Goal: Task Accomplishment & Management: Complete application form

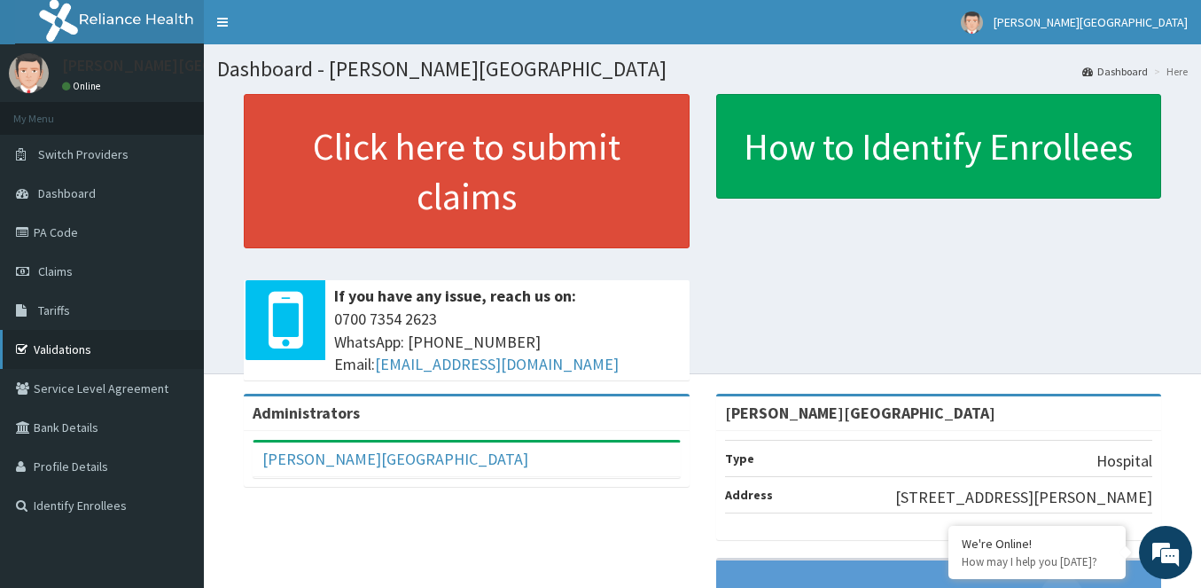
click at [144, 341] on link "Validations" at bounding box center [102, 349] width 204 height 39
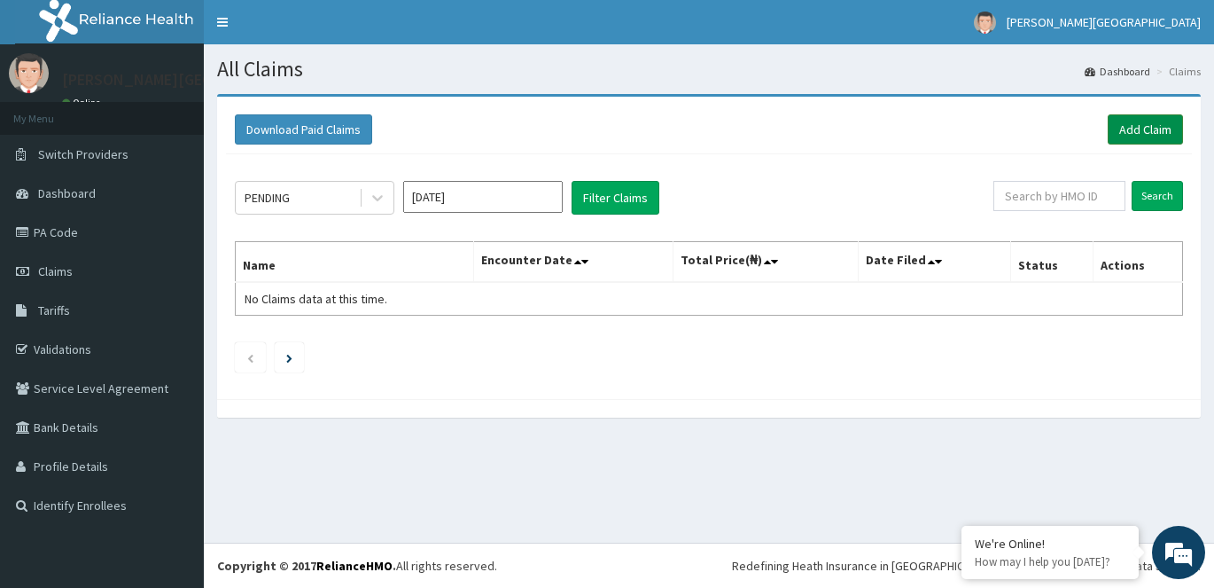
click at [1125, 126] on link "Add Claim" at bounding box center [1145, 129] width 75 height 30
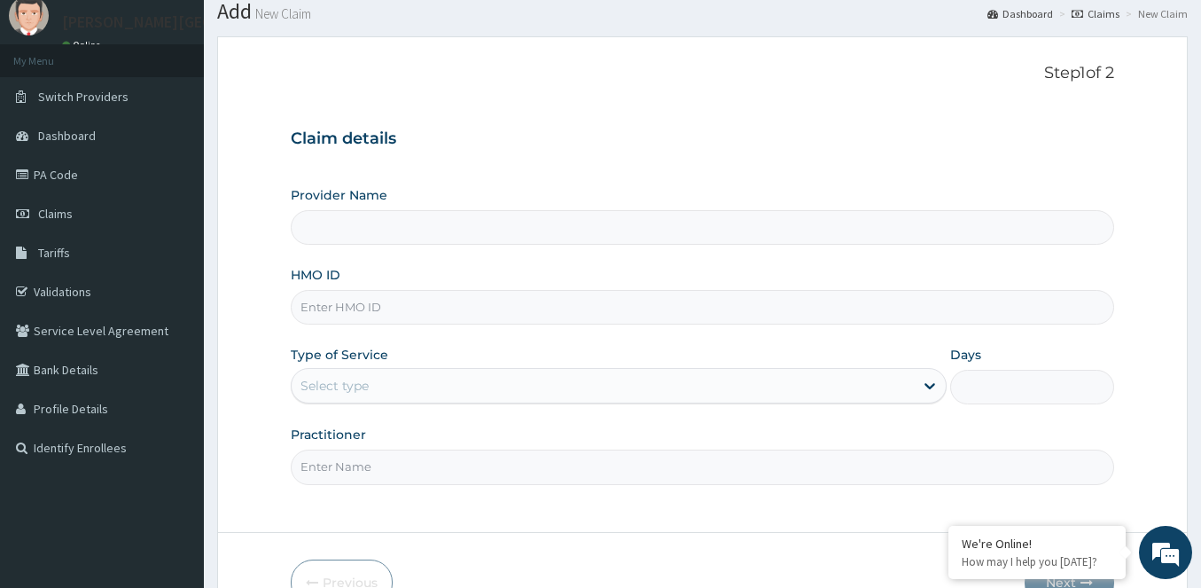
scroll to position [89, 0]
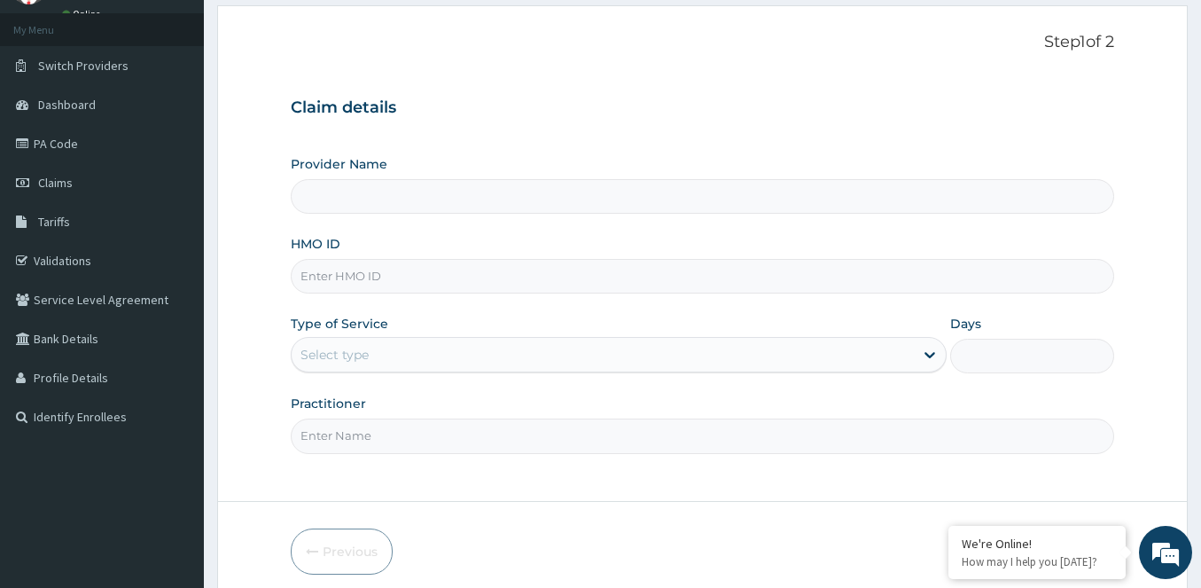
type input "[PERSON_NAME][GEOGRAPHIC_DATA]"
click at [471, 279] on input "HMO ID" at bounding box center [702, 276] width 823 height 35
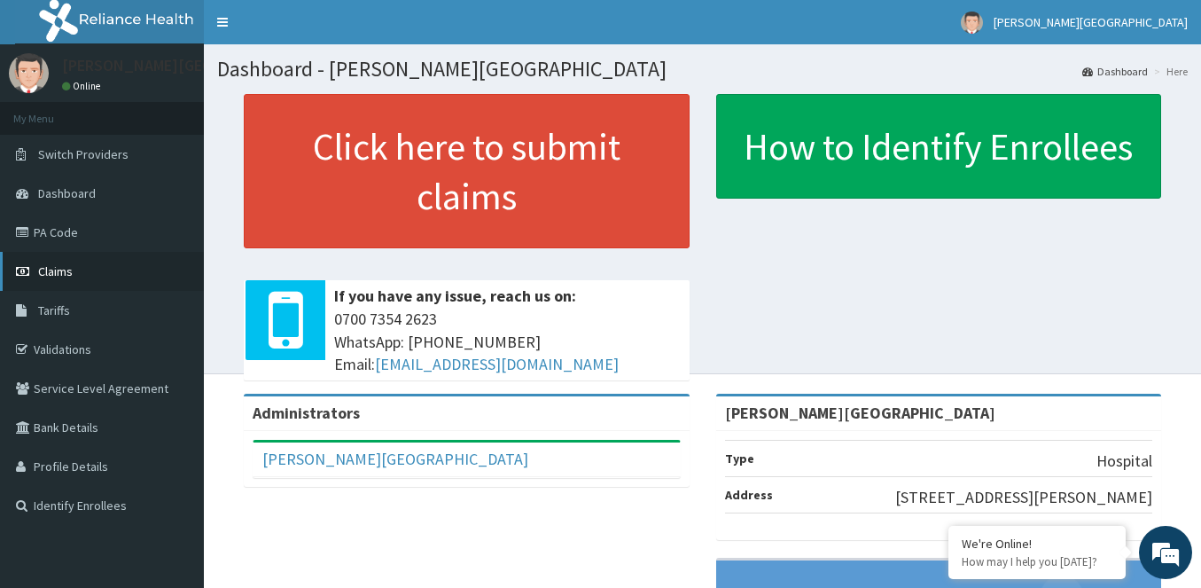
click at [129, 271] on link "Claims" at bounding box center [102, 271] width 204 height 39
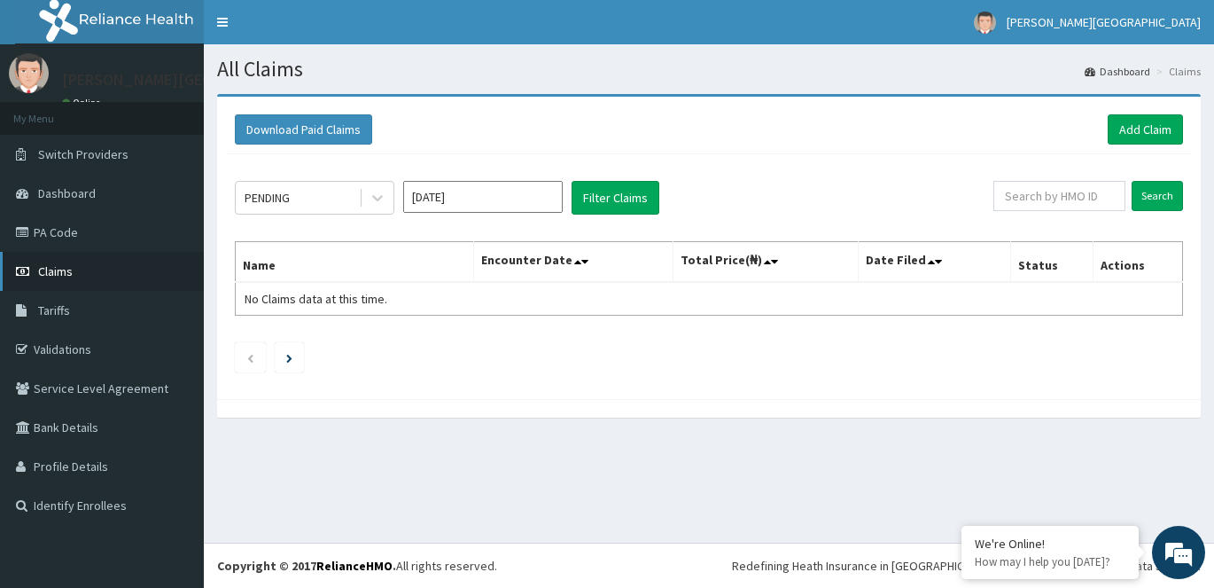
click at [120, 265] on link "Claims" at bounding box center [102, 271] width 204 height 39
click at [1125, 133] on link "Add Claim" at bounding box center [1145, 129] width 75 height 30
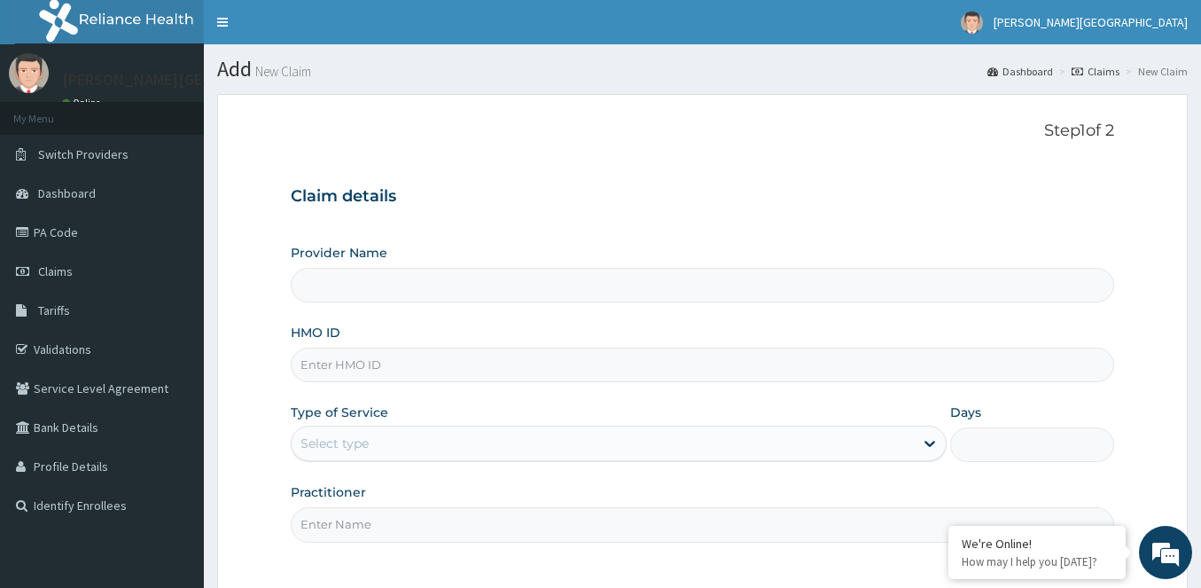
scroll to position [89, 0]
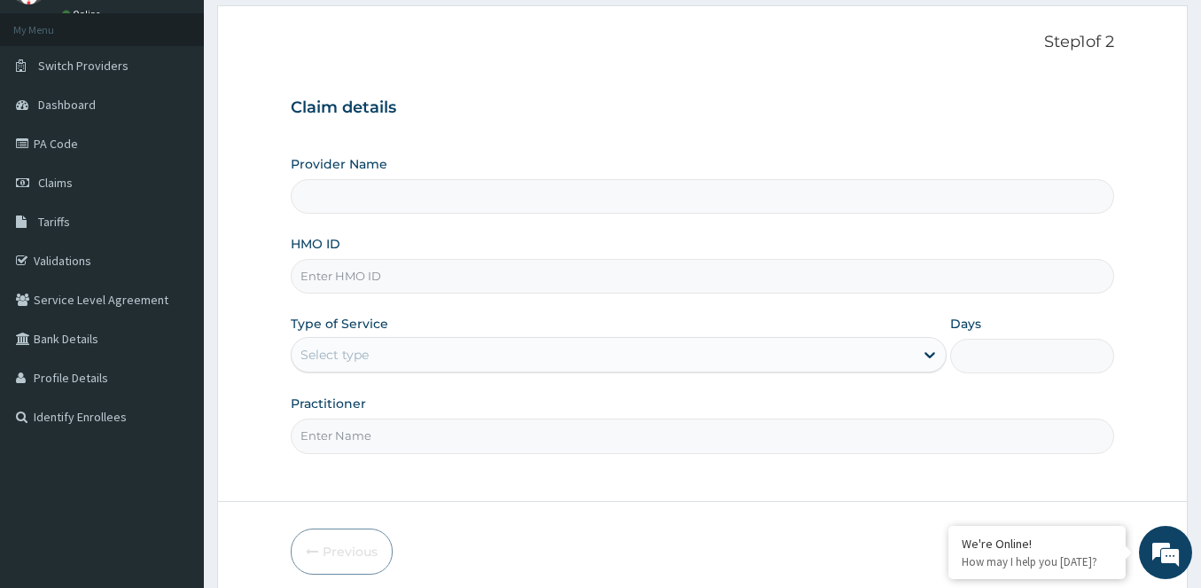
type input "[PERSON_NAME][GEOGRAPHIC_DATA]"
click at [351, 274] on input "HMO ID" at bounding box center [702, 276] width 823 height 35
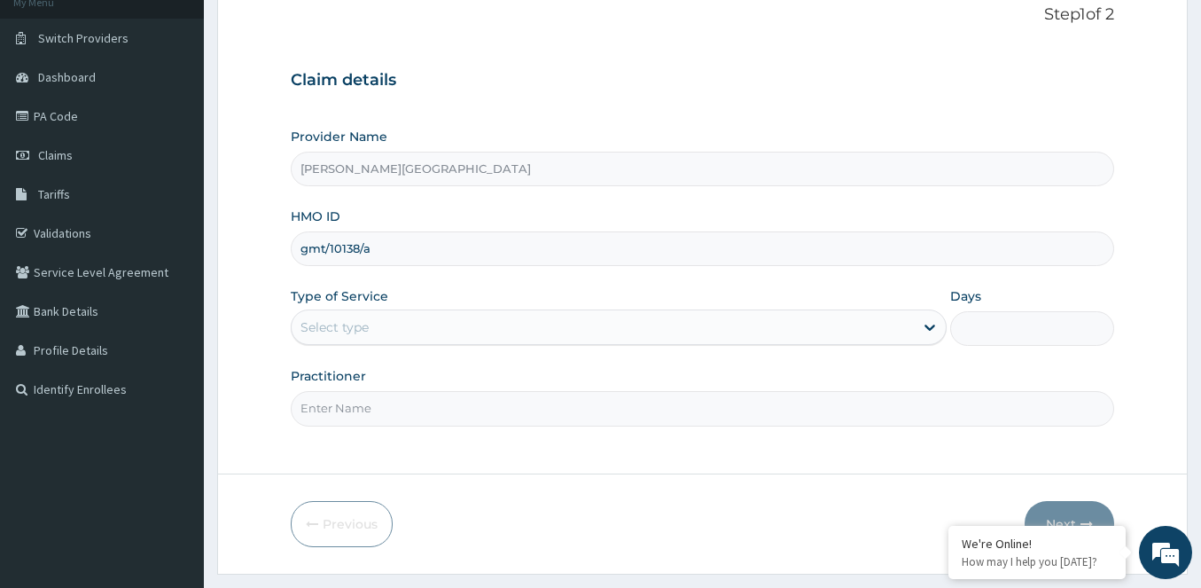
scroll to position [161, 0]
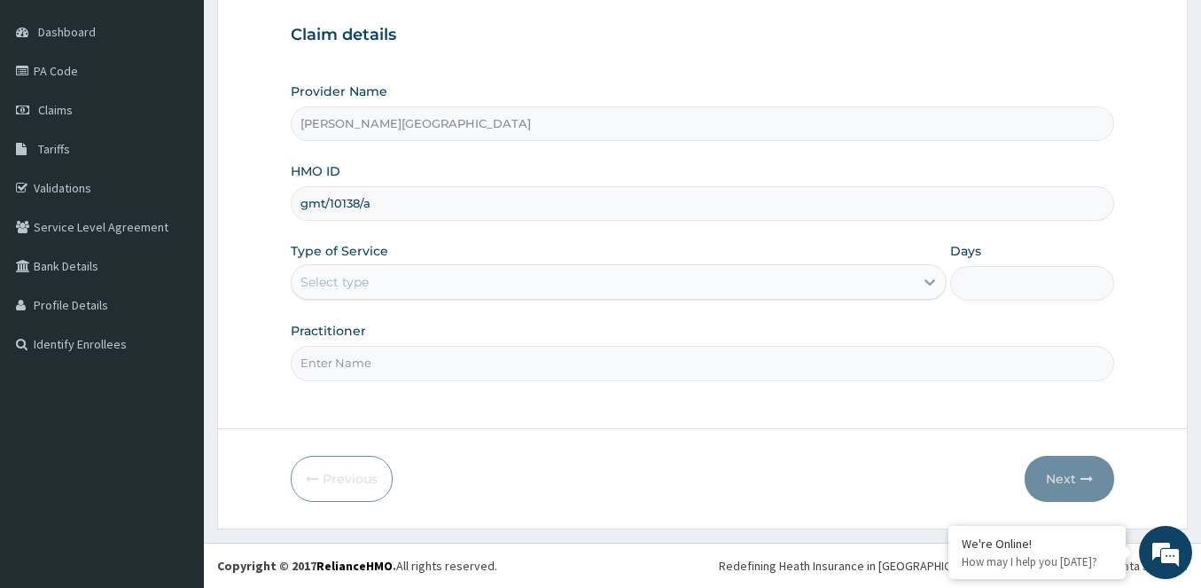
type input "gmt/10138/a"
click at [924, 277] on icon at bounding box center [930, 282] width 18 height 18
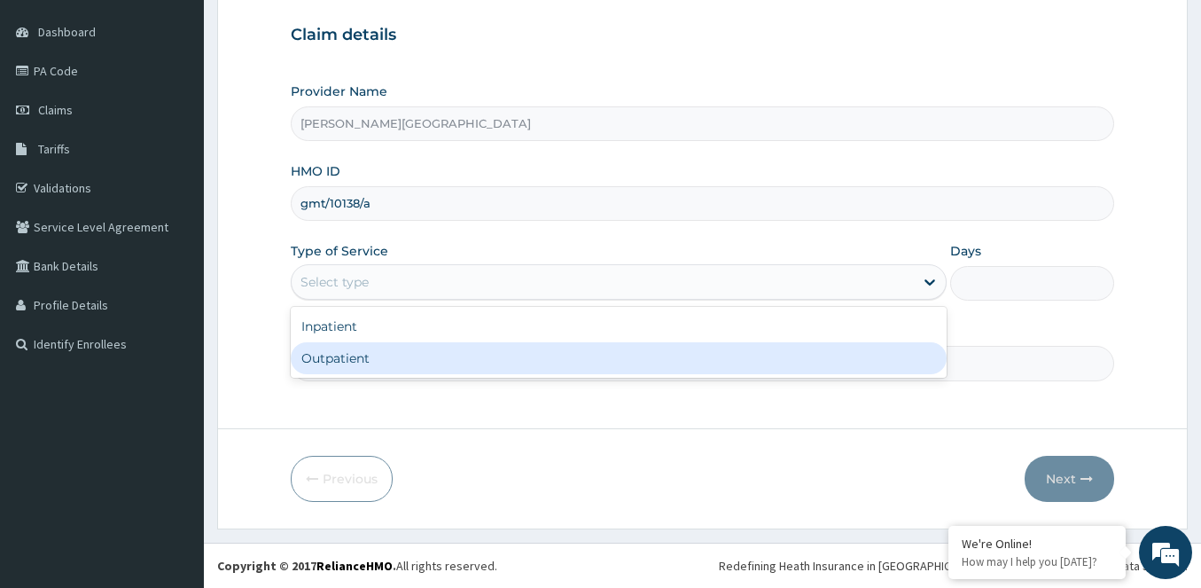
click at [580, 371] on div "Outpatient" at bounding box center [619, 358] width 656 height 32
type input "1"
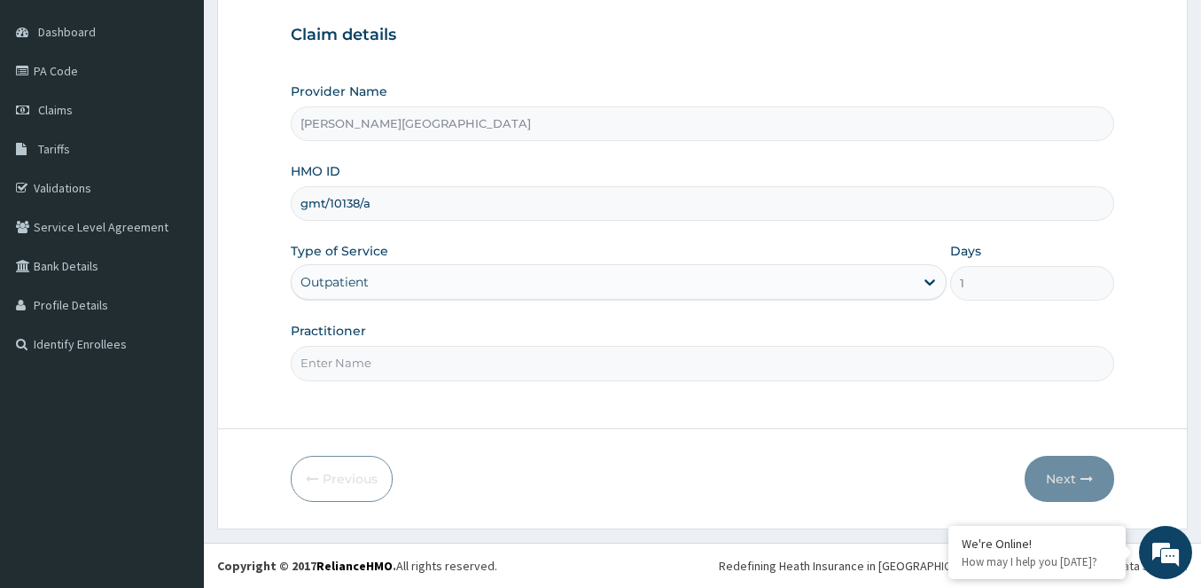
click at [317, 358] on input "Practitioner" at bounding box center [702, 363] width 823 height 35
type input "doctor patrick"
click at [1063, 471] on button "Next" at bounding box center [1070, 479] width 90 height 46
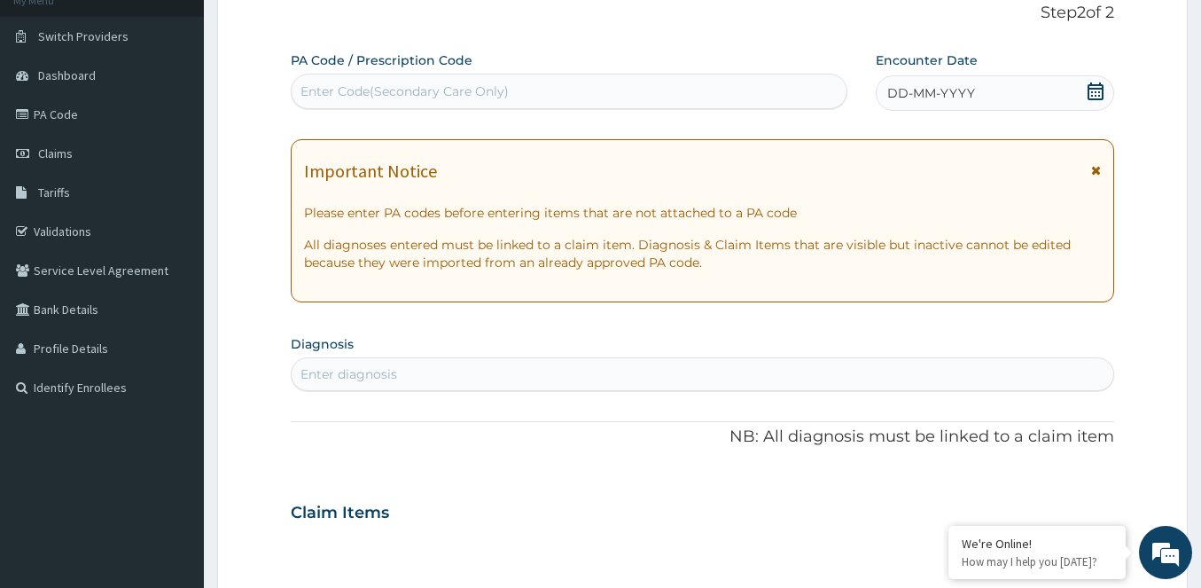
scroll to position [73, 0]
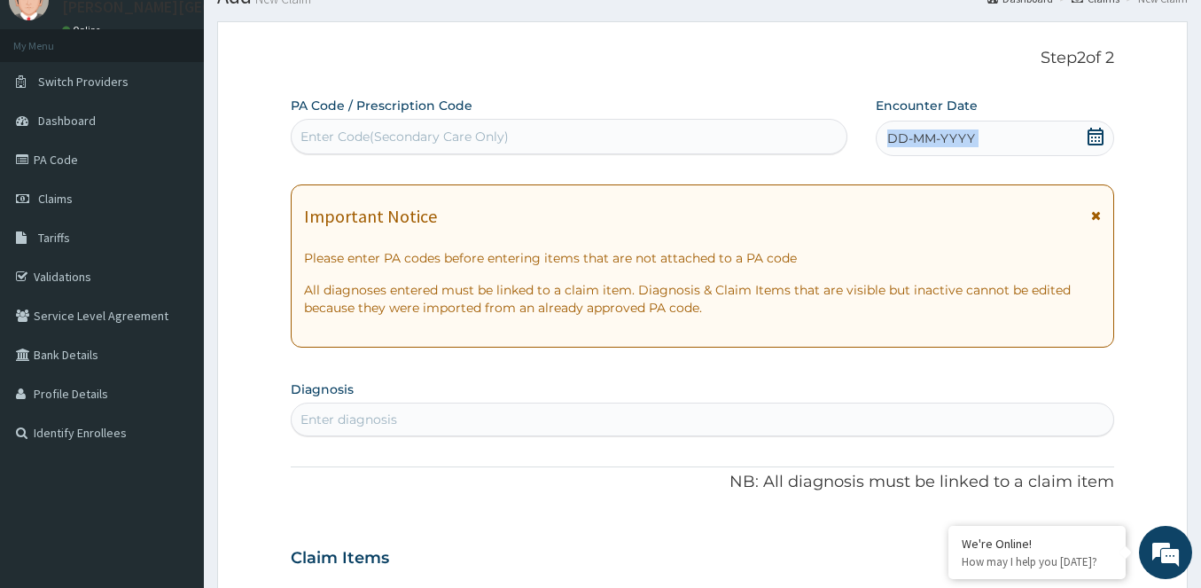
drag, startPoint x: 1102, startPoint y: 128, endPoint x: 1102, endPoint y: 119, distance: 8.9
click at [1102, 120] on div "Encounter Date DD-MM-YYYY" at bounding box center [995, 126] width 238 height 59
click at [1099, 137] on icon at bounding box center [1096, 137] width 18 height 18
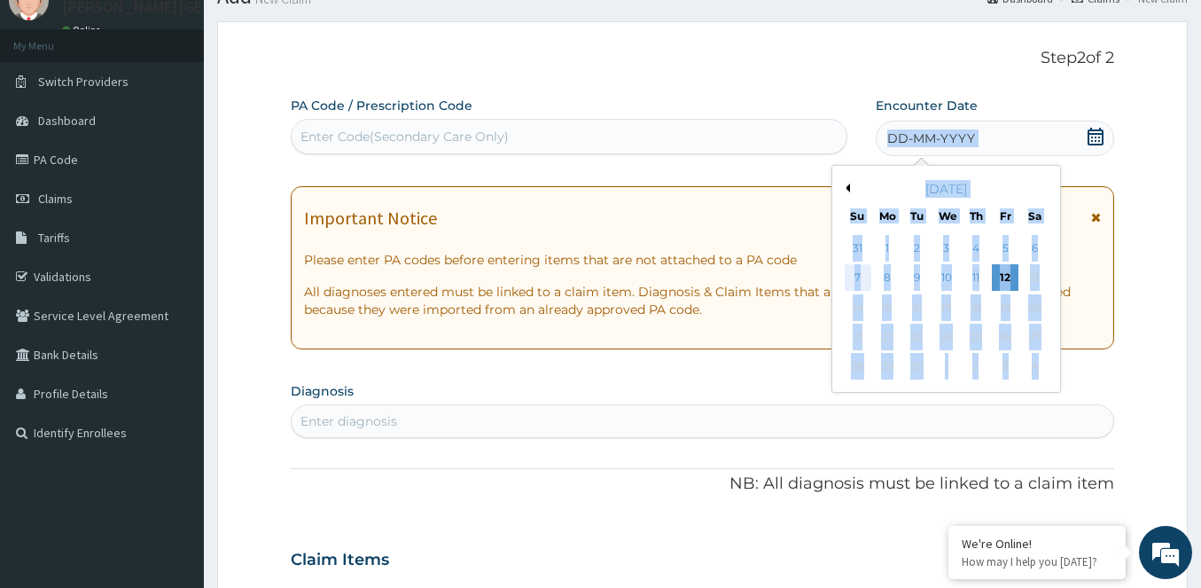
click at [855, 277] on div "7" at bounding box center [858, 278] width 27 height 27
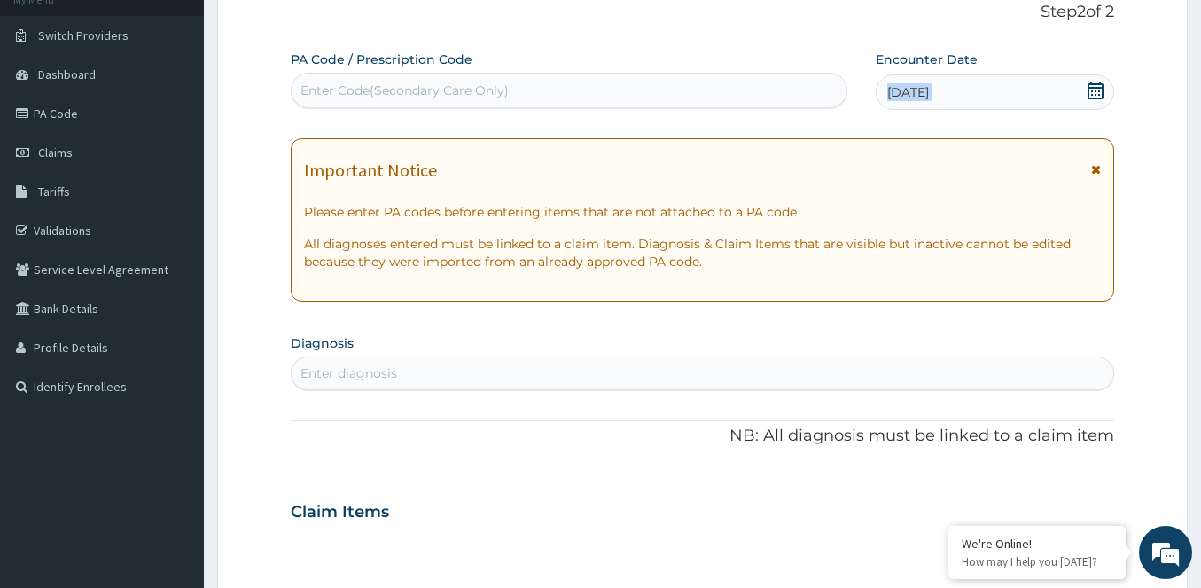
scroll to position [161, 0]
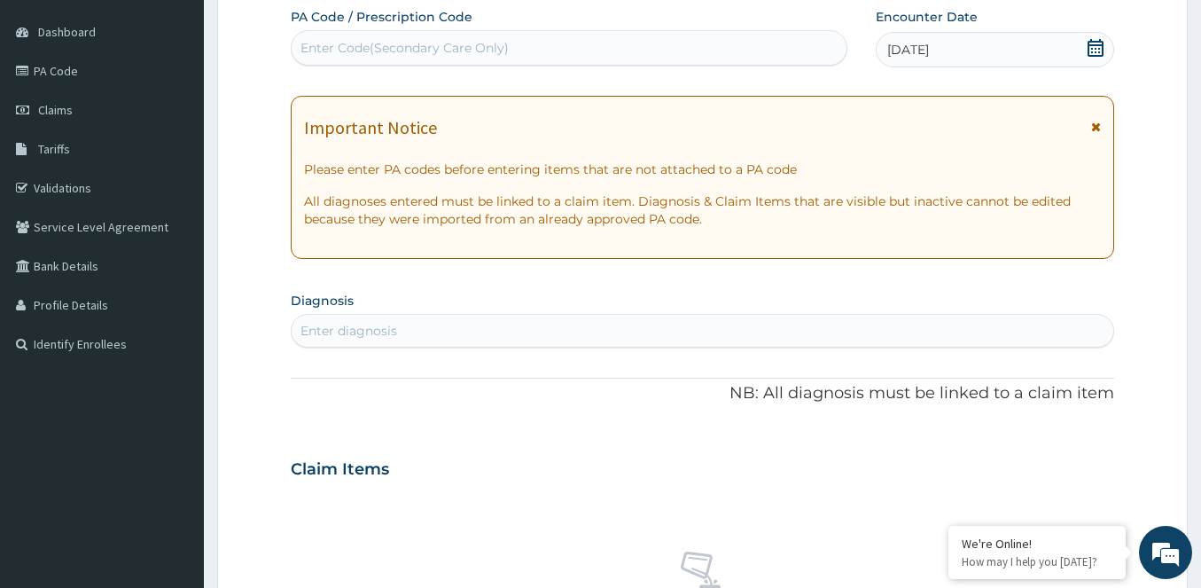
click at [538, 328] on div "Enter diagnosis" at bounding box center [703, 330] width 822 height 28
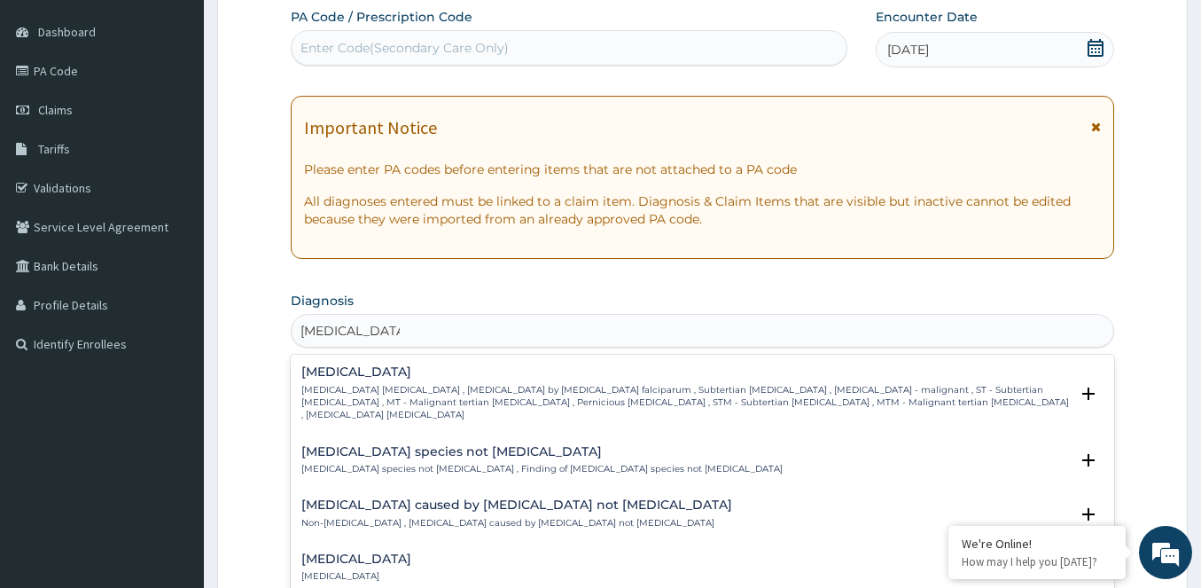
type input "plasmodium falc"
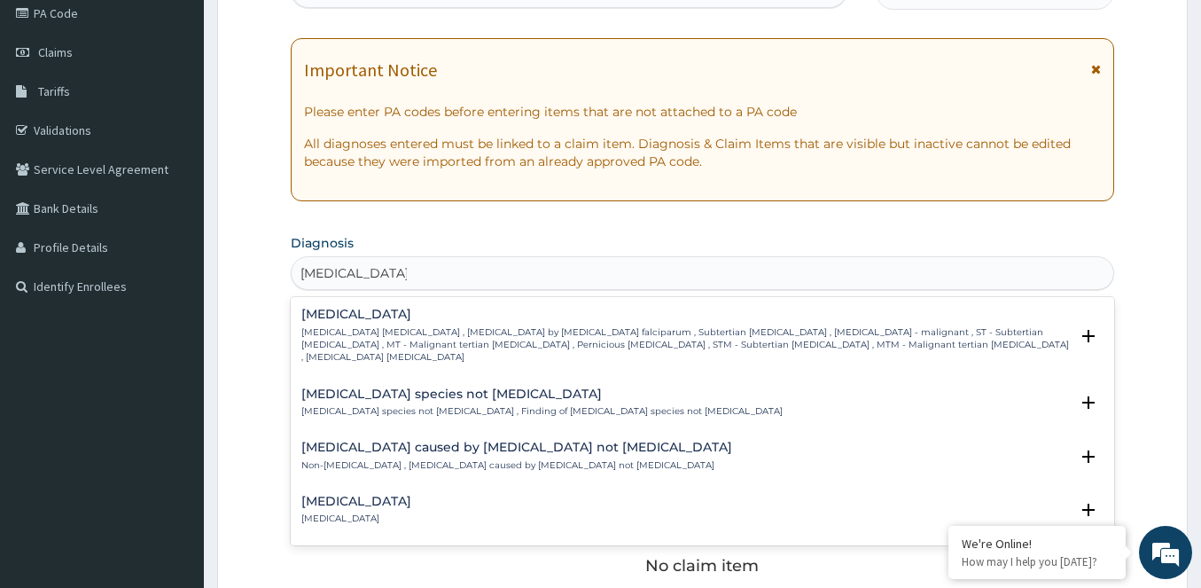
scroll to position [250, 0]
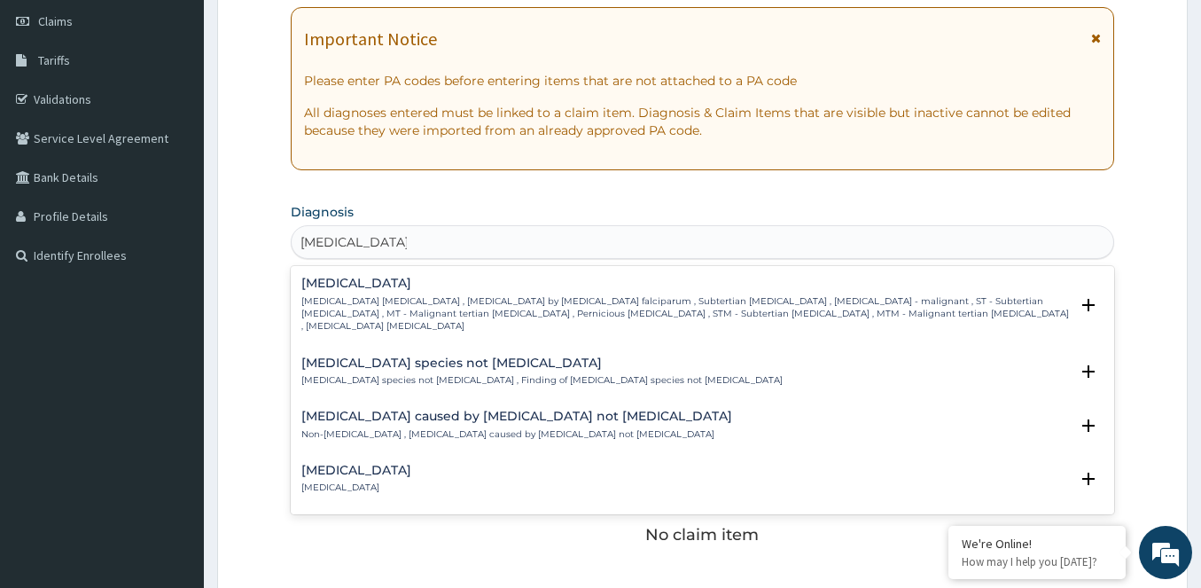
click at [411, 284] on h4 "[MEDICAL_DATA]" at bounding box center [684, 283] width 767 height 13
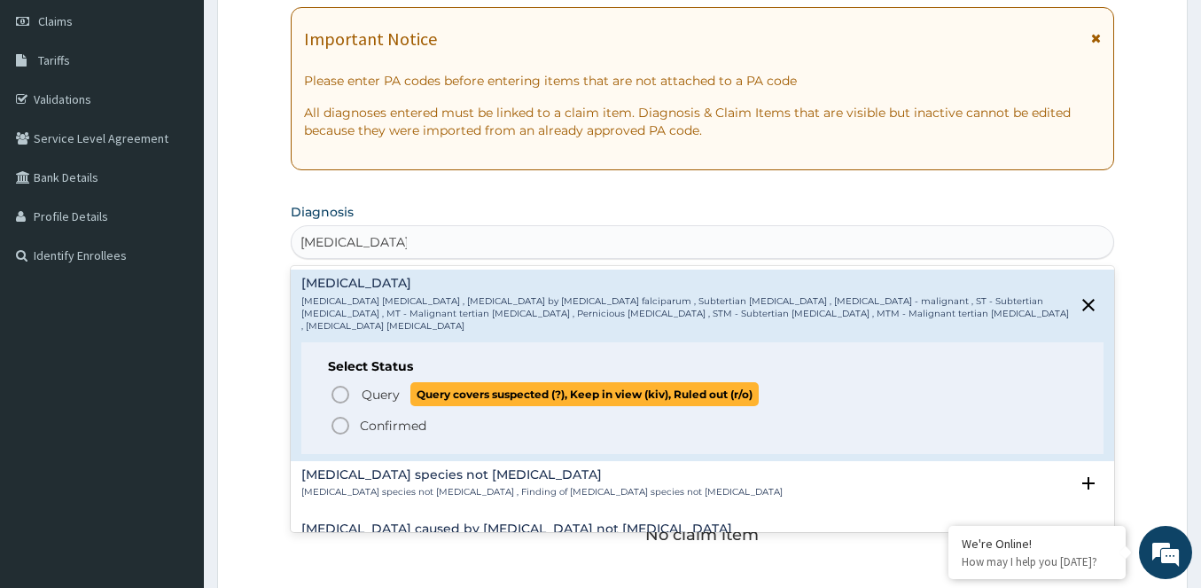
click at [347, 365] on div "Select Status Query Query covers suspected (?), Keep in view (kiv), Ruled out (…" at bounding box center [702, 398] width 802 height 113
click at [337, 384] on icon "status option query" at bounding box center [340, 394] width 21 height 21
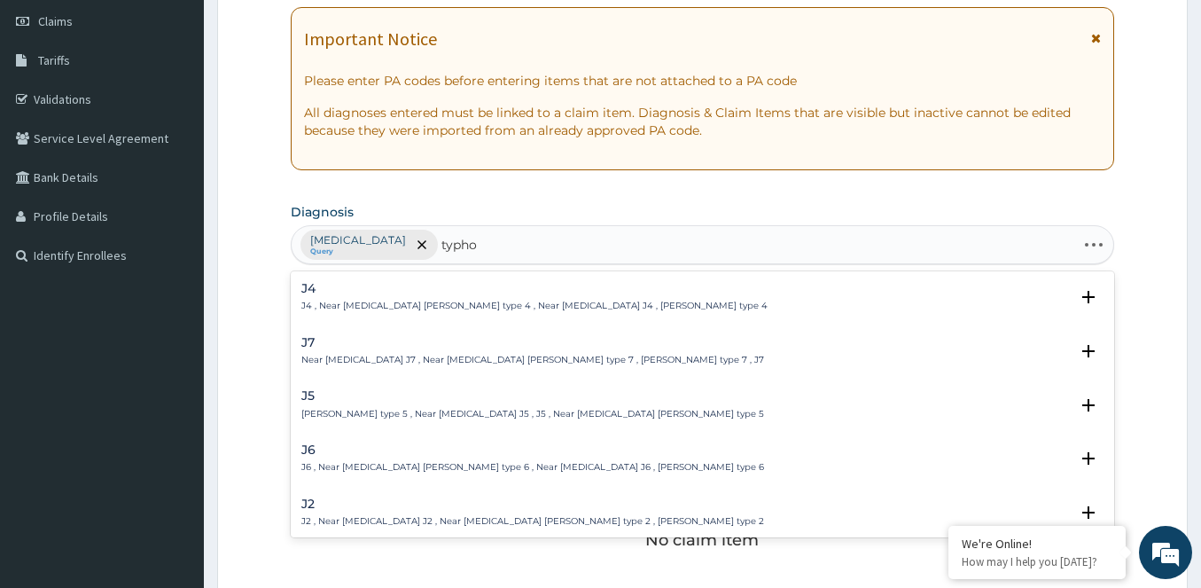
type input "typhoi"
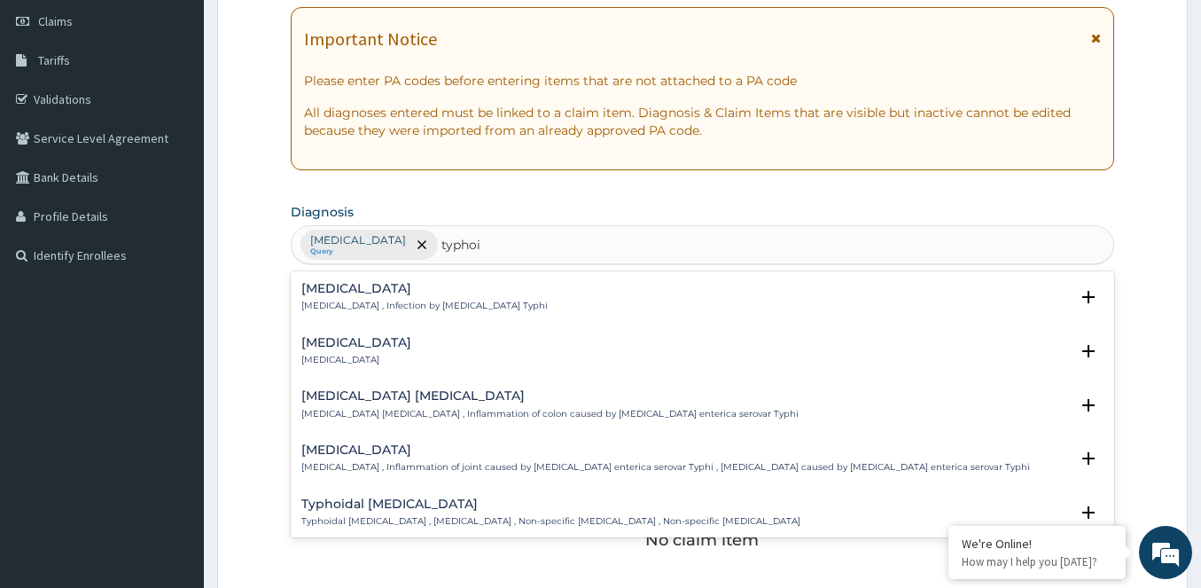
click at [432, 294] on h4 "Typhoid fever" at bounding box center [424, 288] width 246 height 13
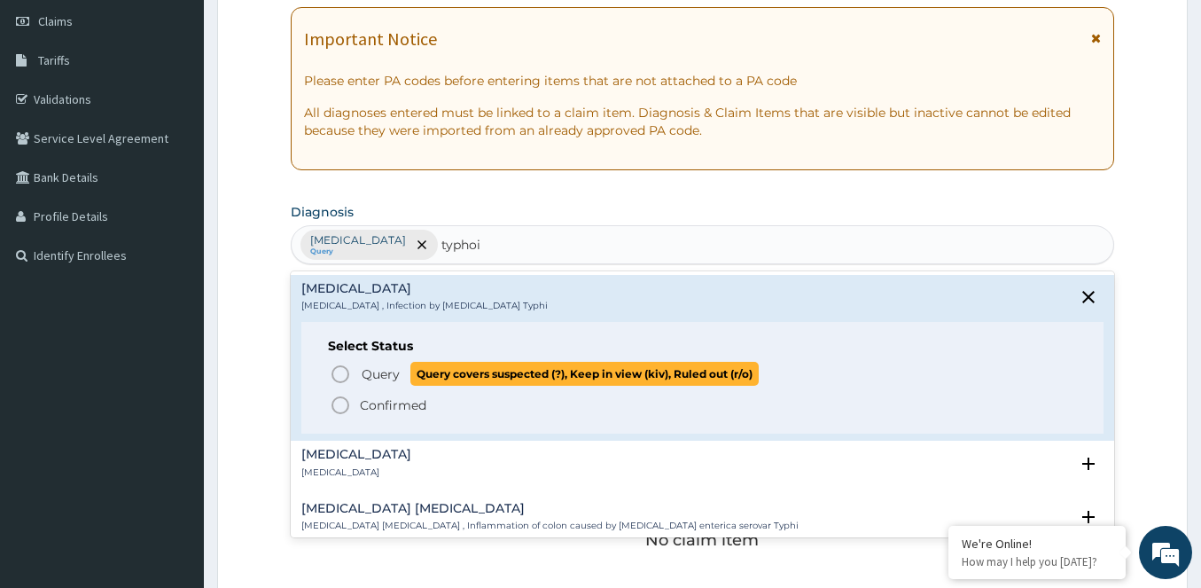
click at [343, 368] on icon "status option query" at bounding box center [340, 373] width 21 height 21
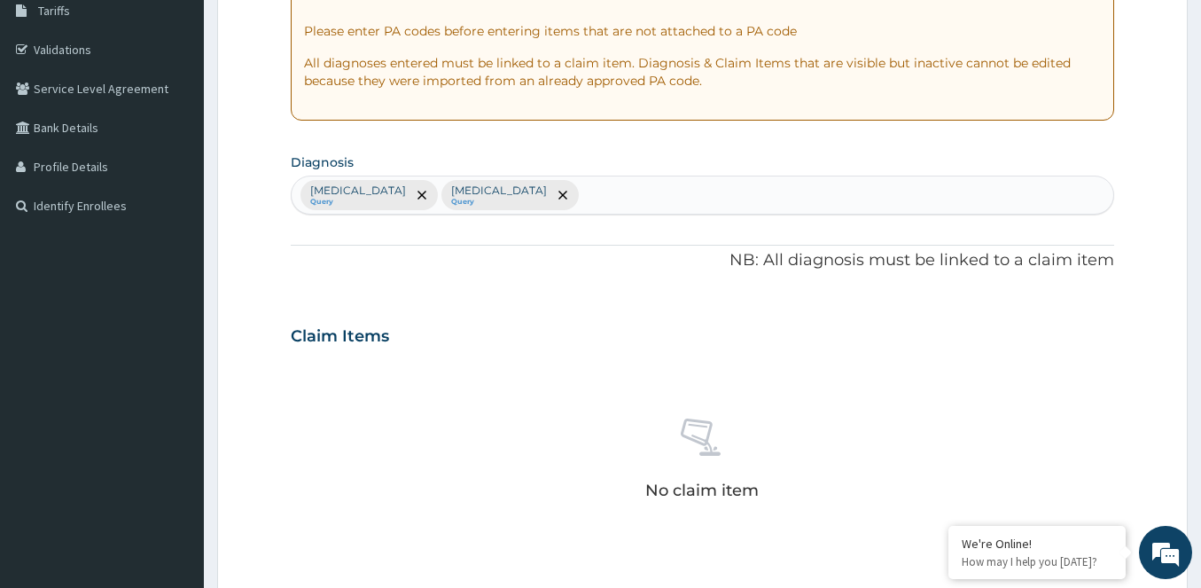
scroll to position [339, 0]
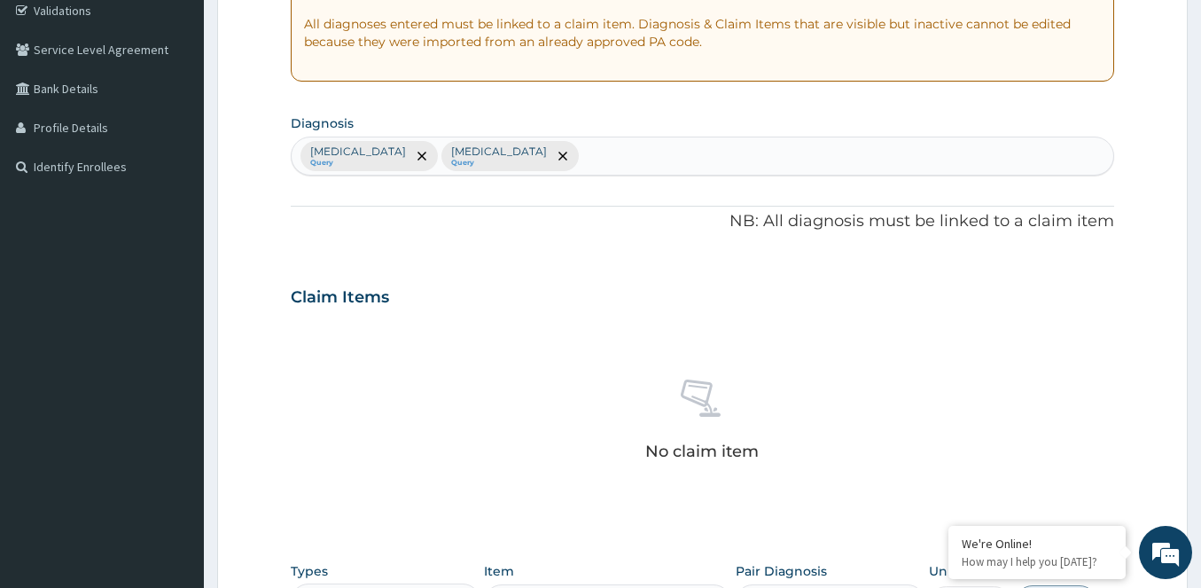
click at [339, 299] on h3 "Claim Items" at bounding box center [340, 297] width 98 height 19
click at [362, 290] on h3 "Claim Items" at bounding box center [340, 297] width 98 height 19
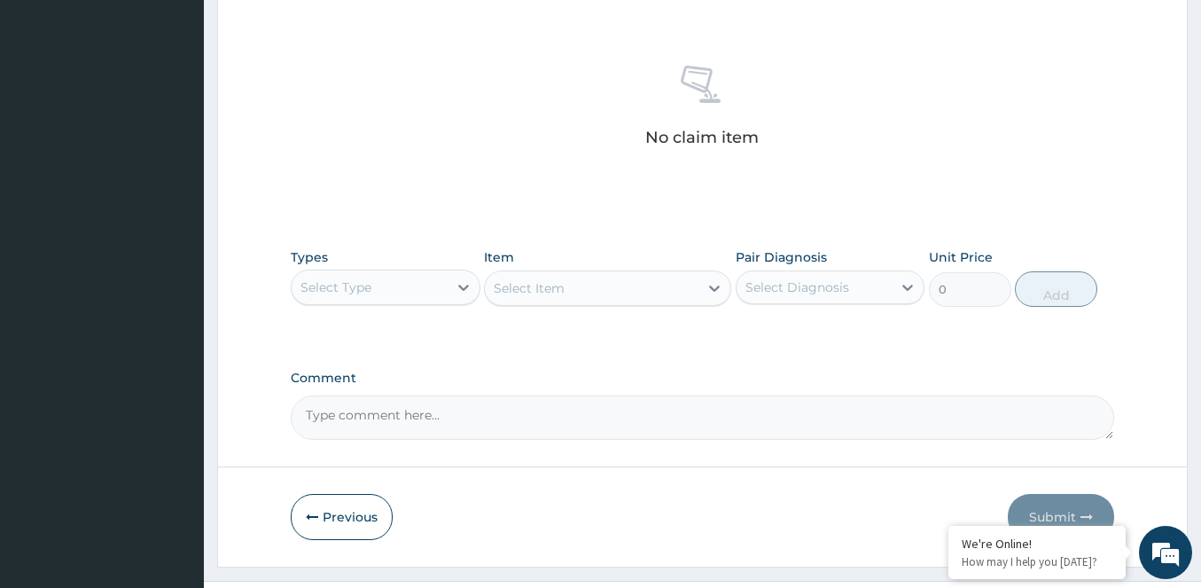
scroll to position [690, 0]
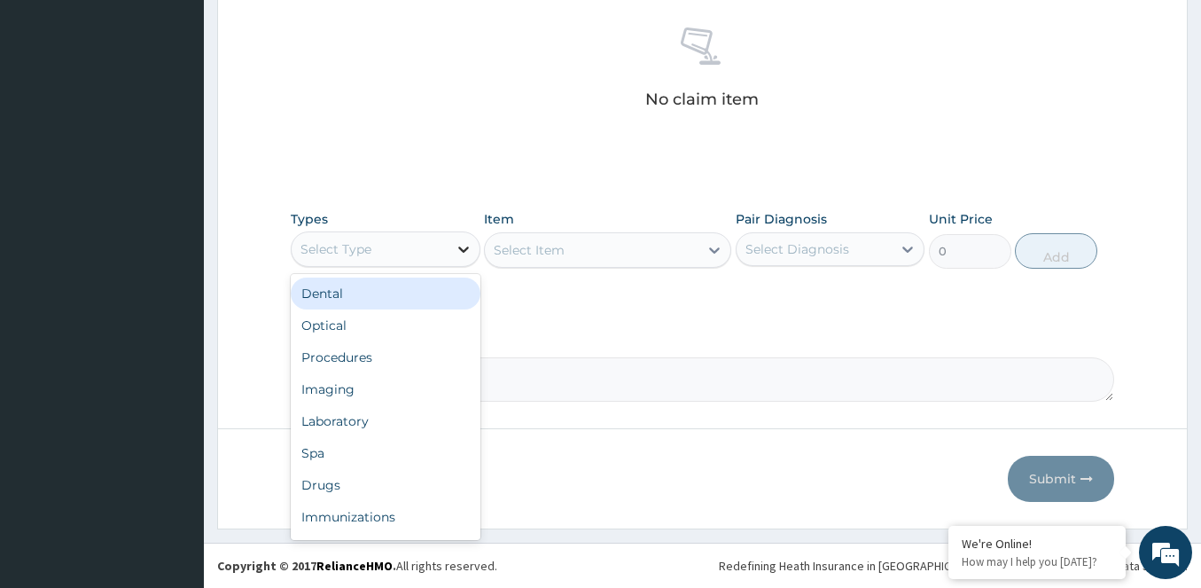
click at [460, 243] on icon at bounding box center [464, 249] width 18 height 18
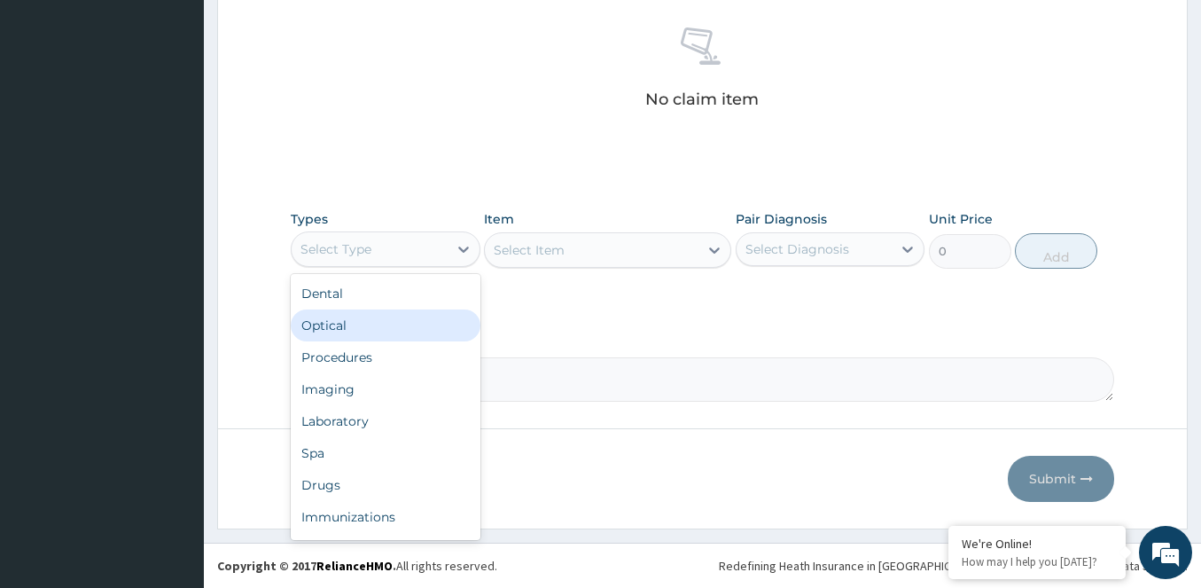
scroll to position [60, 0]
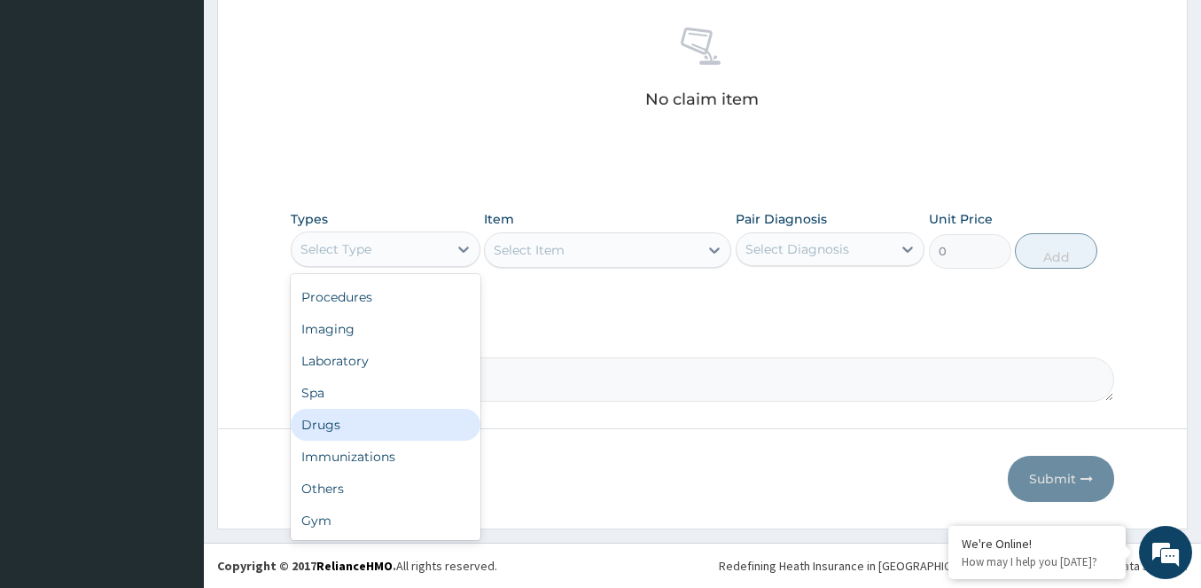
click at [346, 419] on div "Drugs" at bounding box center [386, 425] width 190 height 32
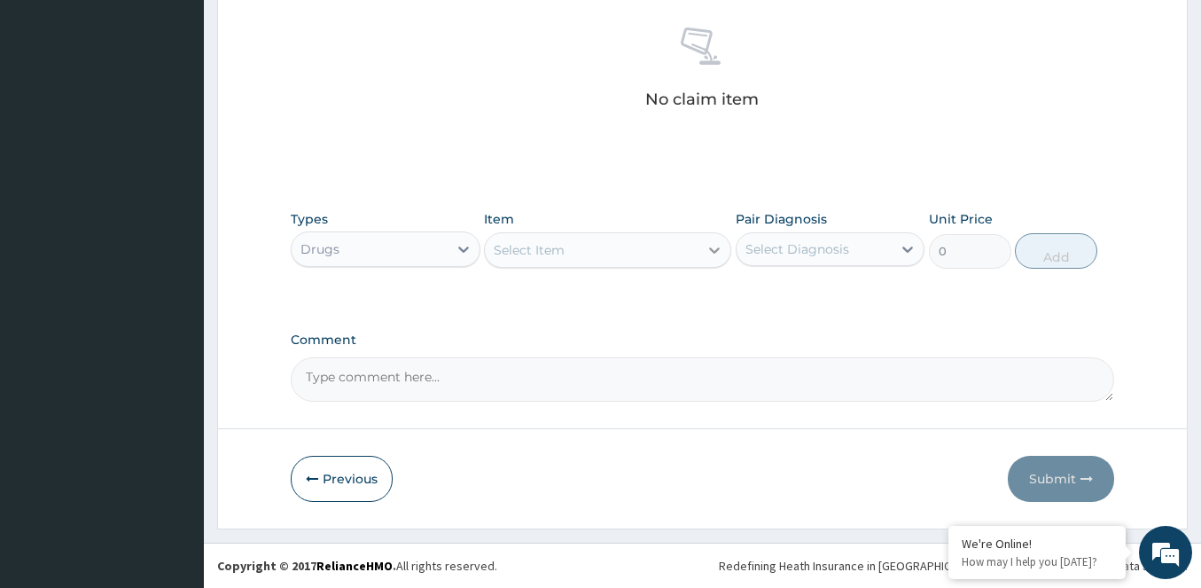
click at [713, 243] on icon at bounding box center [714, 250] width 18 height 18
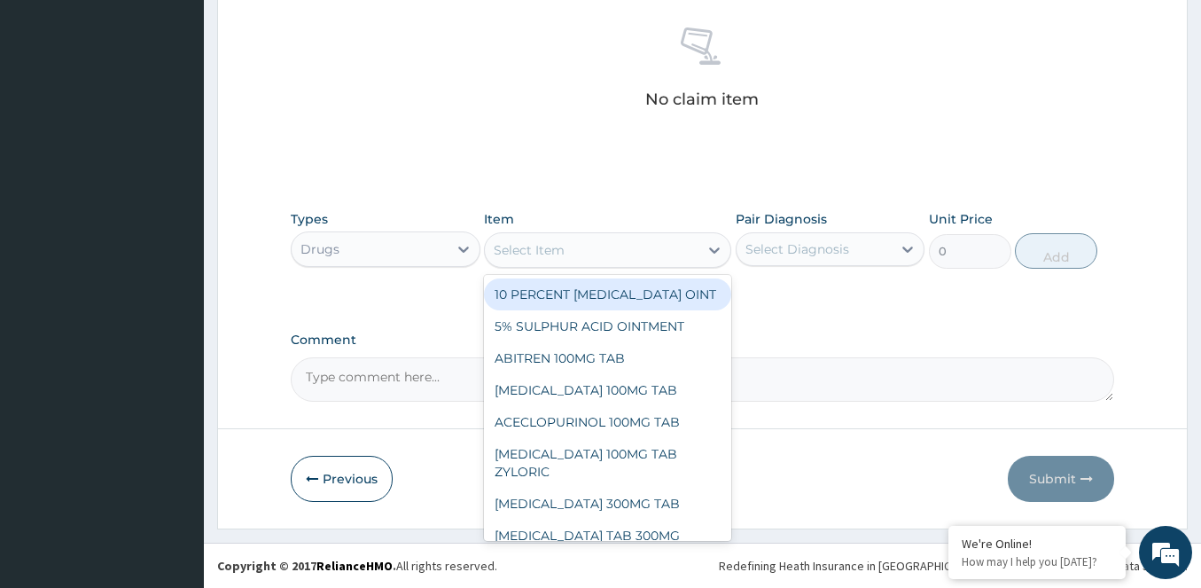
click at [407, 243] on div "Drugs" at bounding box center [370, 249] width 156 height 28
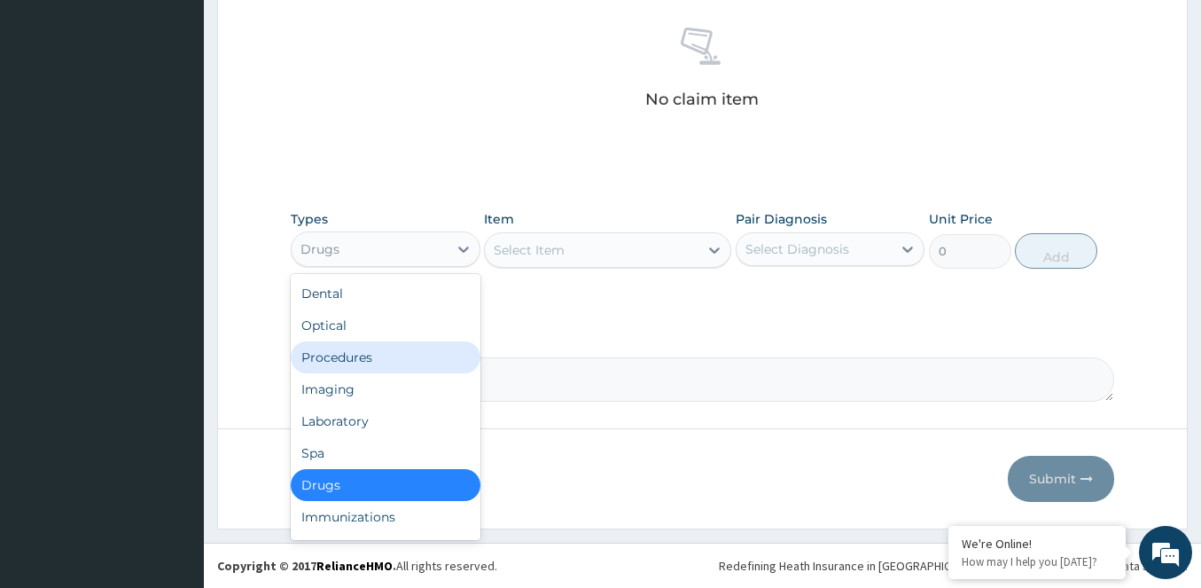
click at [345, 347] on div "Procedures" at bounding box center [386, 357] width 190 height 32
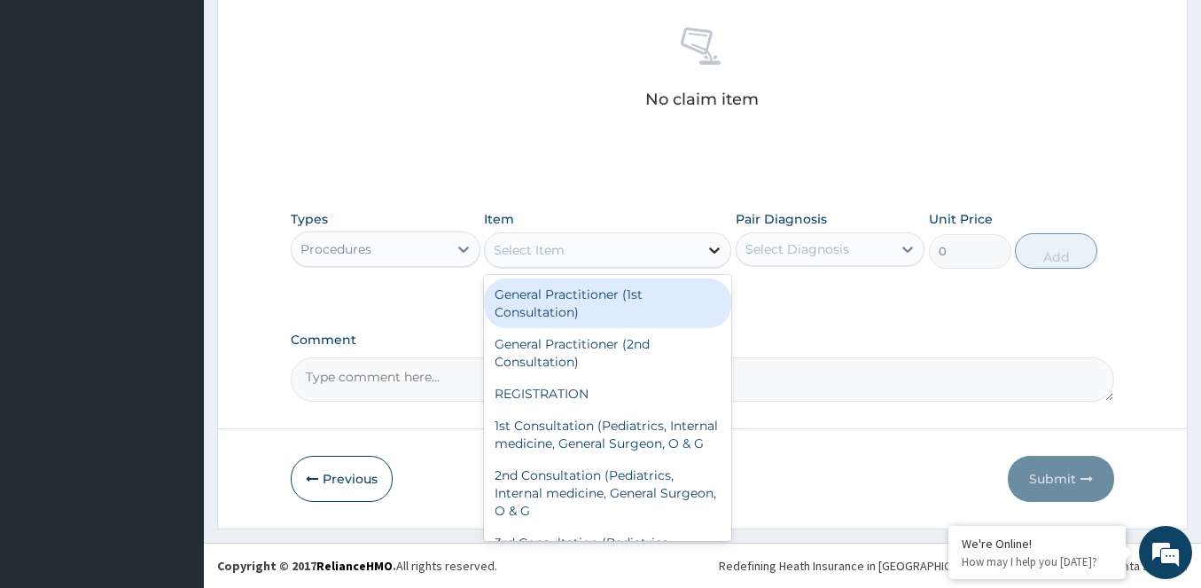
click at [713, 245] on icon at bounding box center [714, 250] width 18 height 18
click at [627, 284] on div "General Practitioner (1st Consultation)" at bounding box center [607, 303] width 247 height 50
type input "2500"
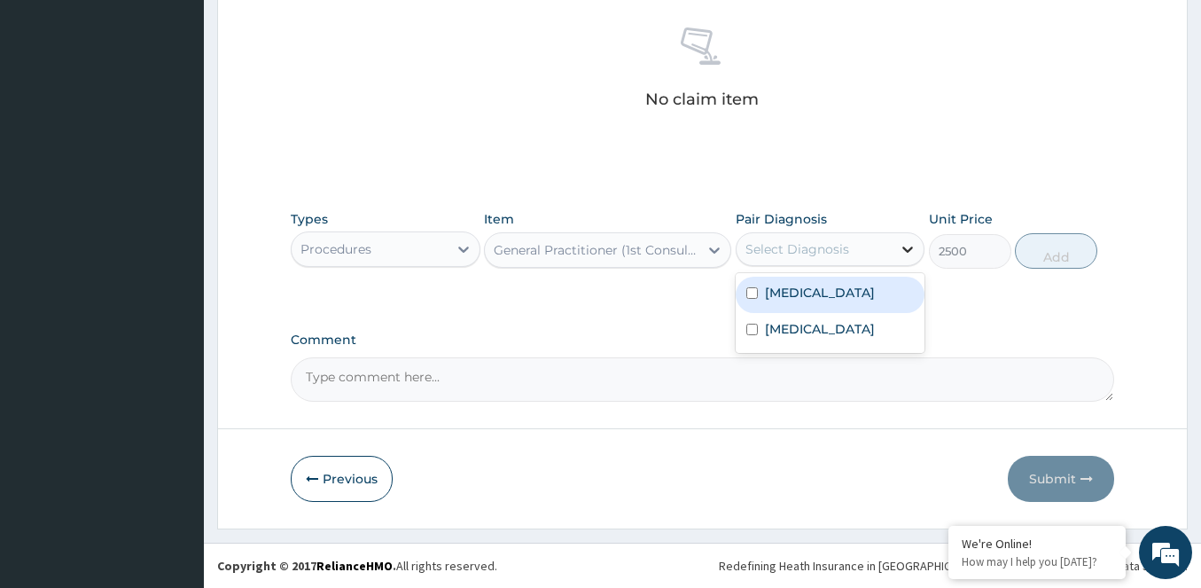
drag, startPoint x: 903, startPoint y: 242, endPoint x: 899, endPoint y: 253, distance: 12.3
click at [901, 249] on icon at bounding box center [908, 249] width 18 height 18
click at [753, 290] on input "checkbox" at bounding box center [752, 293] width 12 height 12
checkbox input "true"
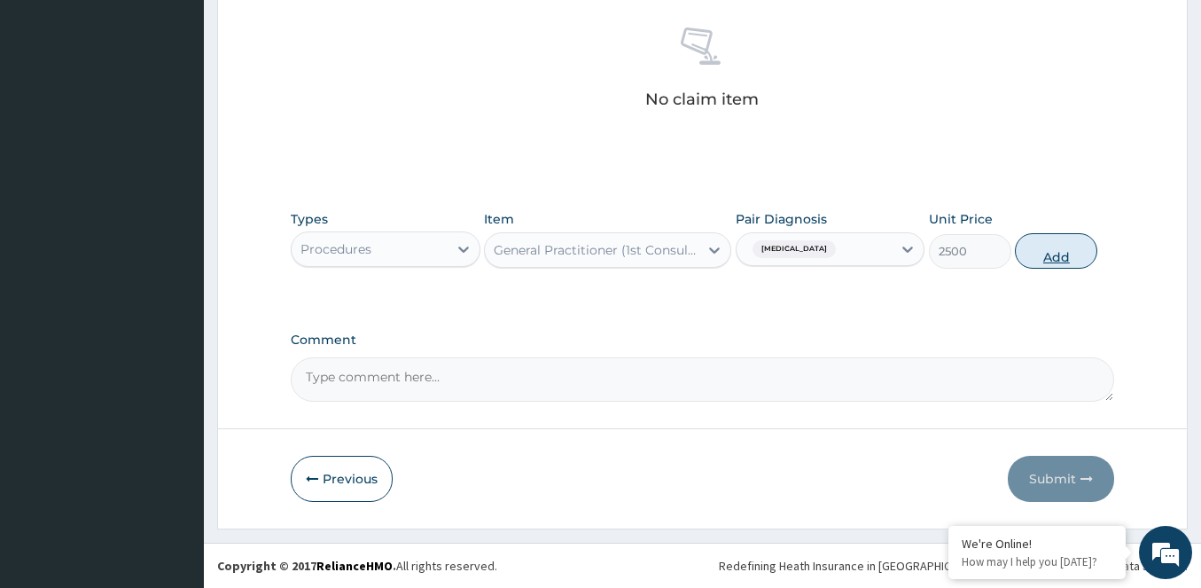
drag, startPoint x: 1063, startPoint y: 248, endPoint x: 1057, endPoint y: 265, distance: 17.7
click at [1063, 251] on button "Add" at bounding box center [1056, 250] width 82 height 35
type input "0"
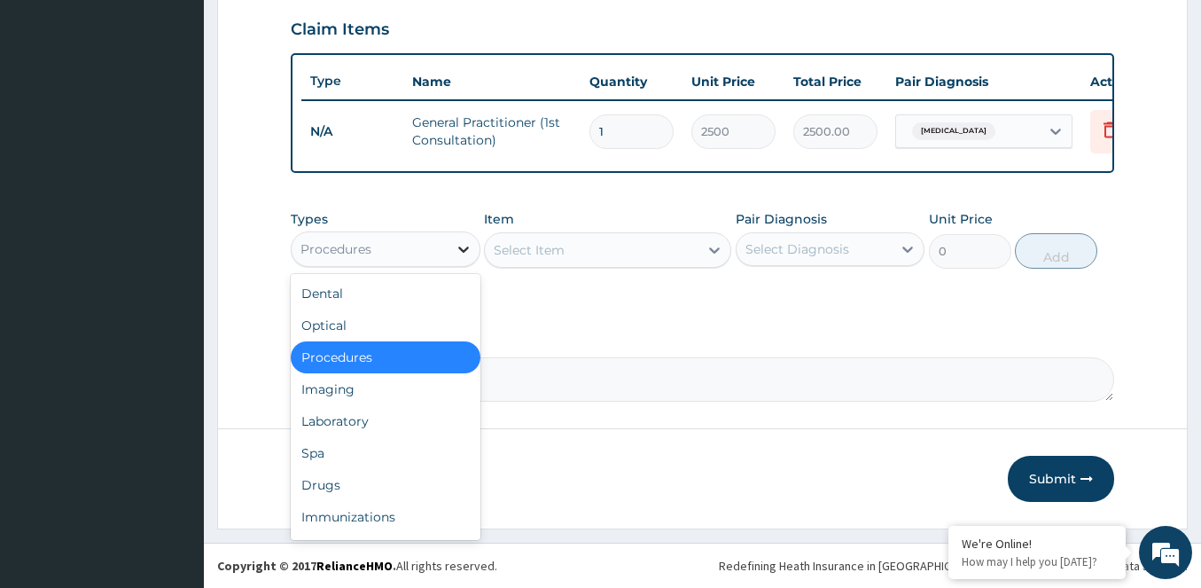
click at [462, 247] on icon at bounding box center [464, 249] width 18 height 18
click at [389, 351] on div "Procedures" at bounding box center [386, 357] width 190 height 32
click at [463, 246] on icon at bounding box center [464, 249] width 18 height 18
click at [363, 423] on div "Laboratory" at bounding box center [386, 421] width 190 height 32
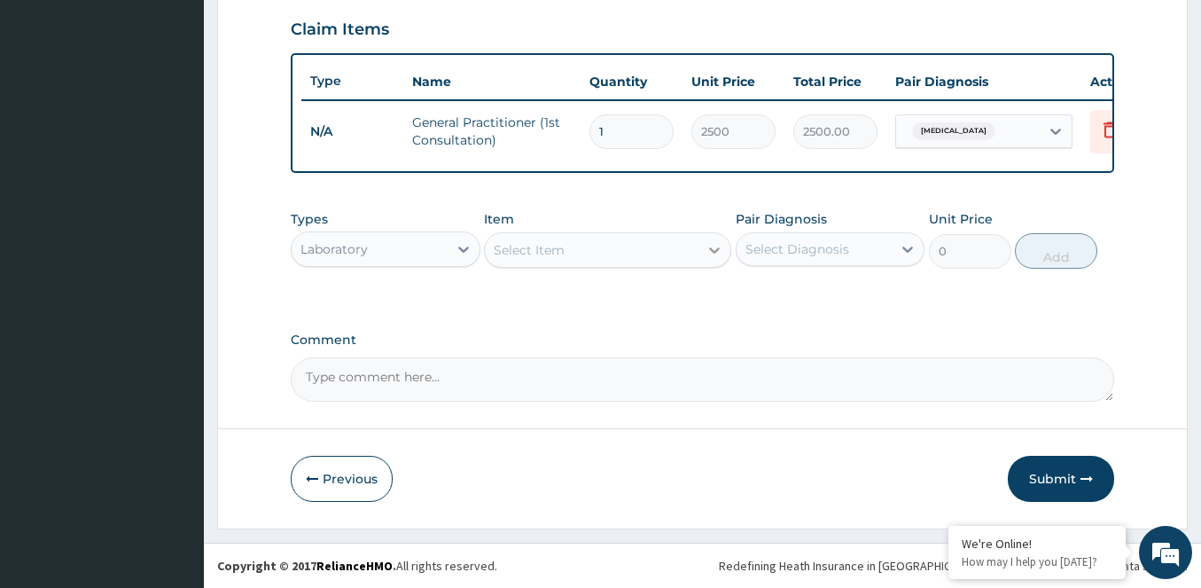
click at [721, 249] on icon at bounding box center [714, 250] width 18 height 18
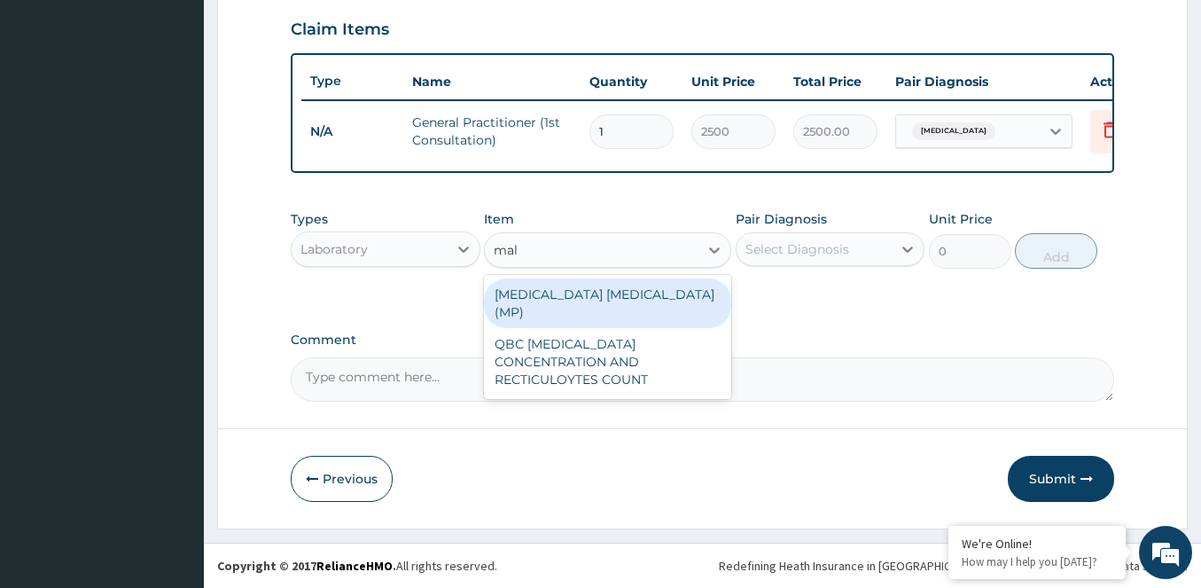
type input "mala"
click at [646, 291] on div "[MEDICAL_DATA] [MEDICAL_DATA] (MP)" at bounding box center [607, 303] width 247 height 50
type input "1500"
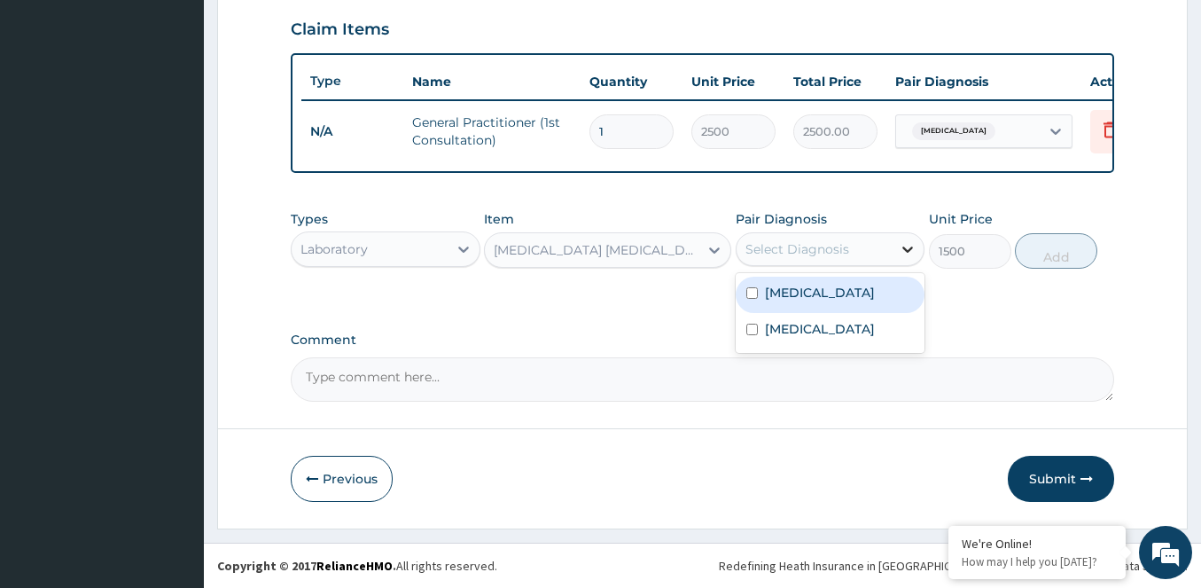
click at [901, 248] on icon at bounding box center [908, 249] width 18 height 18
click at [757, 282] on div "[MEDICAL_DATA]" at bounding box center [831, 295] width 190 height 36
checkbox input "true"
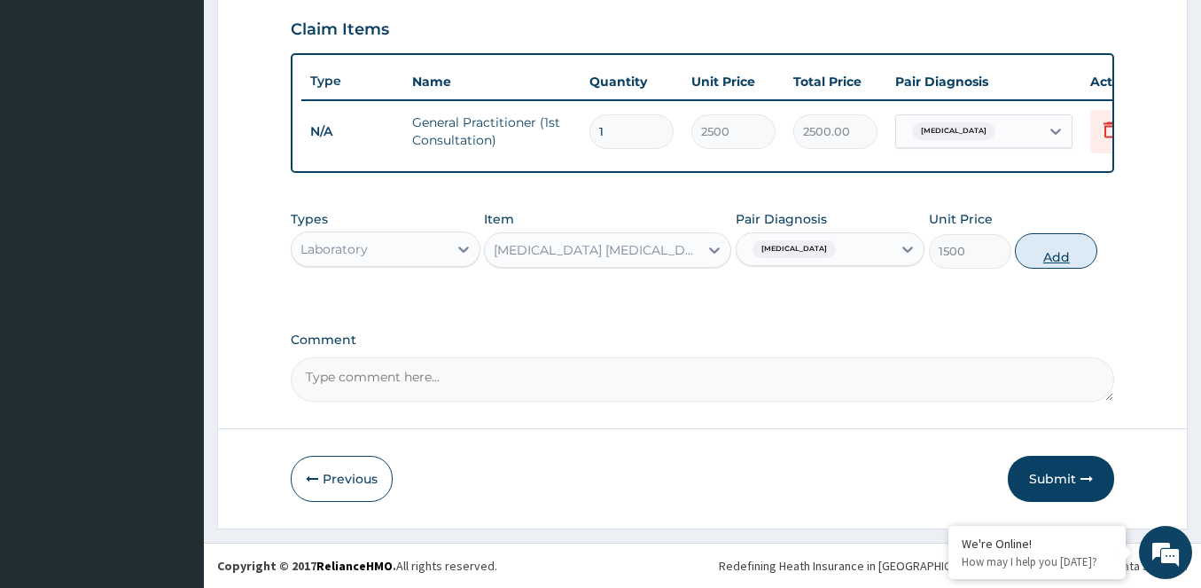
click at [1054, 251] on button "Add" at bounding box center [1056, 250] width 82 height 35
type input "0"
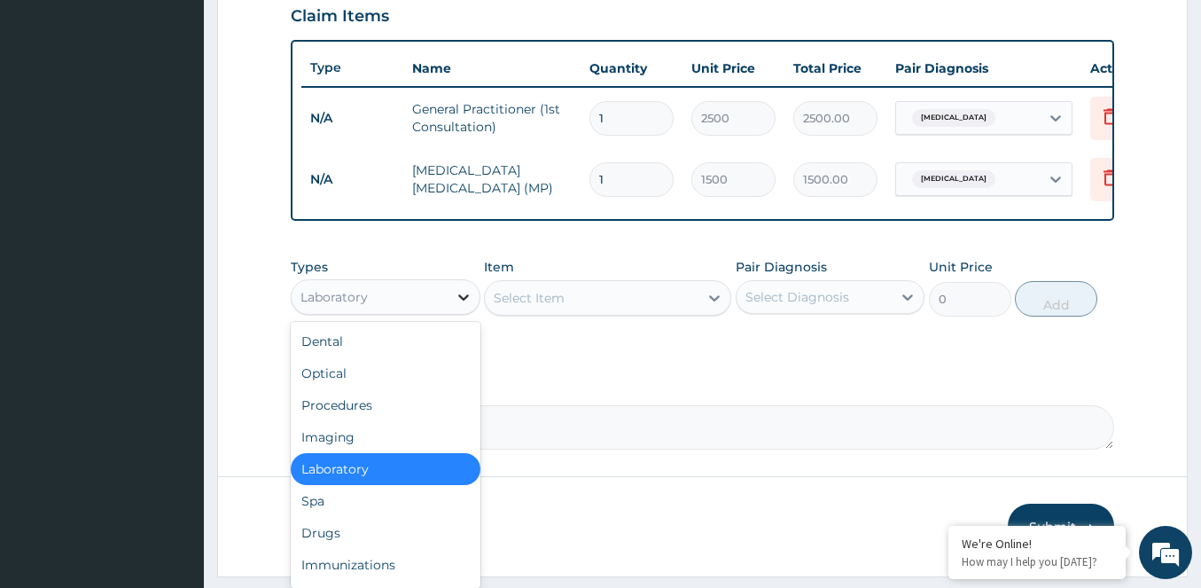
click at [461, 306] on icon at bounding box center [464, 297] width 18 height 18
click at [338, 479] on div "Laboratory" at bounding box center [386, 469] width 190 height 32
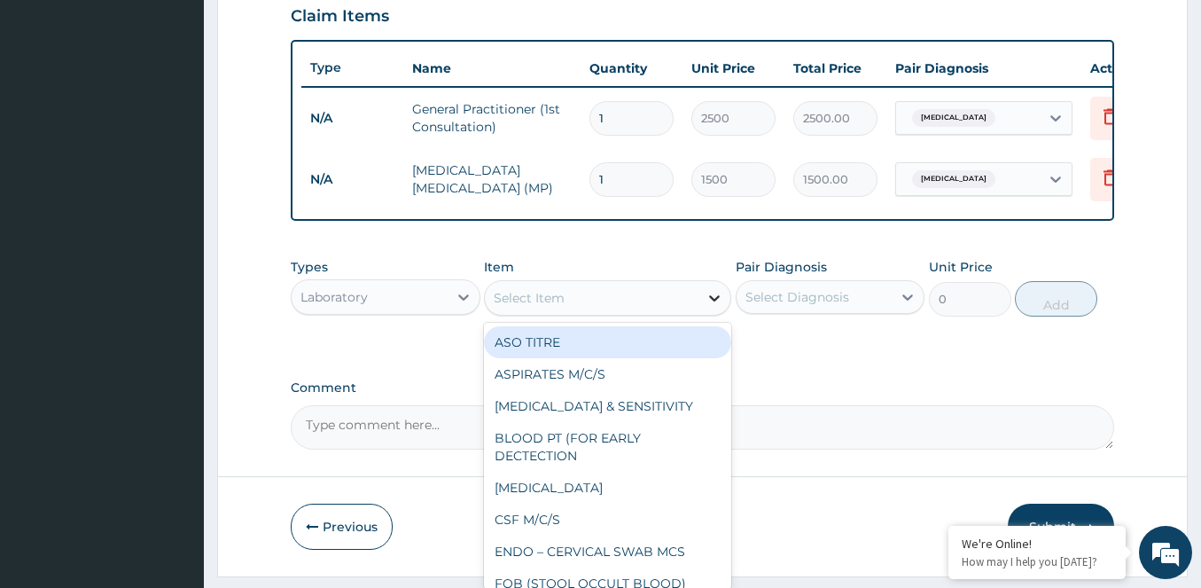
click at [705, 303] on icon at bounding box center [714, 298] width 18 height 18
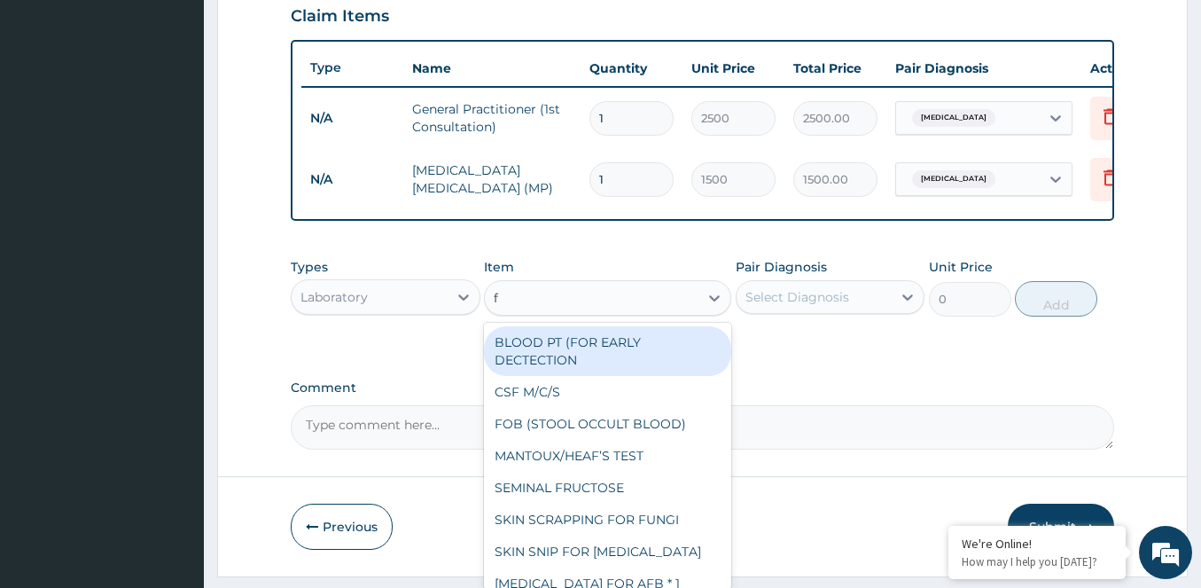
type input "fb"
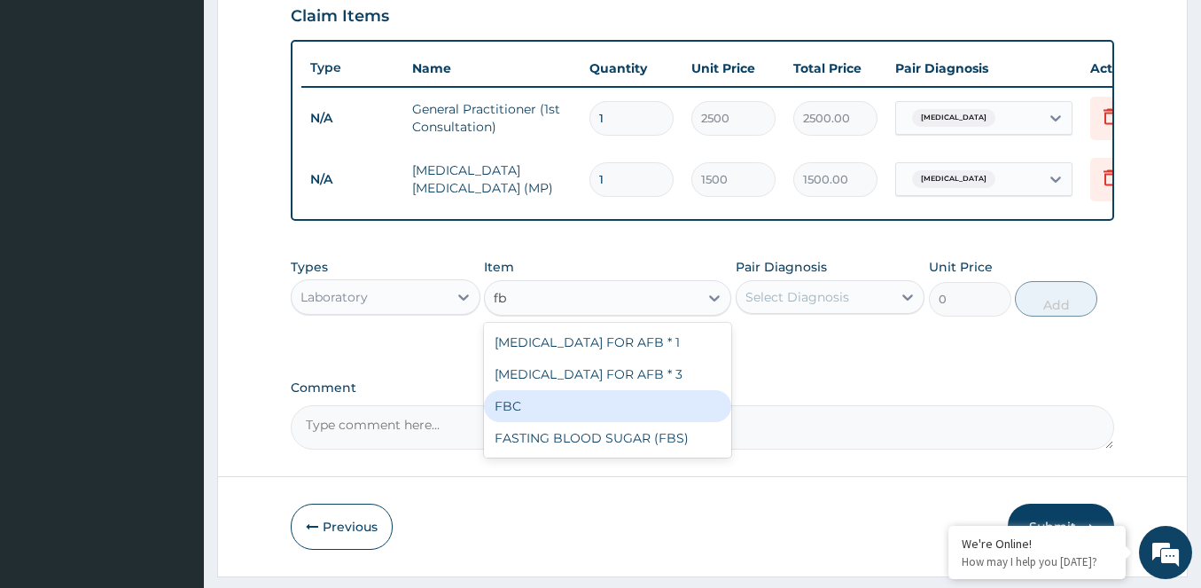
click at [544, 417] on div "FBC" at bounding box center [607, 406] width 247 height 32
type input "3500"
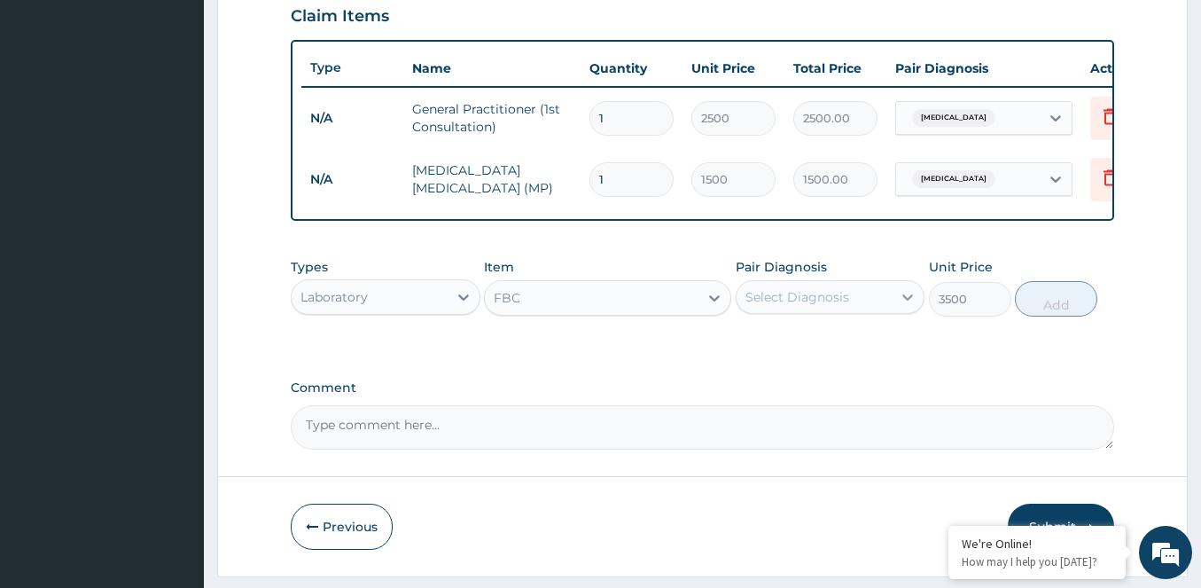
click at [903, 306] on icon at bounding box center [908, 297] width 18 height 18
drag, startPoint x: 752, startPoint y: 390, endPoint x: 772, endPoint y: 386, distance: 19.8
click at [754, 383] on input "checkbox" at bounding box center [752, 377] width 12 height 12
checkbox input "true"
click at [1064, 316] on button "Add" at bounding box center [1056, 298] width 82 height 35
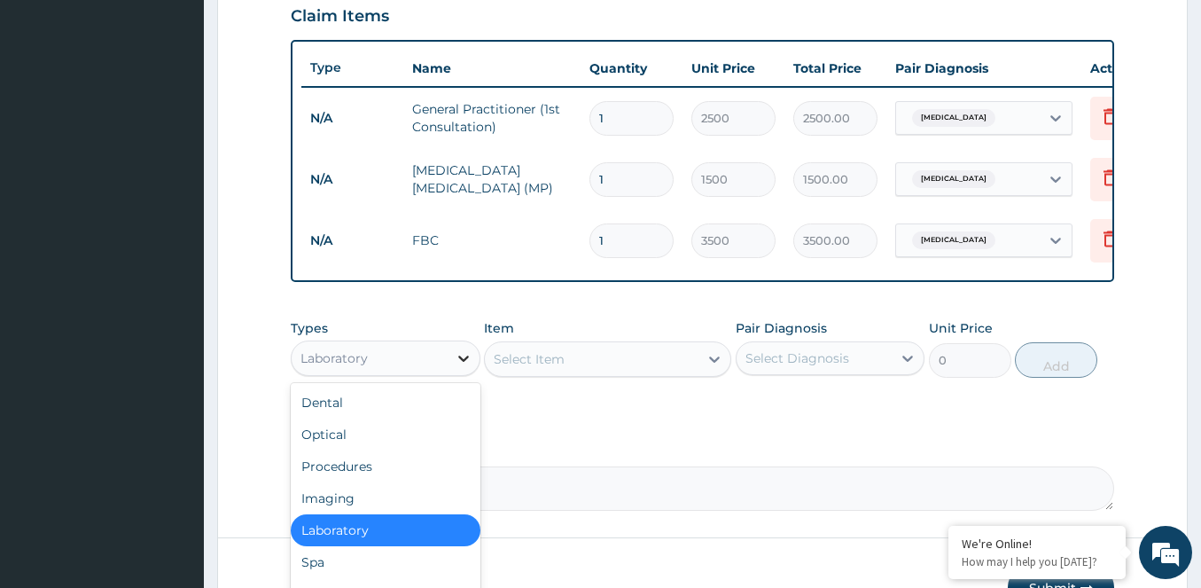
click at [470, 365] on icon at bounding box center [464, 358] width 18 height 18
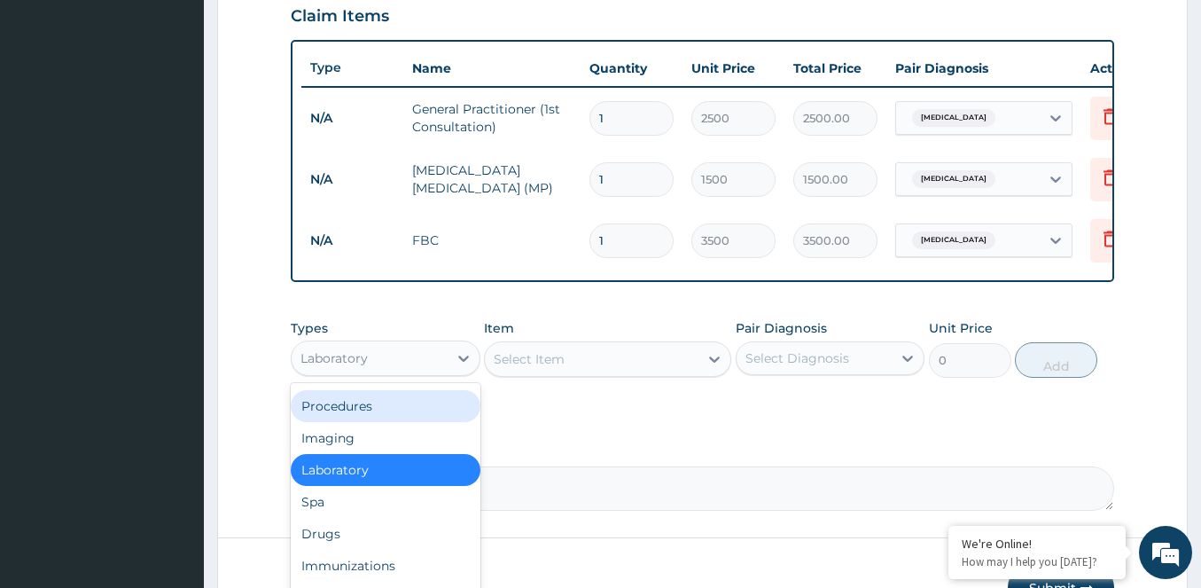
click at [580, 441] on div "PA Code / Prescription Code Enter Code(Secondary Care Only) Encounter Date 07-0…" at bounding box center [702, 30] width 823 height 961
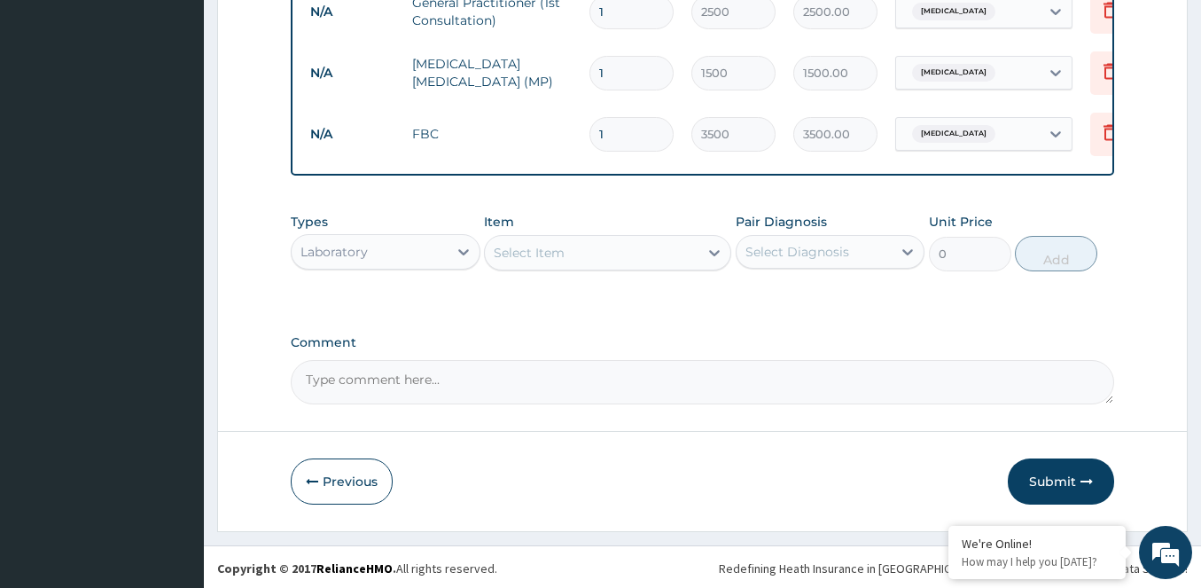
scroll to position [742, 0]
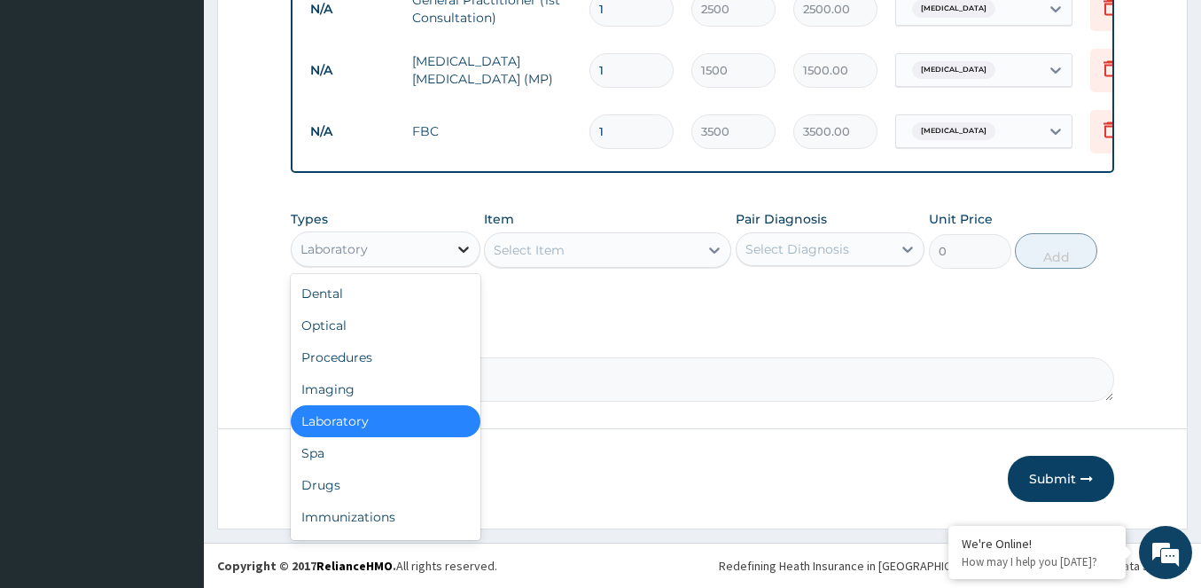
click at [455, 245] on icon at bounding box center [464, 249] width 18 height 18
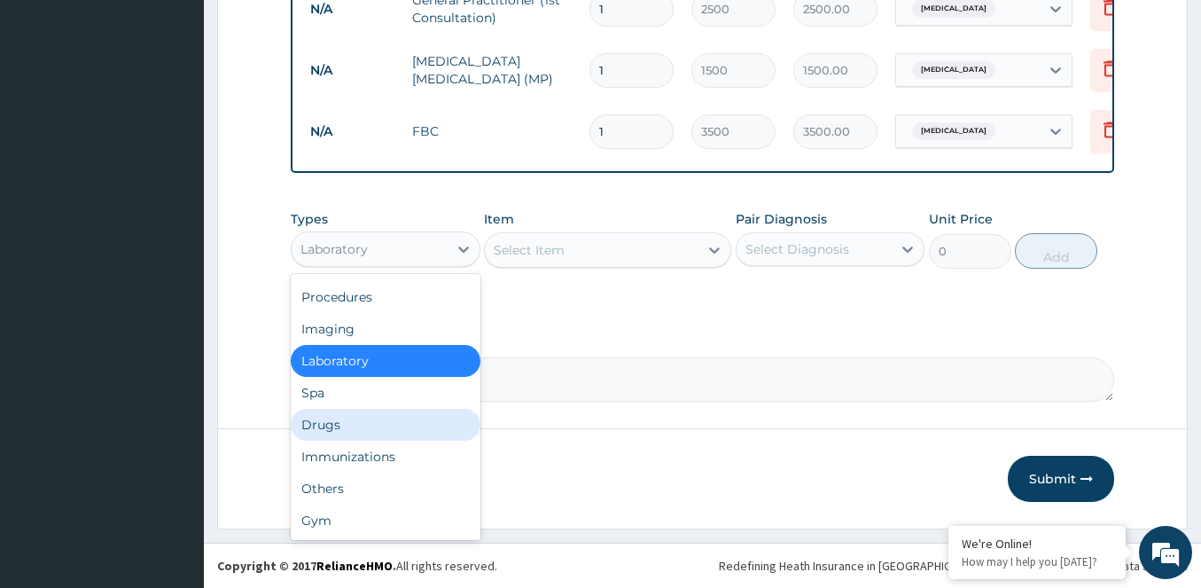
click at [324, 410] on div "Drugs" at bounding box center [386, 425] width 190 height 32
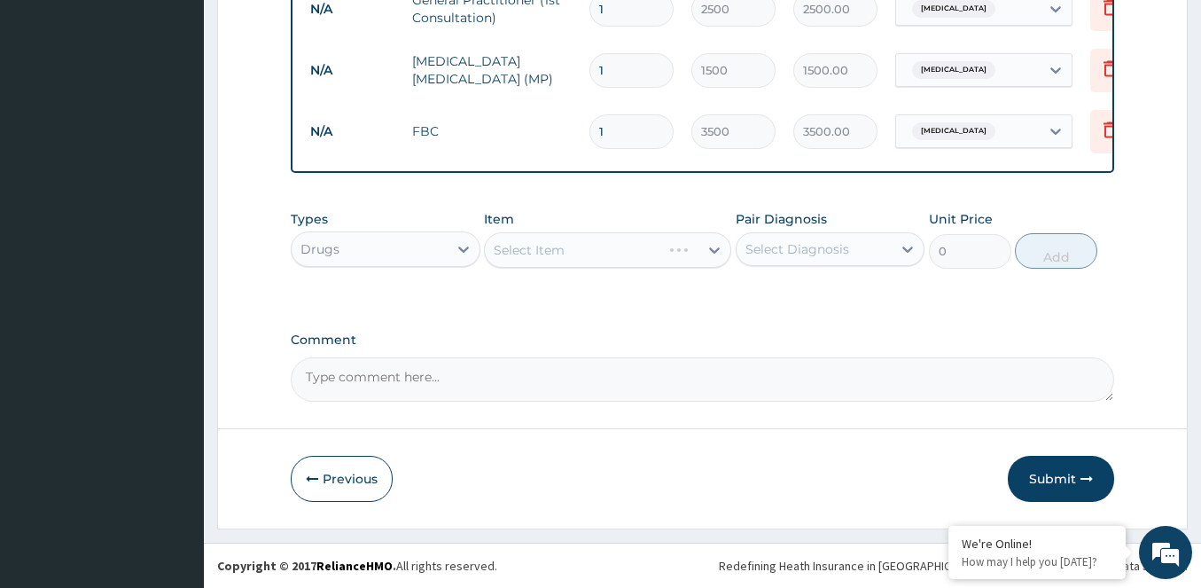
click at [705, 245] on div "Select Item" at bounding box center [607, 249] width 247 height 35
click at [717, 249] on div "Select Item" at bounding box center [607, 249] width 247 height 35
click at [714, 245] on icon at bounding box center [714, 250] width 18 height 18
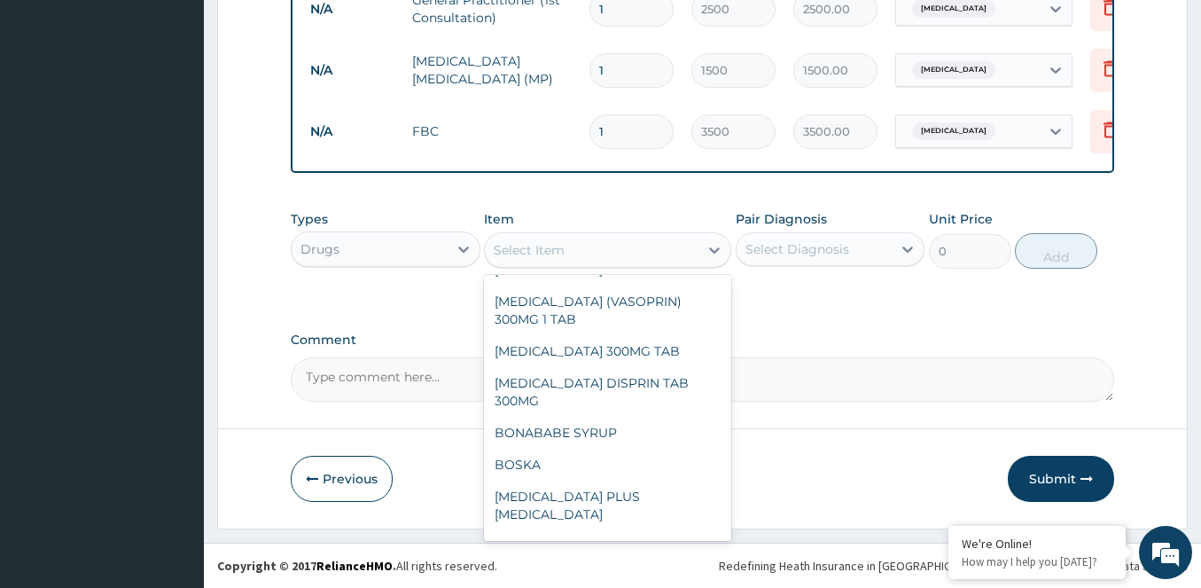
scroll to position [354, 0]
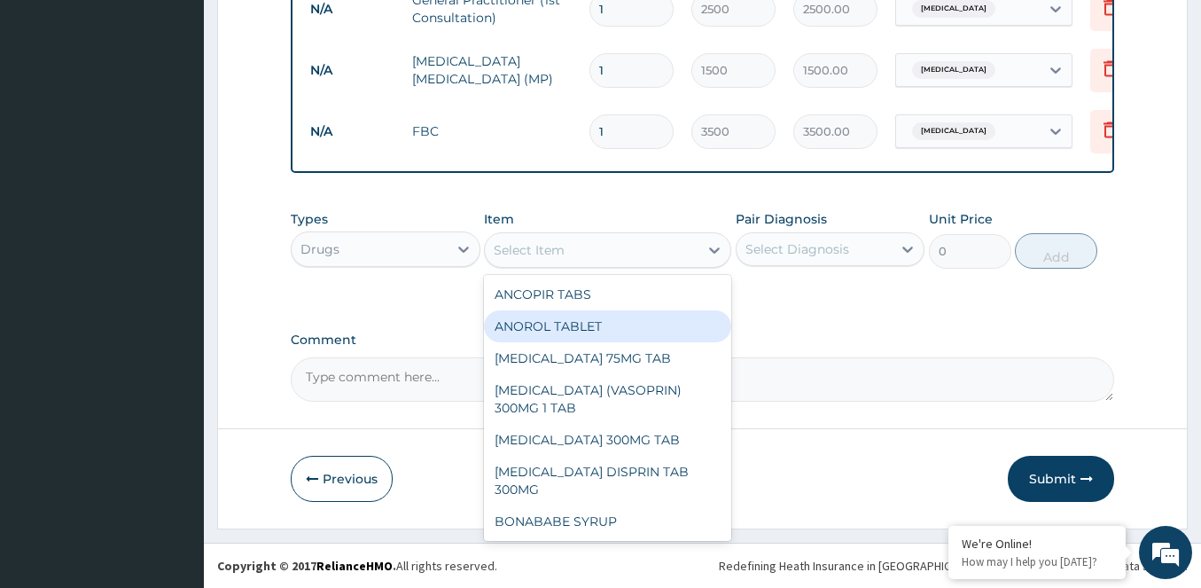
click at [543, 336] on div "ANOROL TABLET" at bounding box center [607, 326] width 247 height 32
type input "70"
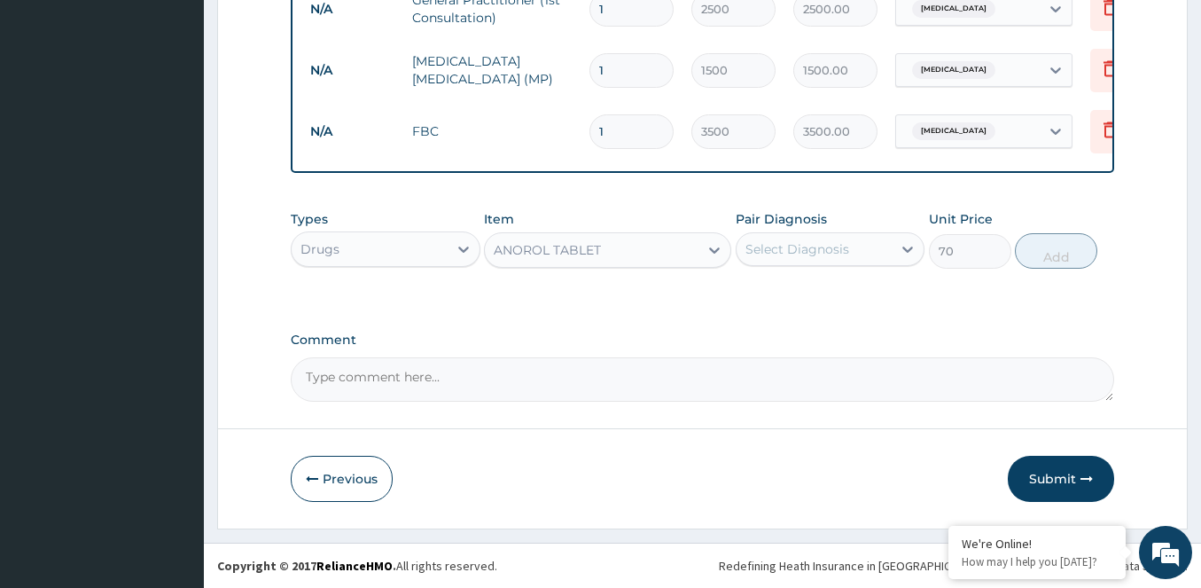
click at [862, 248] on div "Select Diagnosis" at bounding box center [814, 249] width 156 height 28
click at [648, 239] on div "ANOROL TABLET" at bounding box center [592, 250] width 214 height 28
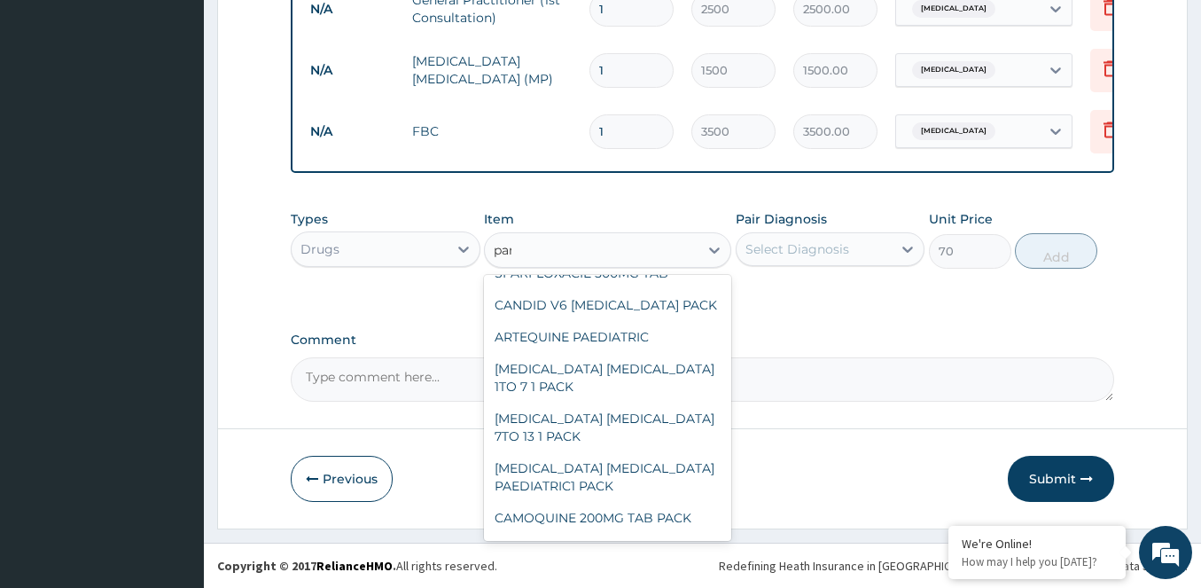
scroll to position [21, 0]
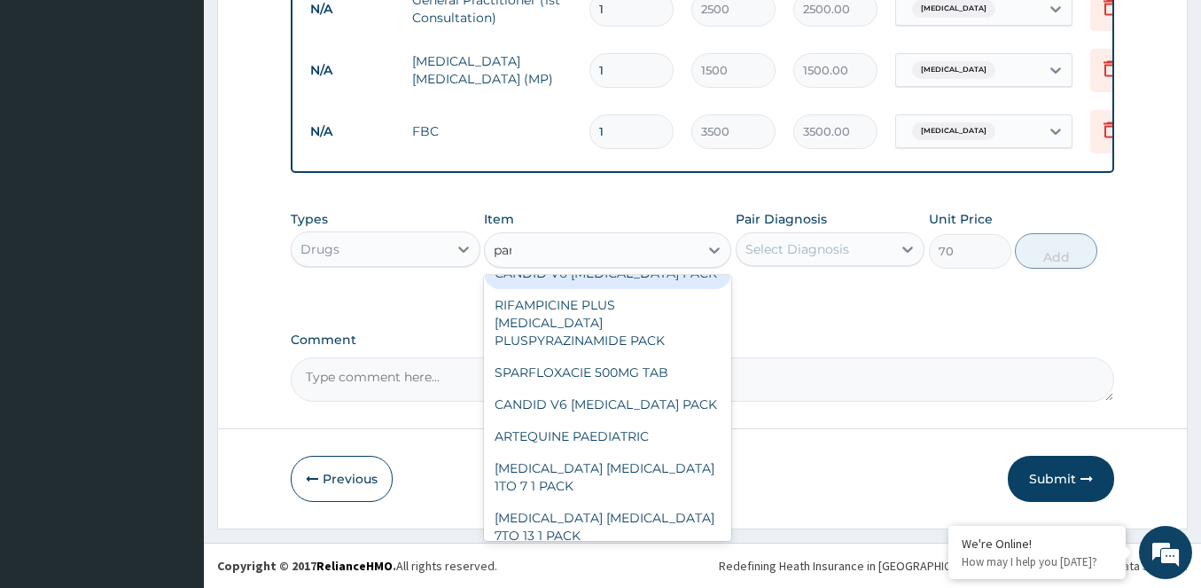
type input "para"
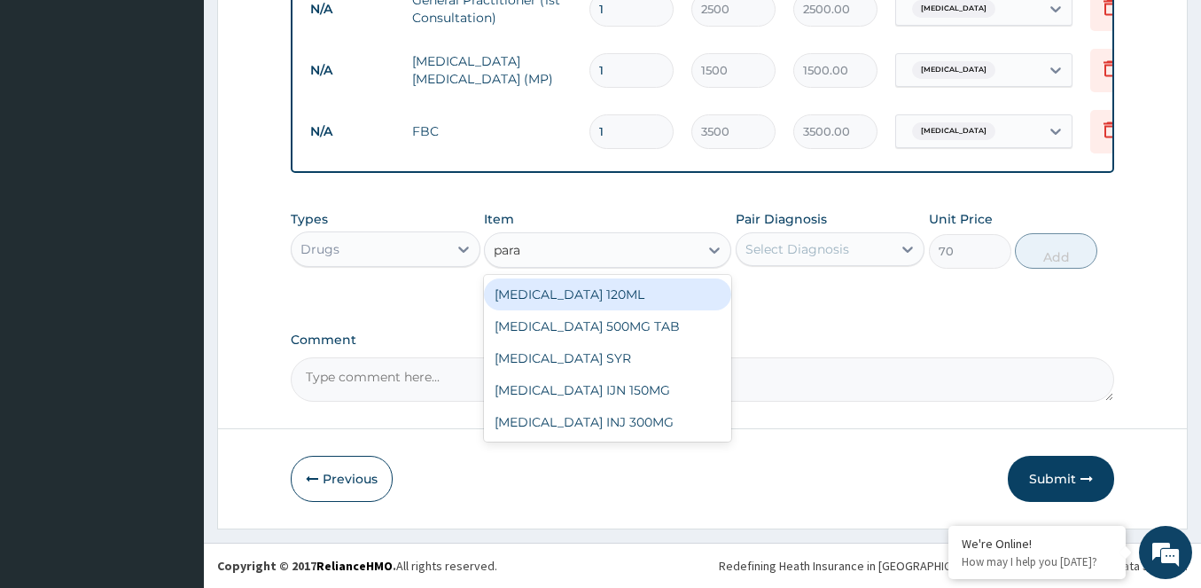
scroll to position [0, 0]
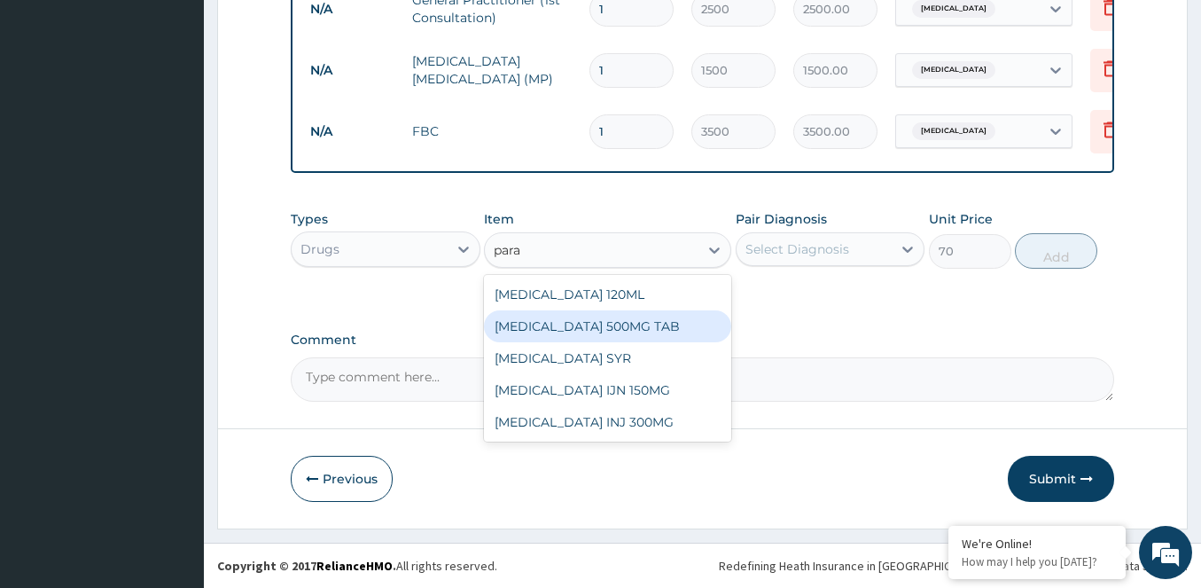
click at [633, 326] on div "PARACETAMOL 500MG TAB" at bounding box center [607, 326] width 247 height 32
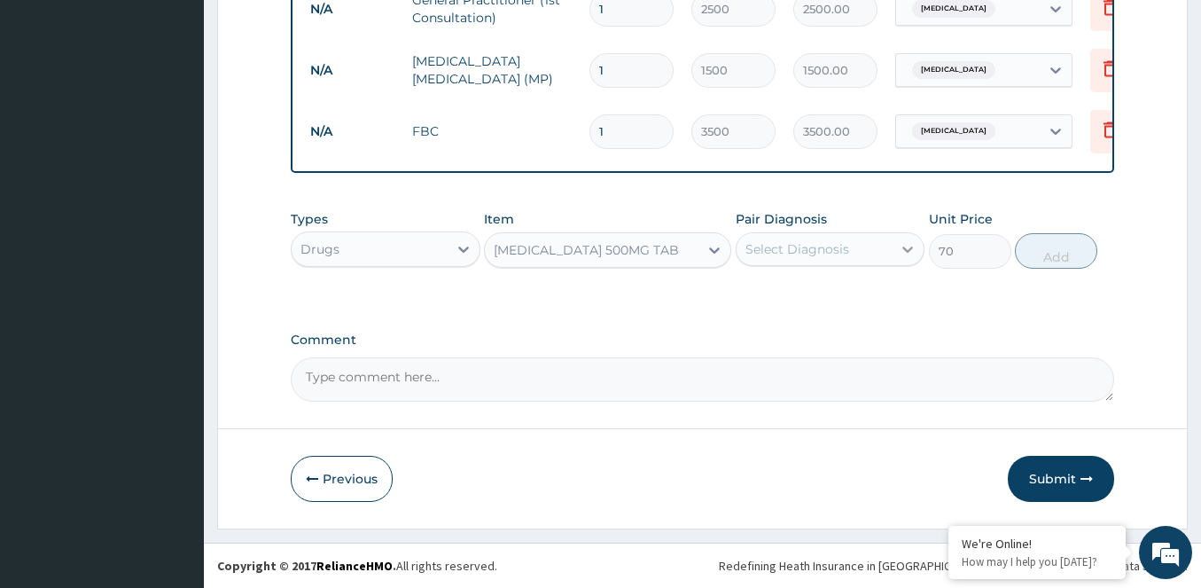
click at [908, 251] on icon at bounding box center [907, 249] width 11 height 6
click at [753, 290] on input "checkbox" at bounding box center [752, 293] width 12 height 12
checkbox input "true"
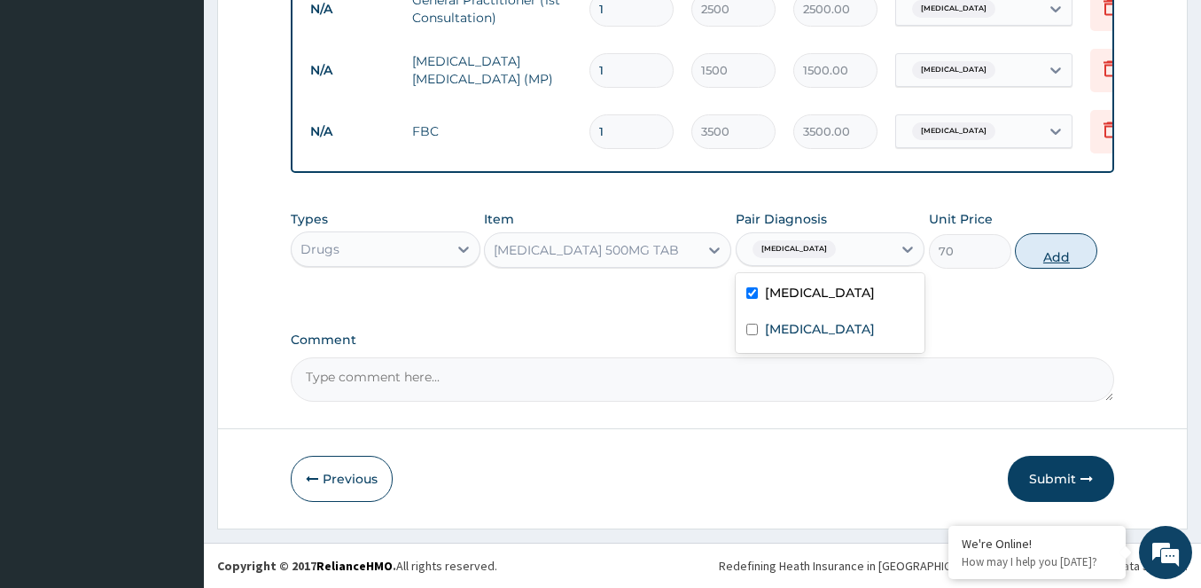
click at [1040, 260] on button "Add" at bounding box center [1056, 250] width 82 height 35
type input "0"
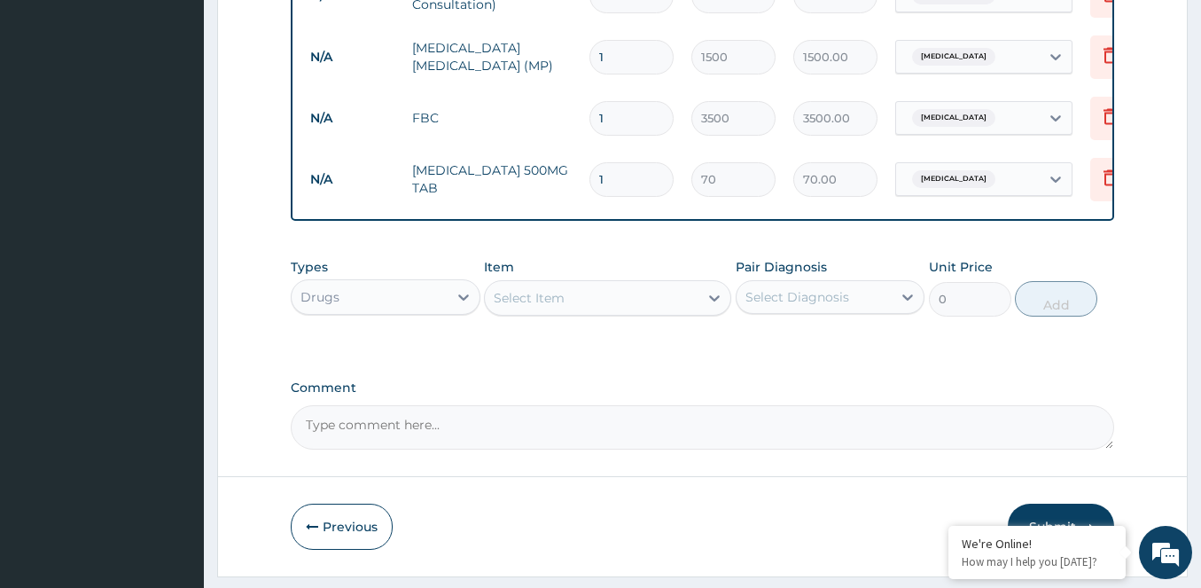
scroll to position [803, 0]
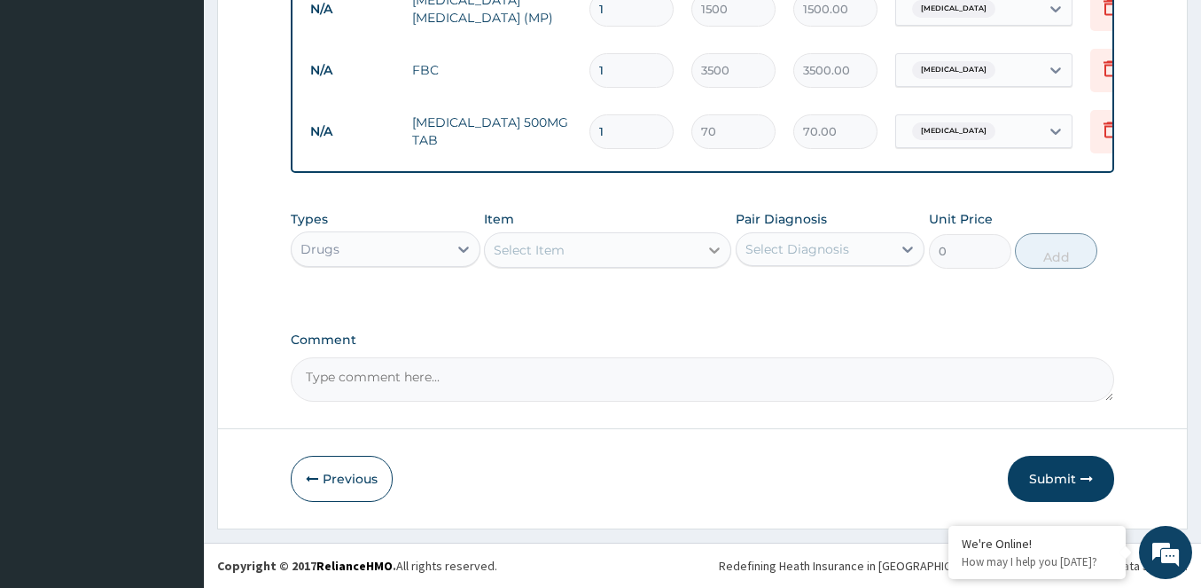
click at [707, 241] on icon at bounding box center [714, 250] width 18 height 18
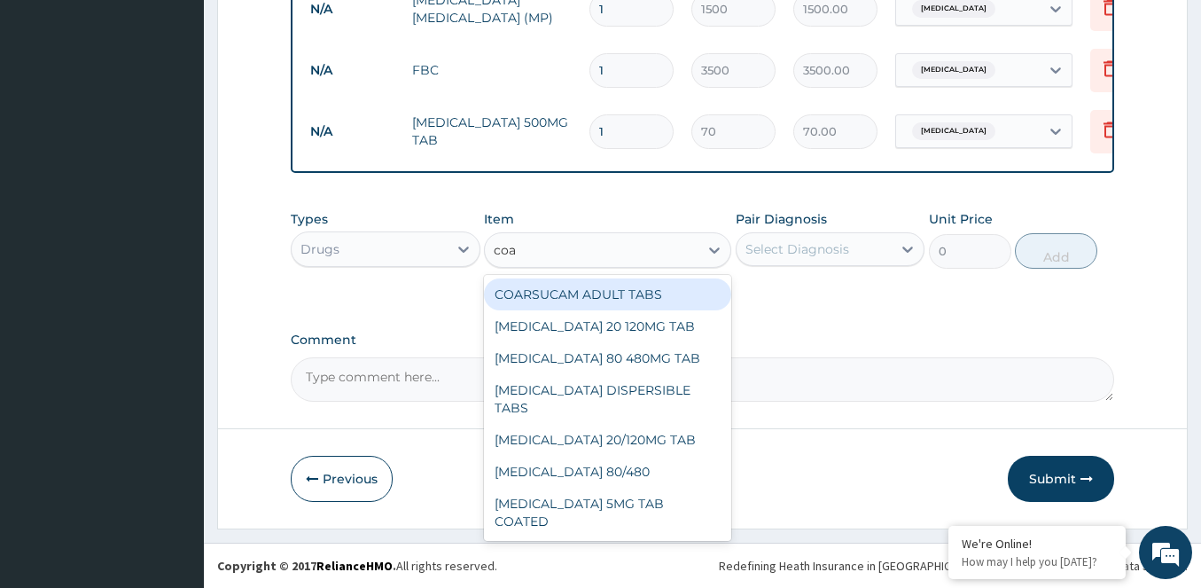
type input "coar"
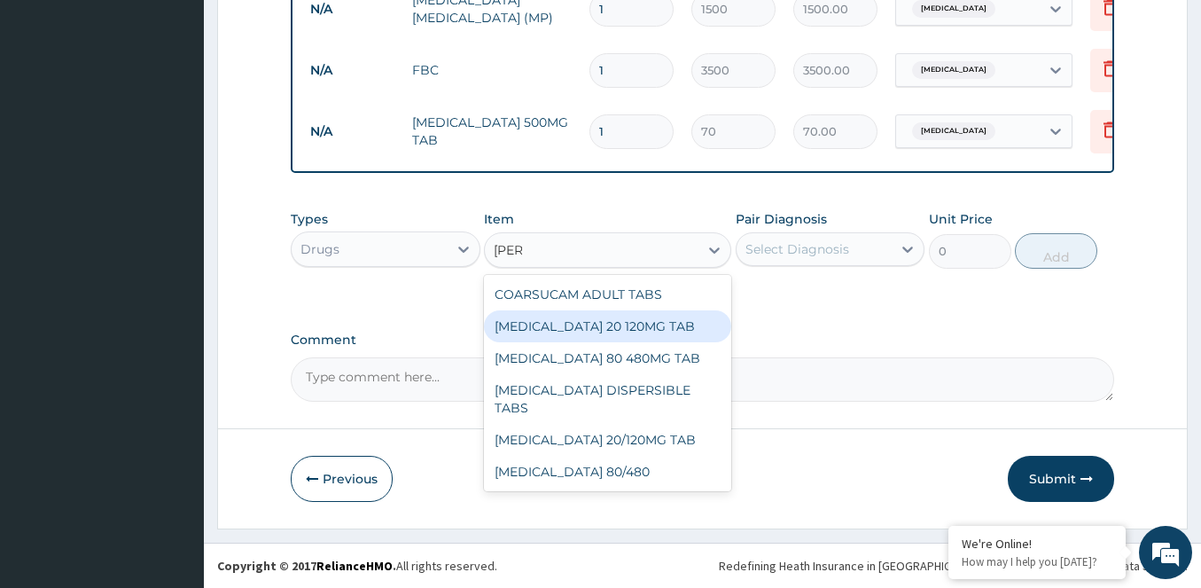
click at [643, 324] on div "[MEDICAL_DATA] 20 120MG TAB" at bounding box center [607, 326] width 247 height 32
type input "614.25"
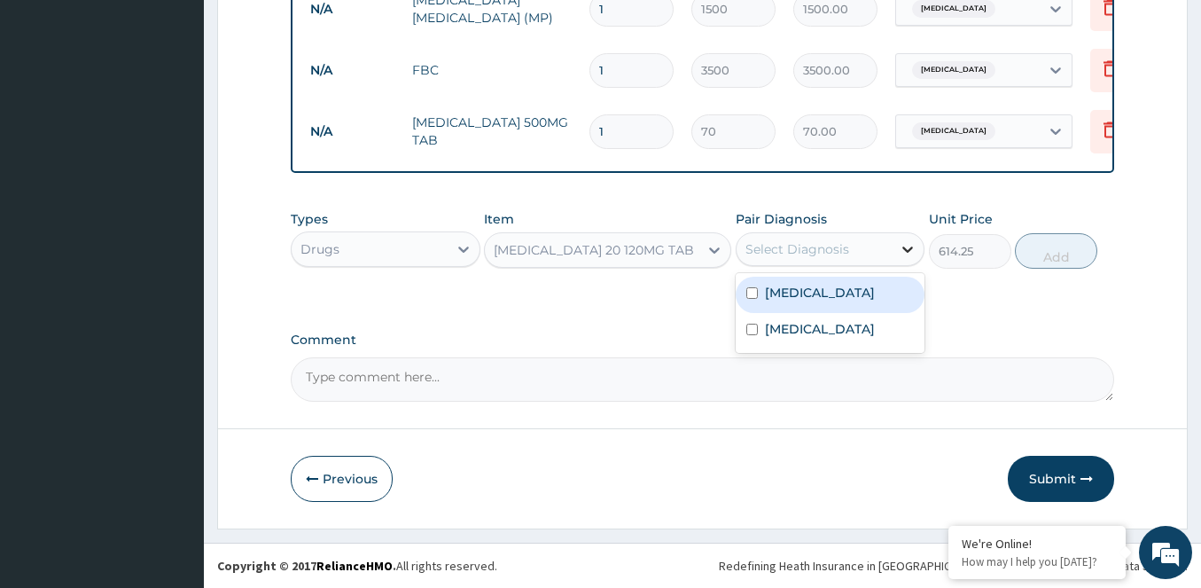
click at [902, 241] on icon at bounding box center [908, 249] width 18 height 18
click at [853, 290] on label "[MEDICAL_DATA]" at bounding box center [820, 293] width 110 height 18
checkbox input "true"
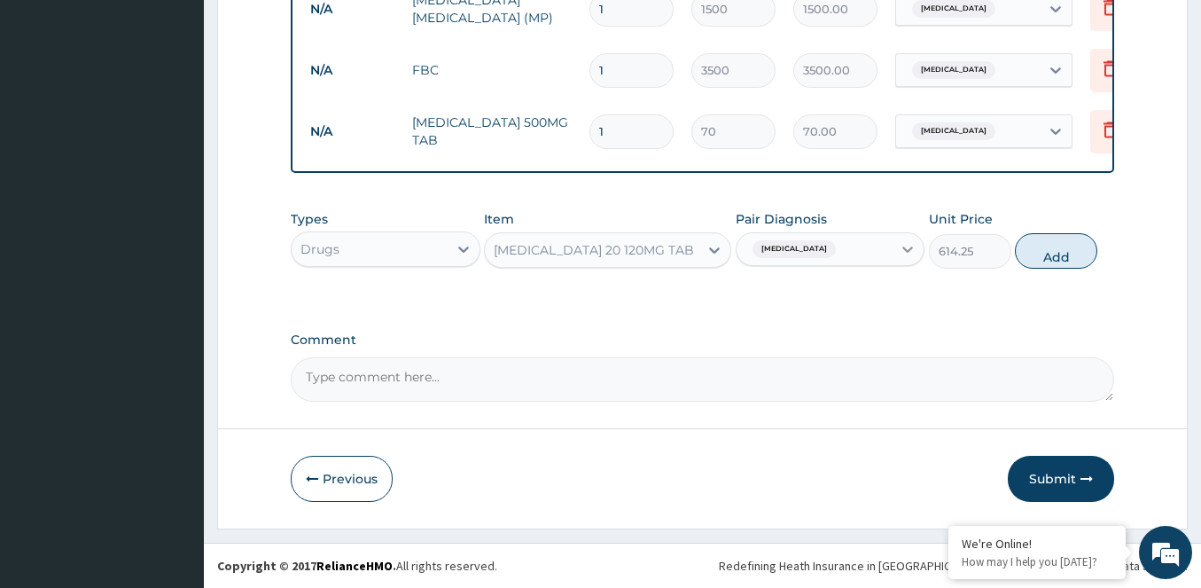
click at [909, 245] on icon at bounding box center [908, 249] width 18 height 18
click at [625, 120] on input "1" at bounding box center [631, 131] width 84 height 35
type input "18"
type input "1260.00"
type input "18"
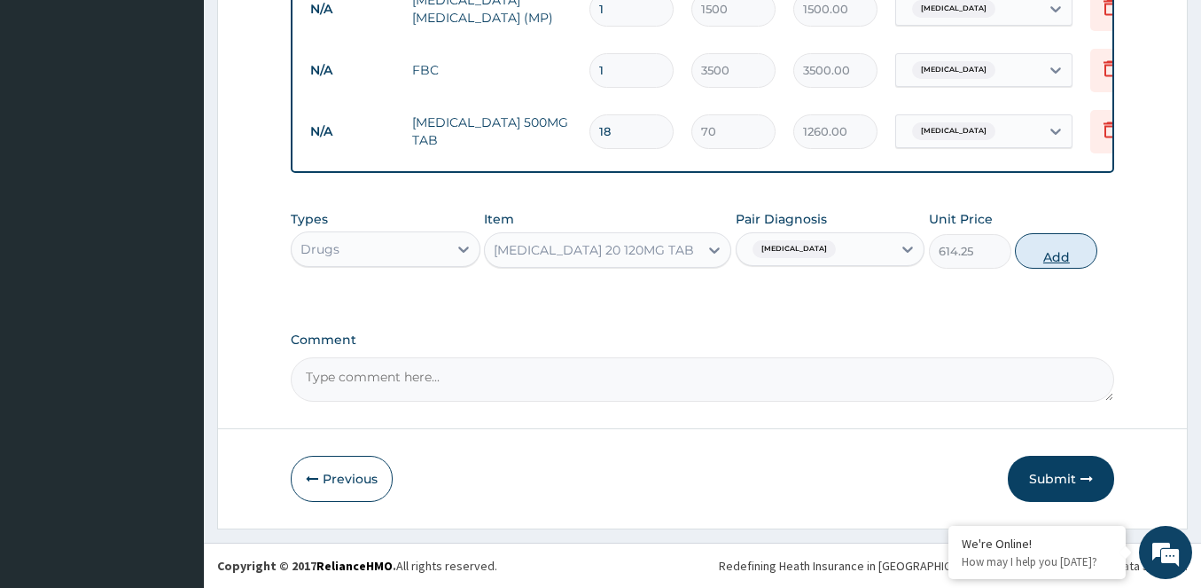
click at [1046, 247] on button "Add" at bounding box center [1056, 250] width 82 height 35
type input "0"
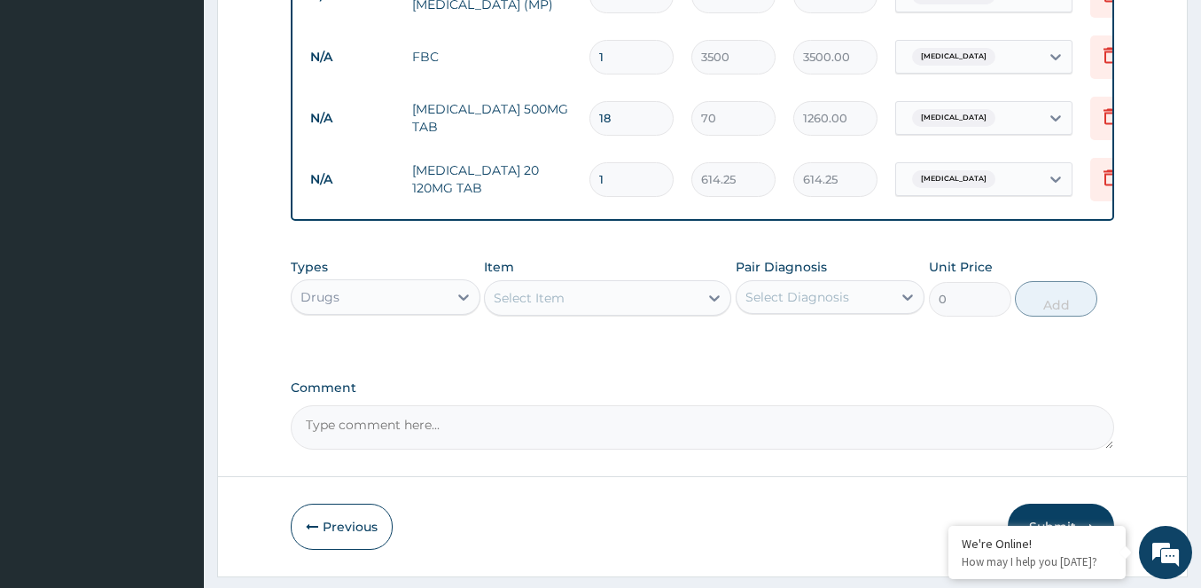
click at [604, 180] on input "1" at bounding box center [631, 179] width 84 height 35
type input "0.00"
type input "2"
type input "1228.50"
type input "24"
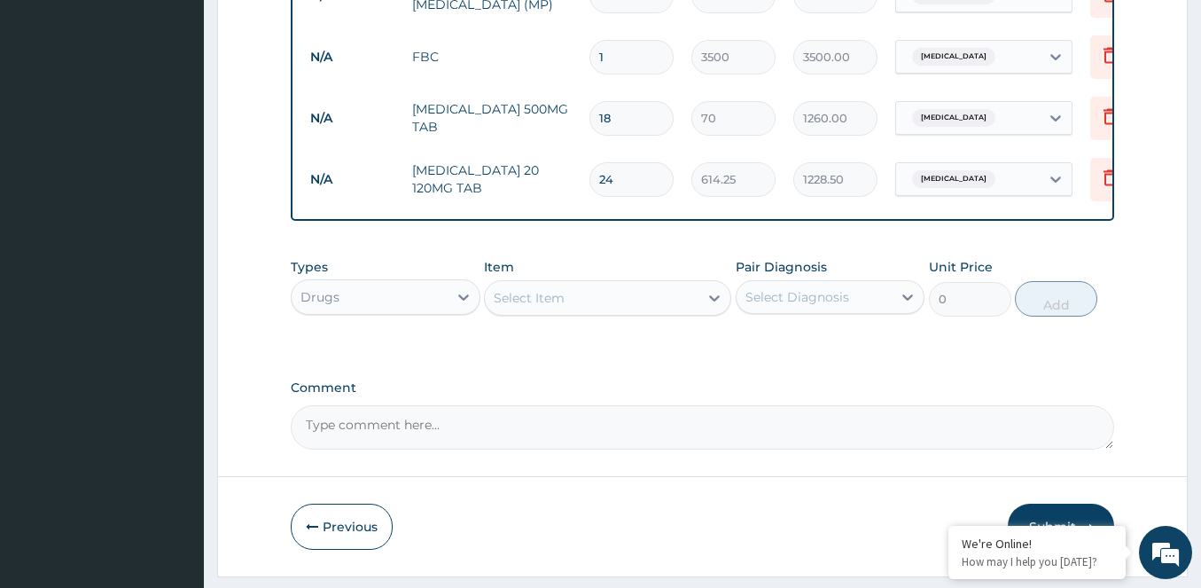
type input "14742.00"
type input "24"
click at [707, 296] on div at bounding box center [714, 298] width 32 height 32
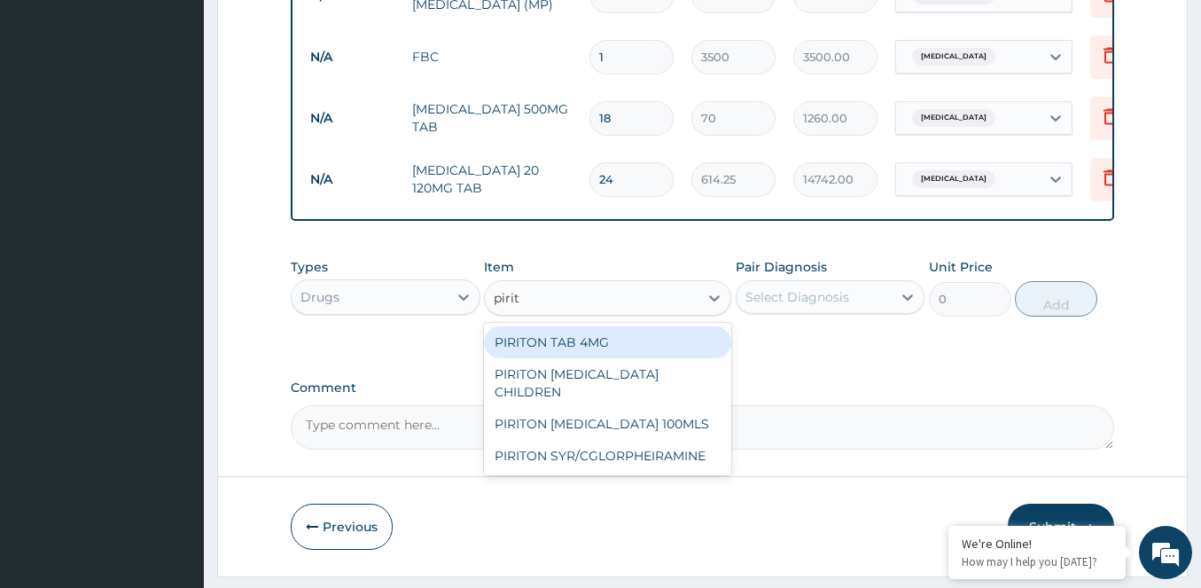
type input "pirito"
click at [610, 358] on div "PIRITON TAB 4MG" at bounding box center [607, 342] width 247 height 32
type input "105"
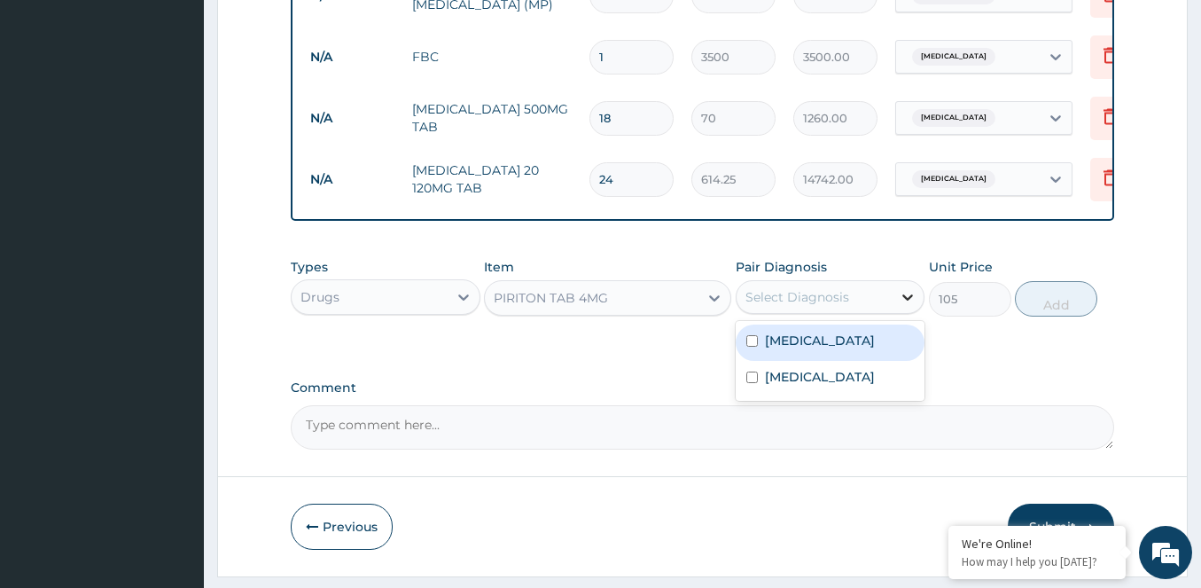
click at [915, 306] on icon at bounding box center [908, 297] width 18 height 18
click at [750, 347] on div "[MEDICAL_DATA]" at bounding box center [831, 342] width 190 height 36
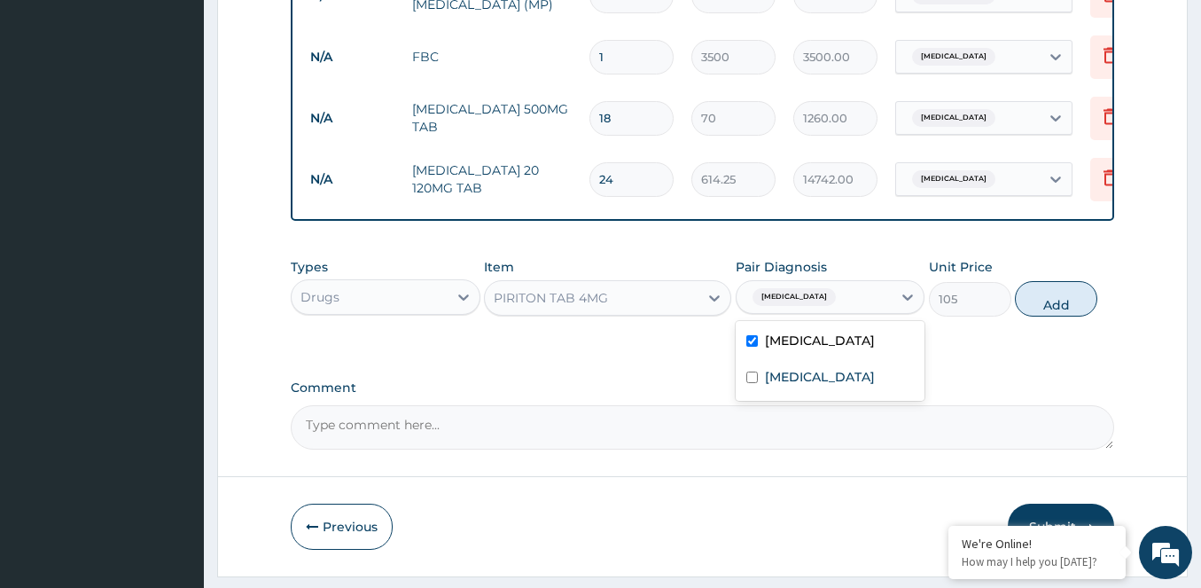
checkbox input "true"
drag, startPoint x: 1065, startPoint y: 301, endPoint x: 1006, endPoint y: 318, distance: 61.7
click at [1062, 298] on button "Add" at bounding box center [1056, 298] width 82 height 35
type input "0"
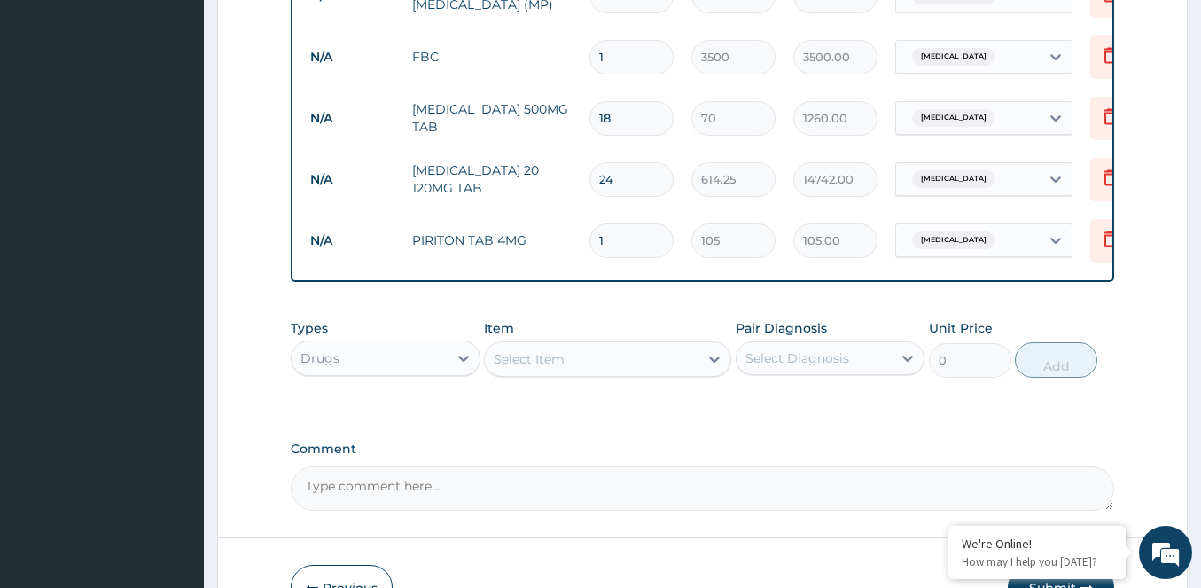
click at [600, 238] on input "1" at bounding box center [631, 240] width 84 height 35
click at [605, 241] on input "1" at bounding box center [631, 240] width 84 height 35
type input "0.00"
type input "6"
type input "630.00"
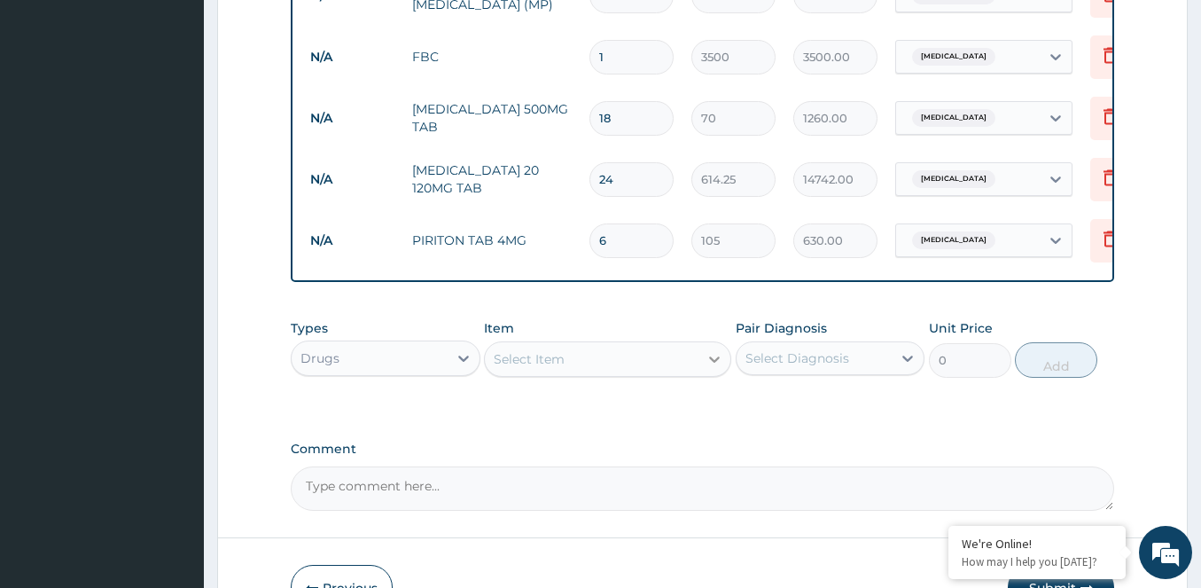
type input "6"
click at [708, 368] on icon at bounding box center [714, 359] width 18 height 18
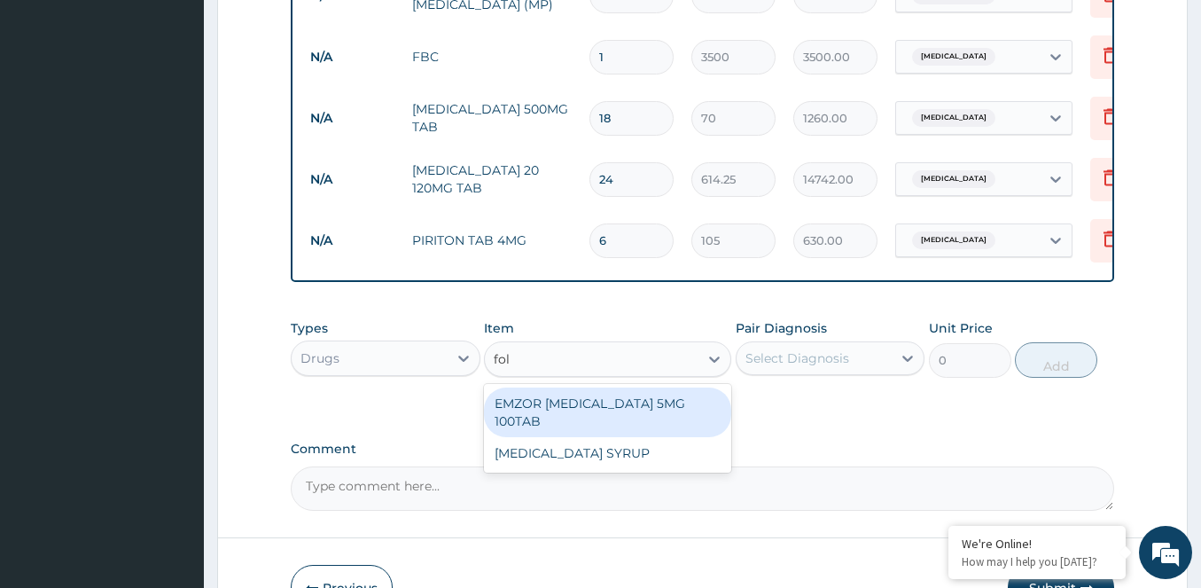
type input "foli"
drag, startPoint x: 658, startPoint y: 413, endPoint x: 671, endPoint y: 405, distance: 15.5
click at [660, 409] on div "EMZOR FOLIC ACID 5MG 100TAB" at bounding box center [607, 412] width 247 height 50
type input "630"
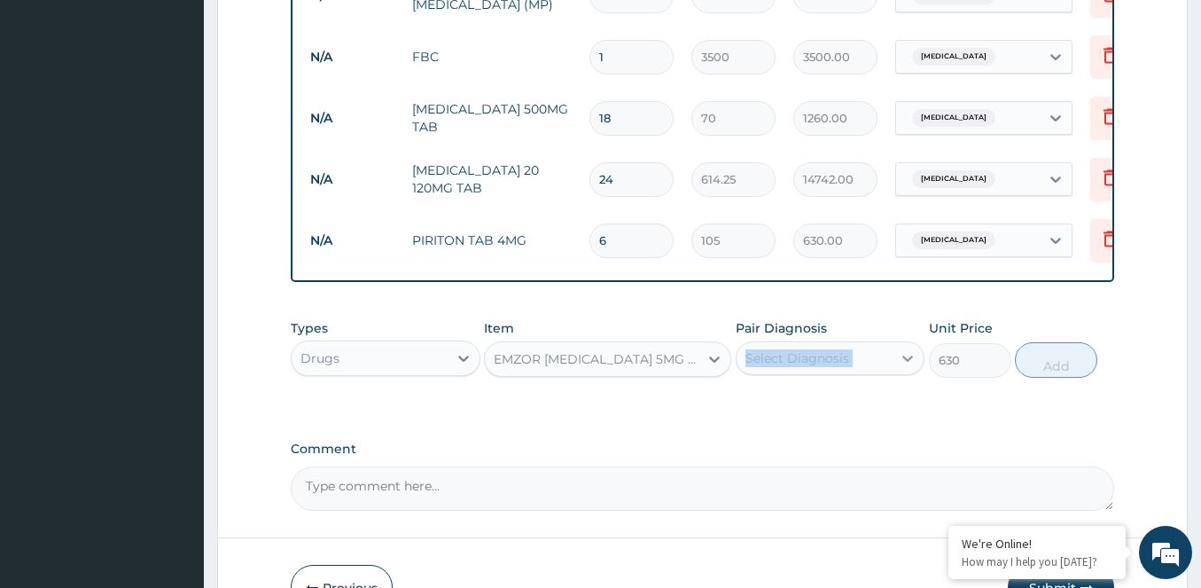
click at [900, 356] on div "Pair Diagnosis Select Diagnosis" at bounding box center [831, 348] width 190 height 58
click at [908, 367] on icon at bounding box center [908, 358] width 18 height 18
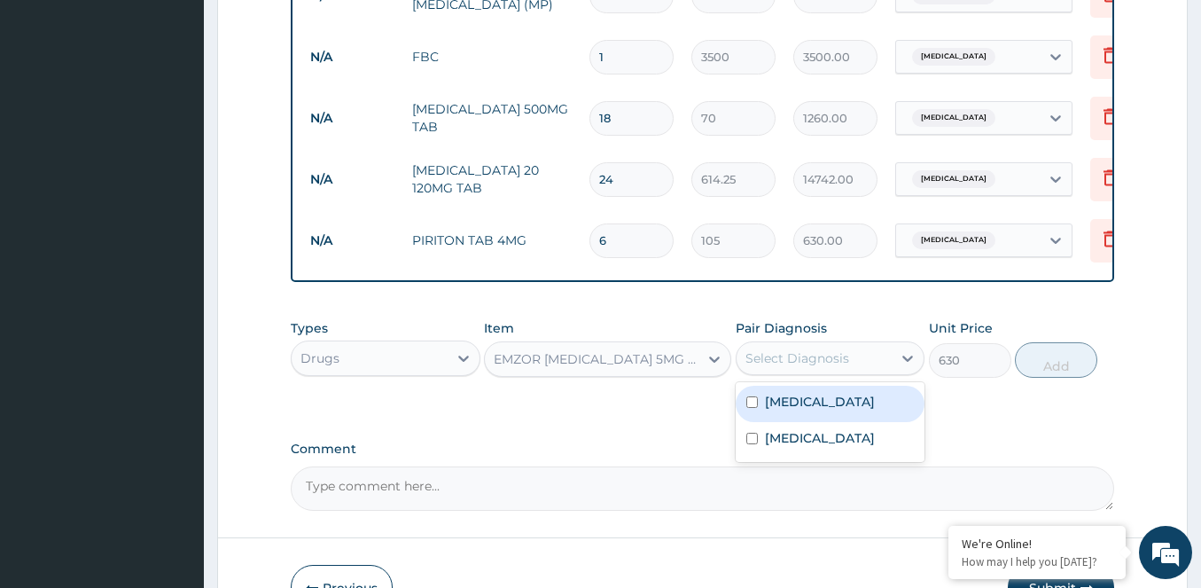
click at [752, 408] on input "checkbox" at bounding box center [752, 402] width 12 height 12
checkbox input "true"
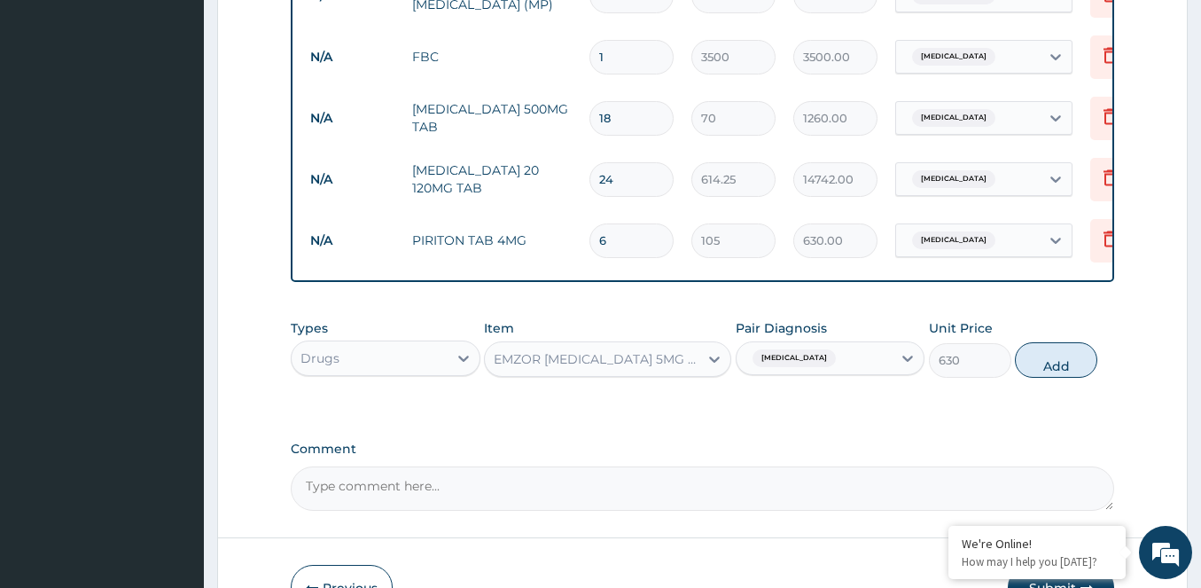
drag, startPoint x: 1055, startPoint y: 371, endPoint x: 1040, endPoint y: 382, distance: 18.4
click at [1055, 370] on button "Add" at bounding box center [1056, 359] width 82 height 35
type input "0"
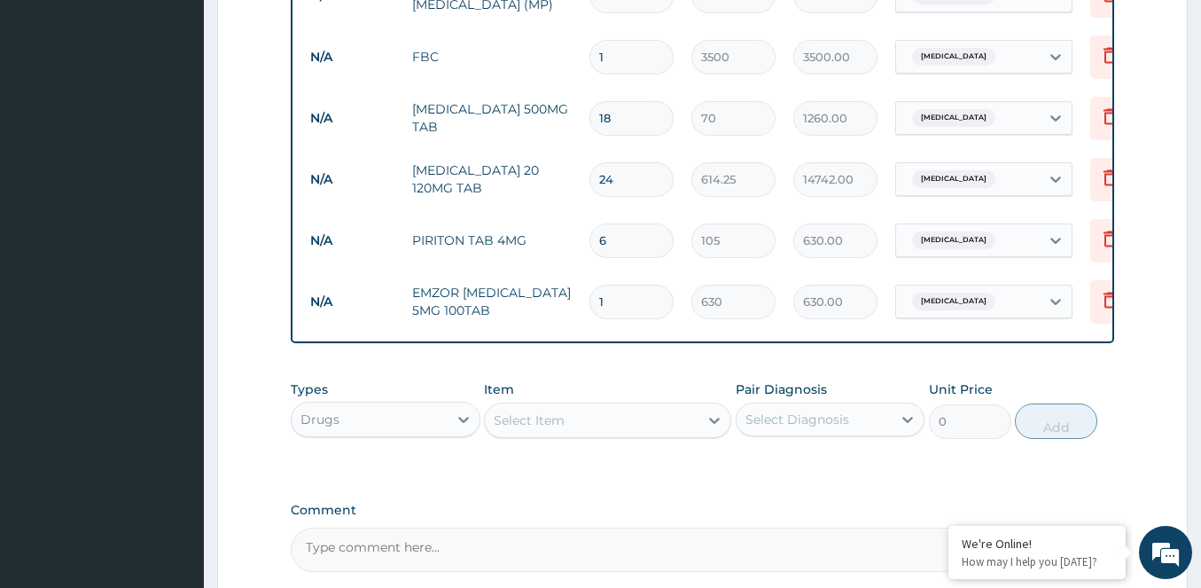
click at [606, 303] on input "1" at bounding box center [631, 301] width 84 height 35
type input "14"
type input "8820.00"
type input "14"
click at [709, 417] on div at bounding box center [714, 420] width 32 height 32
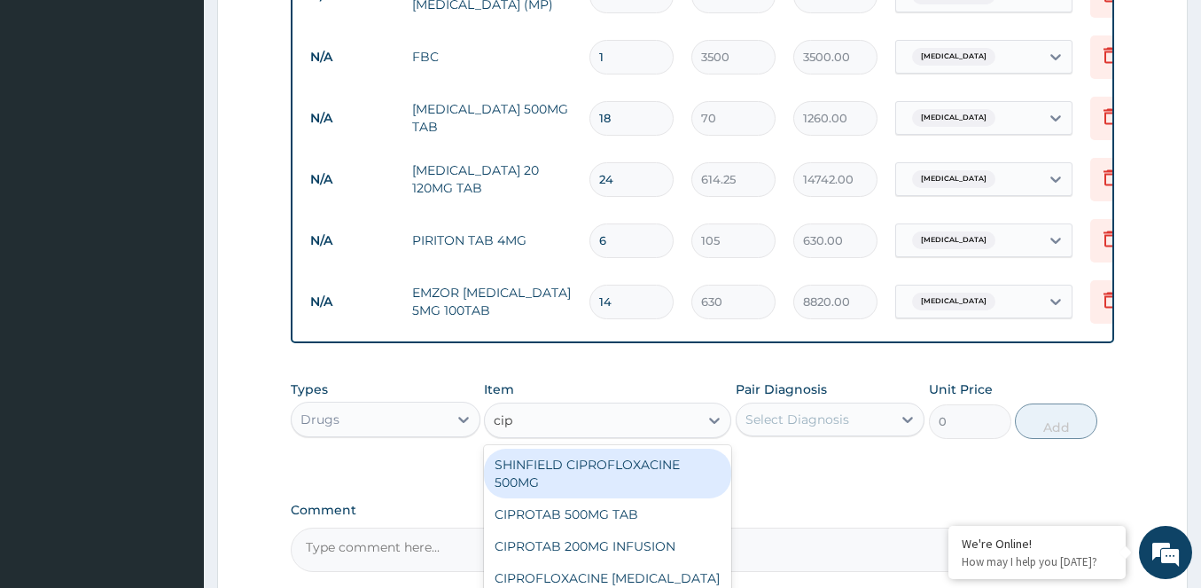
type input "cipr"
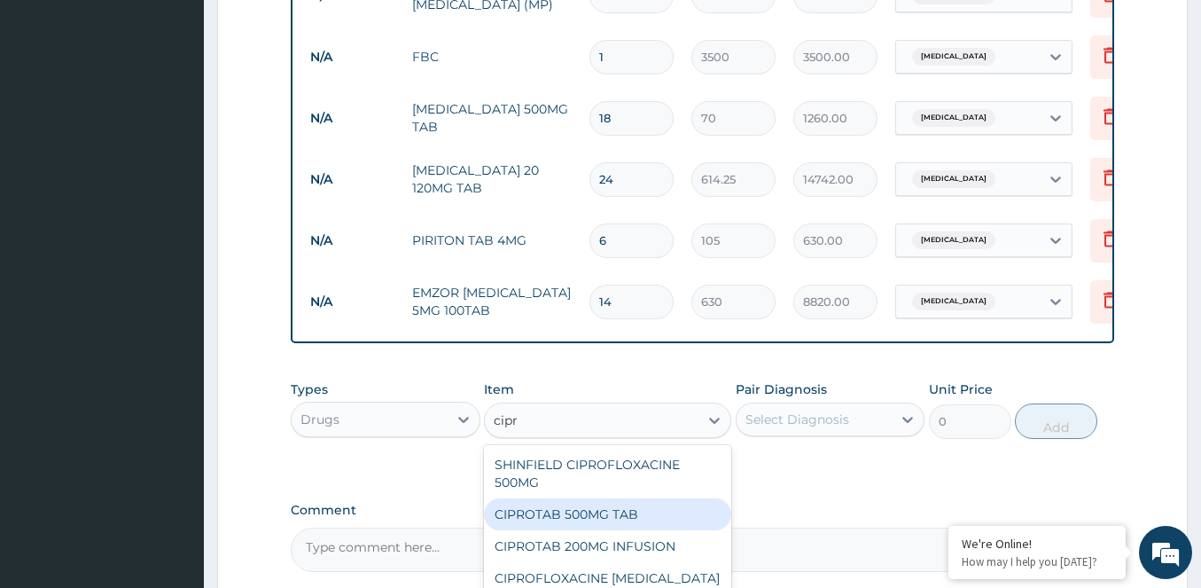
click at [549, 519] on div "CIPROTAB 500MG TAB" at bounding box center [607, 514] width 247 height 32
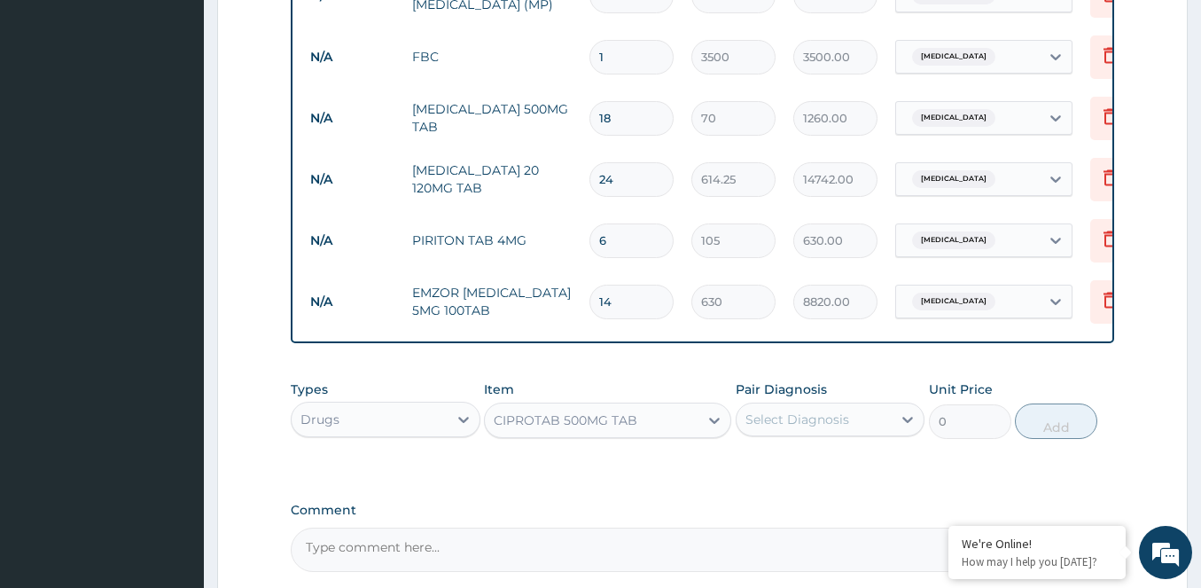
type input "112"
click at [902, 428] on icon at bounding box center [908, 419] width 18 height 18
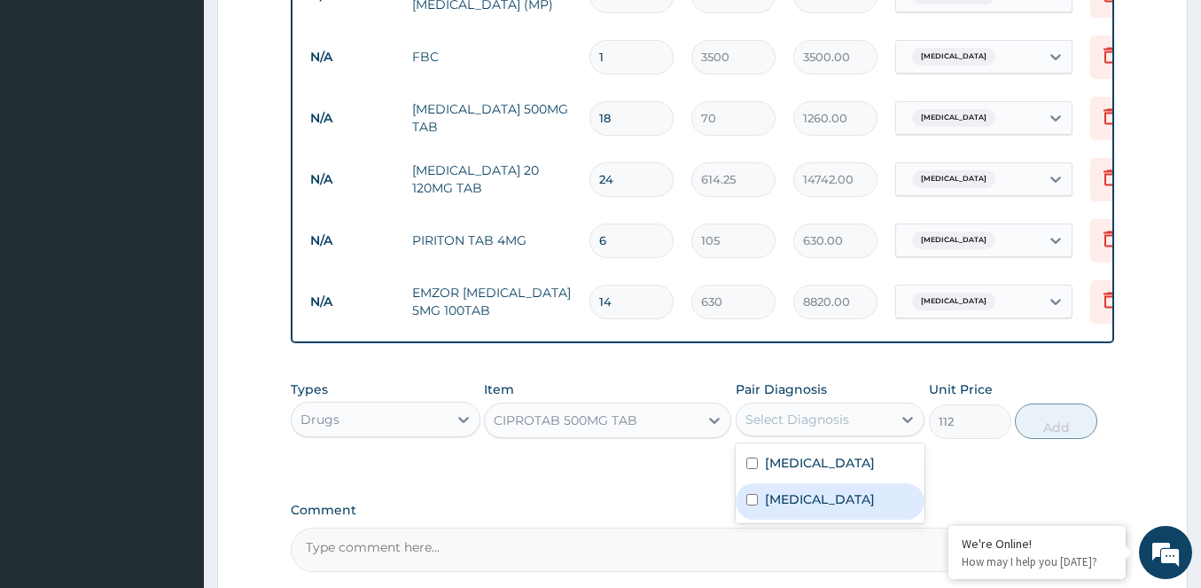
click at [748, 504] on div "Typhoid fever" at bounding box center [831, 501] width 190 height 36
checkbox input "true"
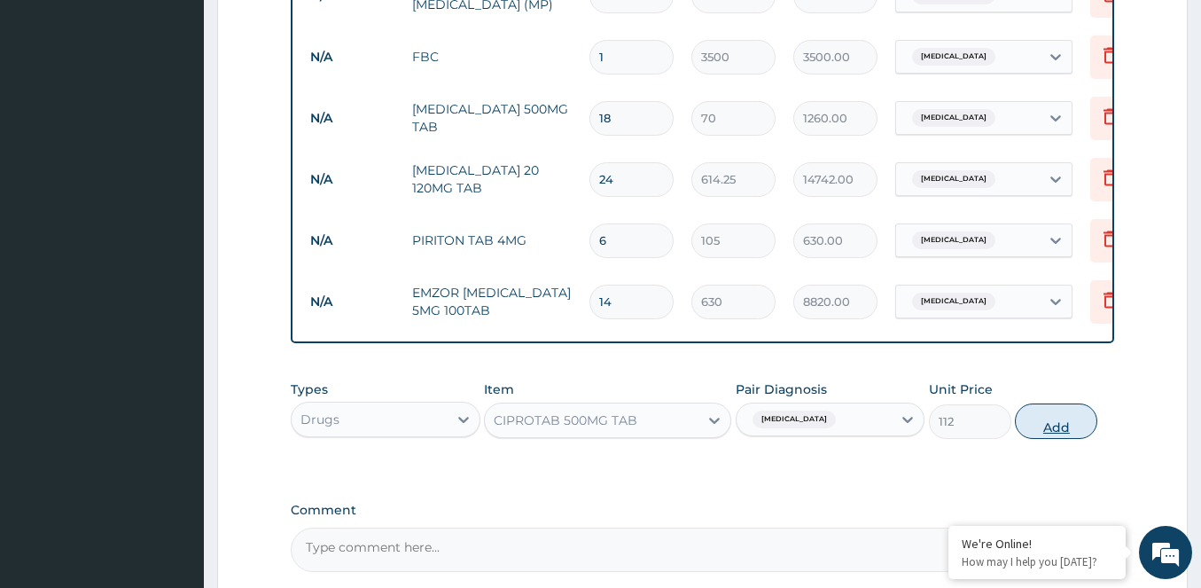
click at [1064, 423] on button "Add" at bounding box center [1056, 420] width 82 height 35
type input "0"
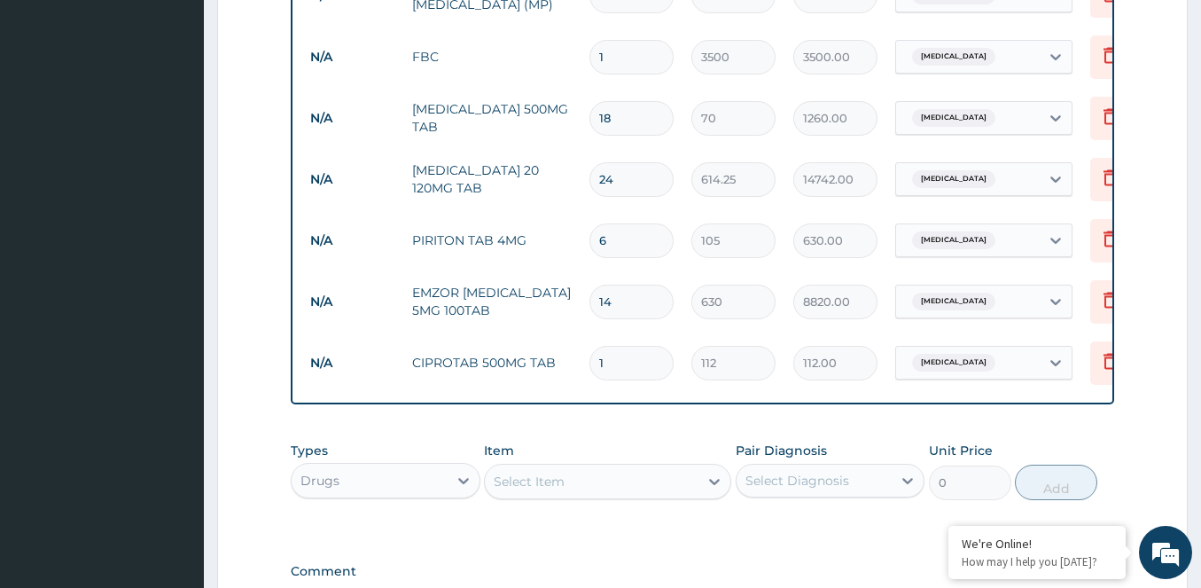
type input "10"
type input "1120.00"
type input "9"
type input "1008.00"
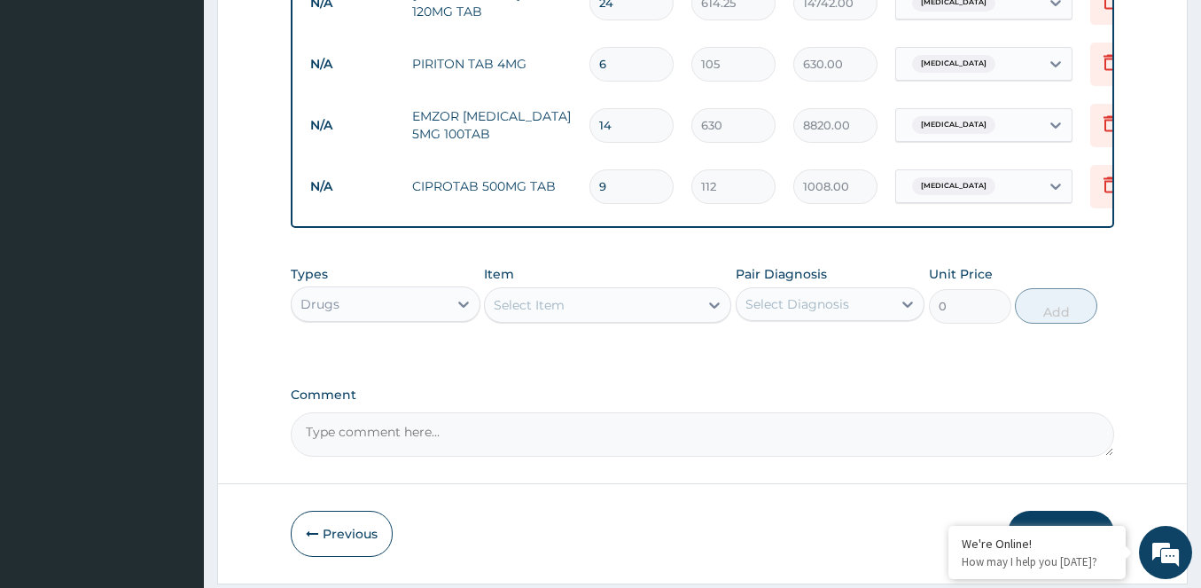
scroll to position [980, 0]
type input "9"
click at [717, 313] on icon at bounding box center [714, 304] width 18 height 18
click at [611, 173] on input "9" at bounding box center [631, 185] width 84 height 35
type input "0.00"
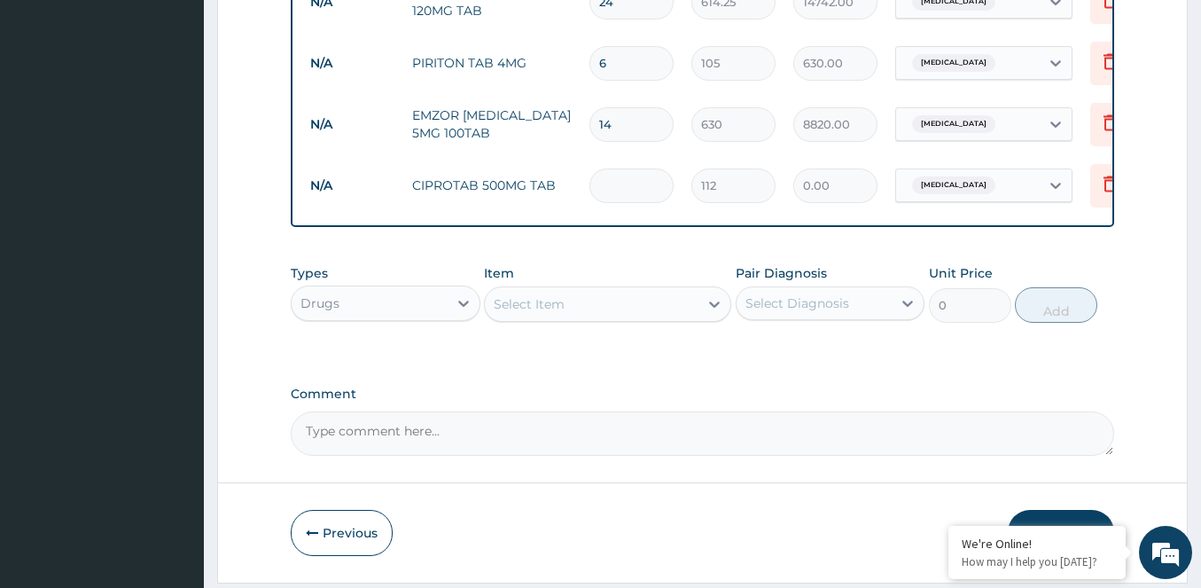
type input "1"
type input "112.00"
type input "10"
type input "1120.00"
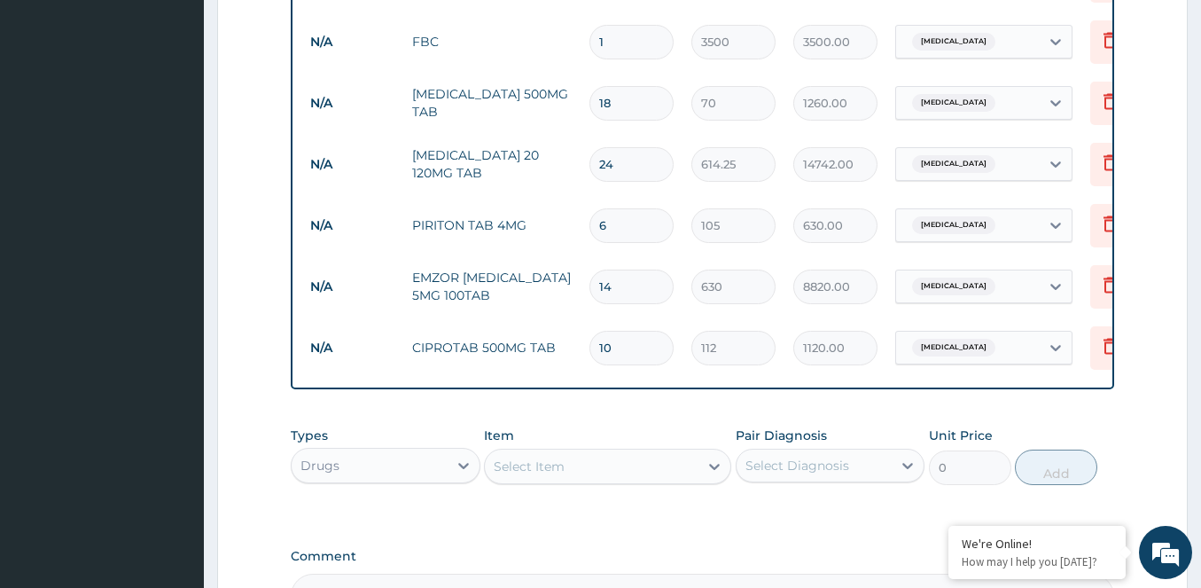
scroll to position [870, 0]
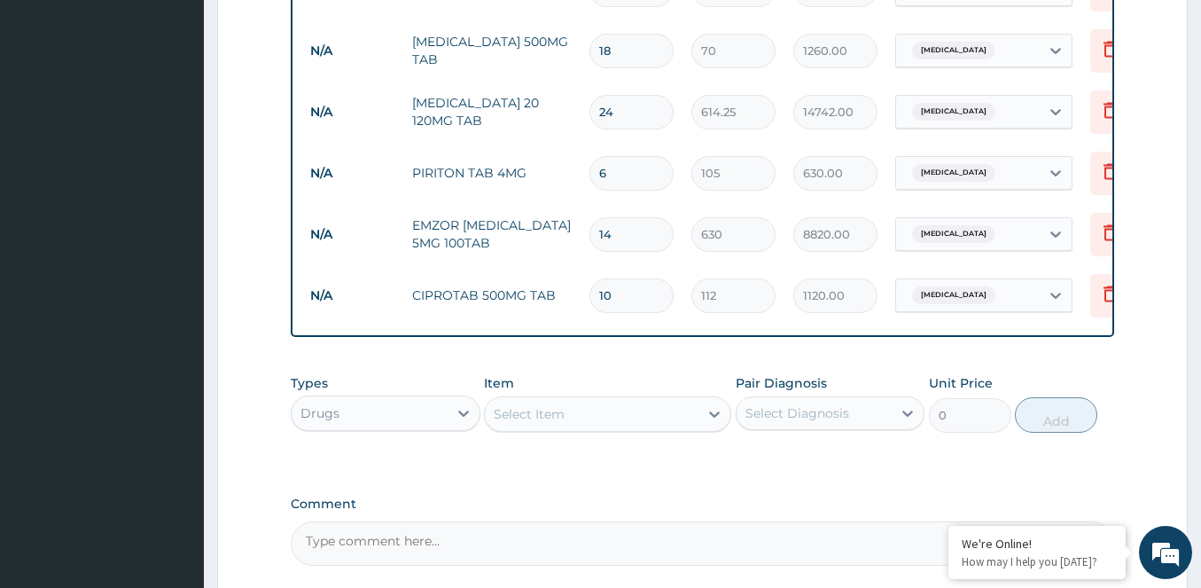
type input "1"
type input "112.00"
type input "14"
type input "1568.00"
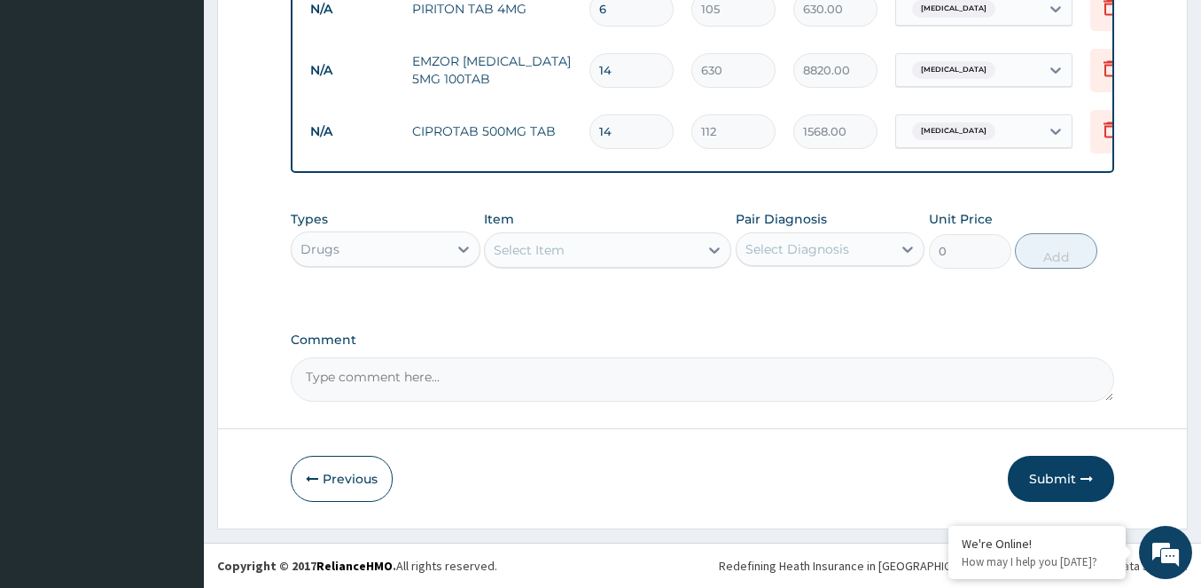
scroll to position [1048, 0]
type input "14"
click at [1108, 58] on icon at bounding box center [1109, 68] width 21 height 21
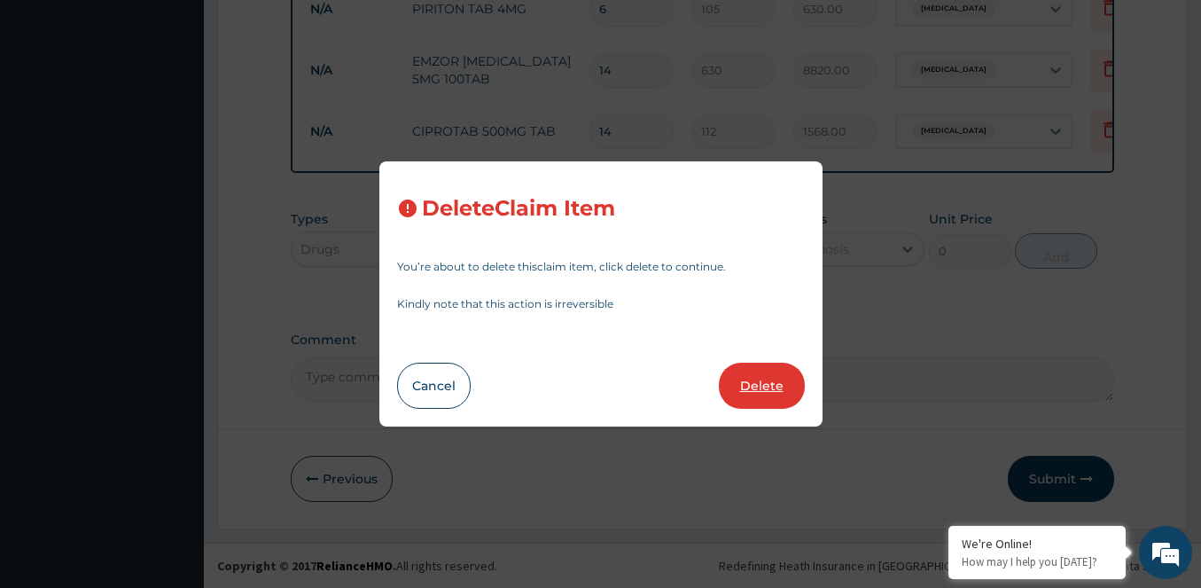
click at [760, 382] on button "Delete" at bounding box center [762, 385] width 86 height 46
type input "112"
type input "1568.00"
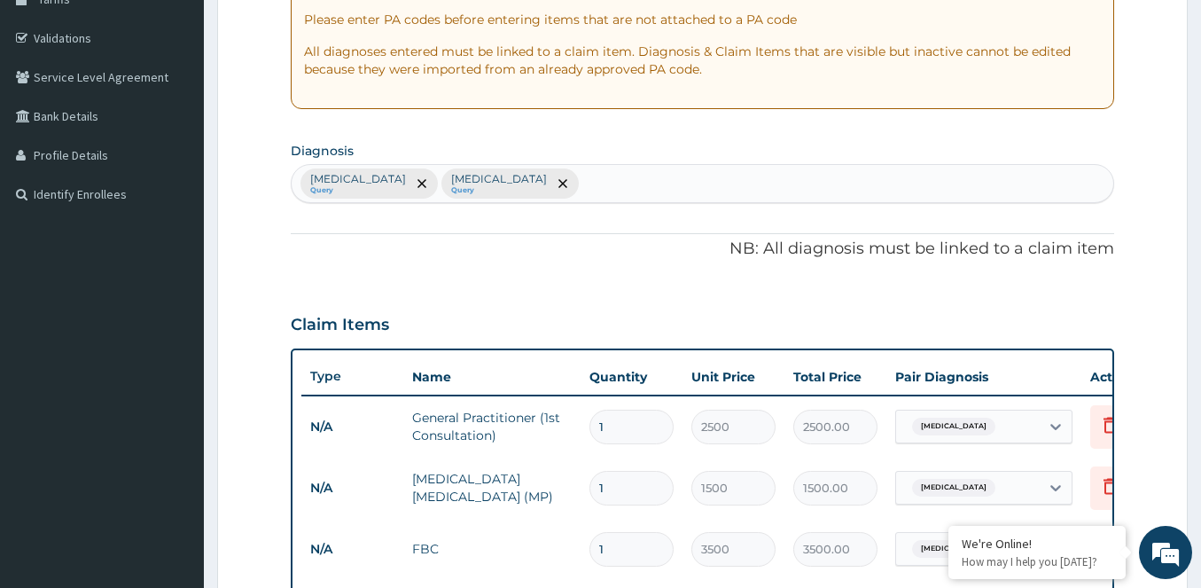
scroll to position [277, 0]
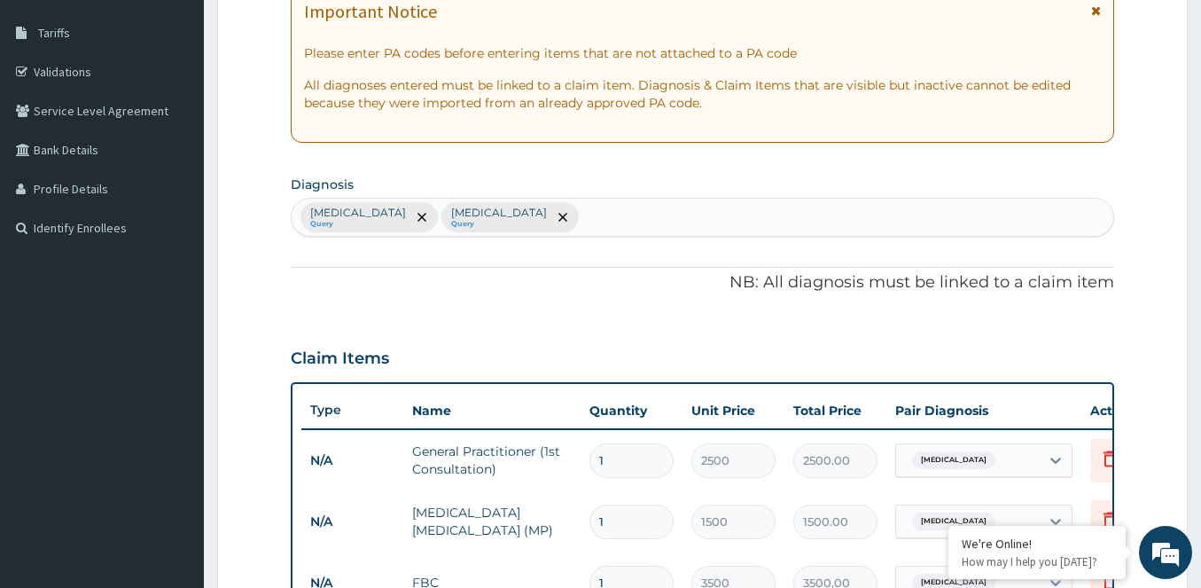
click at [582, 216] on input "text" at bounding box center [583, 217] width 2 height 18
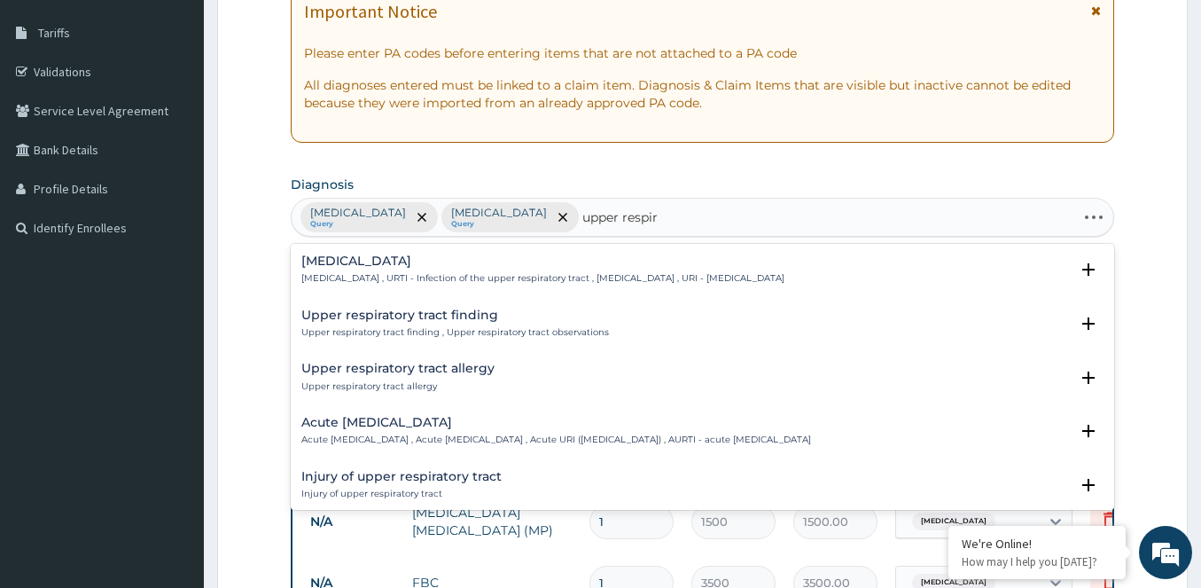
type input "upper respira"
click at [457, 261] on h4 "Upper respiratory infection" at bounding box center [542, 260] width 483 height 13
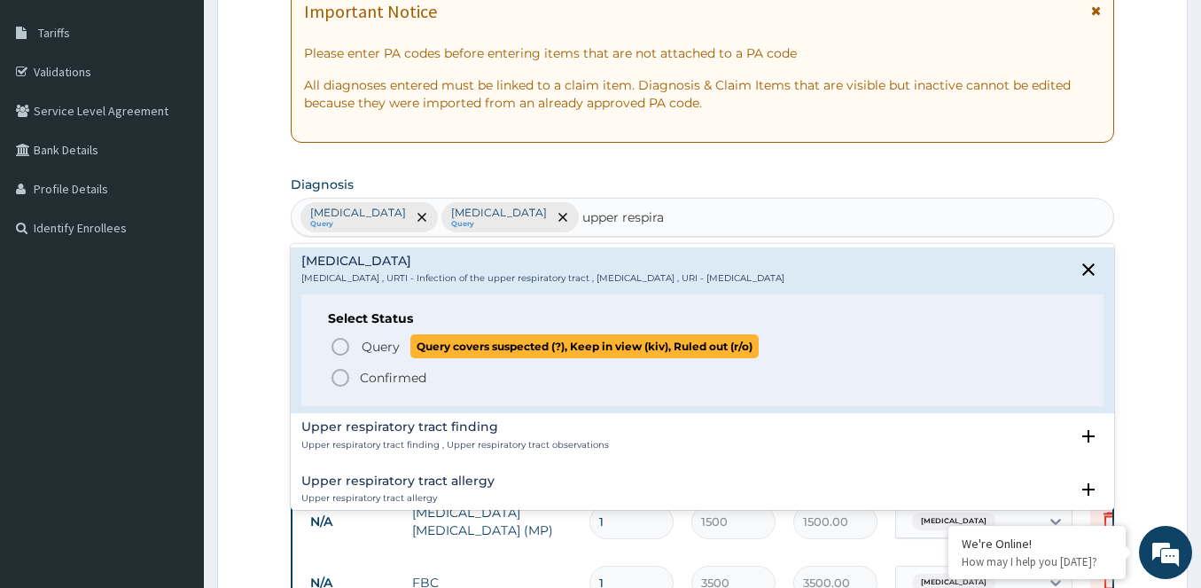
click at [334, 343] on icon "status option query" at bounding box center [340, 346] width 21 height 21
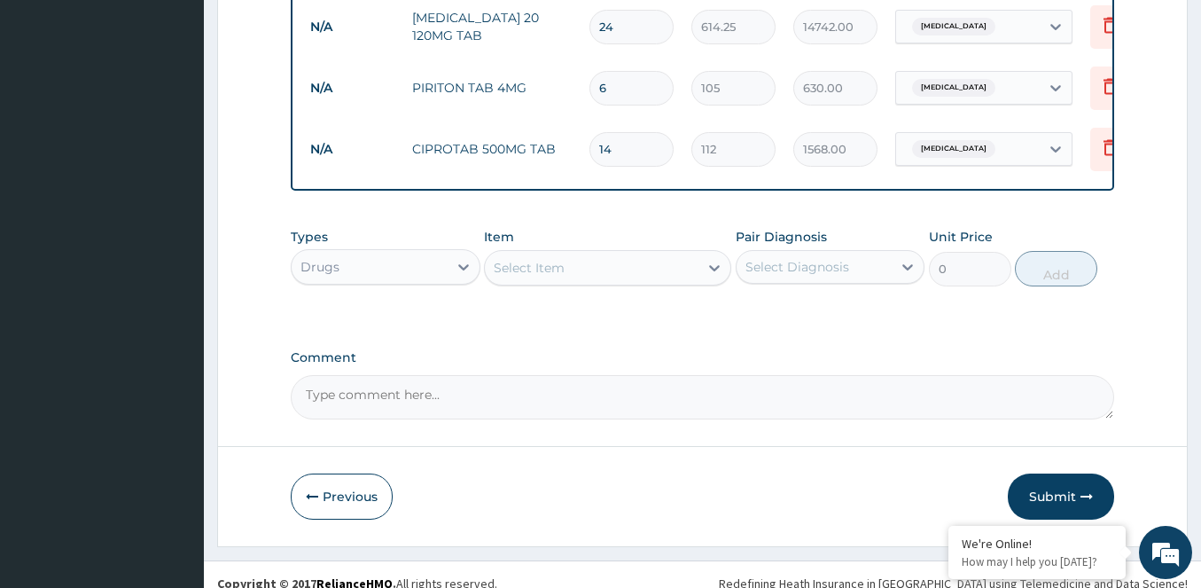
scroll to position [986, 0]
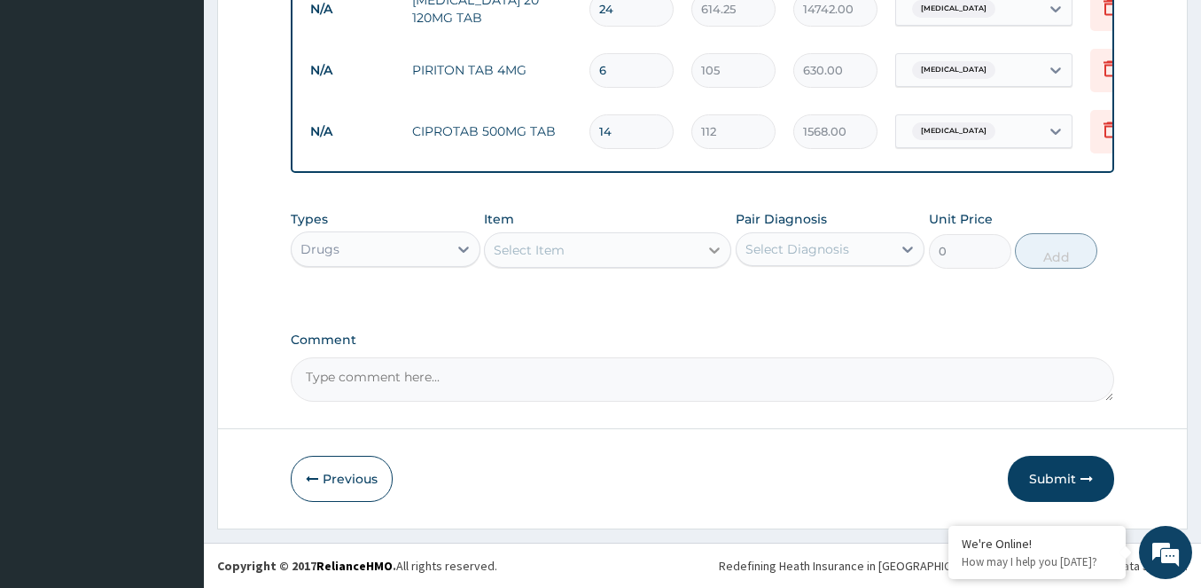
click at [710, 248] on icon at bounding box center [714, 250] width 11 height 6
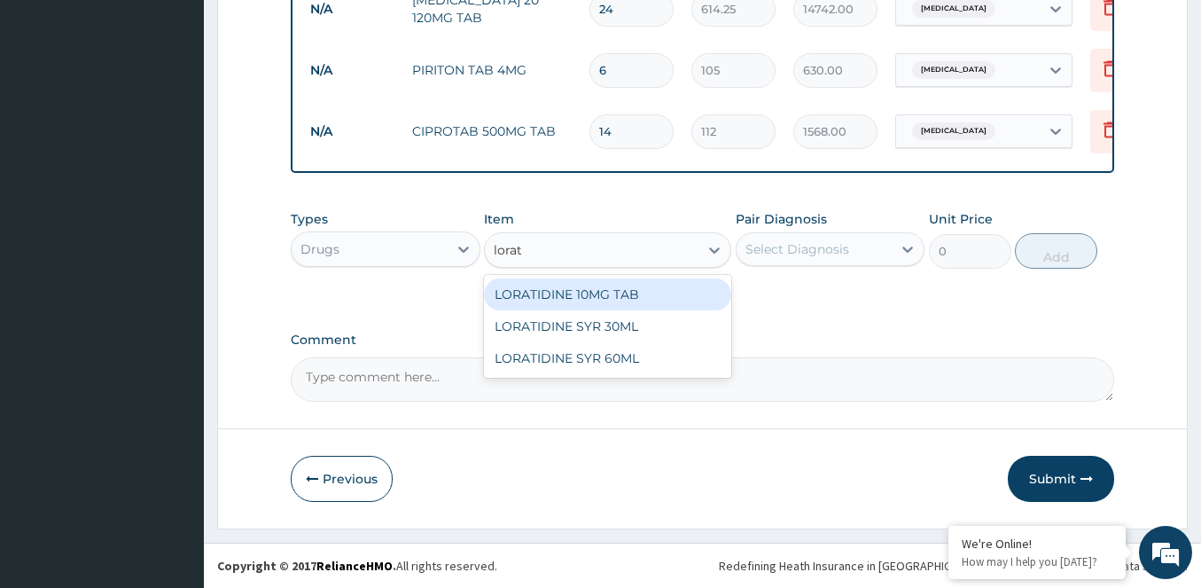
type input "lorat"
click at [610, 276] on div "Types Drugs Item option CIPROTAB 500MG TAB, selected. option LORATIDINE 10MG TA…" at bounding box center [702, 239] width 823 height 76
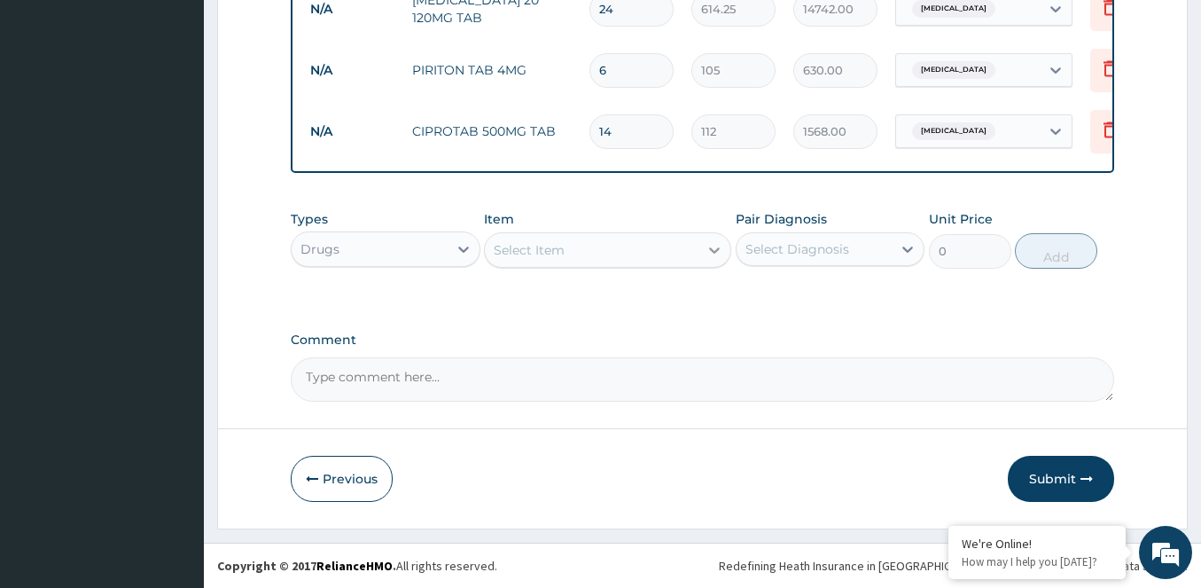
click at [714, 245] on icon at bounding box center [714, 250] width 18 height 18
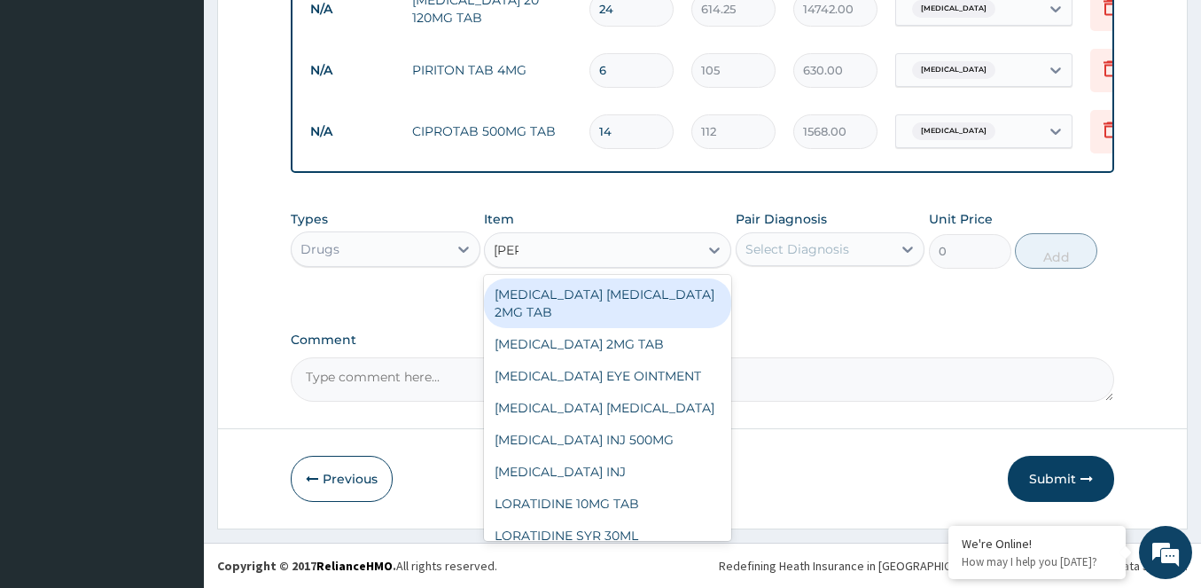
type input "lorat"
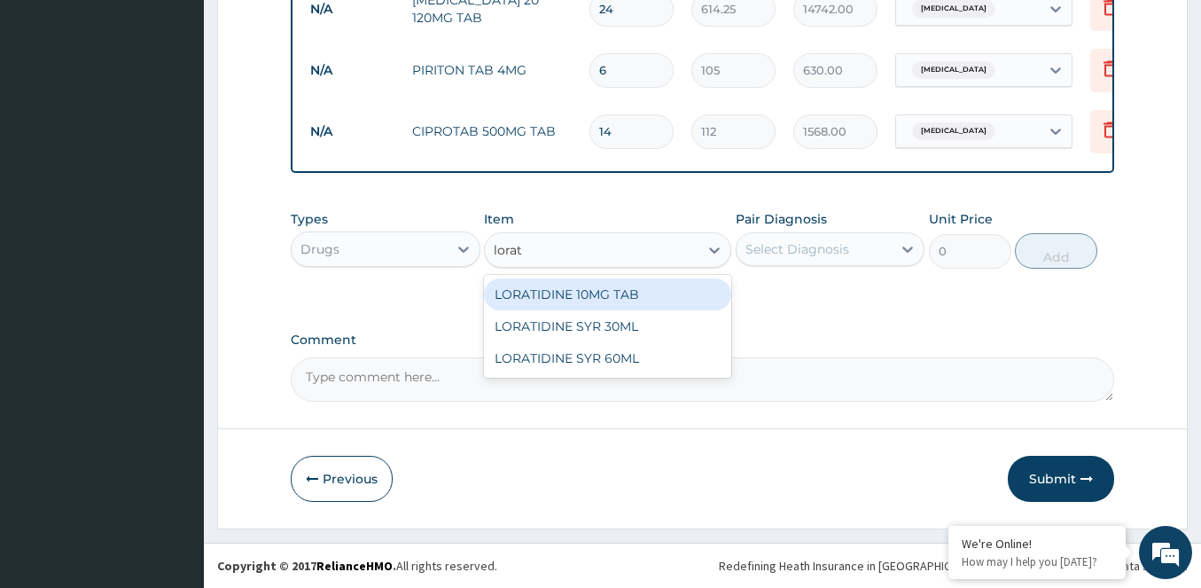
click at [636, 292] on div "LORATIDINE 10MG TAB" at bounding box center [607, 294] width 247 height 32
type input "105"
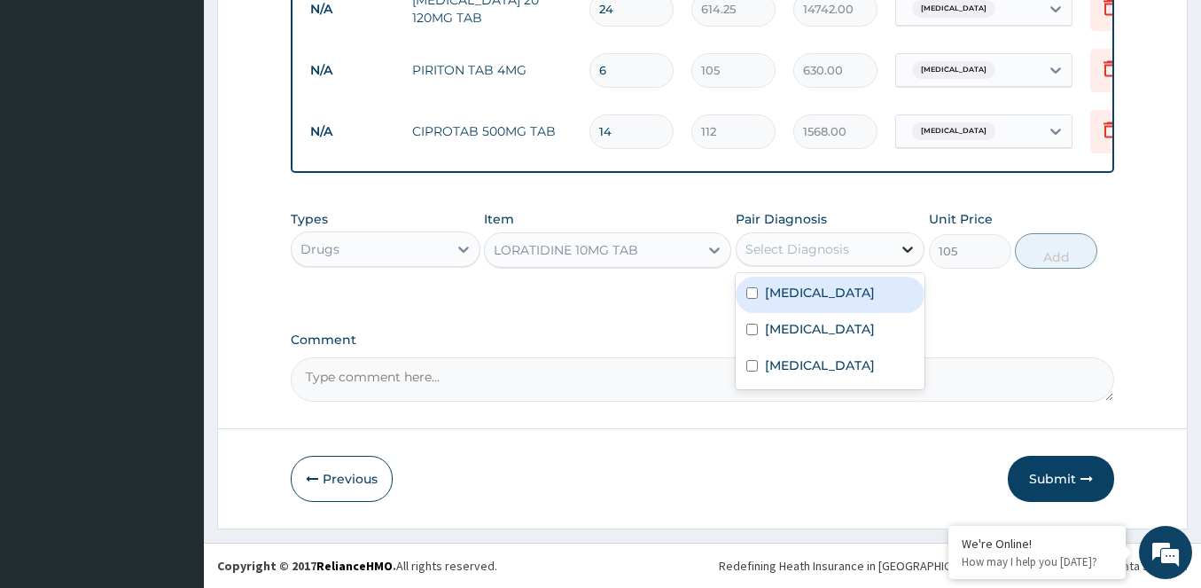
click at [894, 245] on div at bounding box center [908, 249] width 32 height 32
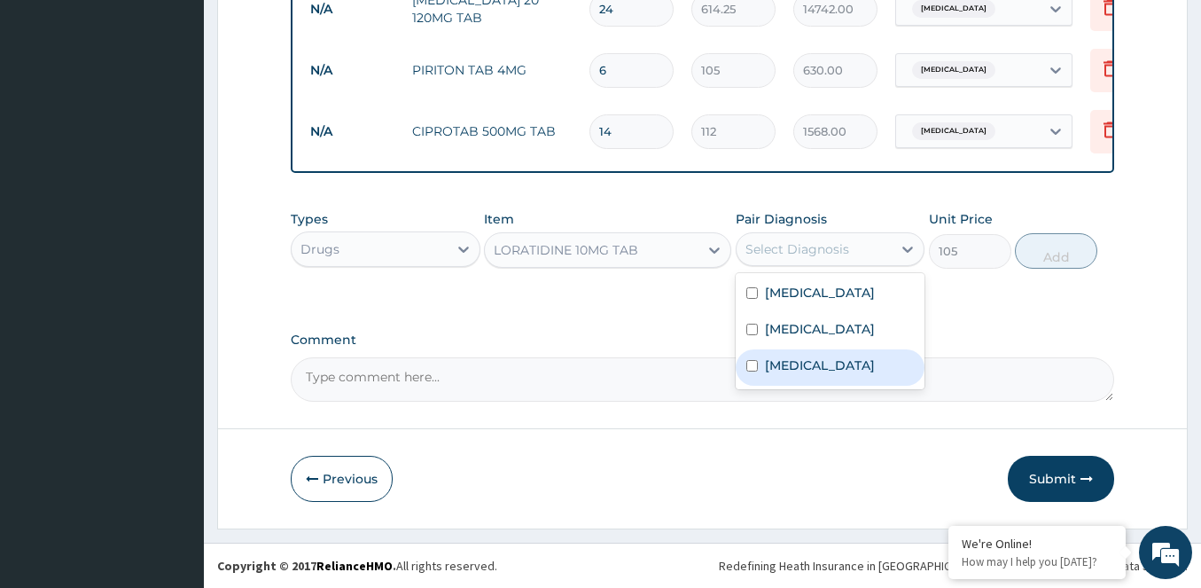
click at [753, 371] on input "checkbox" at bounding box center [752, 366] width 12 height 12
checkbox input "true"
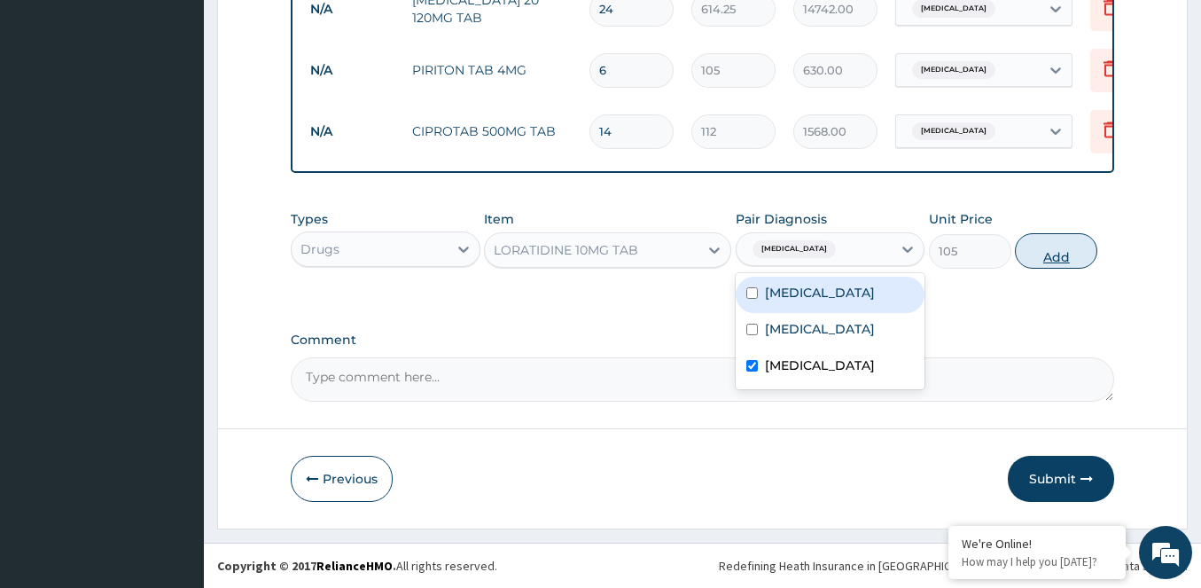
click at [1058, 249] on button "Add" at bounding box center [1056, 250] width 82 height 35
type input "0"
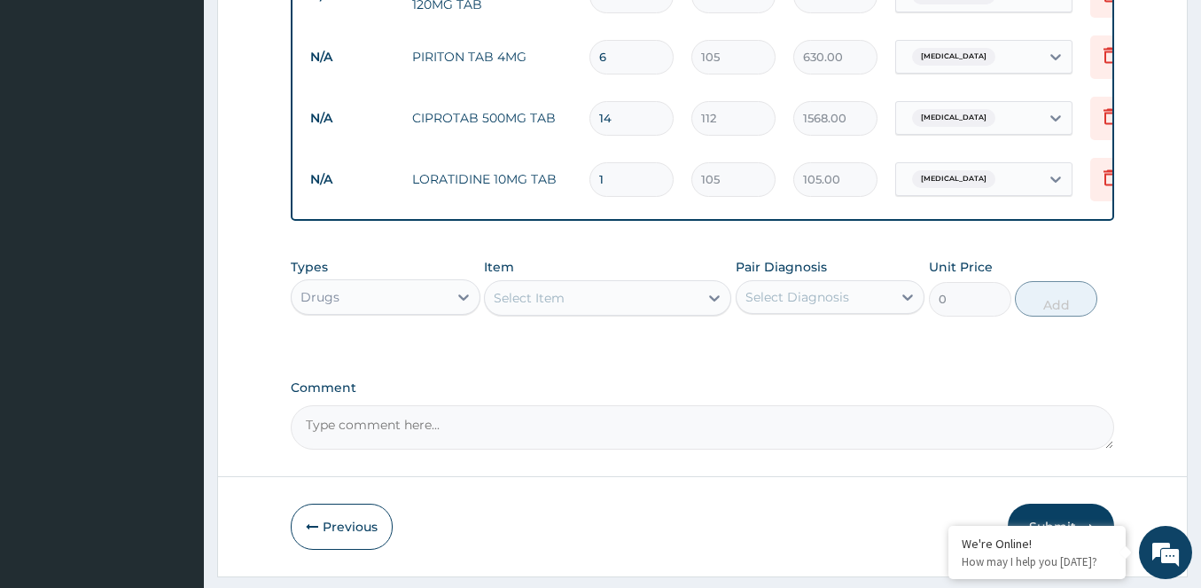
type input "10"
type input "1050.00"
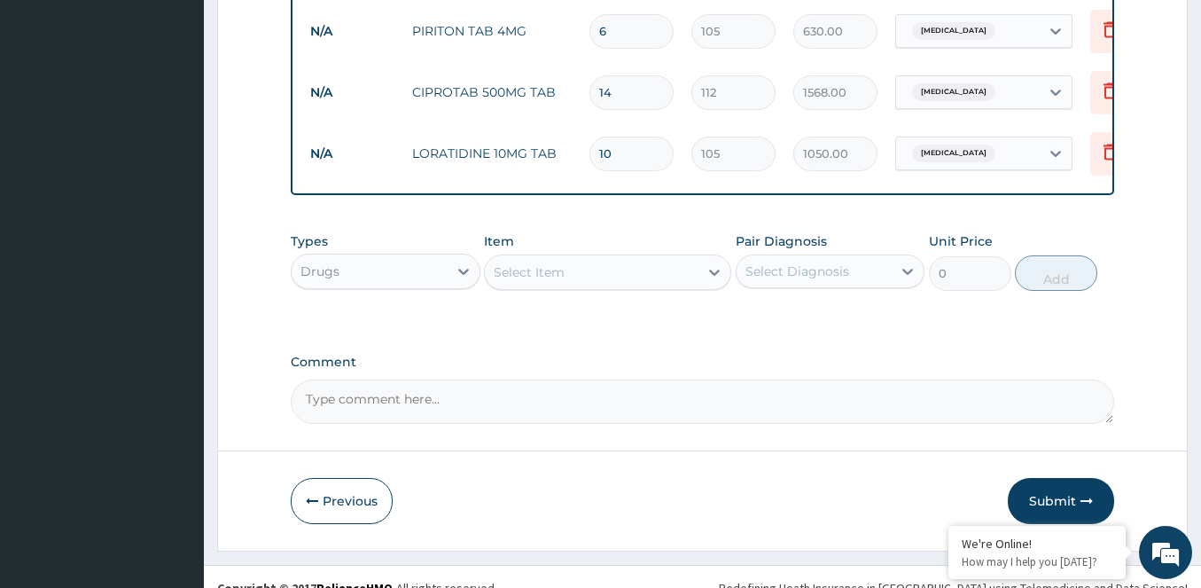
scroll to position [1048, 0]
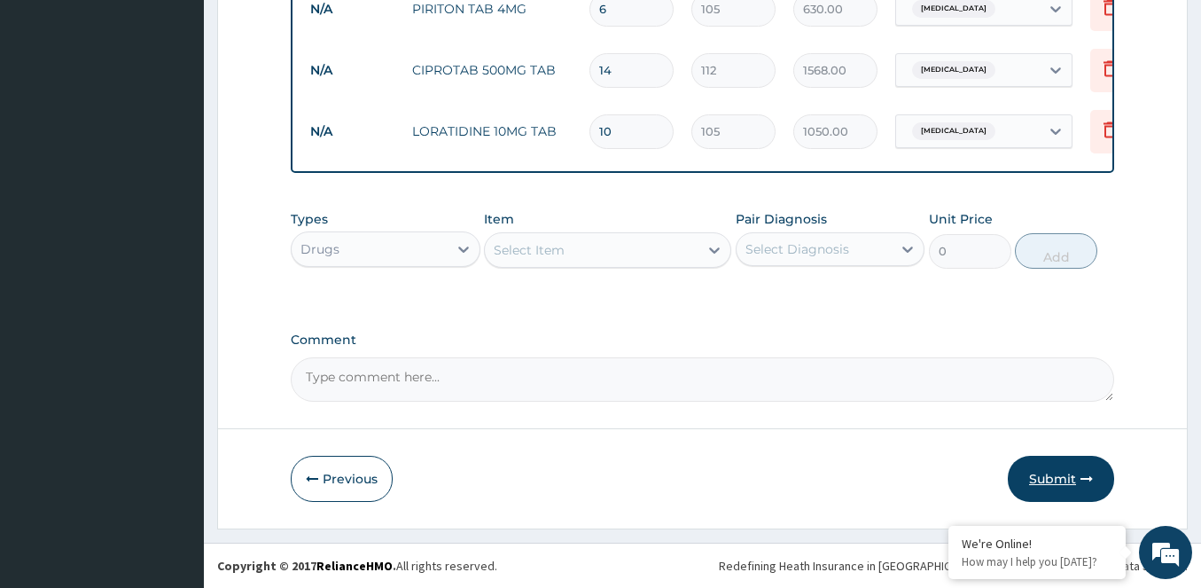
type input "10"
click at [1040, 468] on button "Submit" at bounding box center [1061, 479] width 106 height 46
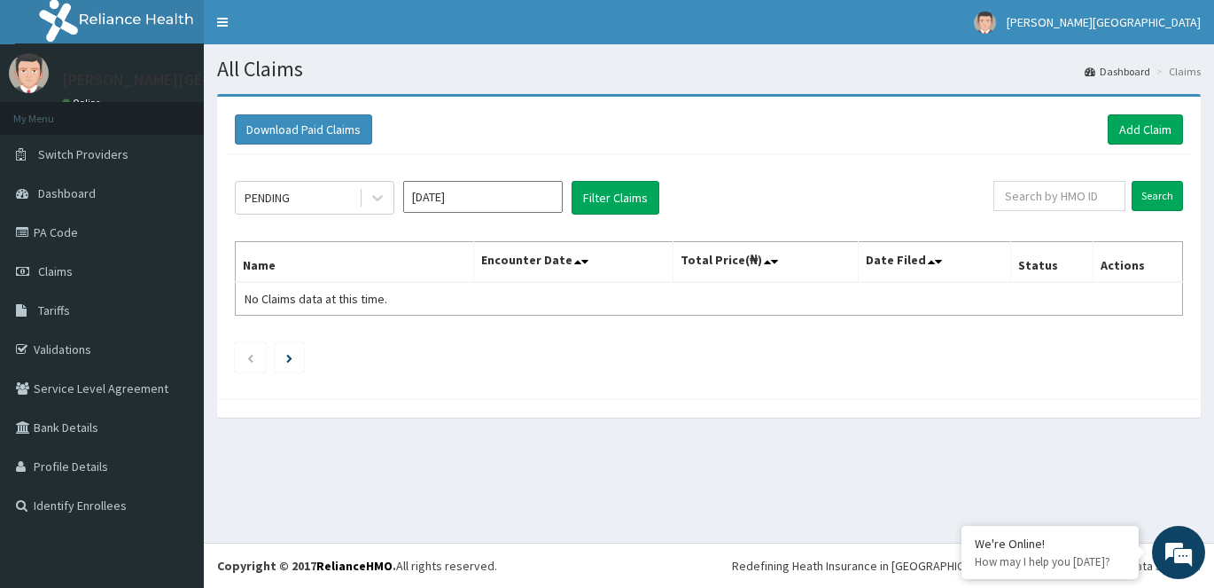
click at [1106, 133] on div "Download Paid Claims Add Claim" at bounding box center [709, 129] width 948 height 30
click at [1121, 129] on link "Add Claim" at bounding box center [1145, 129] width 75 height 30
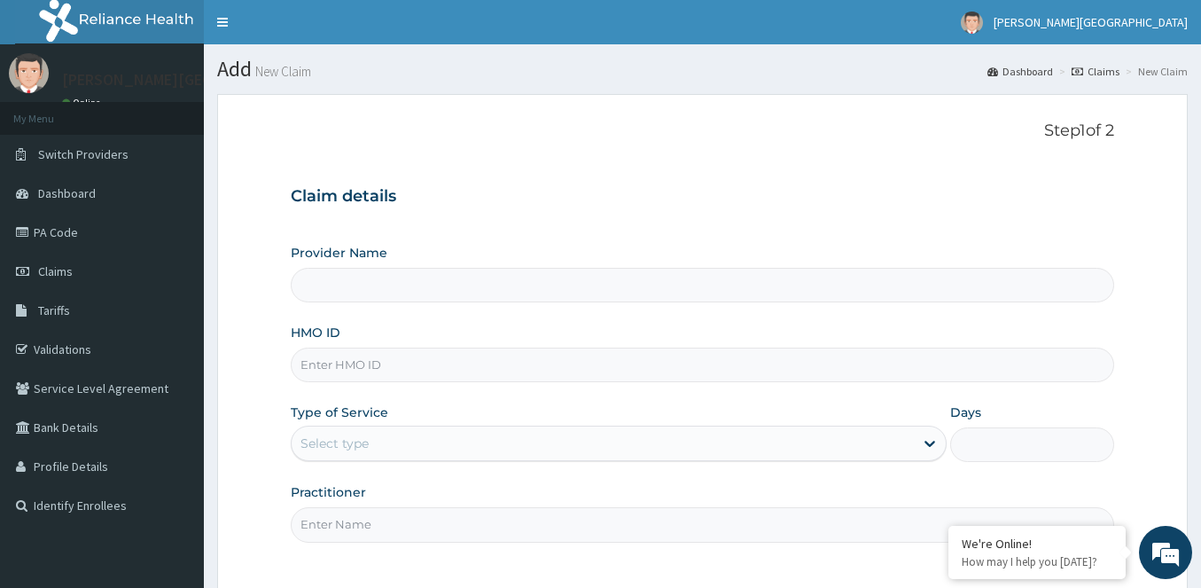
click at [472, 371] on input "HMO ID" at bounding box center [702, 364] width 823 height 35
type input "[PERSON_NAME][GEOGRAPHIC_DATA]"
click at [410, 370] on input "HMO ID" at bounding box center [702, 364] width 823 height 35
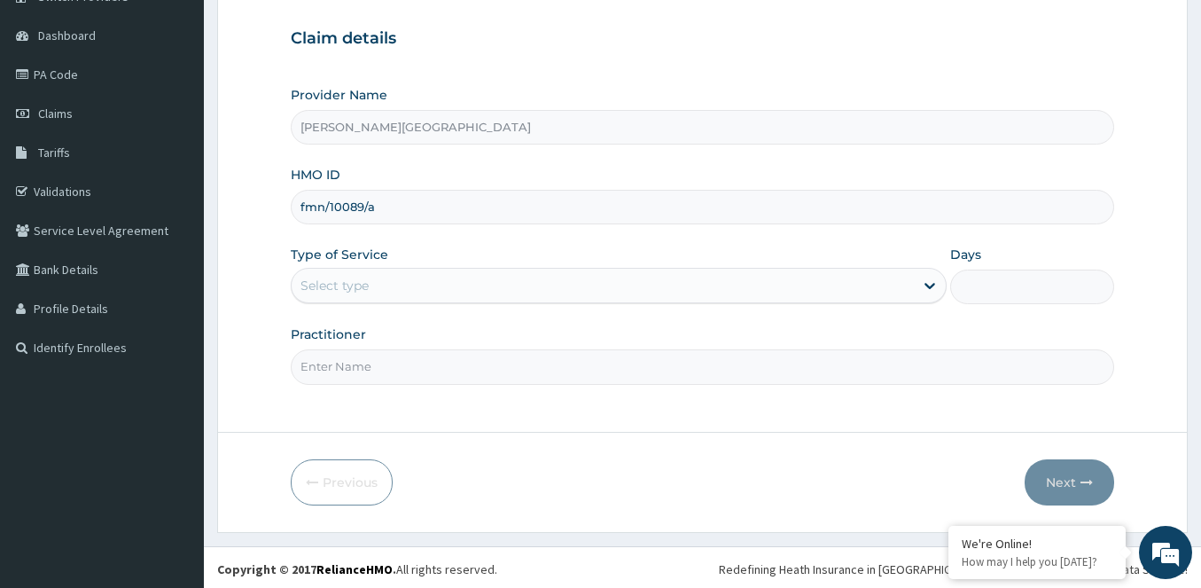
scroll to position [161, 0]
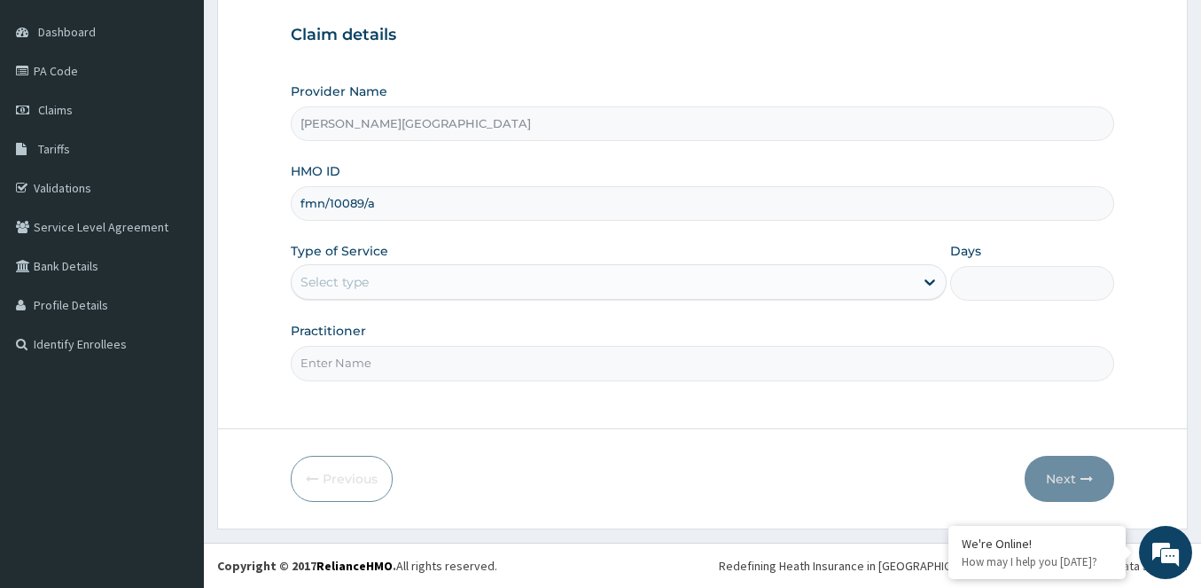
type input "fmn/10089/a"
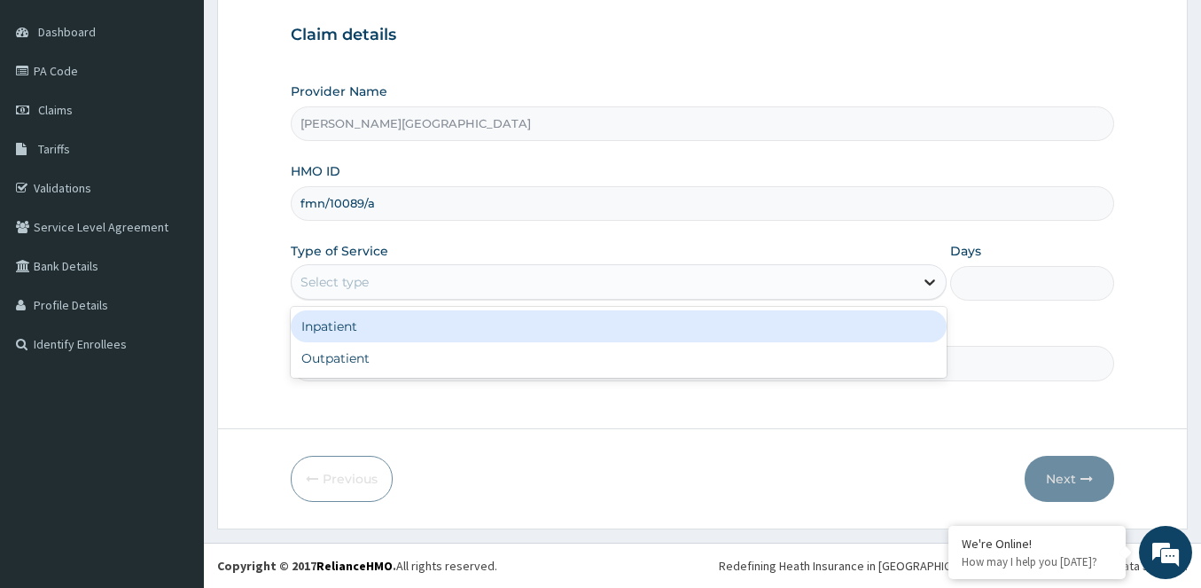
click at [913, 270] on div "Select type" at bounding box center [603, 282] width 622 height 28
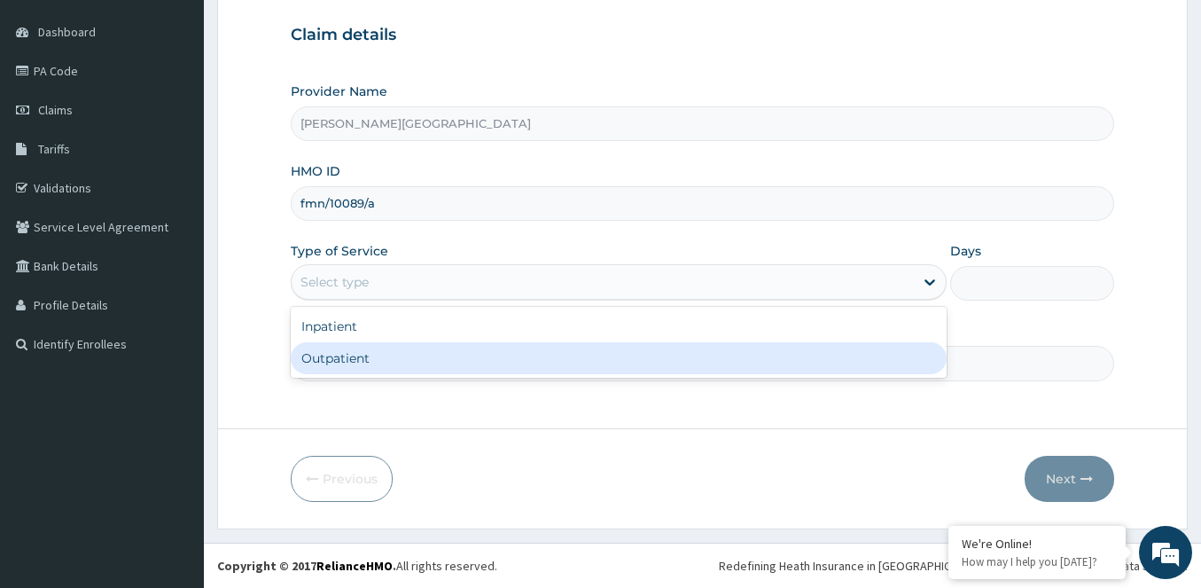
click at [612, 363] on div "Outpatient" at bounding box center [619, 358] width 656 height 32
type input "1"
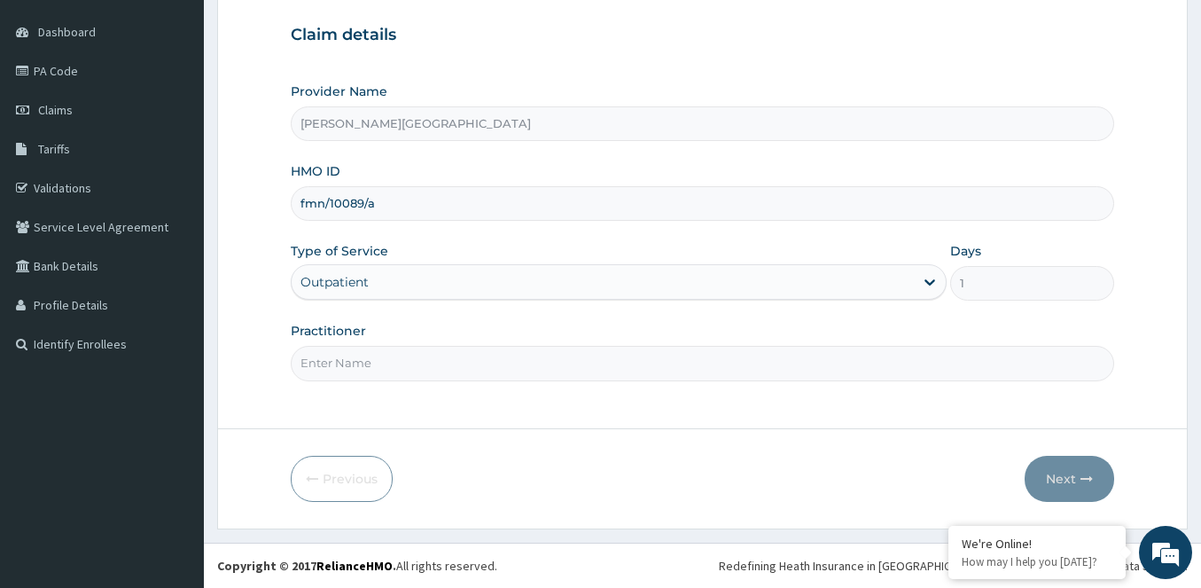
click at [575, 371] on input "Practitioner" at bounding box center [702, 363] width 823 height 35
type input "d"
type input "doctor patrick"
click at [1087, 475] on icon "button" at bounding box center [1086, 478] width 12 height 12
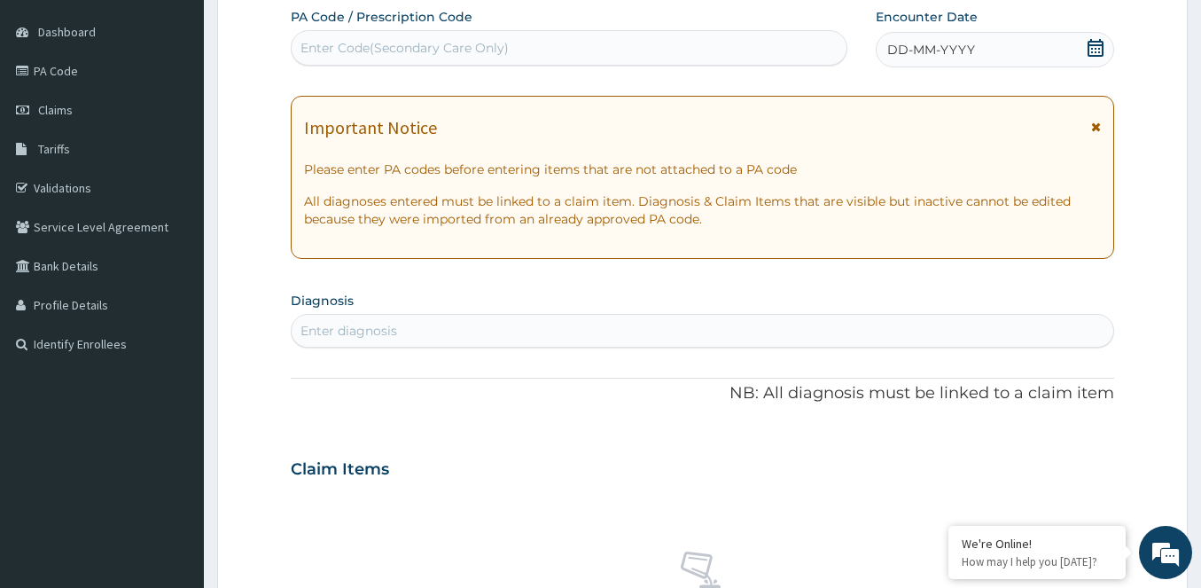
click at [527, 333] on div "Enter diagnosis" at bounding box center [703, 330] width 822 height 28
click at [1090, 43] on icon at bounding box center [1096, 48] width 18 height 18
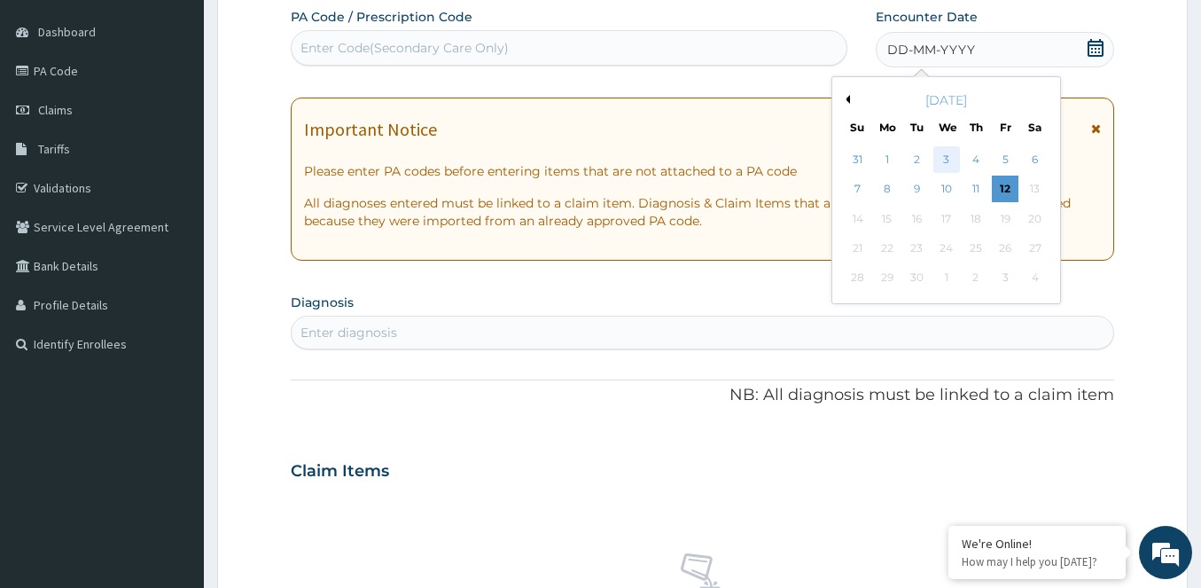
click at [947, 156] on div "3" at bounding box center [945, 159] width 27 height 27
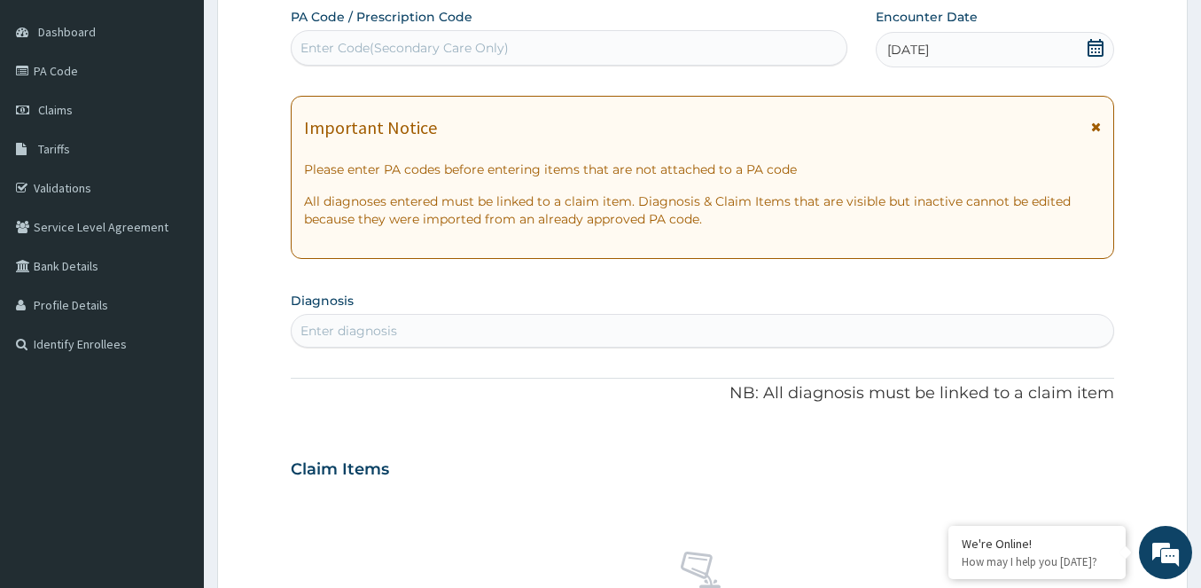
click at [401, 322] on div "Enter diagnosis" at bounding box center [703, 330] width 822 height 28
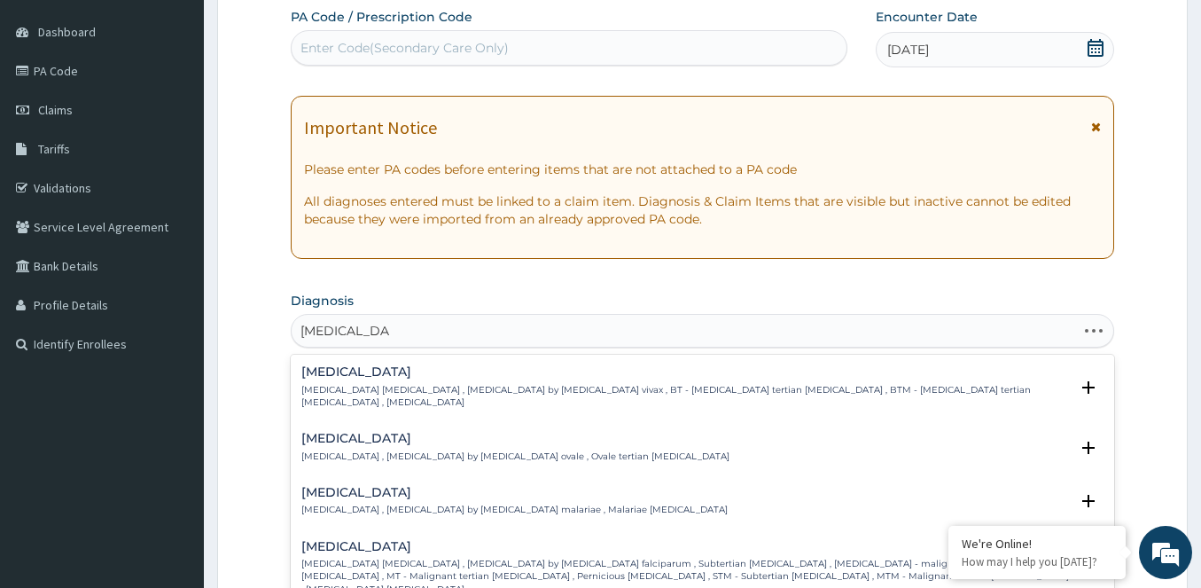
type input "plasmodium fa"
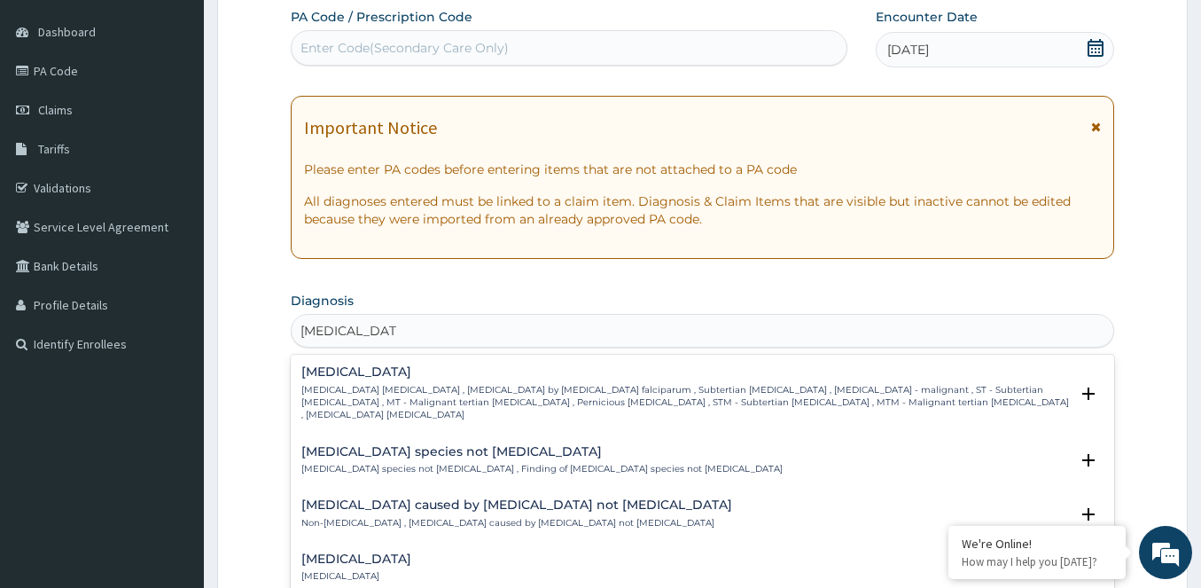
click at [409, 373] on h4 "[MEDICAL_DATA]" at bounding box center [684, 371] width 767 height 13
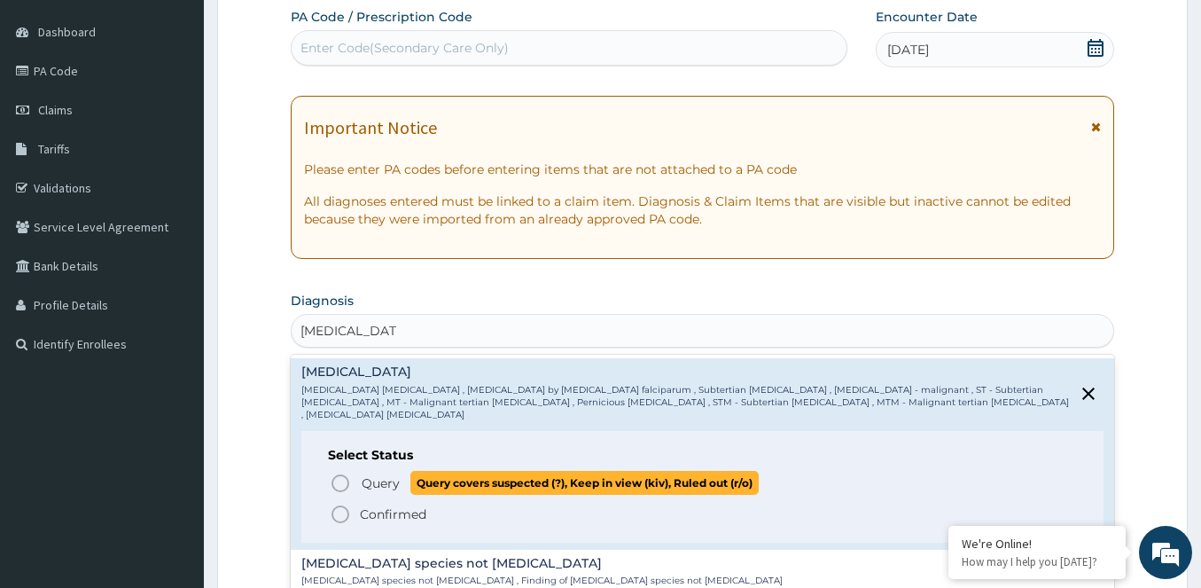
click at [339, 472] on icon "status option query" at bounding box center [340, 482] width 21 height 21
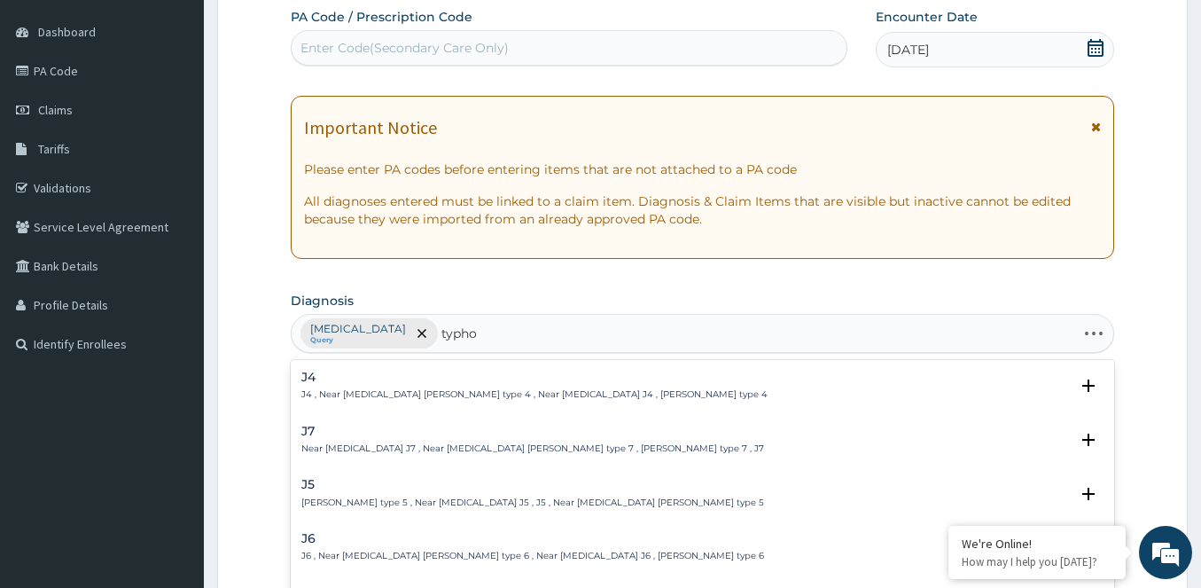
type input "typhoi"
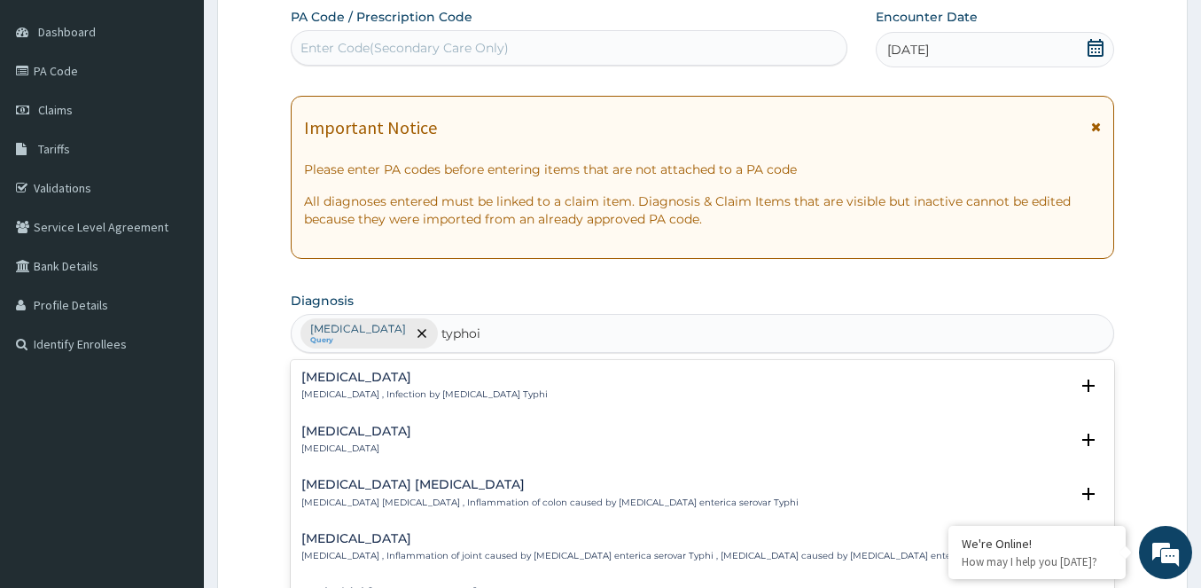
click at [399, 381] on h4 "[MEDICAL_DATA]" at bounding box center [424, 376] width 246 height 13
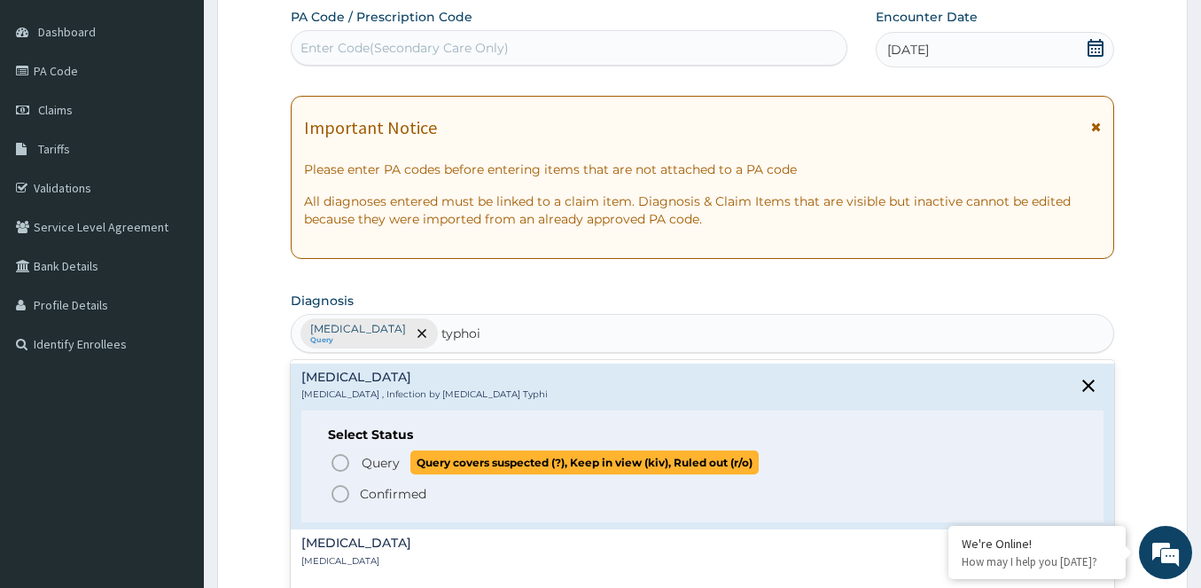
click at [341, 460] on icon "status option query" at bounding box center [340, 462] width 21 height 21
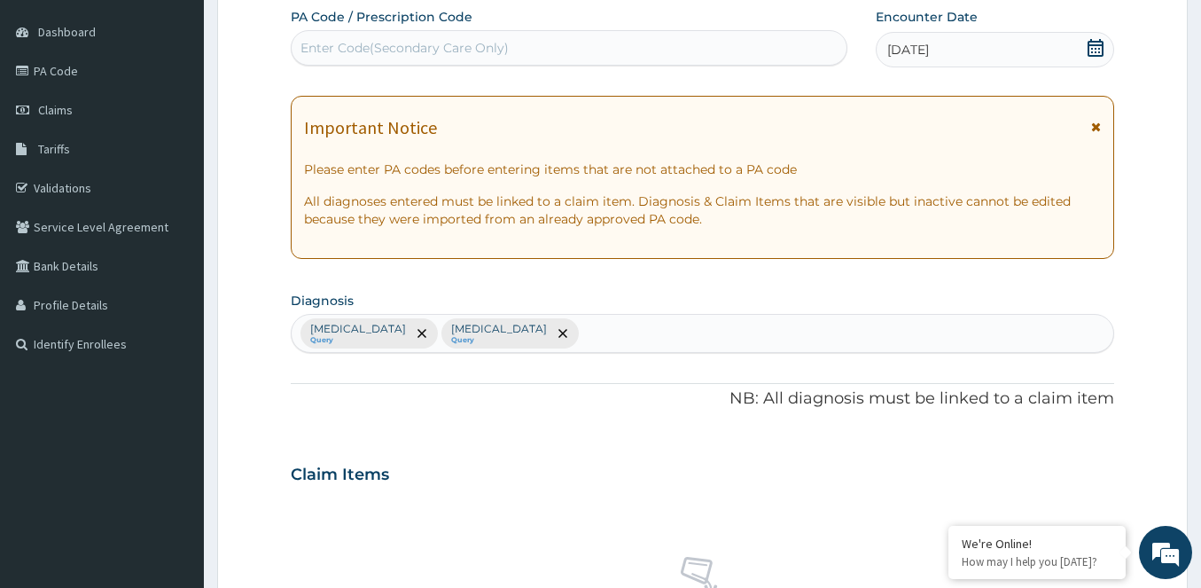
click at [582, 337] on input "text" at bounding box center [583, 333] width 2 height 18
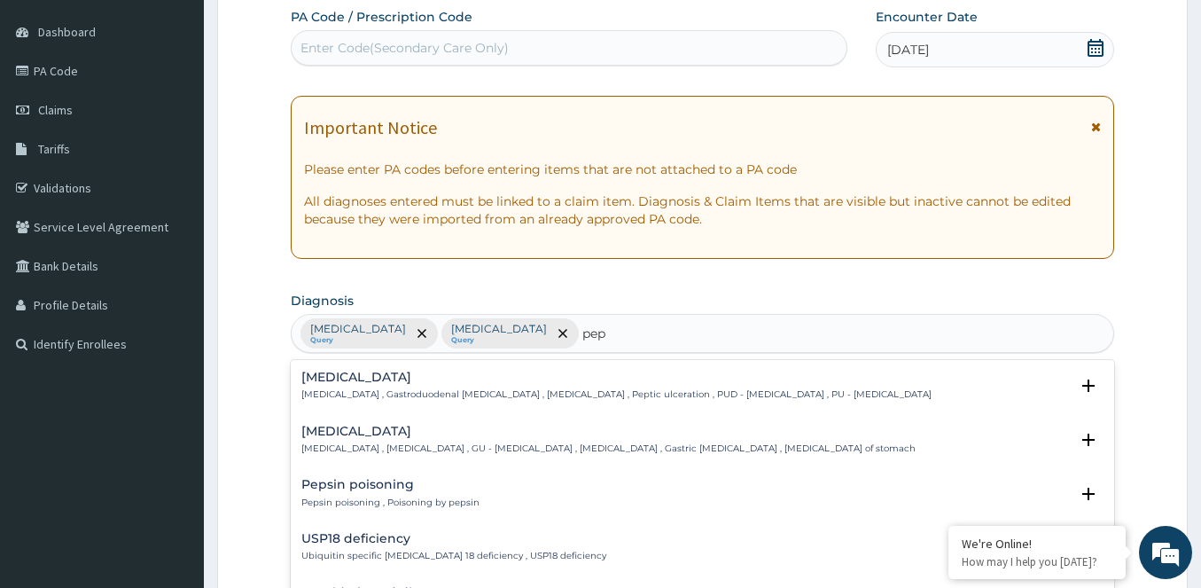
type input "pept"
click at [467, 386] on div "Peptic ulcer Peptic ulcer , Gastroduodenal ulcer , Peptic ulcer disease , Pepti…" at bounding box center [616, 385] width 630 height 31
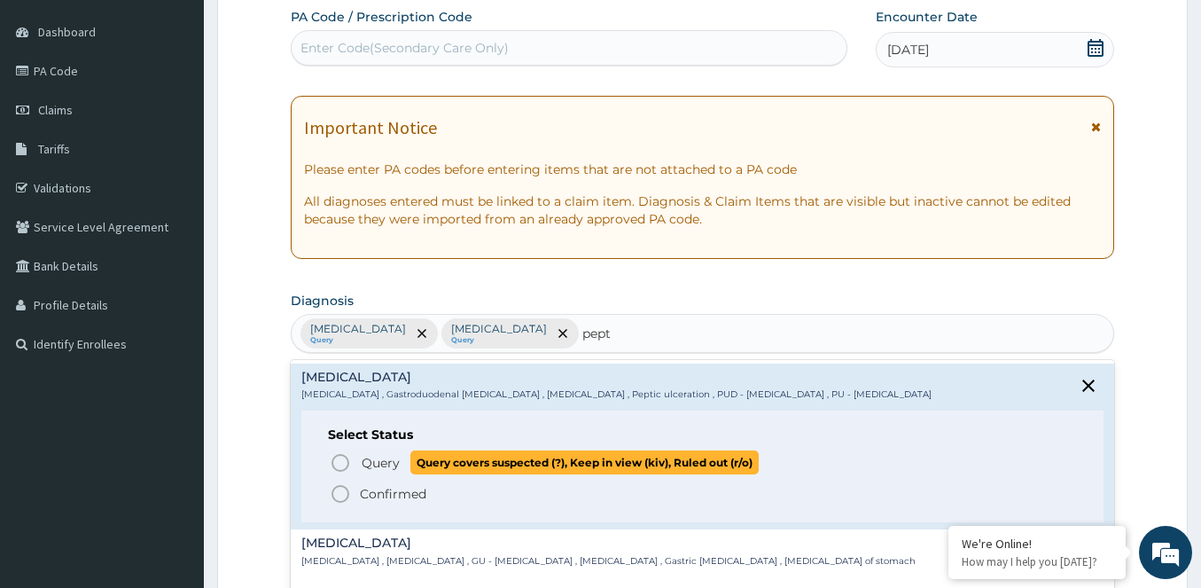
click at [348, 456] on icon "status option query" at bounding box center [340, 462] width 21 height 21
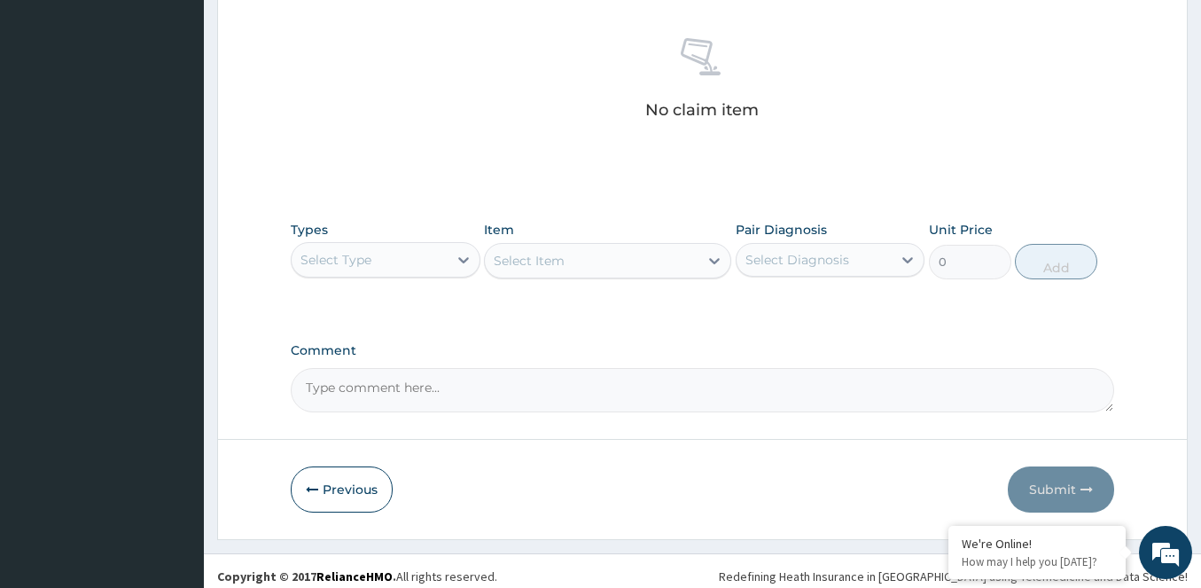
scroll to position [690, 0]
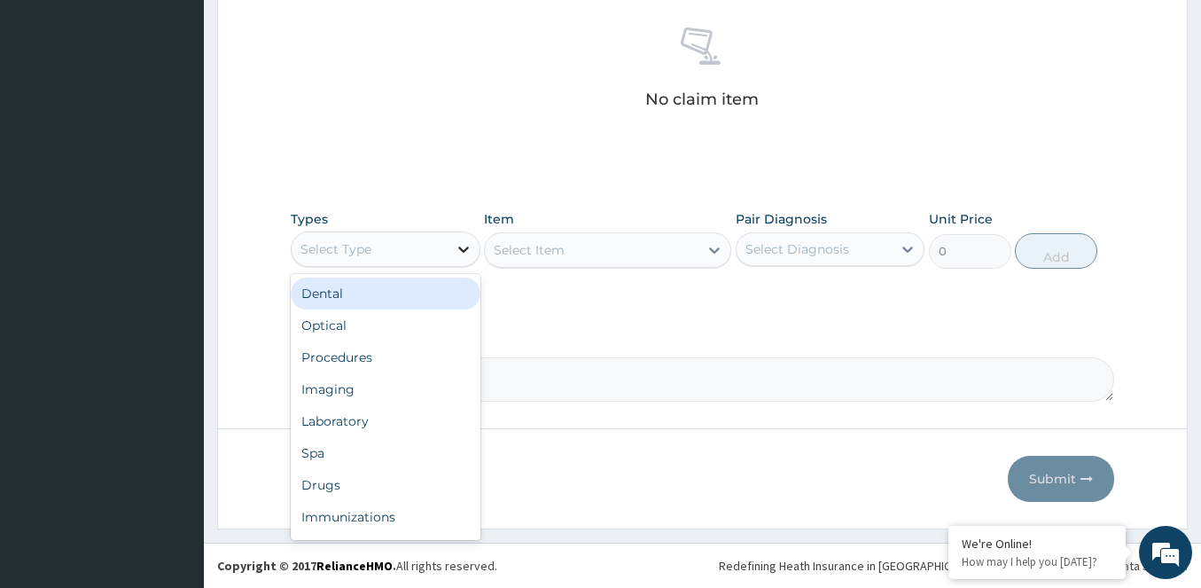
click at [463, 251] on icon at bounding box center [463, 249] width 11 height 6
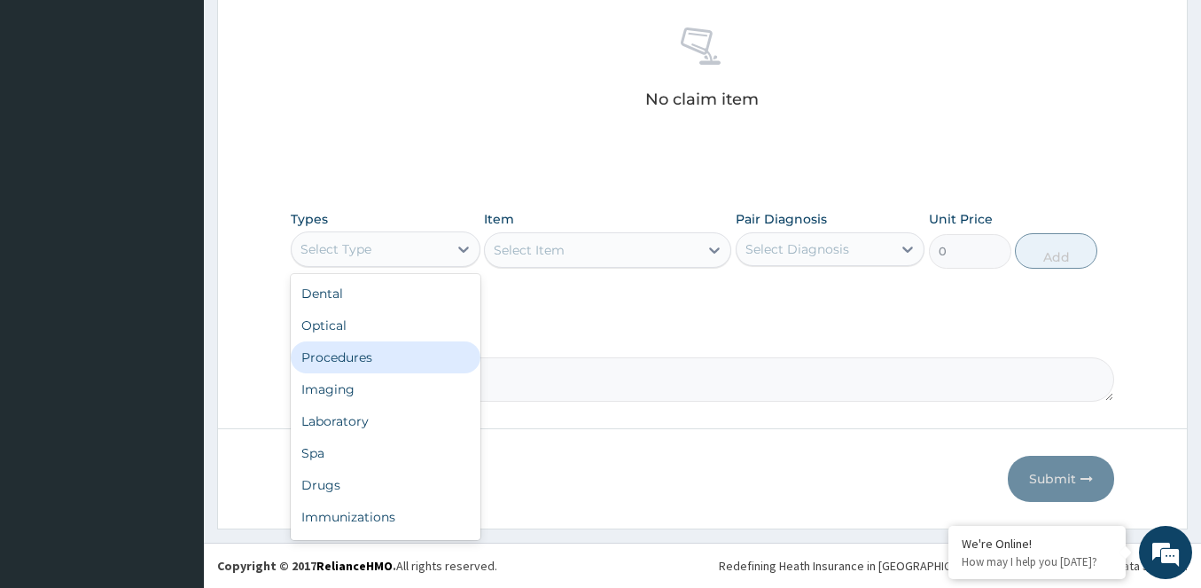
click at [393, 362] on div "Procedures" at bounding box center [386, 357] width 190 height 32
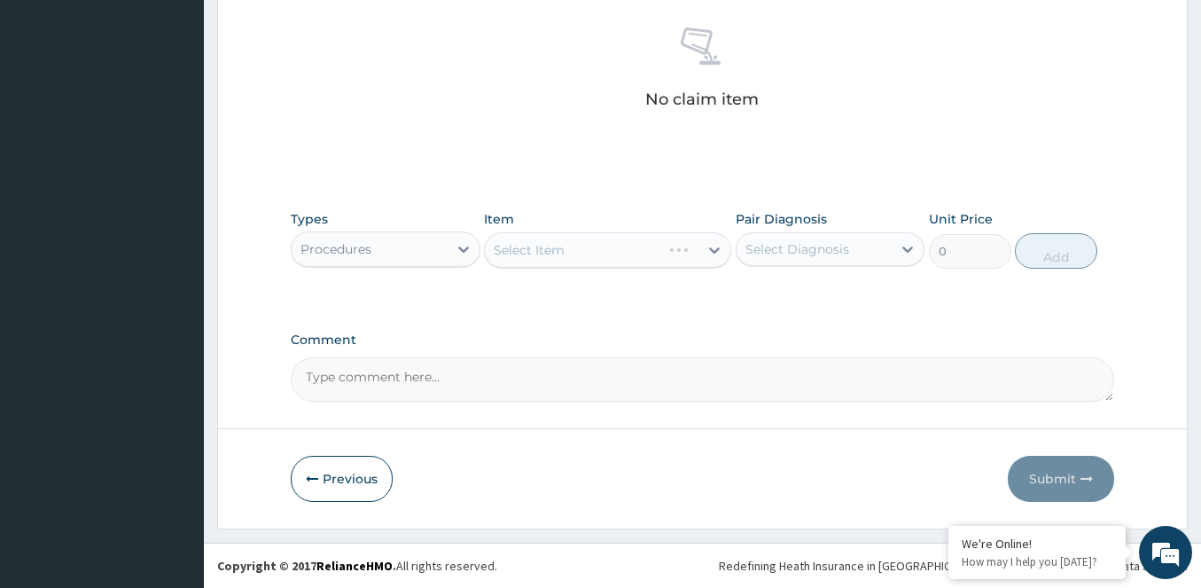
click at [713, 256] on div "Select Item" at bounding box center [607, 249] width 247 height 35
click at [719, 238] on div "Select Item" at bounding box center [607, 249] width 247 height 35
click at [712, 238] on div at bounding box center [714, 250] width 32 height 32
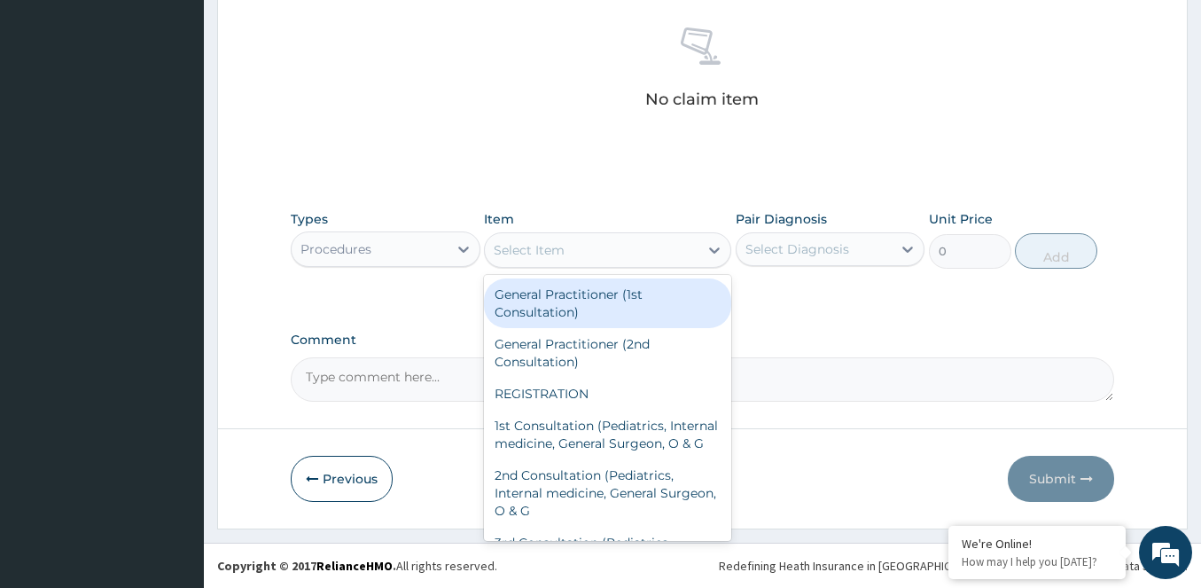
click at [647, 301] on div "General Practitioner (1st Consultation)" at bounding box center [607, 303] width 247 height 50
type input "2500"
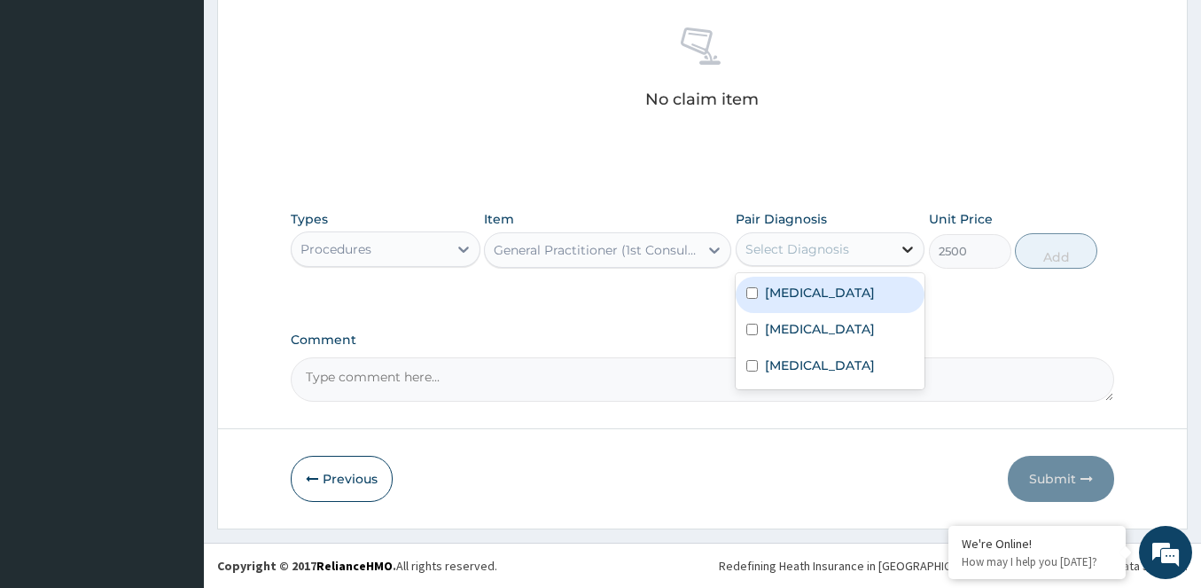
click at [905, 248] on icon at bounding box center [907, 249] width 11 height 6
click at [751, 292] on input "checkbox" at bounding box center [752, 293] width 12 height 12
checkbox input "true"
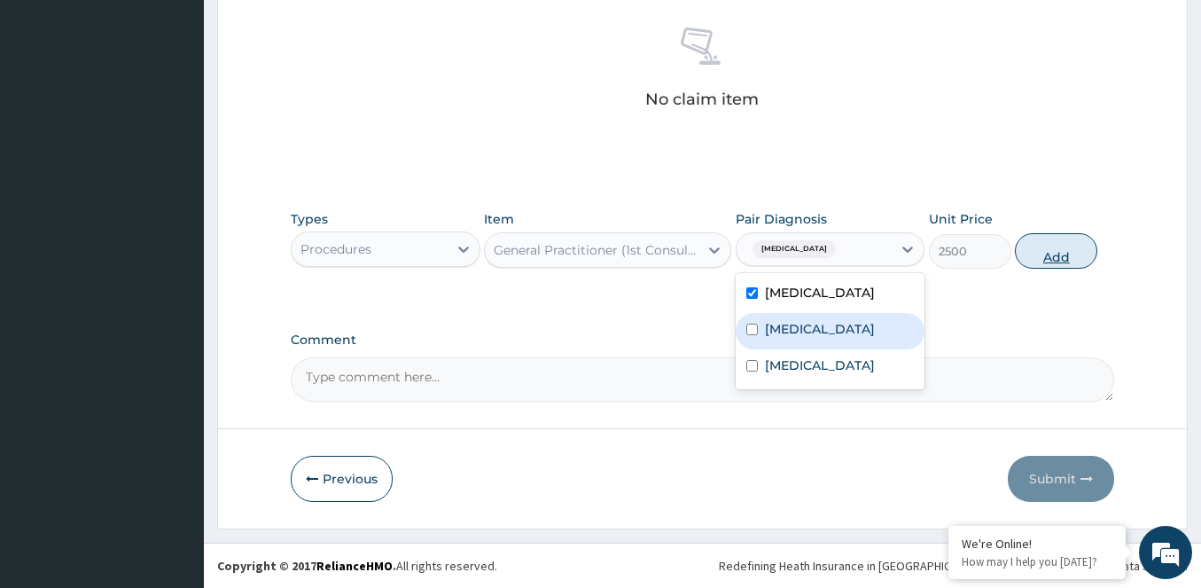
click at [1043, 254] on button "Add" at bounding box center [1056, 250] width 82 height 35
type input "0"
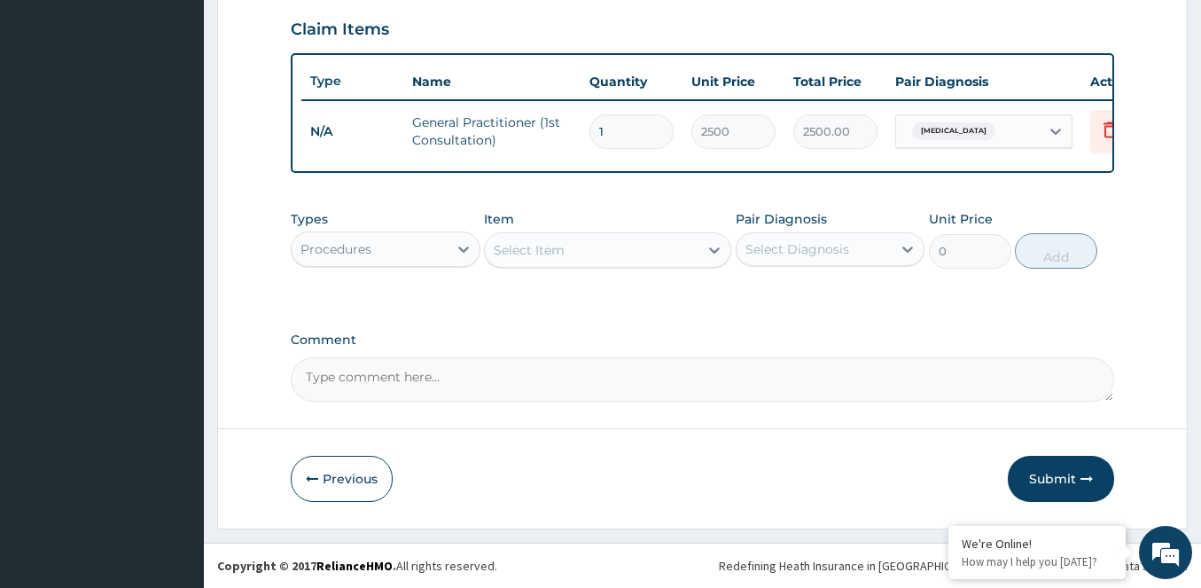
scroll to position [619, 0]
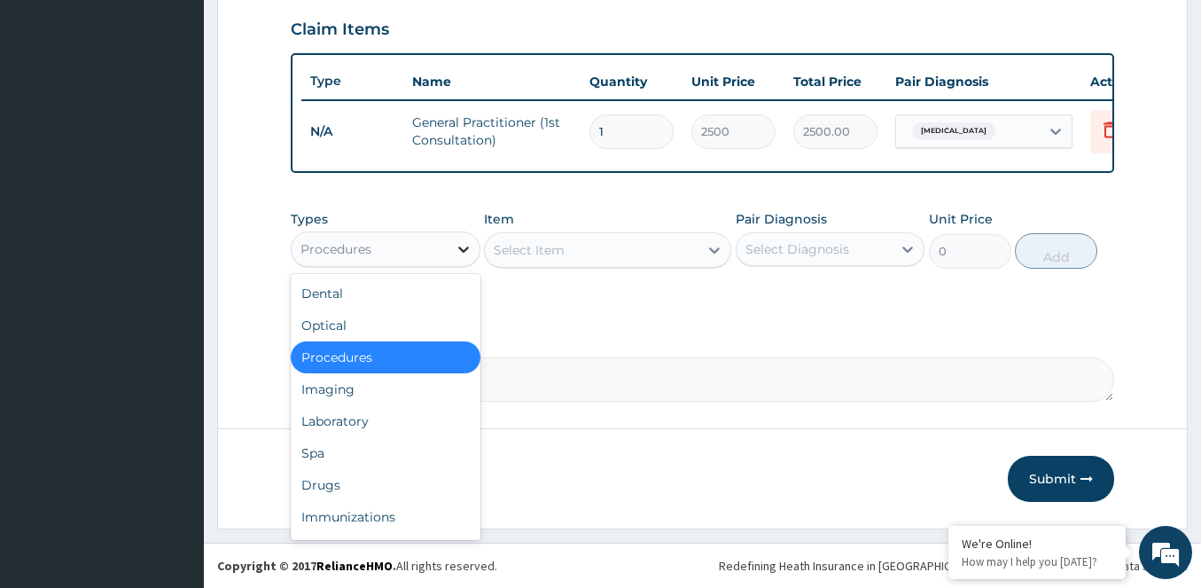
click at [463, 250] on icon at bounding box center [463, 249] width 11 height 6
click at [389, 423] on div "Laboratory" at bounding box center [386, 421] width 190 height 32
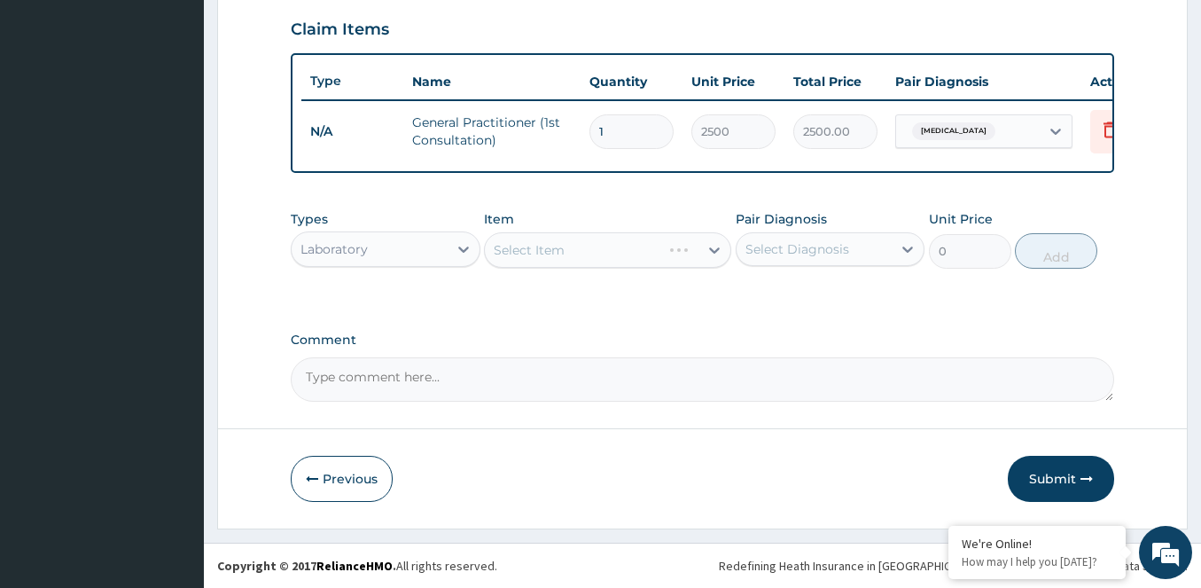
click at [715, 252] on div "Select Item" at bounding box center [607, 249] width 247 height 35
click at [721, 255] on icon at bounding box center [714, 250] width 18 height 18
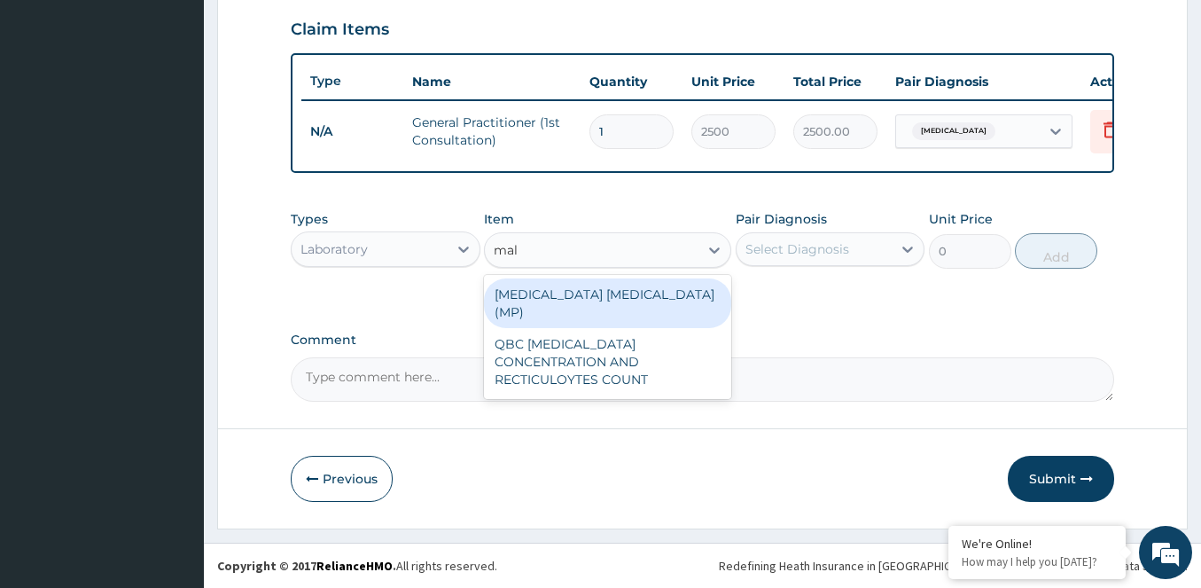
type input "mala"
click at [603, 277] on div "MALARIA PARASITE (MP) QBC MALARIA CONCENTRATION AND RECTICULOYTES COUNT" at bounding box center [607, 337] width 247 height 124
click at [607, 295] on div "[MEDICAL_DATA] [MEDICAL_DATA] (MP)" at bounding box center [607, 303] width 247 height 50
type input "1500"
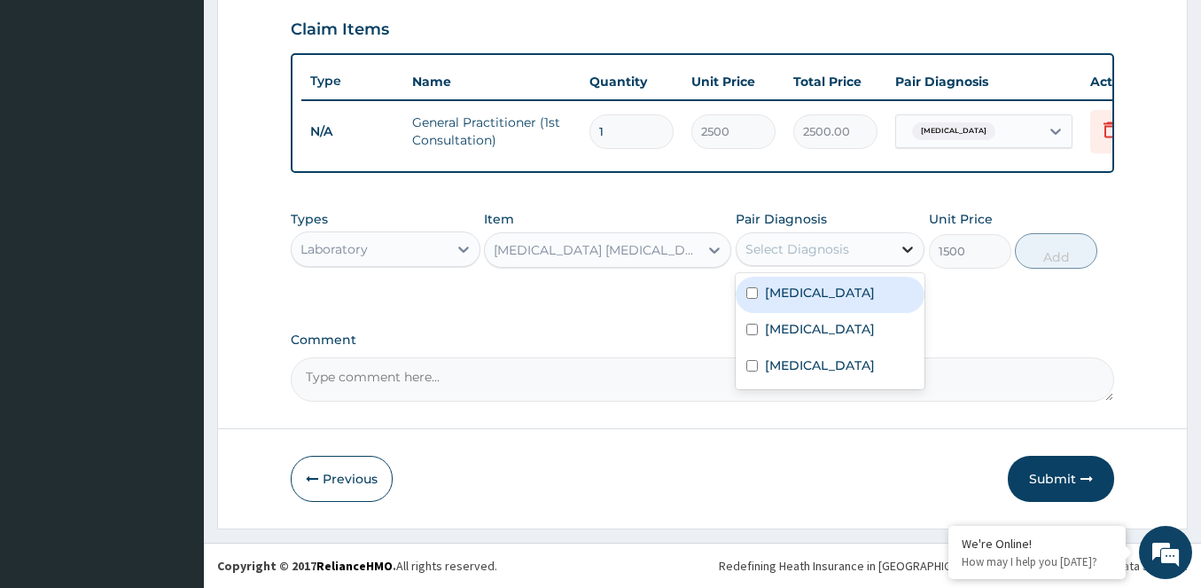
click at [900, 238] on div at bounding box center [908, 249] width 32 height 32
click at [757, 289] on input "checkbox" at bounding box center [752, 293] width 12 height 12
checkbox input "true"
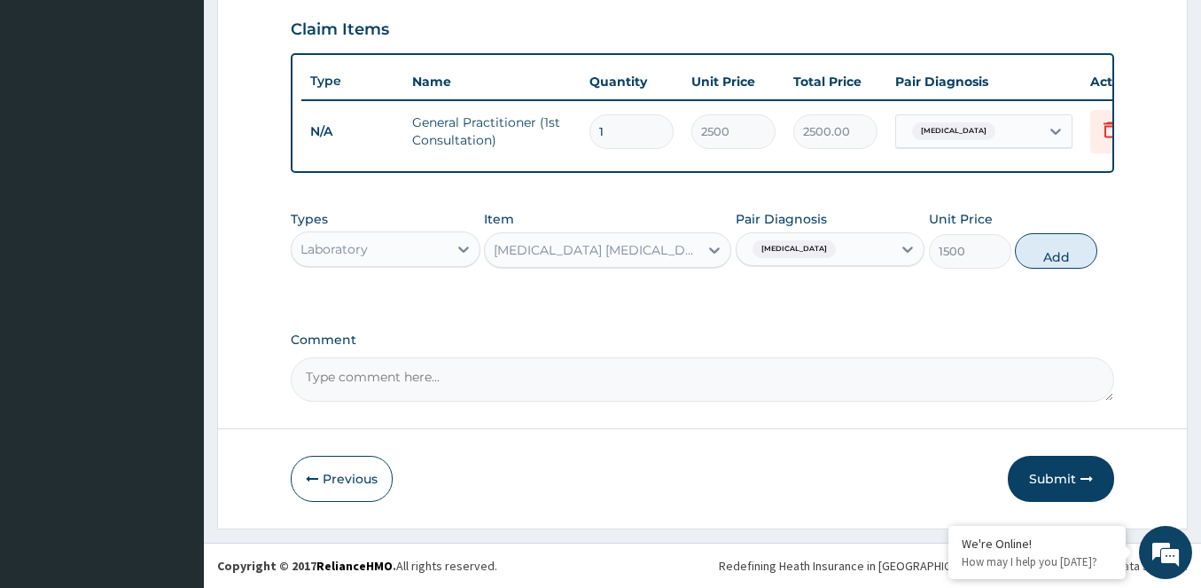
drag, startPoint x: 1054, startPoint y: 237, endPoint x: 1046, endPoint y: 250, distance: 15.5
click at [1053, 238] on button "Add" at bounding box center [1056, 250] width 82 height 35
type input "0"
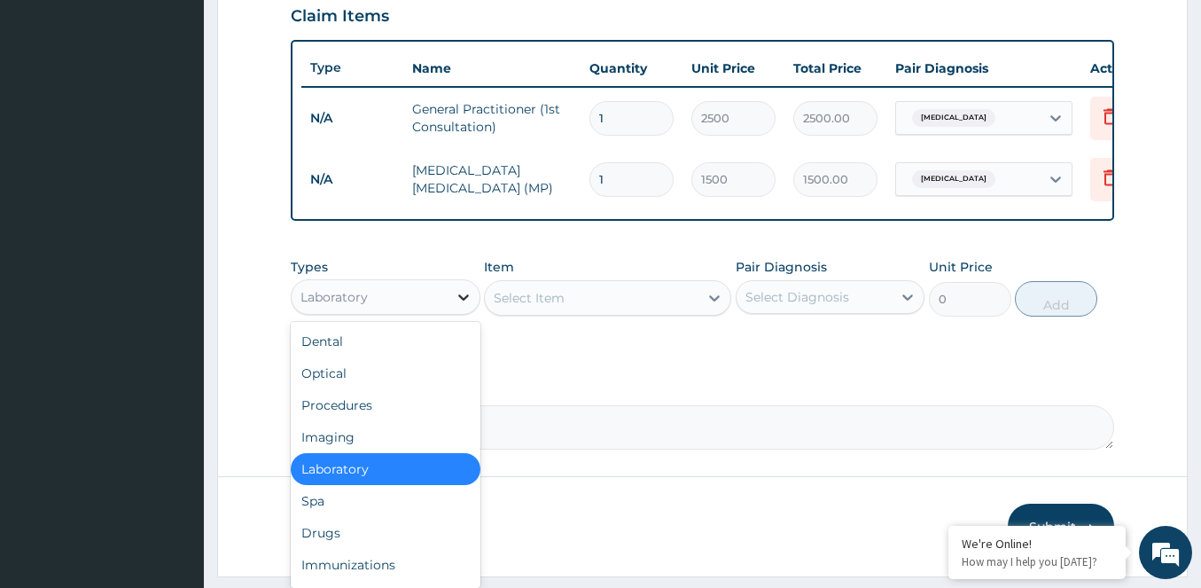
click at [479, 313] on div at bounding box center [464, 297] width 32 height 32
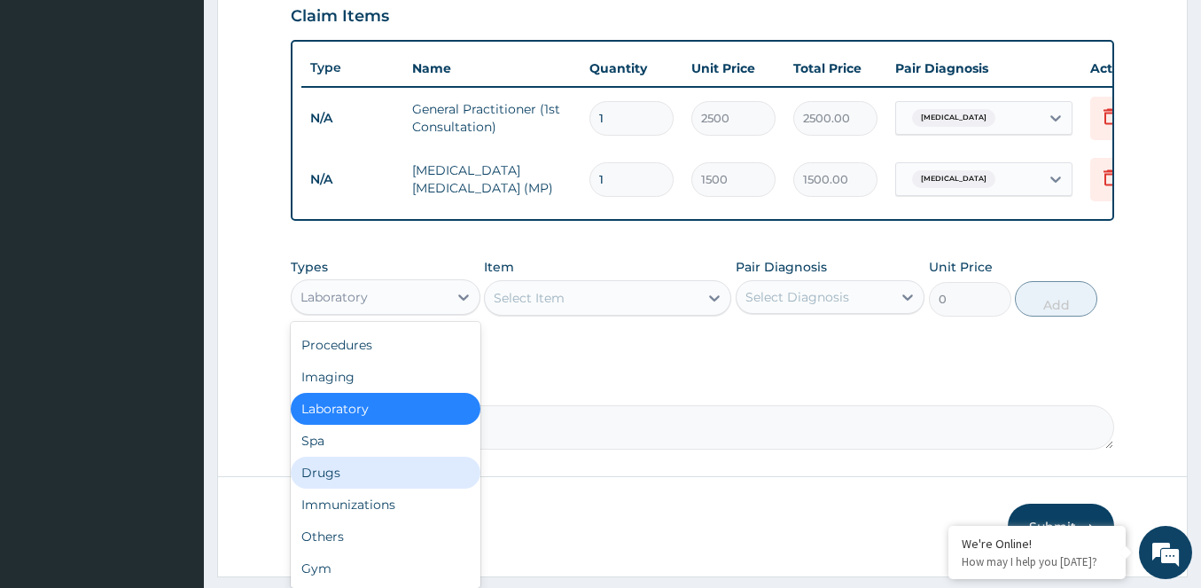
click at [327, 484] on div "Drugs" at bounding box center [386, 472] width 190 height 32
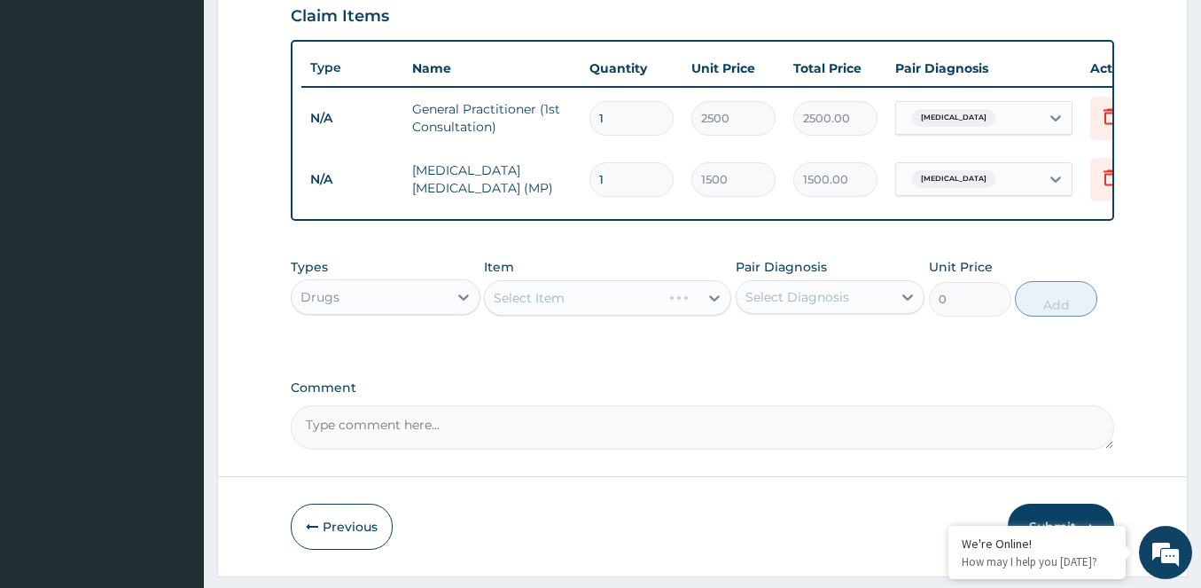
click at [713, 301] on div "Select Item" at bounding box center [607, 297] width 247 height 35
click at [712, 314] on div "Select Item" at bounding box center [607, 297] width 247 height 35
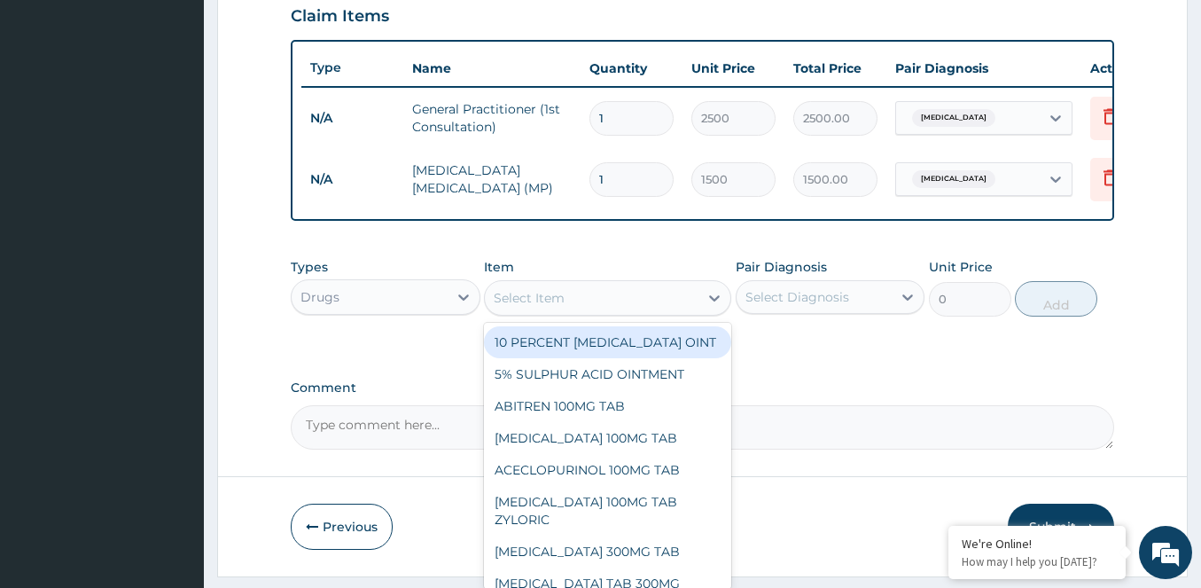
click at [722, 315] on div at bounding box center [714, 298] width 32 height 34
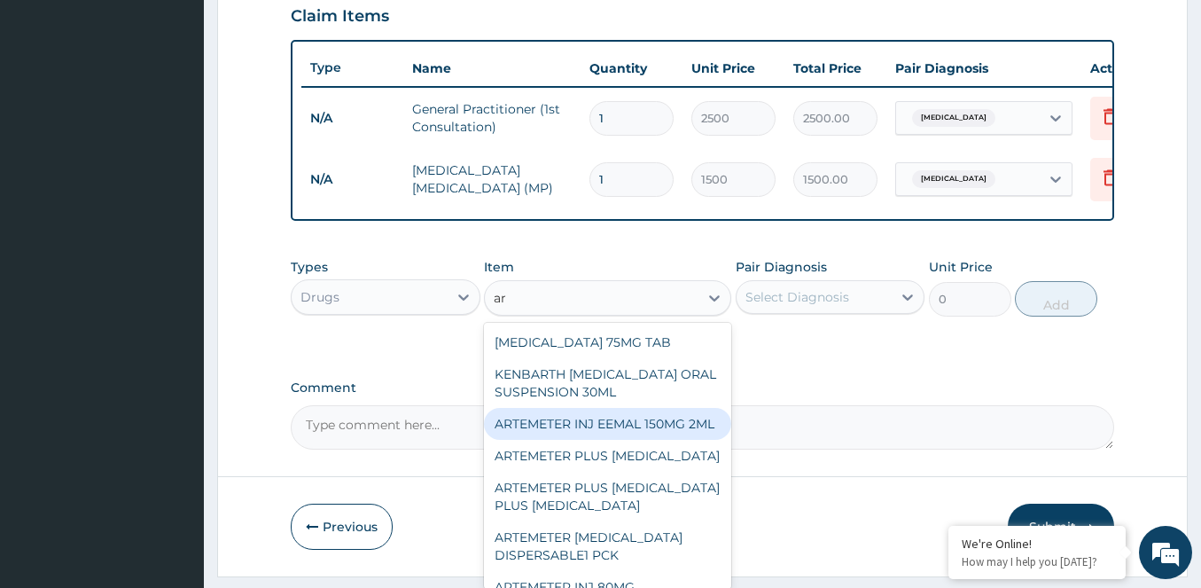
type input "a"
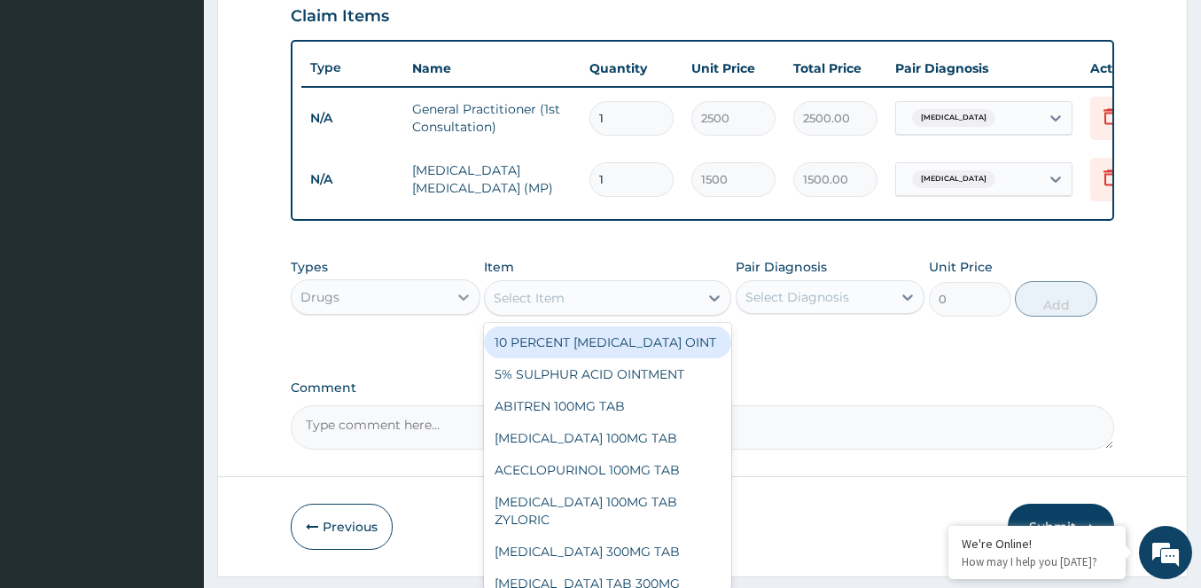
click at [467, 306] on icon at bounding box center [464, 297] width 18 height 18
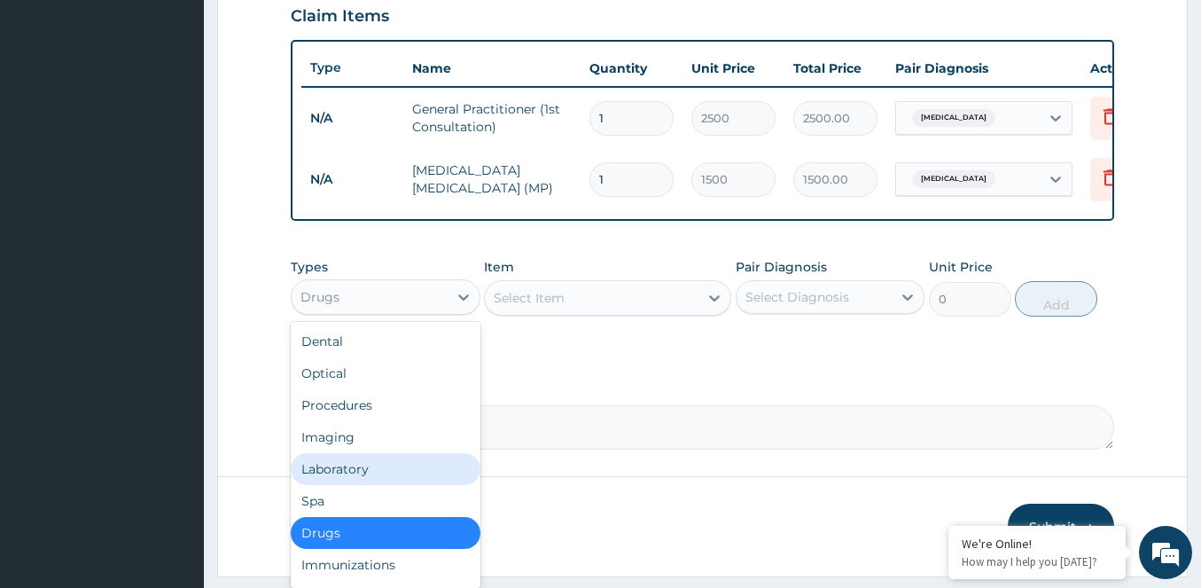
drag, startPoint x: 398, startPoint y: 482, endPoint x: 425, endPoint y: 471, distance: 29.5
click at [399, 479] on div "Laboratory" at bounding box center [386, 469] width 190 height 32
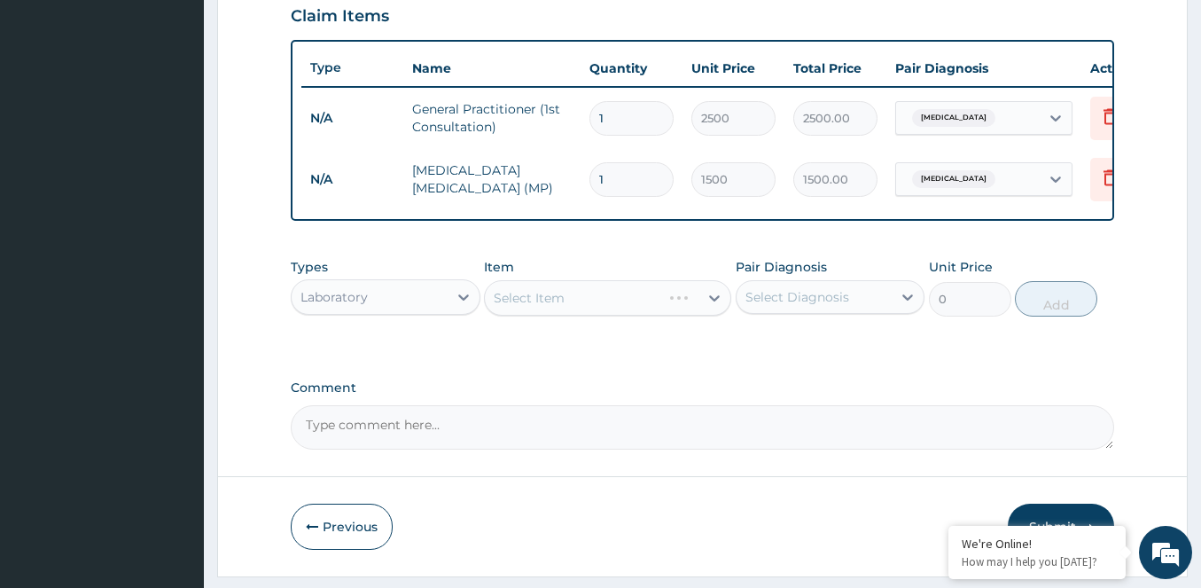
click at [709, 307] on div "Select Item" at bounding box center [607, 297] width 247 height 35
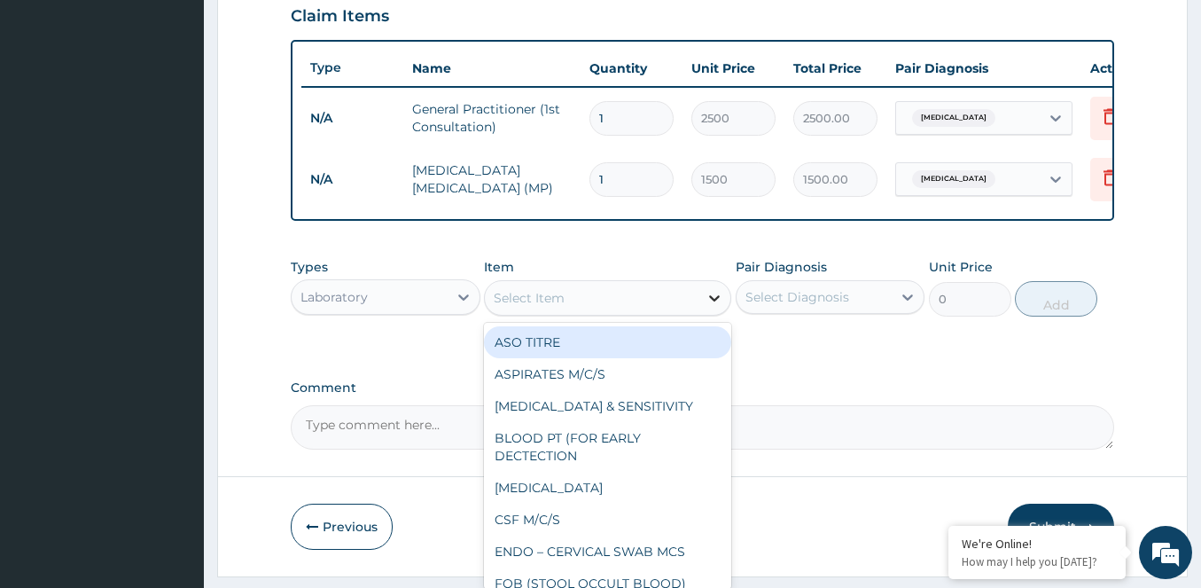
click at [709, 307] on icon at bounding box center [714, 298] width 18 height 18
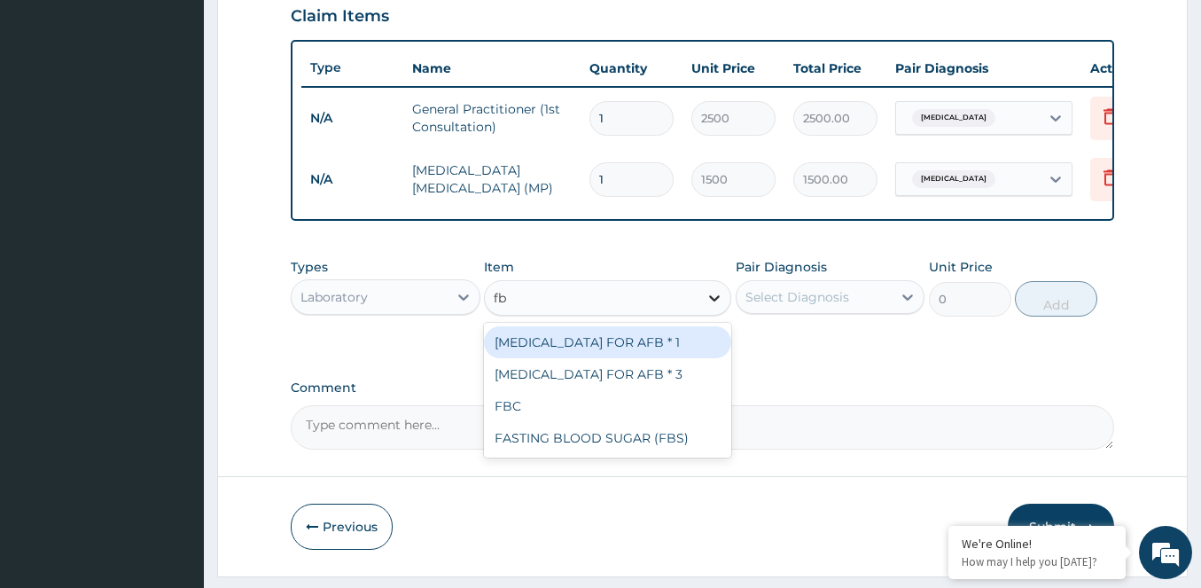
type input "fbc"
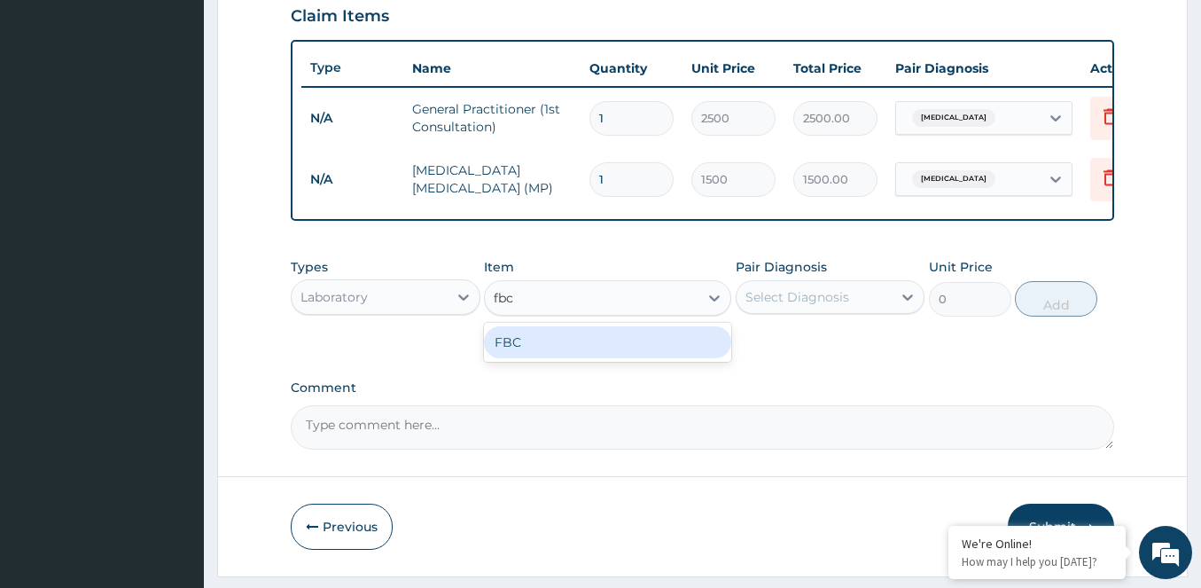
click at [601, 362] on div "FBC" at bounding box center [607, 342] width 247 height 39
click at [611, 354] on div "FBC" at bounding box center [607, 342] width 247 height 32
type input "3500"
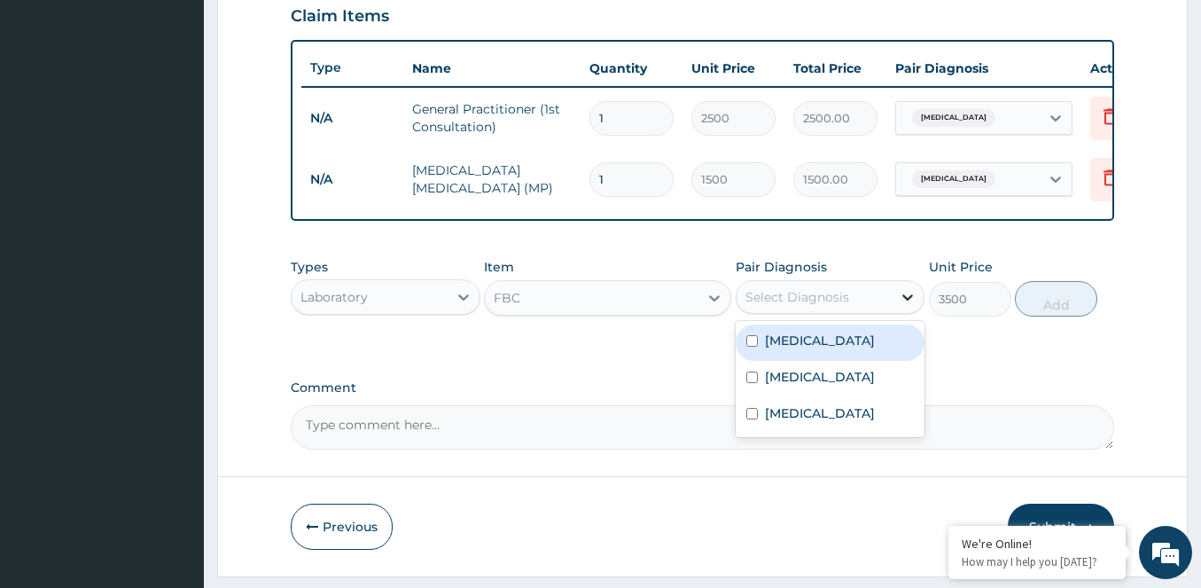
drag, startPoint x: 919, startPoint y: 307, endPoint x: 908, endPoint y: 310, distance: 12.1
click at [917, 307] on div at bounding box center [908, 297] width 32 height 32
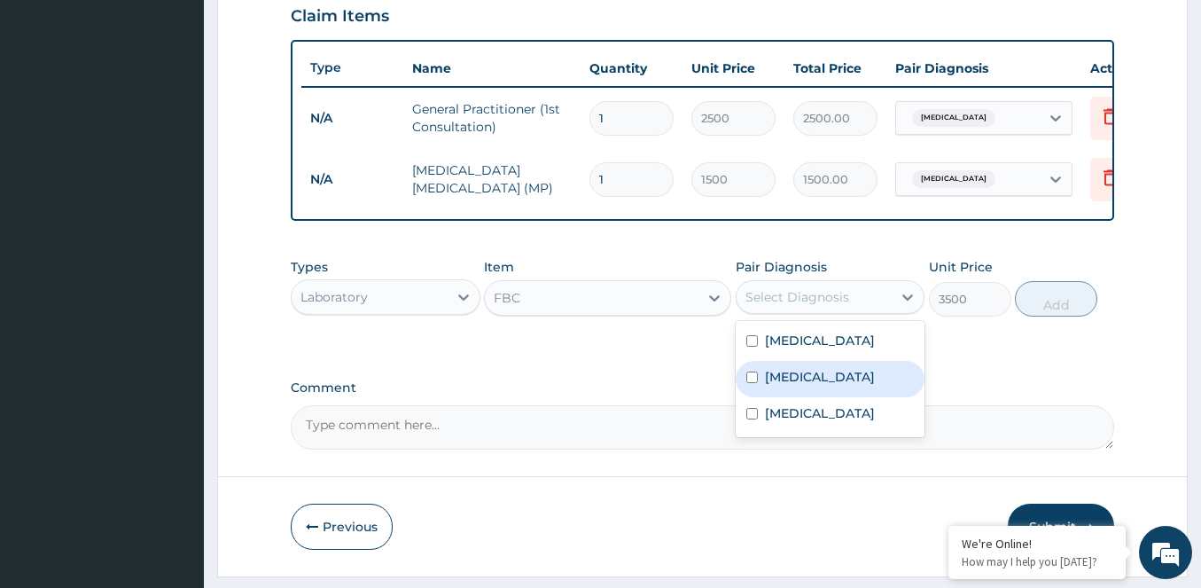
click at [755, 383] on input "checkbox" at bounding box center [752, 377] width 12 height 12
checkbox input "true"
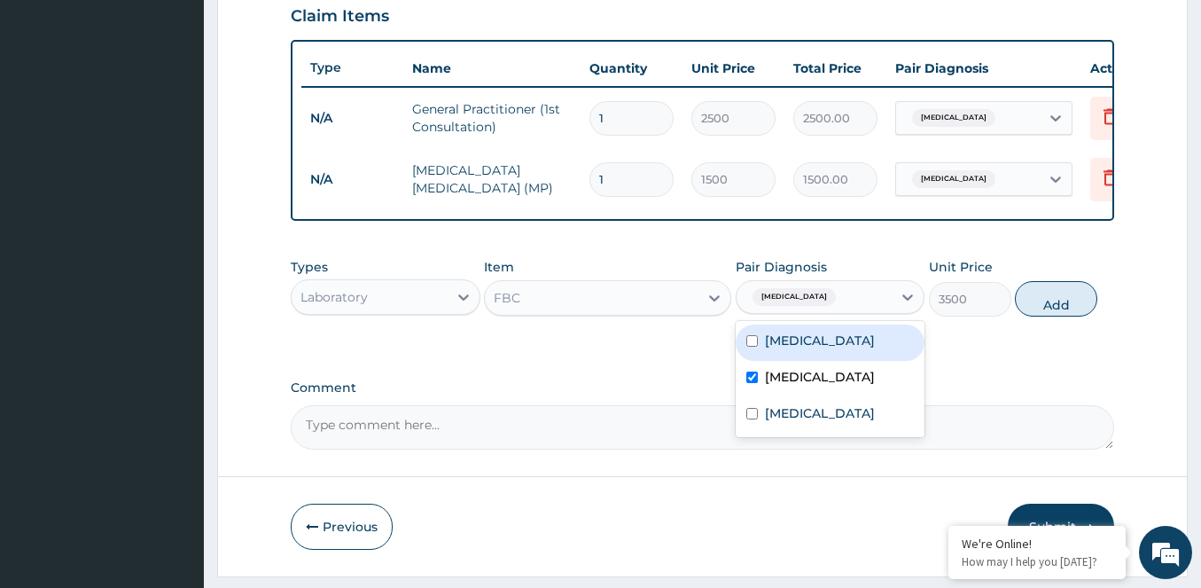
click at [1056, 309] on button "Add" at bounding box center [1056, 298] width 82 height 35
type input "0"
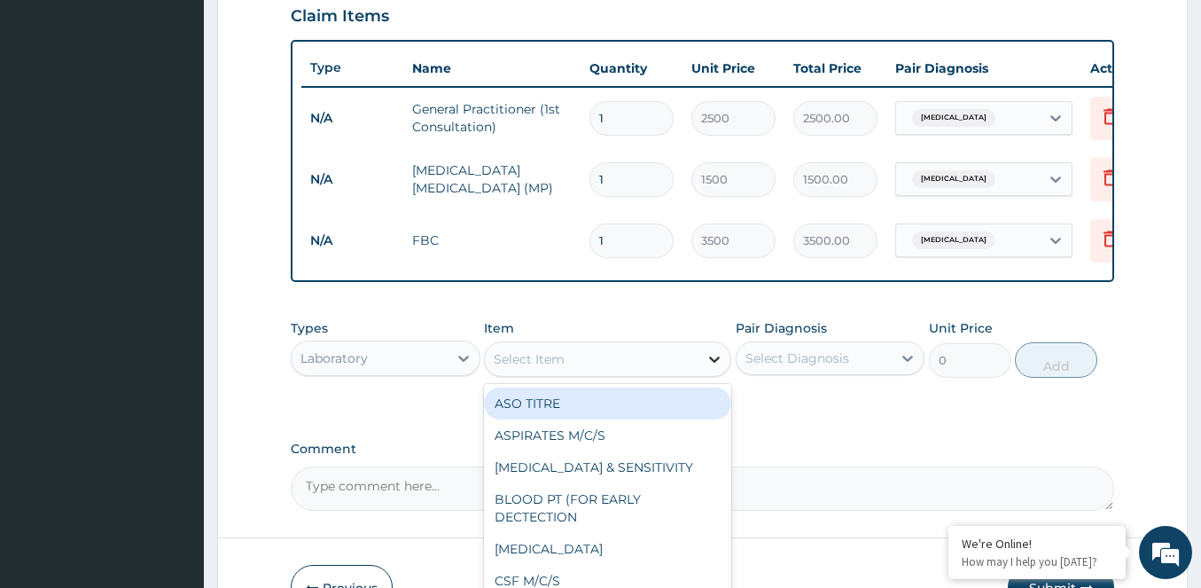
click at [715, 368] on icon at bounding box center [714, 359] width 18 height 18
type input "h"
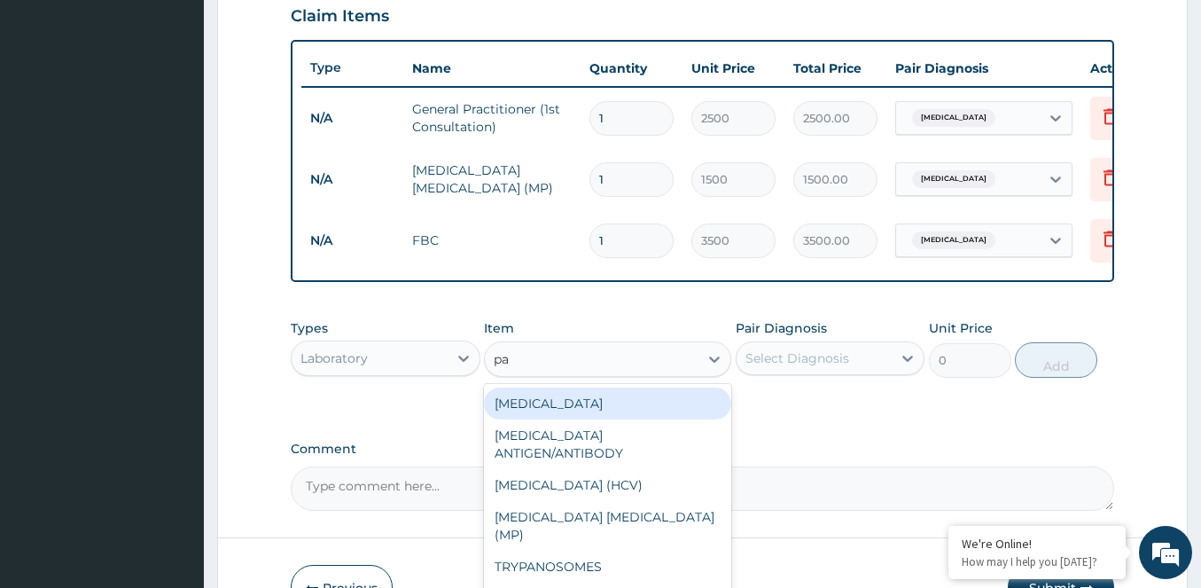
type input "p"
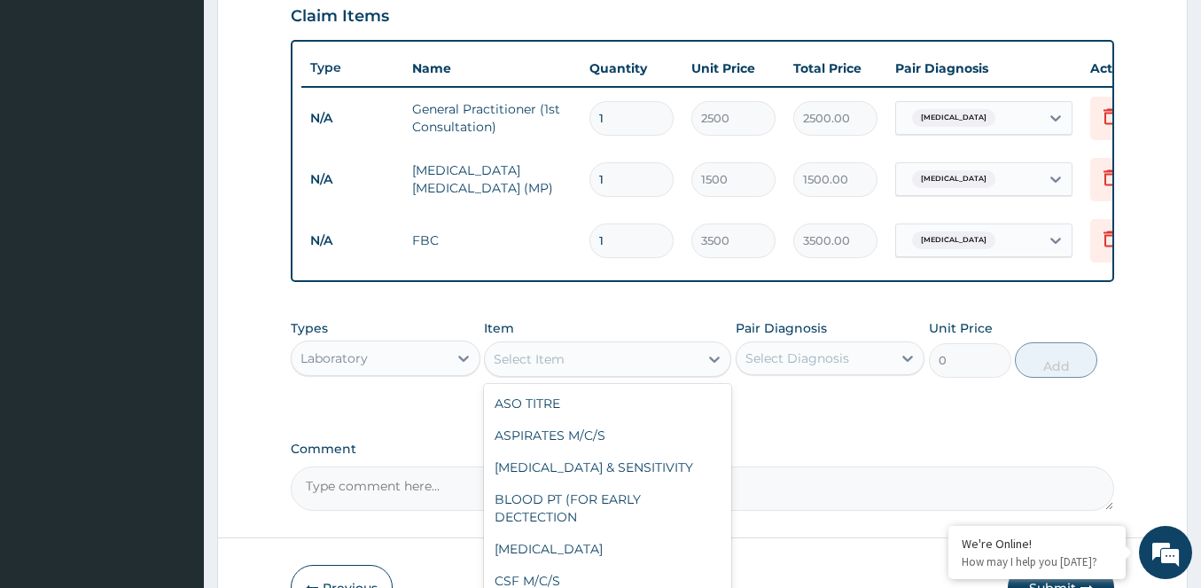
type input "h"
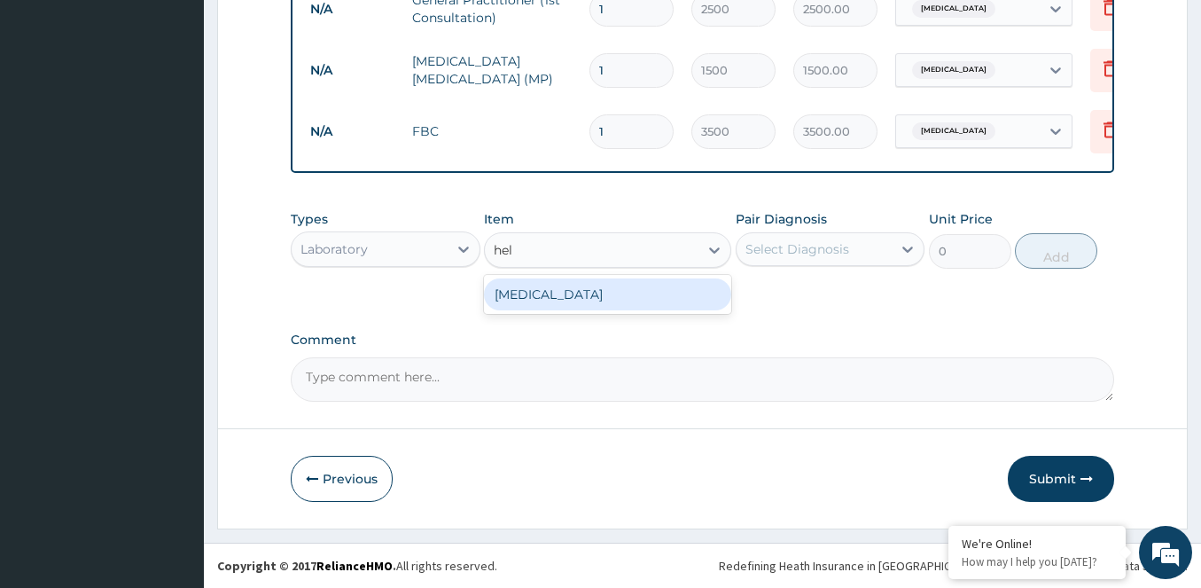
scroll to position [0, 0]
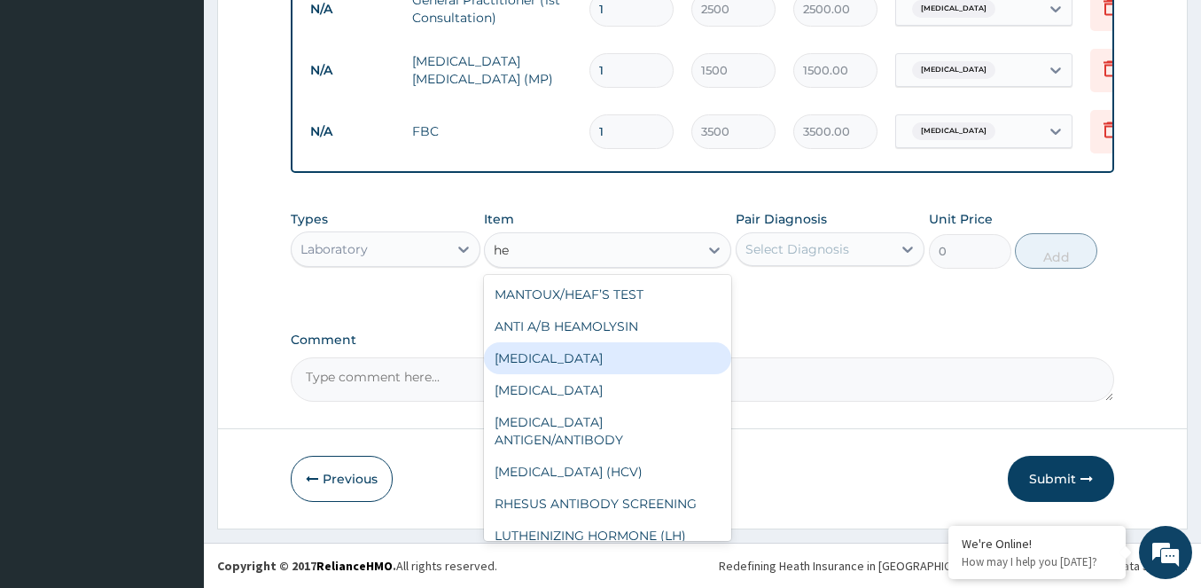
type input "h"
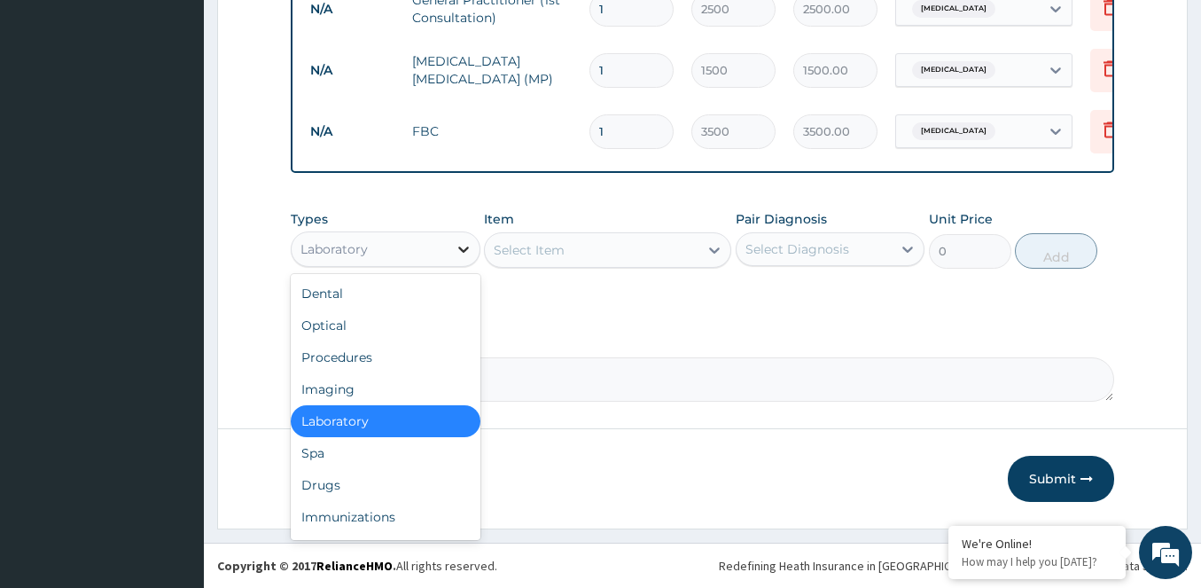
drag, startPoint x: 470, startPoint y: 251, endPoint x: 452, endPoint y: 248, distance: 17.9
click at [467, 250] on icon at bounding box center [464, 249] width 18 height 18
click at [322, 482] on div "Drugs" at bounding box center [386, 485] width 190 height 32
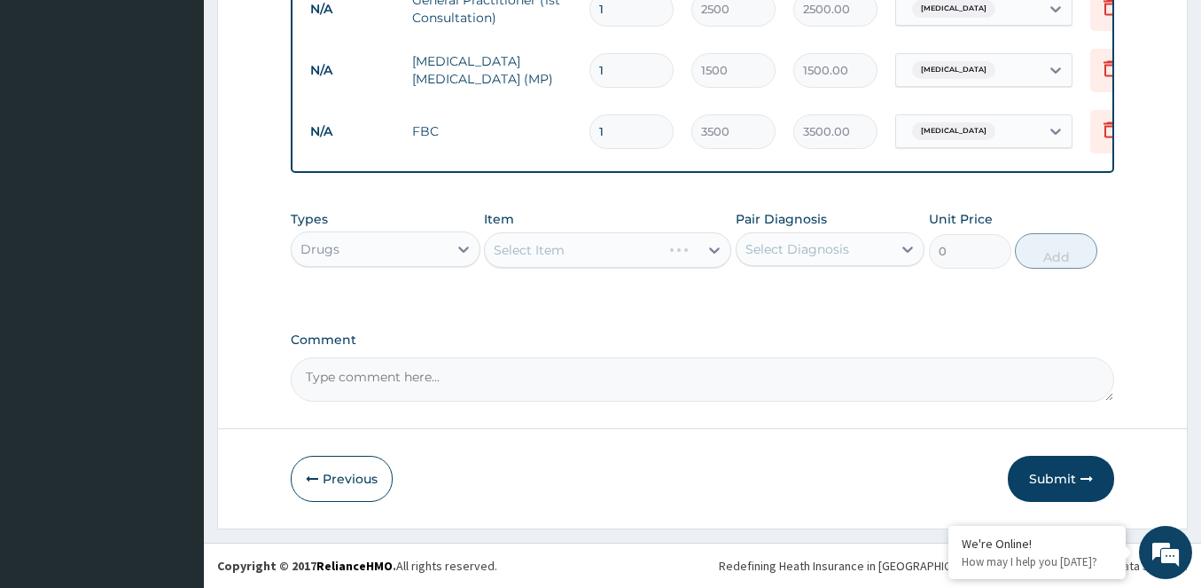
click at [713, 251] on div "Select Item" at bounding box center [607, 249] width 247 height 35
click at [719, 245] on icon at bounding box center [714, 250] width 18 height 18
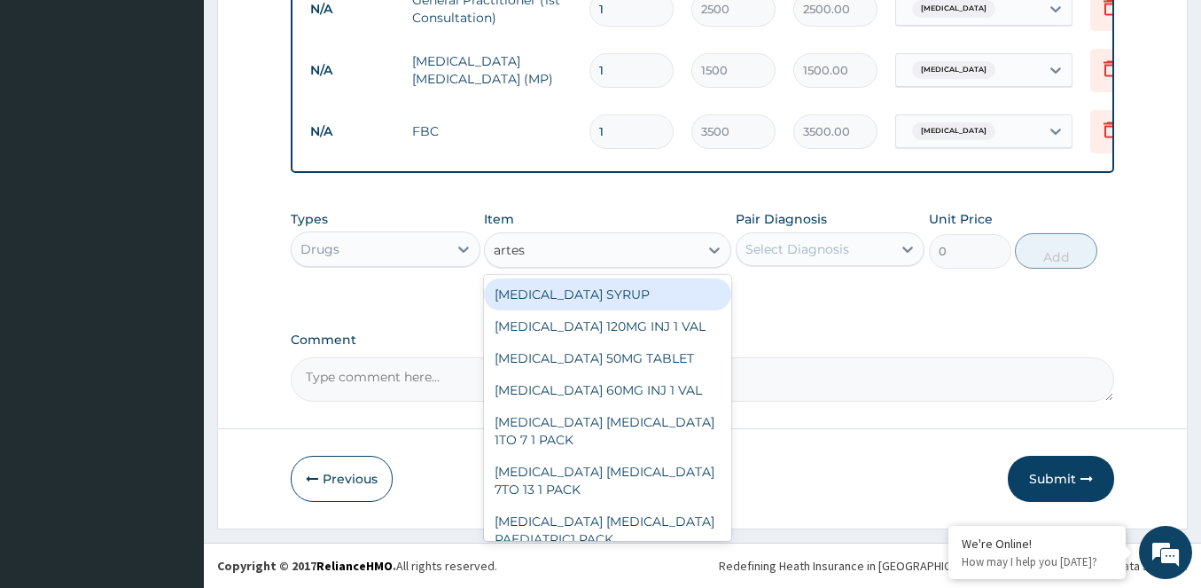
type input "artesu"
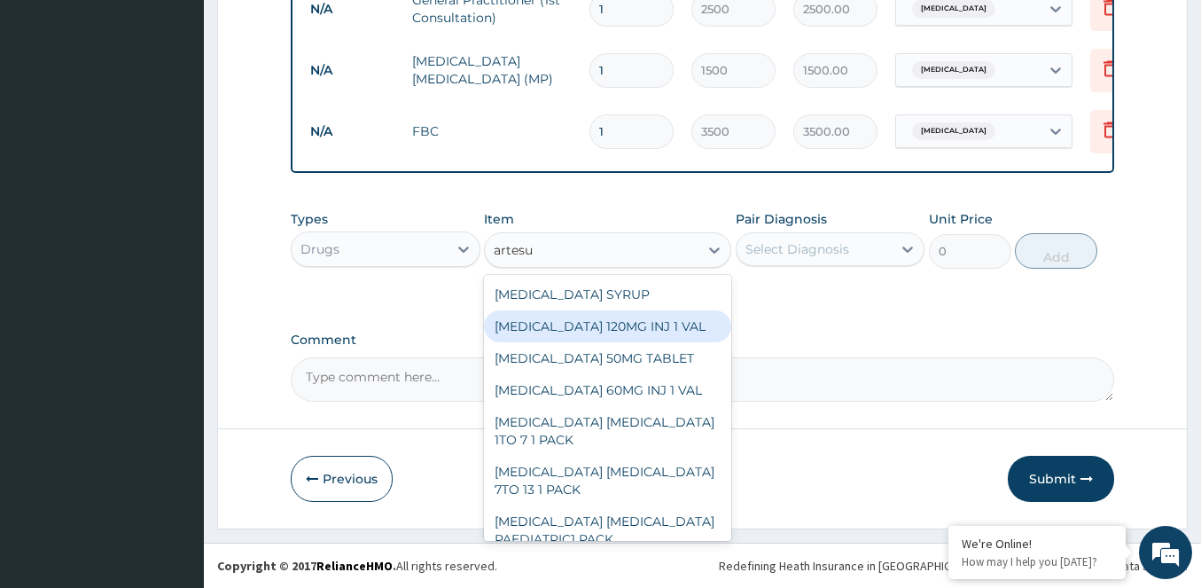
click at [616, 324] on div "ARTESUNATE 120MG INJ 1 VAL" at bounding box center [607, 326] width 247 height 32
type input "560"
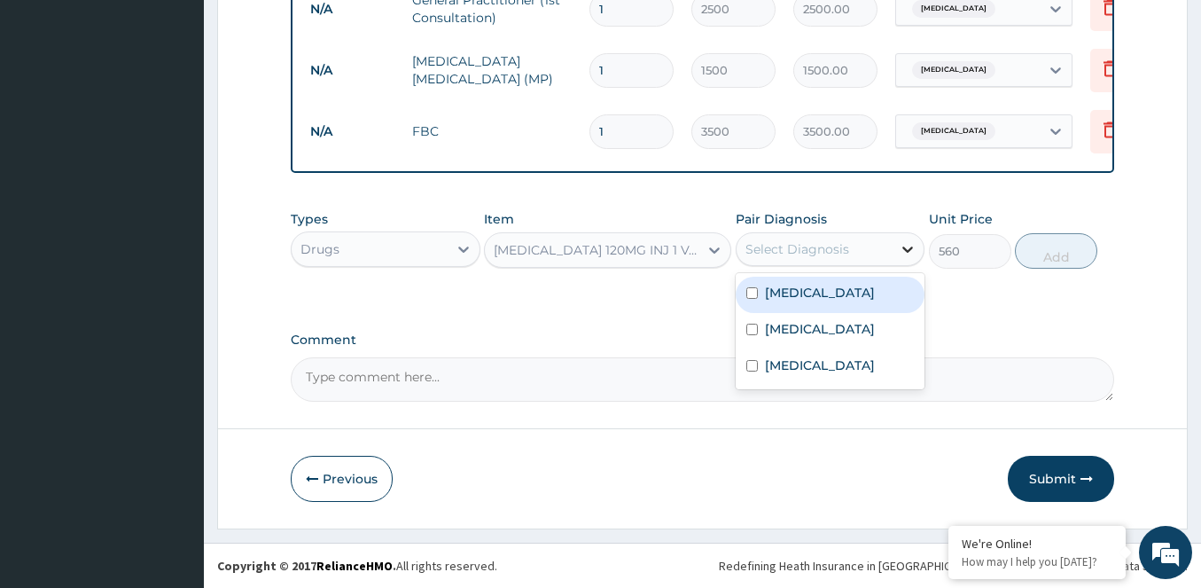
click at [899, 248] on icon at bounding box center [908, 249] width 18 height 18
click at [756, 289] on input "checkbox" at bounding box center [752, 293] width 12 height 12
checkbox input "true"
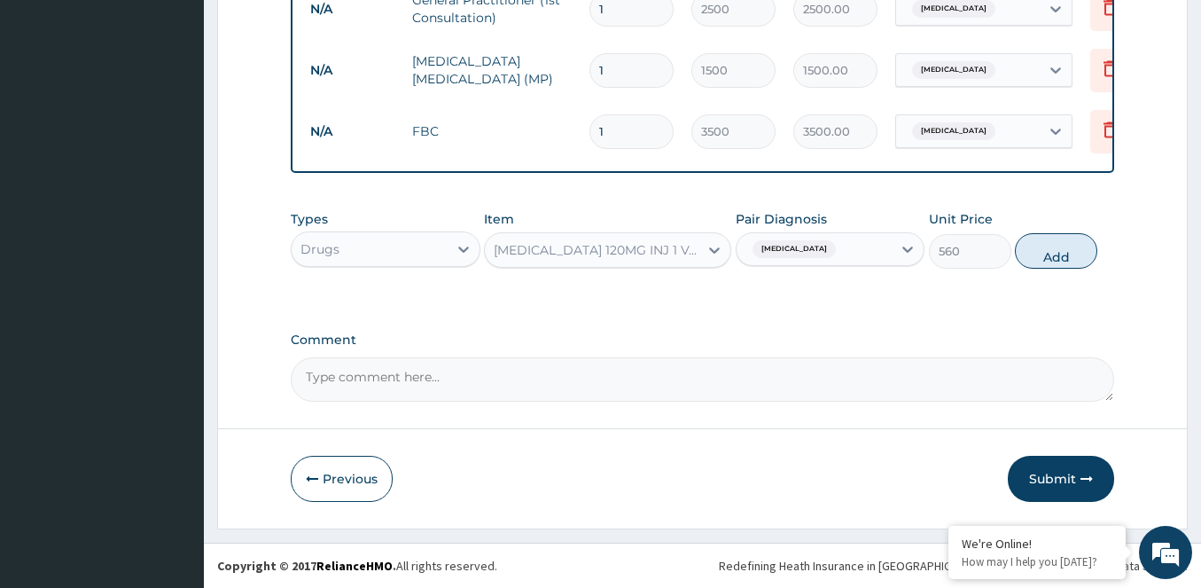
drag, startPoint x: 1060, startPoint y: 248, endPoint x: 948, endPoint y: 285, distance: 117.7
click at [1032, 255] on button "Add" at bounding box center [1056, 250] width 82 height 35
type input "0"
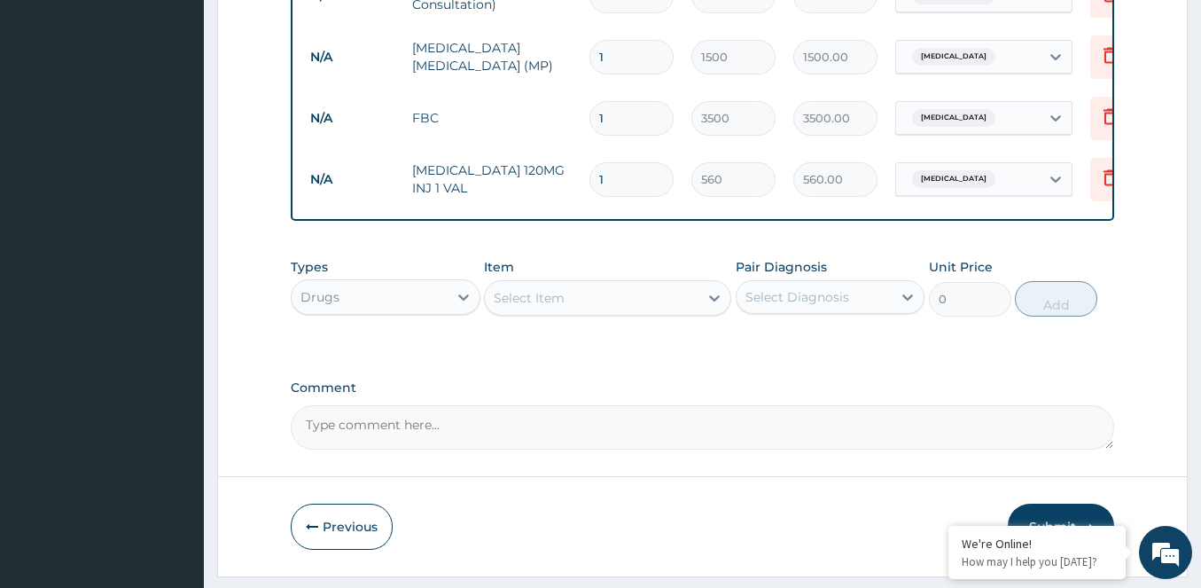
click at [603, 179] on input "1" at bounding box center [631, 179] width 84 height 35
type input "0.00"
type input "3"
type input "1680.00"
type input "3"
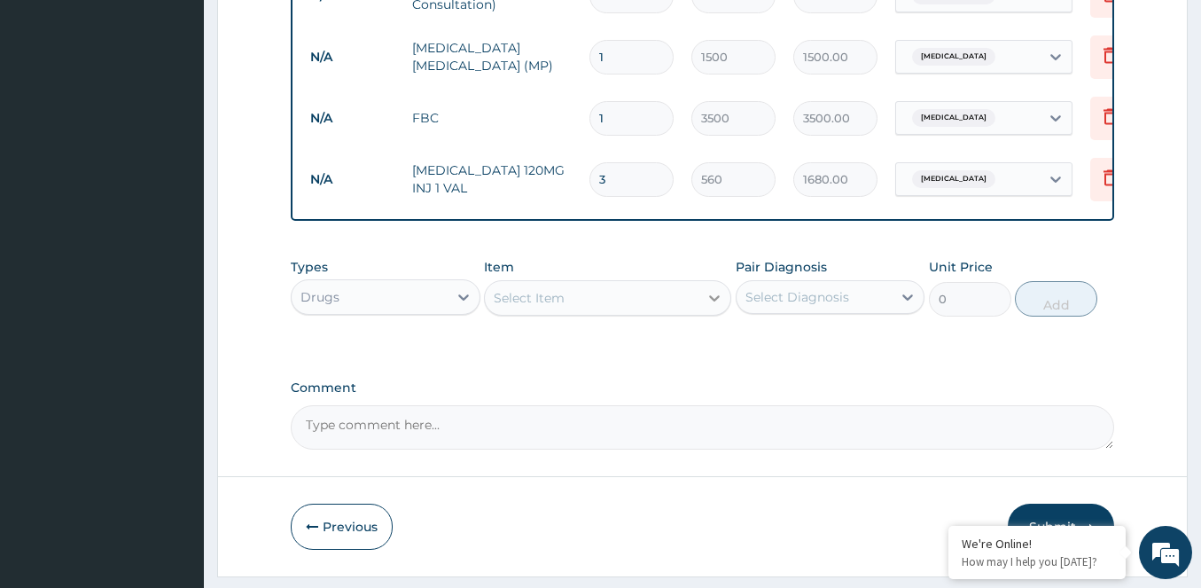
click at [710, 307] on icon at bounding box center [714, 298] width 18 height 18
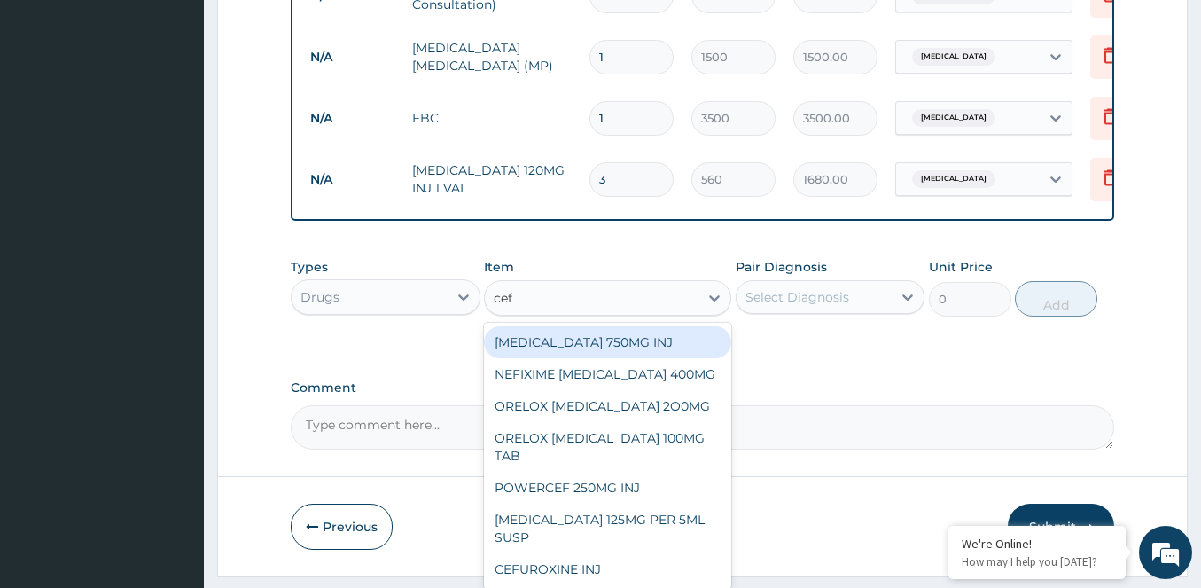
type input "ceft"
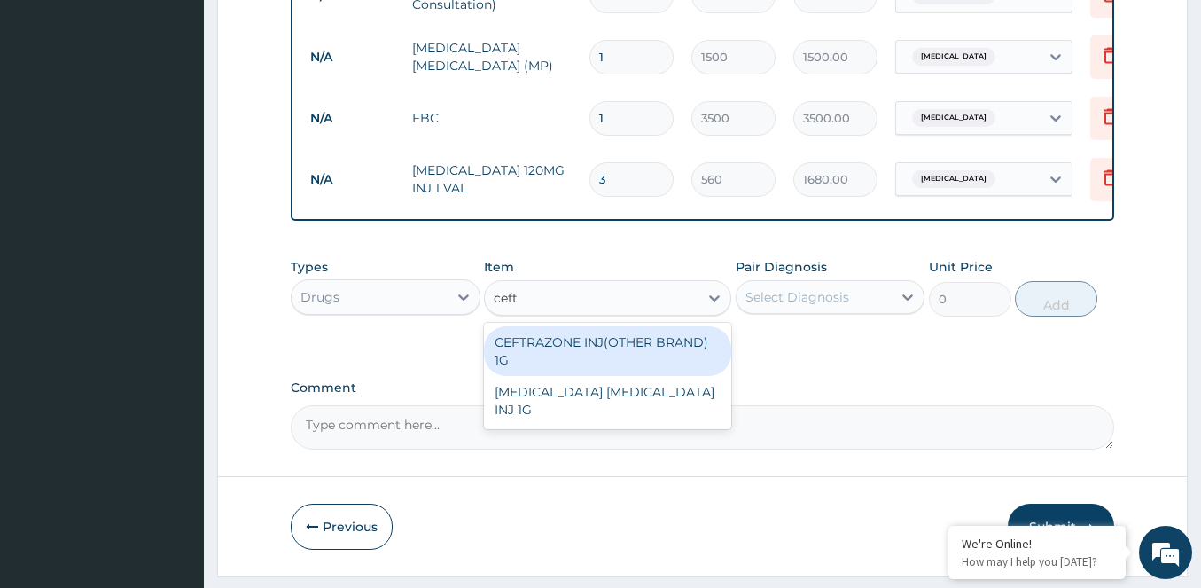
click at [584, 352] on div "CEFTRAZONE INJ(OTHER BRAND) 1G" at bounding box center [607, 351] width 247 height 50
type input "1050"
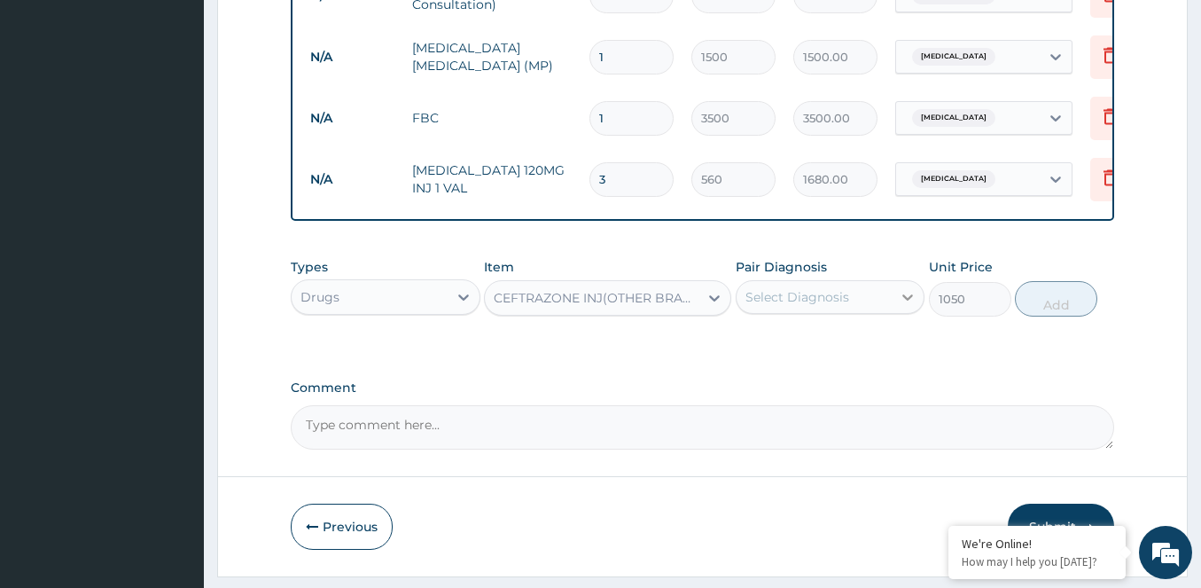
click at [908, 305] on icon at bounding box center [908, 297] width 18 height 18
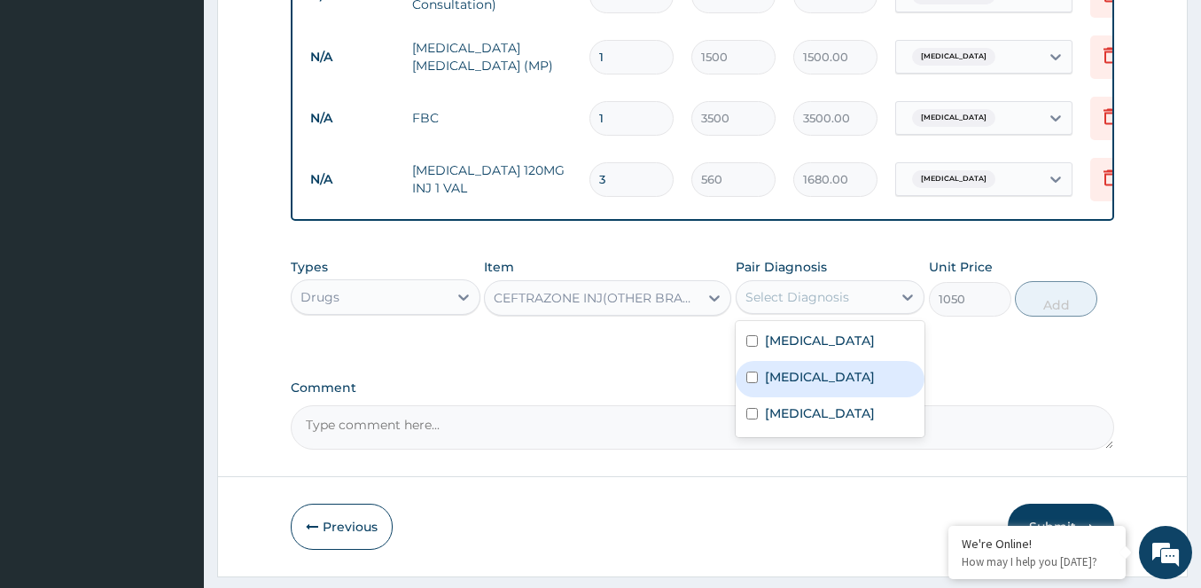
click at [749, 383] on input "checkbox" at bounding box center [752, 377] width 12 height 12
checkbox input "true"
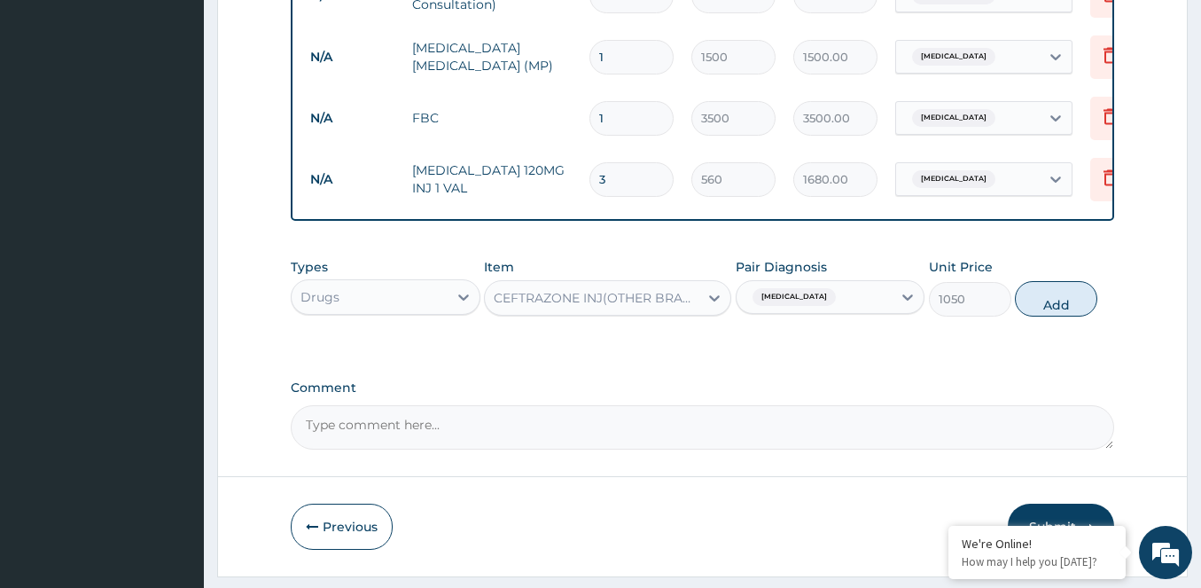
drag, startPoint x: 1044, startPoint y: 306, endPoint x: 879, endPoint y: 347, distance: 169.8
click at [1035, 306] on button "Add" at bounding box center [1056, 298] width 82 height 35
type input "0"
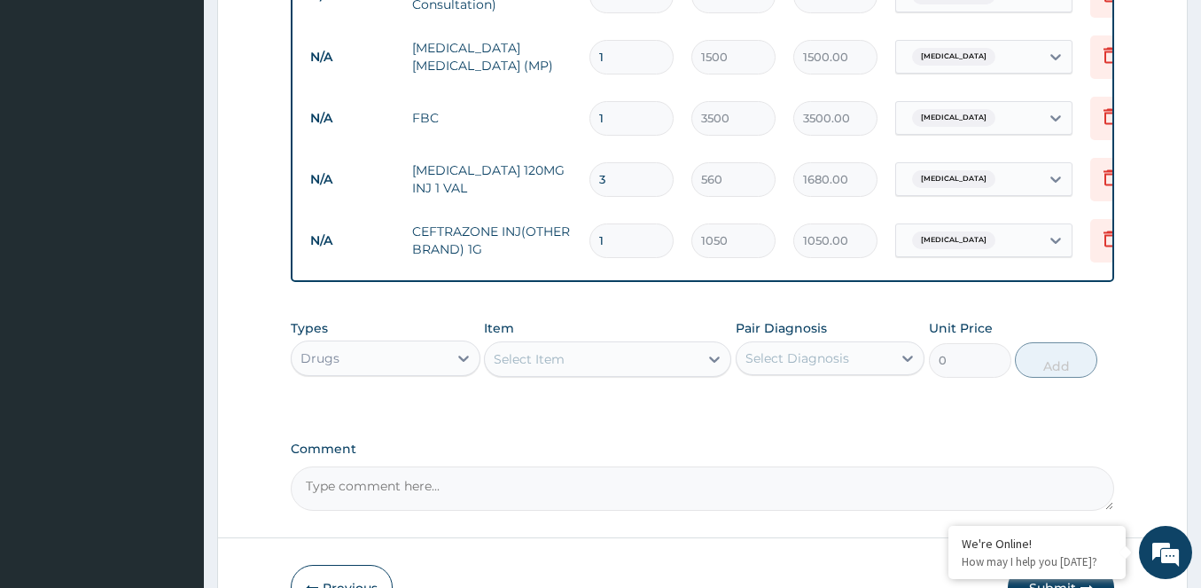
click at [603, 240] on input "1" at bounding box center [631, 240] width 84 height 35
type input "0.00"
type input "2"
type input "2100.00"
type input "2"
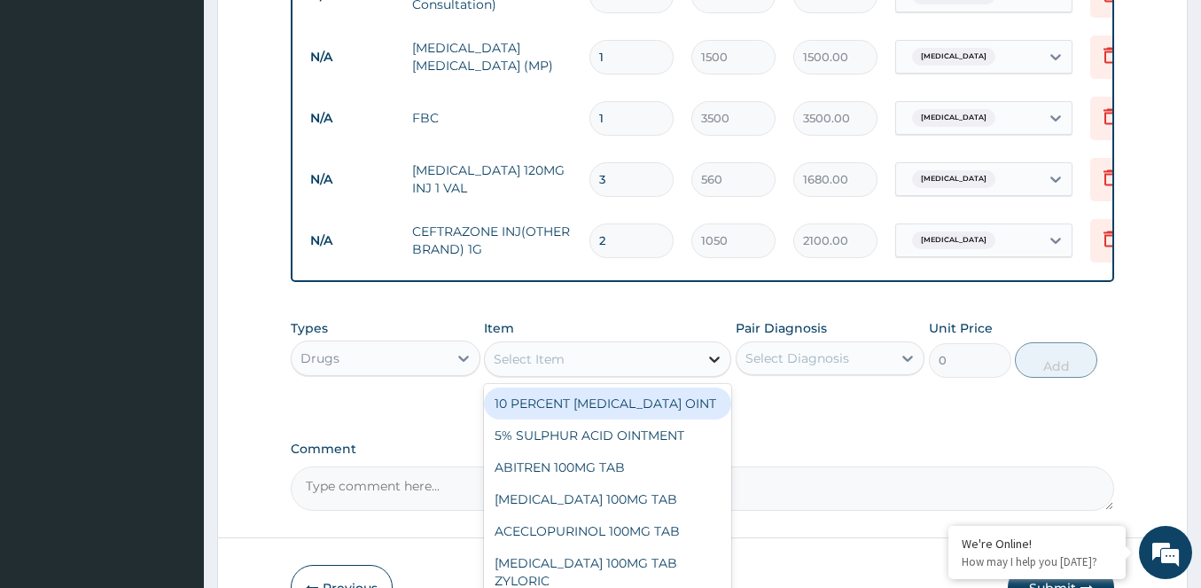
click at [714, 368] on icon at bounding box center [714, 359] width 18 height 18
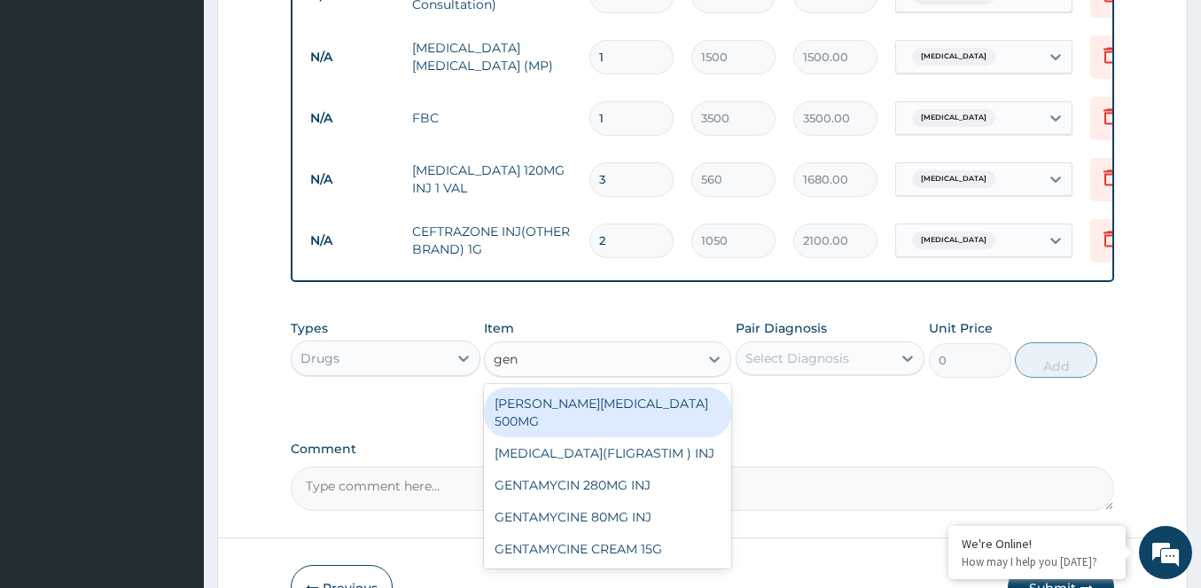
type input "gent"
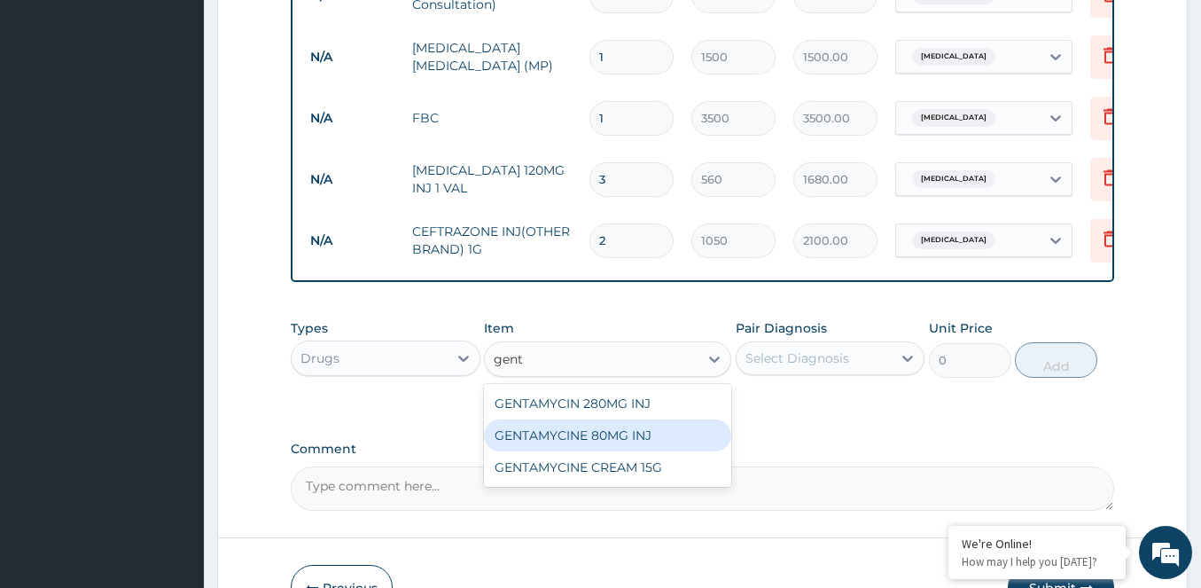
click at [569, 438] on div "GENTAMYCINE 80MG INJ" at bounding box center [607, 435] width 247 height 32
type input "630"
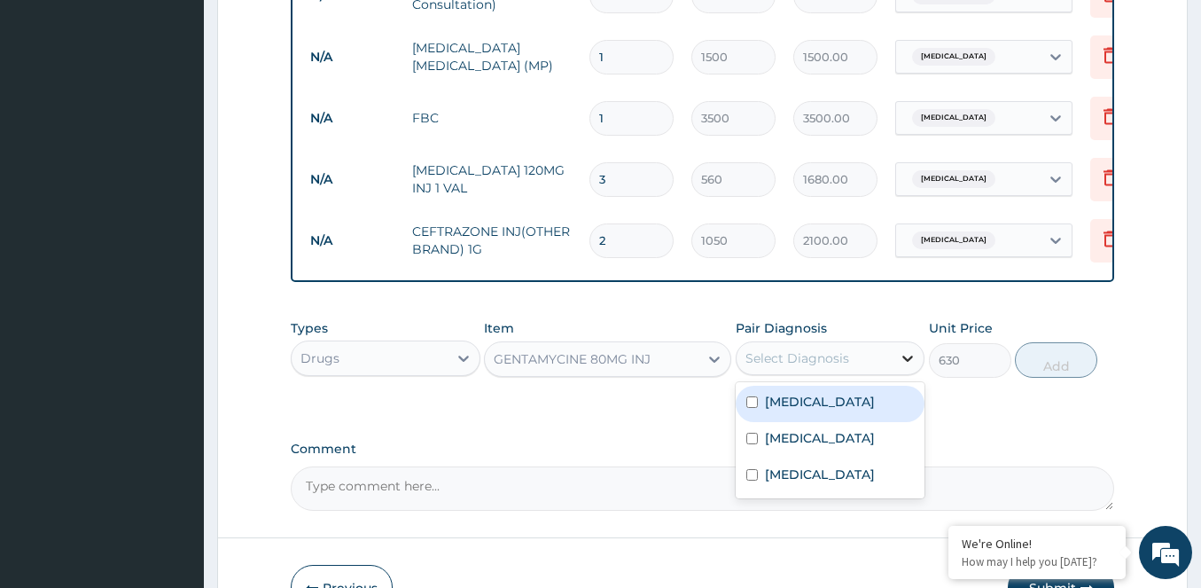
click at [901, 367] on icon at bounding box center [908, 358] width 18 height 18
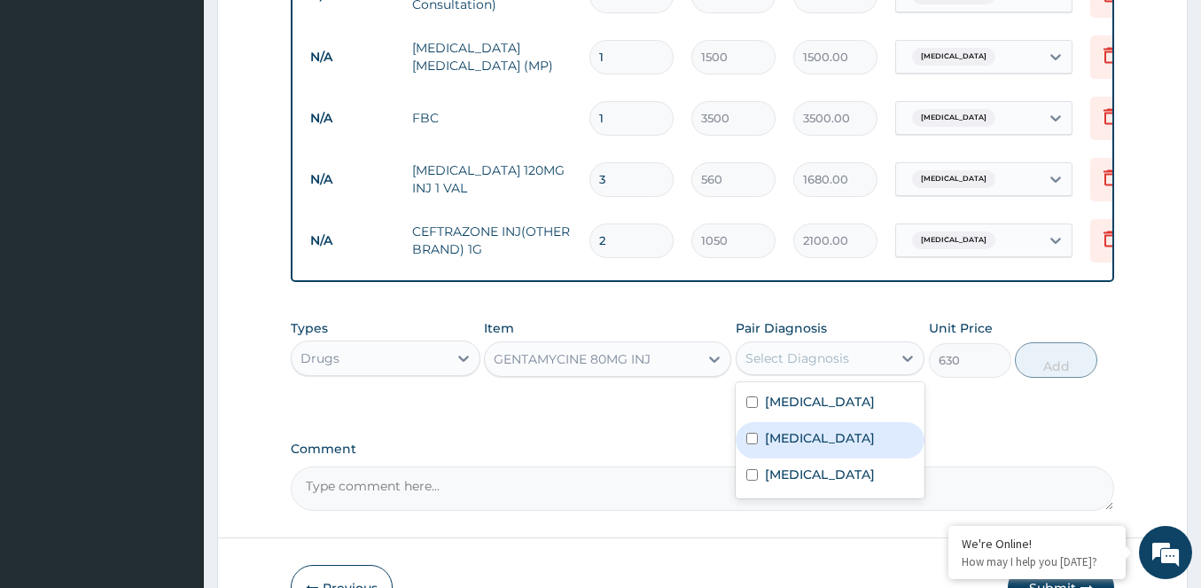
click at [753, 444] on input "checkbox" at bounding box center [752, 438] width 12 height 12
checkbox input "true"
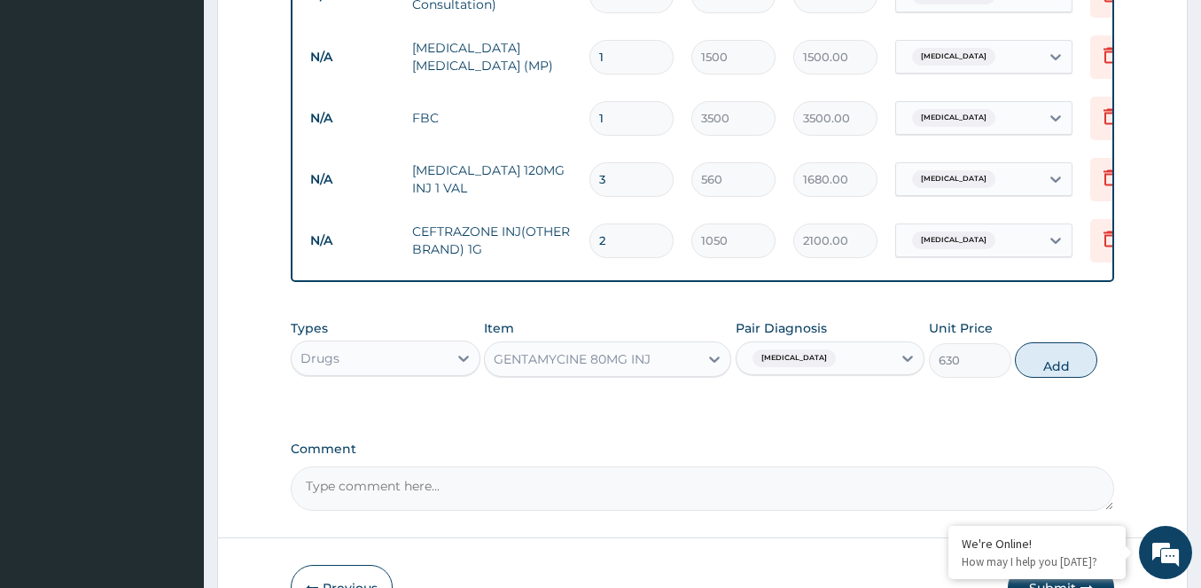
drag, startPoint x: 1051, startPoint y: 369, endPoint x: 931, endPoint y: 386, distance: 121.7
click at [1046, 371] on button "Add" at bounding box center [1056, 359] width 82 height 35
type input "0"
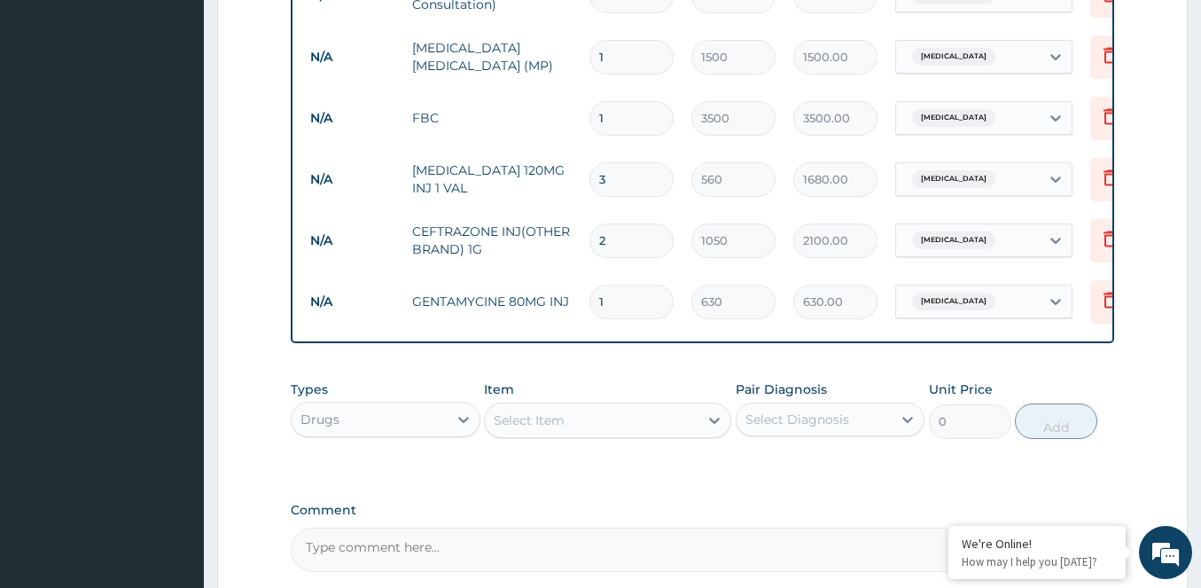
click at [605, 300] on input "1" at bounding box center [631, 301] width 84 height 35
type input "0.00"
type input "2"
type input "1260.00"
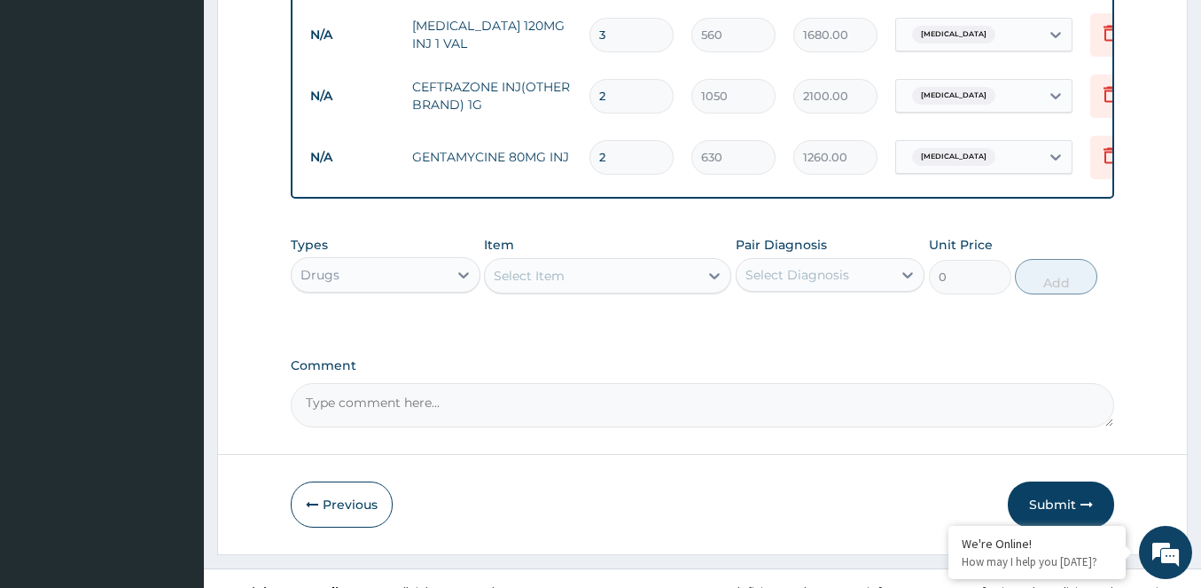
scroll to position [919, 0]
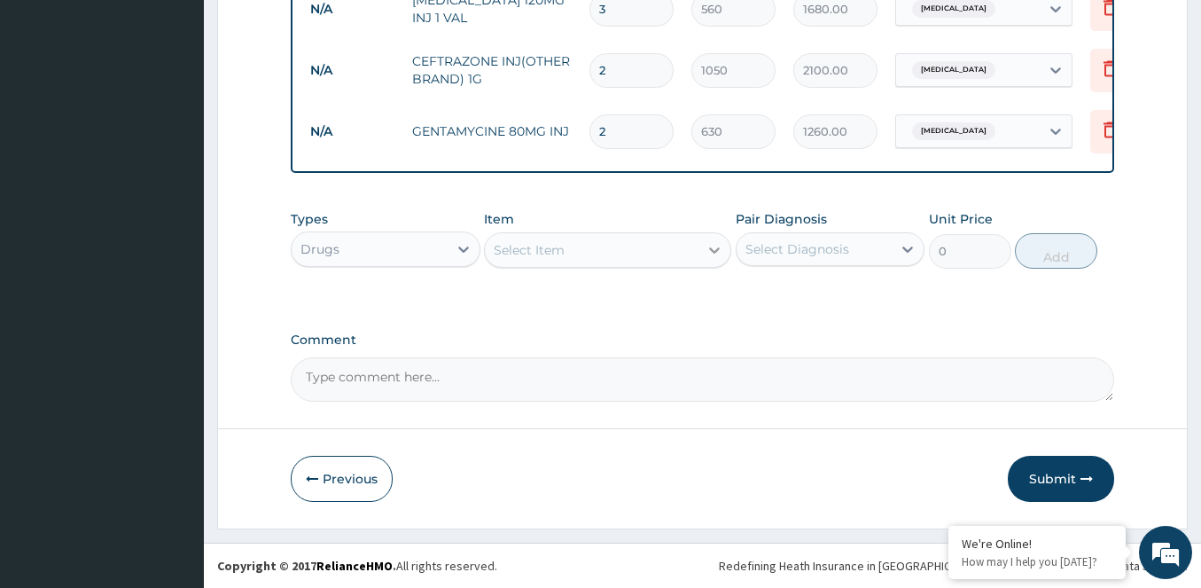
type input "2"
click at [713, 253] on icon at bounding box center [714, 250] width 11 height 6
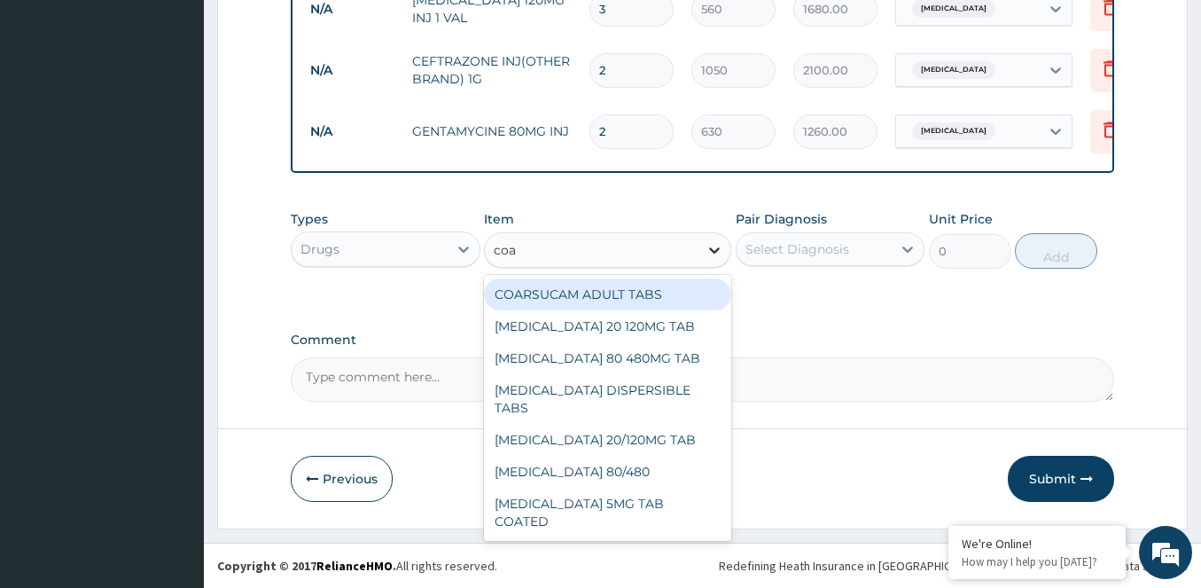
type input "coar"
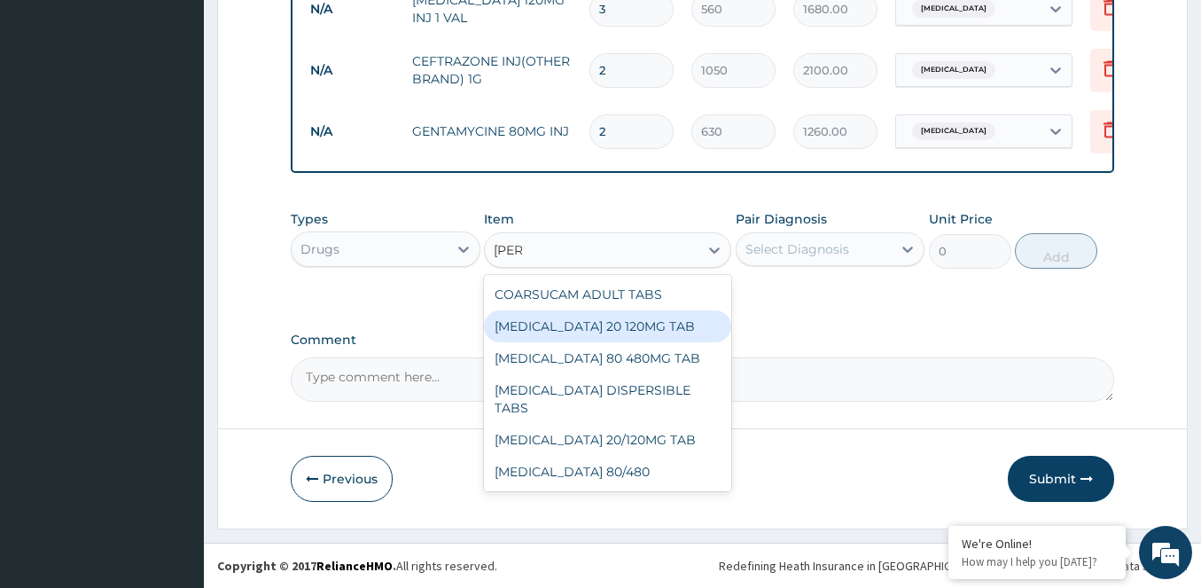
click at [621, 321] on div "COARTEM 20 120MG TAB" at bounding box center [607, 326] width 247 height 32
type input "614.25"
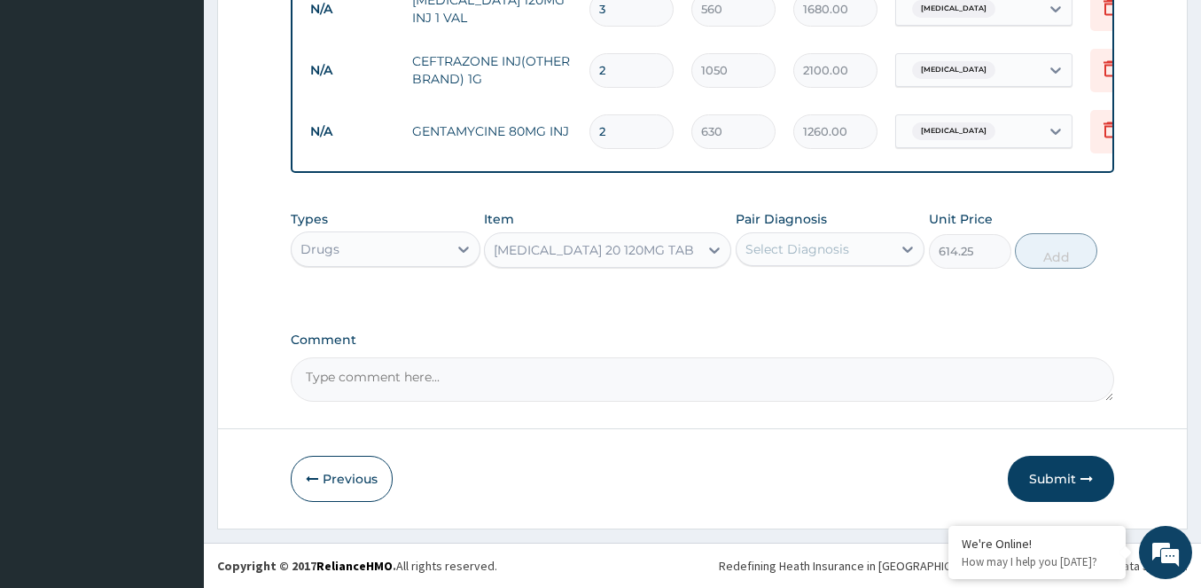
click at [890, 249] on div "Select Diagnosis" at bounding box center [814, 249] width 156 height 28
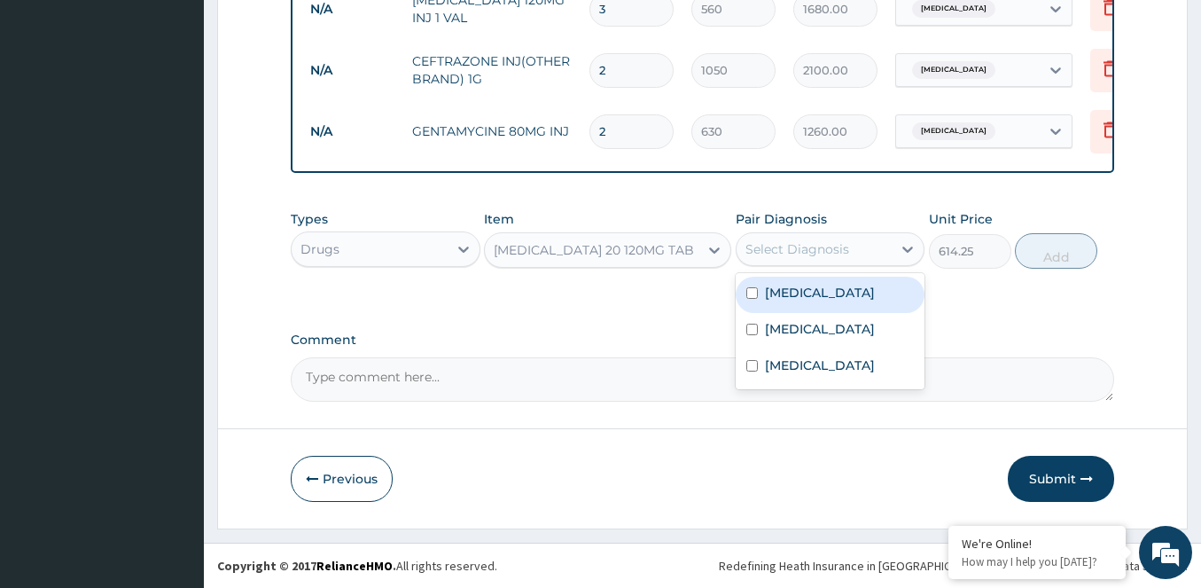
click at [754, 297] on input "checkbox" at bounding box center [752, 293] width 12 height 12
checkbox input "true"
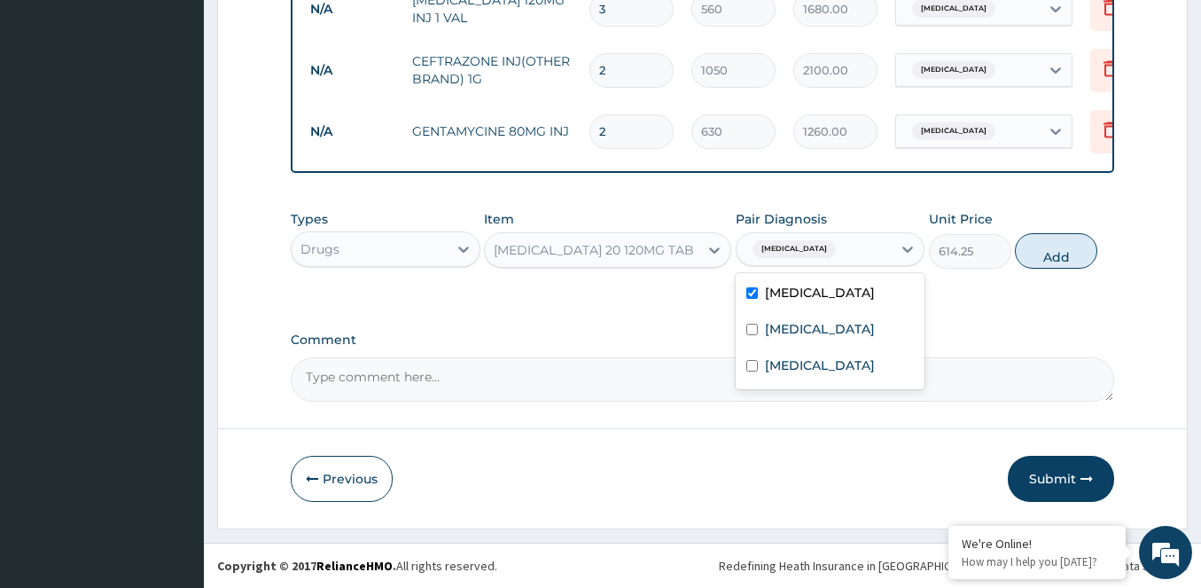
click at [1032, 253] on button "Add" at bounding box center [1056, 250] width 82 height 35
type input "0"
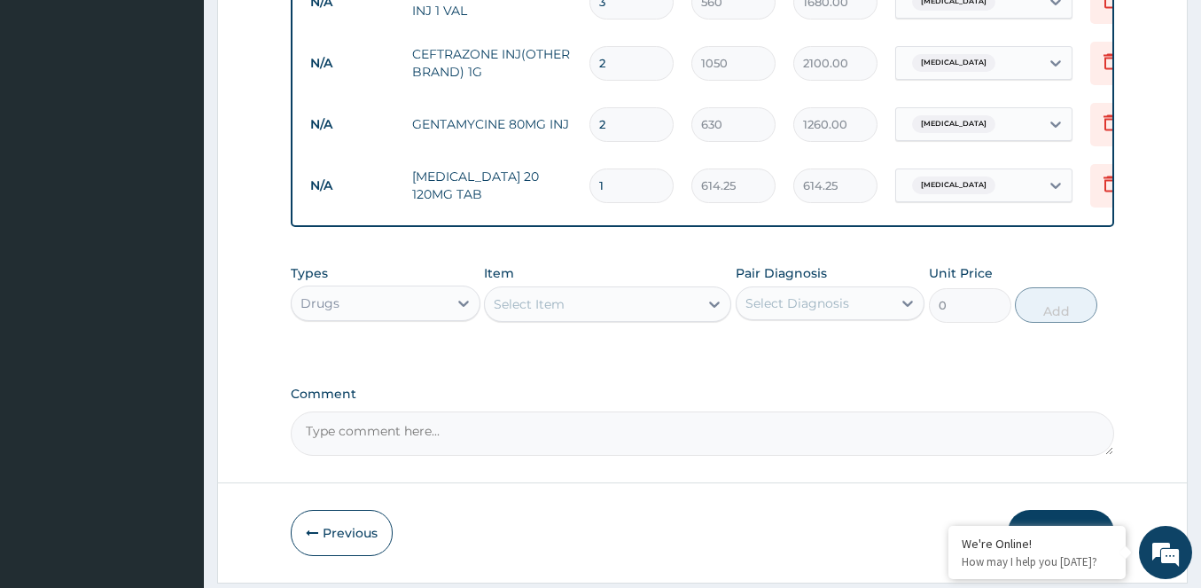
click at [608, 177] on input "1" at bounding box center [631, 185] width 84 height 35
type input "0.00"
type input "2"
type input "1228.50"
type input "24"
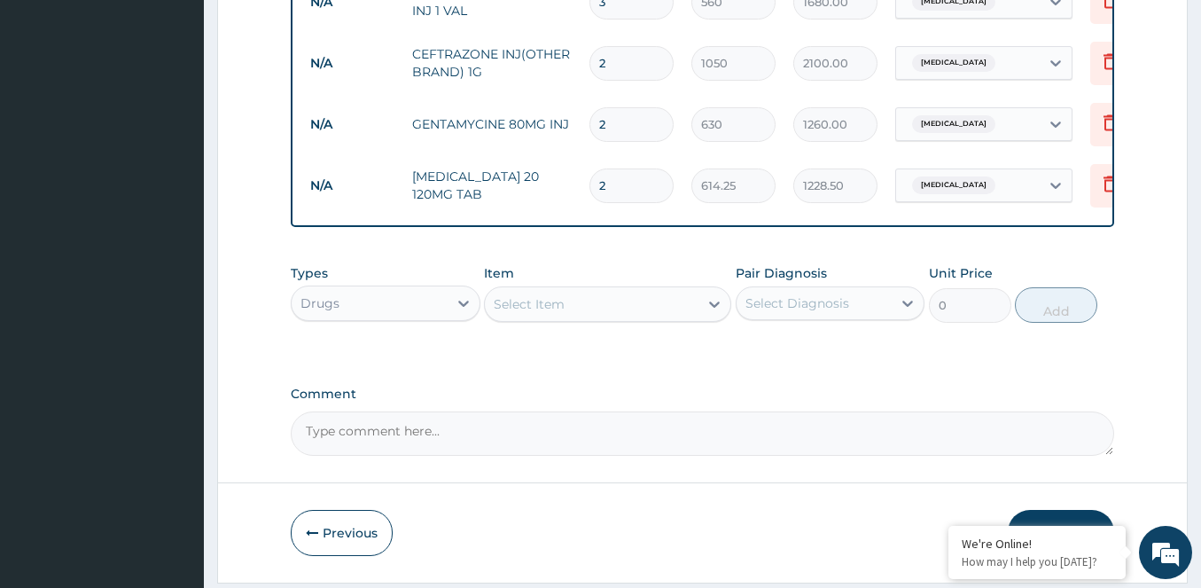
type input "14742.00"
type input "24"
click at [717, 312] on icon at bounding box center [714, 304] width 18 height 18
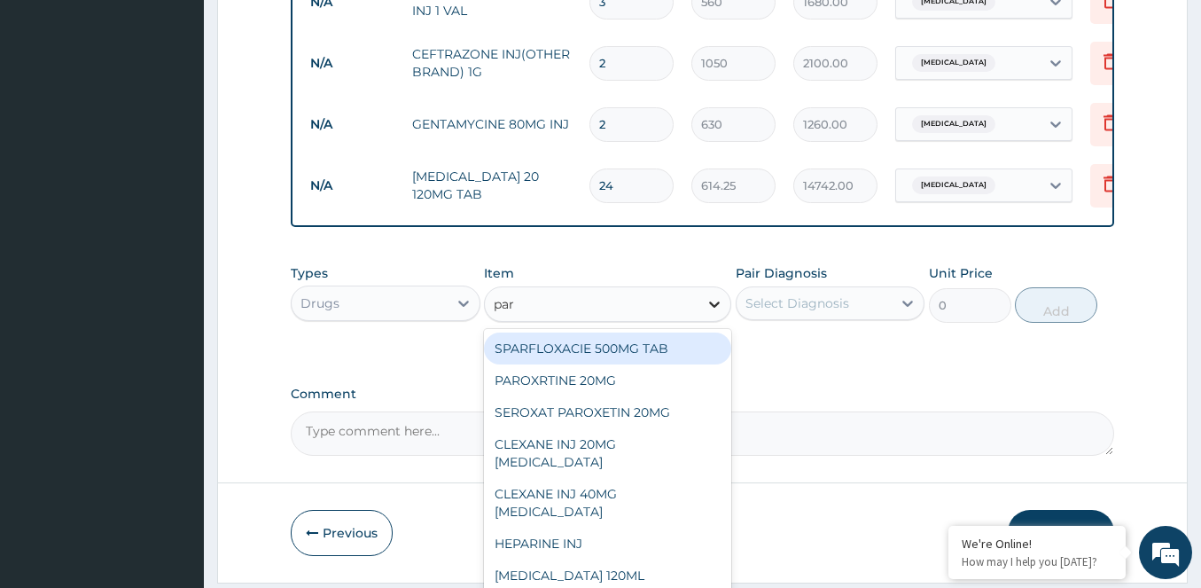
type input "para"
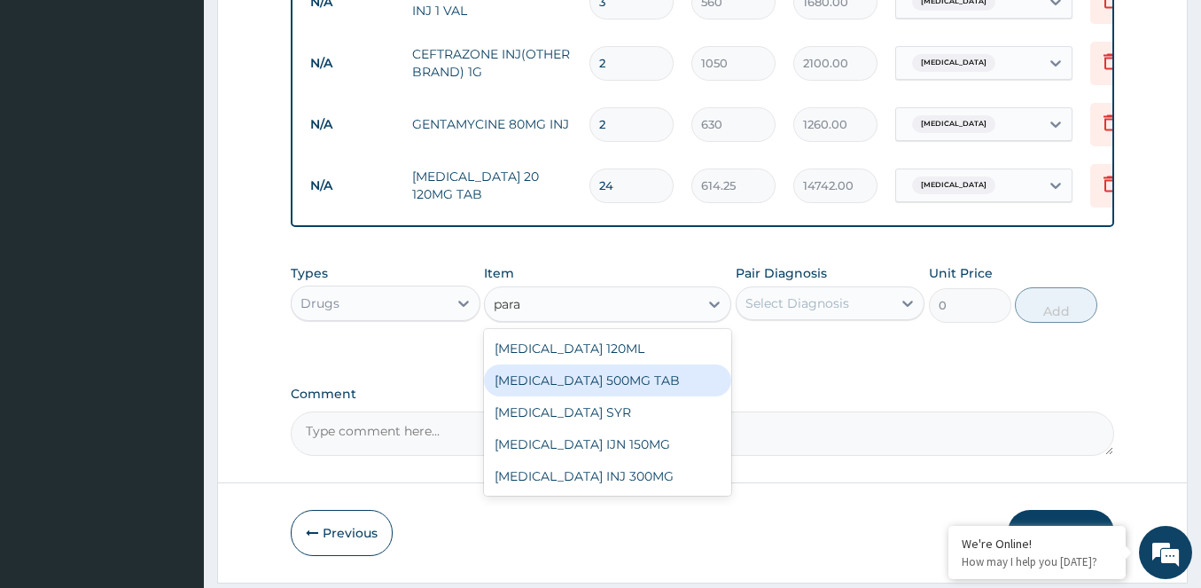
click at [627, 387] on div "PARACETAMOL 500MG TAB" at bounding box center [607, 380] width 247 height 32
type input "70"
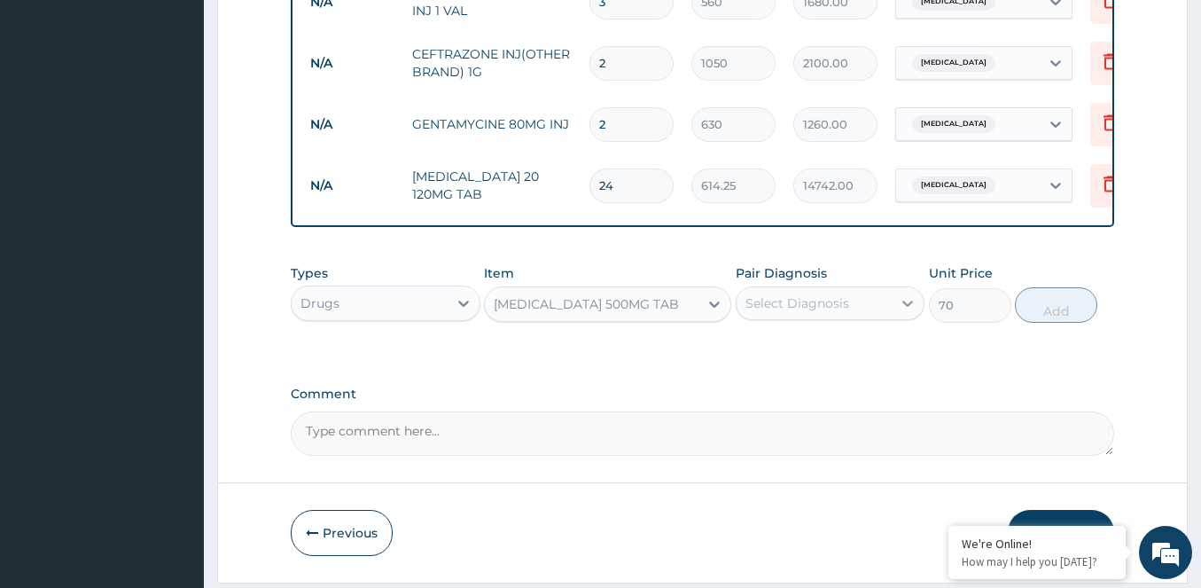
click at [901, 312] on icon at bounding box center [908, 303] width 18 height 18
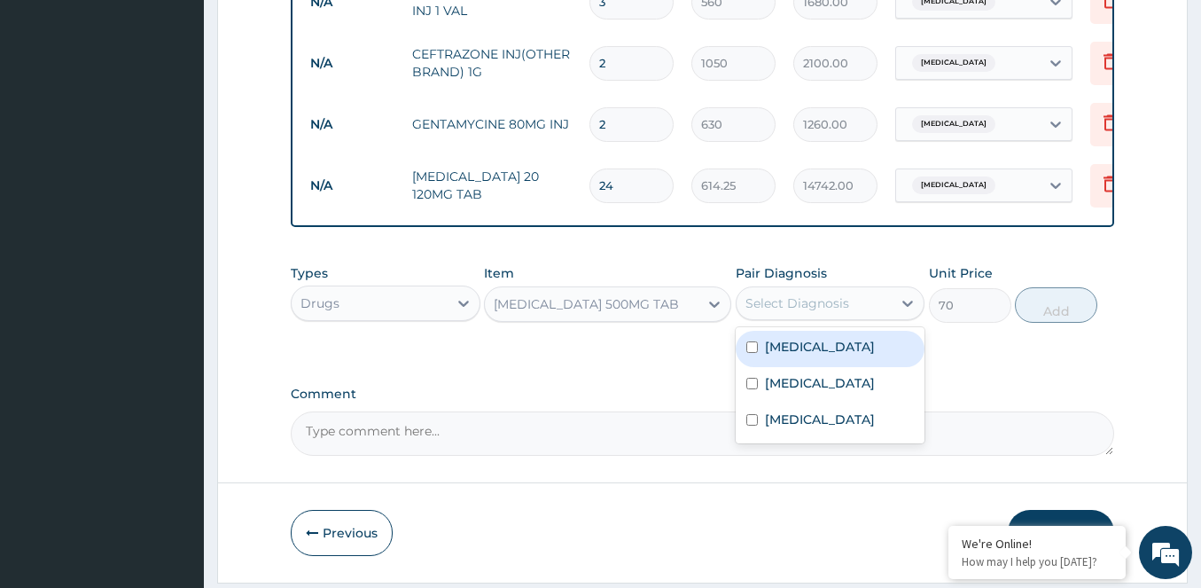
drag, startPoint x: 746, startPoint y: 358, endPoint x: 869, endPoint y: 361, distance: 122.3
click at [752, 353] on input "checkbox" at bounding box center [752, 347] width 12 height 12
checkbox input "true"
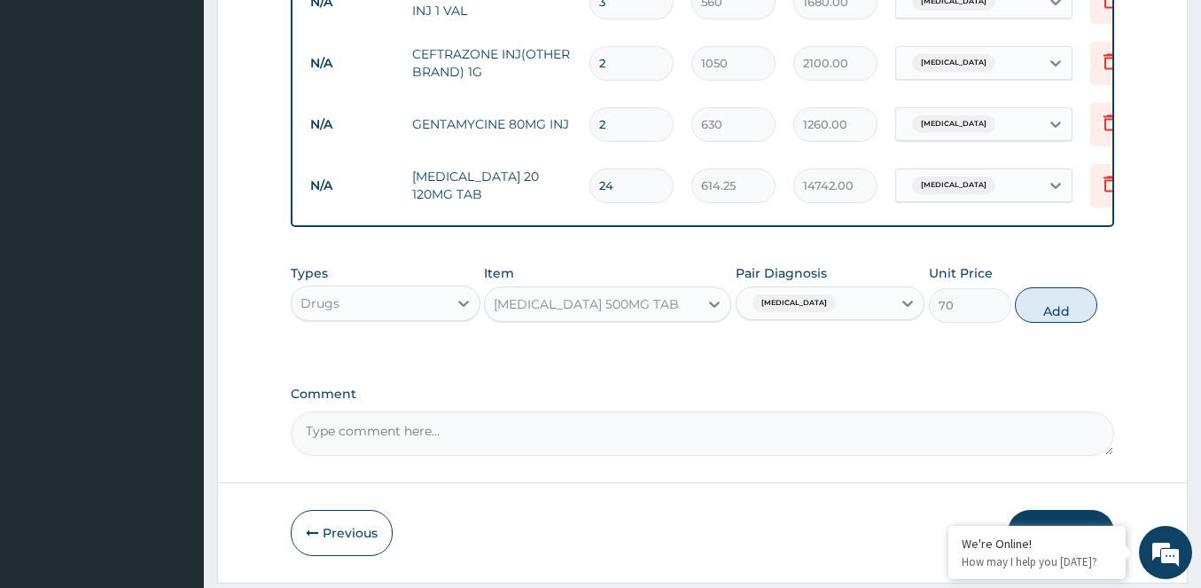
drag, startPoint x: 1041, startPoint y: 324, endPoint x: 869, endPoint y: 356, distance: 175.7
click at [1040, 323] on button "Add" at bounding box center [1056, 304] width 82 height 35
type input "0"
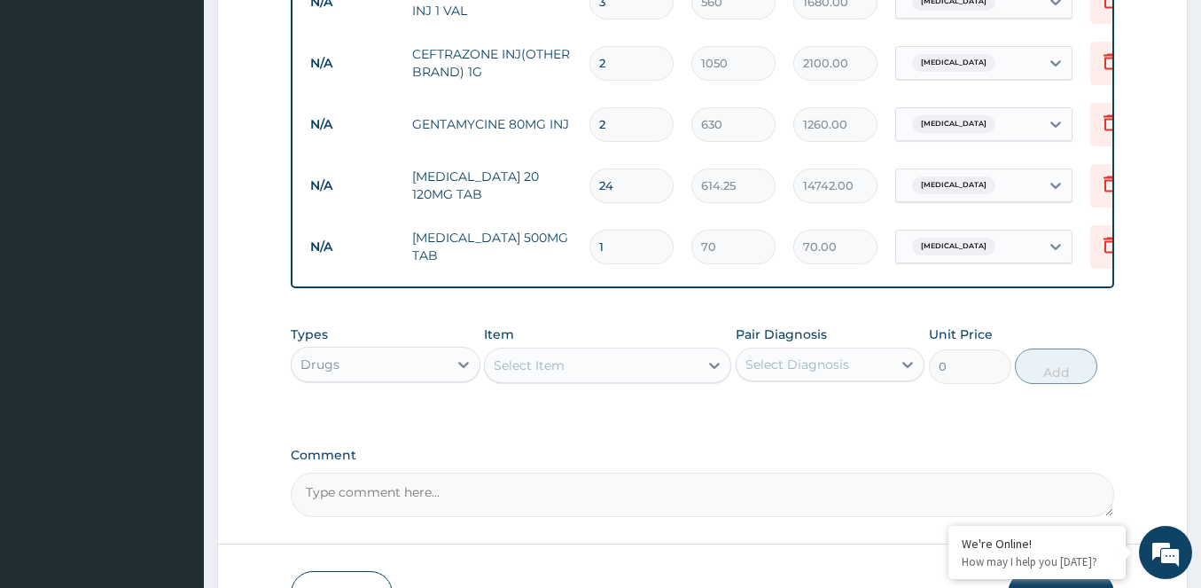
type input "18"
type input "1260.00"
type input "18"
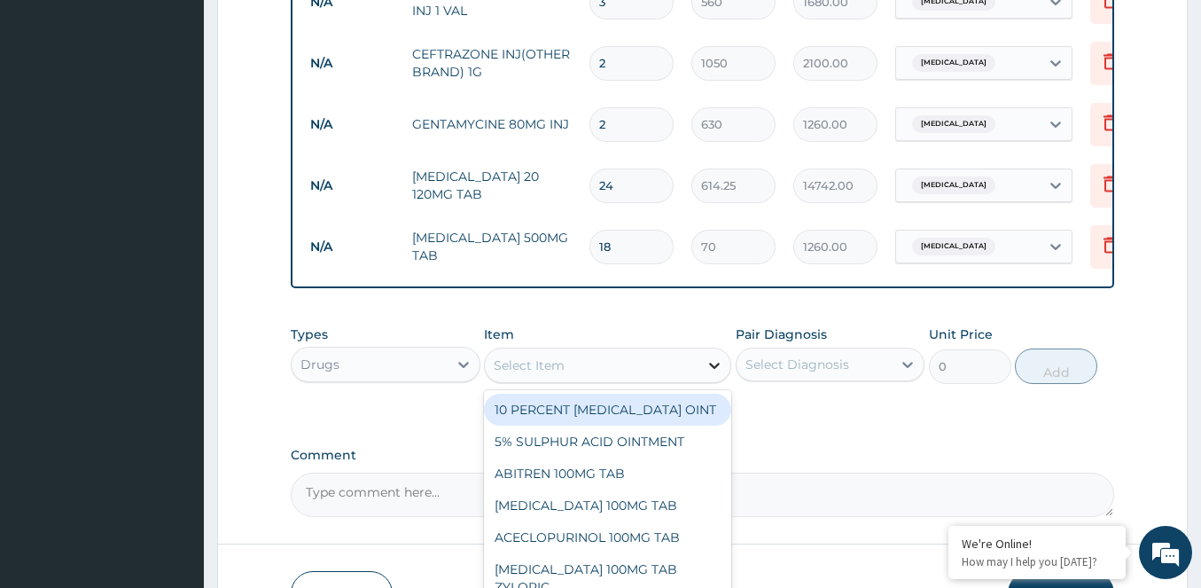
click at [713, 373] on icon at bounding box center [714, 365] width 18 height 18
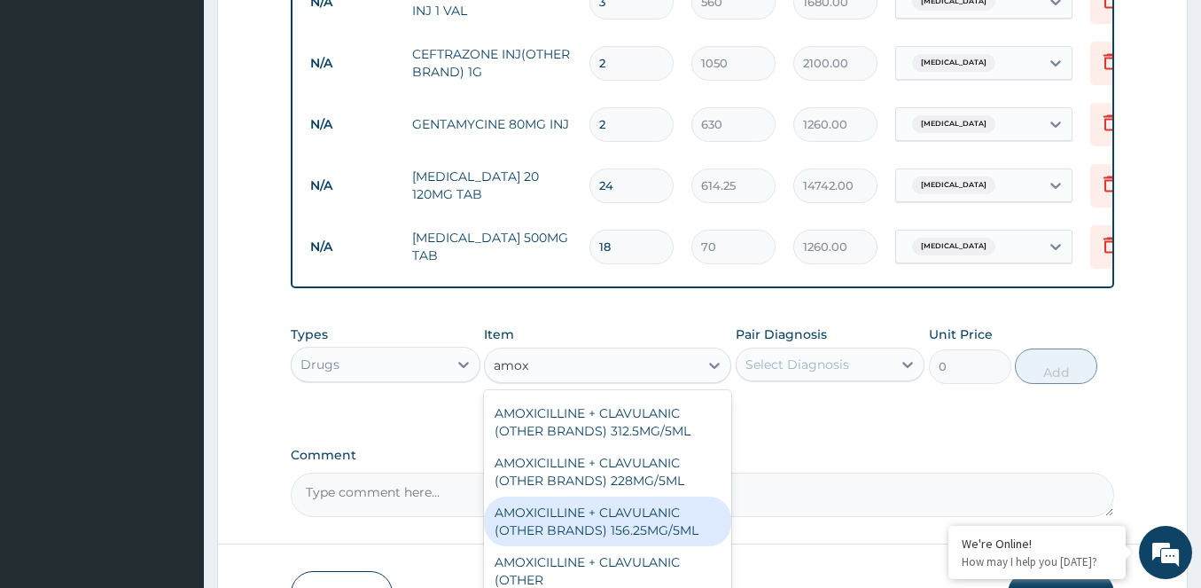
scroll to position [429, 0]
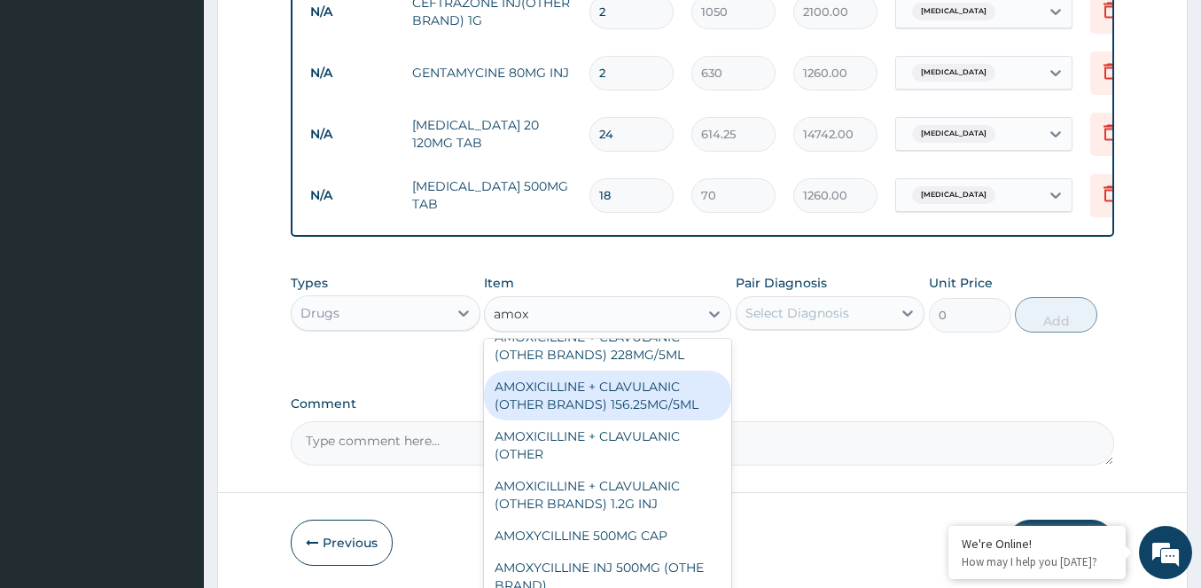
type input "amox"
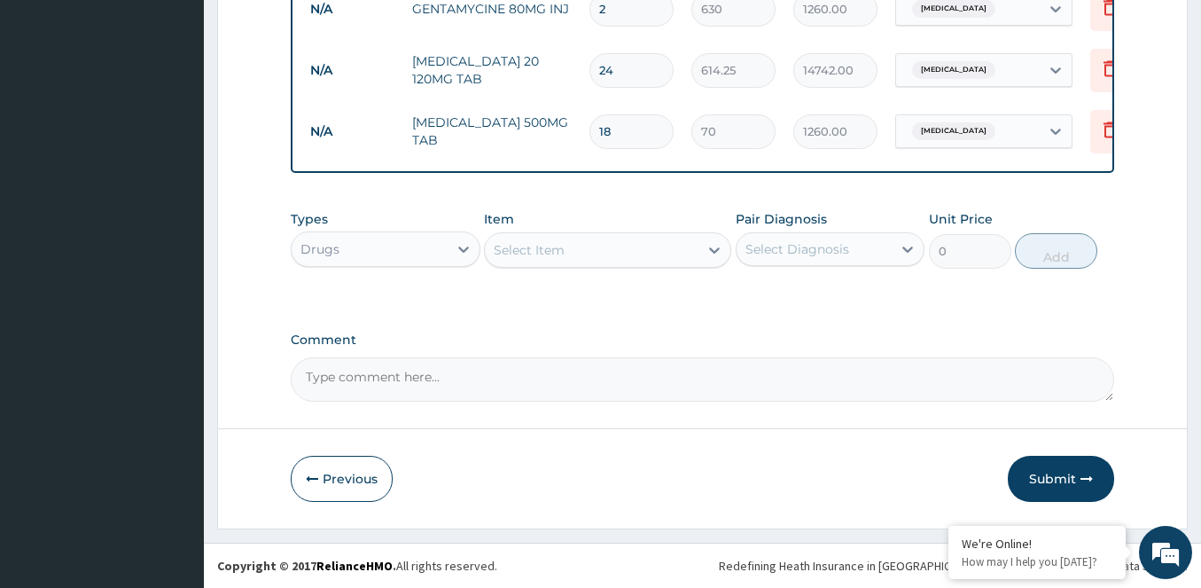
scroll to position [1048, 0]
drag, startPoint x: 440, startPoint y: 479, endPoint x: 203, endPoint y: 409, distance: 246.5
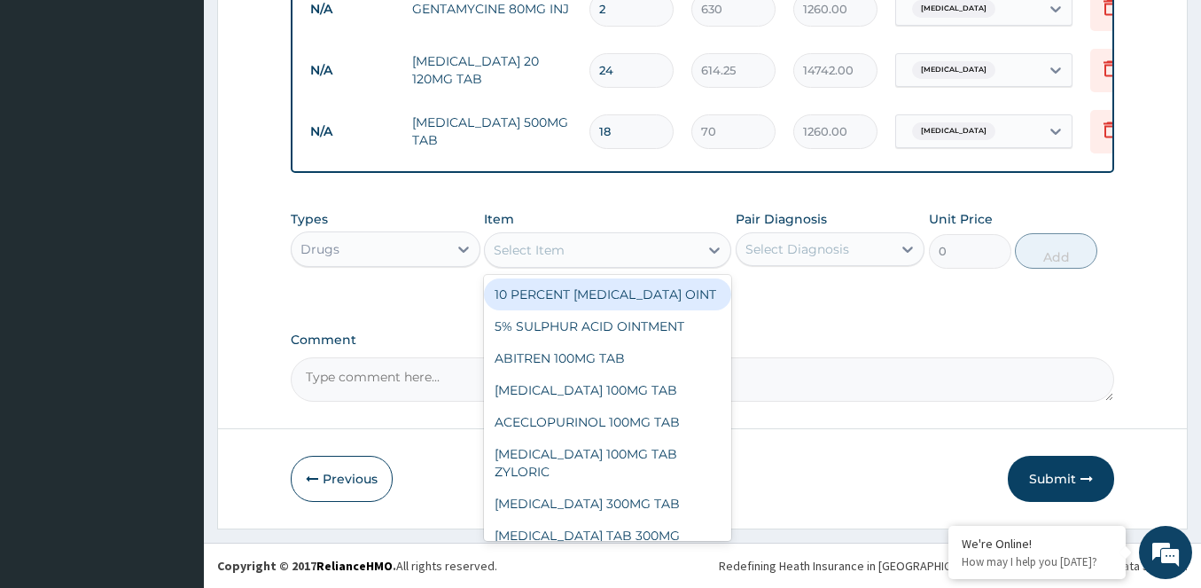
click at [690, 250] on div "Select Item" at bounding box center [592, 250] width 214 height 28
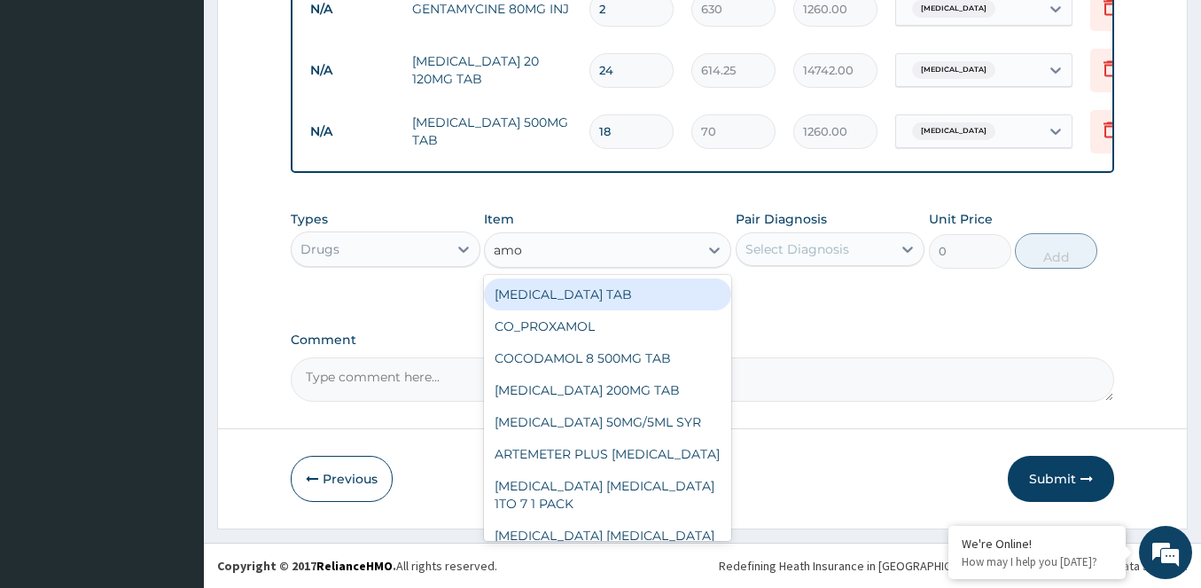
type input "amox"
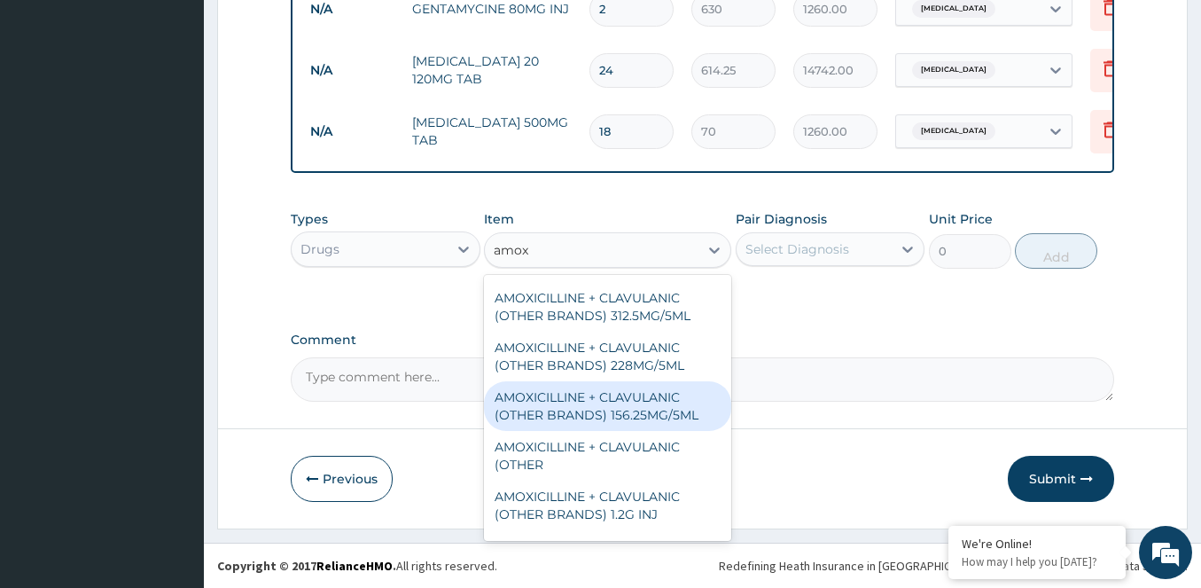
scroll to position [429, 0]
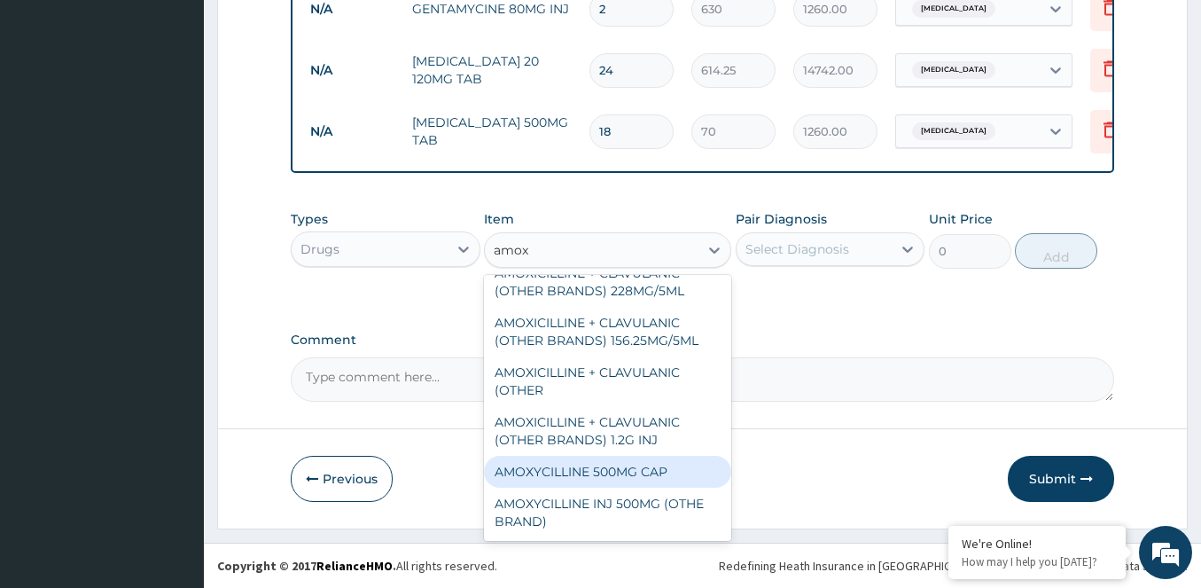
click at [539, 471] on div "AMOXYCILLINE 500MG CAP" at bounding box center [607, 472] width 247 height 32
type input "42"
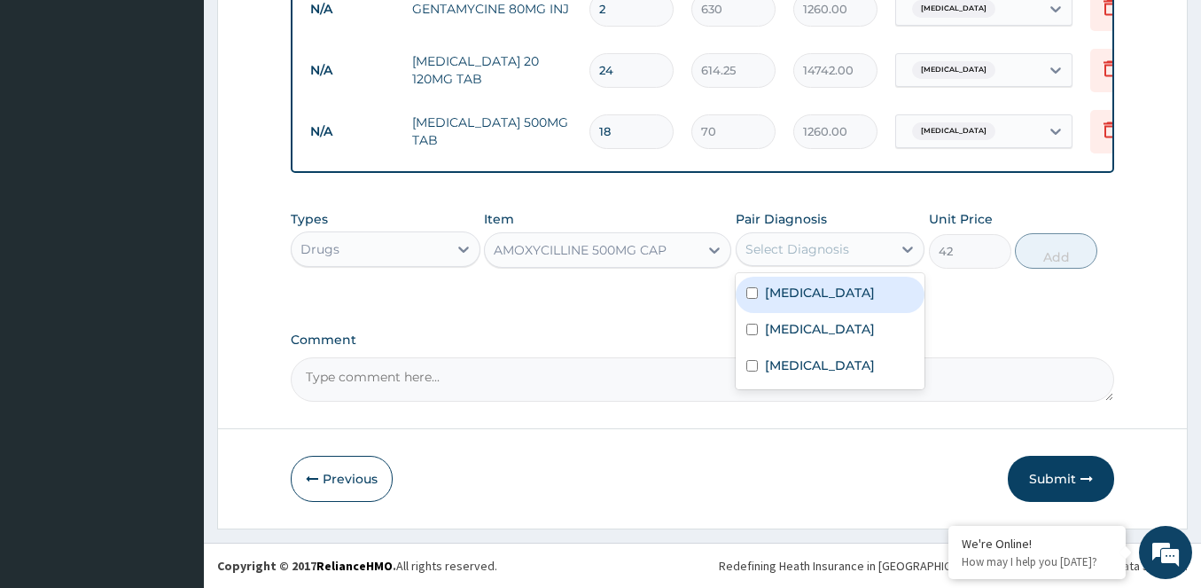
click at [892, 252] on div "Select Diagnosis" at bounding box center [814, 249] width 156 height 28
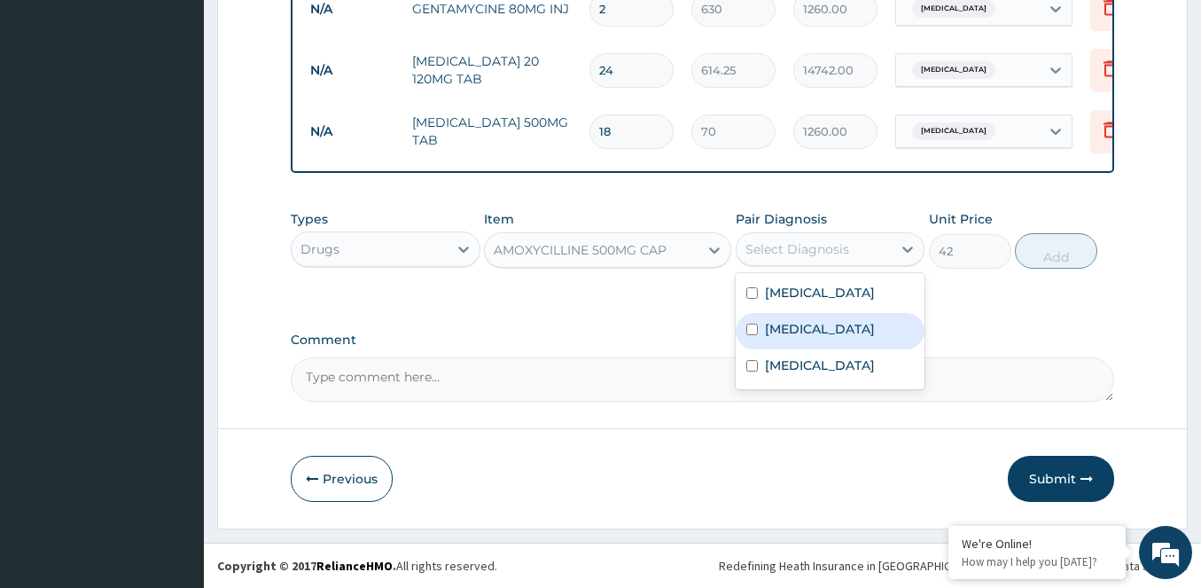
click at [751, 324] on input "checkbox" at bounding box center [752, 329] width 12 height 12
checkbox input "true"
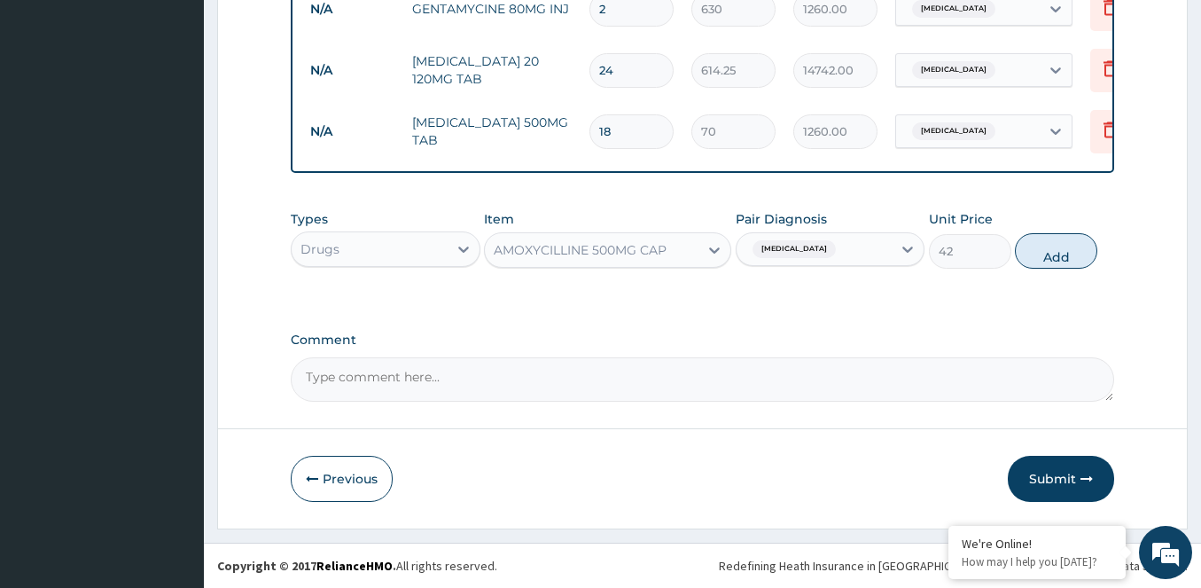
click at [1058, 259] on button "Add" at bounding box center [1056, 250] width 82 height 35
type input "0"
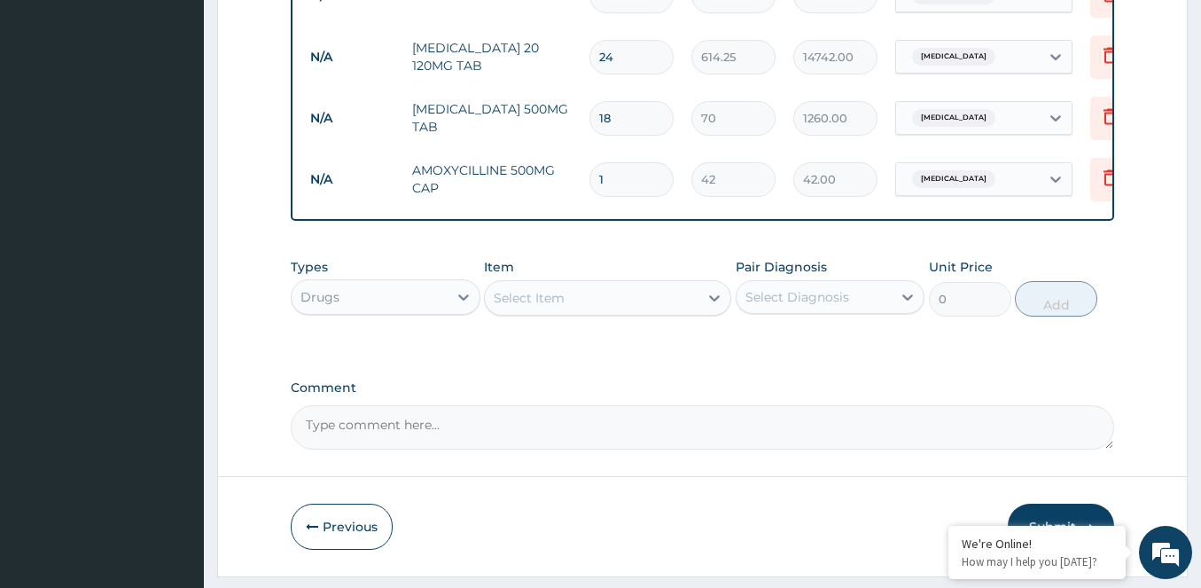
type input "15"
type input "630.00"
type input "15"
click at [717, 301] on icon at bounding box center [714, 298] width 11 height 6
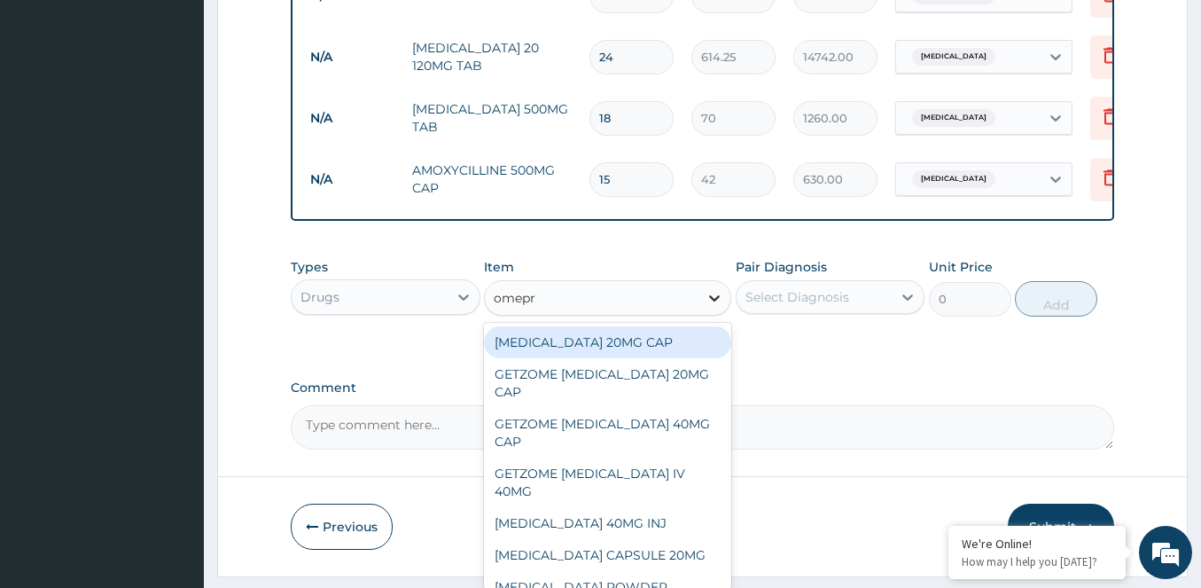
type input "omepra"
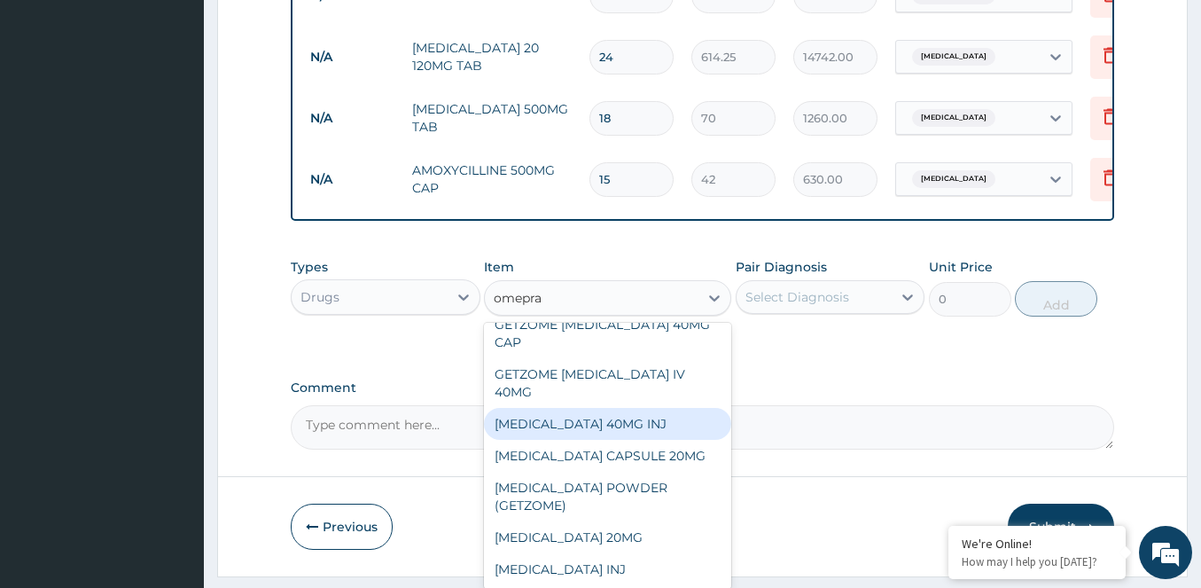
scroll to position [0, 0]
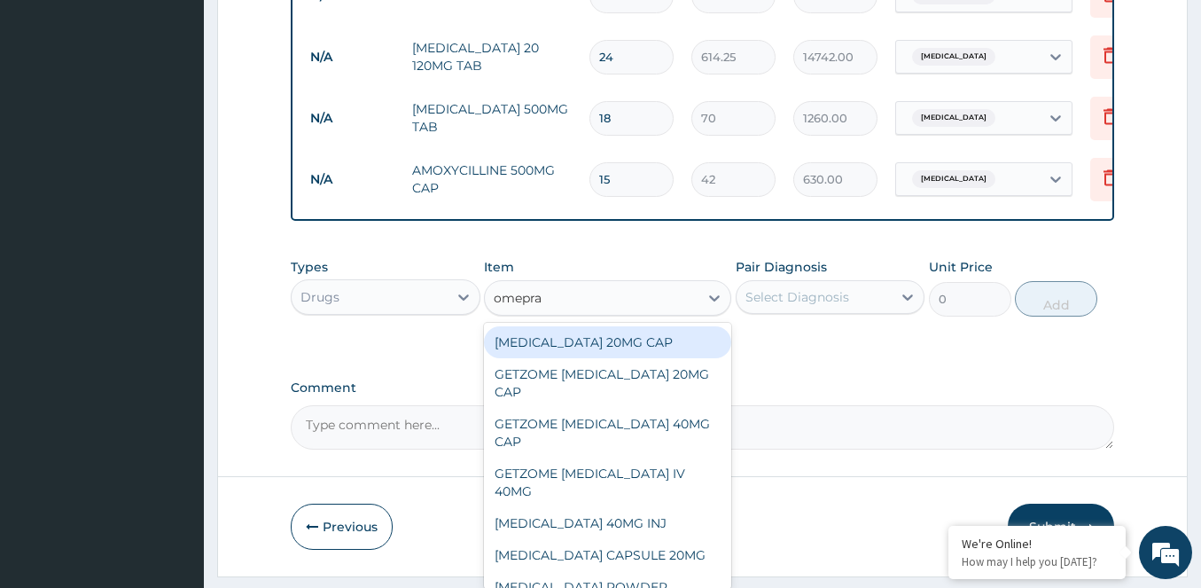
click at [602, 357] on div "ESOMEPRAZOLE 20MG CAP" at bounding box center [607, 342] width 247 height 32
type input "140"
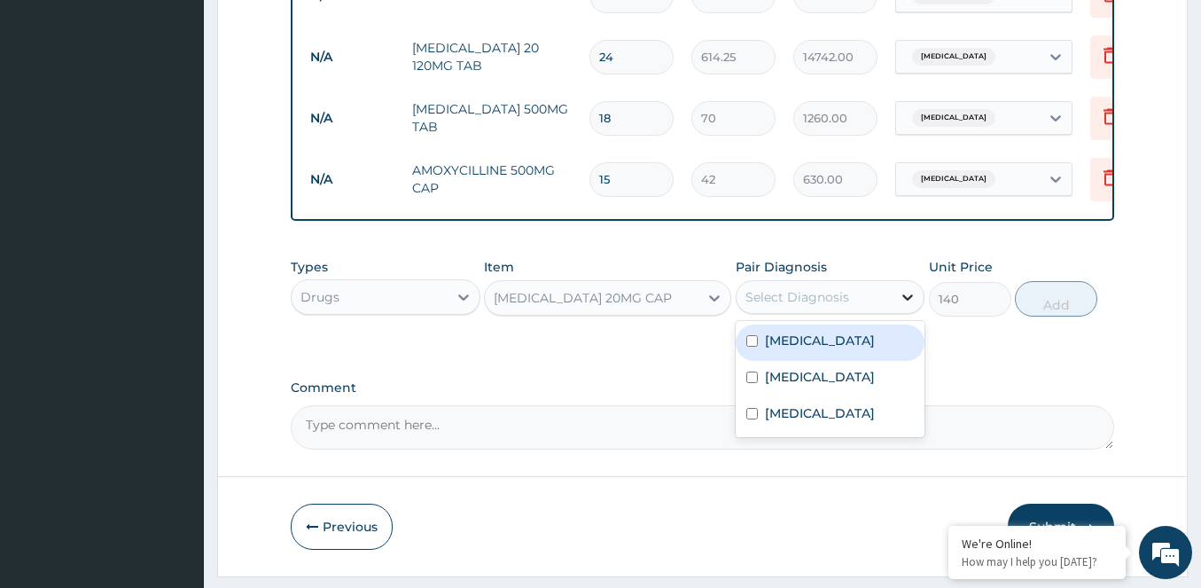
click at [905, 306] on icon at bounding box center [908, 297] width 18 height 18
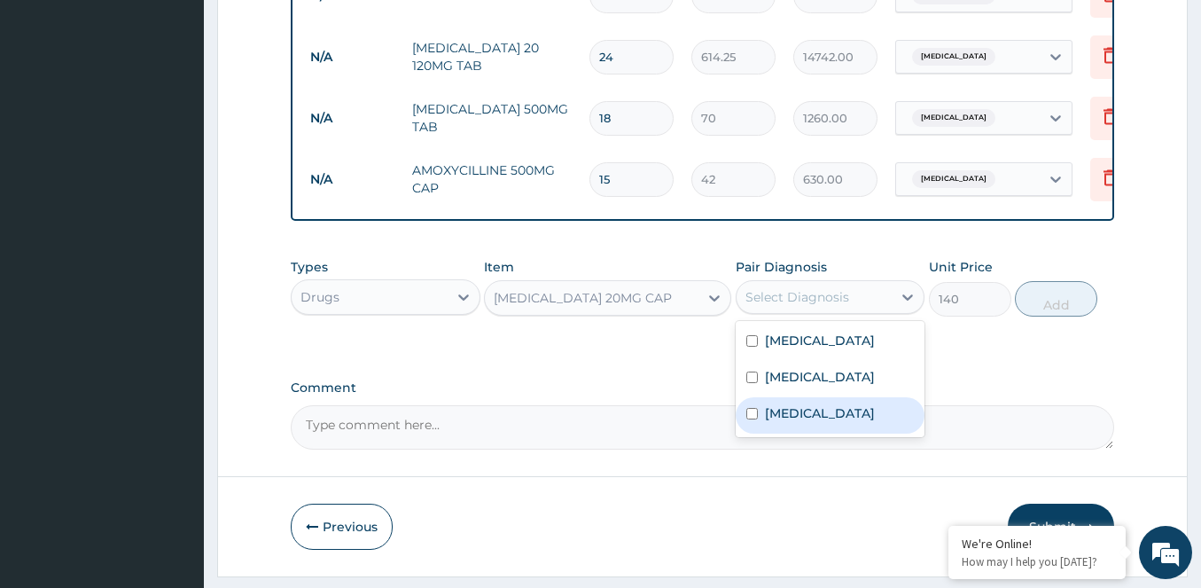
click at [756, 433] on div "Peptic ulcer" at bounding box center [831, 415] width 190 height 36
checkbox input "true"
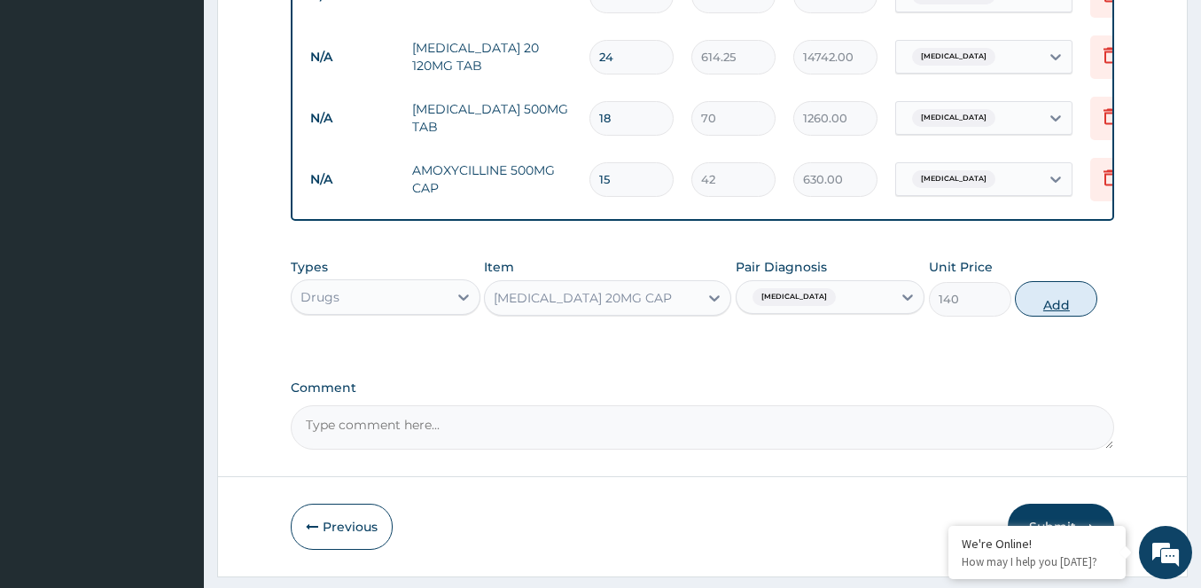
click at [1047, 314] on button "Add" at bounding box center [1056, 298] width 82 height 35
type input "0"
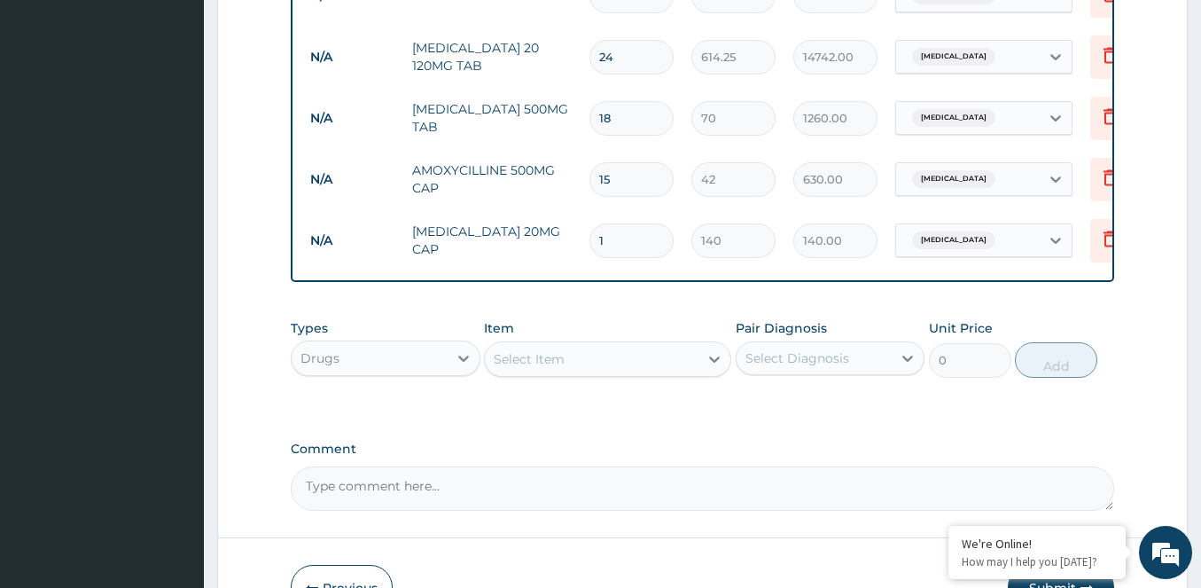
type input "14"
type input "1960.00"
type input "14"
click at [716, 362] on icon at bounding box center [714, 359] width 11 height 6
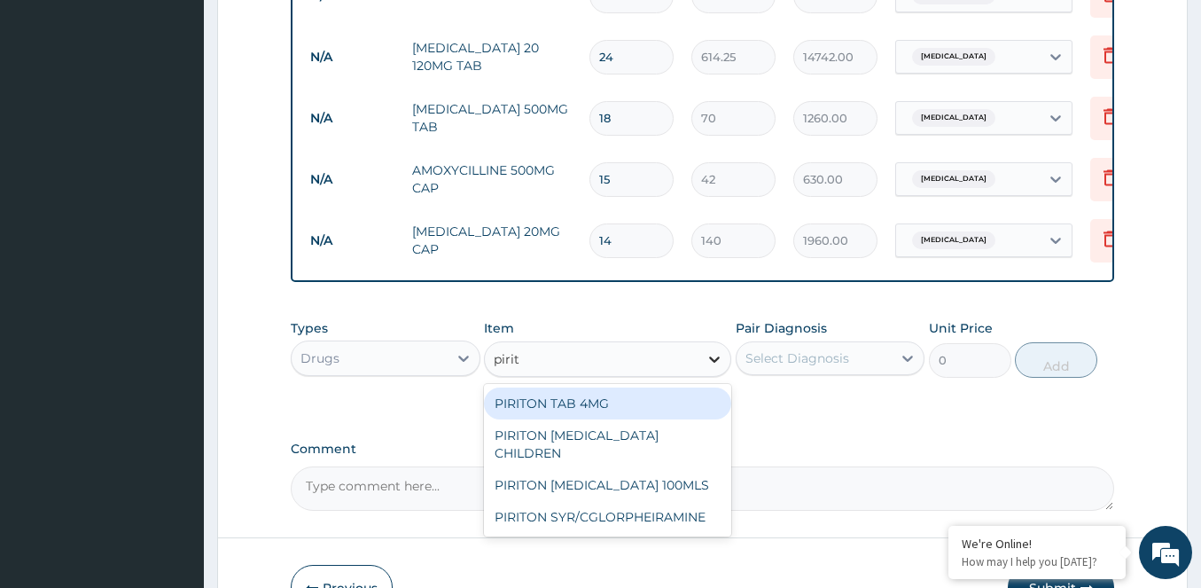
type input "pirito"
click at [665, 413] on div "PIRITON TAB 4MG" at bounding box center [607, 403] width 247 height 32
type input "105"
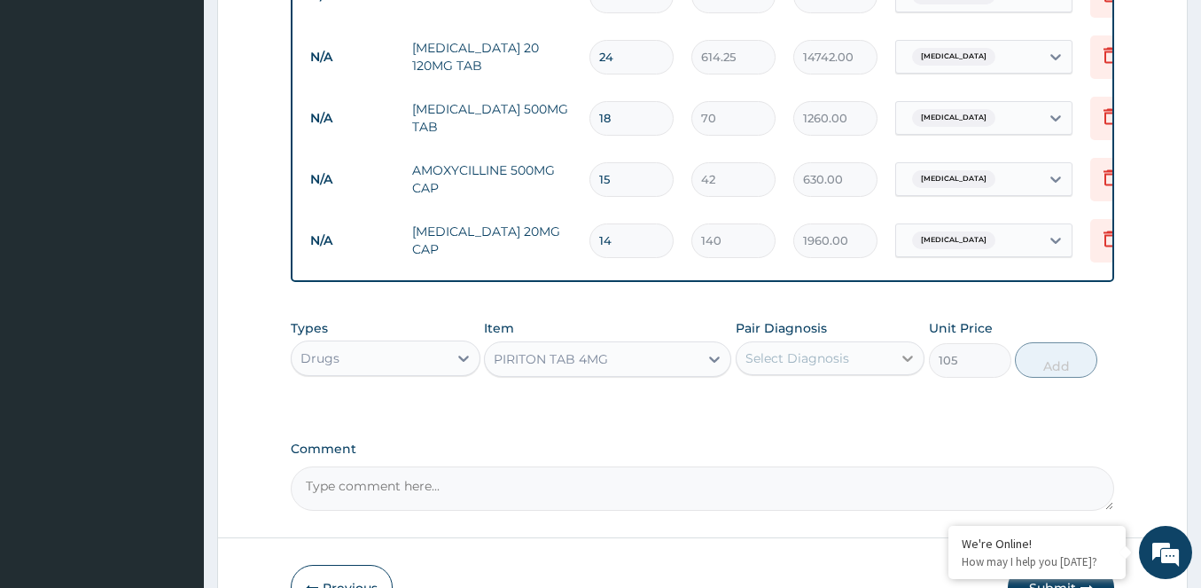
click at [898, 367] on div at bounding box center [908, 358] width 32 height 32
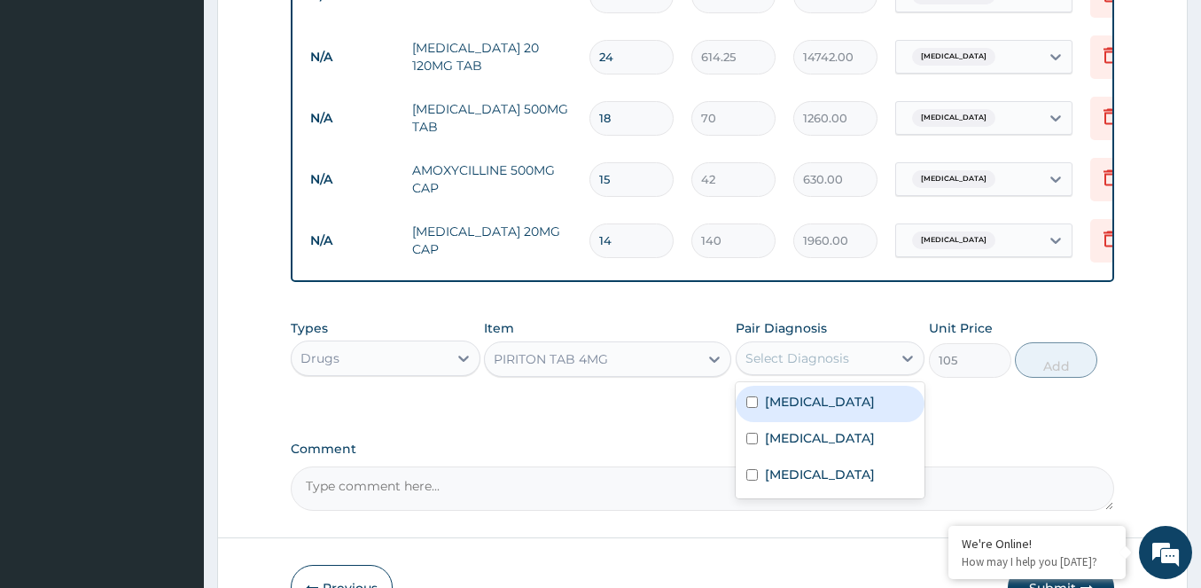
click at [747, 408] on input "checkbox" at bounding box center [752, 402] width 12 height 12
checkbox input "true"
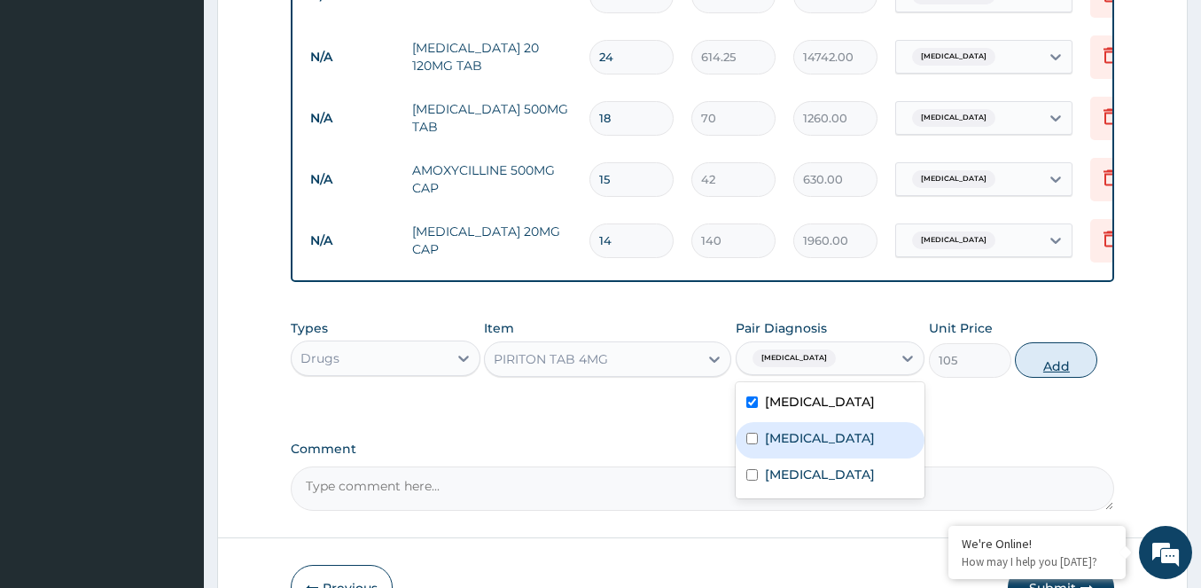
click at [1049, 374] on button "Add" at bounding box center [1056, 359] width 82 height 35
type input "0"
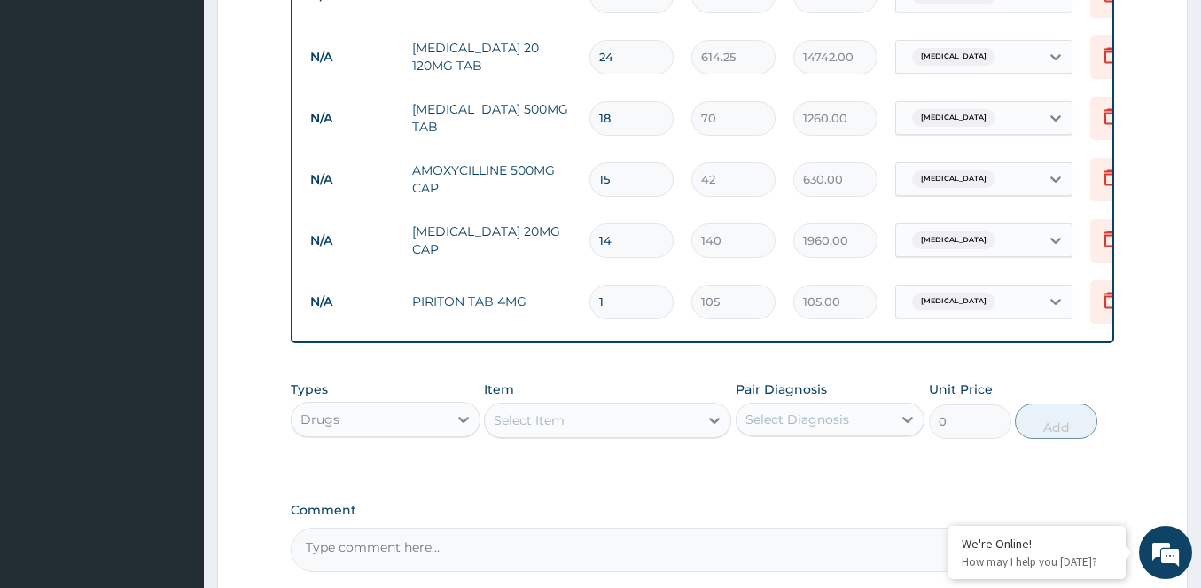
type input "0.00"
type input "4"
type input "420.00"
type input "0.00"
type input "6"
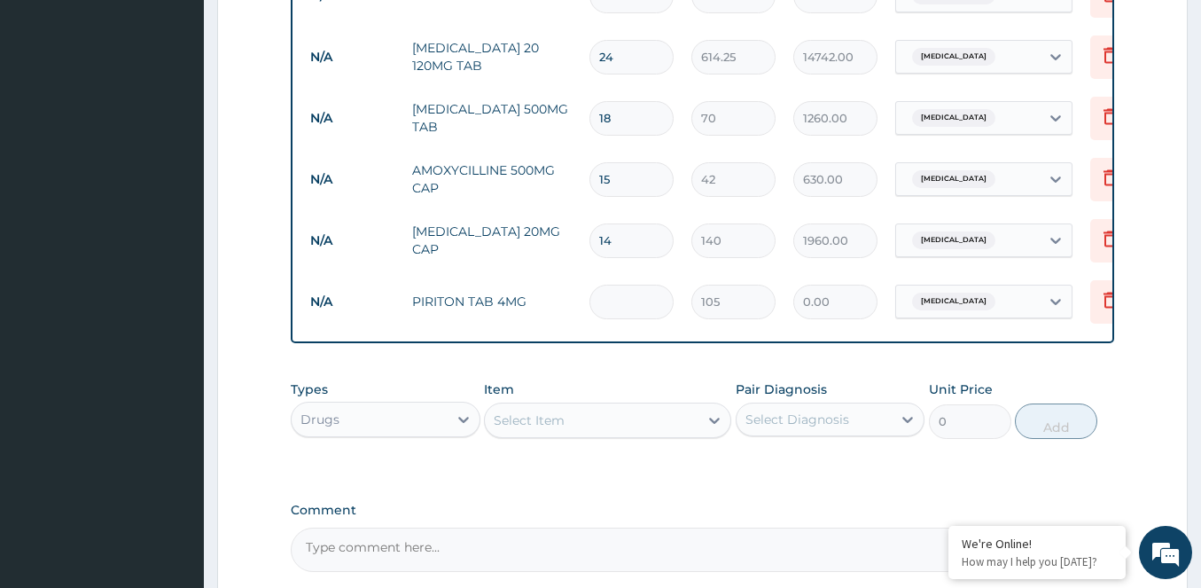
type input "630.00"
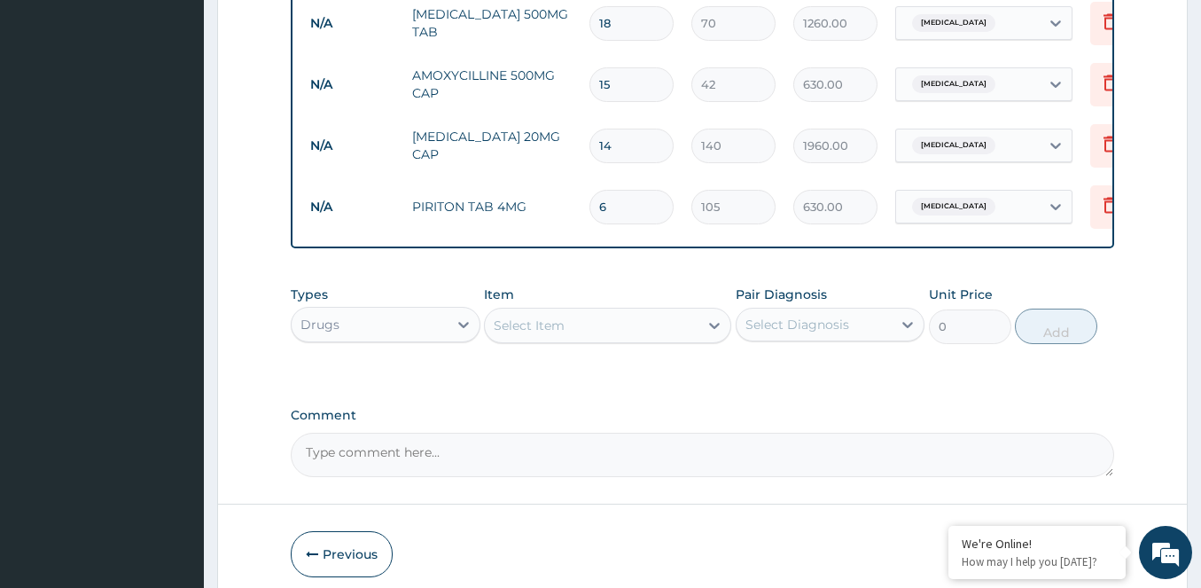
scroll to position [1231, 0]
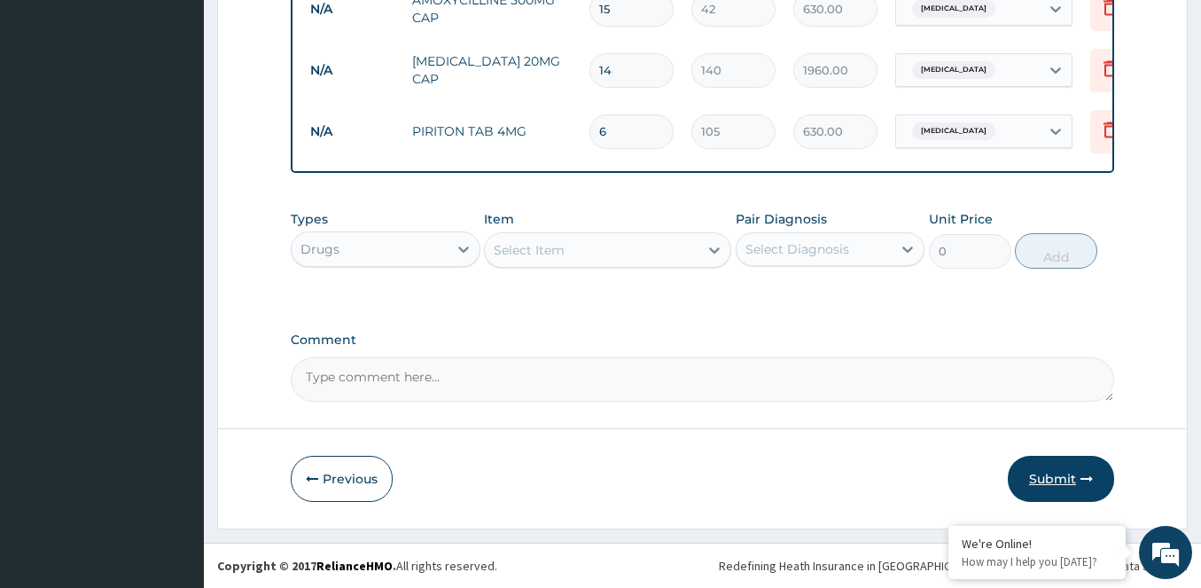
type input "6"
click at [1042, 459] on button "Submit" at bounding box center [1061, 479] width 106 height 46
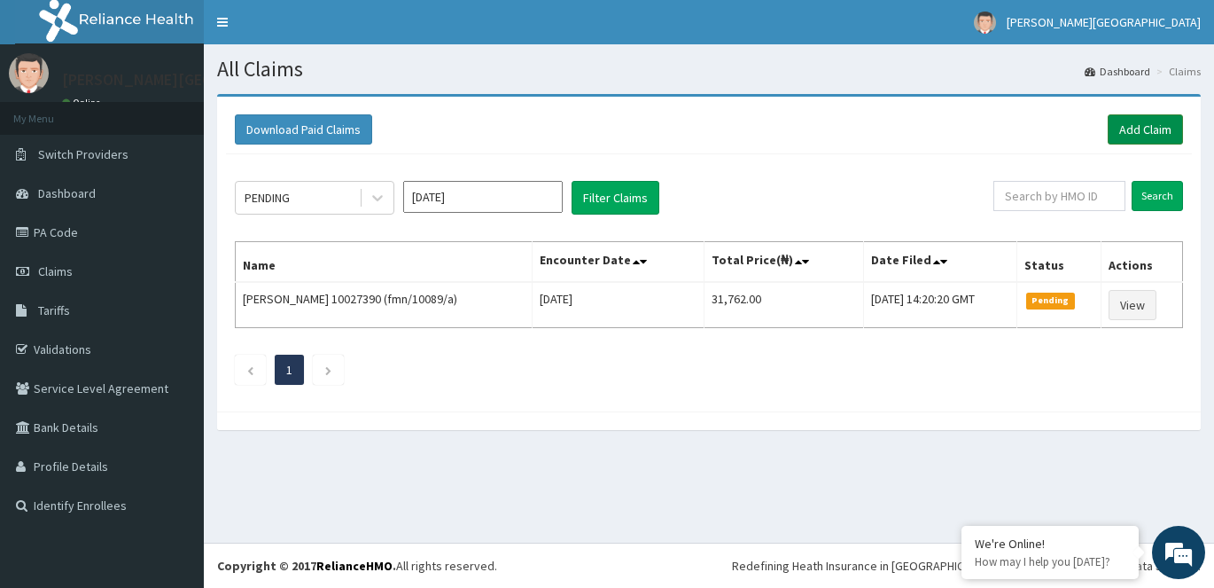
click at [1119, 126] on link "Add Claim" at bounding box center [1145, 129] width 75 height 30
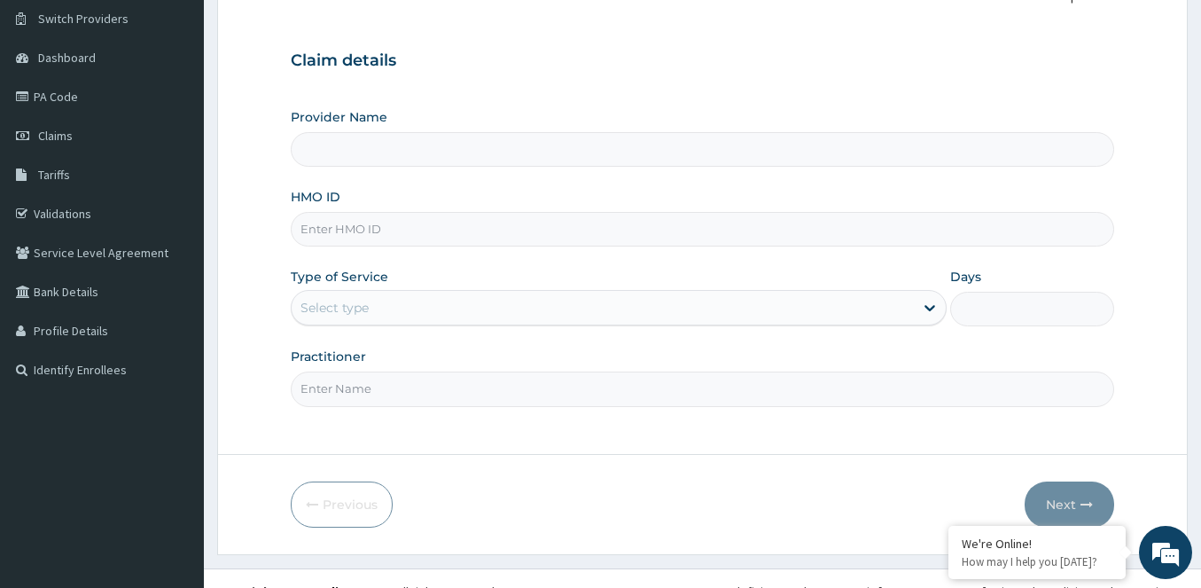
scroll to position [161, 0]
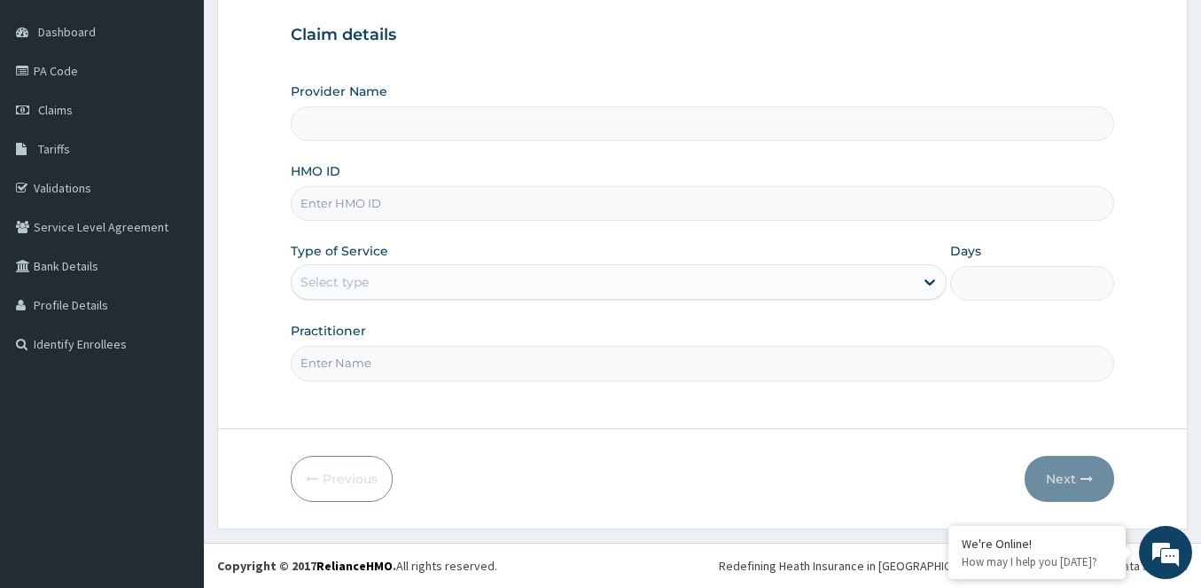
click at [446, 206] on input "HMO ID" at bounding box center [702, 203] width 823 height 35
type input "[PERSON_NAME][GEOGRAPHIC_DATA]"
type input "itx/10540/b"
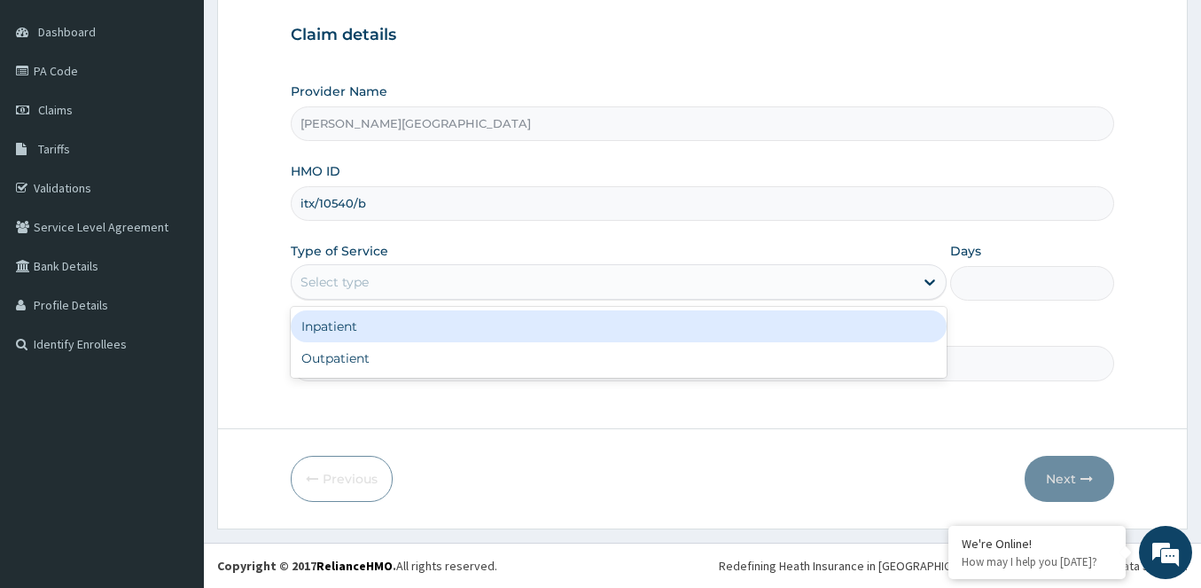
click at [369, 280] on div "Select type" at bounding box center [334, 282] width 68 height 18
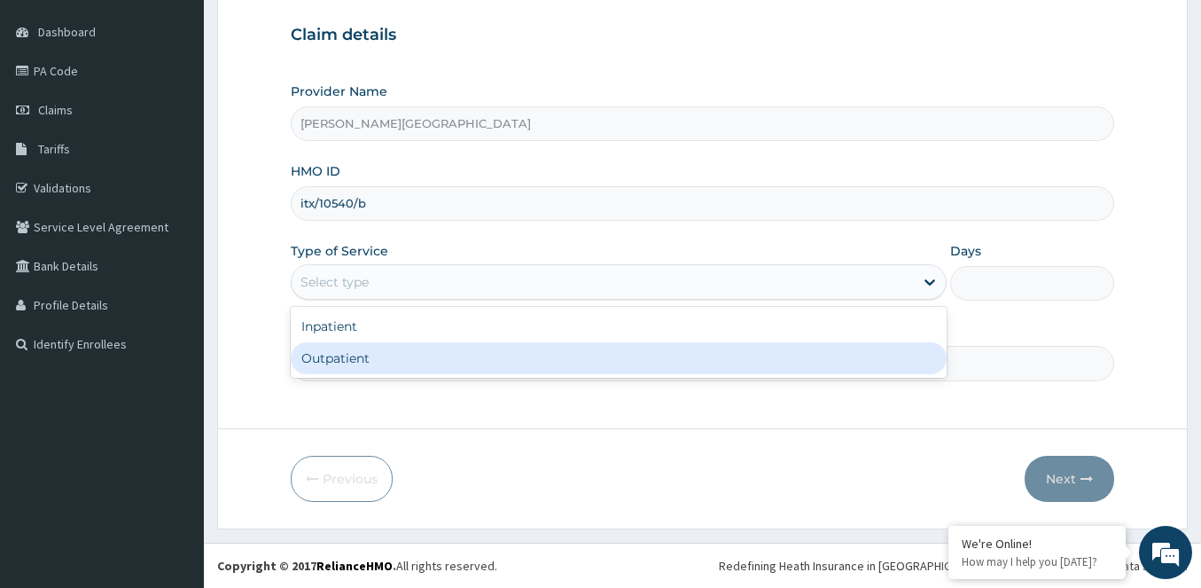
click at [350, 362] on div "Outpatient" at bounding box center [619, 358] width 656 height 32
type input "1"
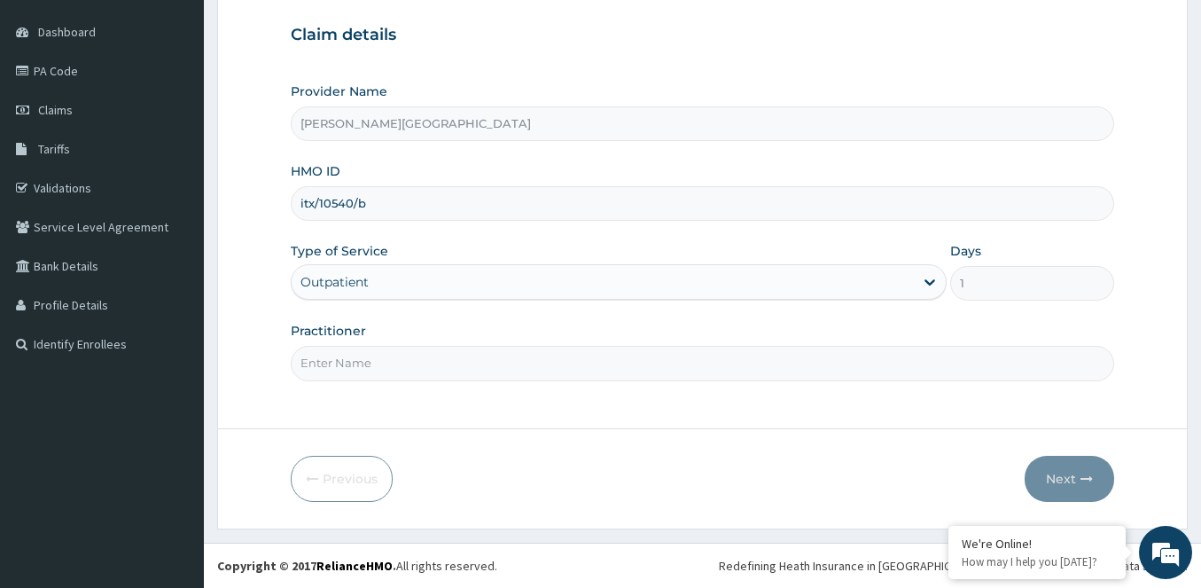
click at [325, 371] on input "Practitioner" at bounding box center [702, 363] width 823 height 35
type input "DR PAT"
click at [1076, 467] on button "Next" at bounding box center [1070, 479] width 90 height 46
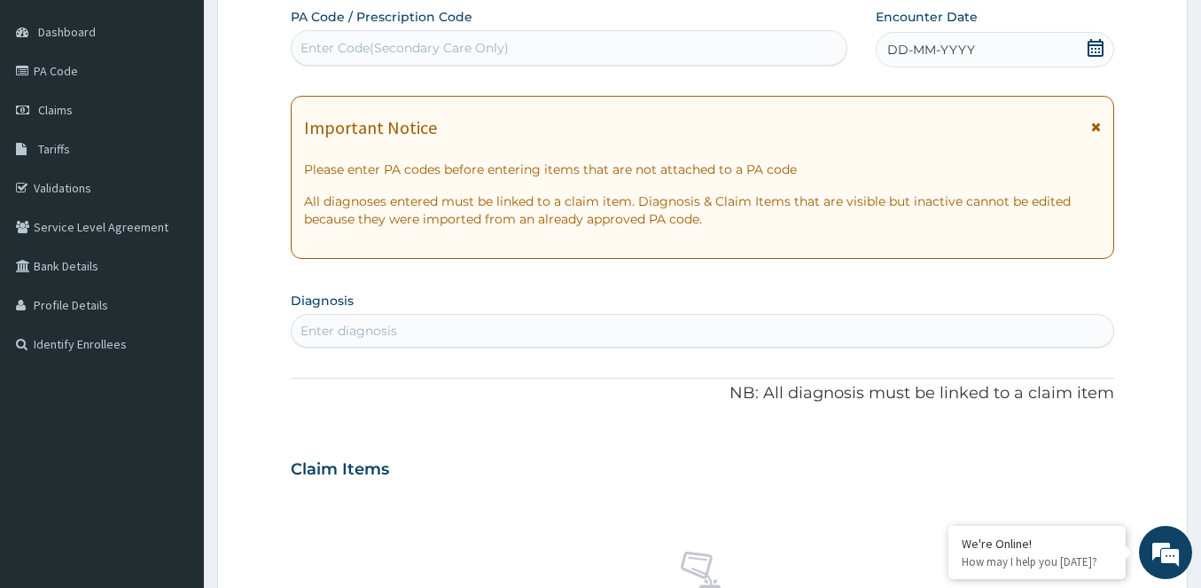
click at [1090, 51] on icon at bounding box center [1096, 48] width 18 height 18
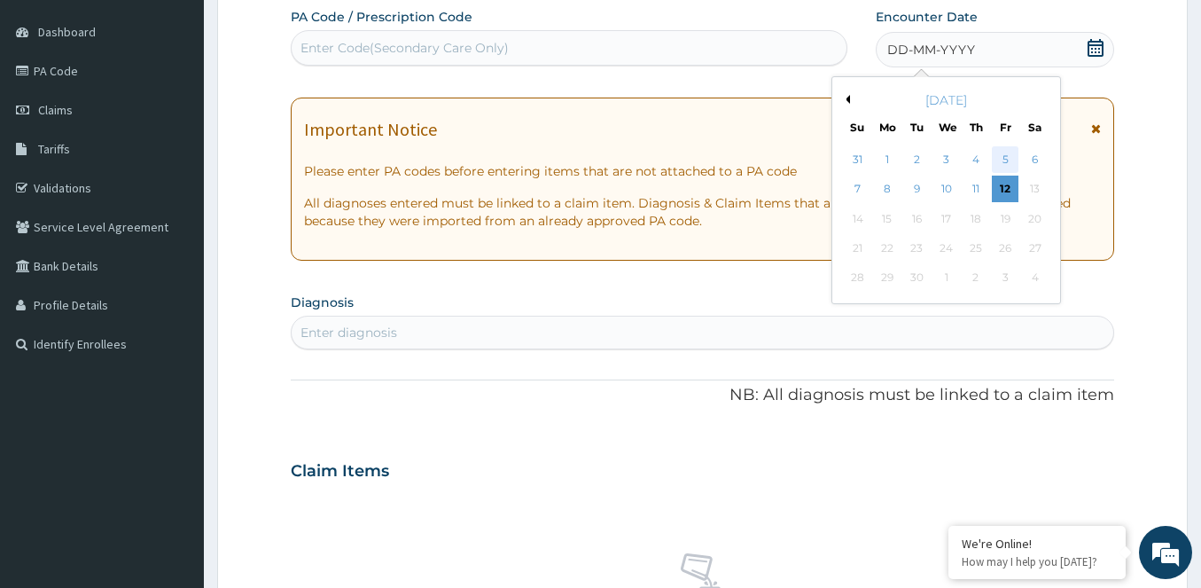
click at [997, 157] on div "5" at bounding box center [1005, 159] width 27 height 27
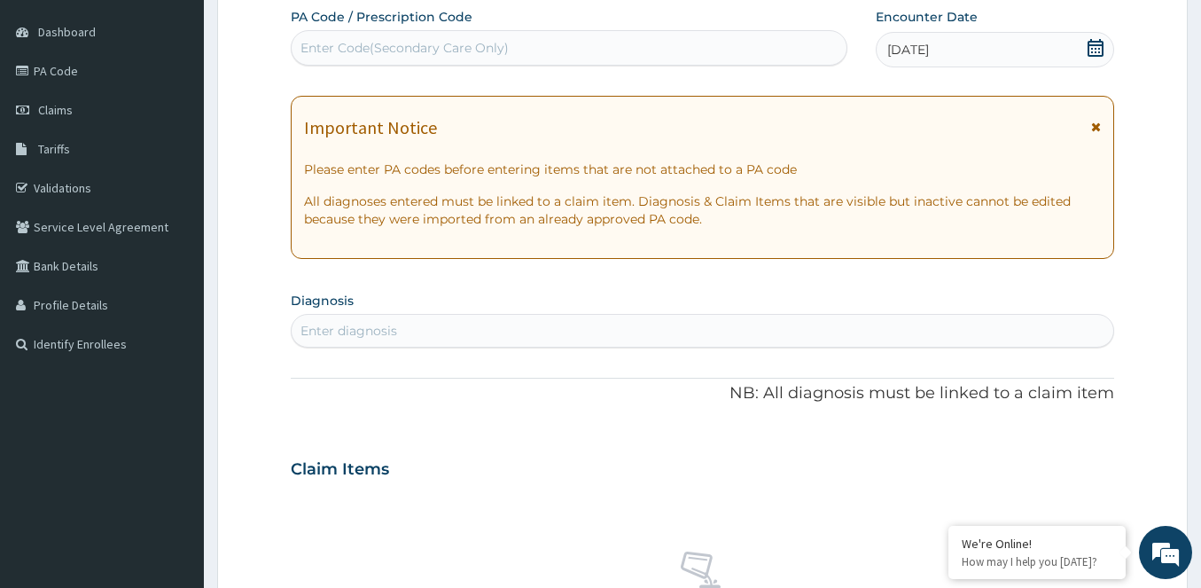
scroll to position [250, 0]
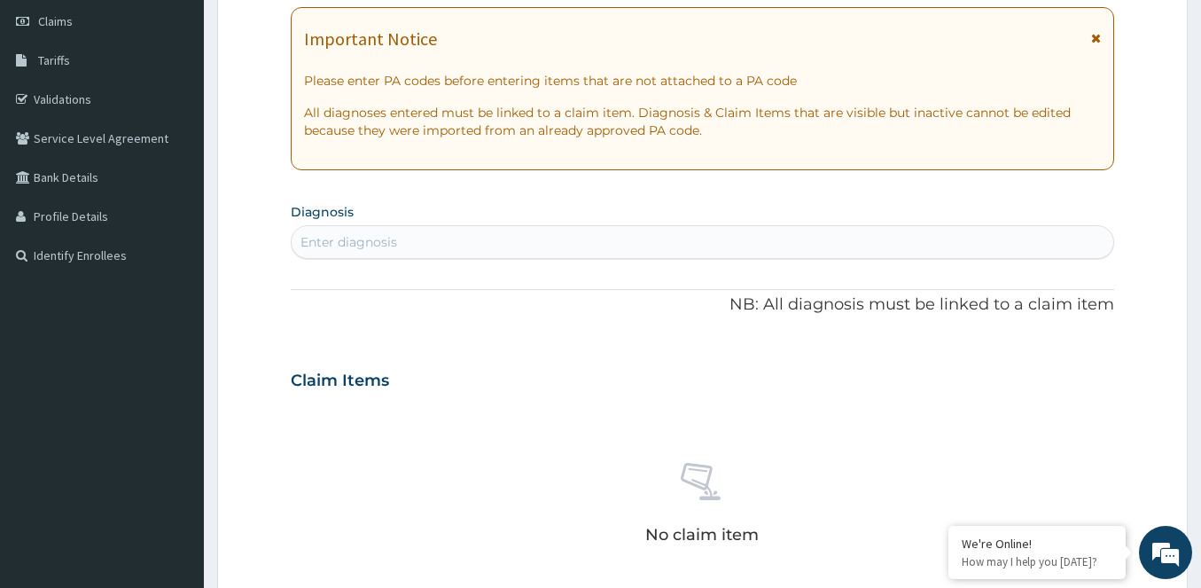
click at [401, 231] on div "Enter diagnosis" at bounding box center [703, 242] width 822 height 28
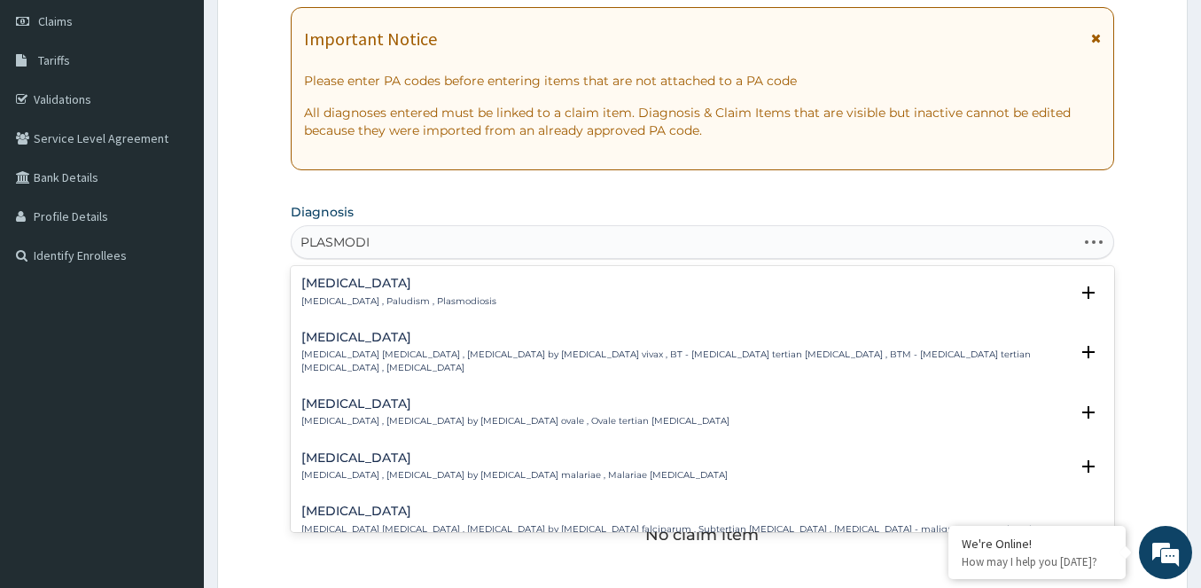
type input "PLASMODIU"
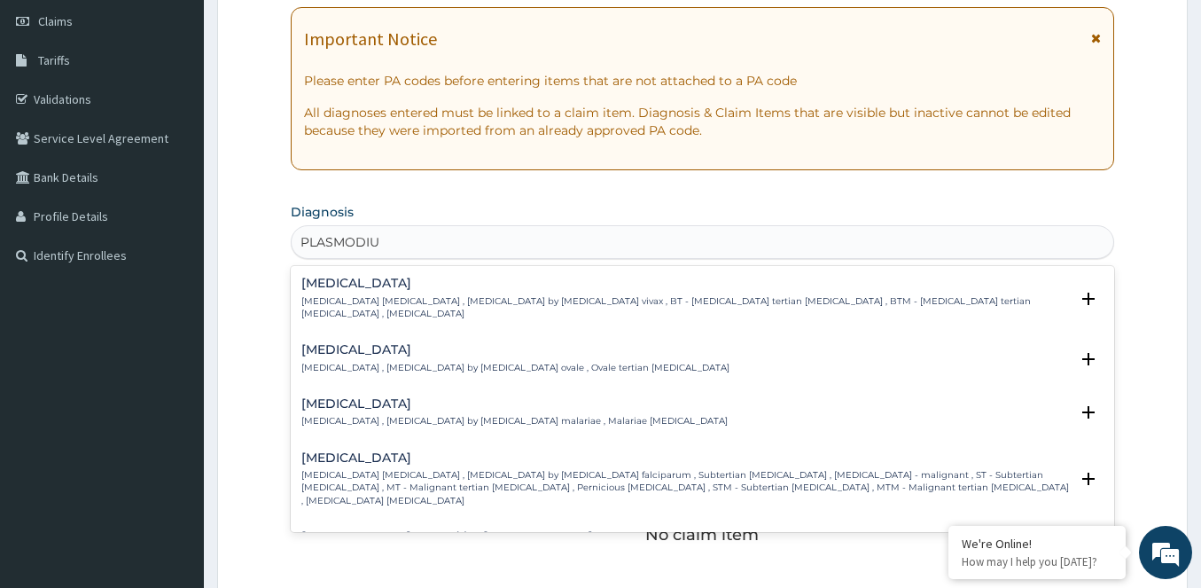
click at [333, 451] on h4 "Falciparum malaria" at bounding box center [684, 457] width 767 height 13
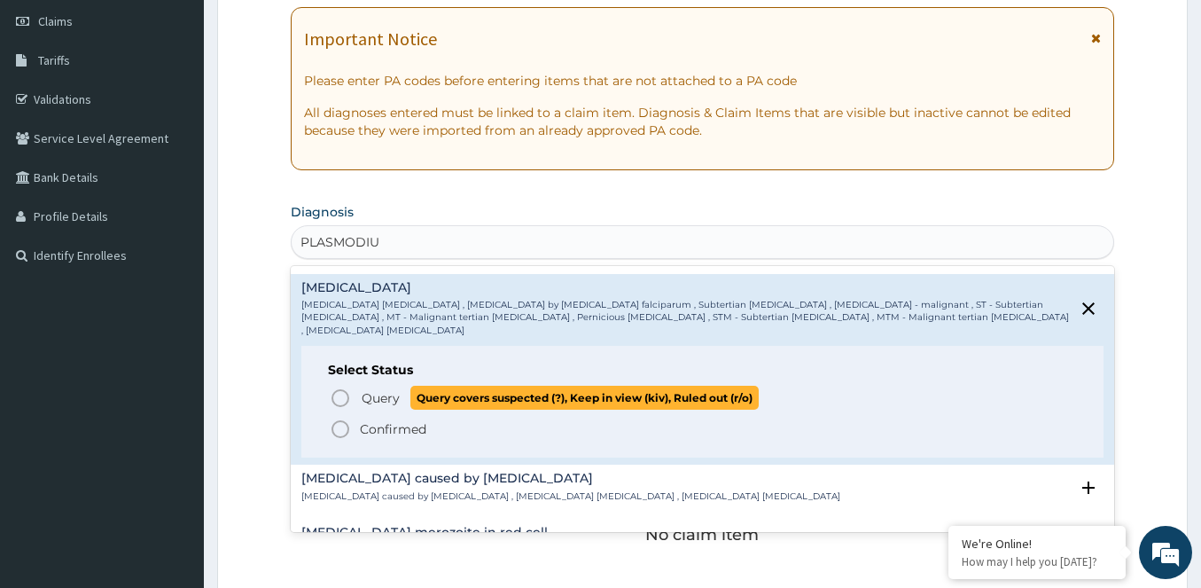
scroll to position [177, 0]
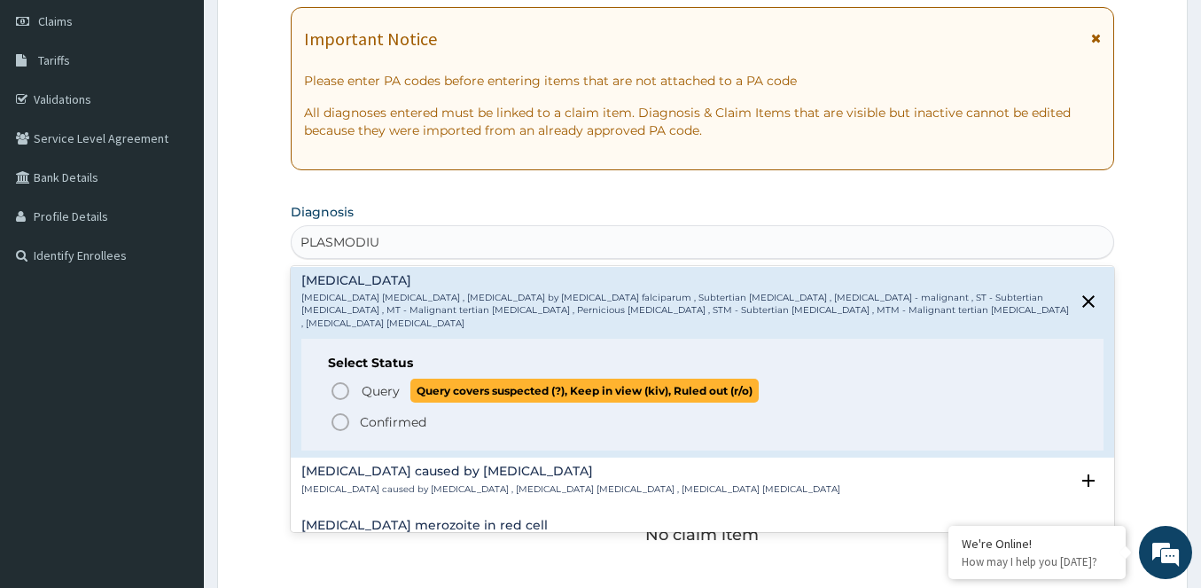
click at [337, 380] on icon "status option query" at bounding box center [340, 390] width 21 height 21
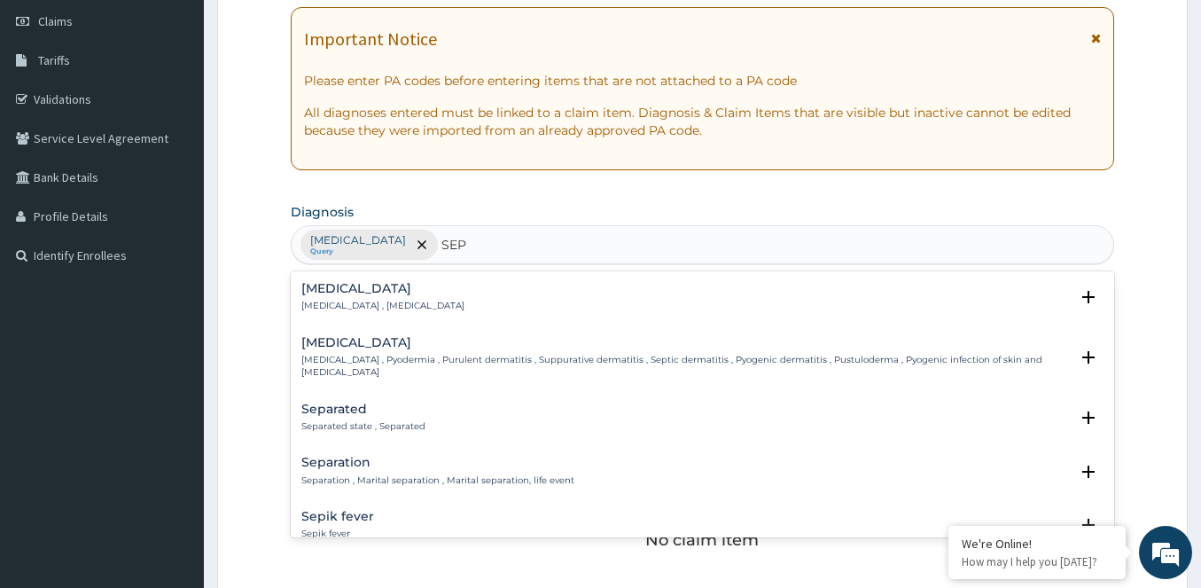
type input "SEPS"
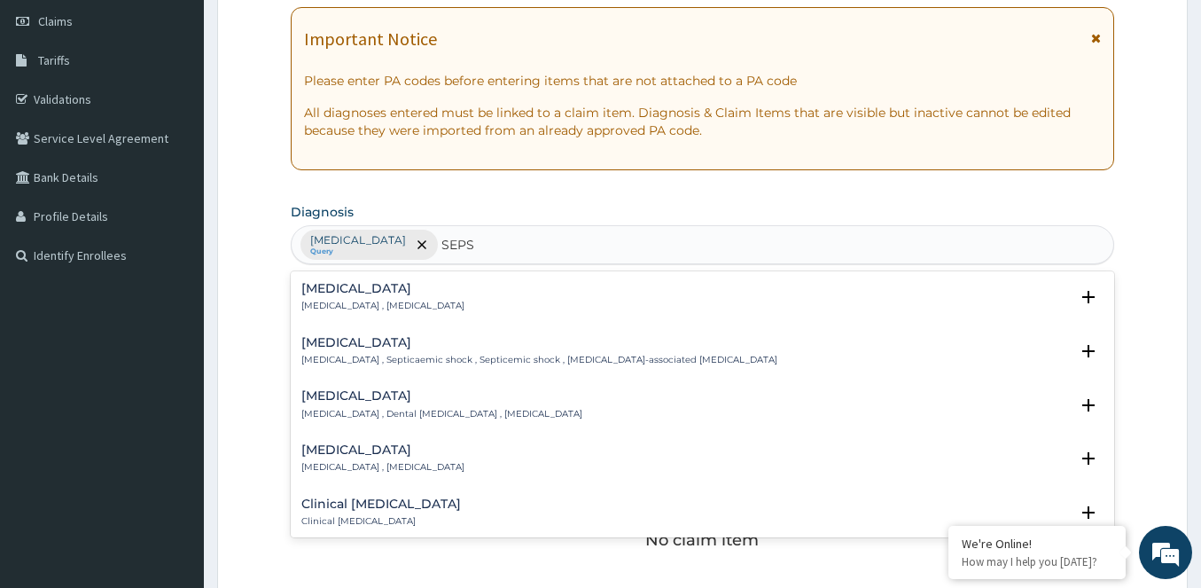
click at [347, 285] on h4 "Sepsis" at bounding box center [382, 288] width 163 height 13
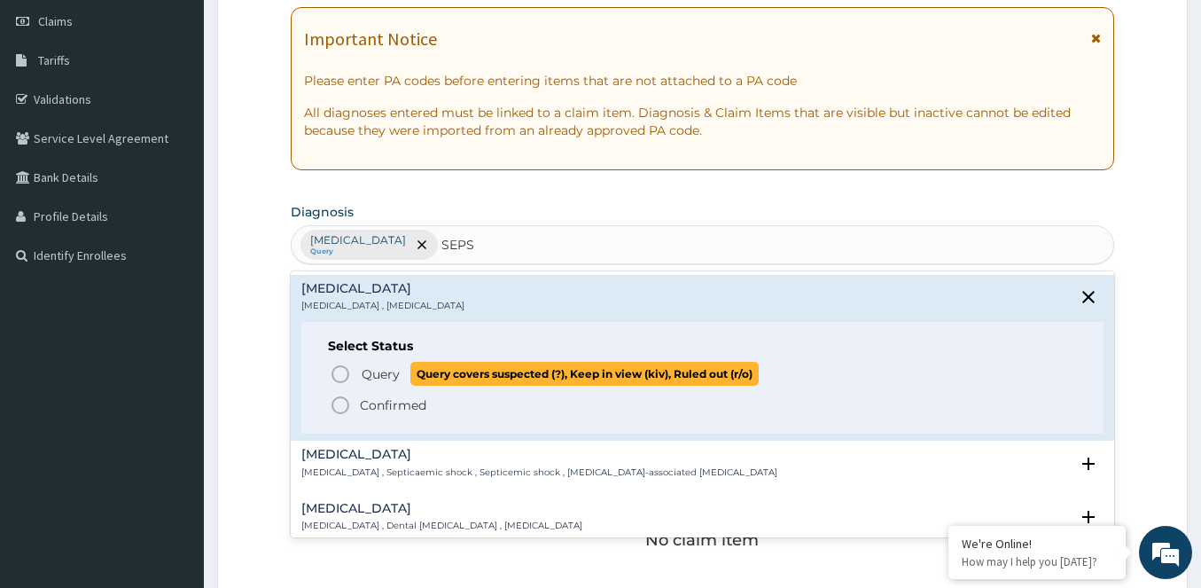
drag, startPoint x: 339, startPoint y: 371, endPoint x: 363, endPoint y: 365, distance: 25.6
click at [342, 371] on icon "status option query" at bounding box center [340, 373] width 21 height 21
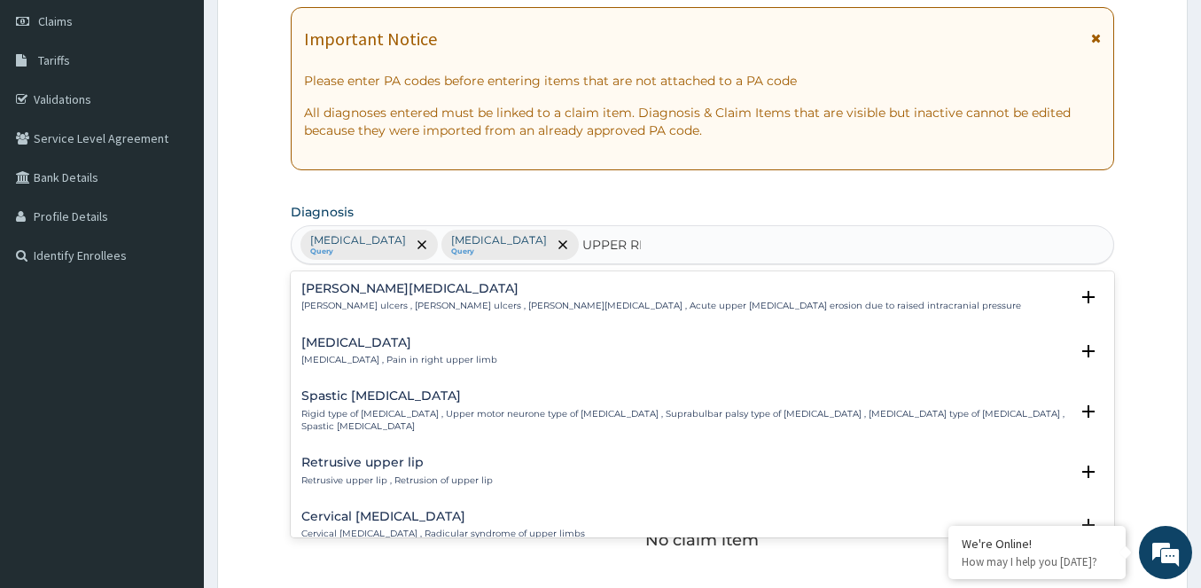
type input "UPPER RES"
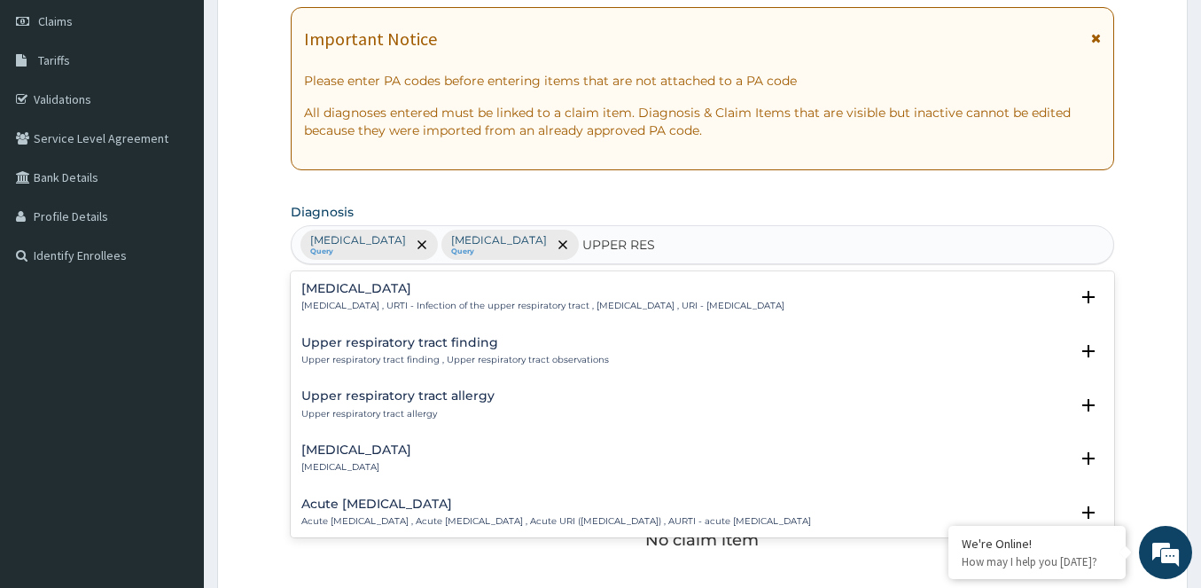
click at [429, 297] on div "Upper respiratory infection Upper respiratory infection , URTI - Infection of t…" at bounding box center [542, 297] width 483 height 31
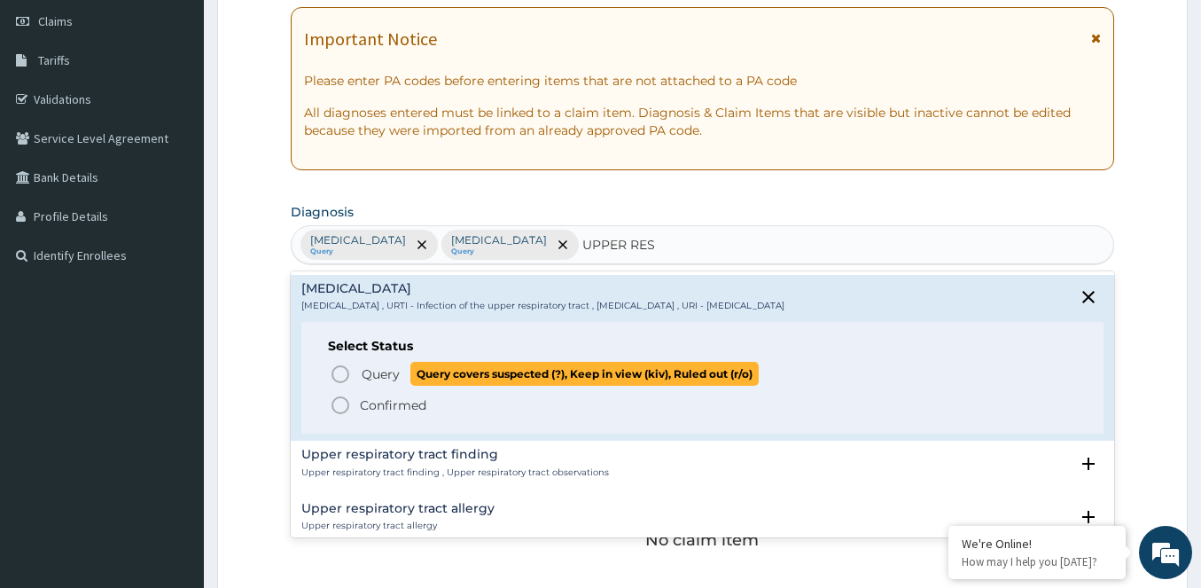
click at [340, 377] on icon "status option query" at bounding box center [340, 373] width 21 height 21
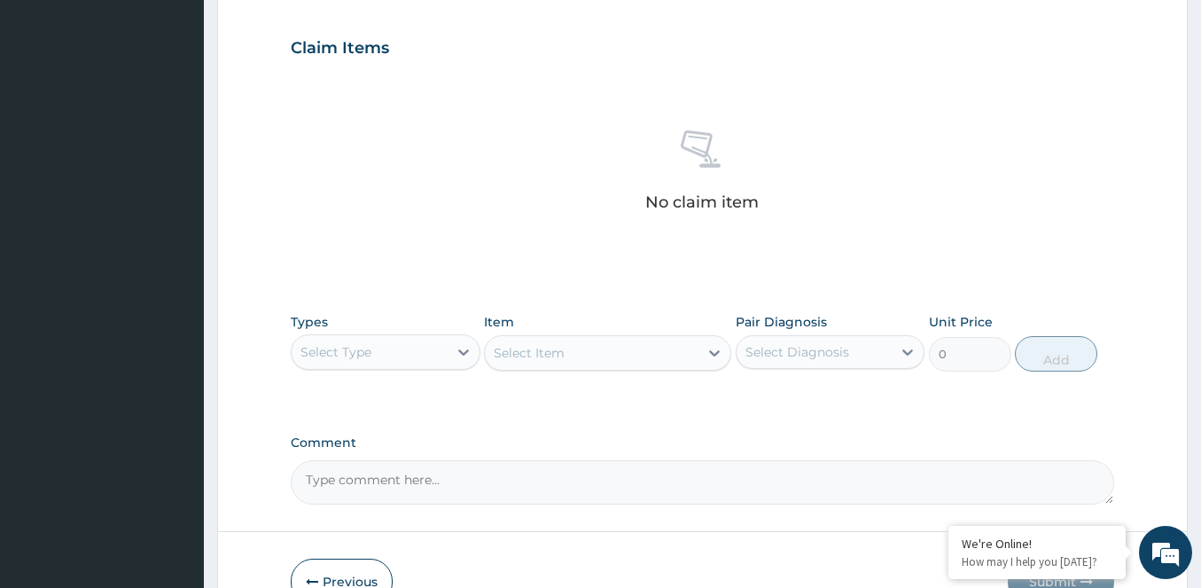
scroll to position [604, 0]
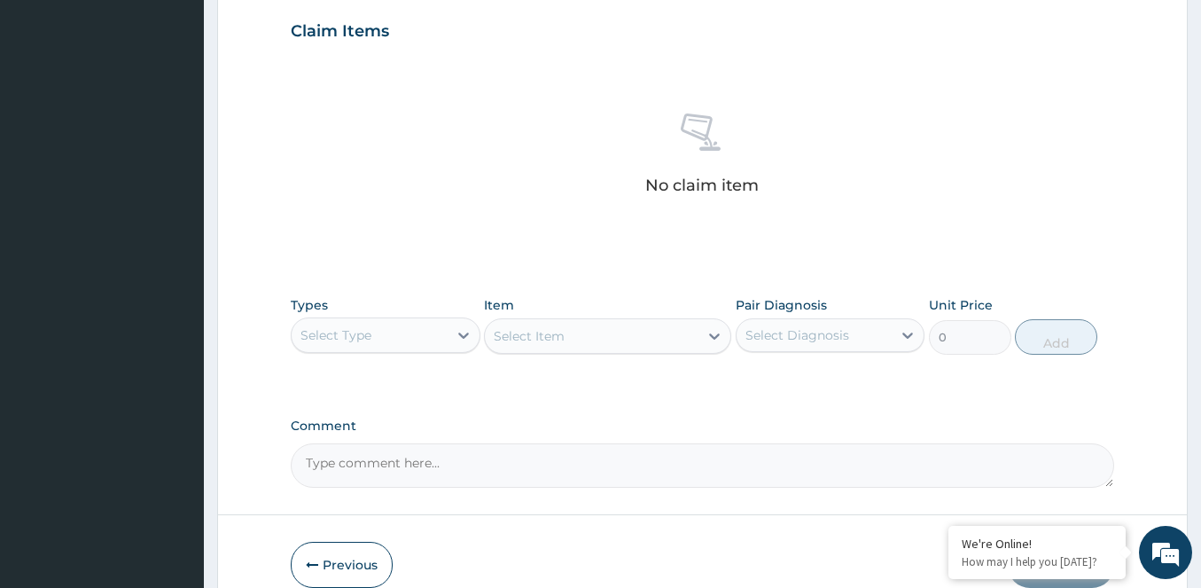
click at [403, 361] on div "Types Select Type Item Select Item Pair Diagnosis Select Diagnosis Unit Price 0…" at bounding box center [702, 325] width 823 height 76
click at [394, 351] on div "Select Type" at bounding box center [386, 334] width 190 height 35
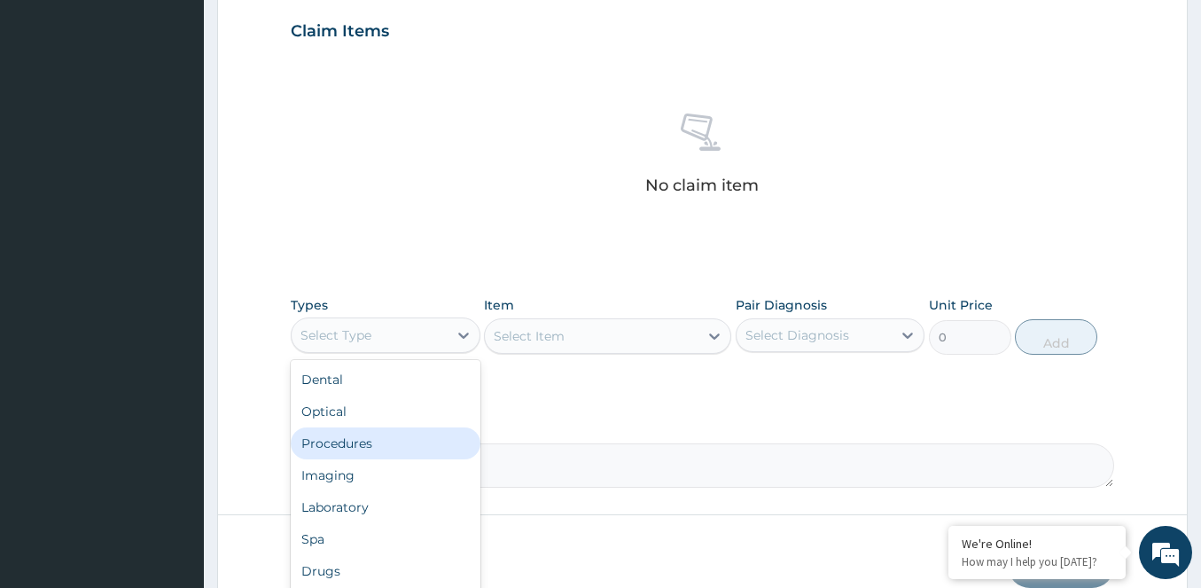
click at [346, 443] on div "Procedures" at bounding box center [386, 443] width 190 height 32
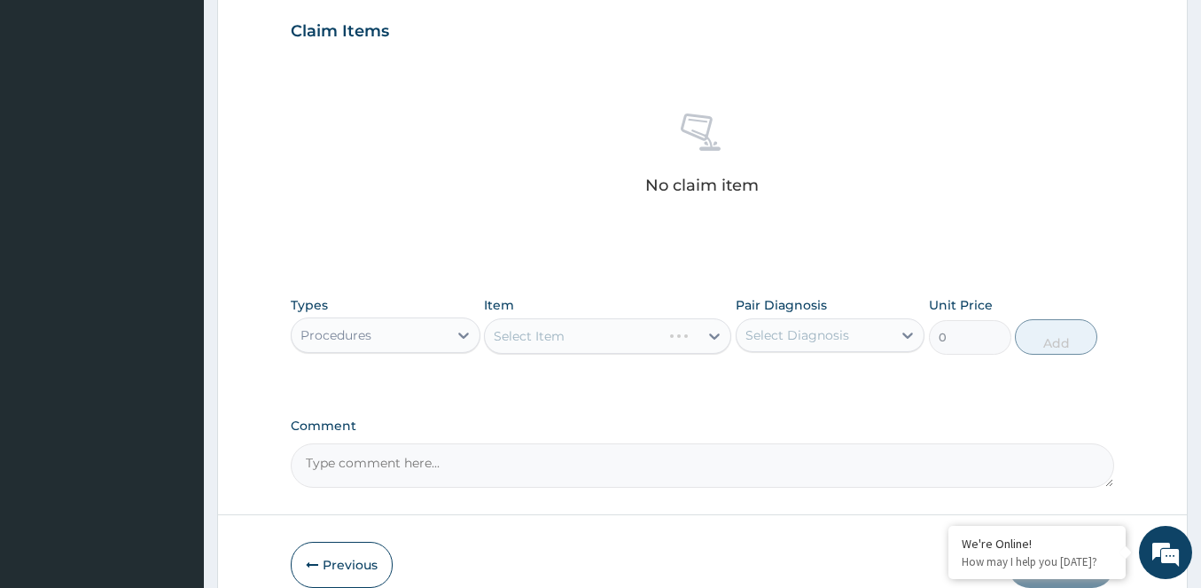
click at [565, 341] on div "Select Item" at bounding box center [607, 335] width 247 height 35
drag, startPoint x: 563, startPoint y: 341, endPoint x: 554, endPoint y: 357, distance: 18.2
click at [561, 347] on div "Select Item" at bounding box center [592, 336] width 214 height 28
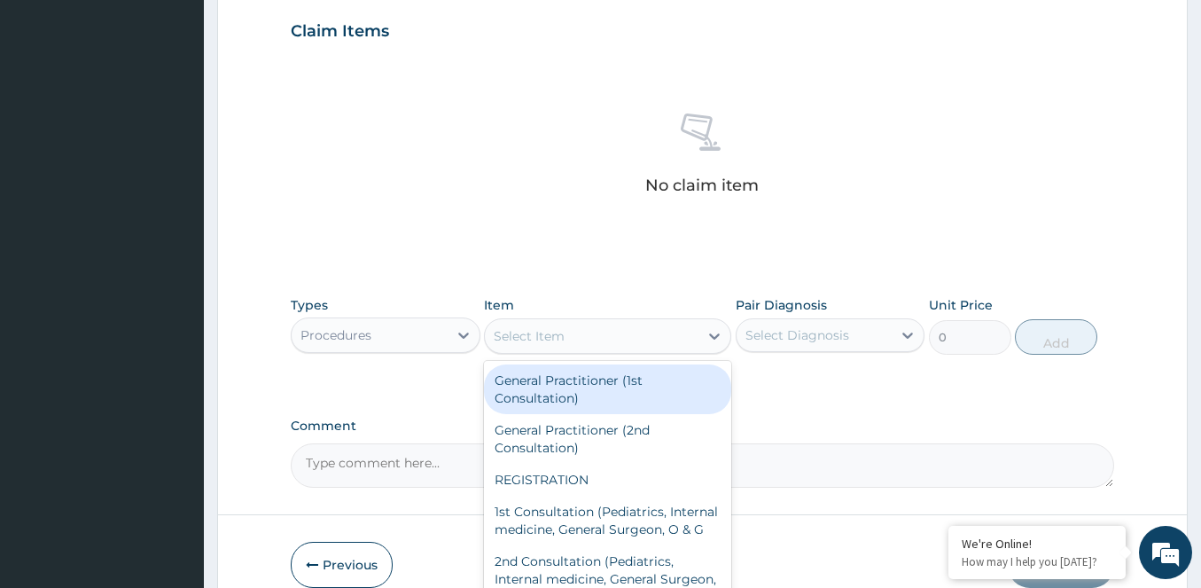
click at [533, 394] on div "General Practitioner (1st Consultation)" at bounding box center [607, 389] width 247 height 50
type input "2500"
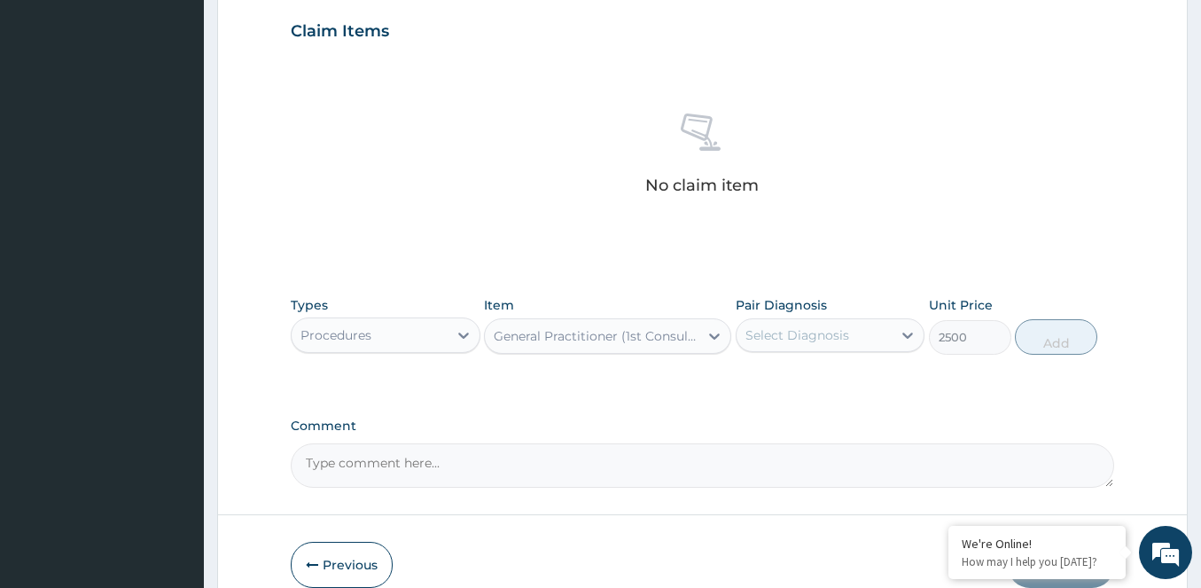
drag, startPoint x: 775, startPoint y: 335, endPoint x: 816, endPoint y: 348, distance: 42.9
click at [782, 336] on div "Select Diagnosis" at bounding box center [797, 335] width 104 height 18
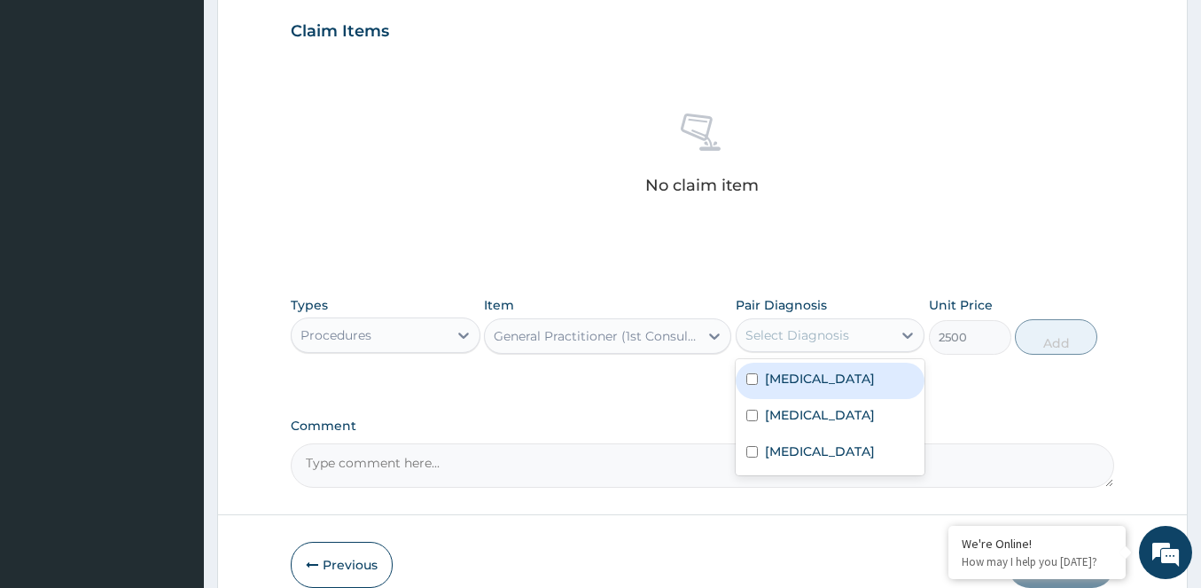
click at [814, 391] on div "[MEDICAL_DATA]" at bounding box center [831, 380] width 190 height 36
checkbox input "true"
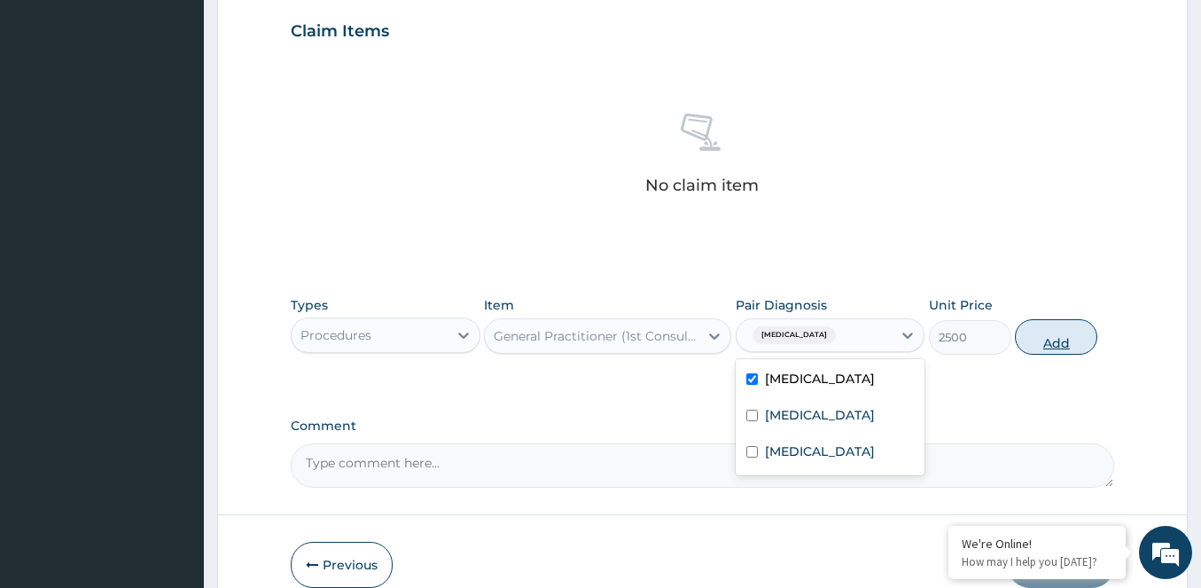
click at [1059, 339] on button "Add" at bounding box center [1056, 336] width 82 height 35
type input "0"
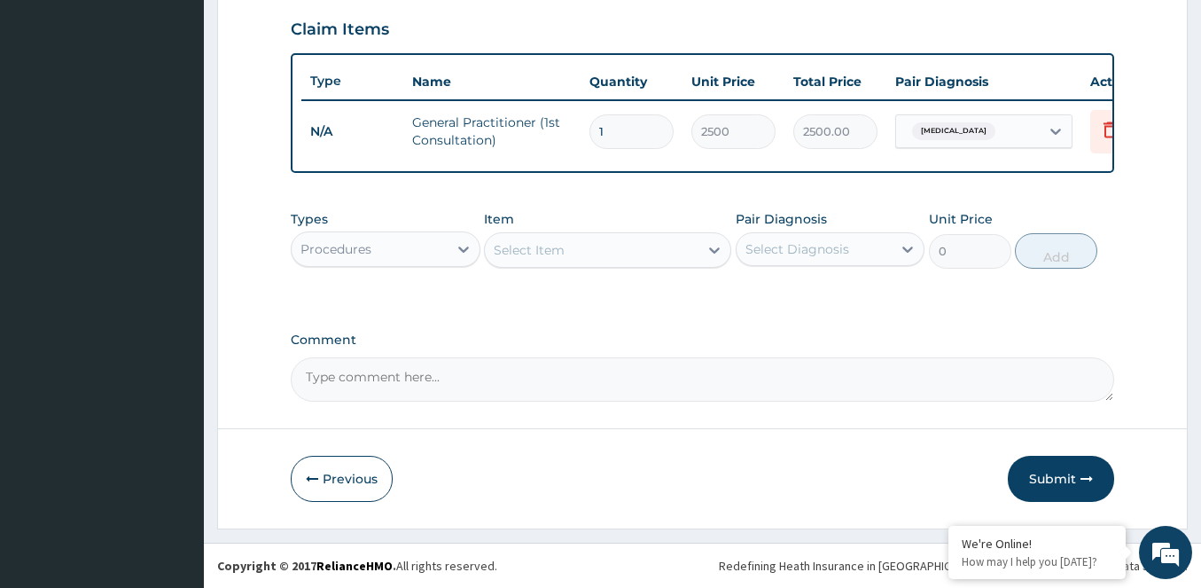
scroll to position [619, 0]
click at [369, 256] on div "Procedures" at bounding box center [335, 249] width 71 height 18
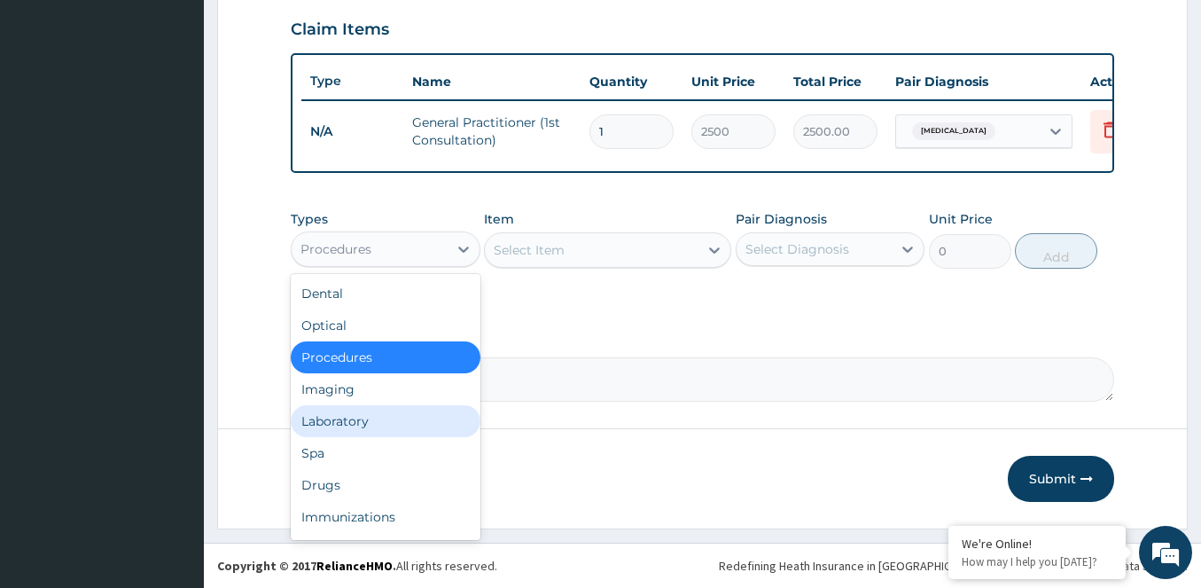
drag, startPoint x: 339, startPoint y: 421, endPoint x: 354, endPoint y: 405, distance: 21.9
click at [339, 419] on div "Laboratory" at bounding box center [386, 421] width 190 height 32
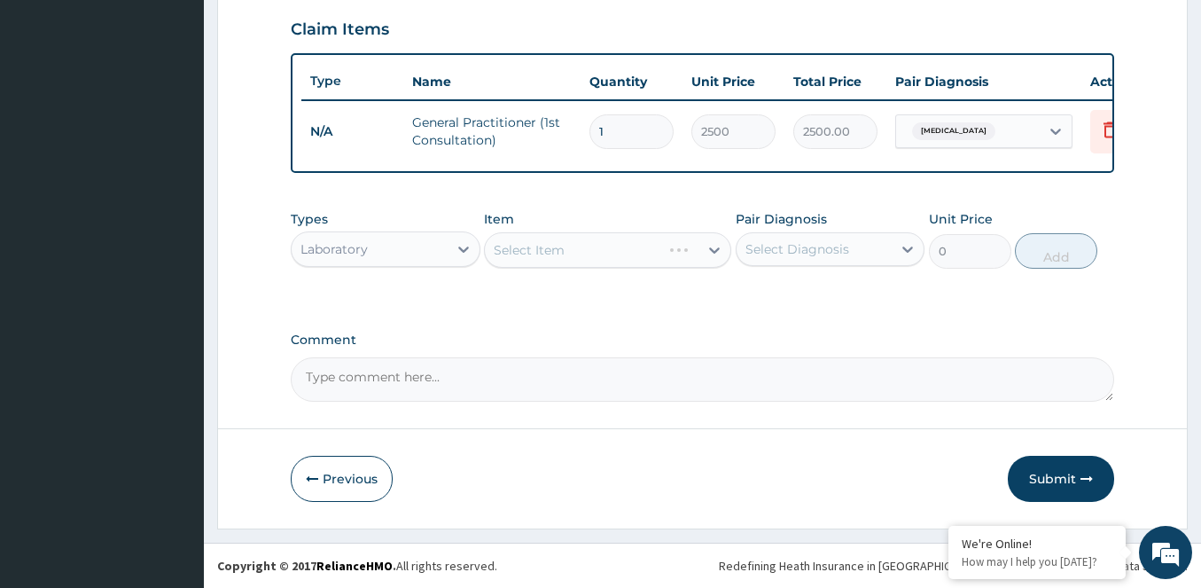
click at [597, 253] on div "Select Item" at bounding box center [607, 249] width 247 height 35
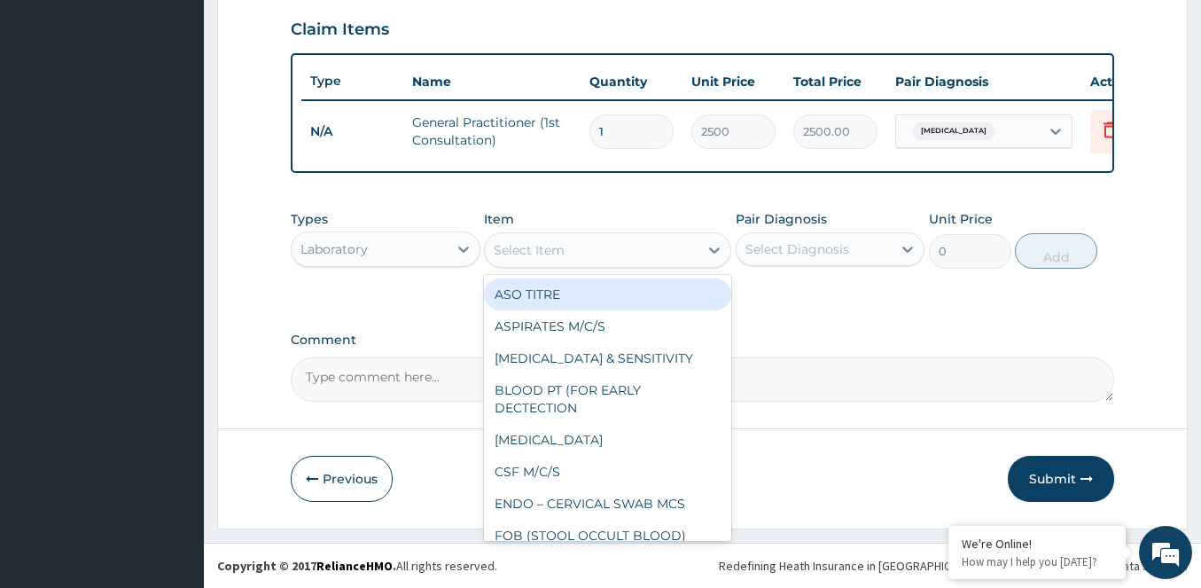
click at [597, 253] on div "Select Item" at bounding box center [592, 250] width 214 height 28
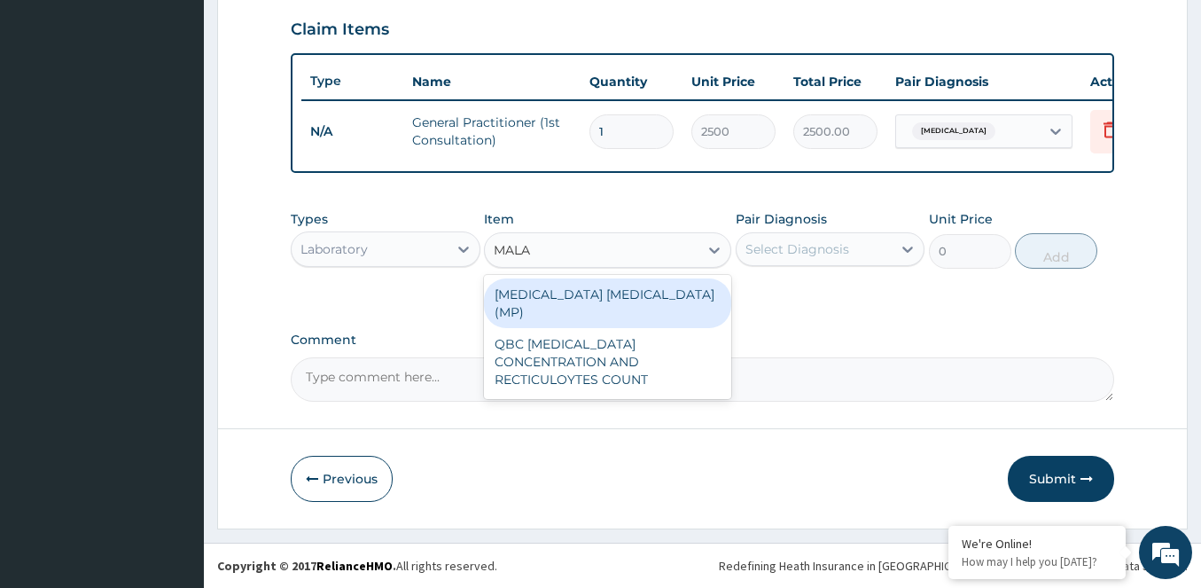
type input "MALAR"
click at [571, 283] on div "[MEDICAL_DATA] [MEDICAL_DATA] (MP)" at bounding box center [607, 303] width 247 height 50
type input "1500"
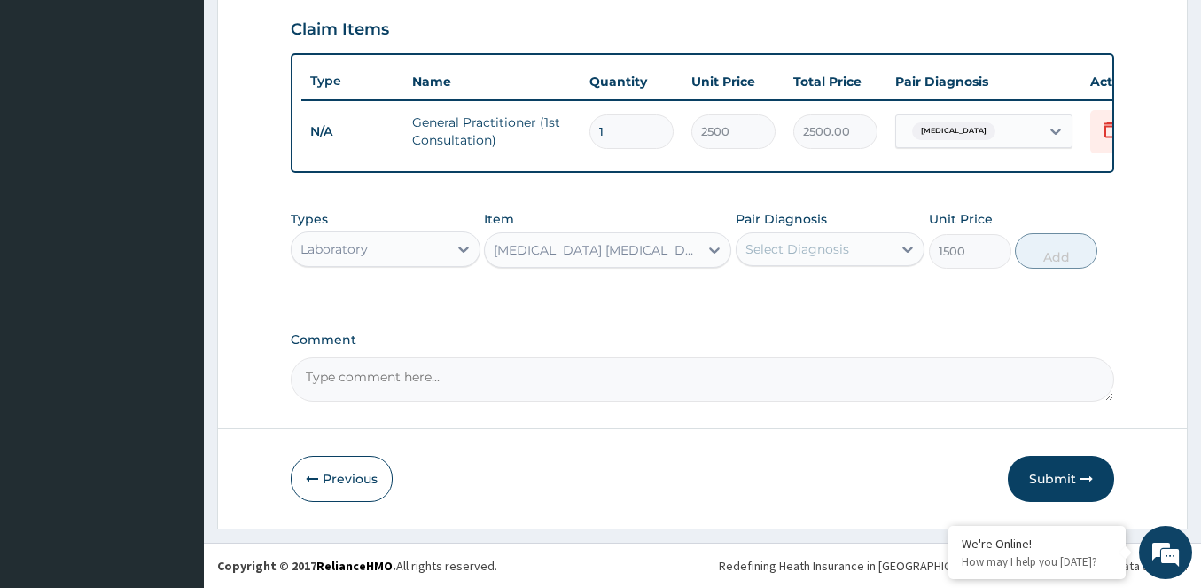
drag, startPoint x: 776, startPoint y: 246, endPoint x: 779, endPoint y: 269, distance: 22.3
click at [777, 253] on div "Select Diagnosis" at bounding box center [797, 249] width 104 height 18
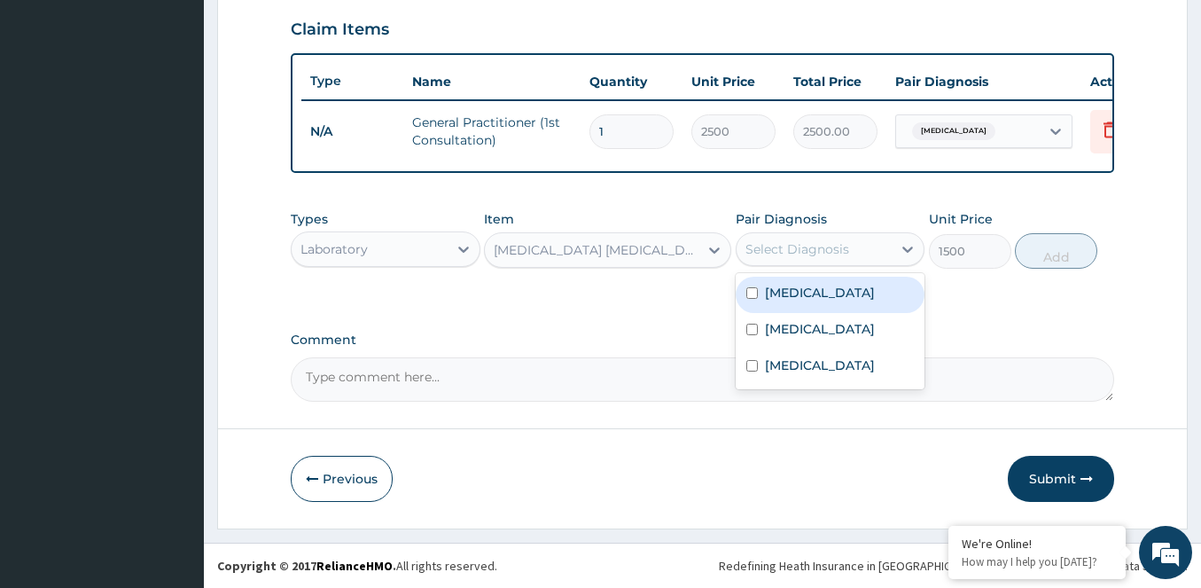
click at [778, 289] on label "[MEDICAL_DATA]" at bounding box center [820, 293] width 110 height 18
checkbox input "true"
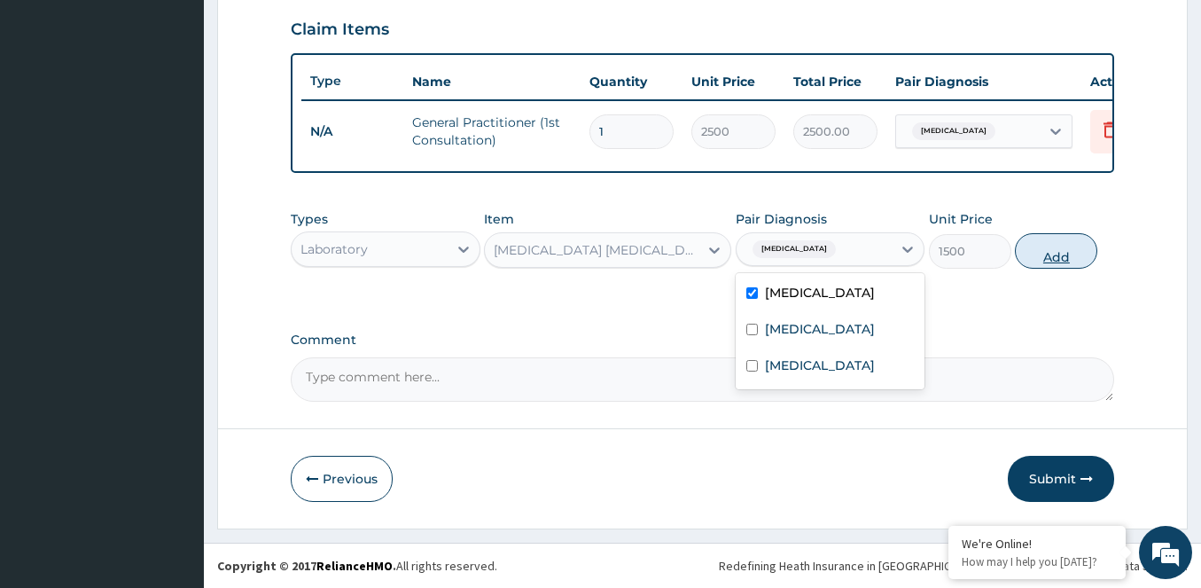
drag, startPoint x: 1060, startPoint y: 255, endPoint x: 987, endPoint y: 265, distance: 73.3
click at [1050, 257] on button "Add" at bounding box center [1056, 250] width 82 height 35
type input "0"
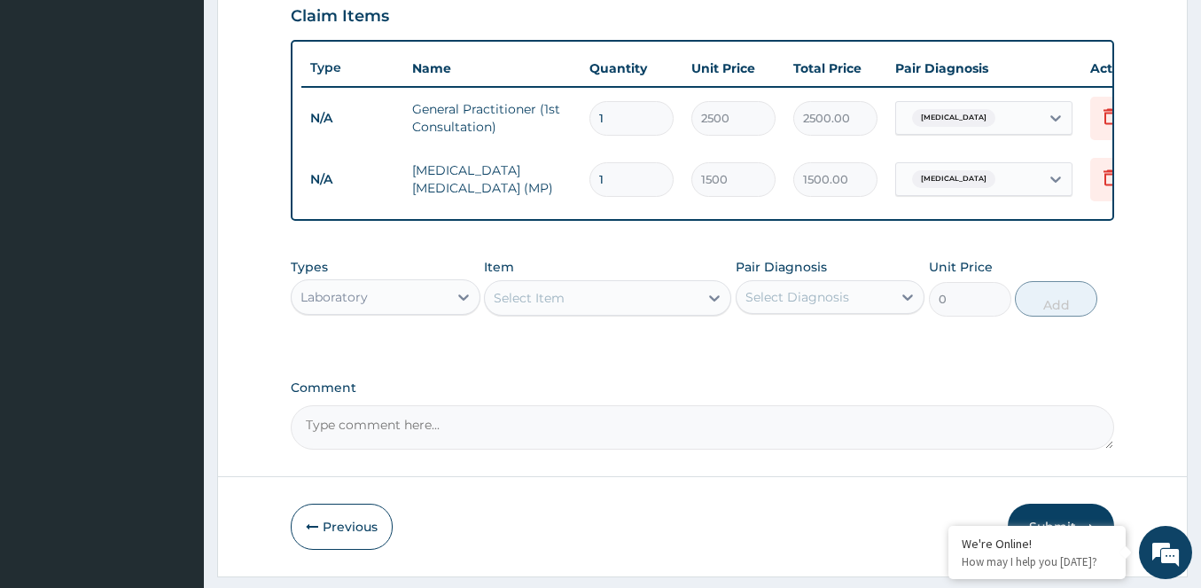
click at [518, 305] on div "Select Item" at bounding box center [529, 298] width 71 height 18
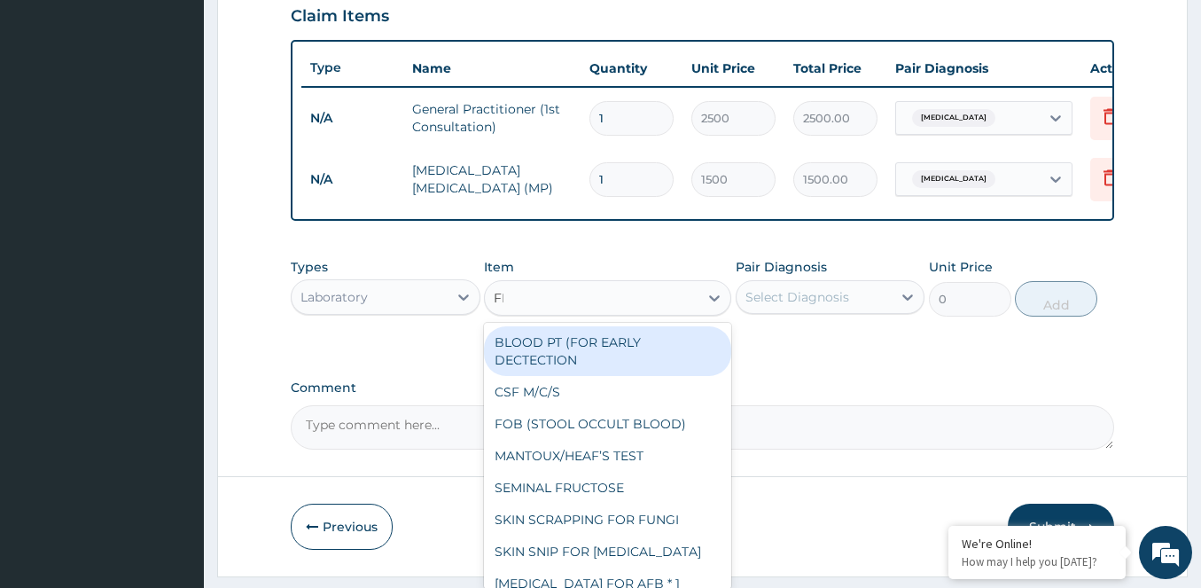
type input "FBC"
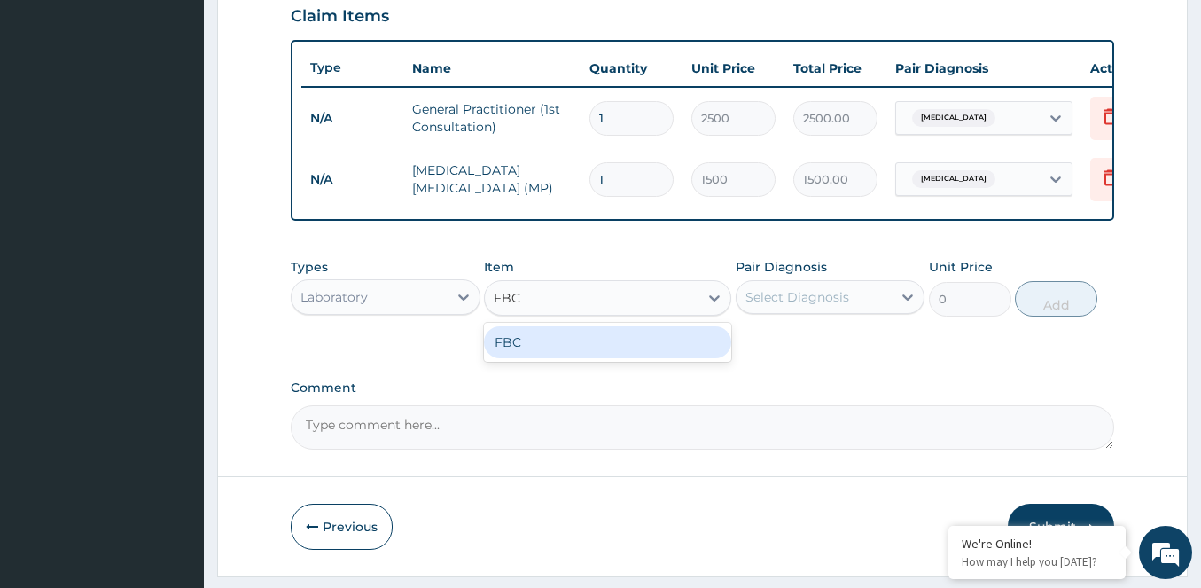
drag, startPoint x: 580, startPoint y: 362, endPoint x: 694, endPoint y: 329, distance: 118.9
click at [591, 356] on div "FBC" at bounding box center [607, 342] width 247 height 32
type input "3500"
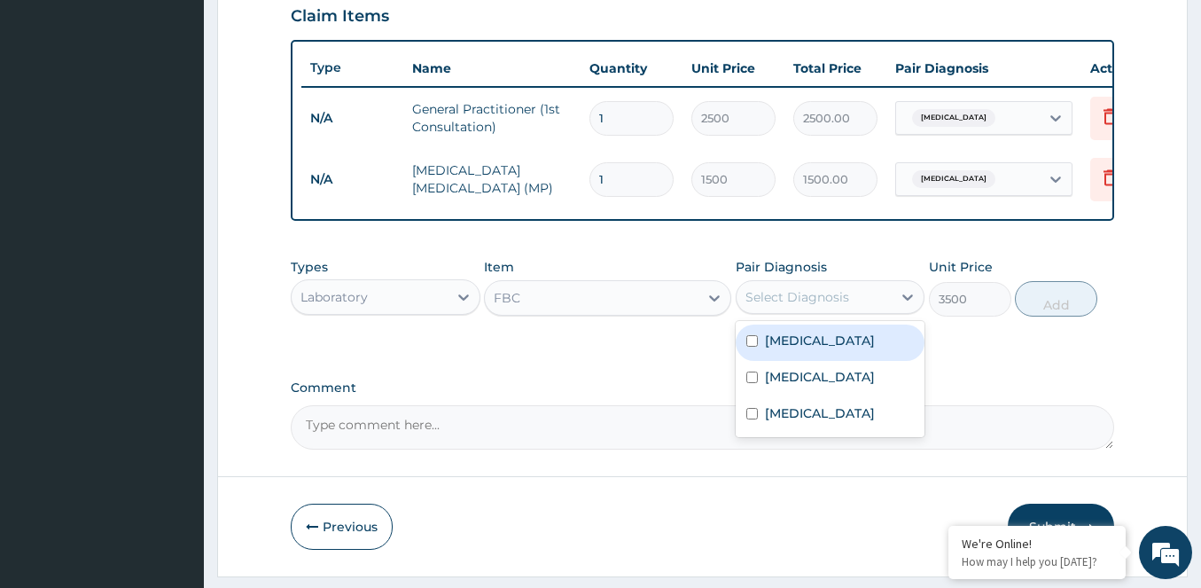
drag, startPoint x: 807, startPoint y: 297, endPoint x: 819, endPoint y: 347, distance: 50.9
click at [809, 299] on div "Select Diagnosis" at bounding box center [814, 297] width 156 height 28
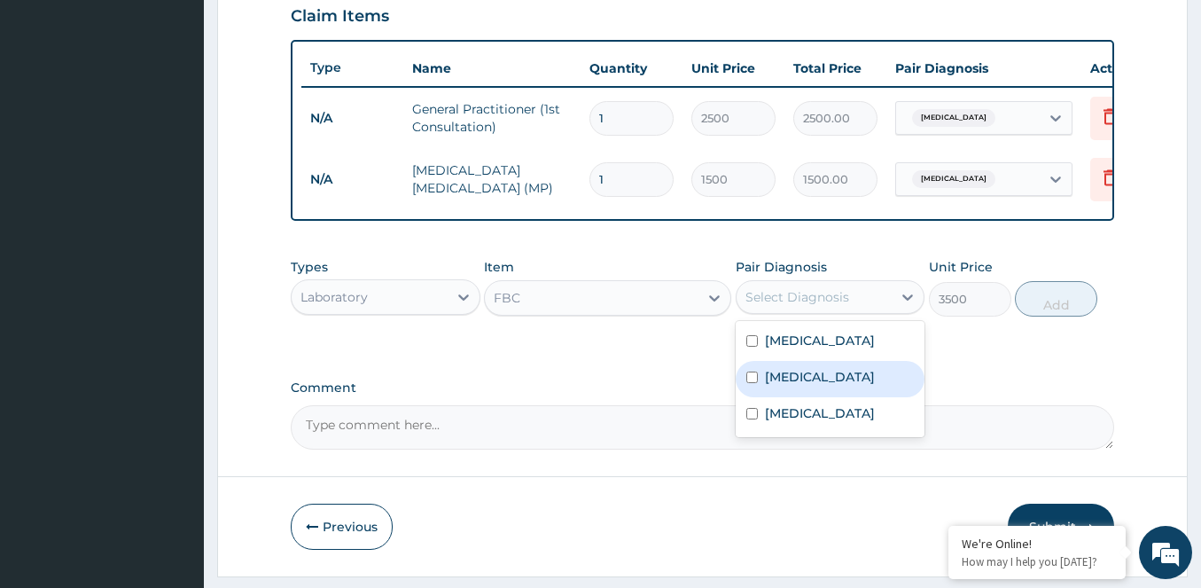
click at [769, 386] on label "[MEDICAL_DATA]" at bounding box center [820, 377] width 110 height 18
checkbox input "true"
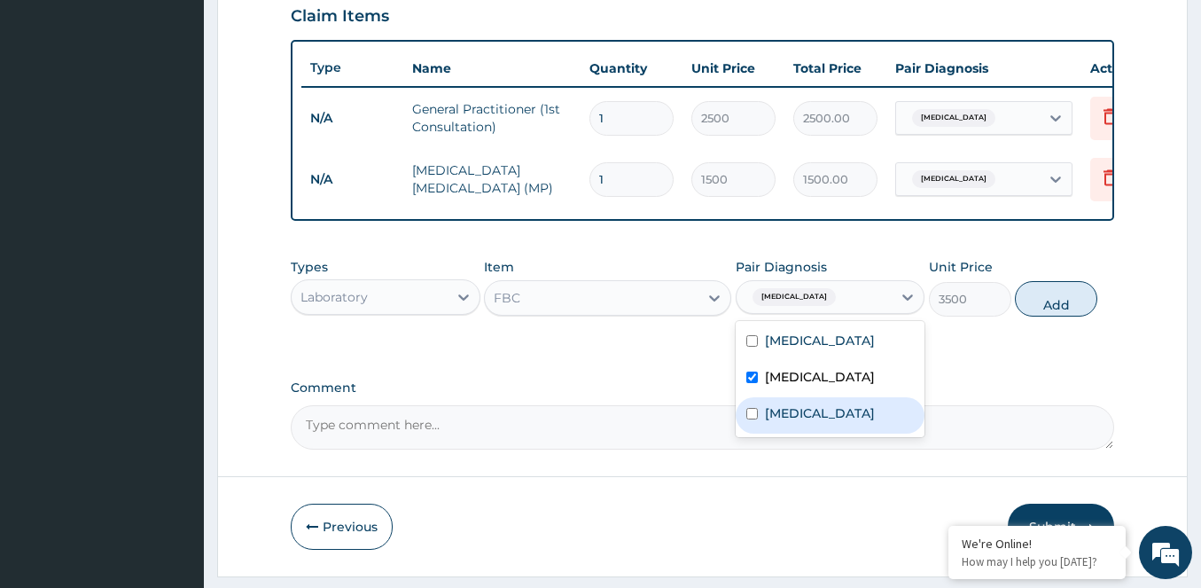
click at [749, 419] on input "checkbox" at bounding box center [752, 414] width 12 height 12
checkbox input "true"
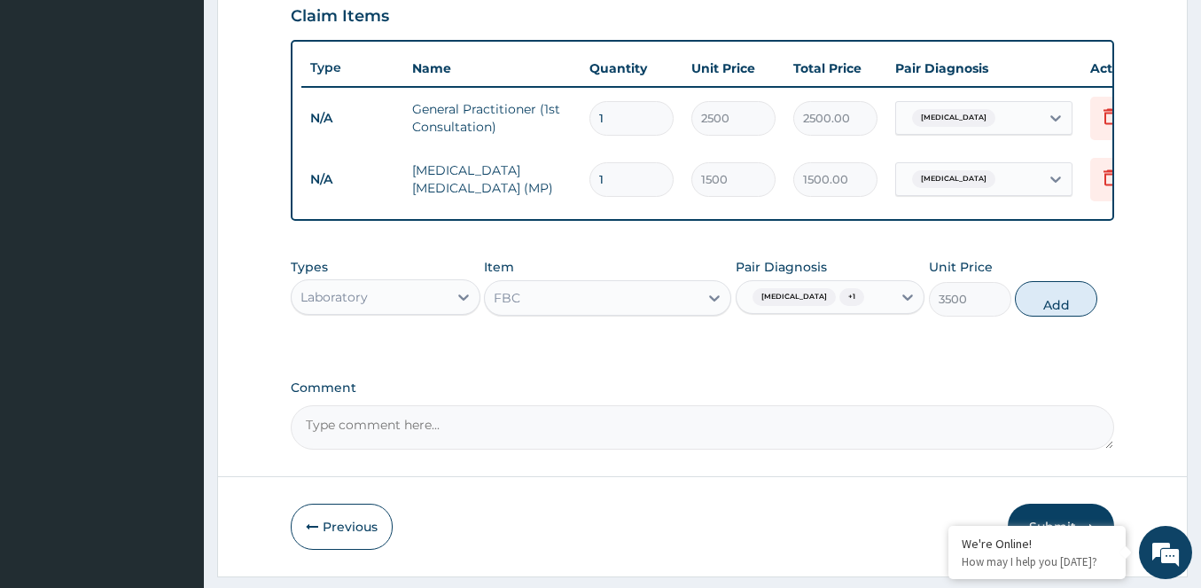
drag, startPoint x: 1064, startPoint y: 310, endPoint x: 1030, endPoint y: 316, distance: 35.0
click at [1050, 316] on button "Add" at bounding box center [1056, 298] width 82 height 35
type input "0"
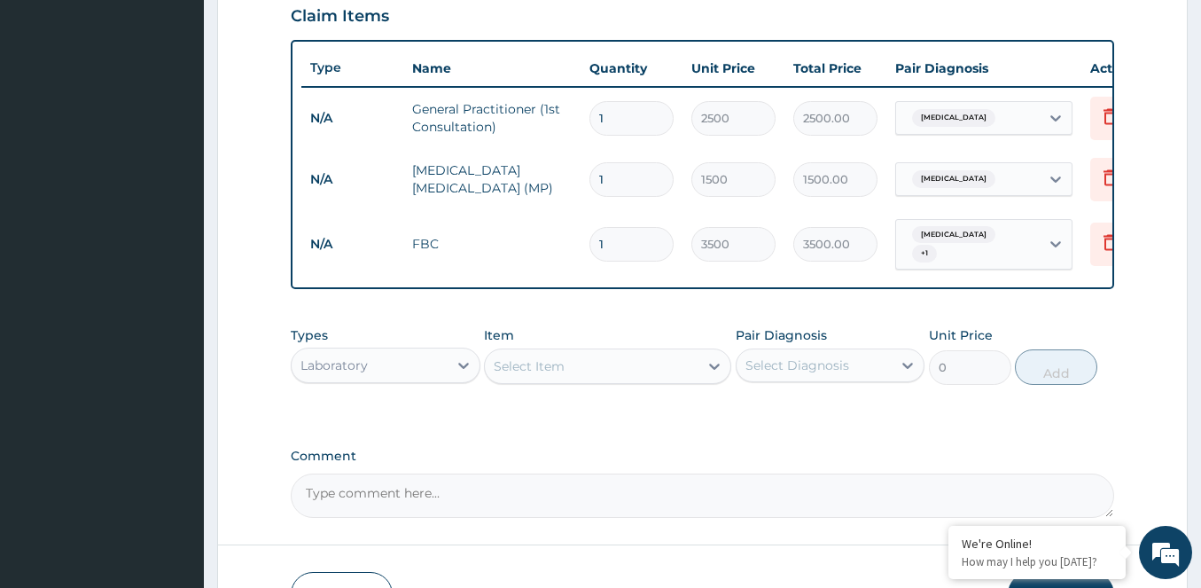
drag, startPoint x: 406, startPoint y: 380, endPoint x: 402, endPoint y: 394, distance: 14.6
click at [407, 379] on div "Laboratory" at bounding box center [370, 365] width 156 height 28
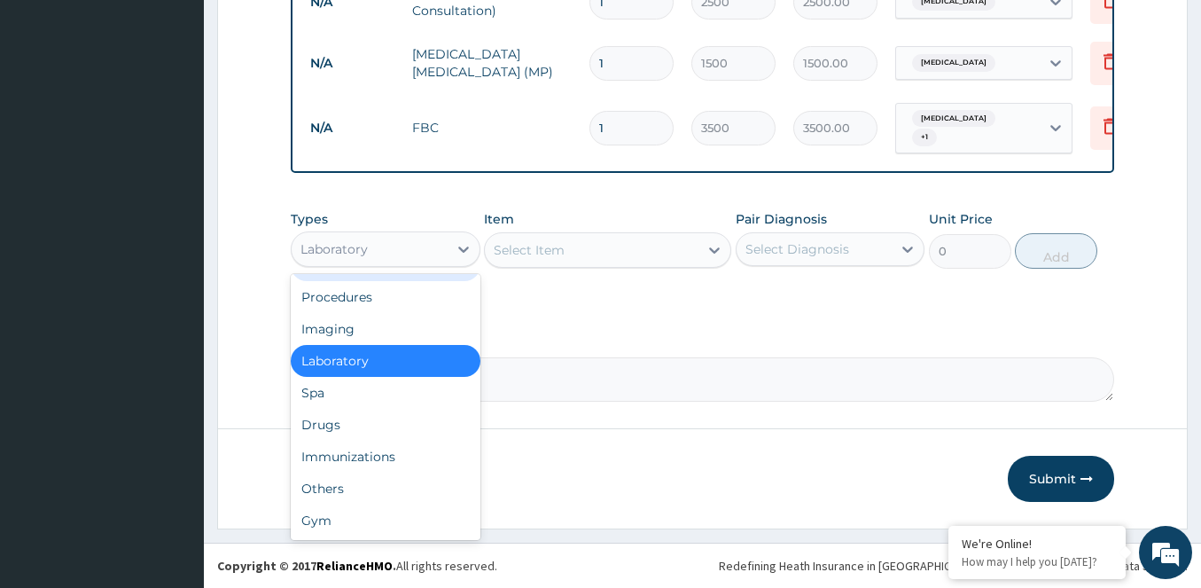
scroll to position [742, 0]
click at [342, 425] on div "Drugs" at bounding box center [386, 425] width 190 height 32
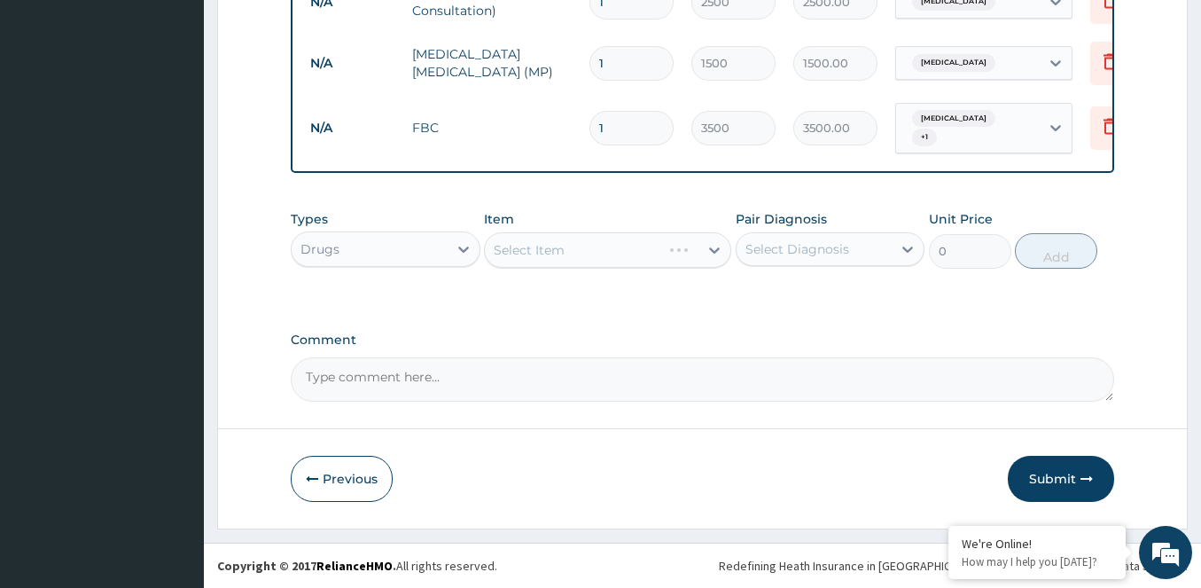
click at [609, 245] on div "Select Item" at bounding box center [607, 249] width 247 height 35
click at [629, 253] on div "Select Item" at bounding box center [592, 250] width 214 height 28
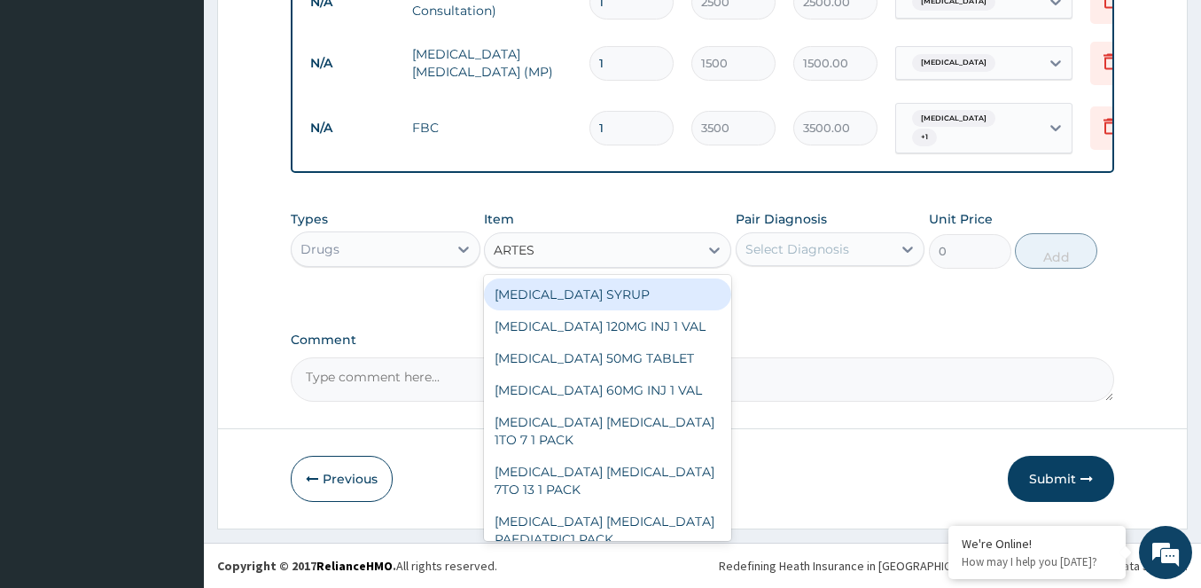
type input "ARTESU"
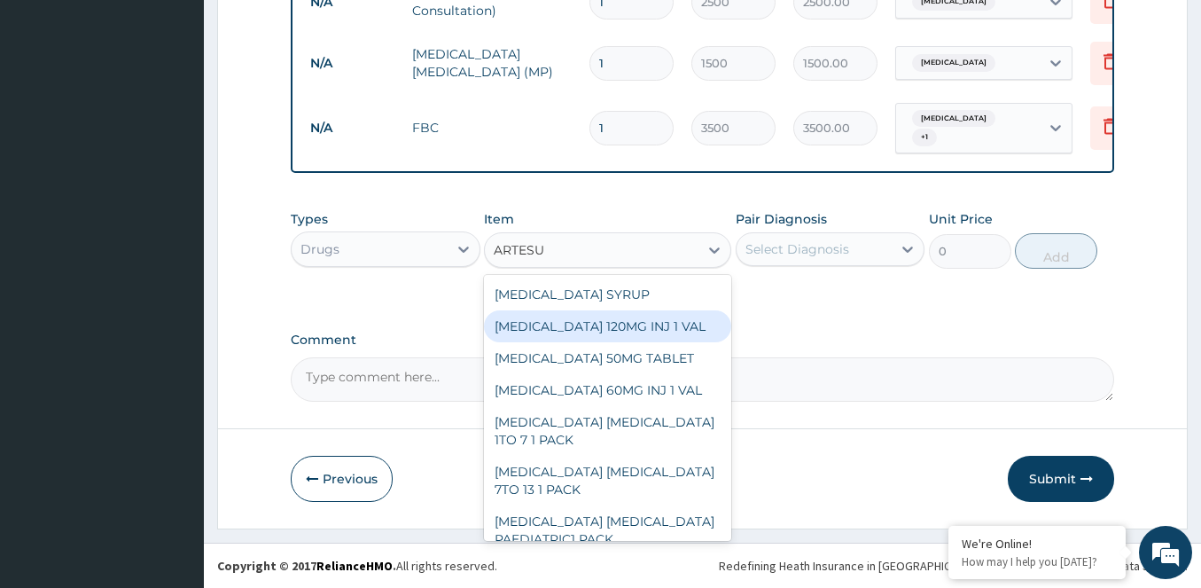
drag, startPoint x: 633, startPoint y: 318, endPoint x: 783, endPoint y: 284, distance: 154.6
click at [635, 318] on div "[MEDICAL_DATA] 120MG INJ 1 VAL" at bounding box center [607, 326] width 247 height 32
type input "560"
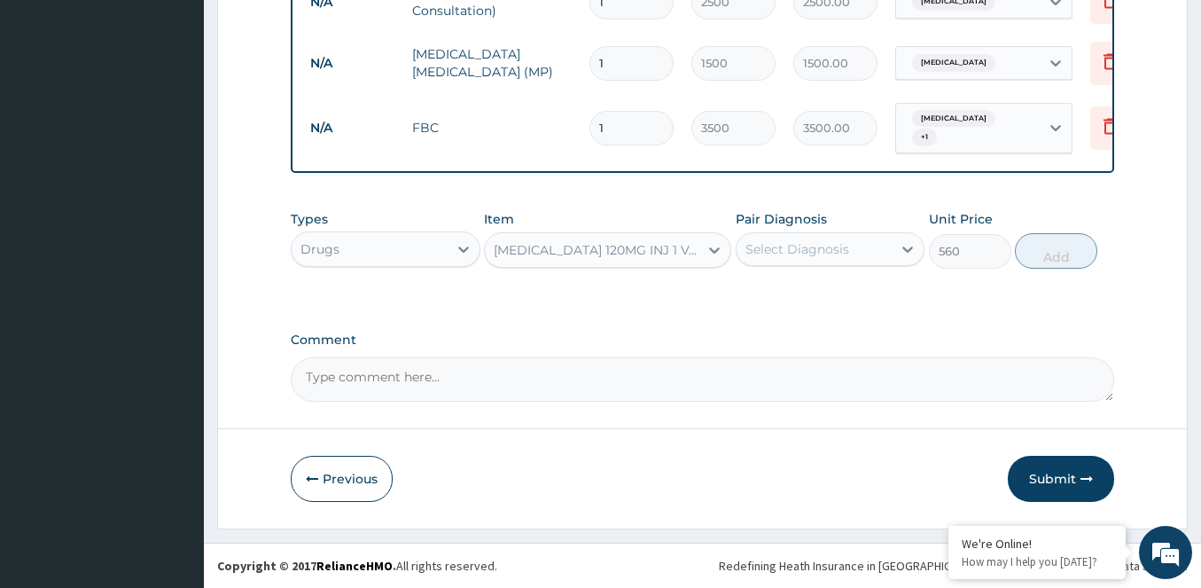
click at [806, 255] on div "Select Diagnosis" at bounding box center [797, 249] width 104 height 18
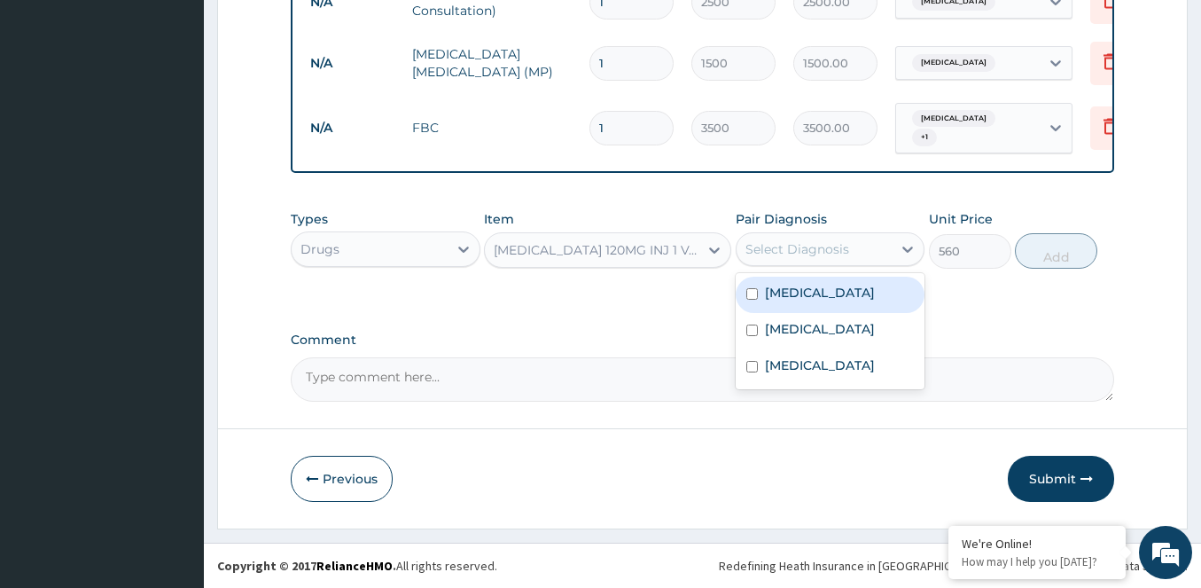
drag, startPoint x: 799, startPoint y: 301, endPoint x: 825, endPoint y: 293, distance: 26.9
click at [799, 301] on div "[MEDICAL_DATA]" at bounding box center [831, 295] width 190 height 36
checkbox input "true"
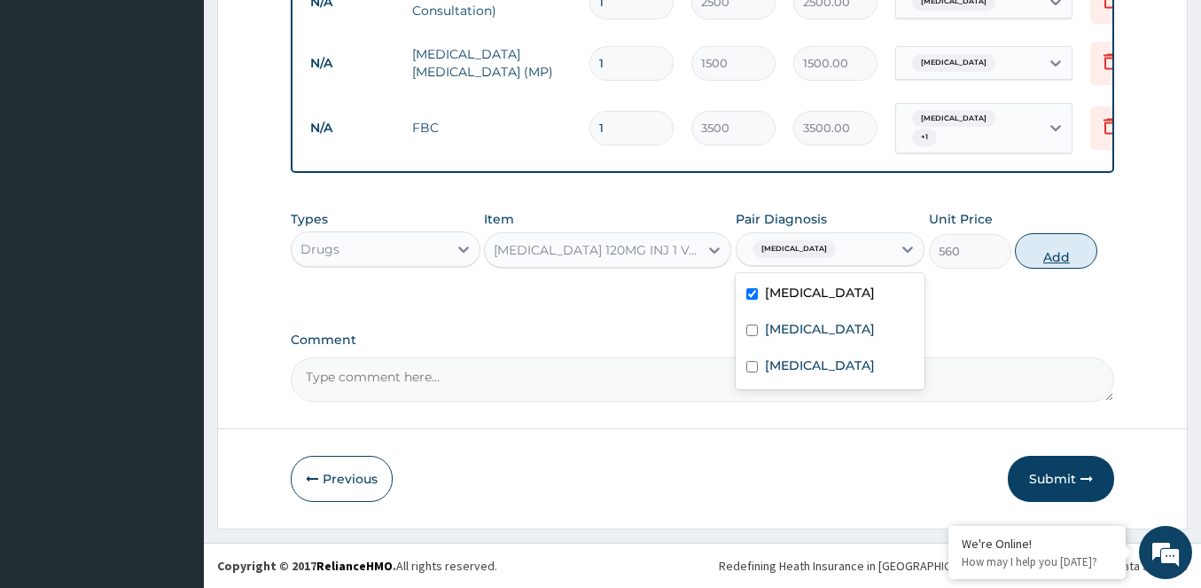
click at [1044, 255] on button "Add" at bounding box center [1056, 250] width 82 height 35
type input "0"
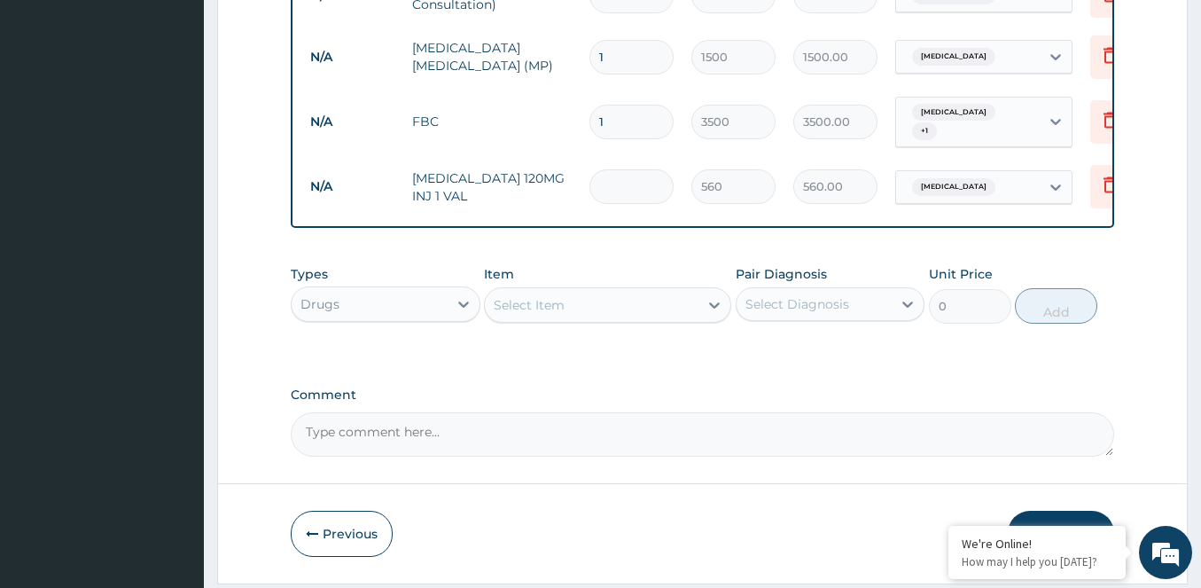
type input "0.00"
type input "3"
type input "1680.00"
type input "3"
click at [551, 314] on div "Select Item" at bounding box center [529, 305] width 71 height 18
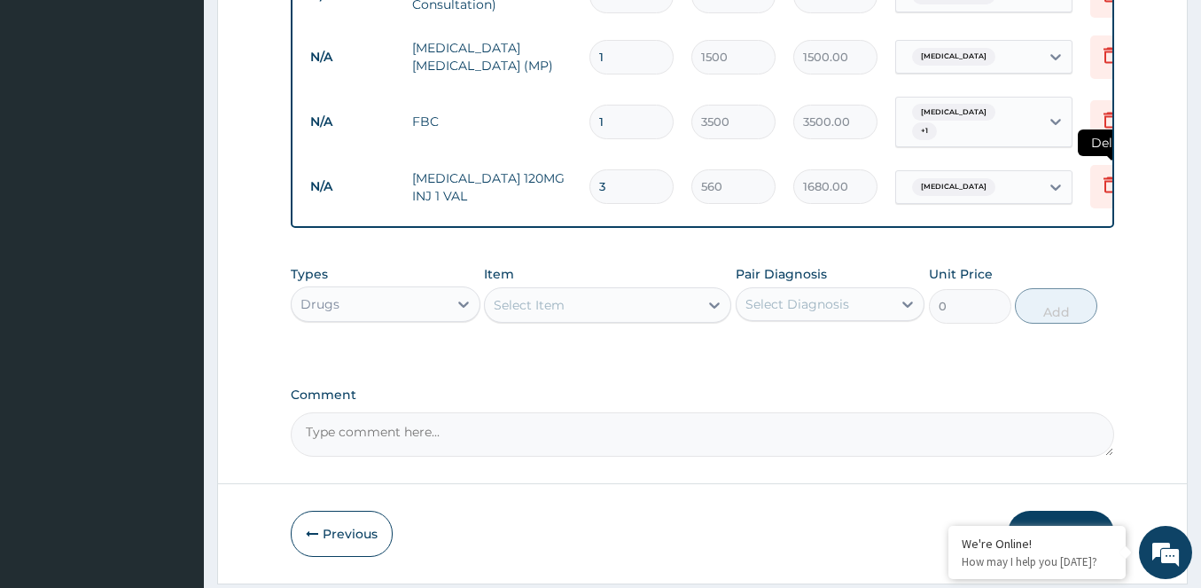
click at [1110, 180] on icon at bounding box center [1109, 184] width 21 height 21
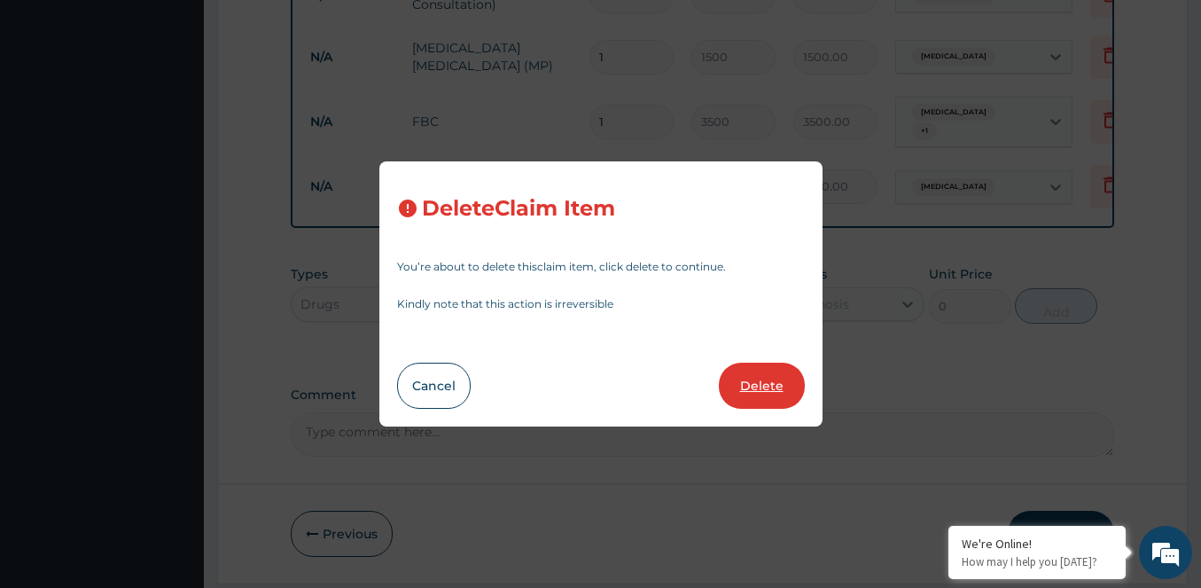
click at [762, 390] on button "Delete" at bounding box center [762, 385] width 86 height 46
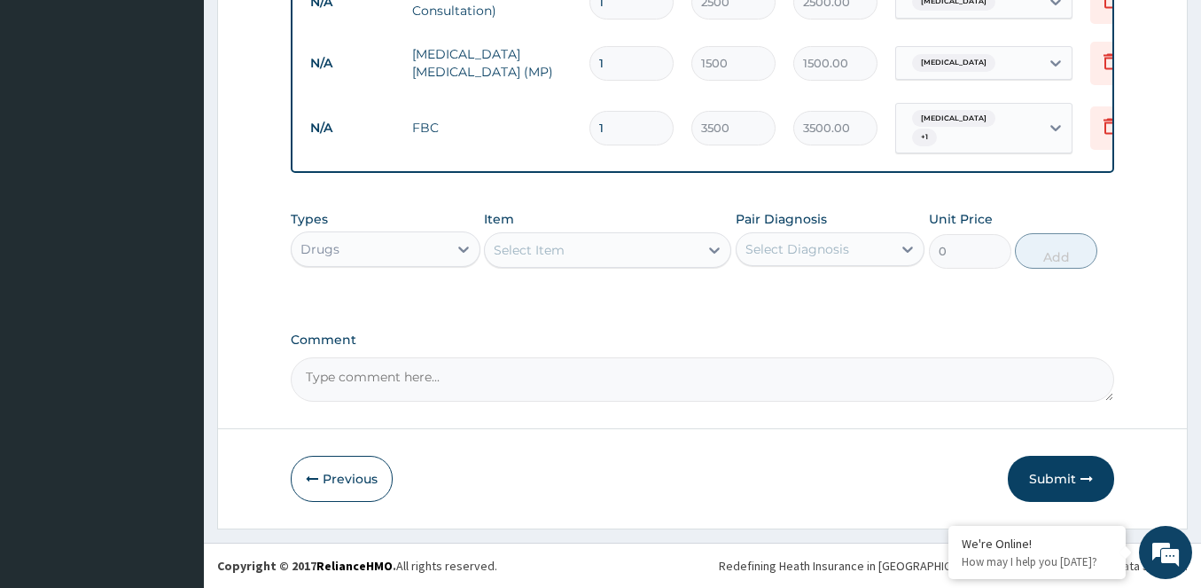
click at [588, 253] on div "Select Item" at bounding box center [592, 250] width 214 height 28
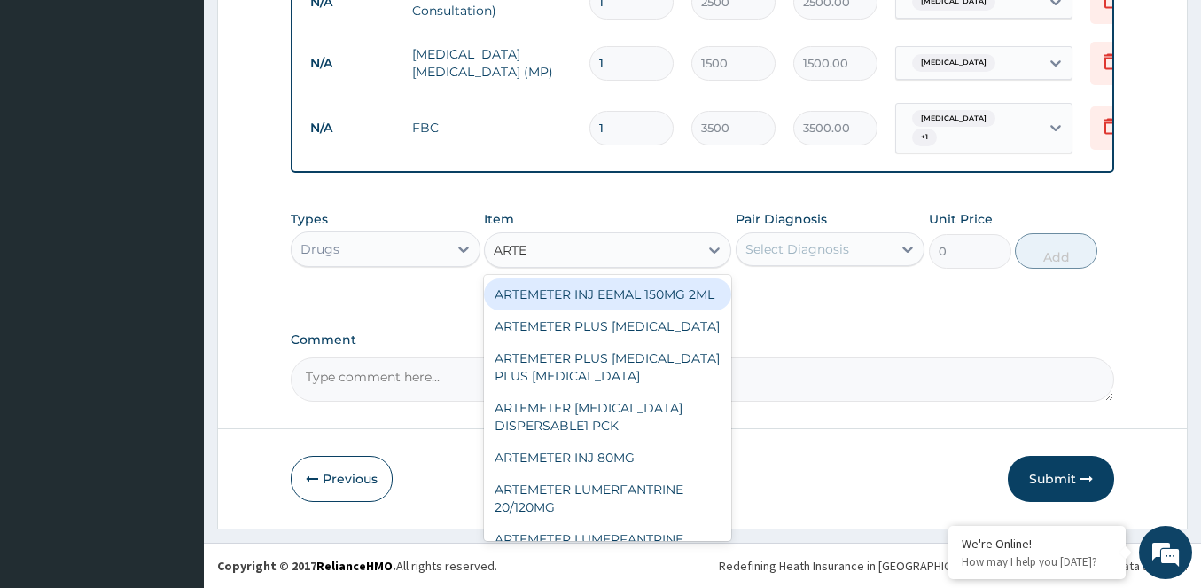
type input "ARTES"
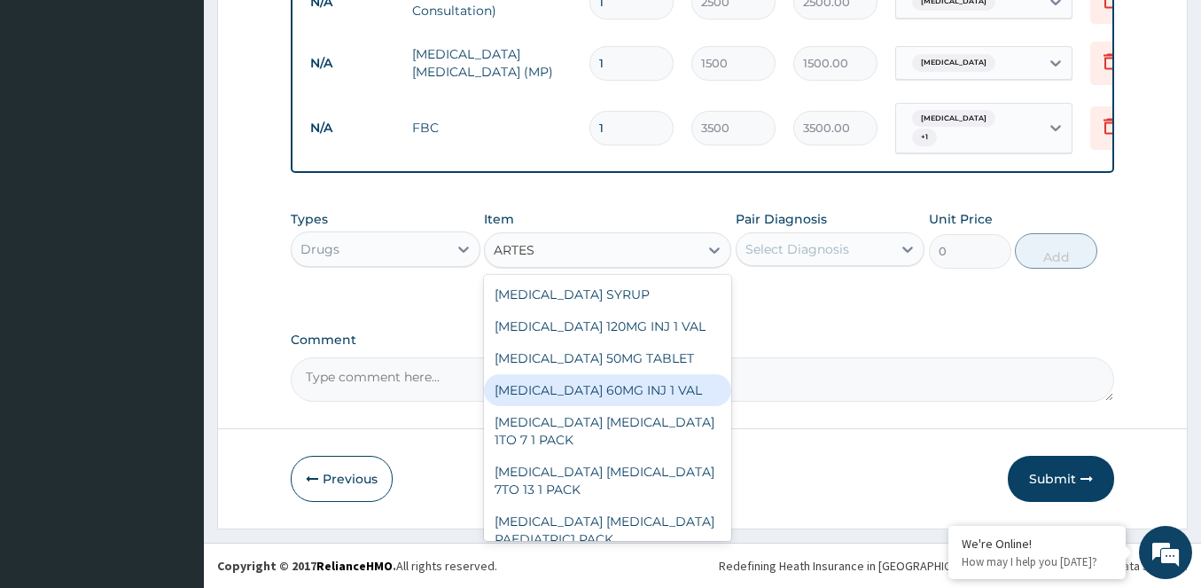
drag, startPoint x: 579, startPoint y: 384, endPoint x: 748, endPoint y: 331, distance: 177.4
click at [583, 382] on div "[MEDICAL_DATA] 60MG INJ 1 VAL" at bounding box center [607, 390] width 247 height 32
type input "595"
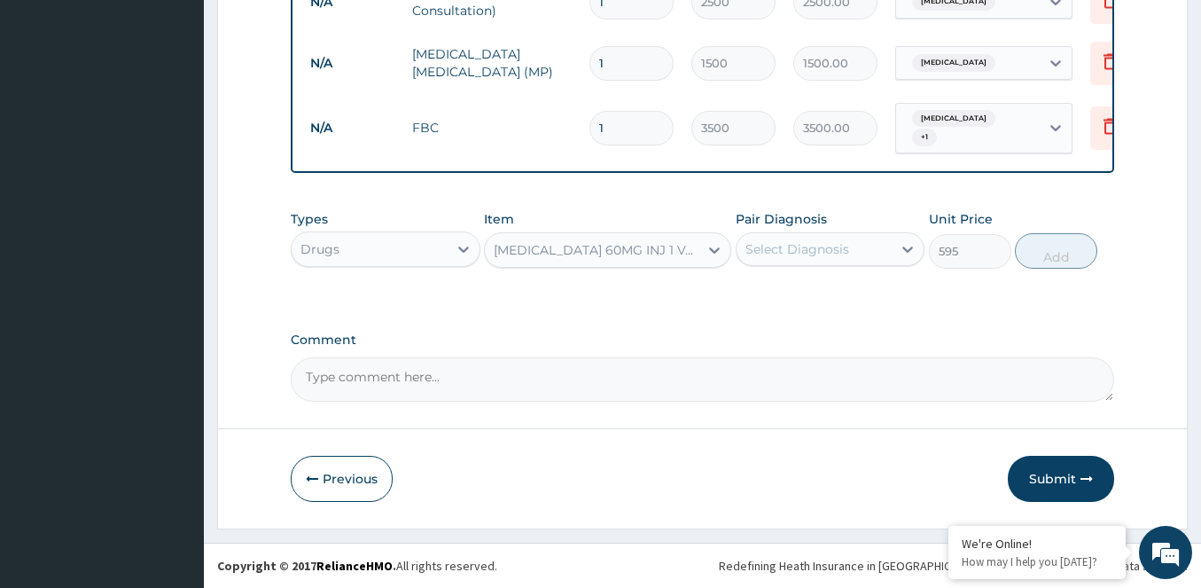
drag, startPoint x: 884, startPoint y: 254, endPoint x: 868, endPoint y: 266, distance: 20.4
click at [881, 257] on div "Select Diagnosis" at bounding box center [814, 249] width 156 height 28
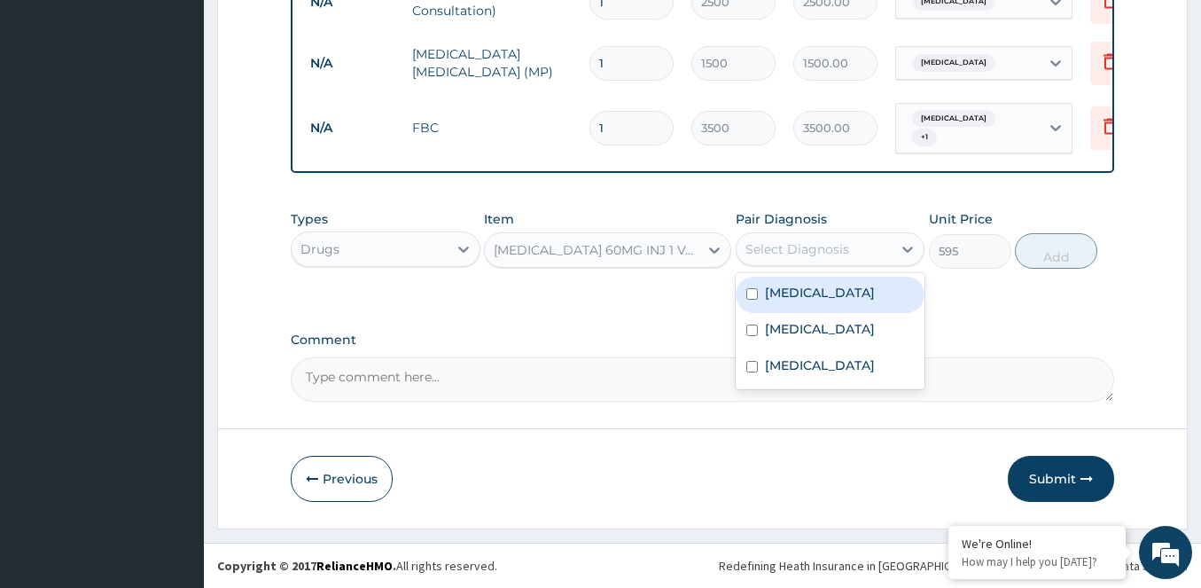
drag, startPoint x: 776, startPoint y: 295, endPoint x: 971, endPoint y: 264, distance: 197.4
click at [776, 293] on label "[MEDICAL_DATA]" at bounding box center [820, 293] width 110 height 18
checkbox input "true"
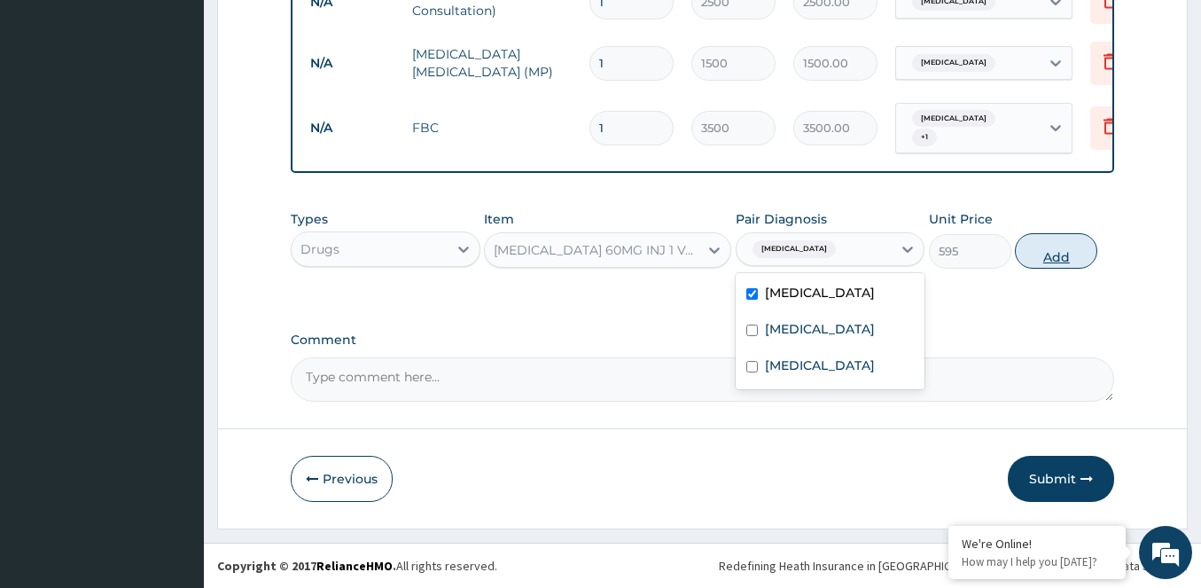
click at [1048, 249] on button "Add" at bounding box center [1056, 250] width 82 height 35
type input "0"
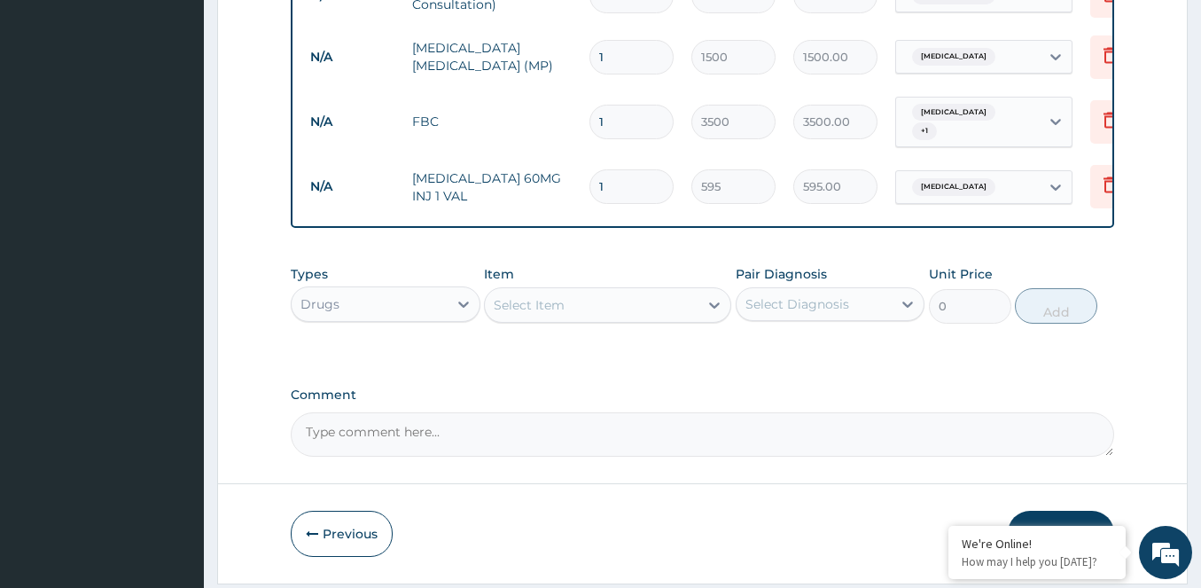
type input "0.00"
type input "3"
type input "1785.00"
type input "3"
click at [541, 303] on div "Select Item" at bounding box center [529, 305] width 71 height 18
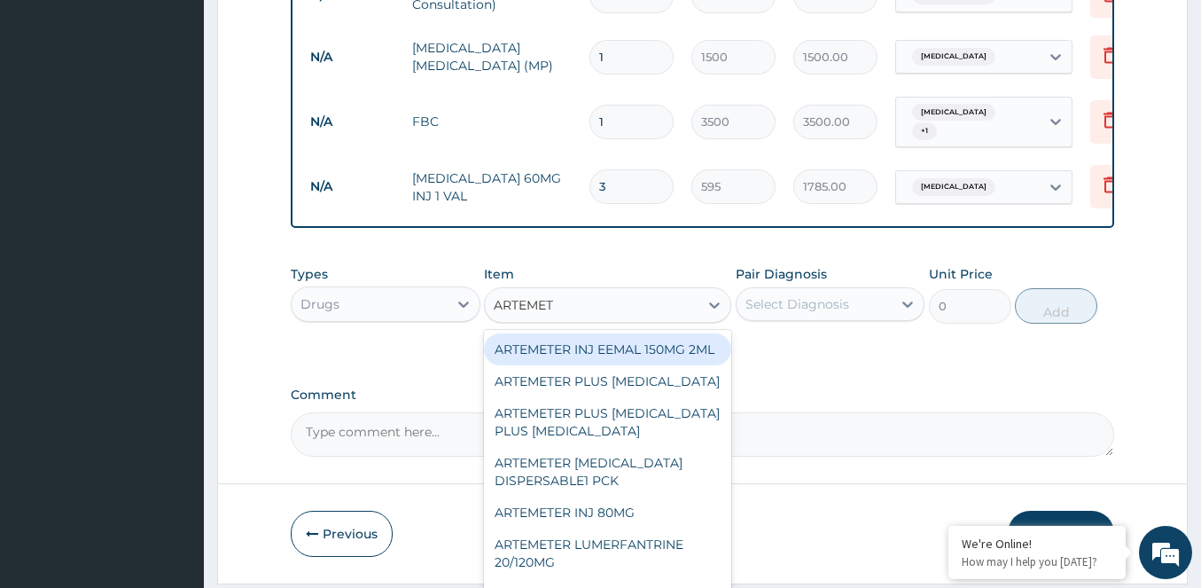
type input "ARTEME"
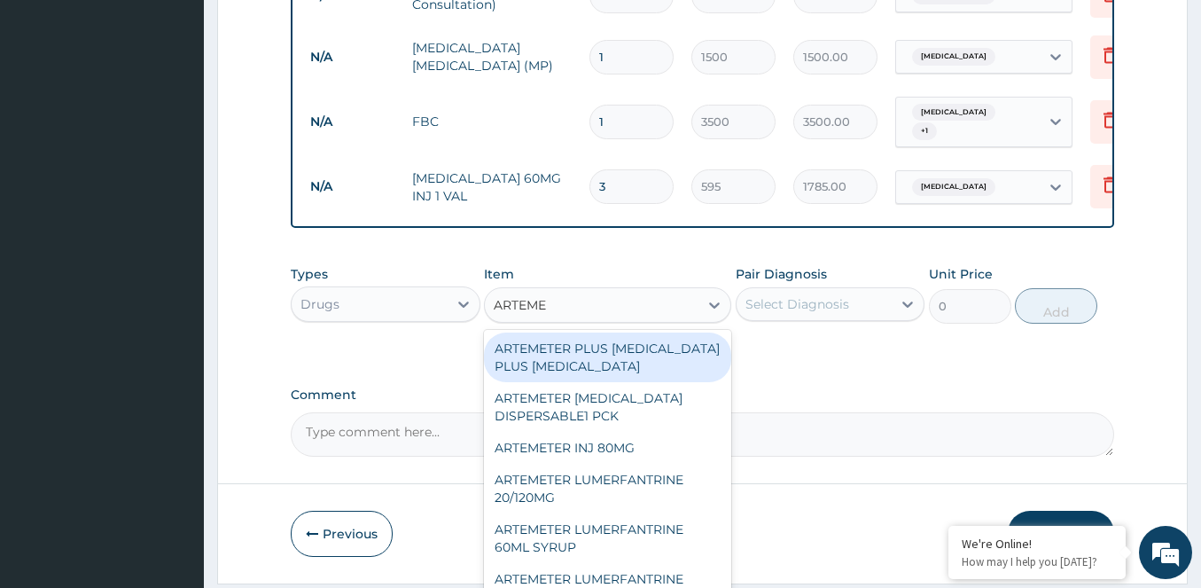
scroll to position [89, 0]
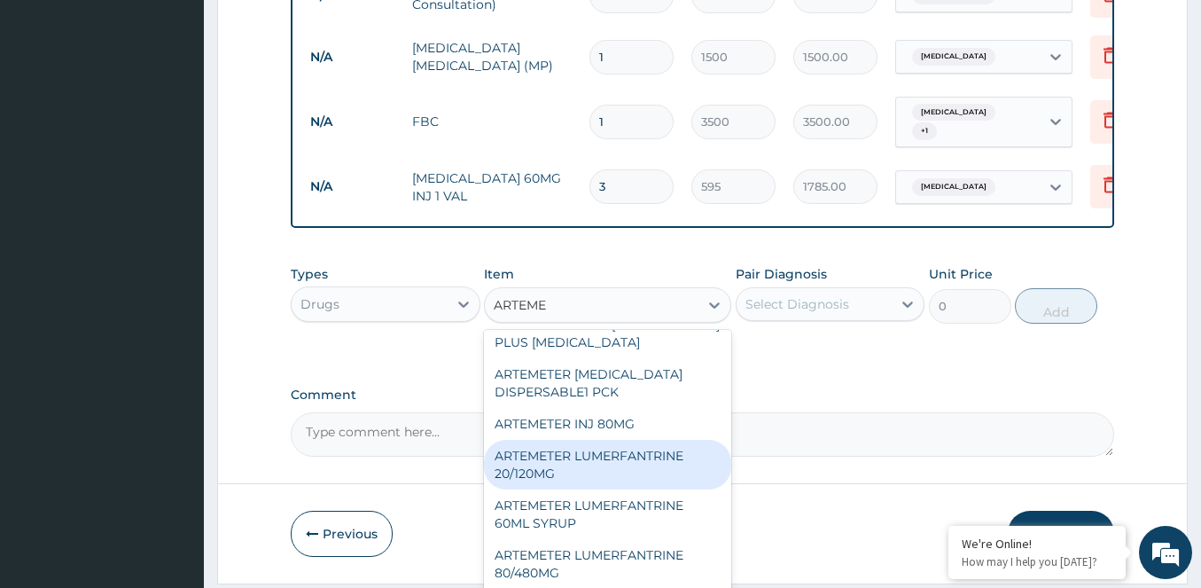
click at [579, 489] on div "ARTEMETER LUMERFANTRINE 20/120MG" at bounding box center [607, 465] width 247 height 50
type input "210"
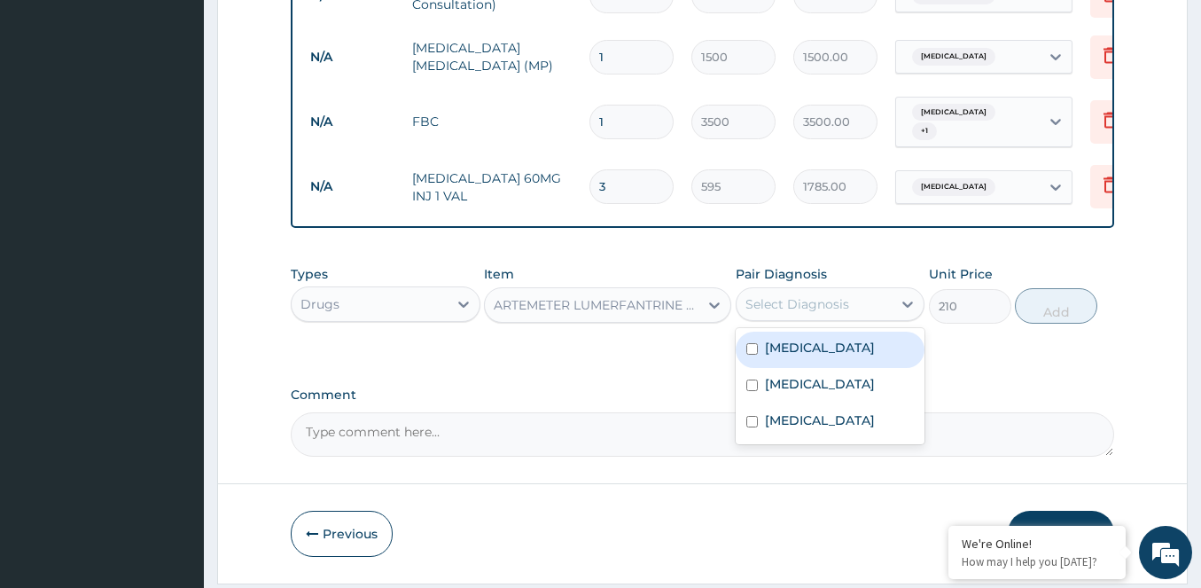
click at [800, 313] on div "Select Diagnosis" at bounding box center [797, 304] width 104 height 18
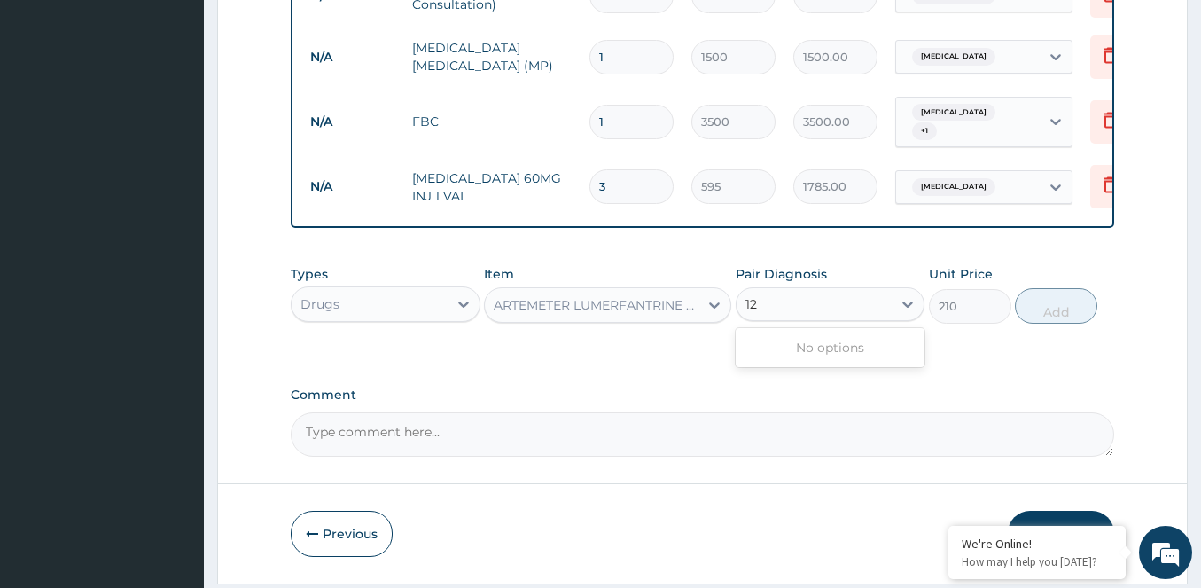
type input "12"
click at [797, 323] on div "Pair Diagnosis Select Diagnosis" at bounding box center [831, 294] width 190 height 58
drag, startPoint x: 797, startPoint y: 311, endPoint x: 797, endPoint y: 332, distance: 21.3
click at [797, 313] on div "Select Diagnosis" at bounding box center [797, 304] width 104 height 18
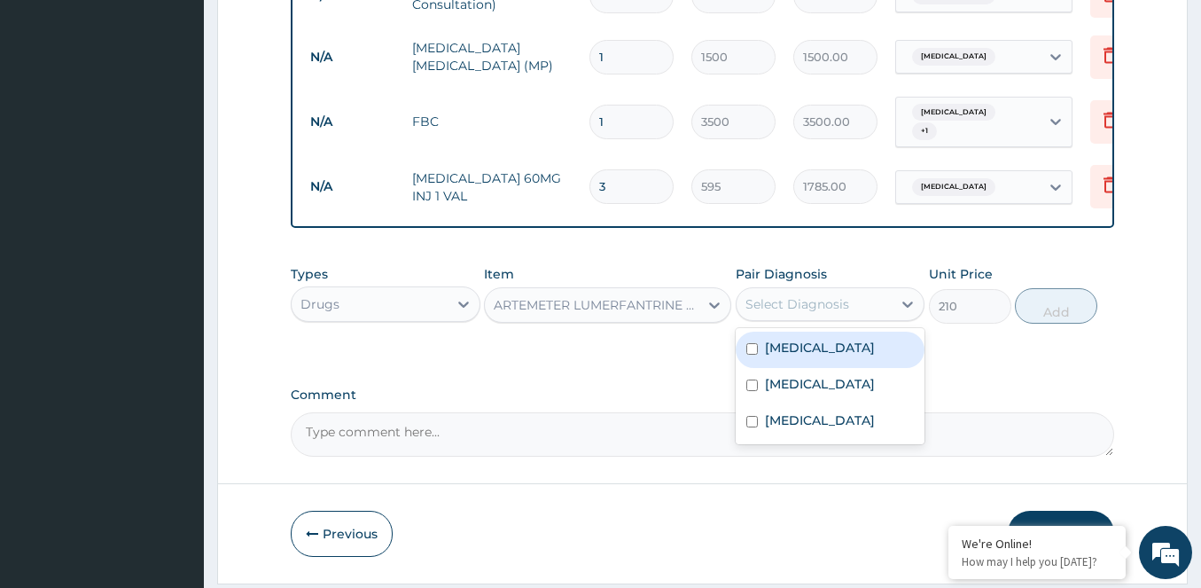
click at [788, 368] on div "[MEDICAL_DATA]" at bounding box center [831, 349] width 190 height 36
checkbox input "true"
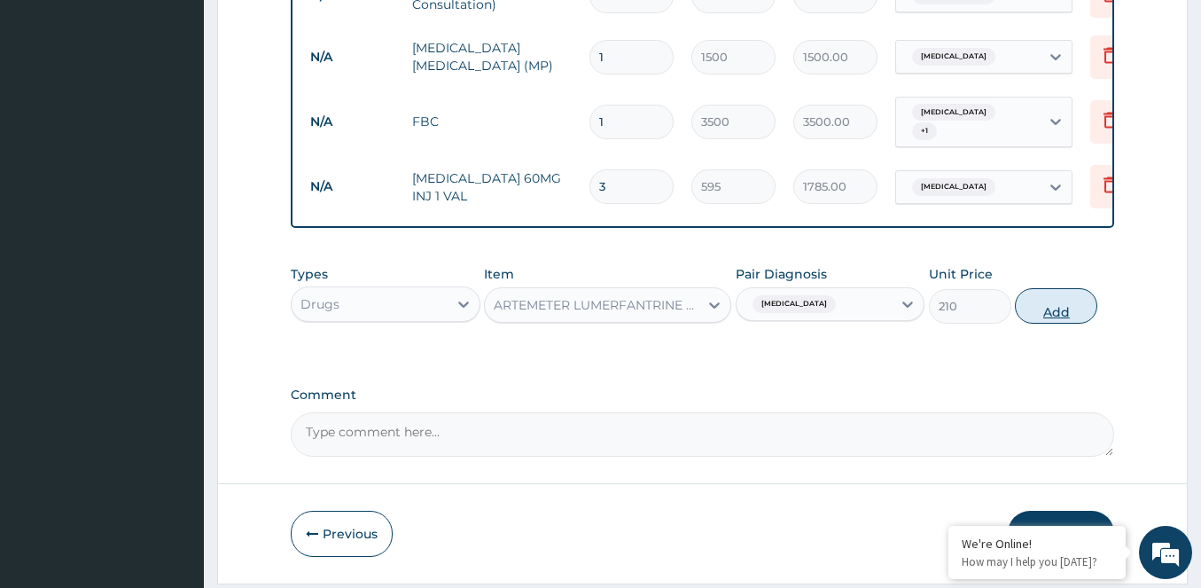
click at [1046, 311] on button "Add" at bounding box center [1056, 305] width 82 height 35
type input "0"
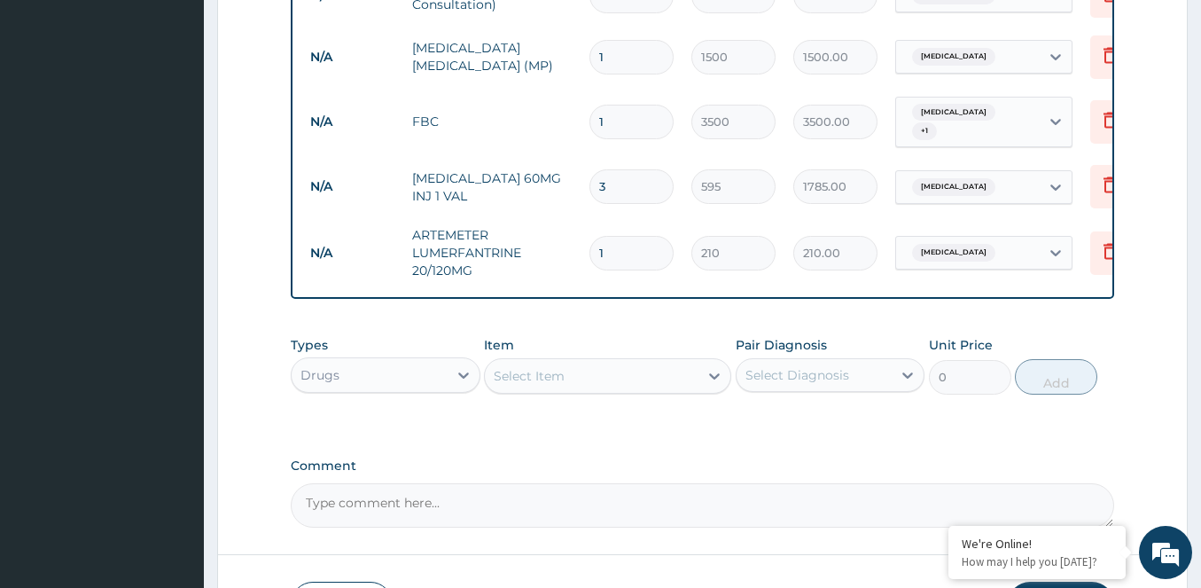
type input "12"
type input "2520.00"
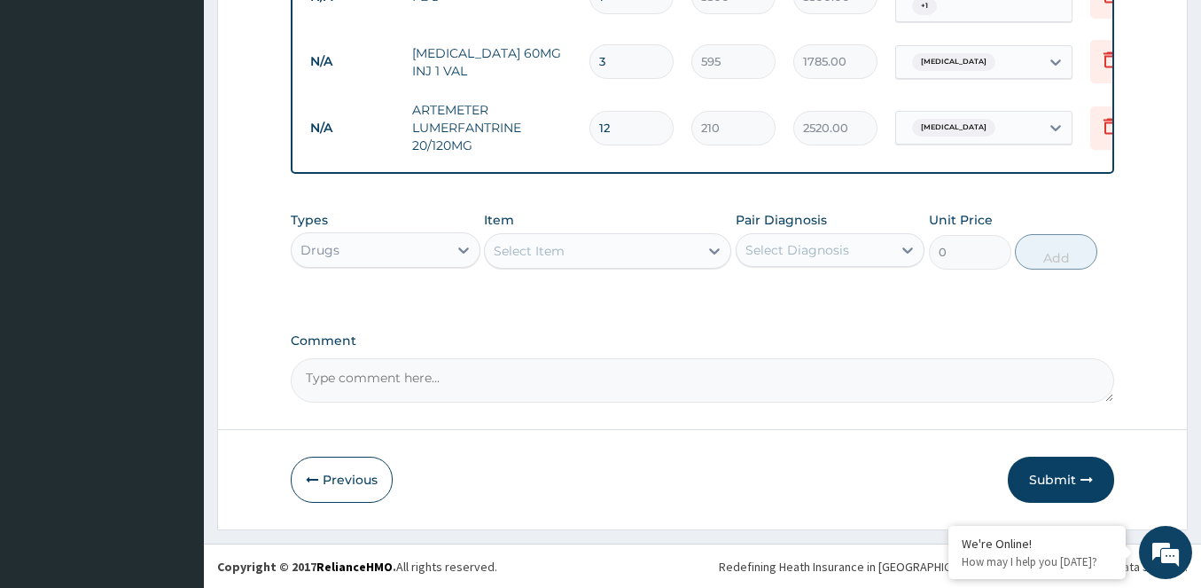
scroll to position [874, 0]
type input "12"
click at [549, 253] on div "Select Item" at bounding box center [529, 250] width 71 height 18
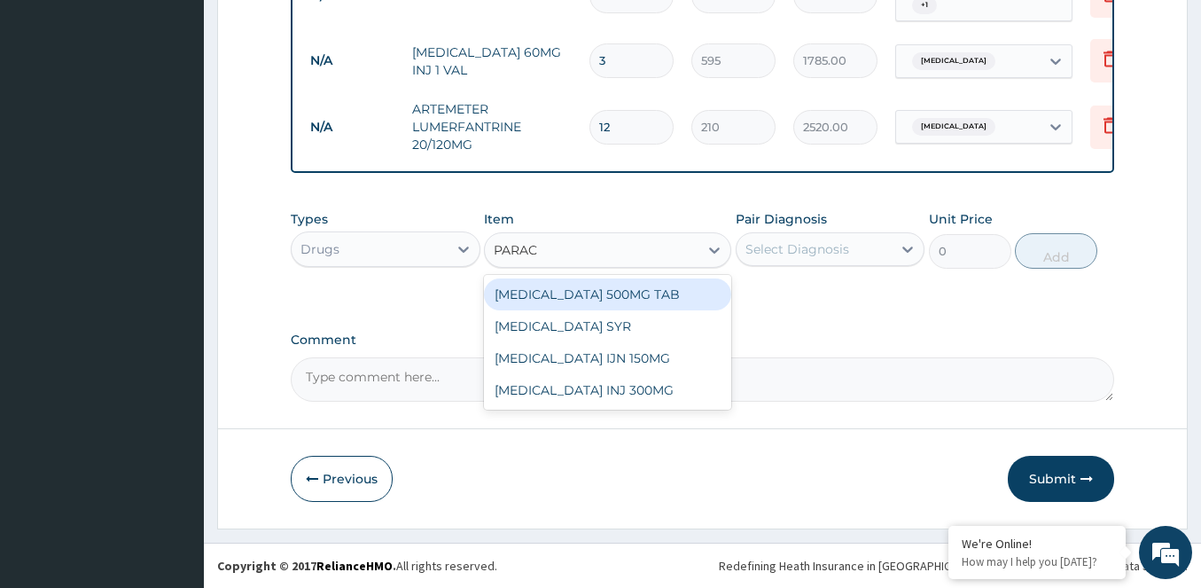
type input "PARACE"
drag, startPoint x: 574, startPoint y: 303, endPoint x: 767, endPoint y: 269, distance: 195.4
click at [587, 297] on div "[MEDICAL_DATA] 500MG TAB" at bounding box center [607, 294] width 247 height 32
type input "70"
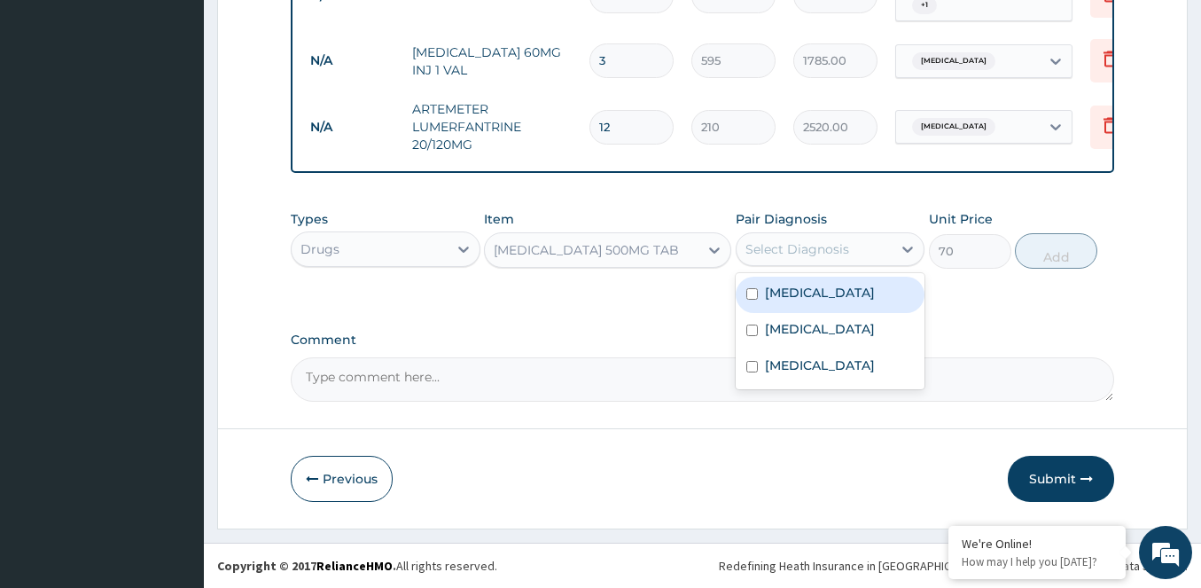
drag, startPoint x: 834, startPoint y: 245, endPoint x: 777, endPoint y: 297, distance: 76.5
click at [834, 246] on div "Select Diagnosis" at bounding box center [797, 249] width 104 height 18
click at [753, 289] on input "checkbox" at bounding box center [752, 294] width 12 height 12
checkbox input "true"
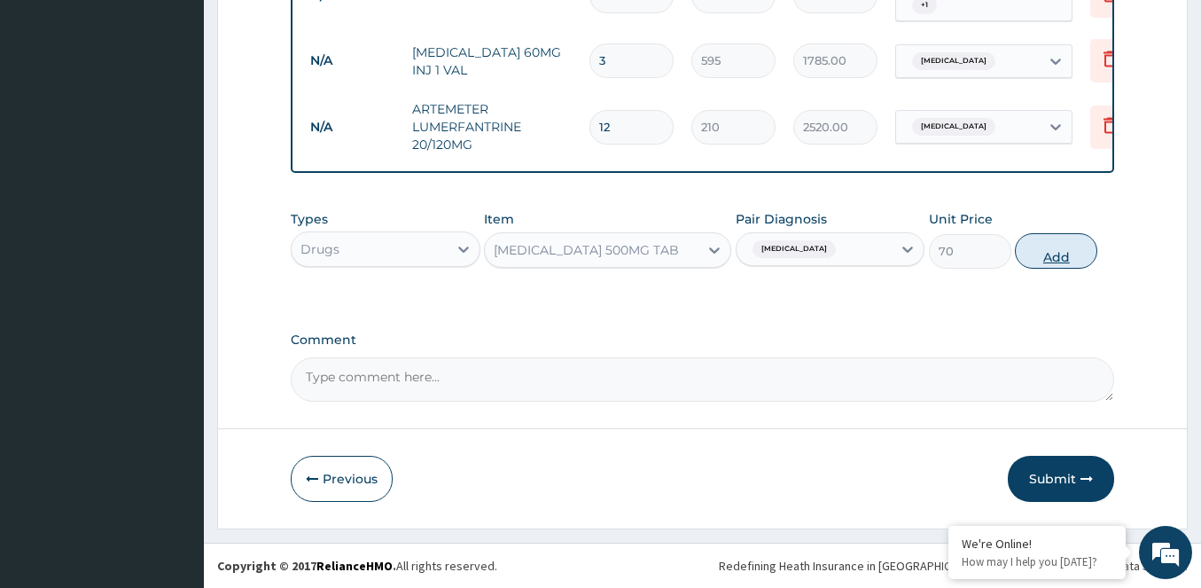
drag, startPoint x: 1057, startPoint y: 263, endPoint x: 1025, endPoint y: 265, distance: 32.0
click at [1056, 263] on button "Add" at bounding box center [1056, 250] width 82 height 35
type input "0"
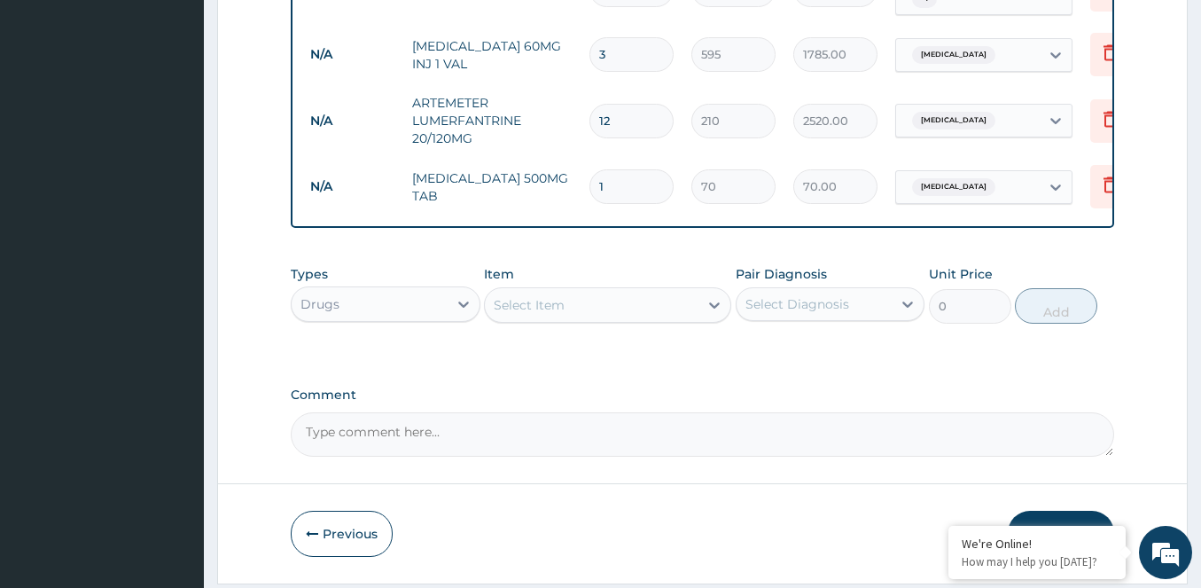
type input "0.00"
type input "9"
type input "630.00"
type input "9"
click at [572, 318] on div "Select Item" at bounding box center [592, 305] width 214 height 28
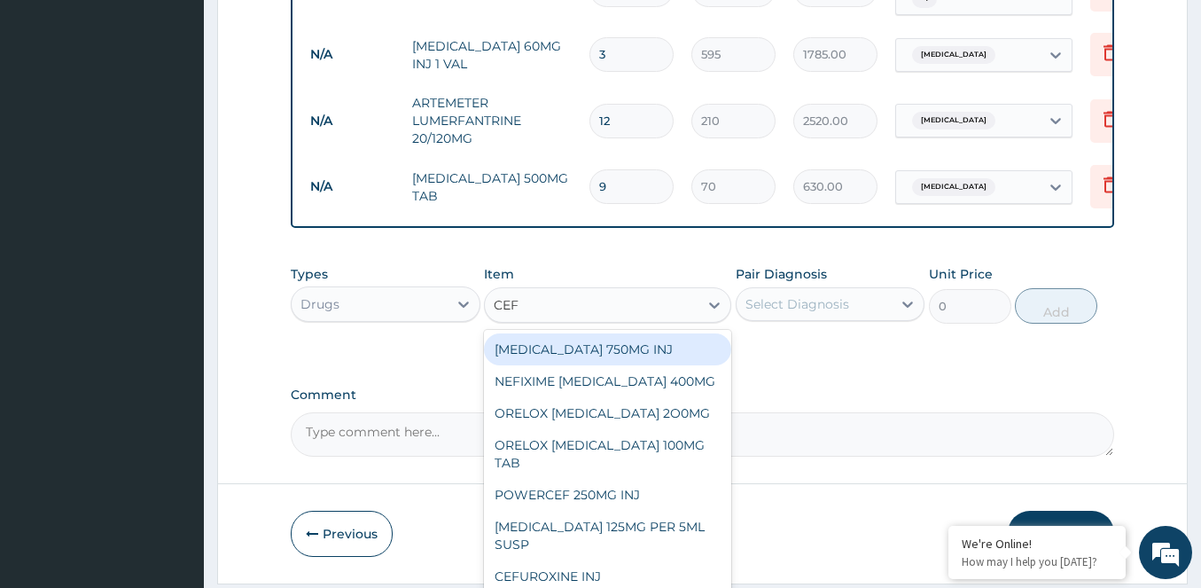
type input "CEFT"
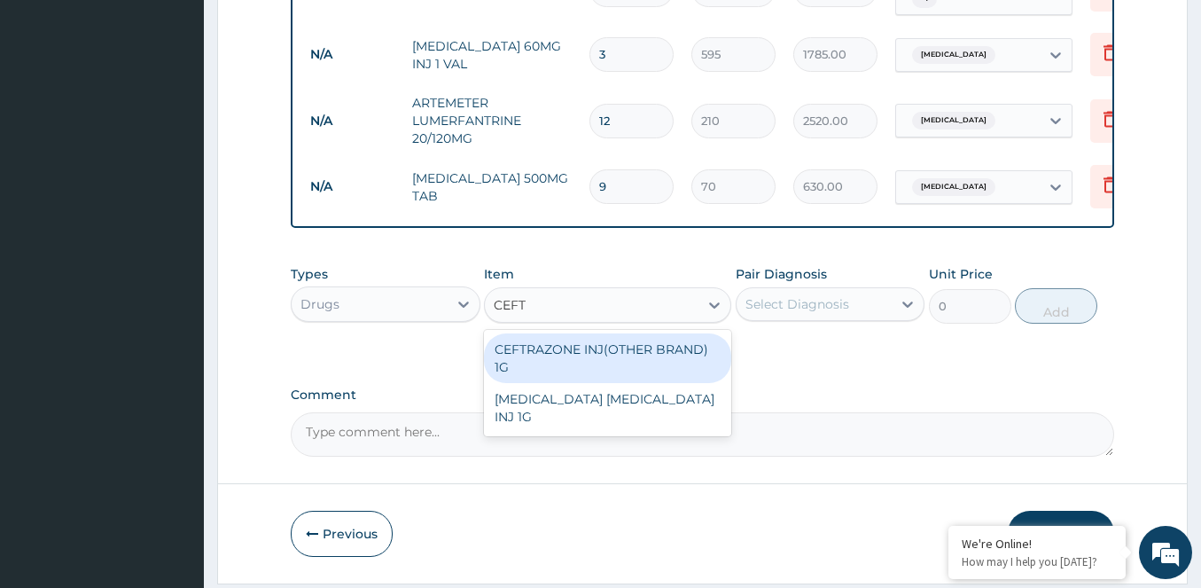
click at [604, 354] on div "CEFTRAZONE INJ(OTHER BRAND) 1G" at bounding box center [607, 358] width 247 height 50
type input "1050"
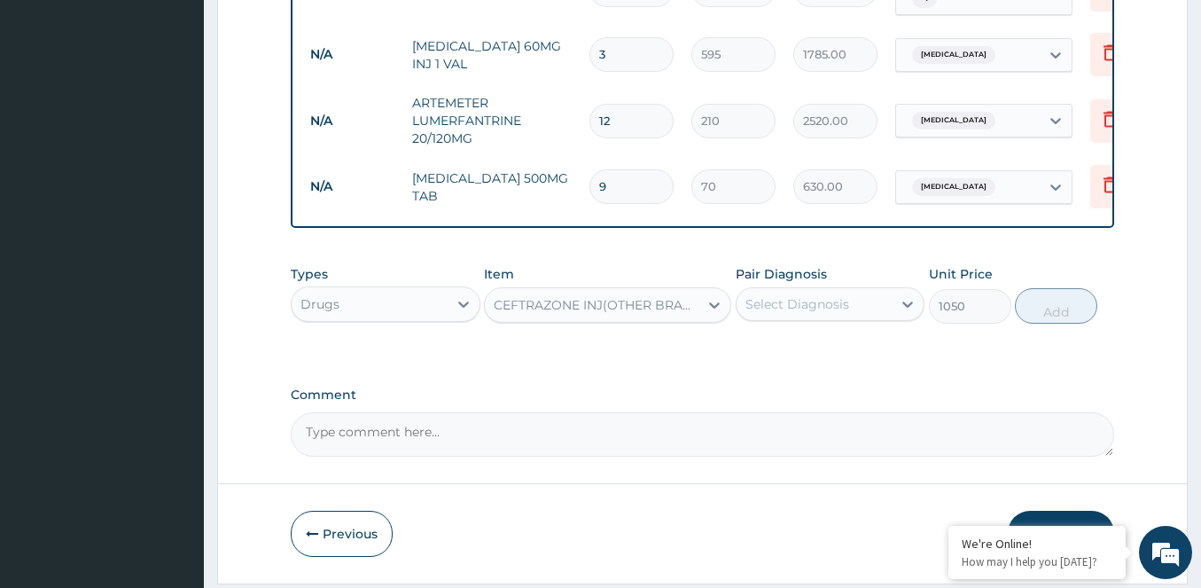
click at [807, 313] on div "Select Diagnosis" at bounding box center [797, 304] width 104 height 18
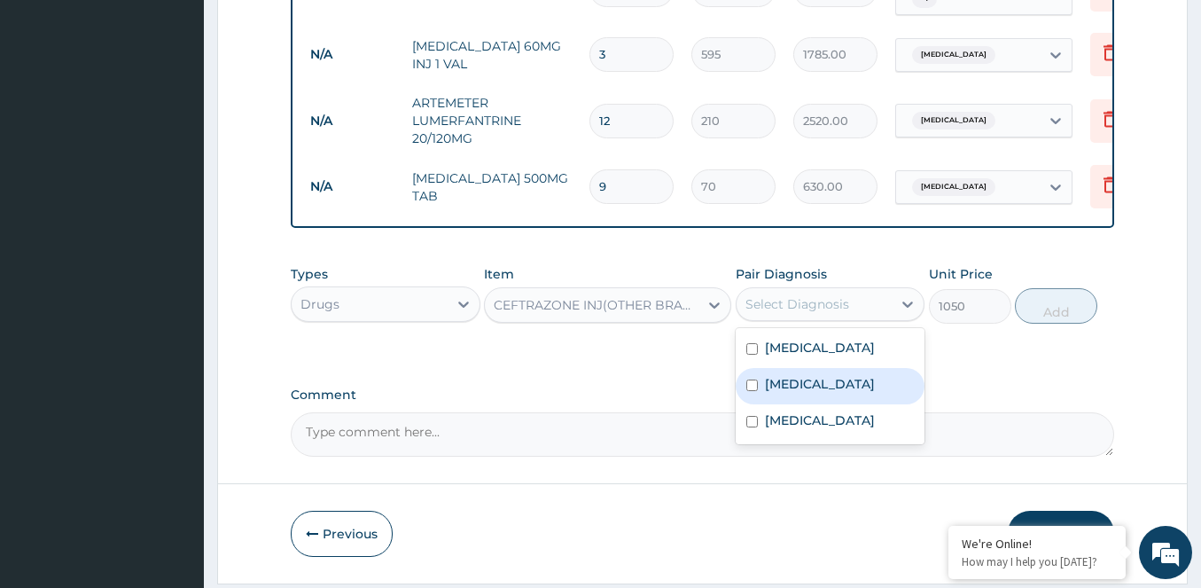
drag, startPoint x: 750, startPoint y: 393, endPoint x: 917, endPoint y: 375, distance: 168.5
click at [752, 391] on input "checkbox" at bounding box center [752, 385] width 12 height 12
checkbox input "true"
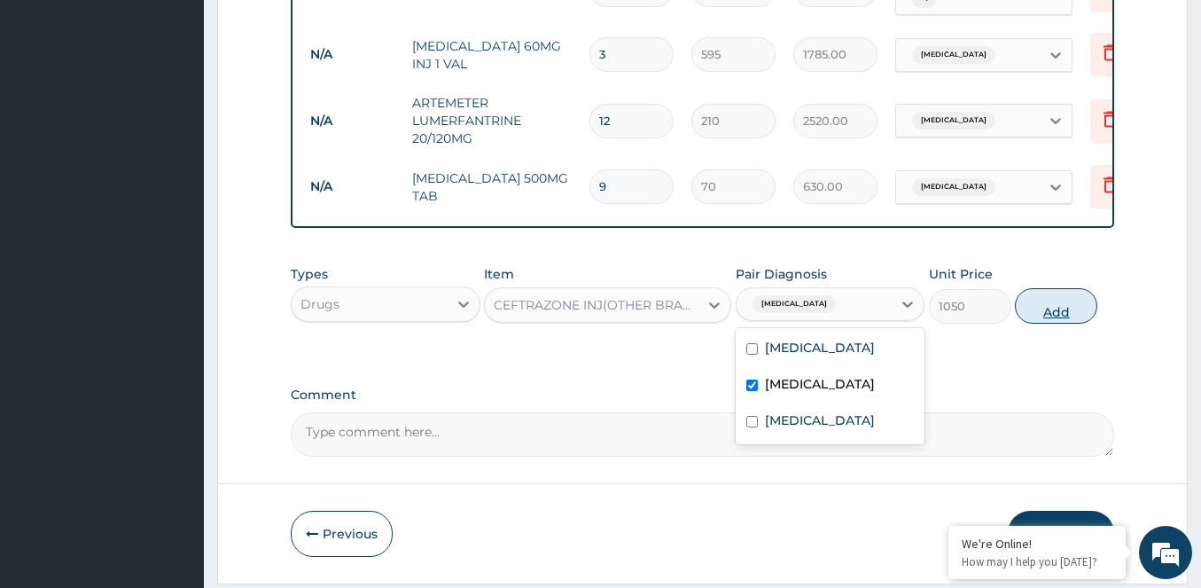
click at [1049, 323] on button "Add" at bounding box center [1056, 305] width 82 height 35
type input "0"
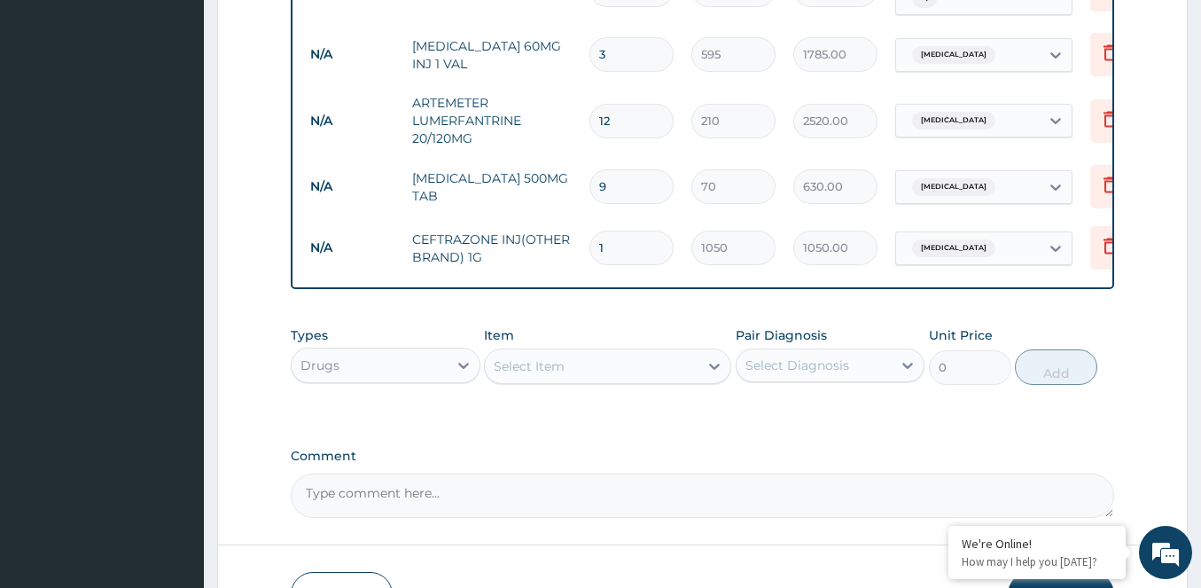
type input "0.00"
type input "2"
type input "2100.00"
type input "2"
click at [537, 375] on div "Select Item" at bounding box center [529, 366] width 71 height 18
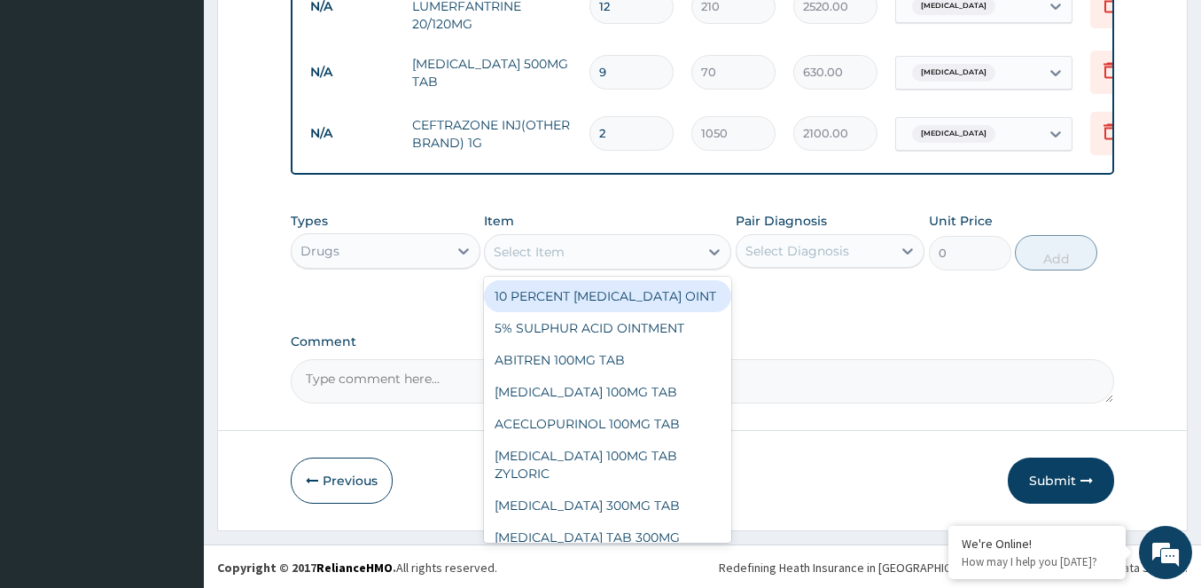
scroll to position [996, 0]
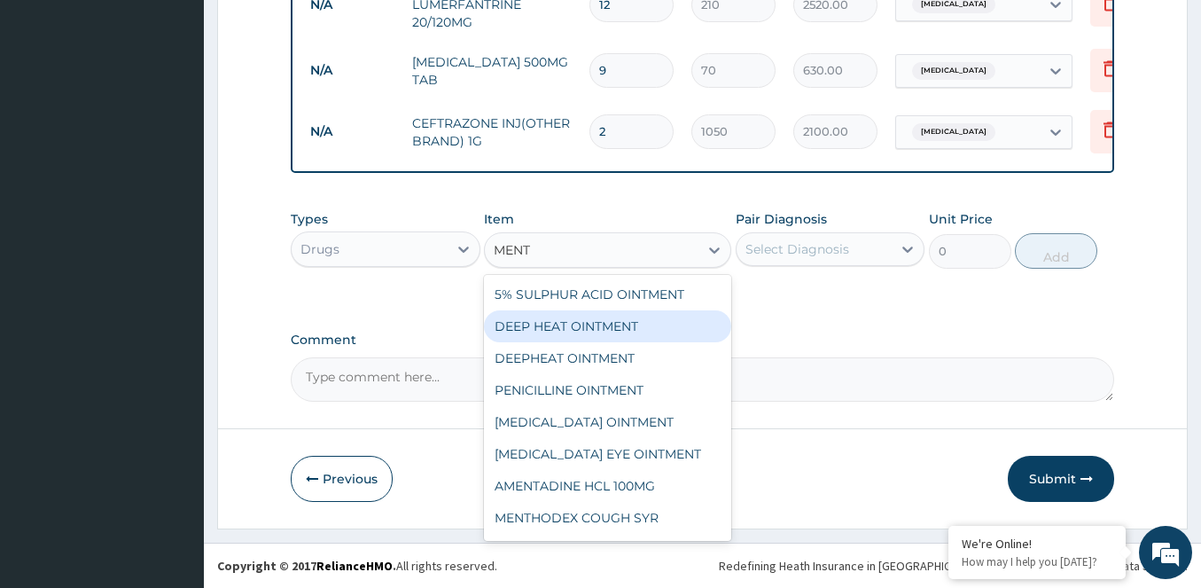
type input "MENTH"
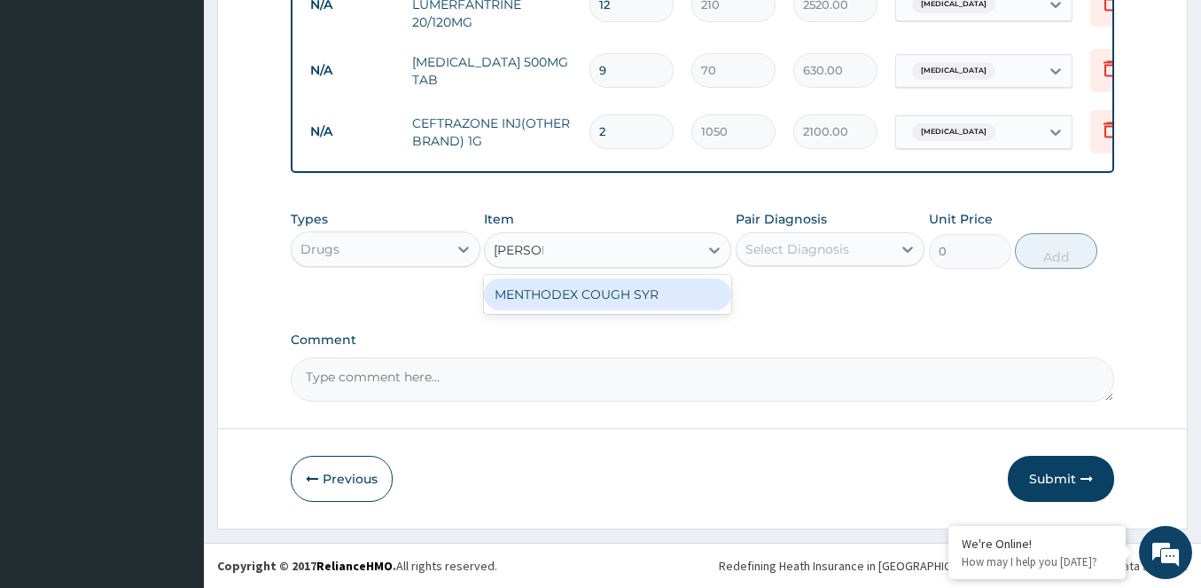
drag, startPoint x: 595, startPoint y: 295, endPoint x: 705, endPoint y: 280, distance: 110.9
click at [601, 294] on div "MENTHODEX COUGH SYR" at bounding box center [607, 294] width 247 height 32
type input "630"
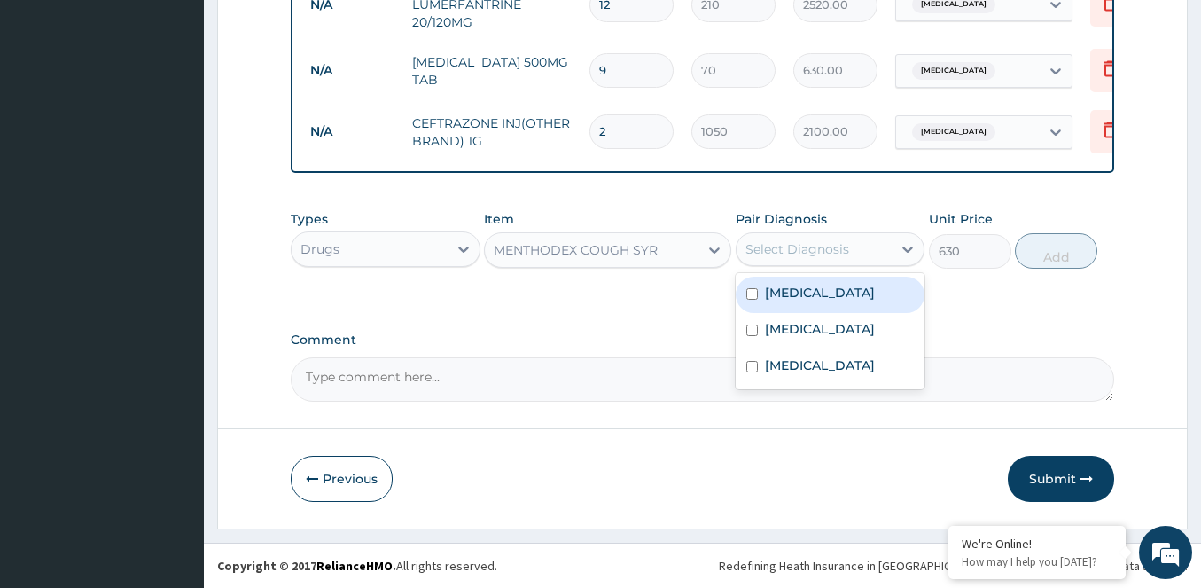
click at [774, 261] on div "Select Diagnosis" at bounding box center [814, 249] width 156 height 28
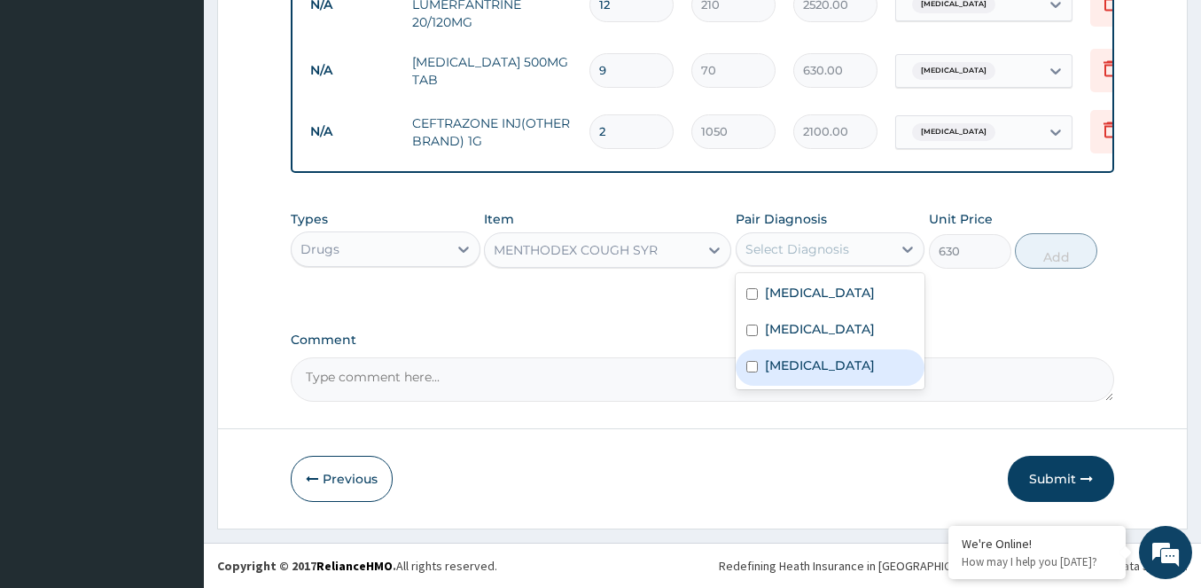
drag, startPoint x: 747, startPoint y: 374, endPoint x: 872, endPoint y: 342, distance: 129.0
click at [763, 371] on div "Upper respiratory infection" at bounding box center [831, 367] width 190 height 36
checkbox input "true"
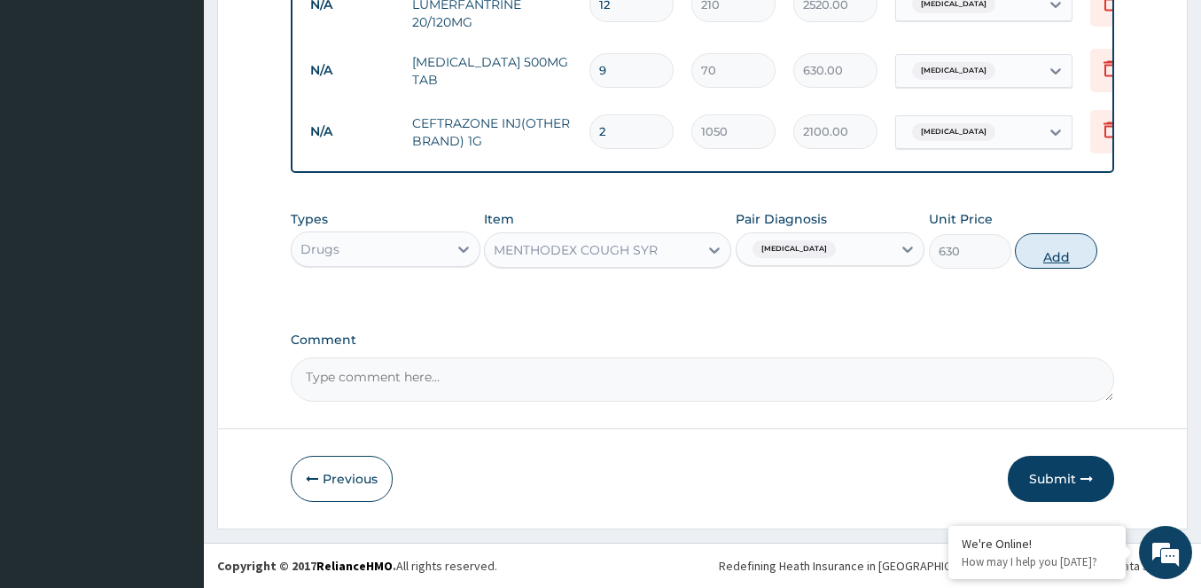
click at [1045, 260] on button "Add" at bounding box center [1056, 250] width 82 height 35
type input "0"
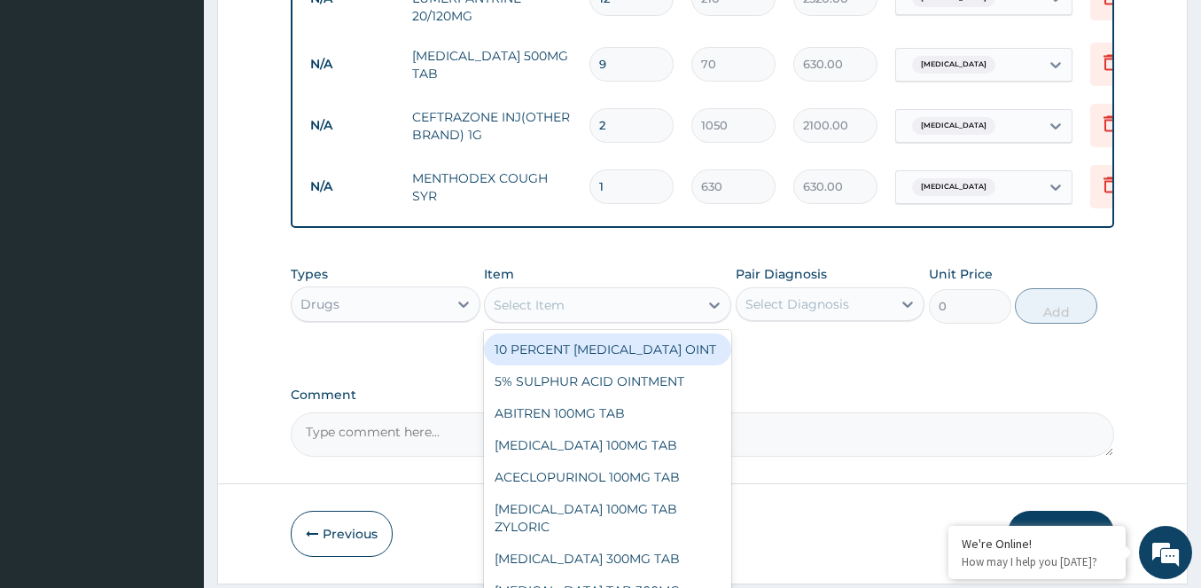
click at [558, 313] on div "Select Item" at bounding box center [529, 305] width 71 height 18
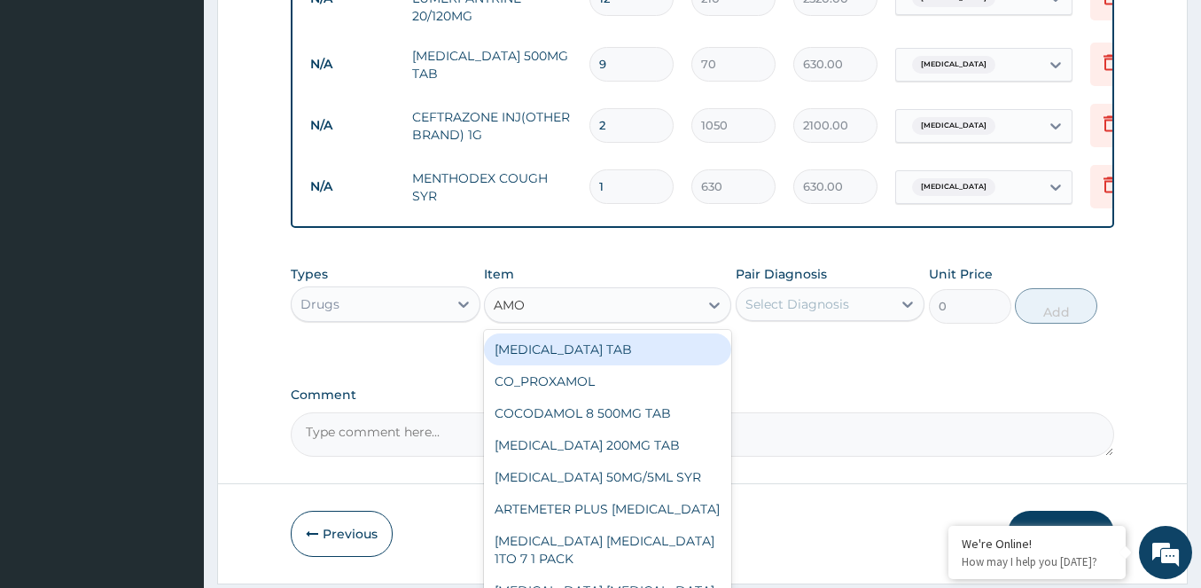
type input "AMOX"
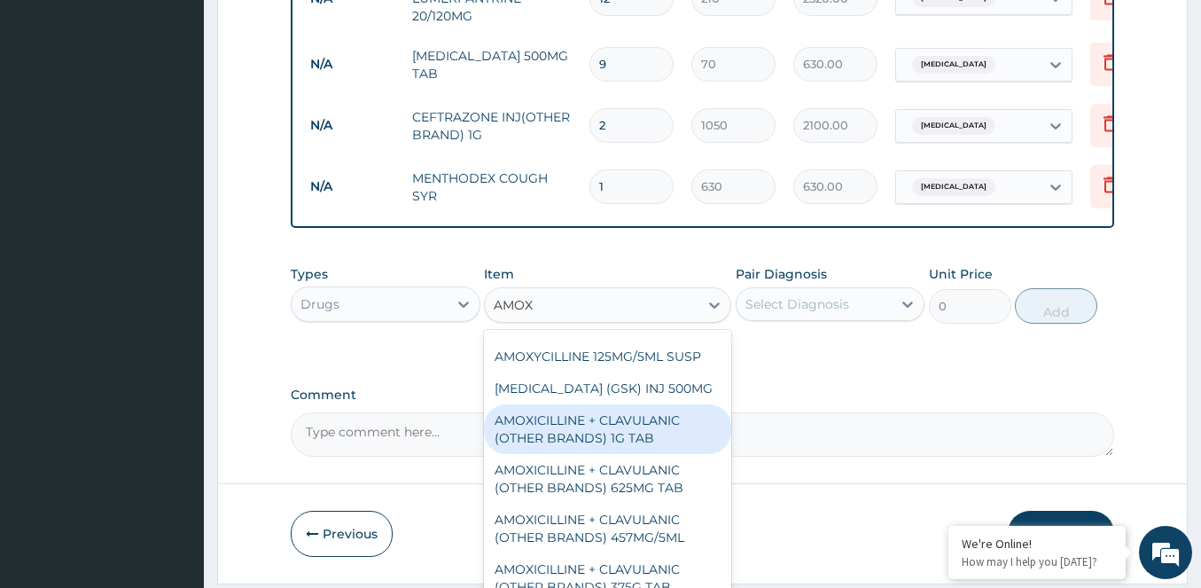
scroll to position [0, 0]
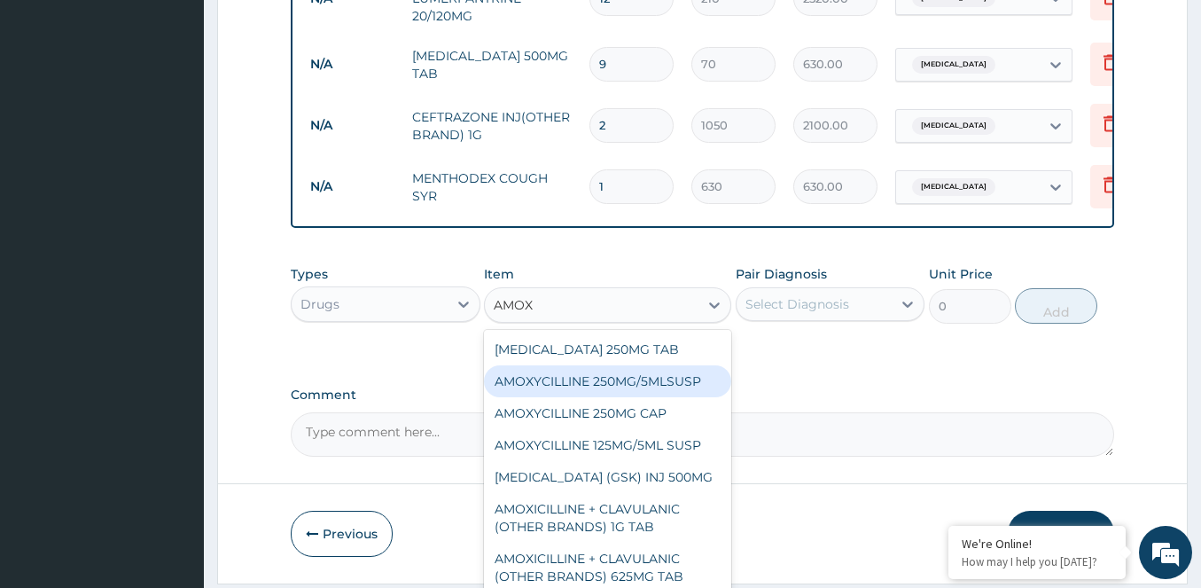
drag, startPoint x: 559, startPoint y: 359, endPoint x: 623, endPoint y: 412, distance: 83.1
click at [651, 393] on div "DIAMOX 250MG TAB AMOXYCILLINE 250MG/5MLSUSP AMOXYCILLINE 250MG CAP AMOXYCILLINE…" at bounding box center [607, 463] width 247 height 266
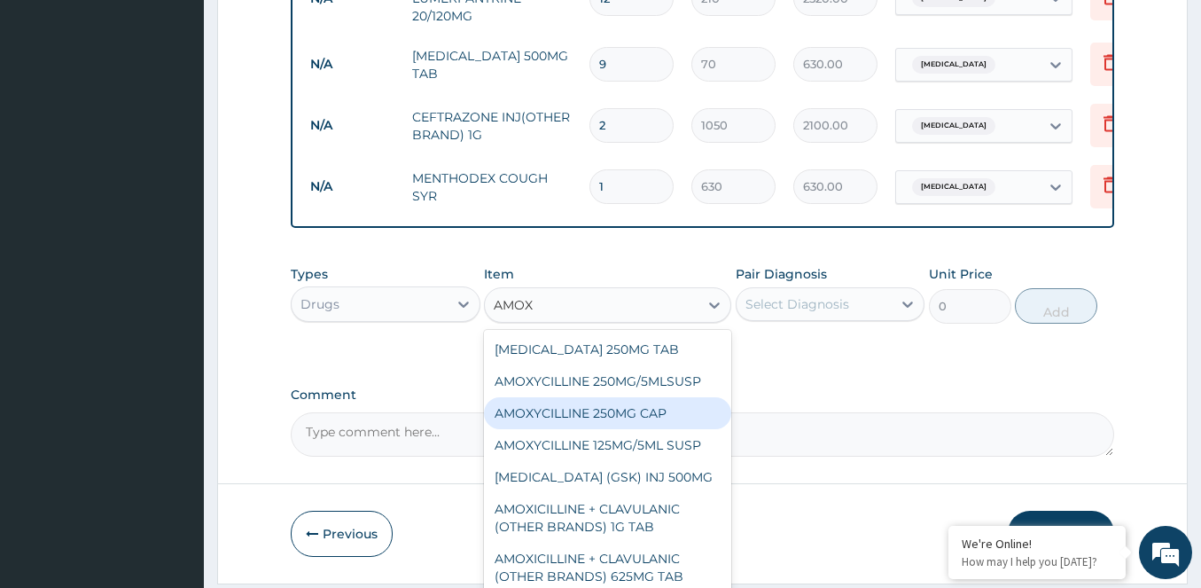
click at [596, 417] on div "AMOXYCILLINE 250MG CAP" at bounding box center [607, 413] width 247 height 32
type input "21"
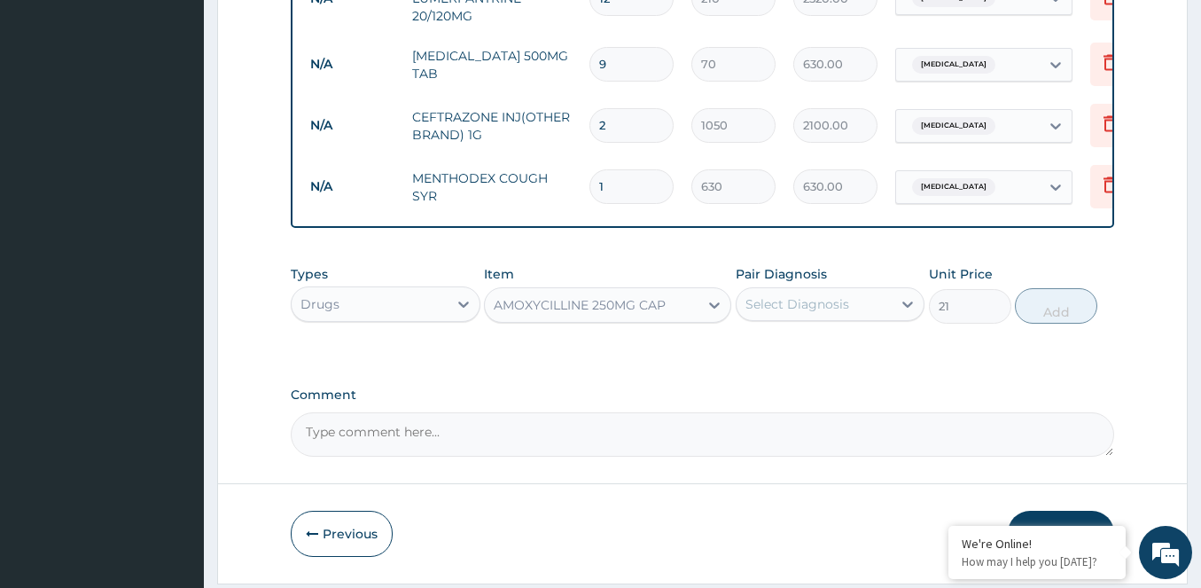
click at [803, 311] on div "Select Diagnosis" at bounding box center [797, 304] width 104 height 18
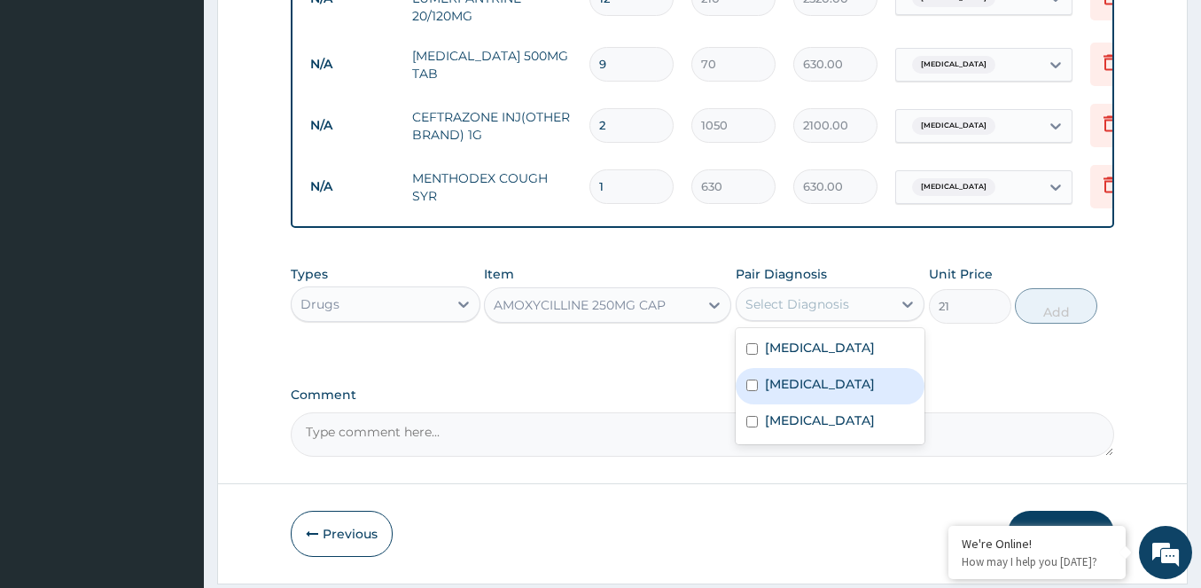
click at [753, 397] on div "[MEDICAL_DATA]" at bounding box center [831, 386] width 190 height 36
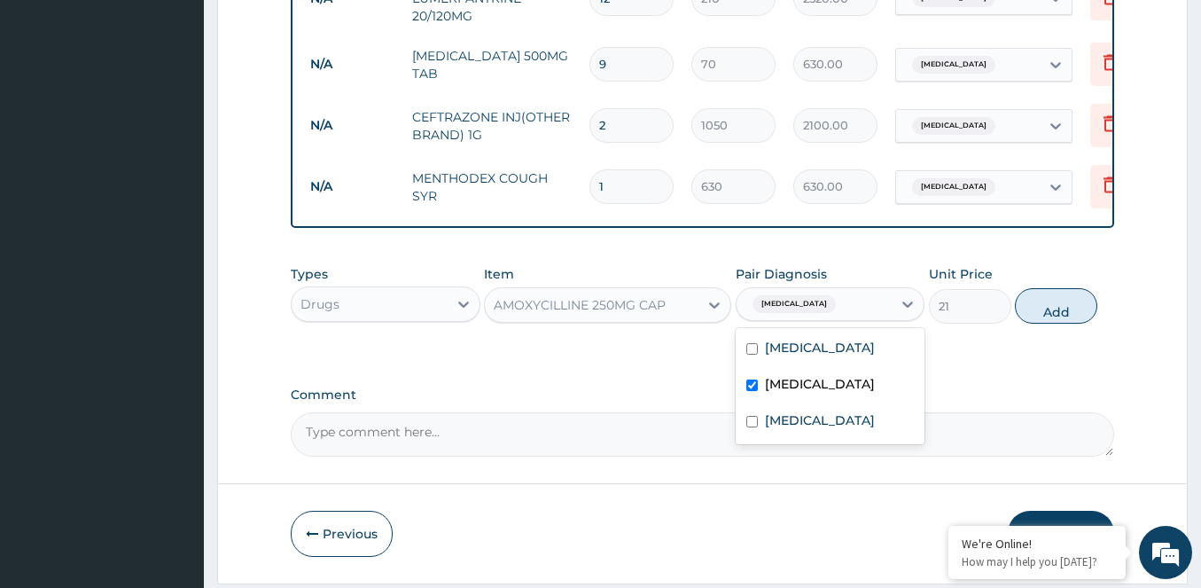
checkbox input "true"
drag, startPoint x: 1048, startPoint y: 321, endPoint x: 877, endPoint y: 332, distance: 171.4
click at [1020, 316] on button "Add" at bounding box center [1056, 305] width 82 height 35
type input "0"
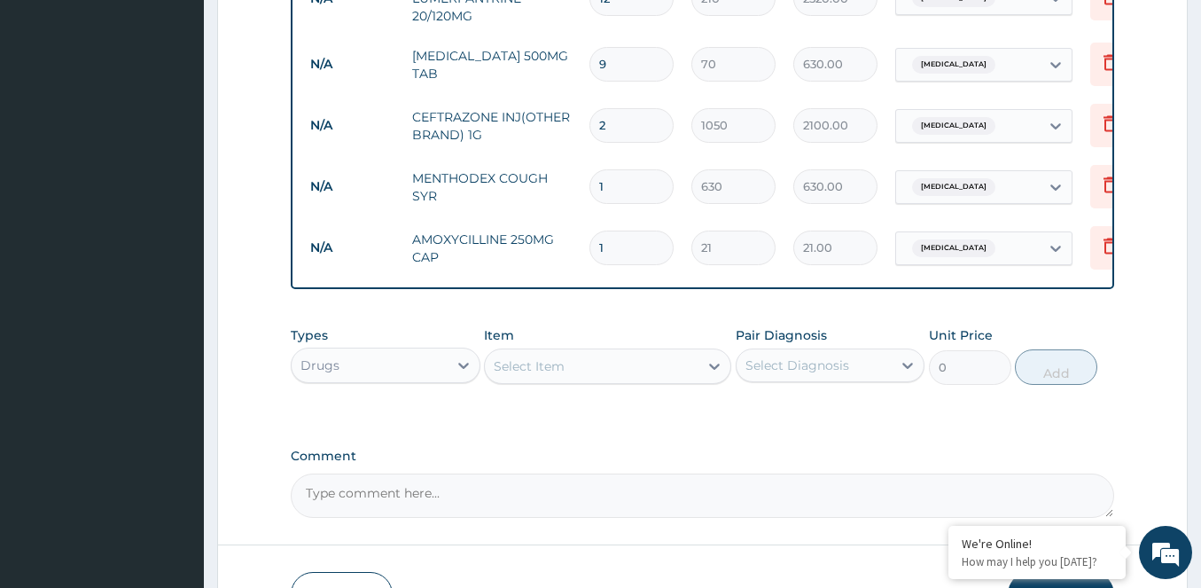
type input "15"
type input "315.00"
type input "1"
type input "21.00"
type input "0.00"
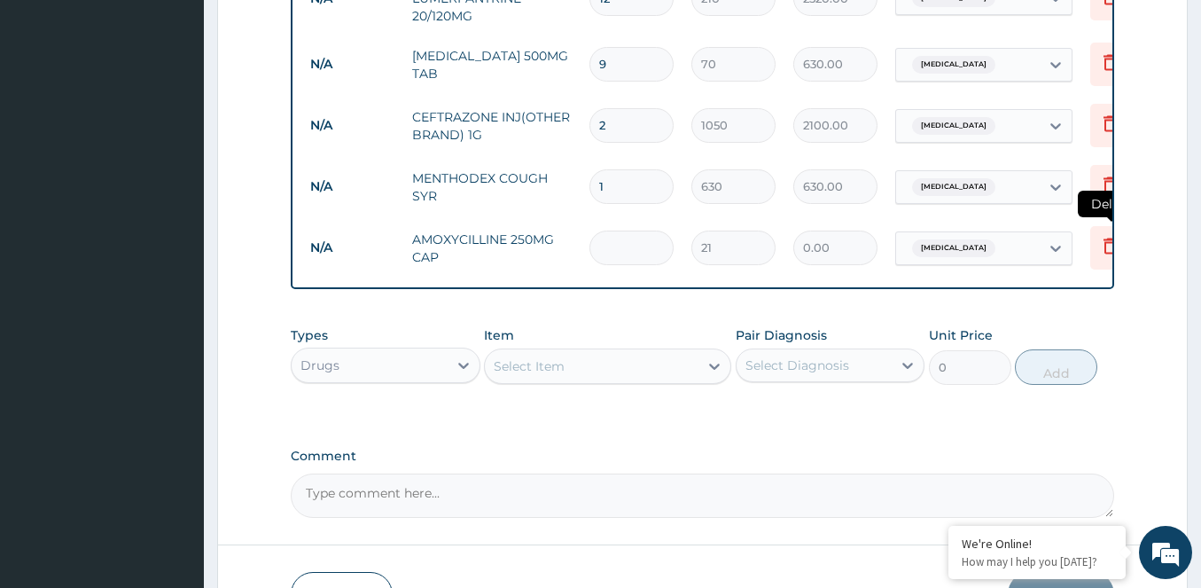
click at [1107, 238] on icon at bounding box center [1109, 245] width 21 height 21
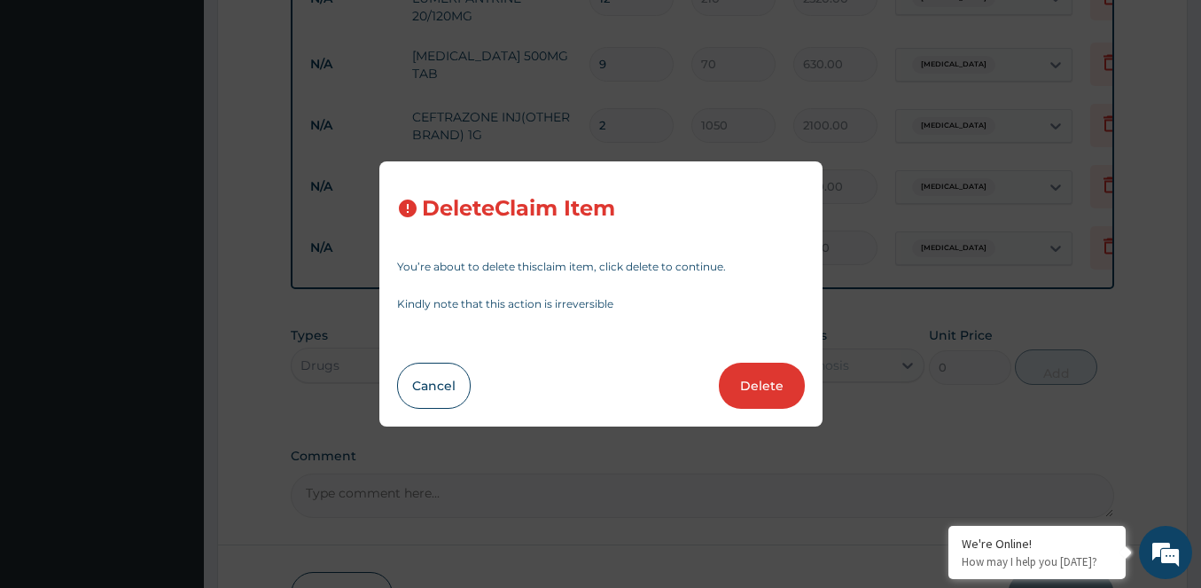
drag, startPoint x: 407, startPoint y: 396, endPoint x: 459, endPoint y: 395, distance: 52.3
click at [420, 395] on button "Cancel" at bounding box center [434, 385] width 74 height 46
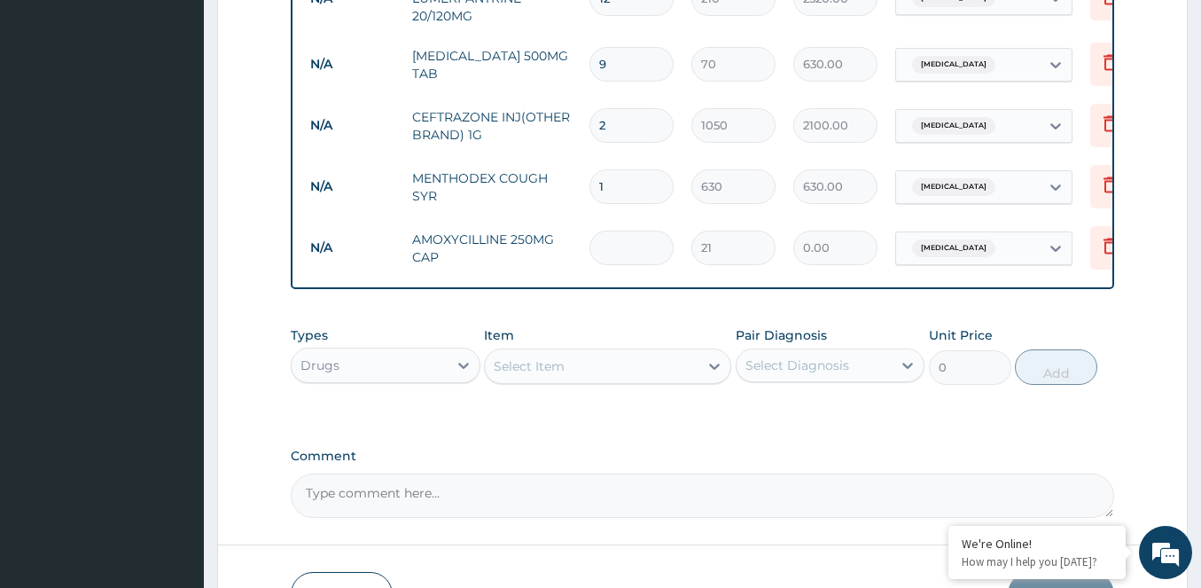
click at [608, 248] on input "number" at bounding box center [631, 247] width 84 height 35
type input "1"
type input "21.00"
type input "10"
type input "210.00"
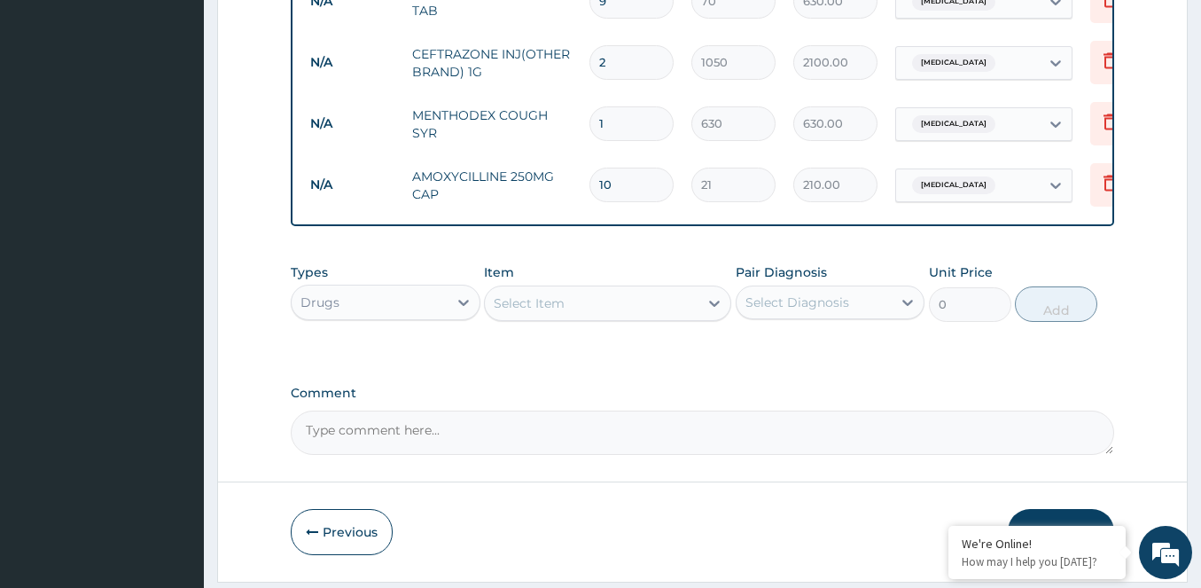
scroll to position [1118, 0]
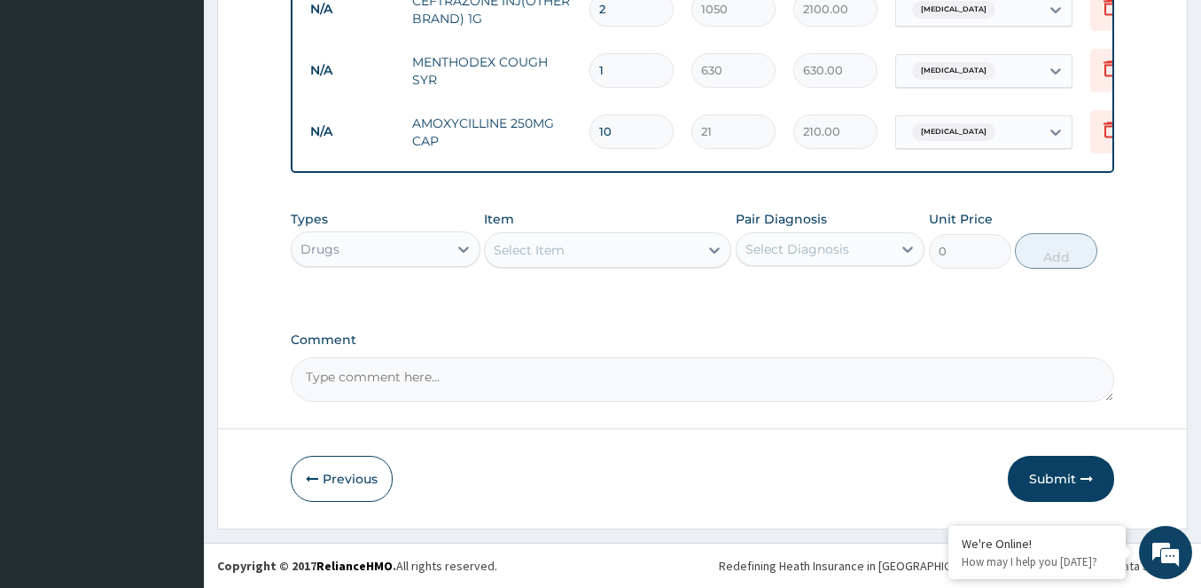
type input "10"
click at [605, 255] on div "Select Item" at bounding box center [592, 250] width 214 height 28
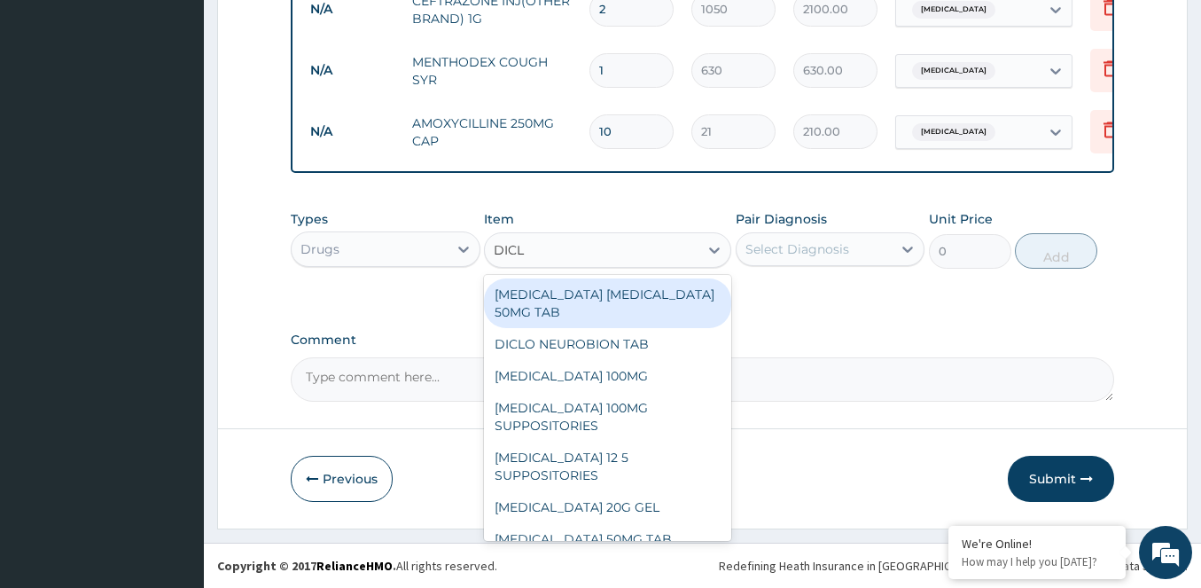
type input "DICLO"
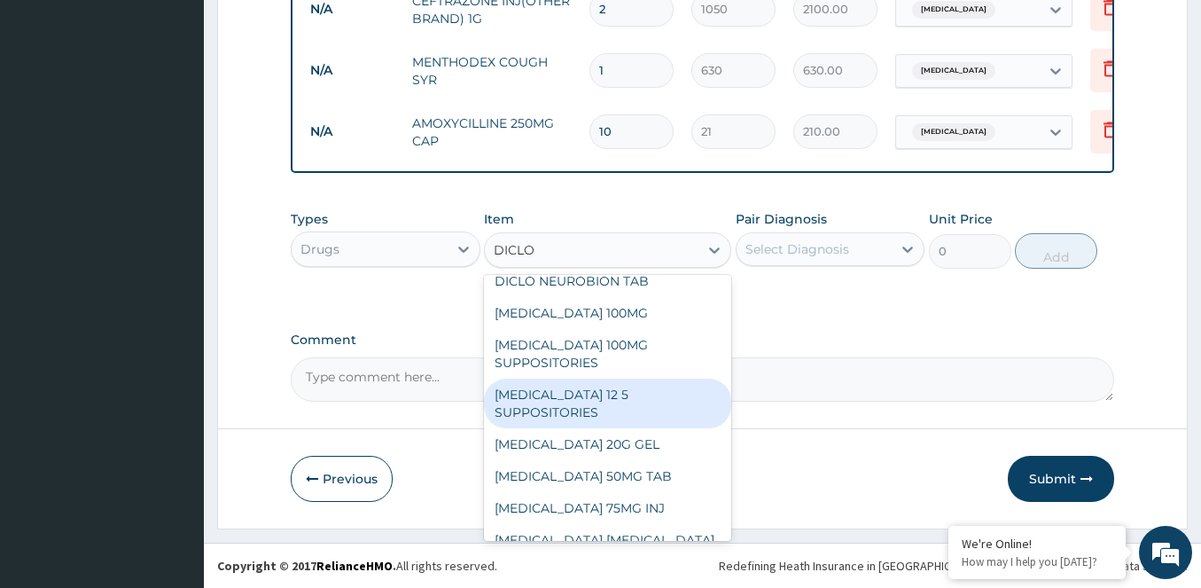
scroll to position [89, 0]
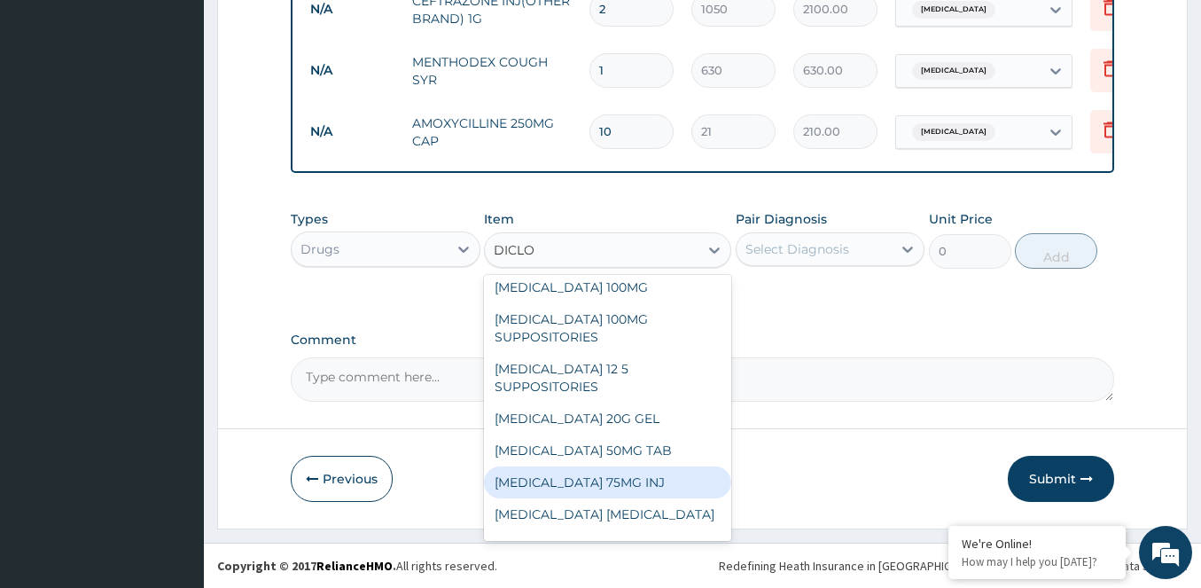
drag, startPoint x: 570, startPoint y: 487, endPoint x: 613, endPoint y: 466, distance: 48.4
click at [573, 486] on div "[MEDICAL_DATA] 75MG INJ" at bounding box center [607, 482] width 247 height 32
type input "140"
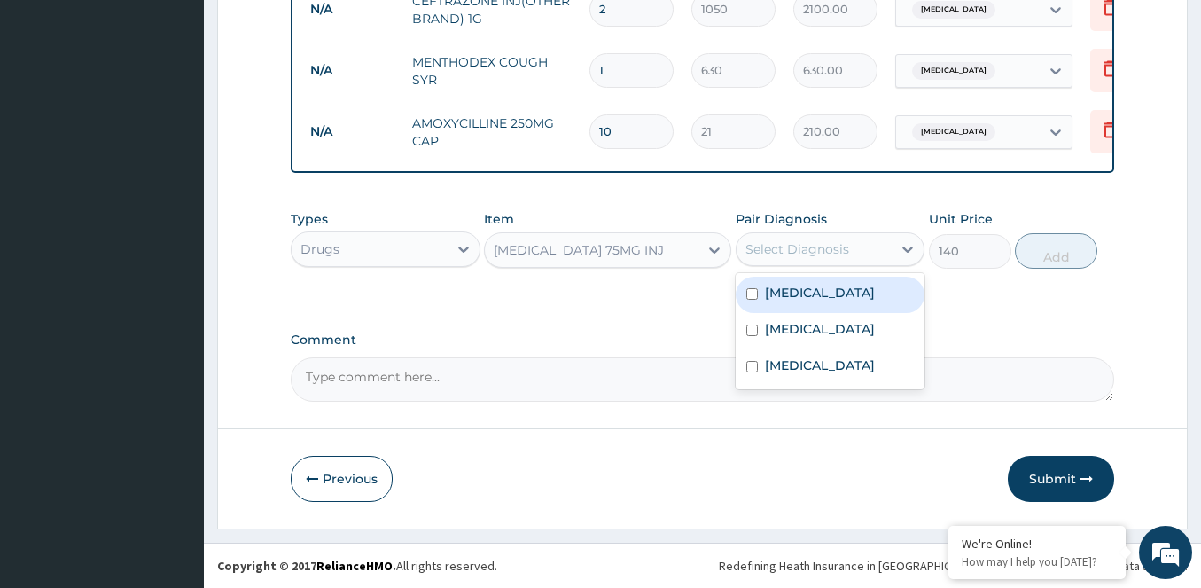
drag, startPoint x: 812, startPoint y: 256, endPoint x: 796, endPoint y: 290, distance: 37.3
click at [812, 255] on div "Select Diagnosis" at bounding box center [797, 249] width 104 height 18
click at [790, 304] on div "[MEDICAL_DATA]" at bounding box center [831, 295] width 190 height 36
checkbox input "true"
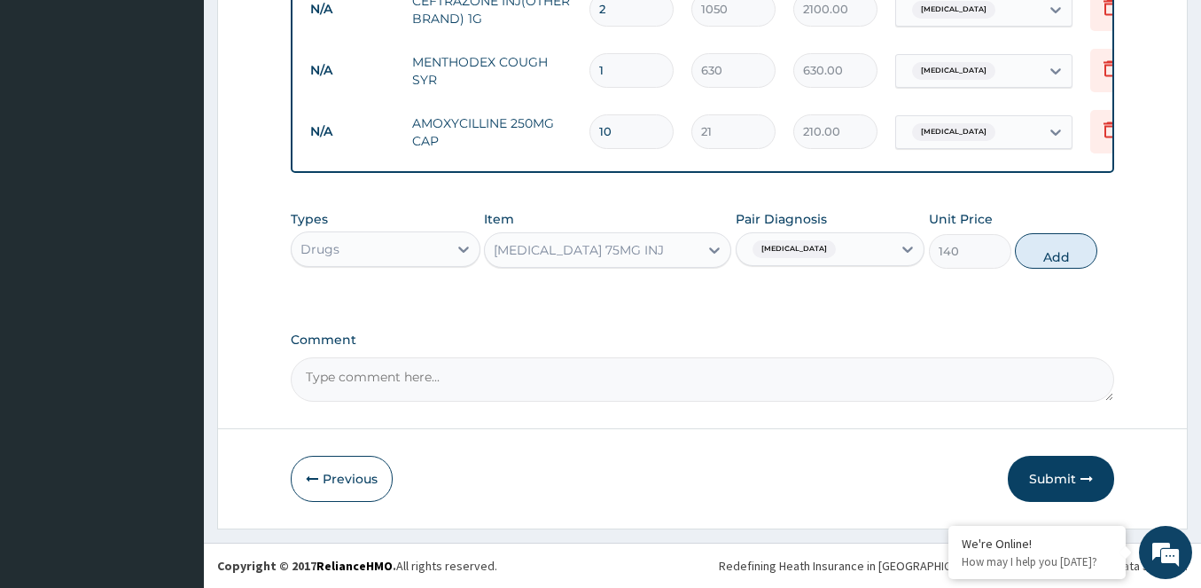
click at [1048, 262] on button "Add" at bounding box center [1056, 250] width 82 height 35
type input "0"
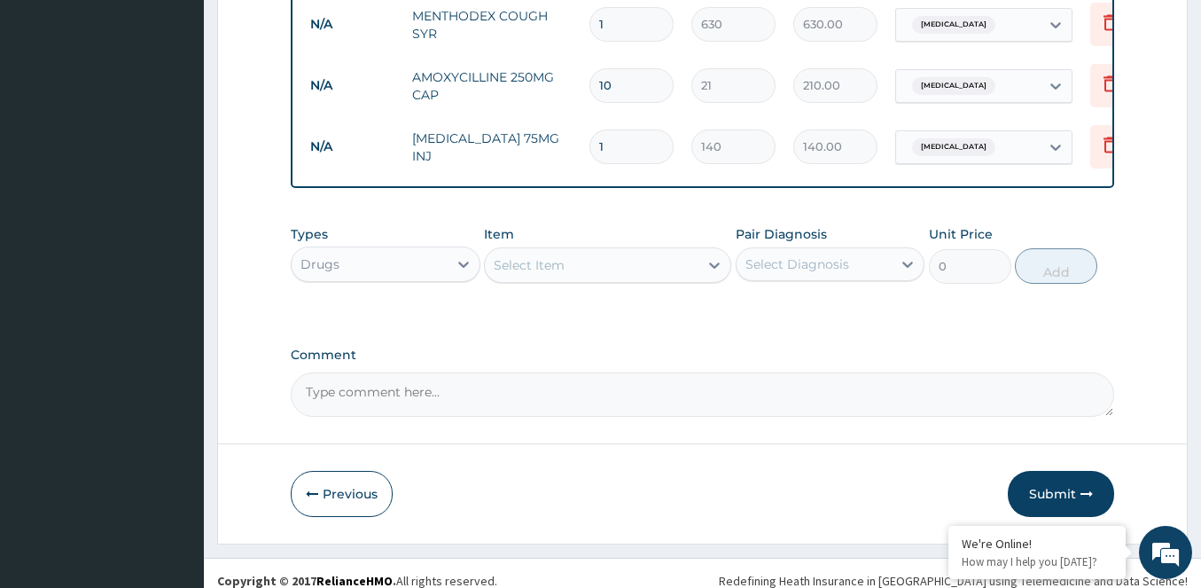
scroll to position [1180, 0]
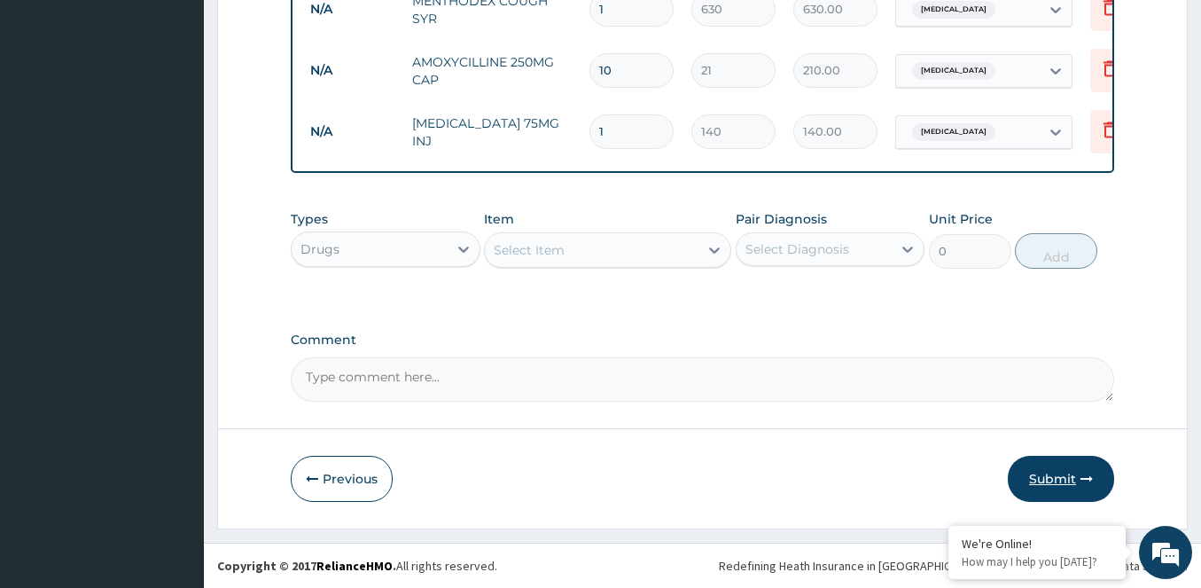
click at [1060, 471] on button "Submit" at bounding box center [1061, 479] width 106 height 46
click at [328, 476] on button "Previous" at bounding box center [342, 479] width 102 height 46
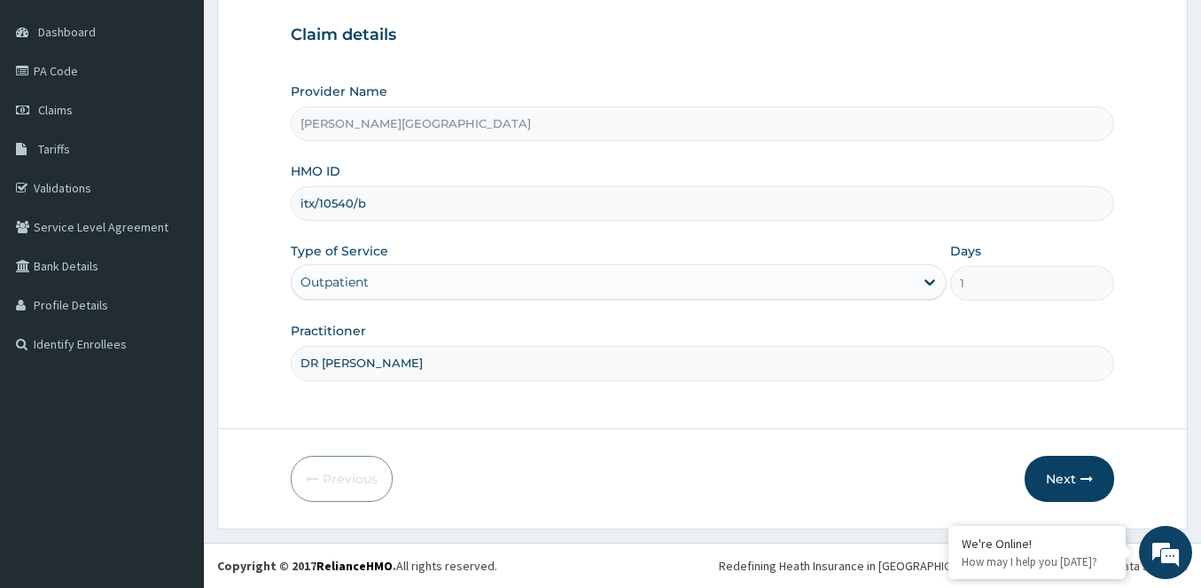
click at [350, 206] on input "itx/10540/b" at bounding box center [702, 203] width 823 height 35
type input "itx/10546/b"
click at [1068, 472] on button "Next" at bounding box center [1070, 479] width 90 height 46
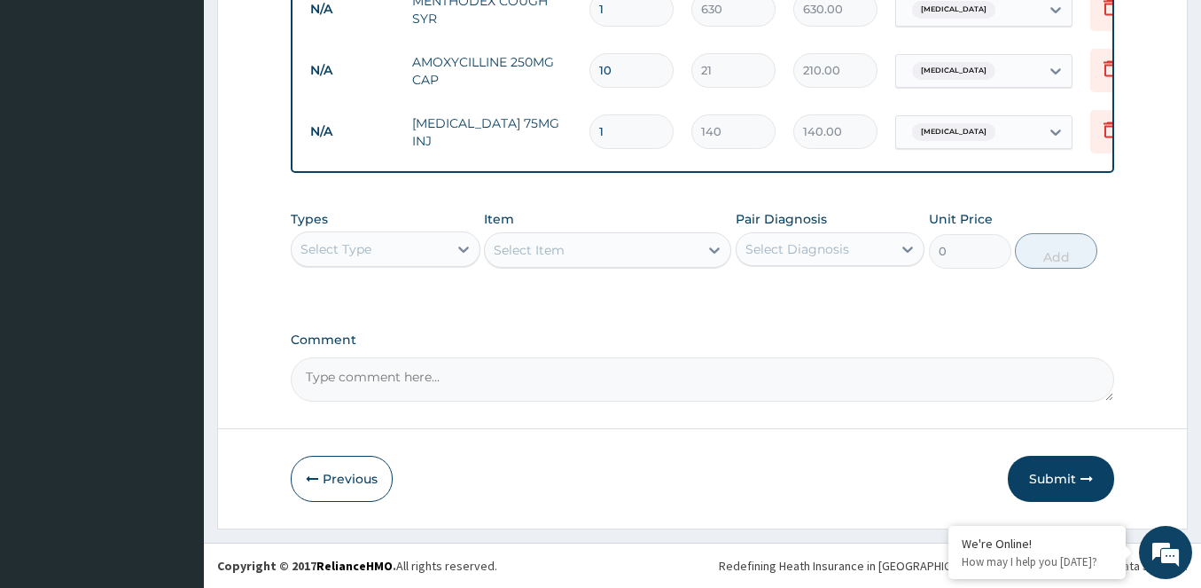
scroll to position [1180, 0]
click at [1061, 475] on button "Submit" at bounding box center [1061, 479] width 106 height 46
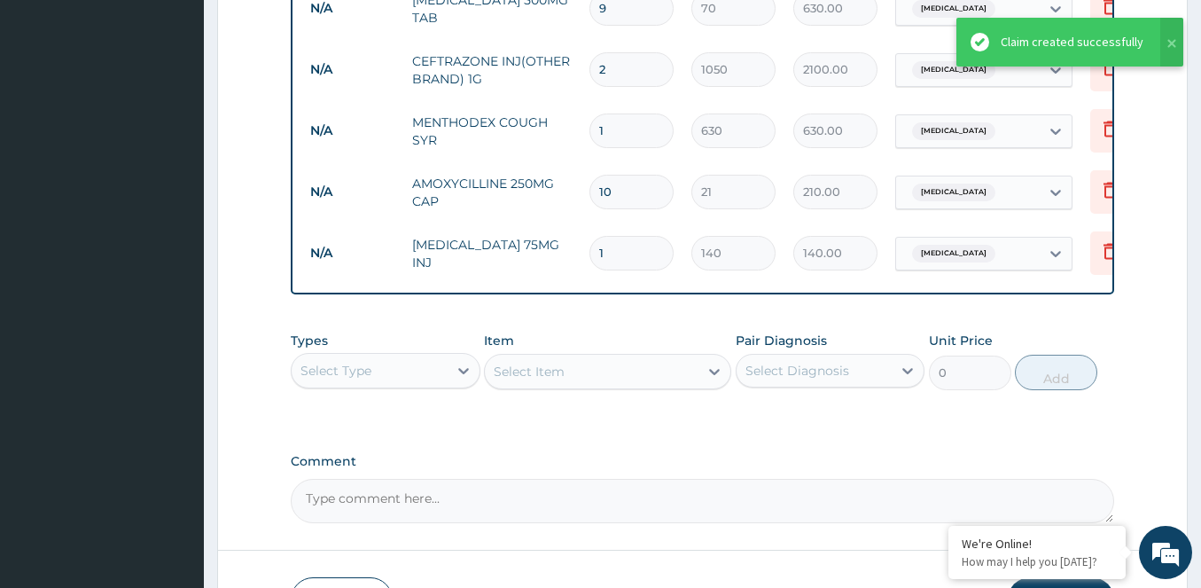
scroll to position [911, 0]
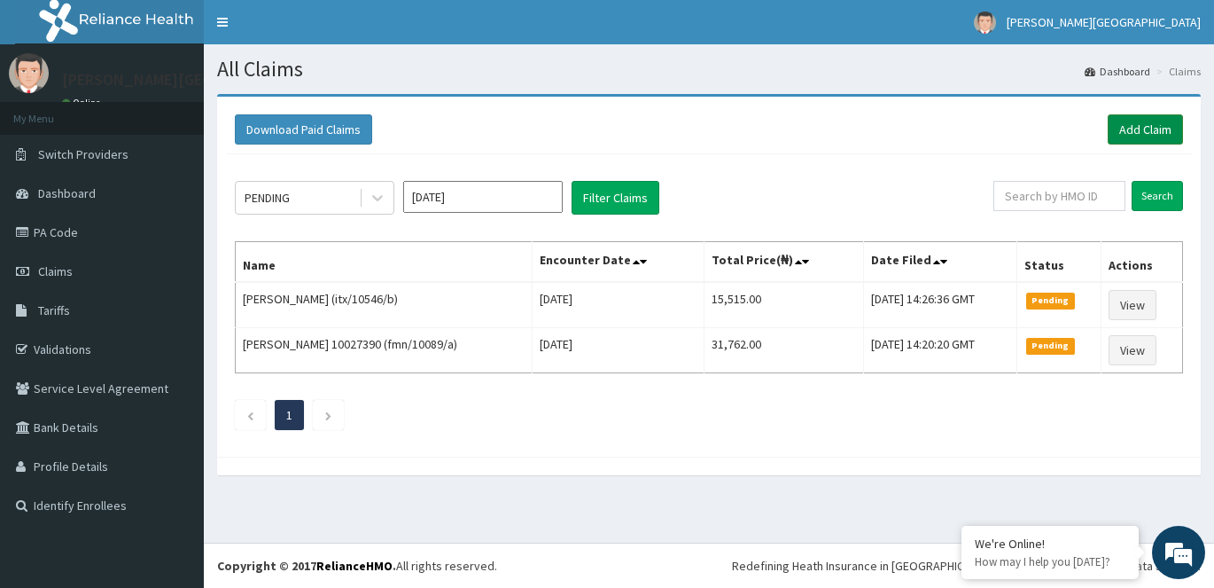
click at [1112, 129] on link "Add Claim" at bounding box center [1145, 129] width 75 height 30
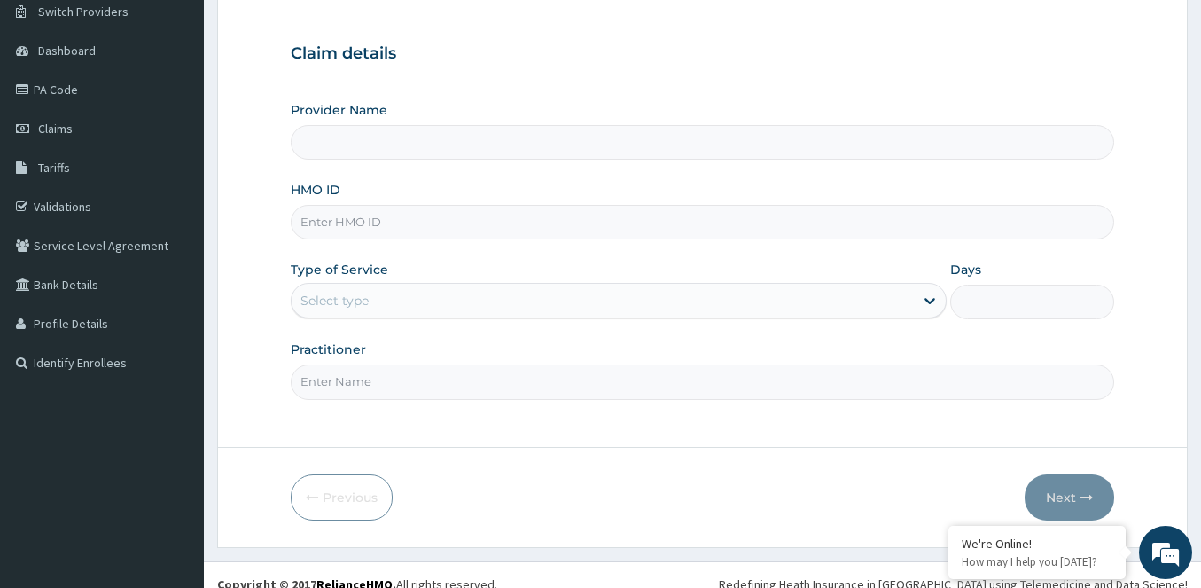
scroll to position [161, 0]
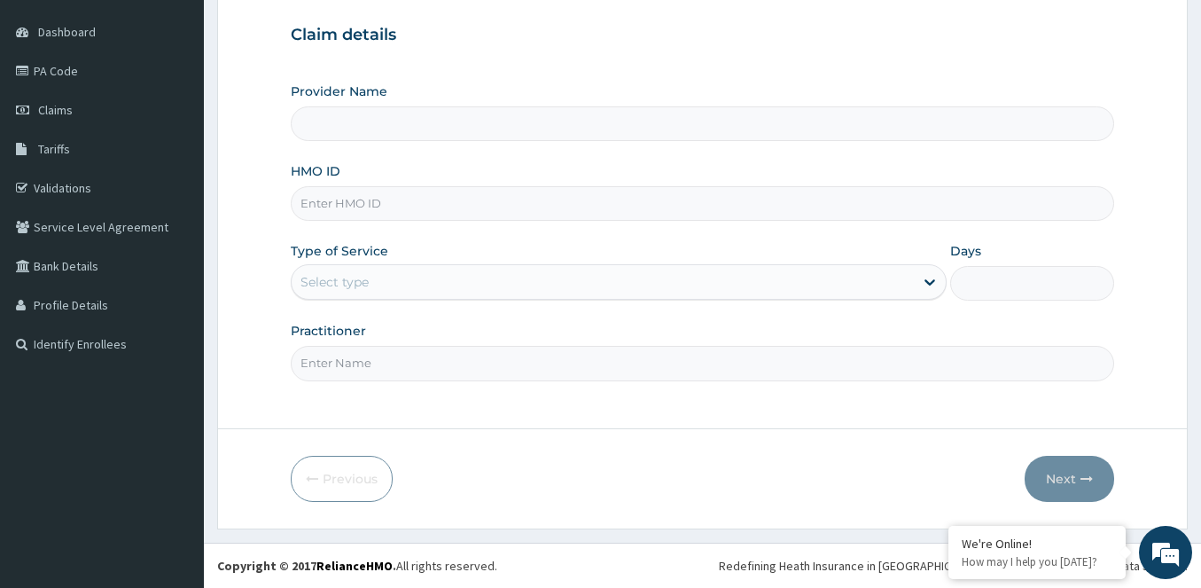
click at [417, 201] on input "HMO ID" at bounding box center [702, 203] width 823 height 35
type input "[PERSON_NAME][GEOGRAPHIC_DATA]"
click at [309, 201] on input "GGTC/" at bounding box center [702, 203] width 823 height 35
drag, startPoint x: 393, startPoint y: 222, endPoint x: 382, endPoint y: 216, distance: 12.3
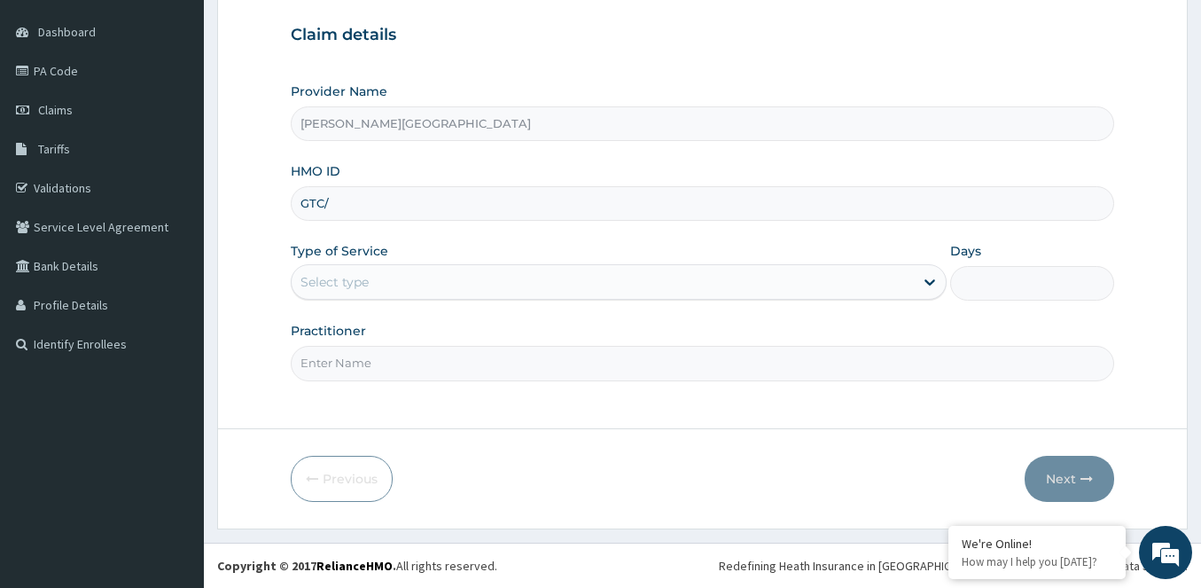
click at [388, 219] on div "Provider Name [PERSON_NAME] FOUNDATION HOSPITAL HMO ID GTC/ Type of Service Sel…" at bounding box center [702, 231] width 823 height 298
click at [348, 204] on input "GTC/" at bounding box center [702, 203] width 823 height 35
type input "GTC/10109/F"
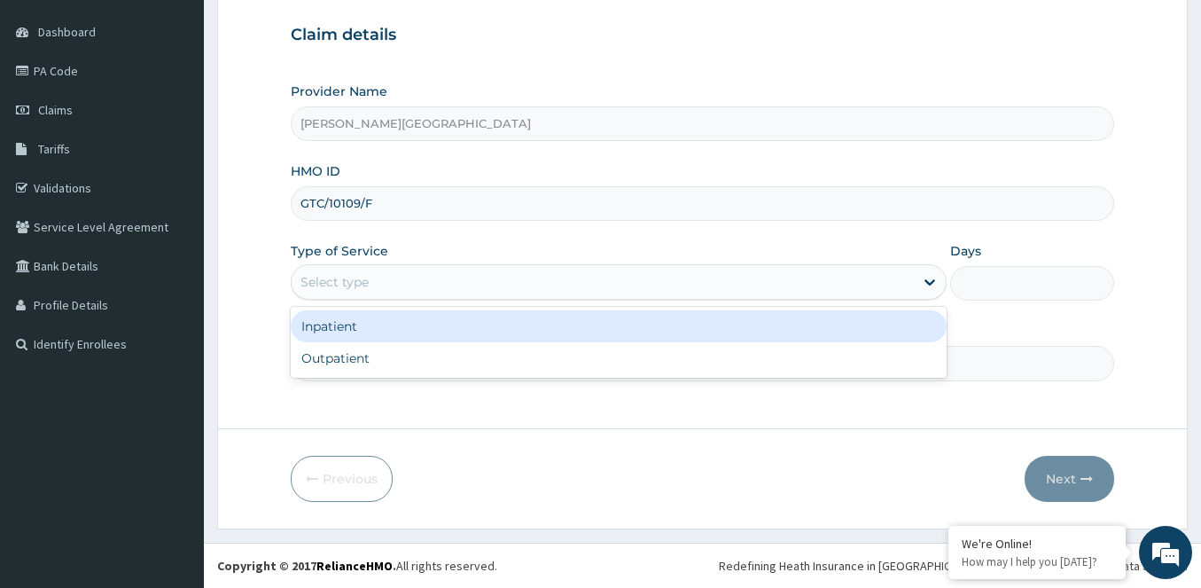
drag, startPoint x: 373, startPoint y: 290, endPoint x: 360, endPoint y: 299, distance: 16.0
click at [370, 292] on div "Select type" at bounding box center [603, 282] width 622 height 28
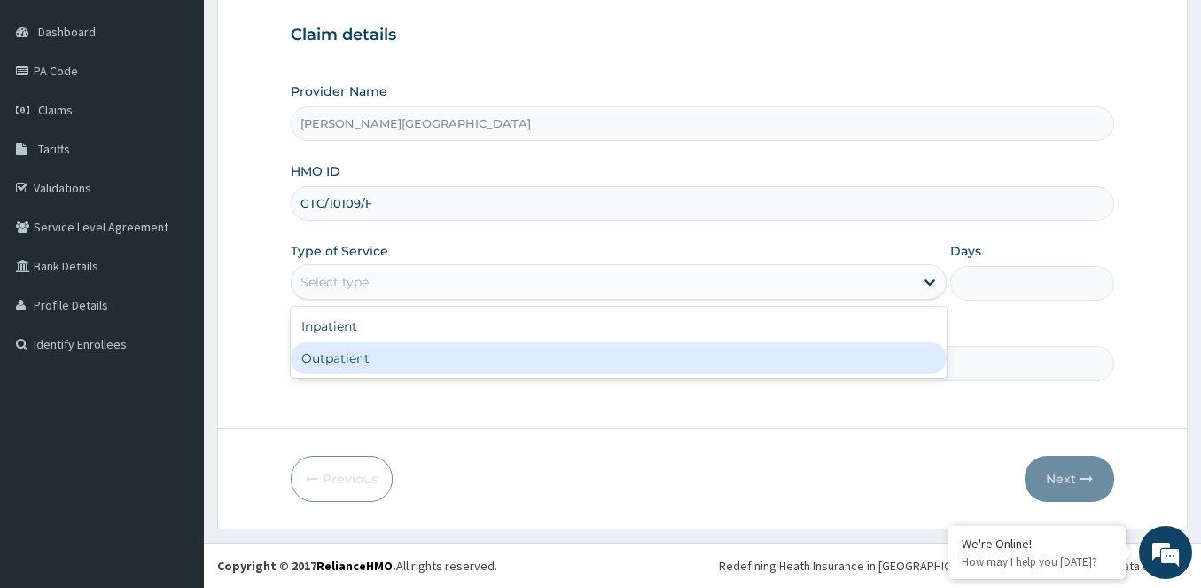
drag, startPoint x: 351, startPoint y: 345, endPoint x: 432, endPoint y: 347, distance: 81.6
click at [358, 347] on div "Outpatient" at bounding box center [619, 358] width 656 height 32
type input "1"
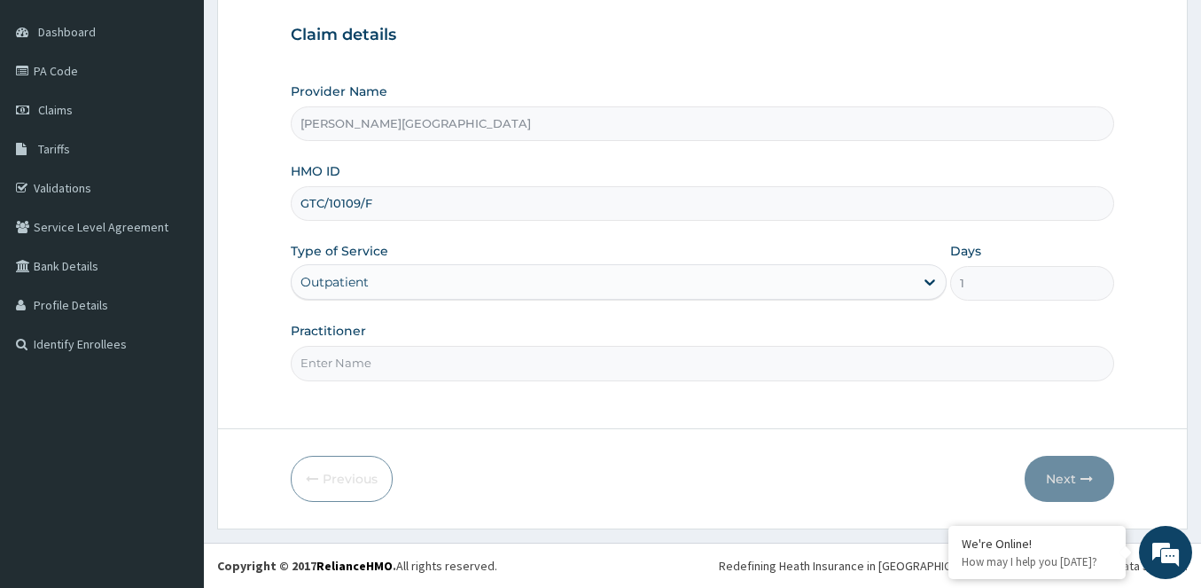
click at [565, 349] on div "Practitioner" at bounding box center [702, 351] width 823 height 58
drag, startPoint x: 549, startPoint y: 358, endPoint x: 482, endPoint y: 364, distance: 66.8
click at [512, 363] on input "Practitioner" at bounding box center [702, 363] width 823 height 35
type input "DR [PERSON_NAME]"
click at [1069, 483] on button "Next" at bounding box center [1070, 479] width 90 height 46
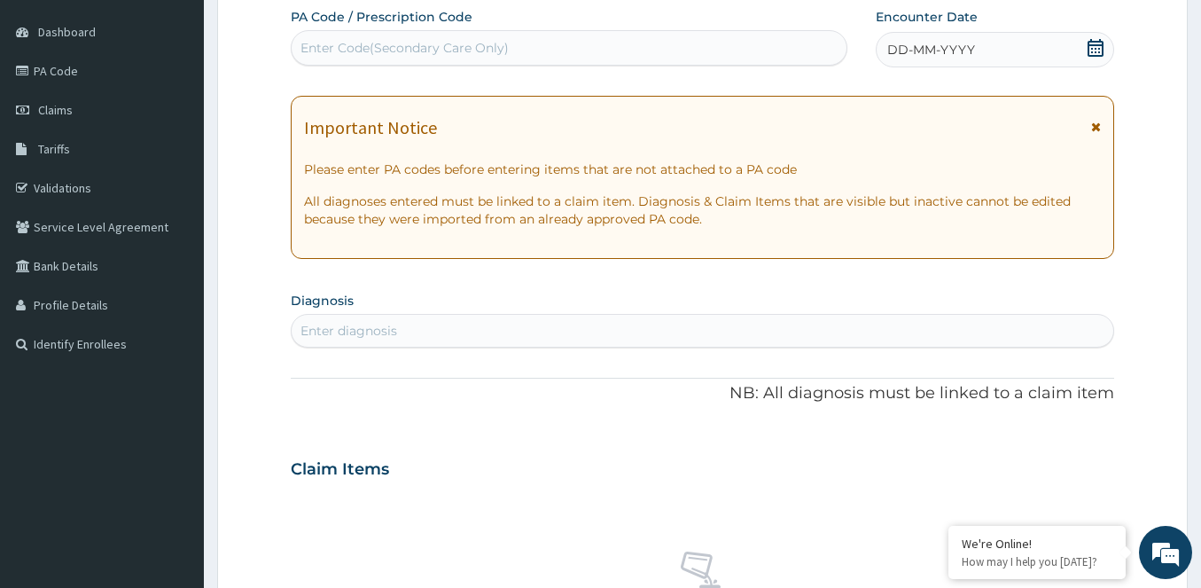
click at [1093, 51] on icon at bounding box center [1096, 48] width 18 height 18
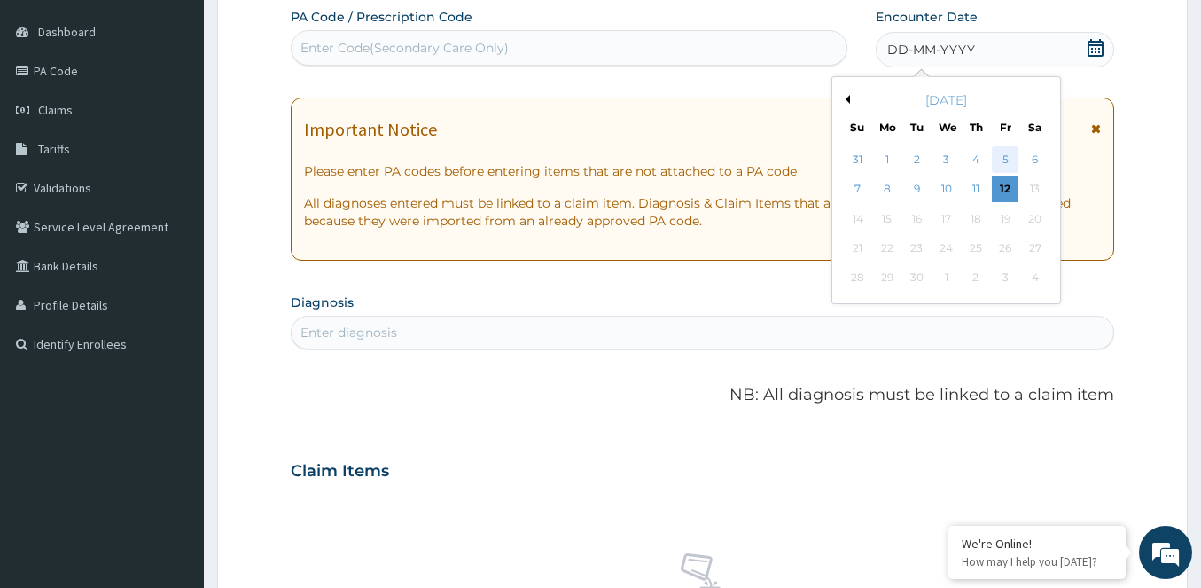
click at [1002, 158] on div "5" at bounding box center [1005, 159] width 27 height 27
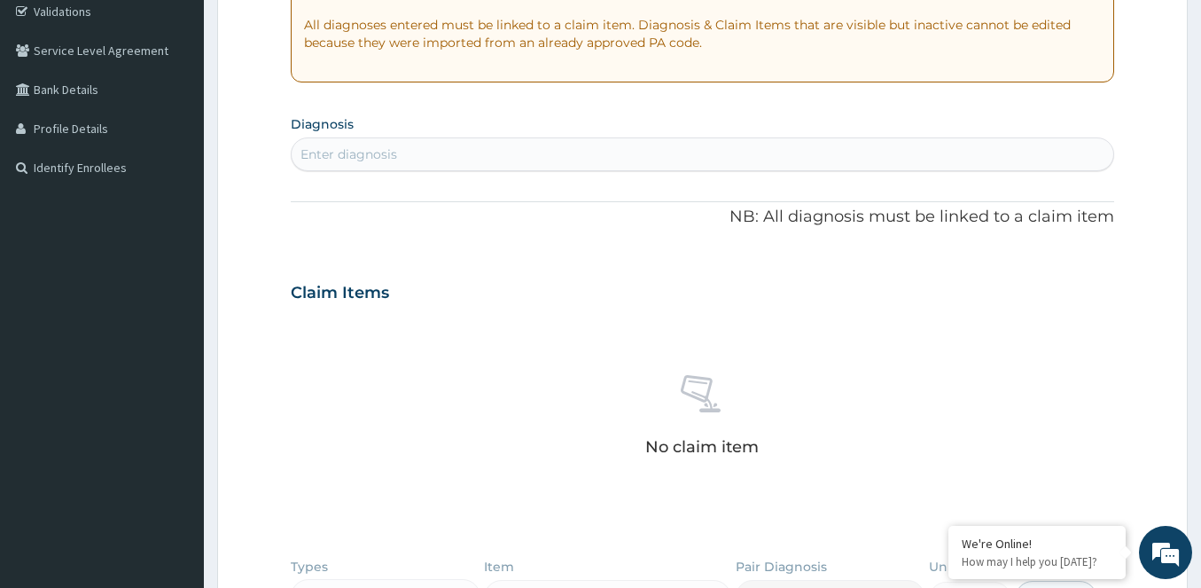
scroll to position [339, 0]
click at [384, 144] on div "Enter diagnosis" at bounding box center [348, 153] width 97 height 18
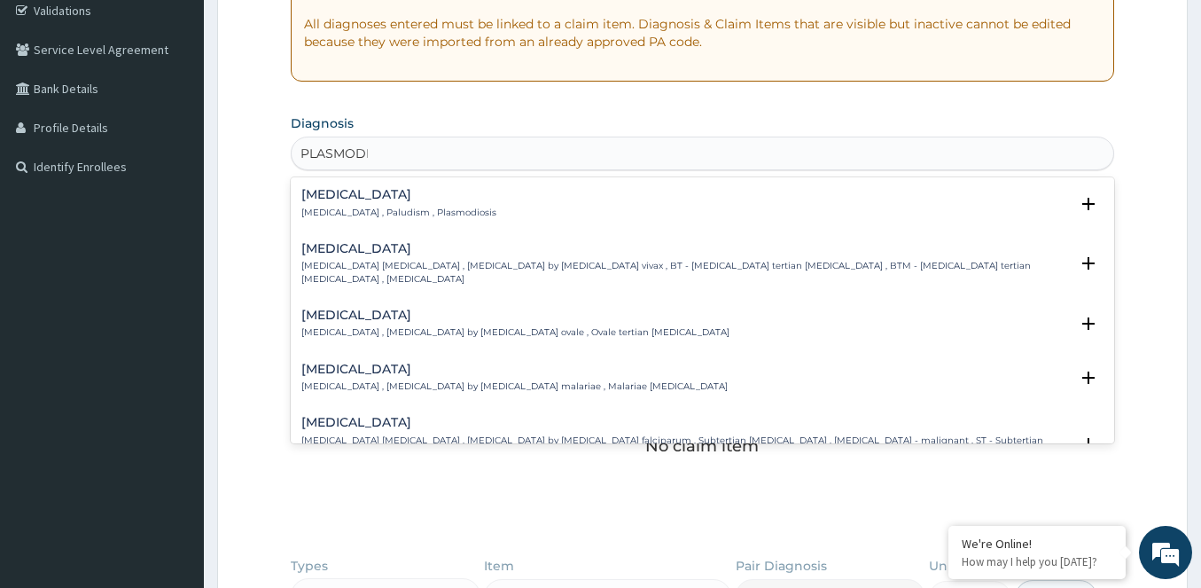
type input "PLASMODIU"
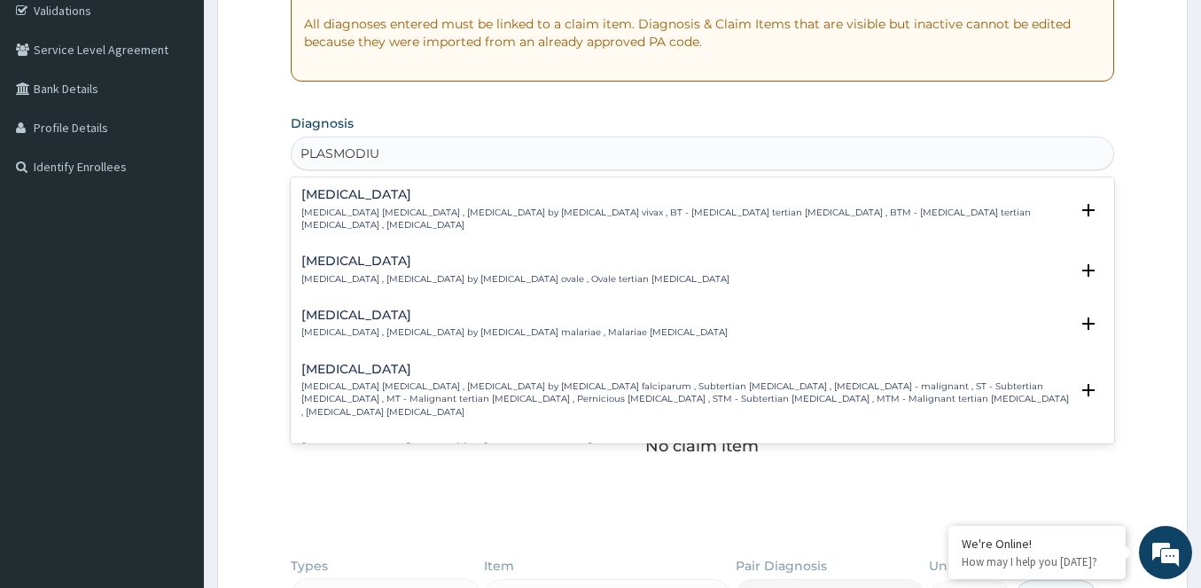
click at [338, 362] on div "[MEDICAL_DATA] [MEDICAL_DATA] [MEDICAL_DATA] , [MEDICAL_DATA] by [MEDICAL_DATA]…" at bounding box center [702, 394] width 823 height 79
click at [335, 363] on div "[MEDICAL_DATA] [MEDICAL_DATA] [MEDICAL_DATA] , [MEDICAL_DATA] by [MEDICAL_DATA]…" at bounding box center [684, 390] width 767 height 56
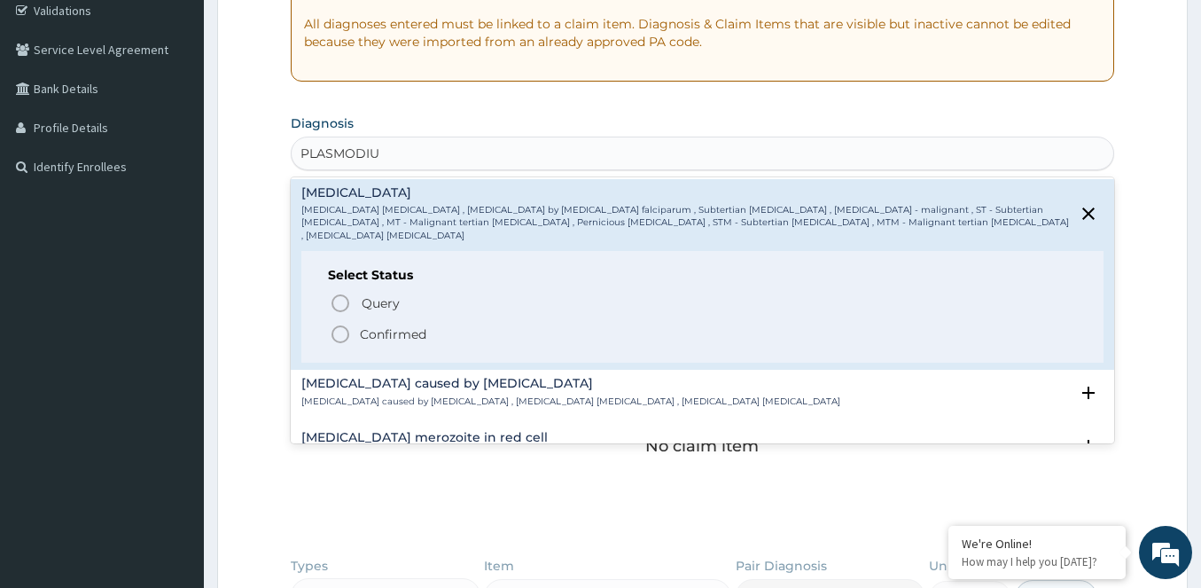
scroll to position [177, 0]
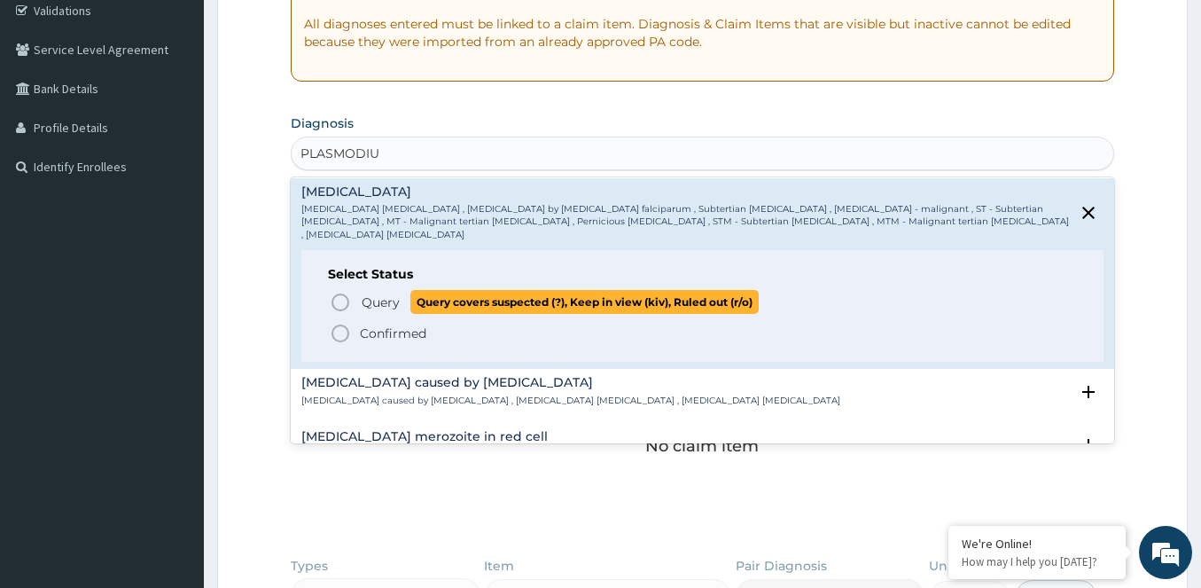
click at [339, 292] on icon "status option query" at bounding box center [340, 302] width 21 height 21
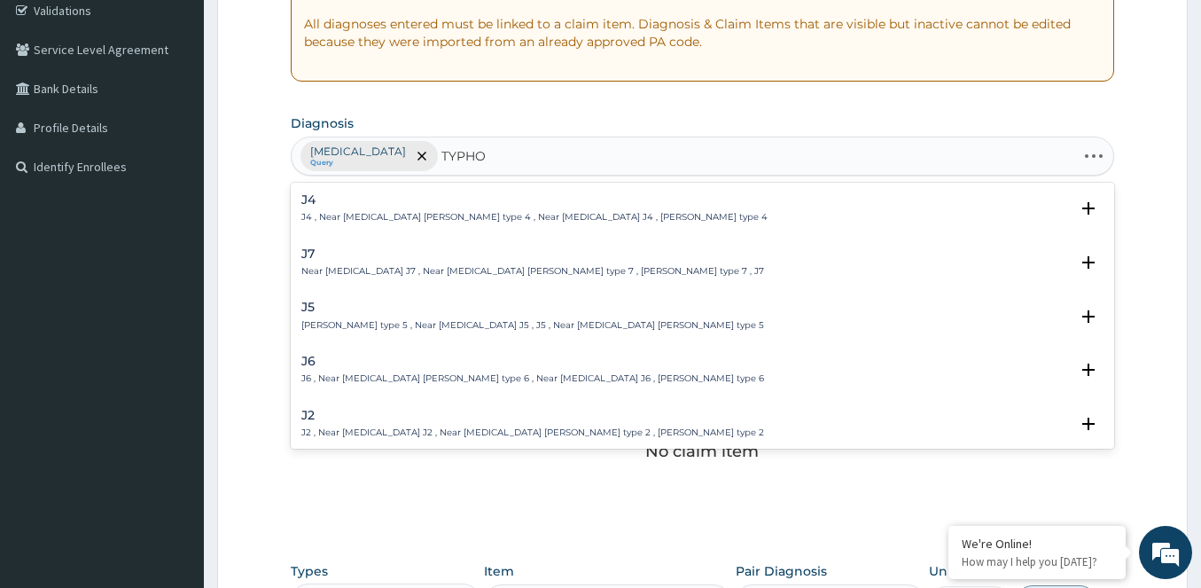
type input "TYPHOI"
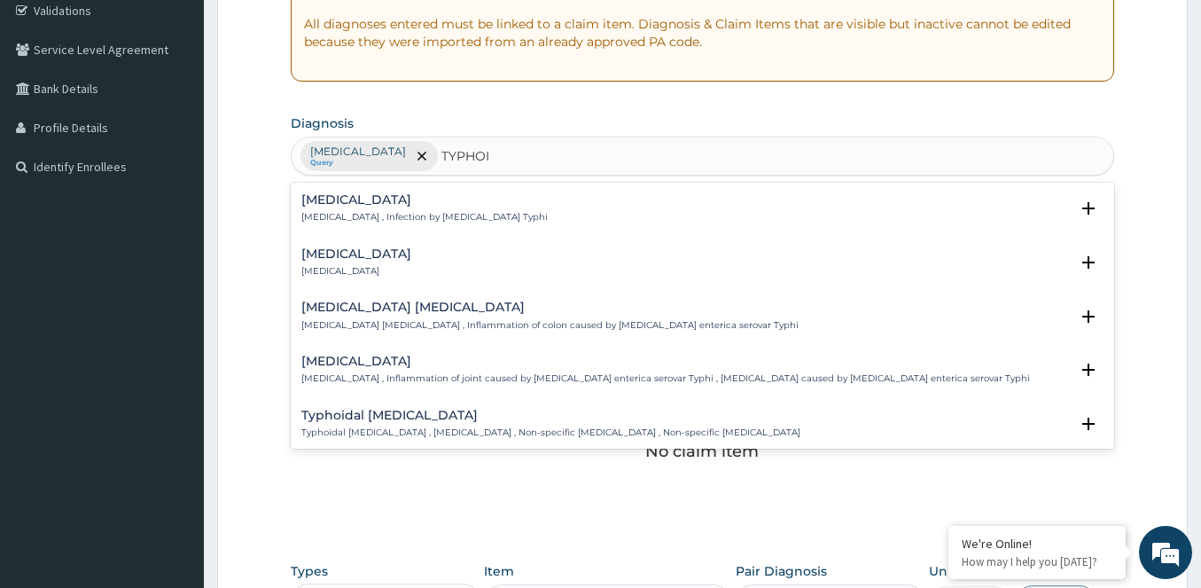
click at [343, 217] on p "Typhoid fever , Infection by Salmonella Typhi" at bounding box center [424, 217] width 246 height 12
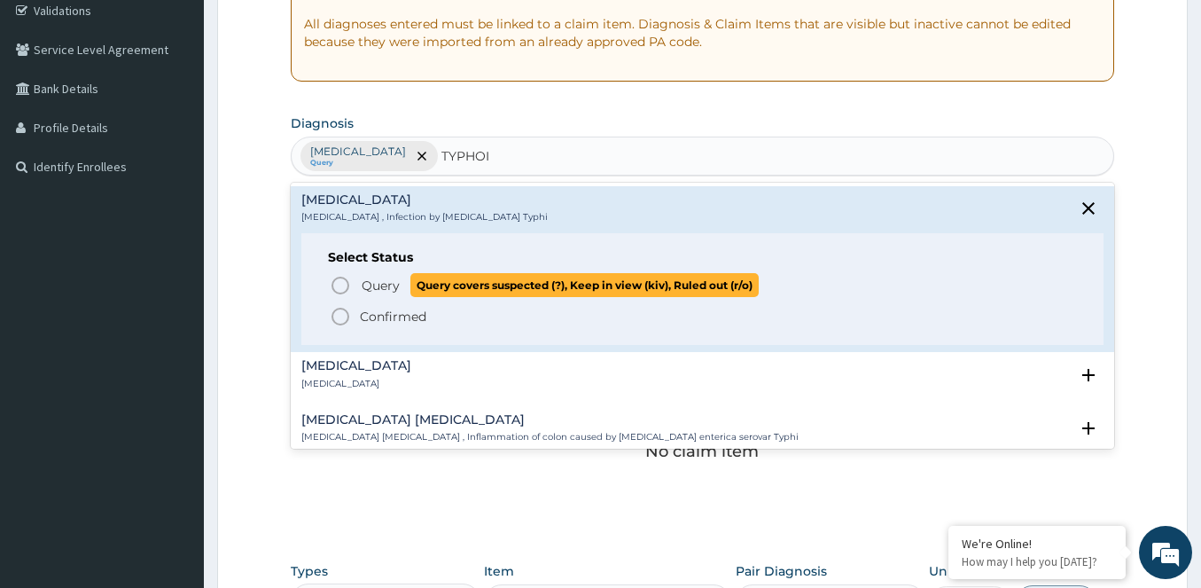
drag, startPoint x: 336, startPoint y: 286, endPoint x: 411, endPoint y: 269, distance: 77.2
click at [344, 286] on icon "status option query" at bounding box center [340, 285] width 21 height 21
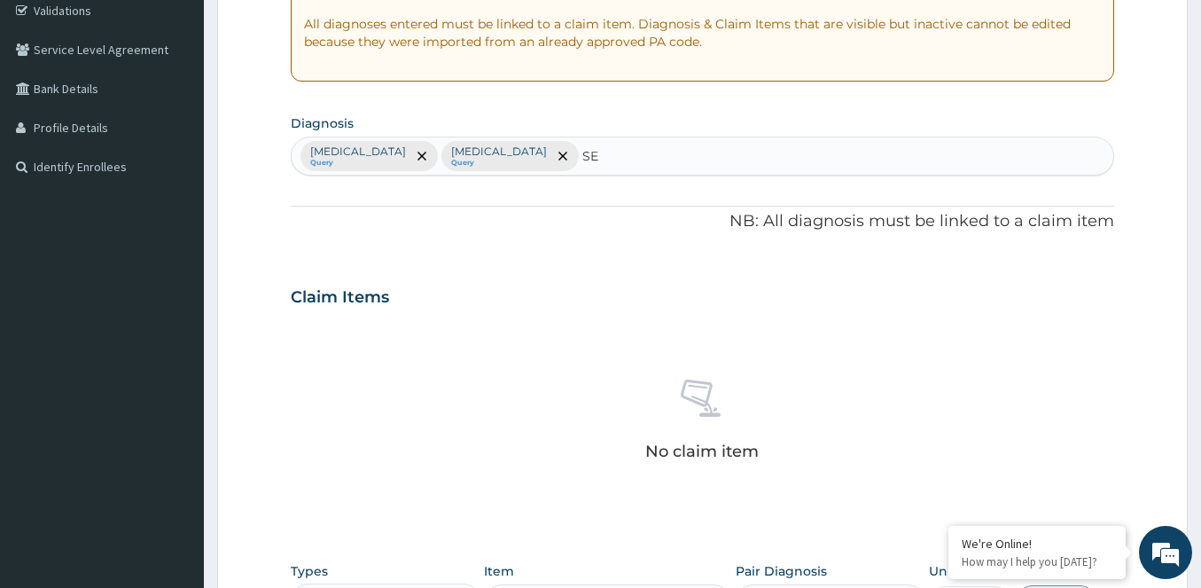
type input "SEP"
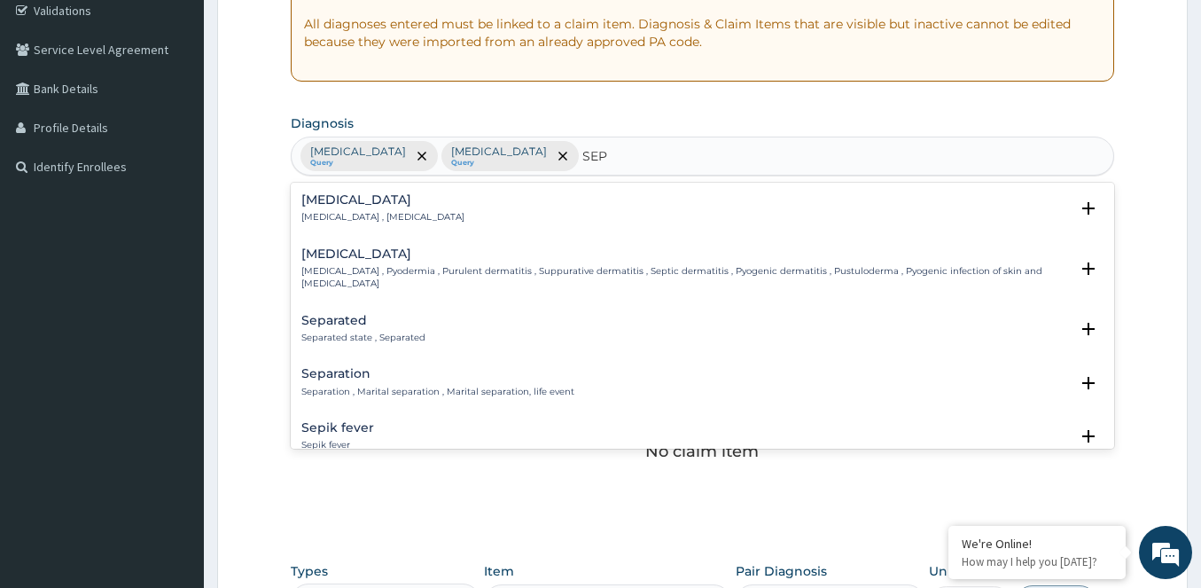
click at [397, 206] on div "Sepsis Systemic infection , Sepsis" at bounding box center [382, 208] width 163 height 31
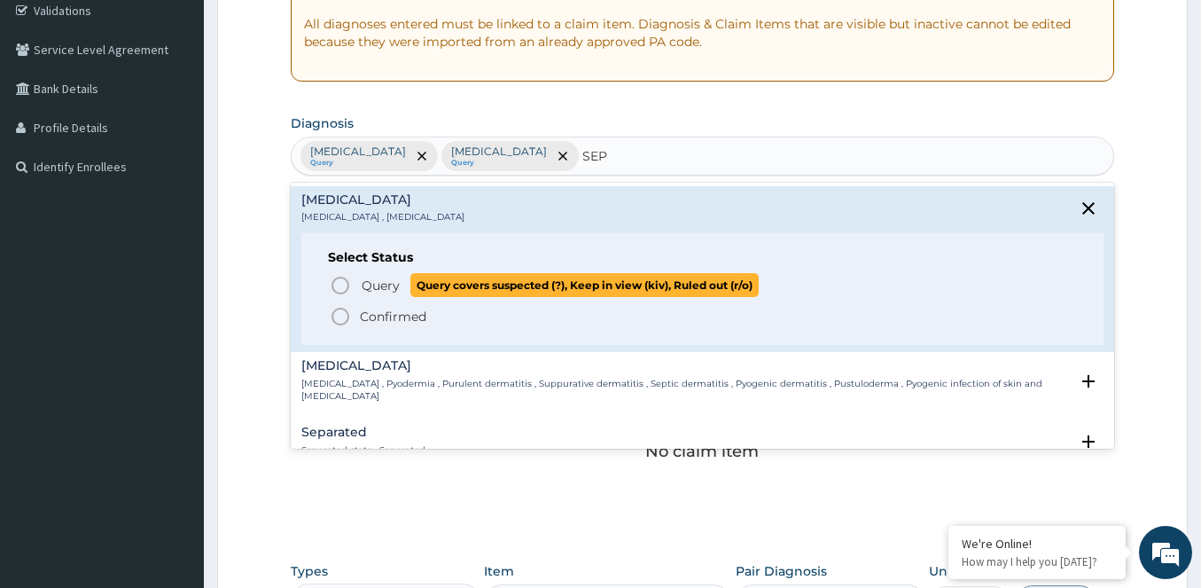
click at [337, 282] on icon "status option query" at bounding box center [340, 285] width 21 height 21
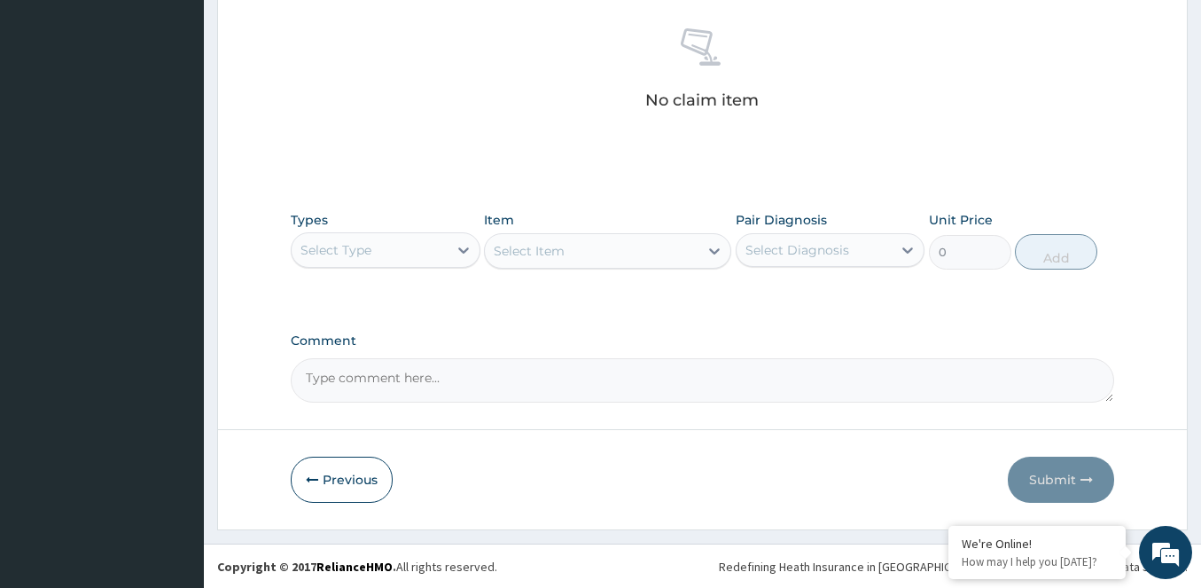
scroll to position [690, 0]
drag, startPoint x: 431, startPoint y: 254, endPoint x: 394, endPoint y: 270, distance: 39.7
click at [404, 266] on div "Select Type" at bounding box center [386, 248] width 190 height 35
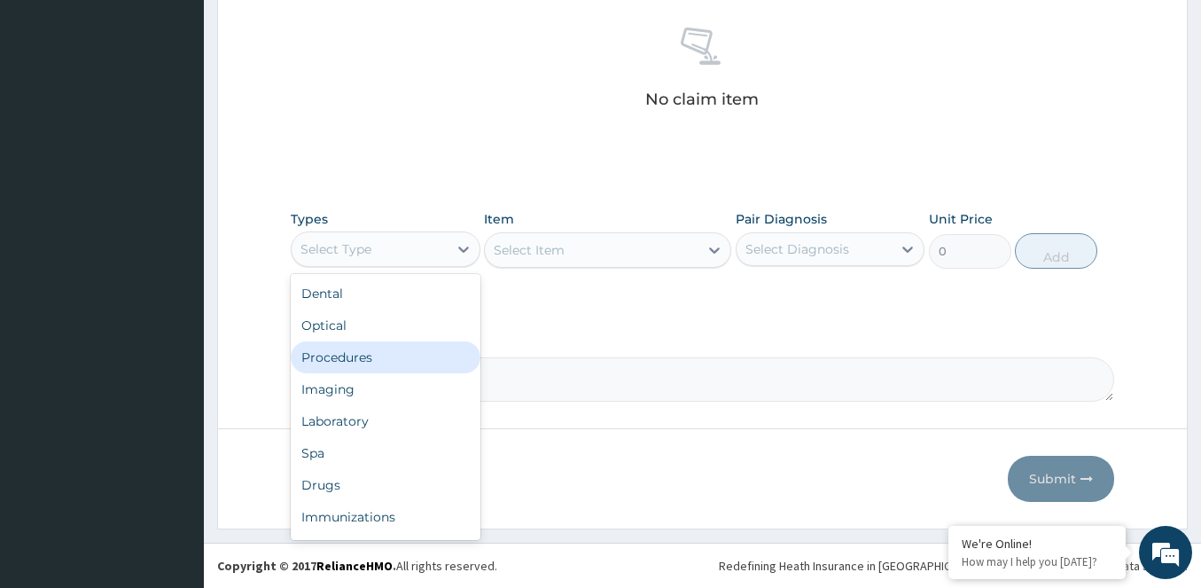
drag, startPoint x: 316, startPoint y: 349, endPoint x: 449, endPoint y: 298, distance: 143.4
click at [328, 347] on div "Procedures" at bounding box center [386, 357] width 190 height 32
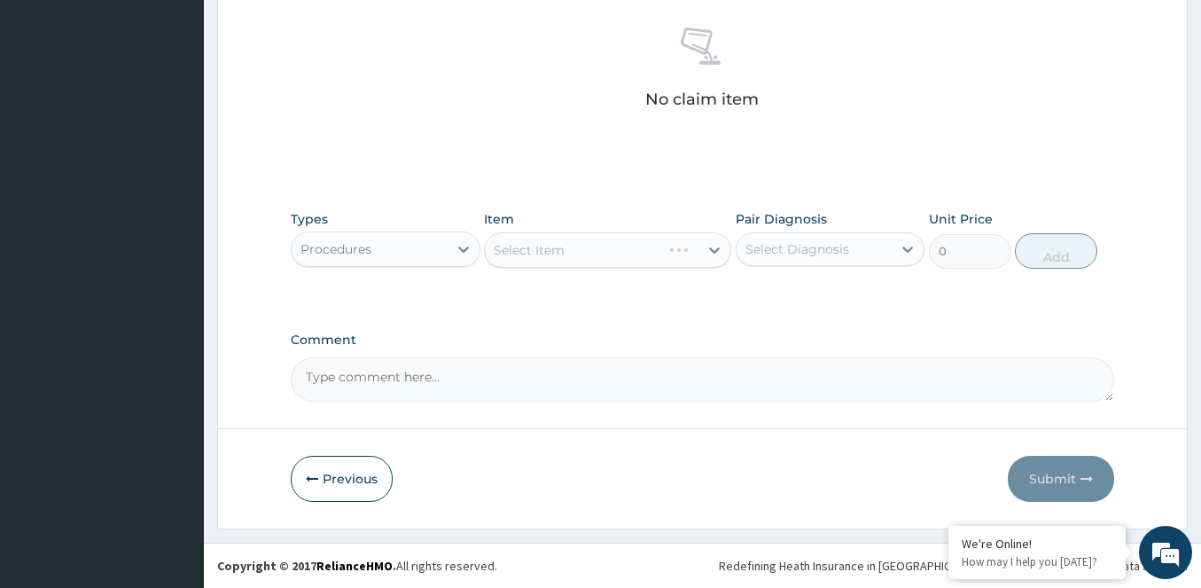
click at [541, 255] on div "Select Item" at bounding box center [607, 249] width 247 height 35
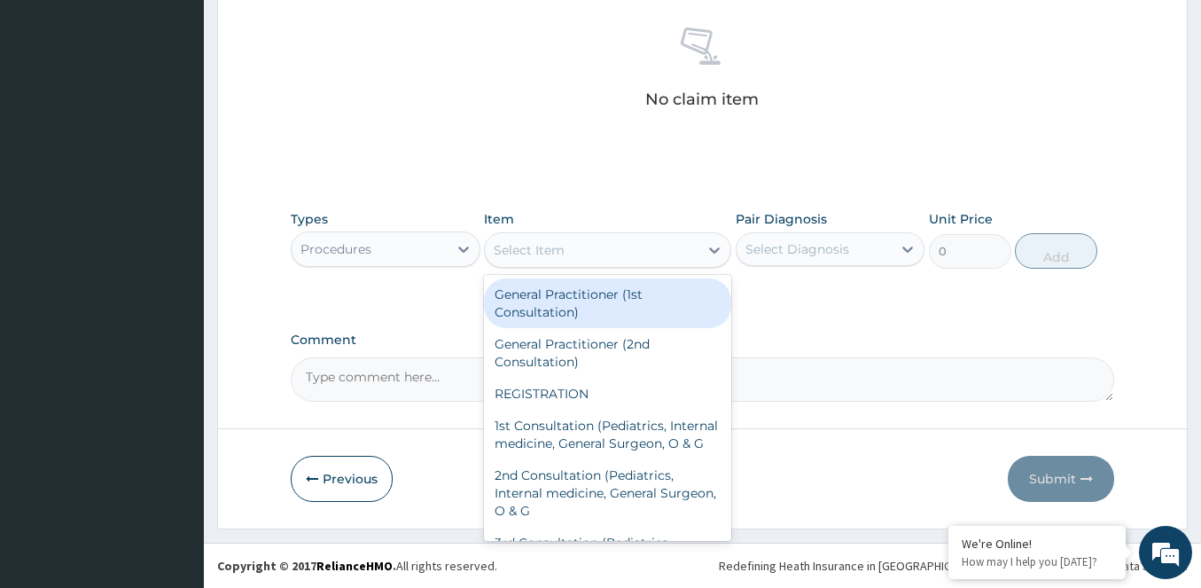
click at [541, 253] on div "Select Item" at bounding box center [529, 250] width 71 height 18
drag, startPoint x: 516, startPoint y: 308, endPoint x: 674, endPoint y: 285, distance: 159.4
click at [527, 306] on div "General Practitioner (1st Consultation)" at bounding box center [607, 303] width 247 height 50
type input "2500"
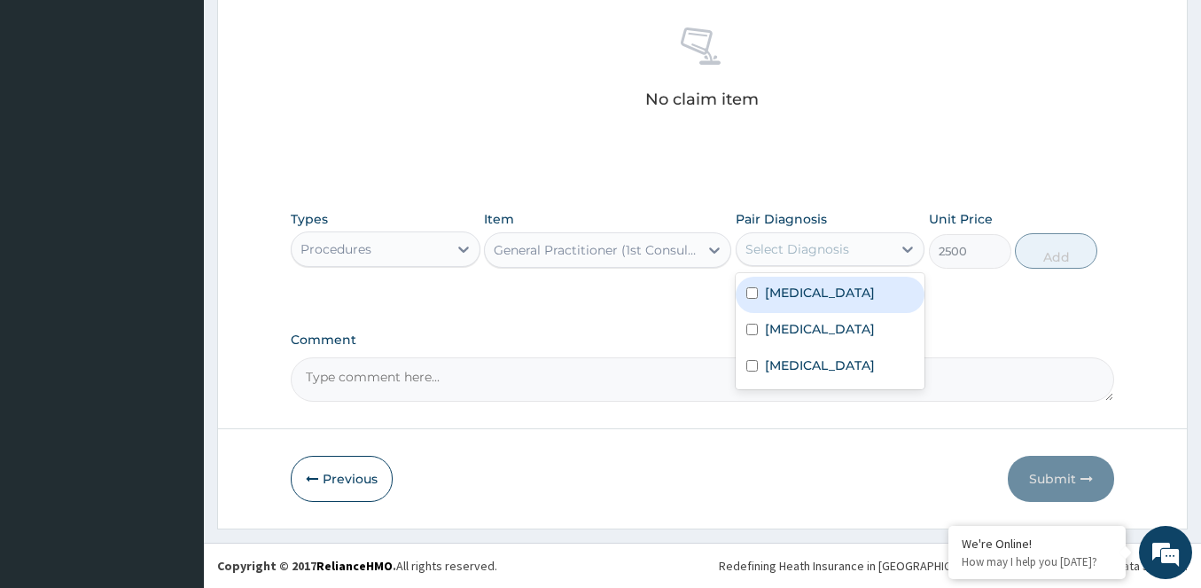
click at [783, 261] on div "Select Diagnosis" at bounding box center [814, 249] width 156 height 28
drag, startPoint x: 785, startPoint y: 298, endPoint x: 771, endPoint y: 291, distance: 15.9
click at [784, 298] on label "Falciparum malaria" at bounding box center [820, 293] width 110 height 18
checkbox input "true"
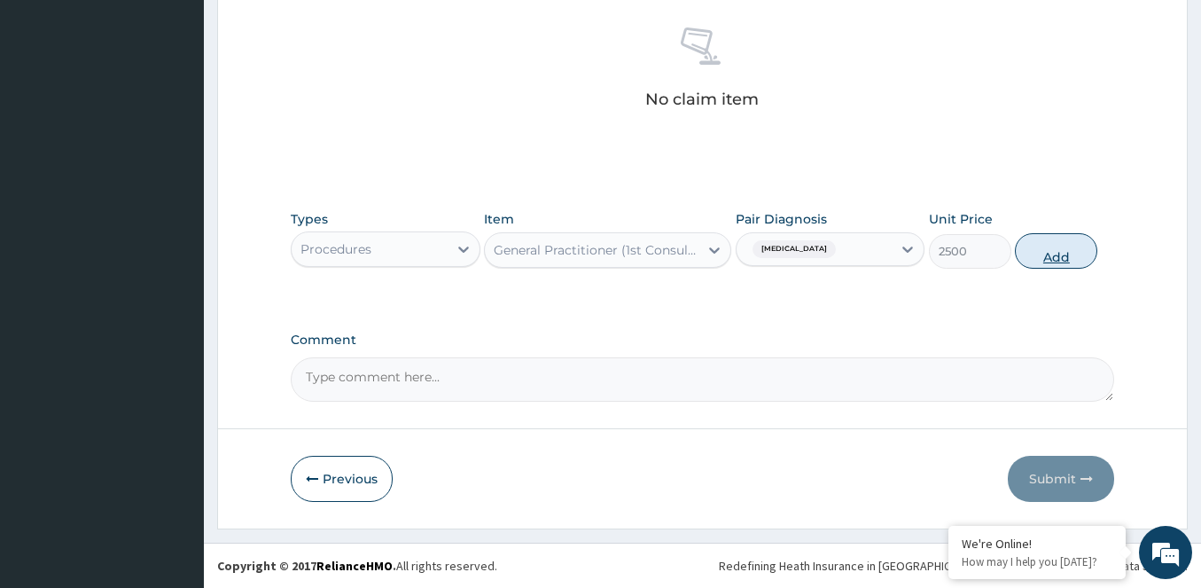
click at [1046, 257] on button "Add" at bounding box center [1056, 250] width 82 height 35
type input "0"
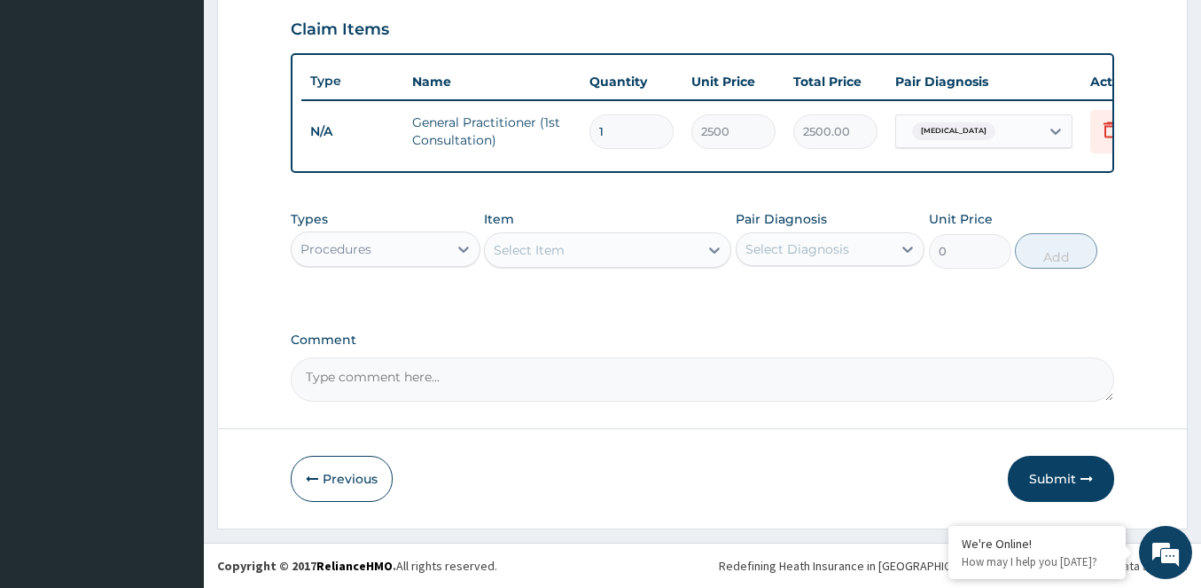
scroll to position [619, 0]
click at [399, 258] on div "Procedures" at bounding box center [370, 249] width 156 height 28
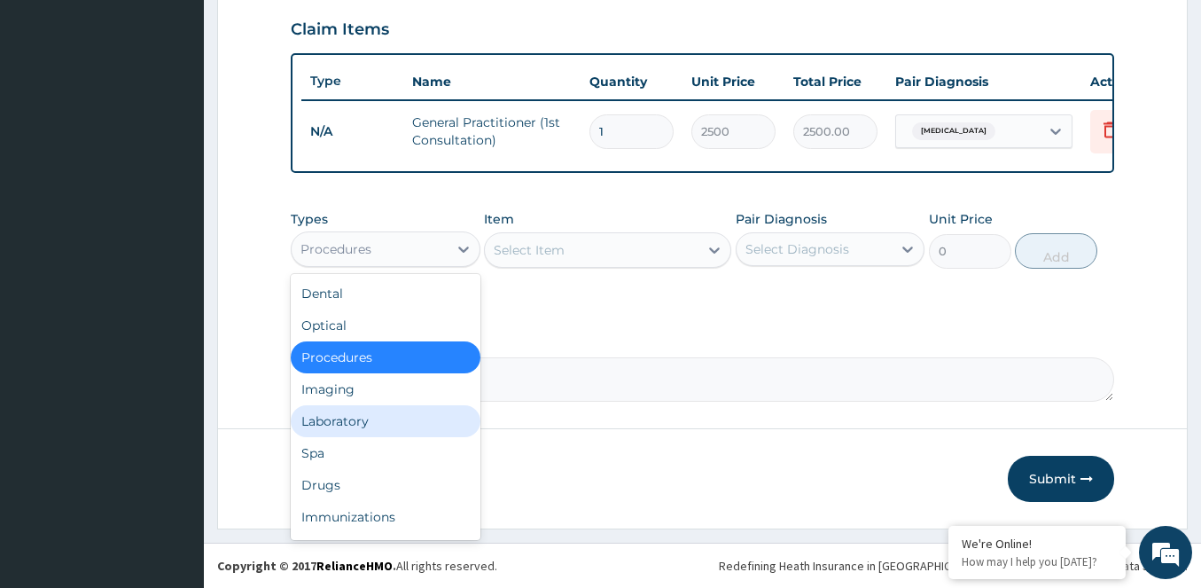
drag, startPoint x: 317, startPoint y: 416, endPoint x: 361, endPoint y: 394, distance: 48.4
click at [321, 412] on div "Laboratory" at bounding box center [386, 421] width 190 height 32
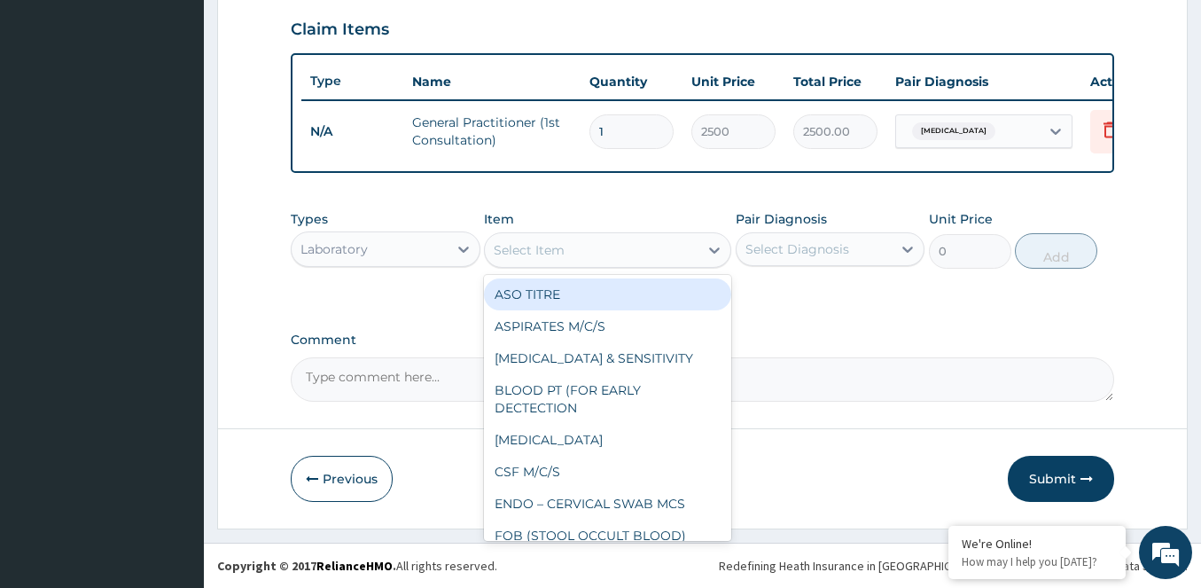
click at [617, 251] on div "Select Item" at bounding box center [592, 250] width 214 height 28
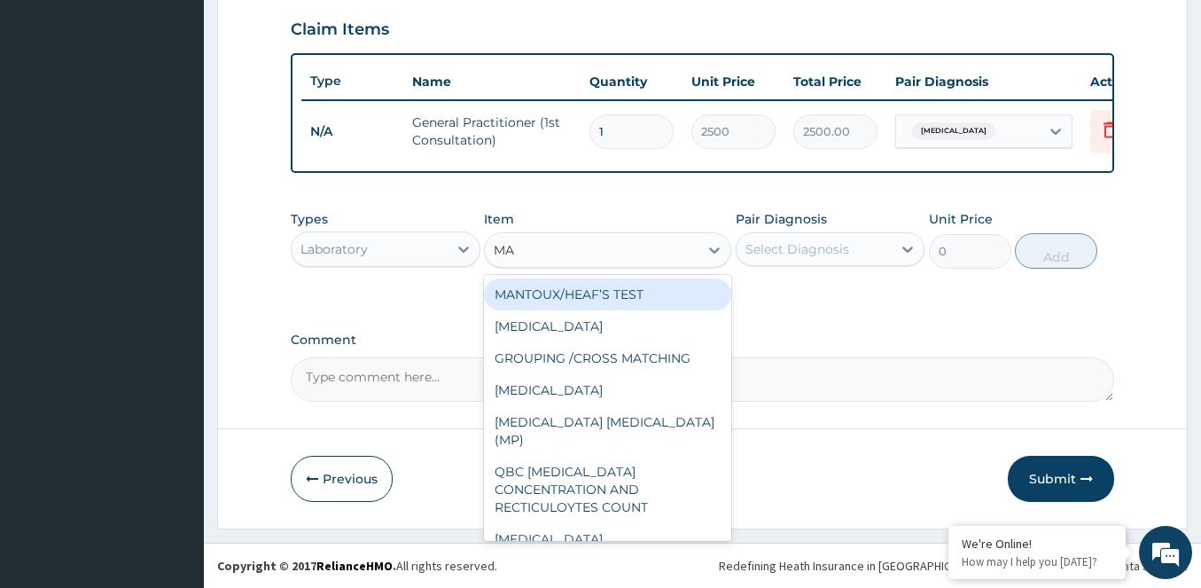
type input "MAL"
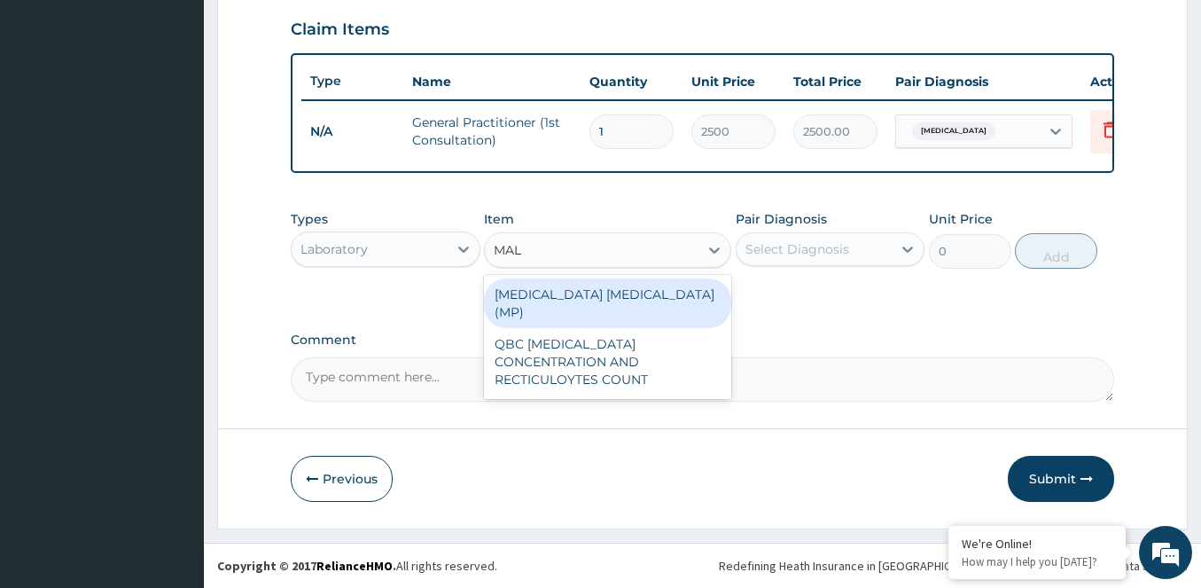
click at [630, 279] on div "MALARIA PARASITE (MP)" at bounding box center [607, 303] width 247 height 50
type input "1500"
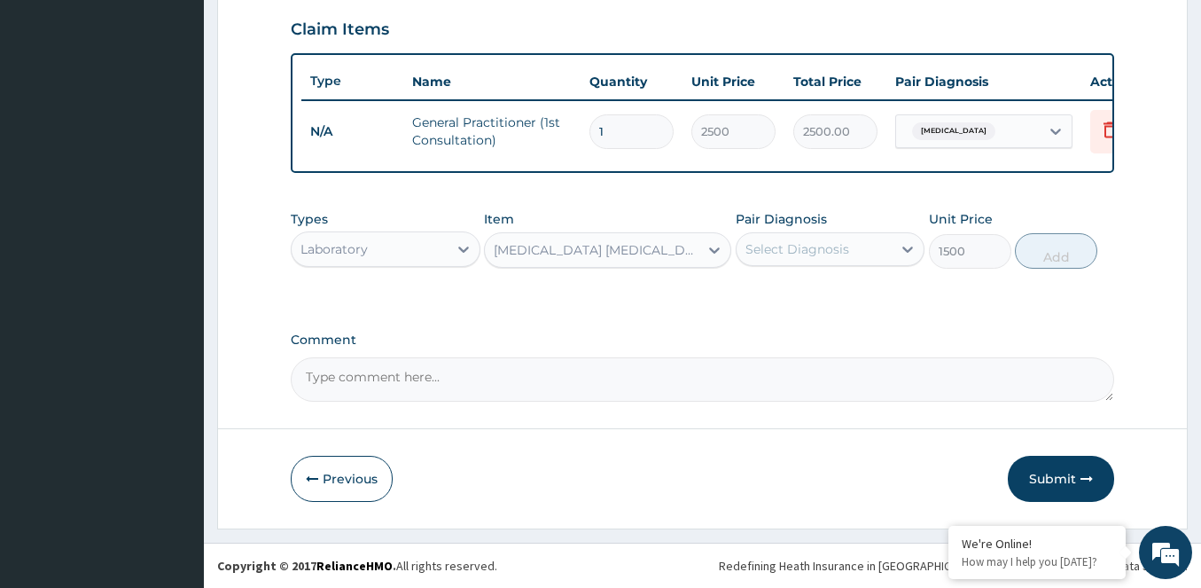
click at [791, 259] on div "Select Diagnosis" at bounding box center [814, 249] width 156 height 28
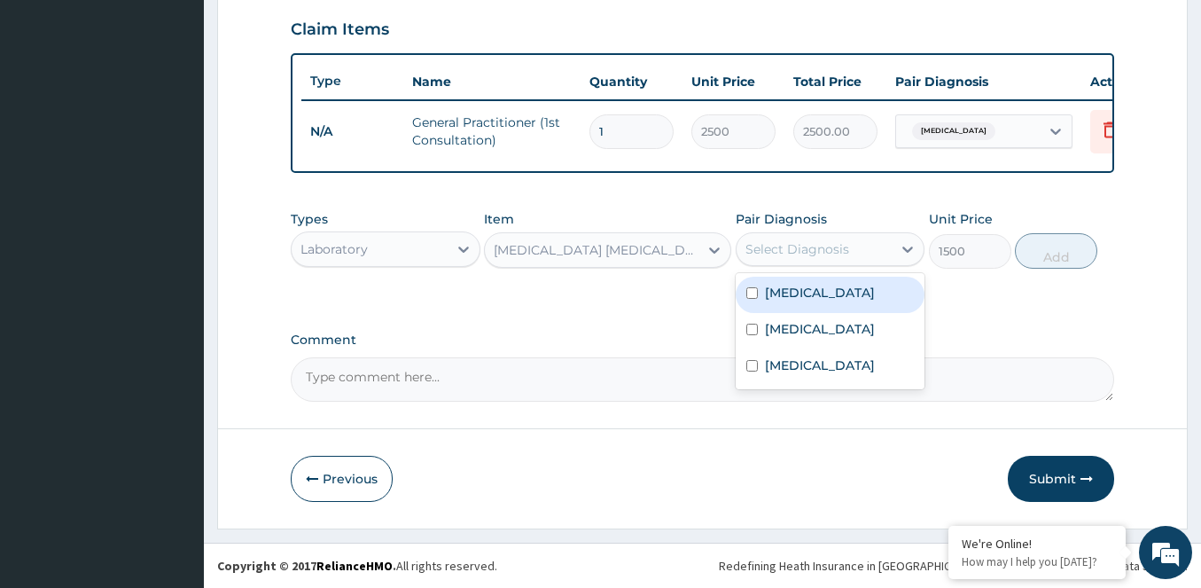
drag, startPoint x: 750, startPoint y: 297, endPoint x: 880, endPoint y: 275, distance: 132.1
click at [791, 290] on div "[MEDICAL_DATA]" at bounding box center [831, 295] width 190 height 36
checkbox input "true"
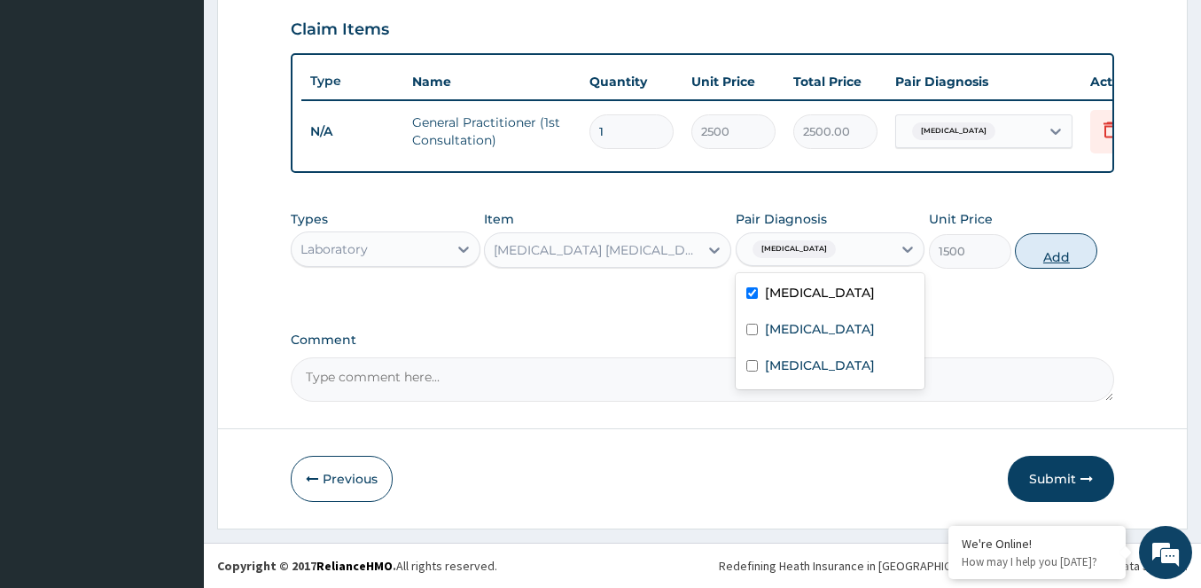
drag, startPoint x: 1059, startPoint y: 251, endPoint x: 1042, endPoint y: 248, distance: 17.0
click at [1059, 250] on button "Add" at bounding box center [1056, 250] width 82 height 35
type input "0"
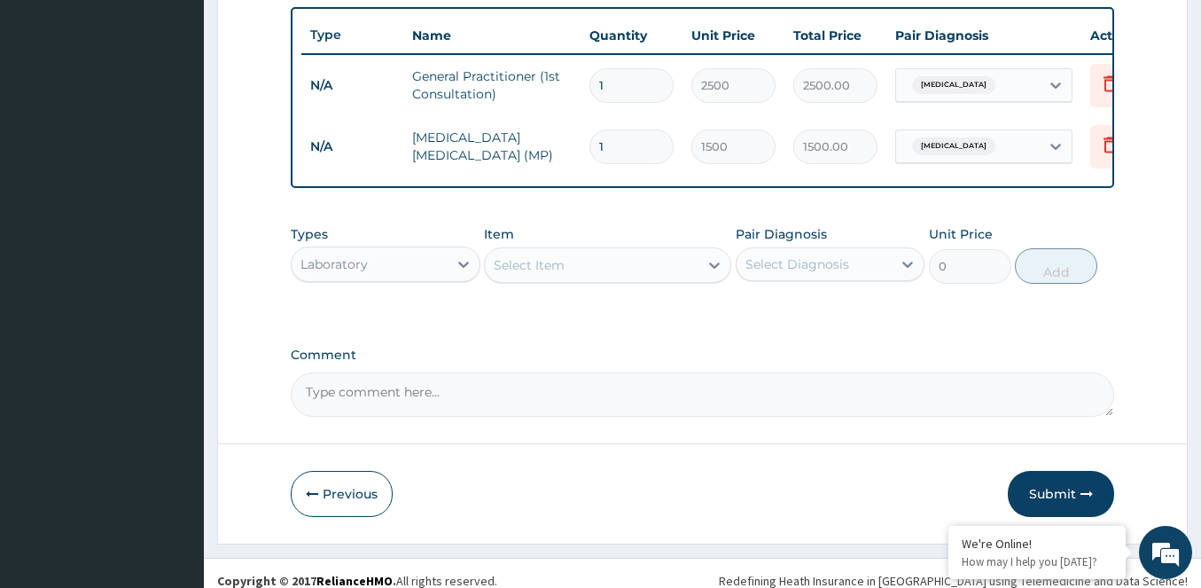
scroll to position [681, 0]
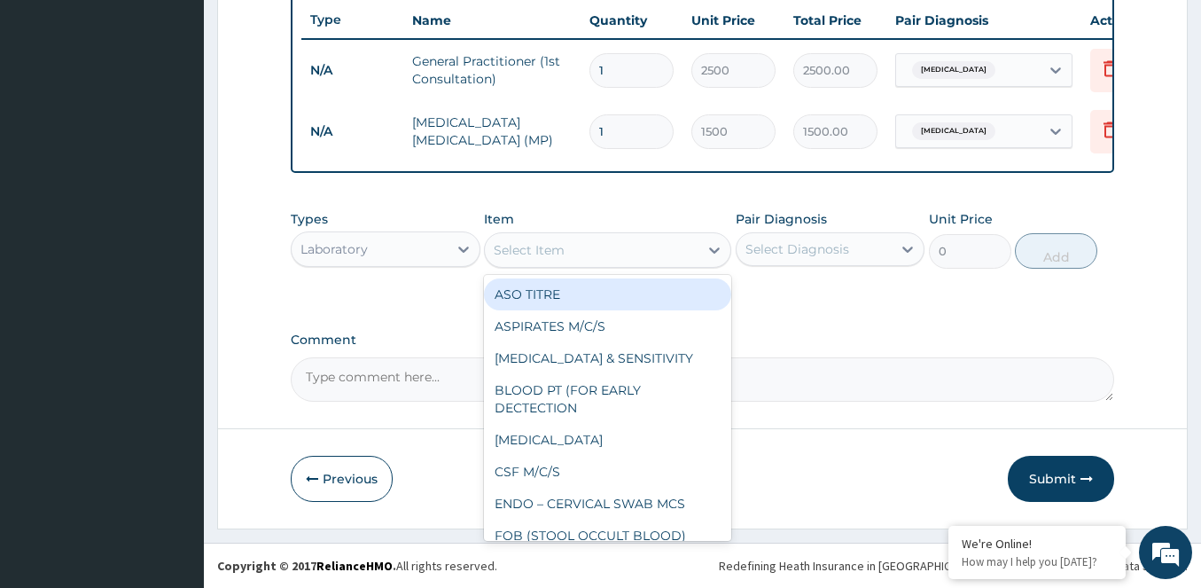
drag, startPoint x: 540, startPoint y: 239, endPoint x: 505, endPoint y: 260, distance: 40.1
click at [538, 240] on div "Select Item" at bounding box center [592, 250] width 214 height 28
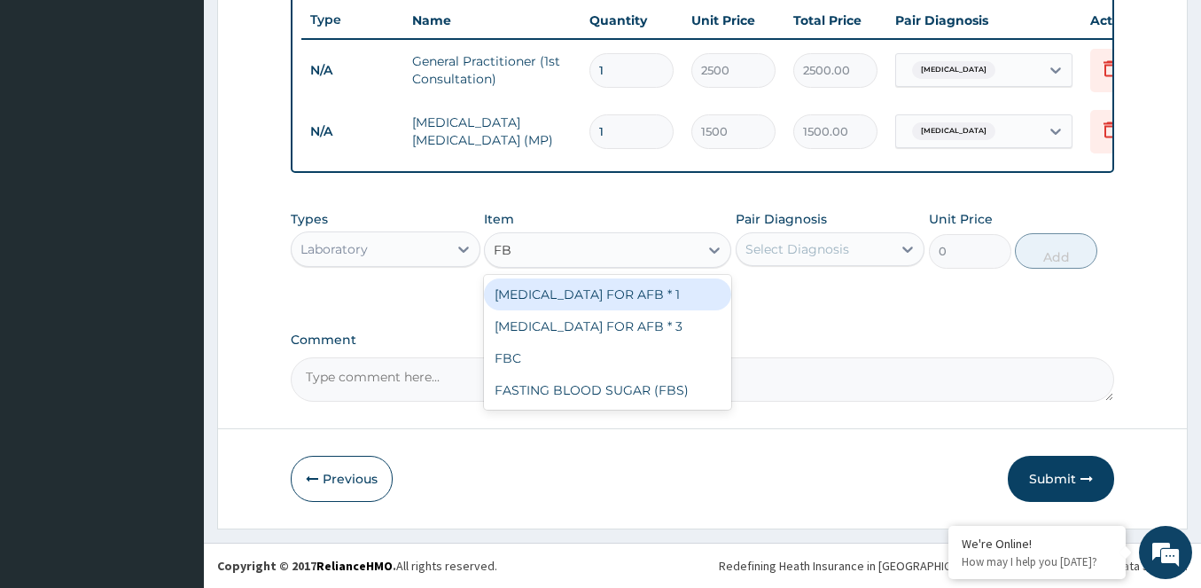
type input "FBC"
click at [604, 292] on div "FBC" at bounding box center [607, 294] width 247 height 32
type input "3500"
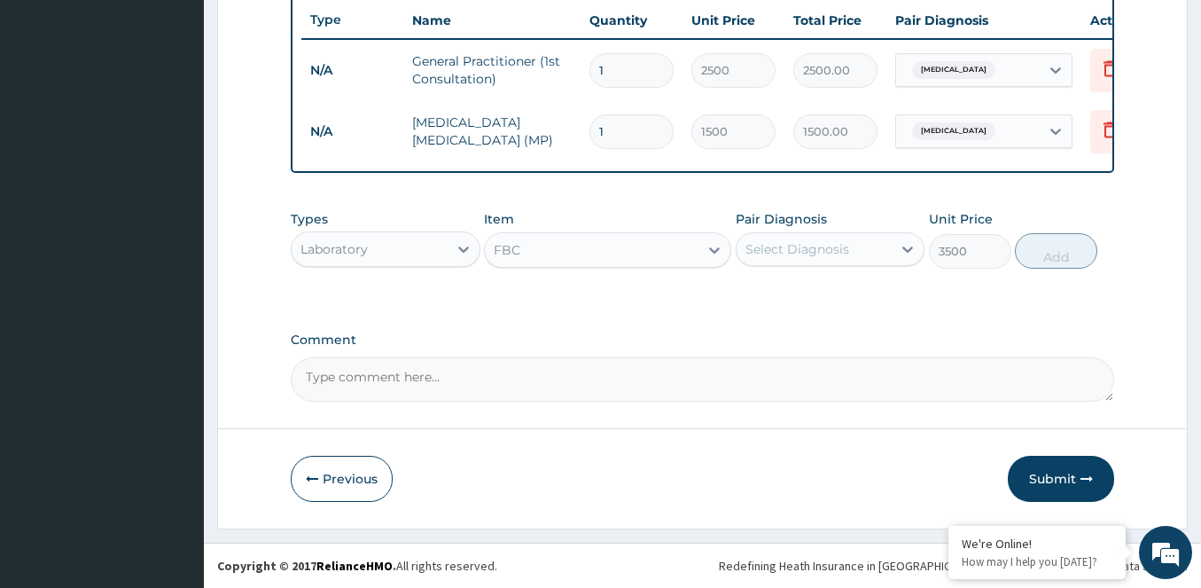
click at [828, 235] on div "Select Diagnosis" at bounding box center [814, 249] width 156 height 28
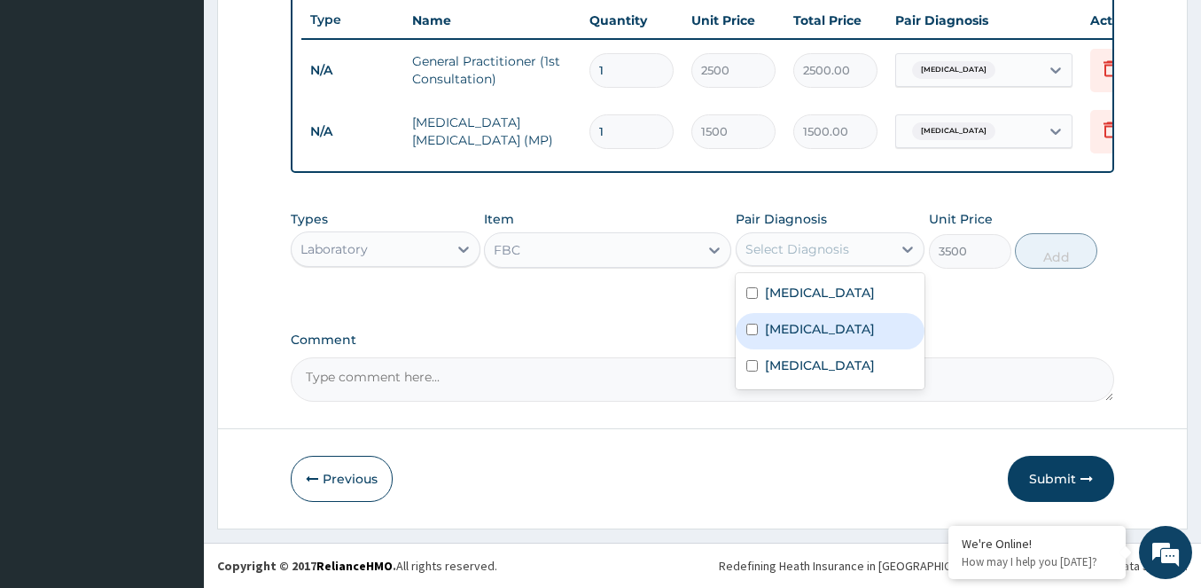
click at [795, 320] on label "[MEDICAL_DATA]" at bounding box center [820, 329] width 110 height 18
checkbox input "true"
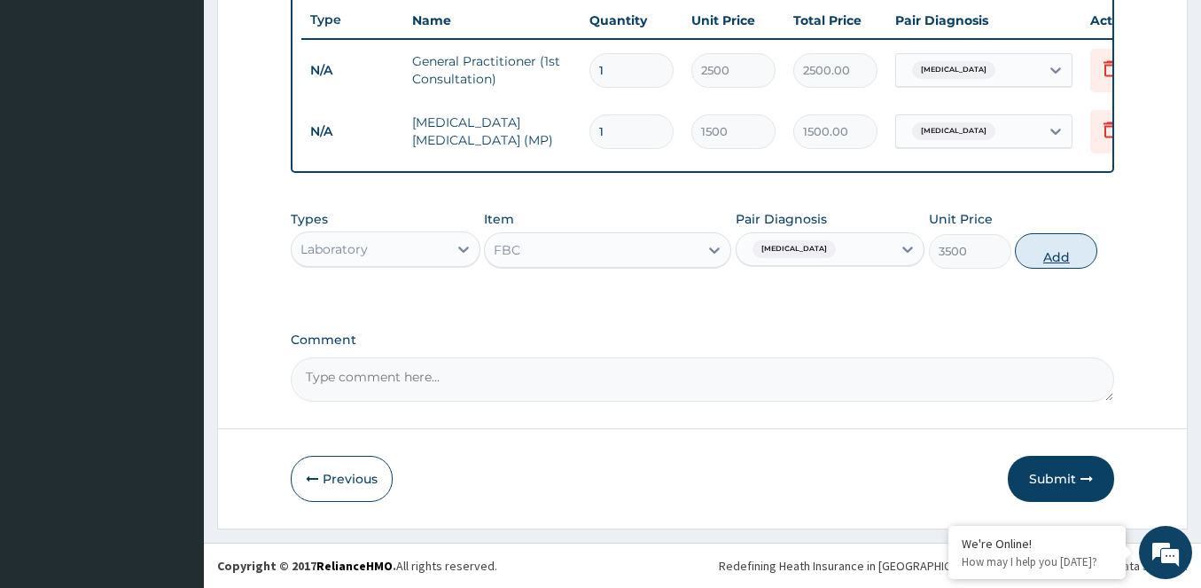
click at [1048, 259] on button "Add" at bounding box center [1056, 250] width 82 height 35
type input "0"
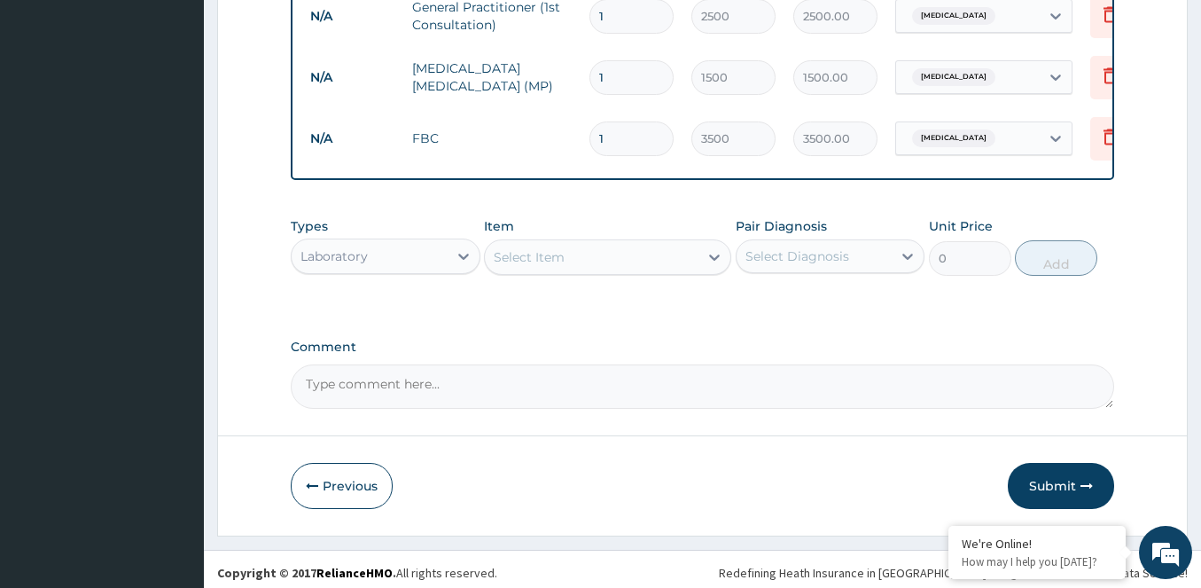
scroll to position [742, 0]
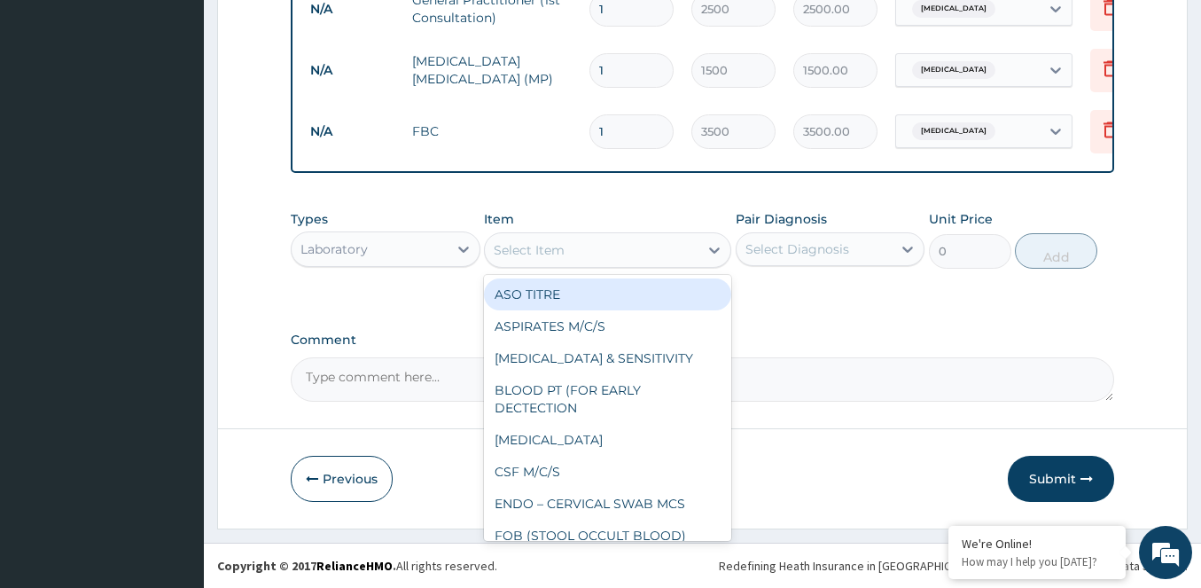
click at [626, 250] on div "Select Item" at bounding box center [592, 250] width 214 height 28
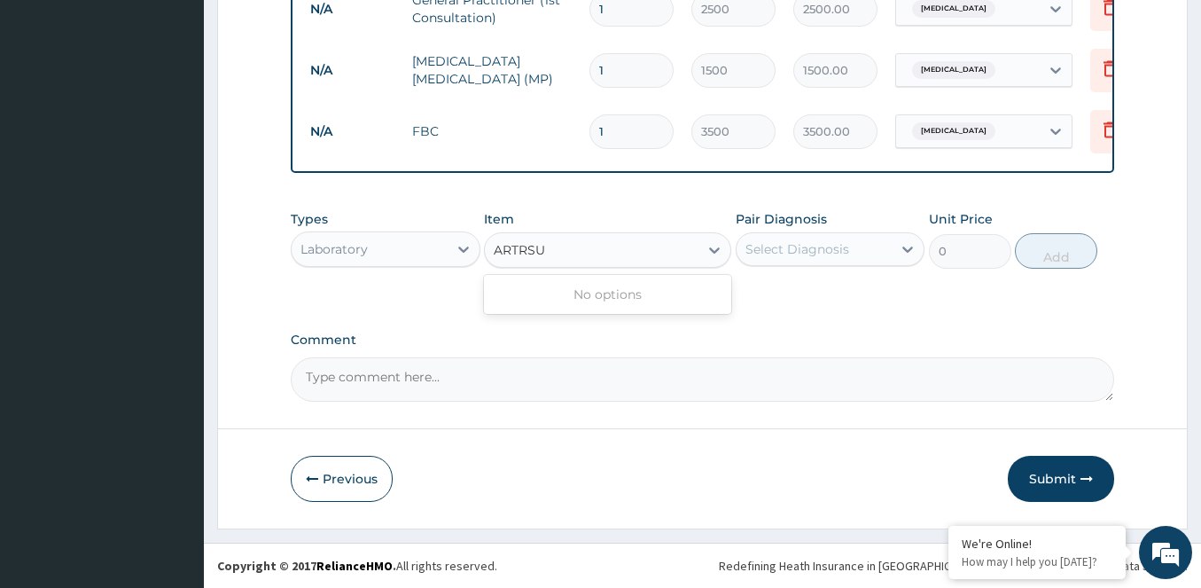
drag, startPoint x: 516, startPoint y: 252, endPoint x: 526, endPoint y: 251, distance: 10.7
click at [520, 251] on input "ARTRSU" at bounding box center [520, 250] width 53 height 18
click at [541, 253] on input "ARTERSU" at bounding box center [524, 250] width 61 height 18
click at [536, 250] on input "ARTERSU" at bounding box center [524, 250] width 61 height 18
type input "ARTESU"
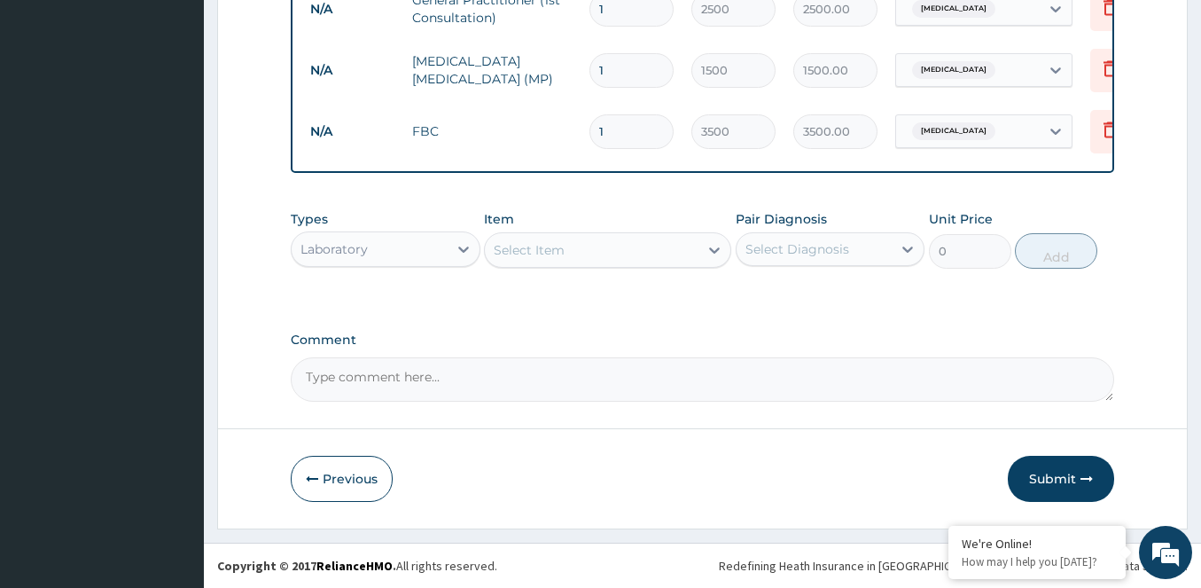
click at [599, 249] on div "Select Item" at bounding box center [592, 250] width 214 height 28
click at [385, 265] on div "Laboratory" at bounding box center [386, 248] width 190 height 35
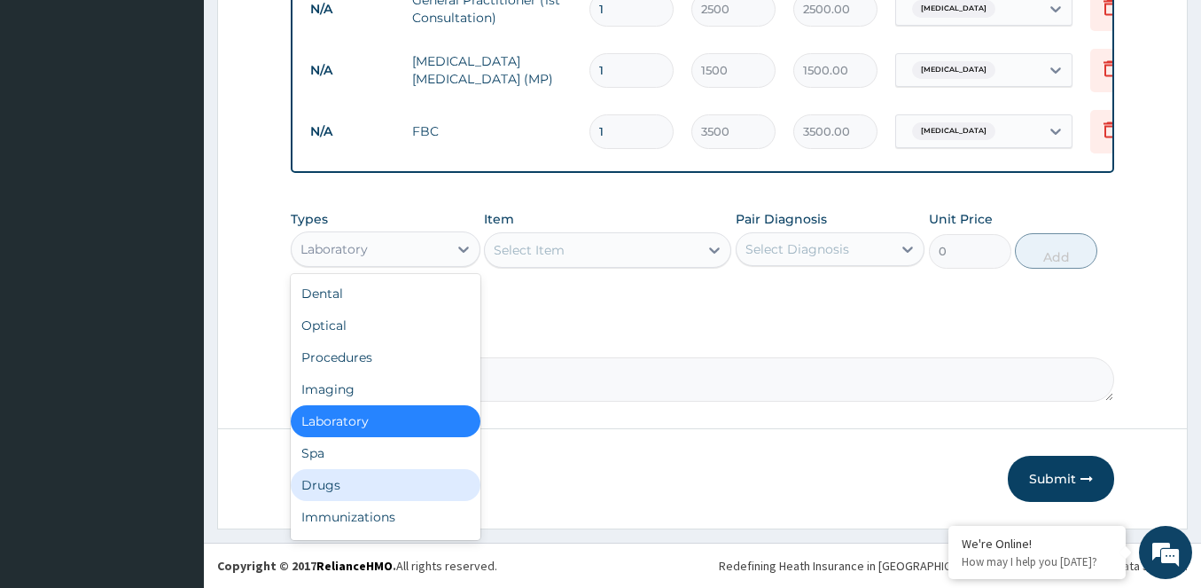
click at [331, 490] on div "Drugs" at bounding box center [386, 485] width 190 height 32
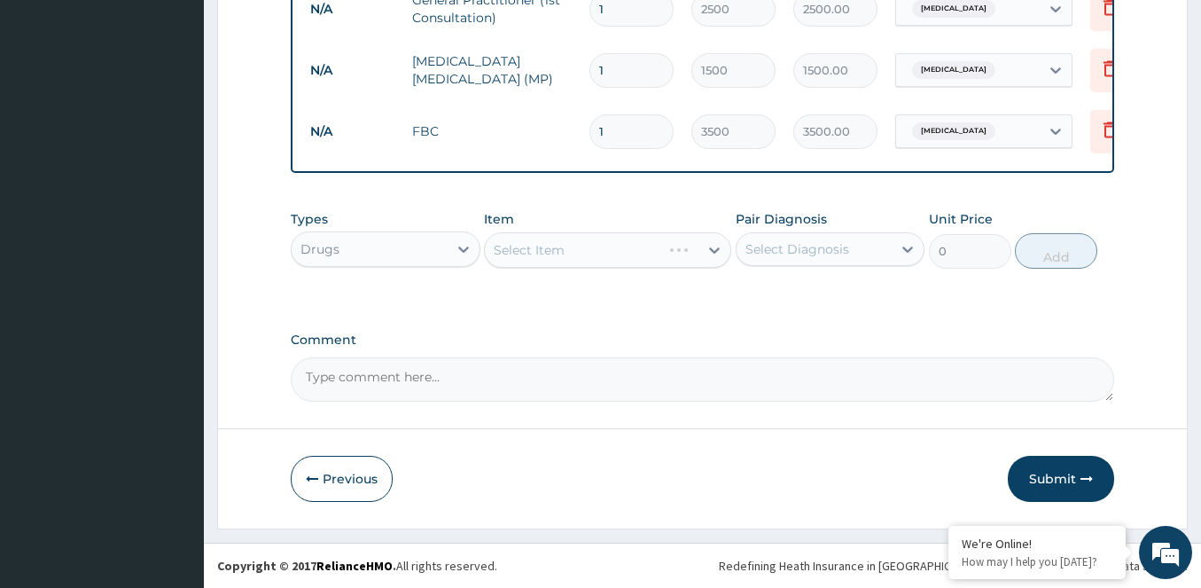
click at [545, 252] on div "Select Item" at bounding box center [607, 249] width 247 height 35
click at [550, 247] on div "Select Item" at bounding box center [529, 250] width 71 height 18
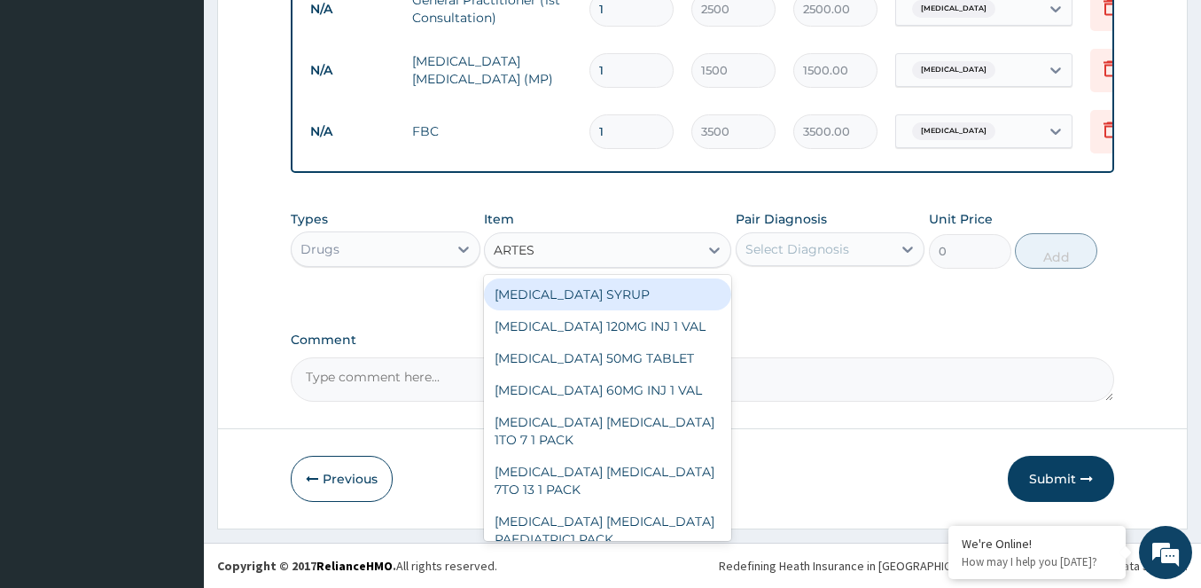
type input "ARTESU"
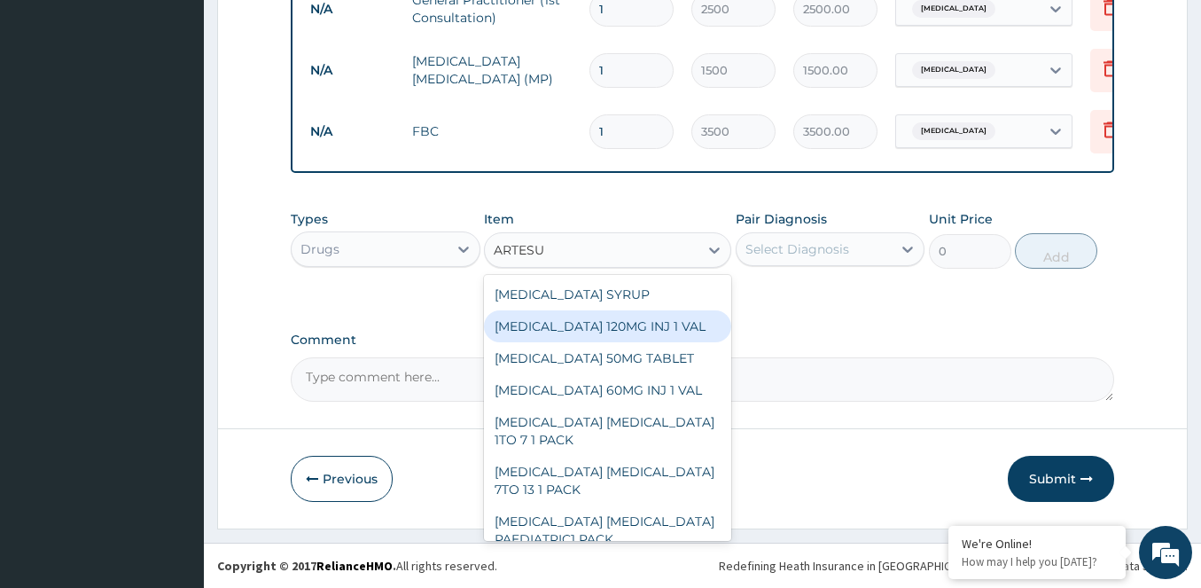
click at [583, 333] on div "ARTESUNATE 120MG INJ 1 VAL" at bounding box center [607, 326] width 247 height 32
type input "560"
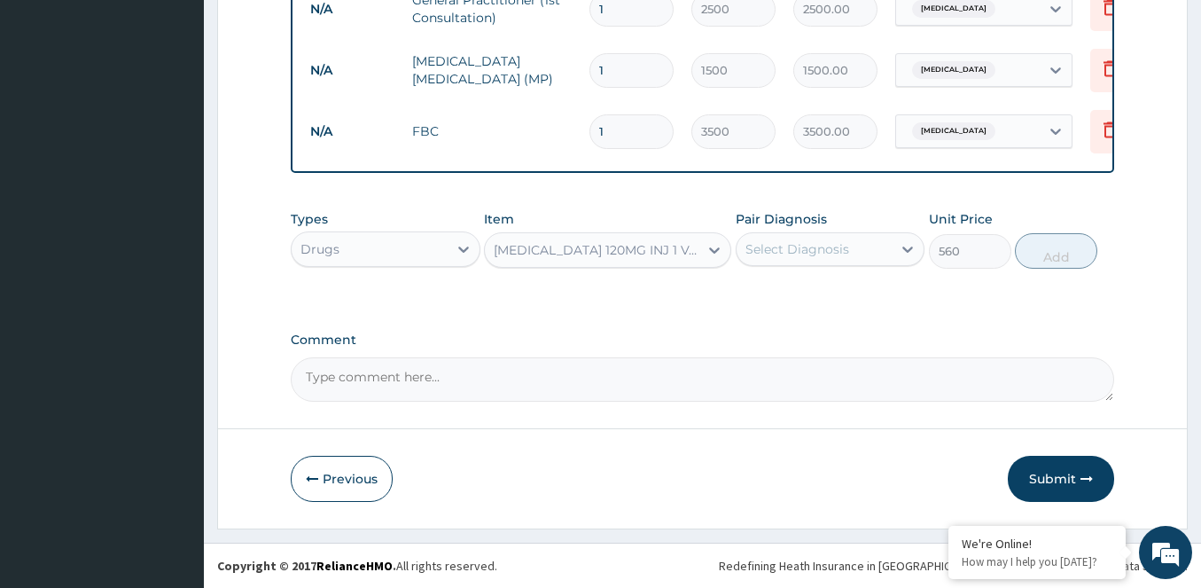
click at [792, 246] on div "Select Diagnosis" at bounding box center [797, 249] width 104 height 18
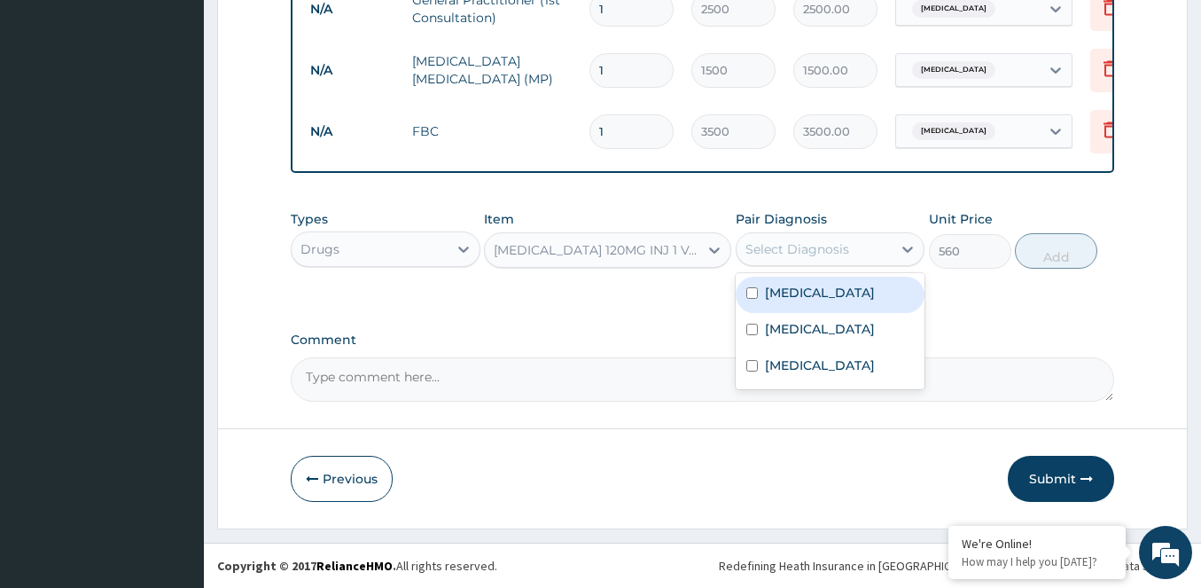
click at [773, 300] on div "Falciparum malaria" at bounding box center [831, 295] width 190 height 36
checkbox input "true"
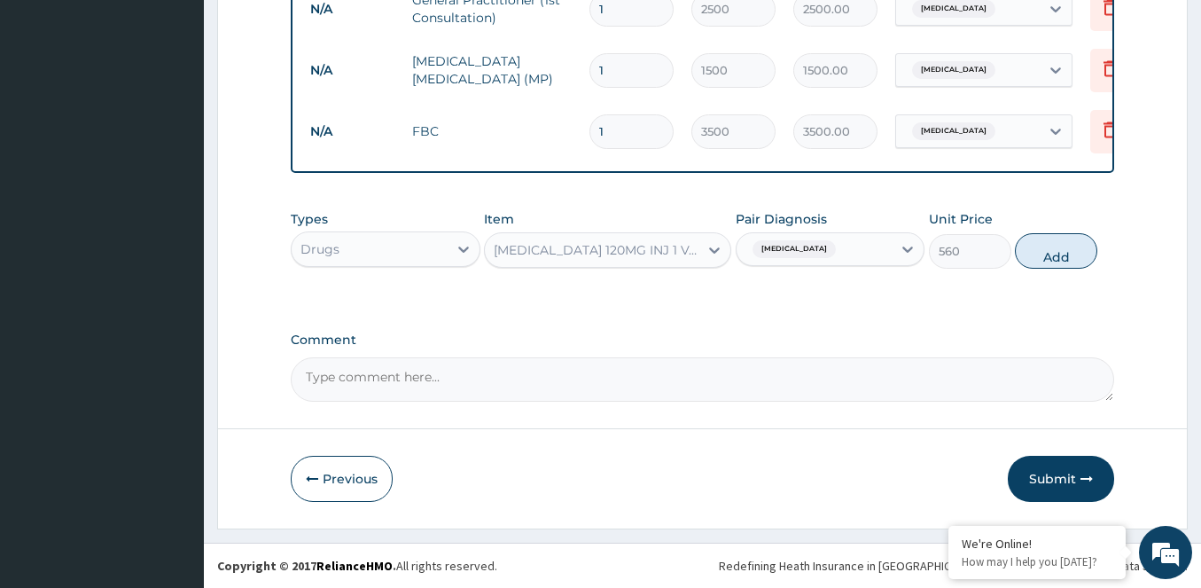
drag, startPoint x: 1055, startPoint y: 258, endPoint x: 1009, endPoint y: 258, distance: 46.1
click at [1053, 258] on button "Add" at bounding box center [1056, 250] width 82 height 35
type input "0"
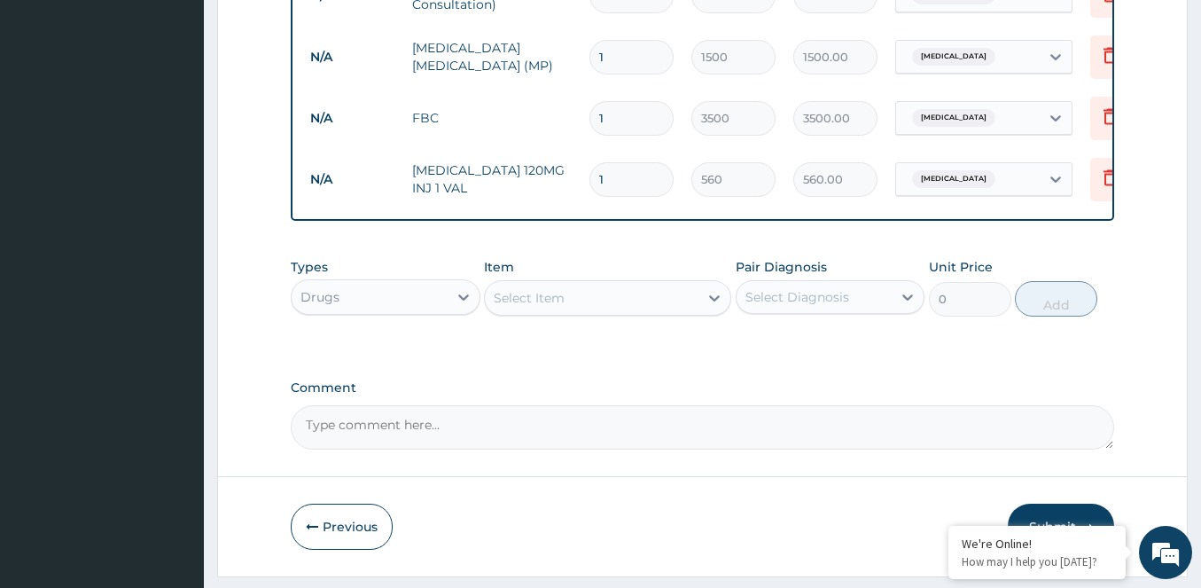
type input "0.00"
type input "3"
type input "1680.00"
type input "3"
click at [617, 300] on div "Select Item" at bounding box center [592, 298] width 214 height 28
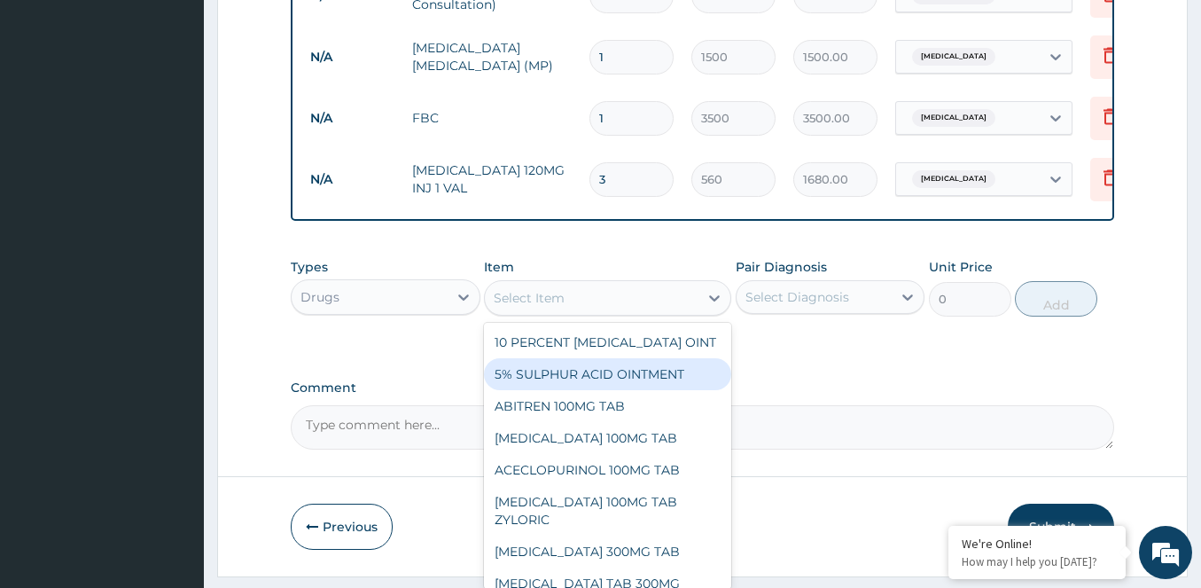
type input "S"
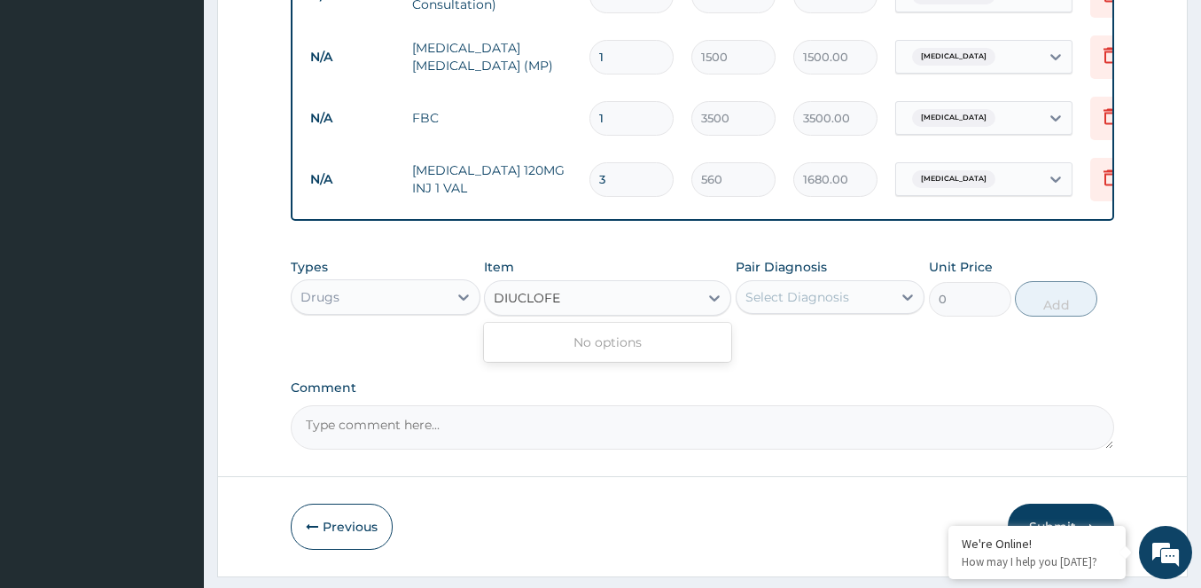
click at [518, 307] on input "DIUCLOFE" at bounding box center [528, 298] width 68 height 18
type input "DICLOFE"
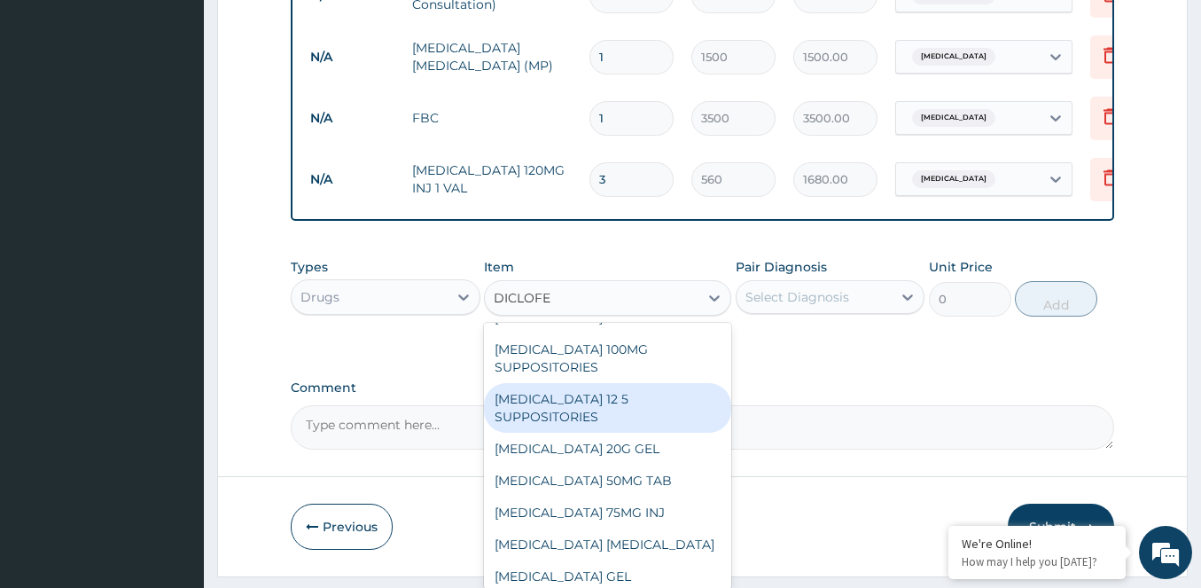
scroll to position [89, 0]
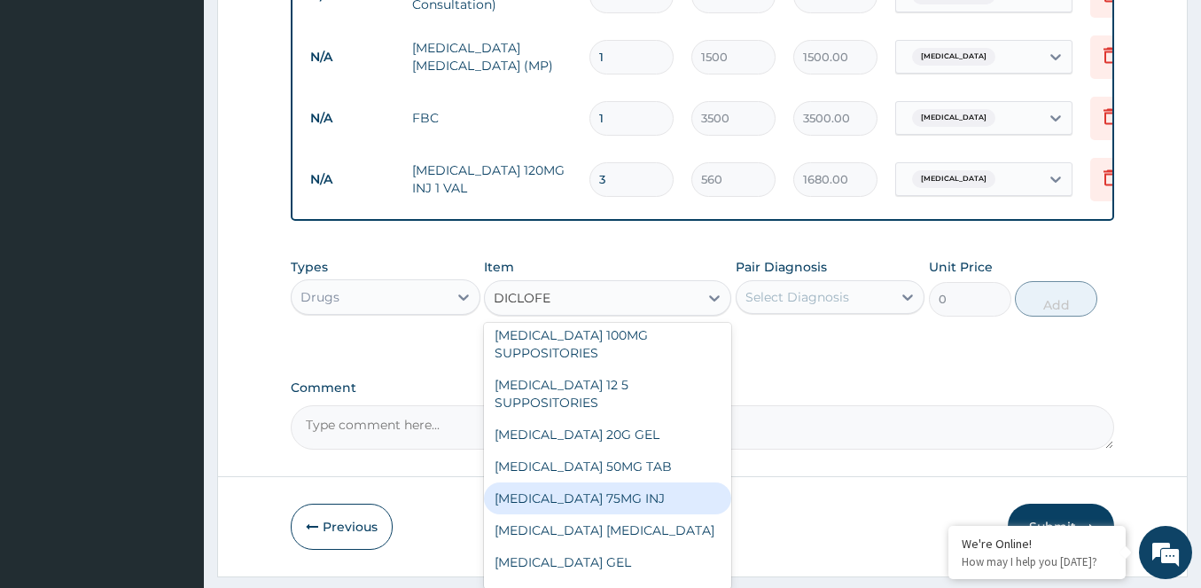
click at [568, 495] on div "[MEDICAL_DATA] 75MG INJ" at bounding box center [607, 498] width 247 height 32
type input "140"
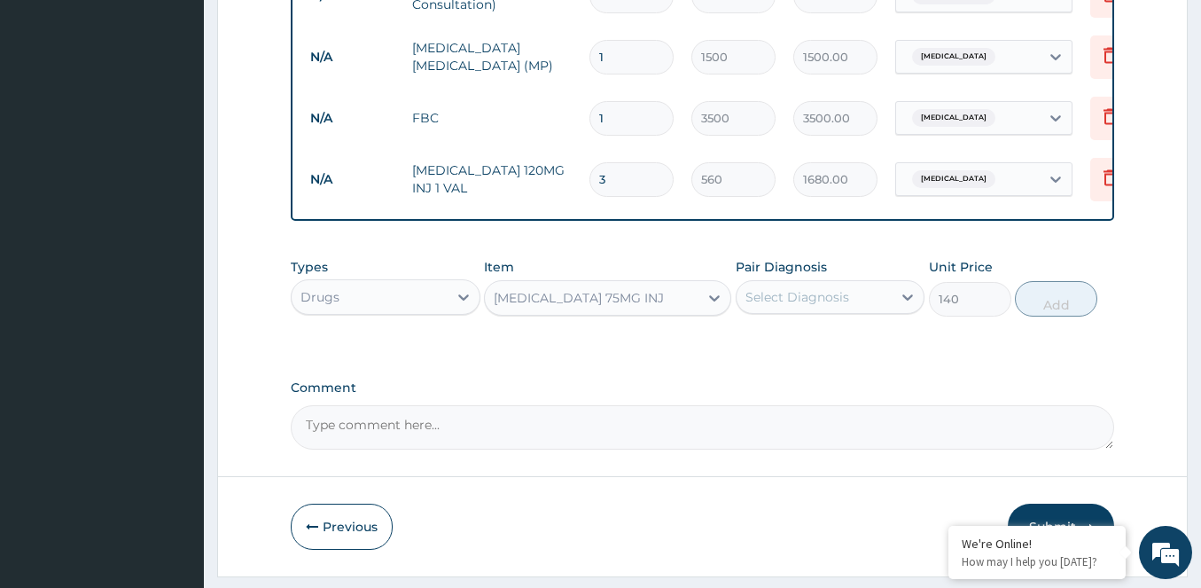
click at [808, 314] on div "Select Diagnosis" at bounding box center [831, 297] width 190 height 34
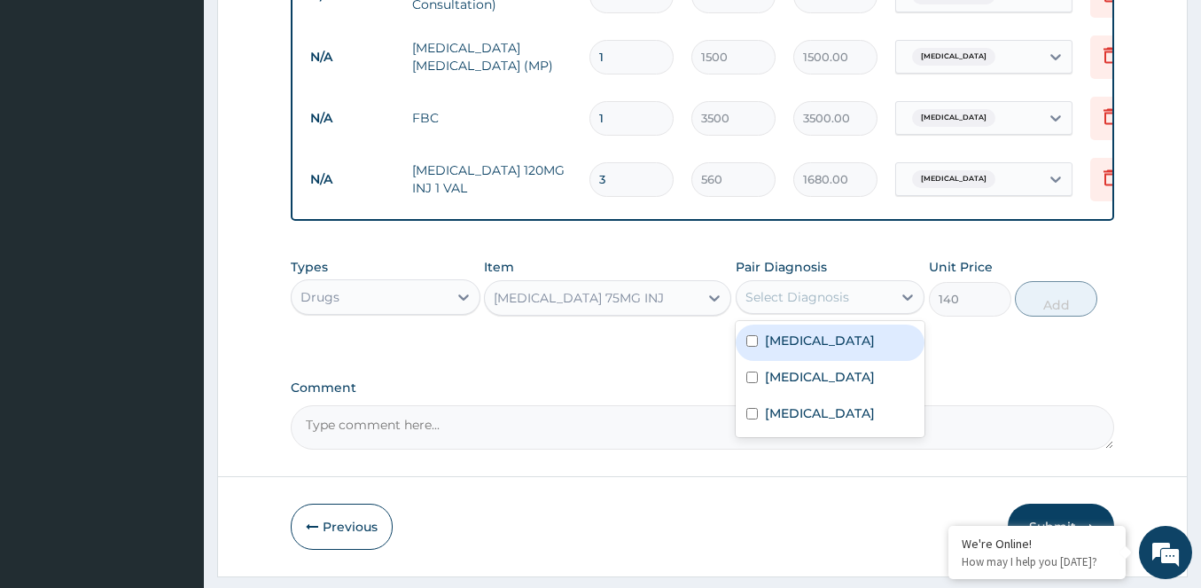
drag, startPoint x: 761, startPoint y: 361, endPoint x: 832, endPoint y: 353, distance: 71.3
click at [765, 360] on div "Falciparum malaria" at bounding box center [831, 342] width 190 height 36
checkbox input "true"
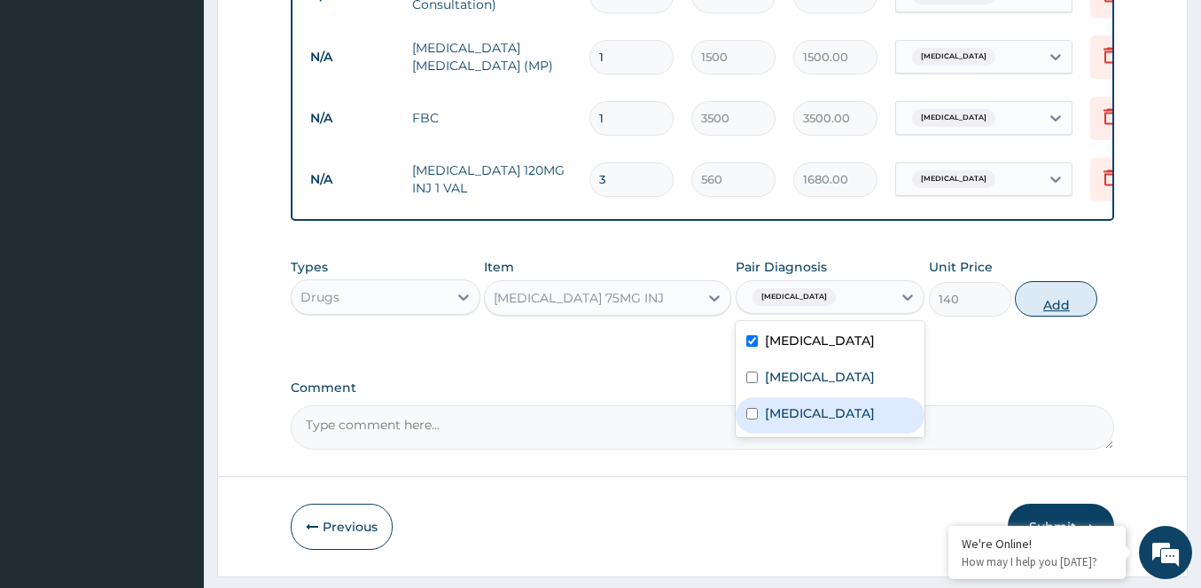
click at [1060, 316] on button "Add" at bounding box center [1056, 298] width 82 height 35
type input "0"
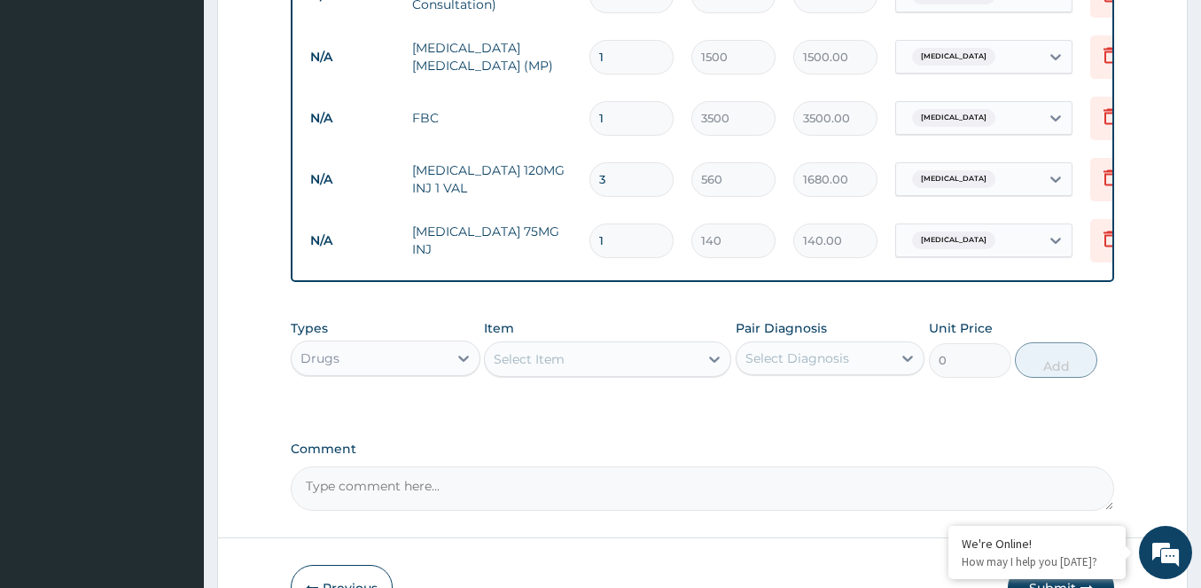
click at [547, 368] on div "Select Item" at bounding box center [529, 359] width 71 height 18
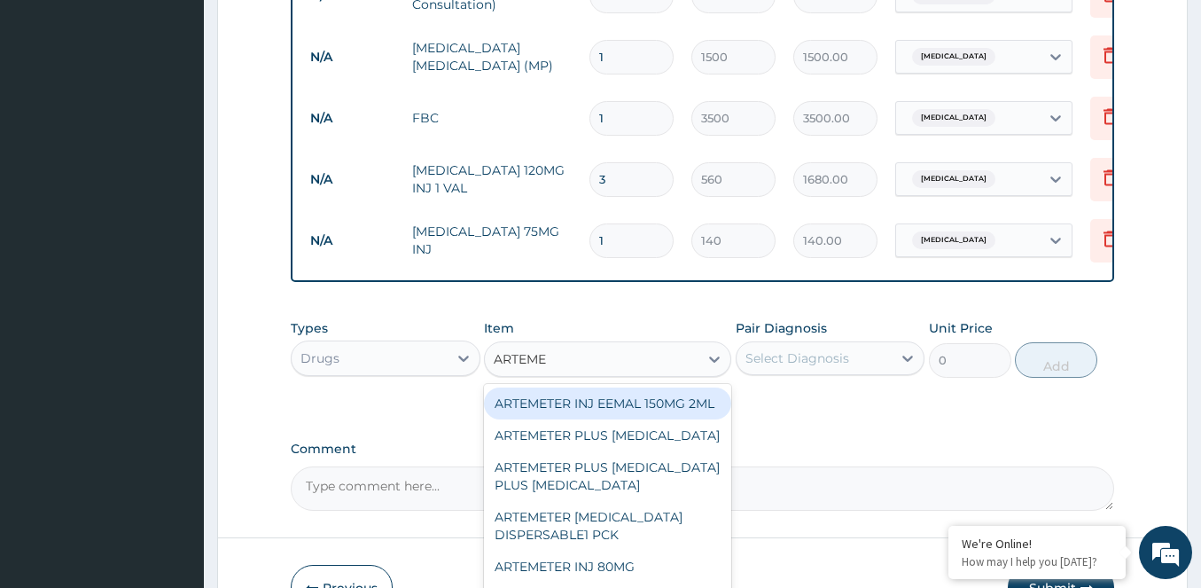
type input "ARTEMET"
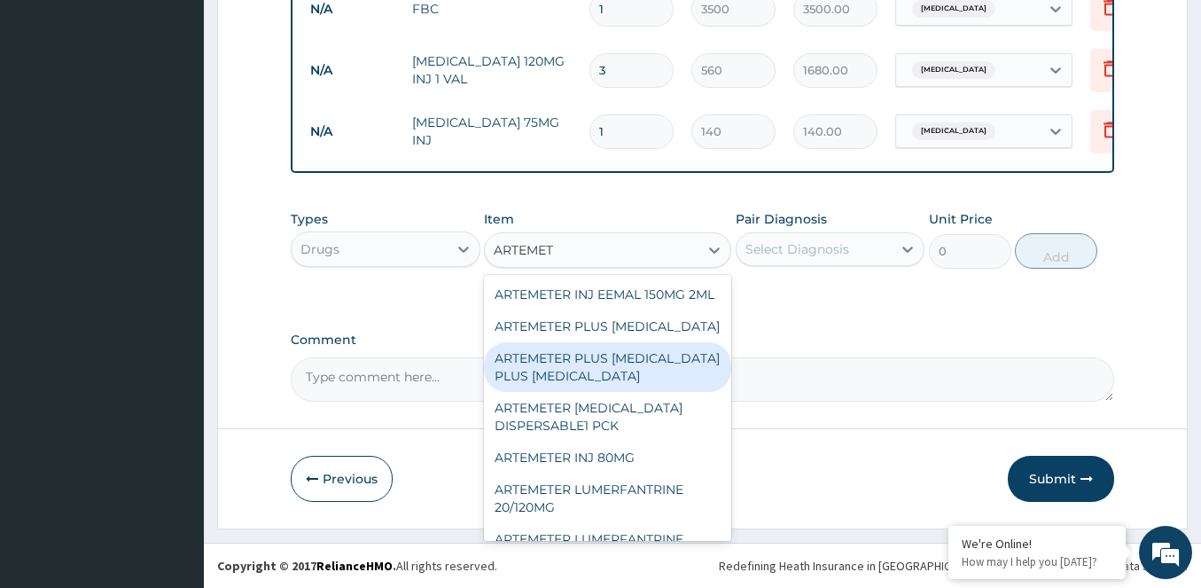
scroll to position [177, 0]
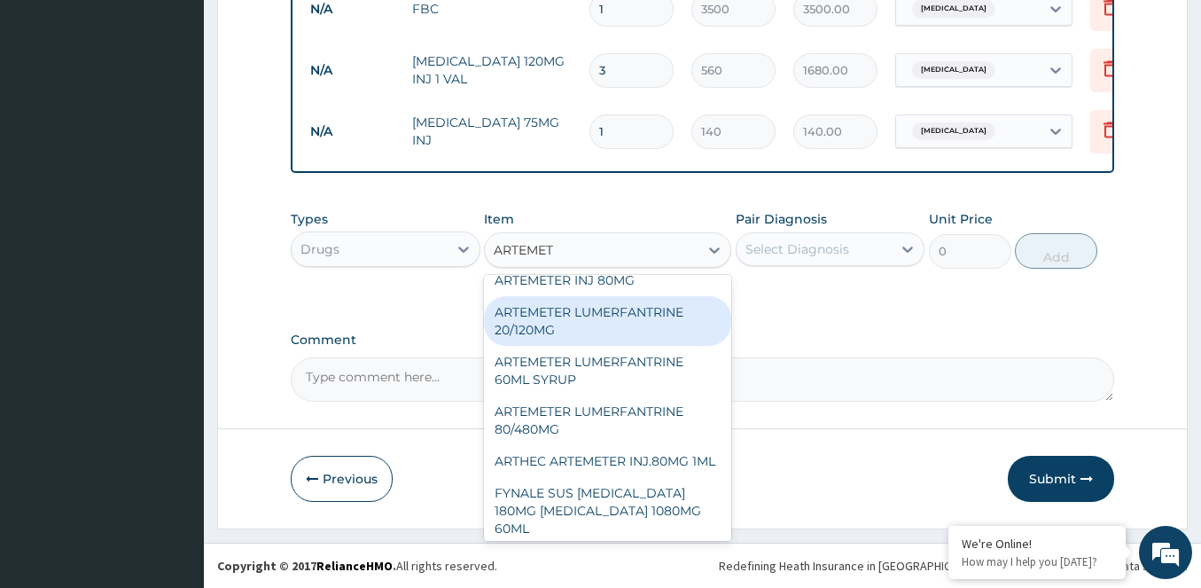
drag, startPoint x: 560, startPoint y: 379, endPoint x: 601, endPoint y: 369, distance: 42.1
click at [563, 346] on div "ARTEMETER LUMERFANTRINE 20/120MG" at bounding box center [607, 321] width 247 height 50
type input "210"
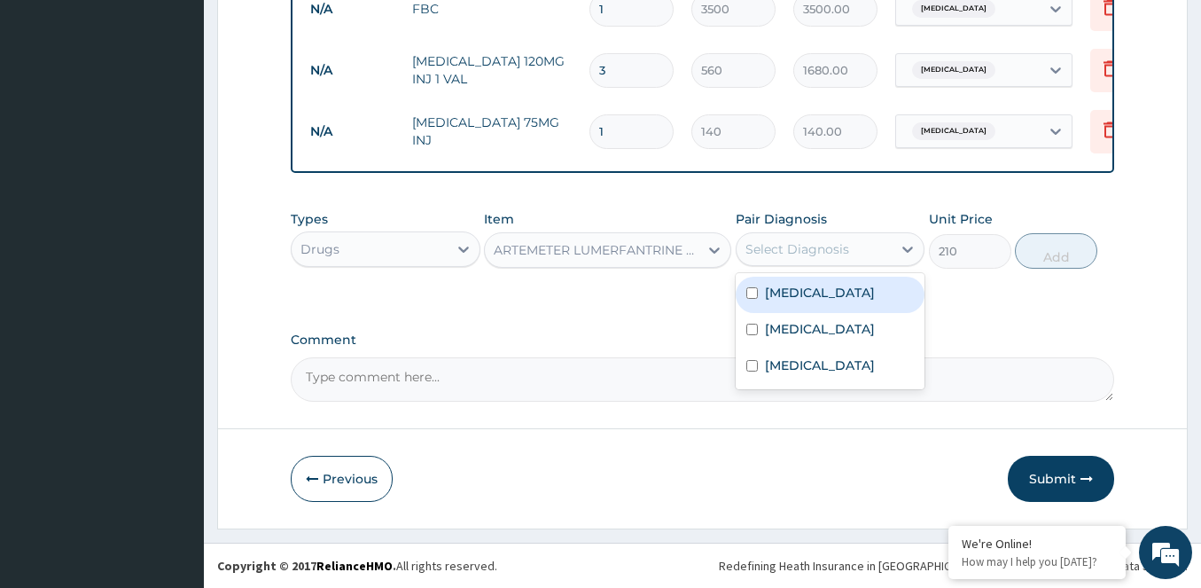
click at [821, 250] on div "Select Diagnosis" at bounding box center [797, 249] width 104 height 18
click at [784, 290] on label "[MEDICAL_DATA]" at bounding box center [820, 293] width 110 height 18
checkbox input "true"
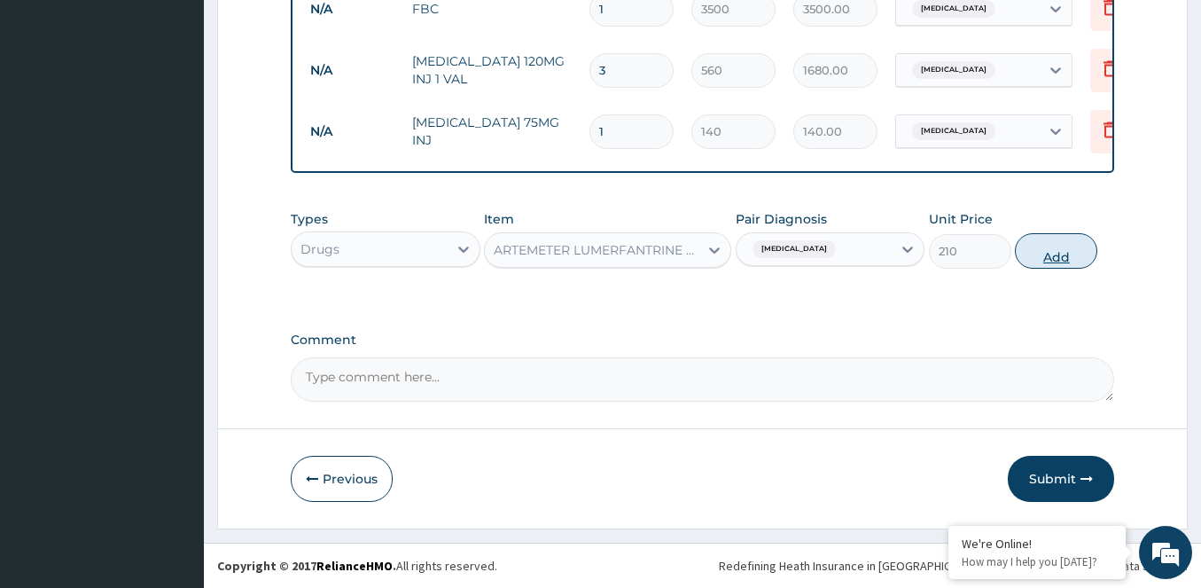
click at [1061, 256] on button "Add" at bounding box center [1056, 250] width 82 height 35
type input "0"
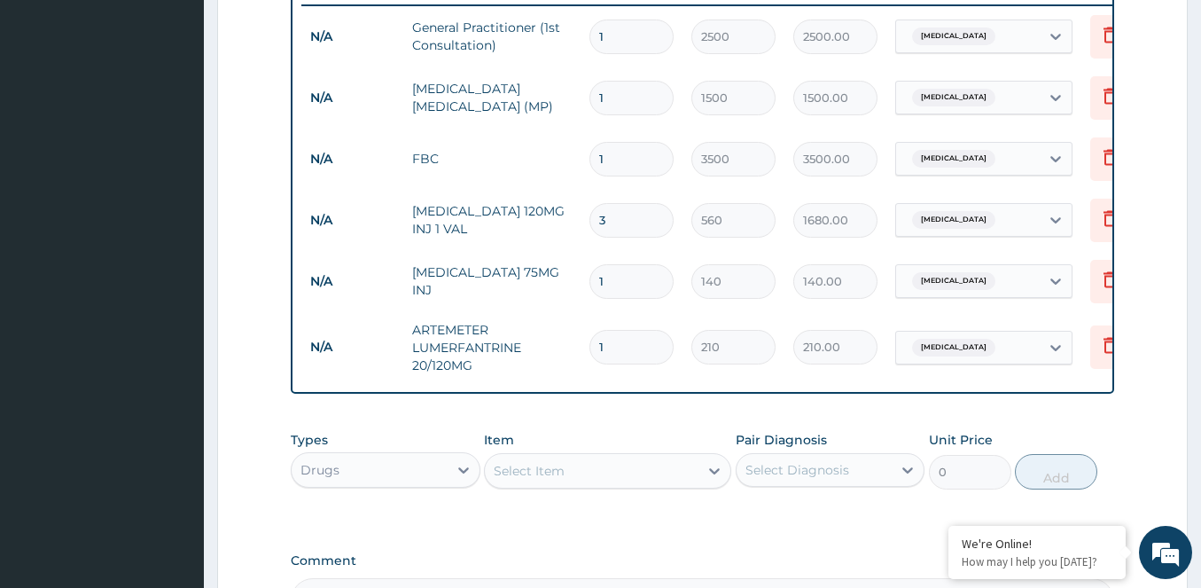
scroll to position [669, 0]
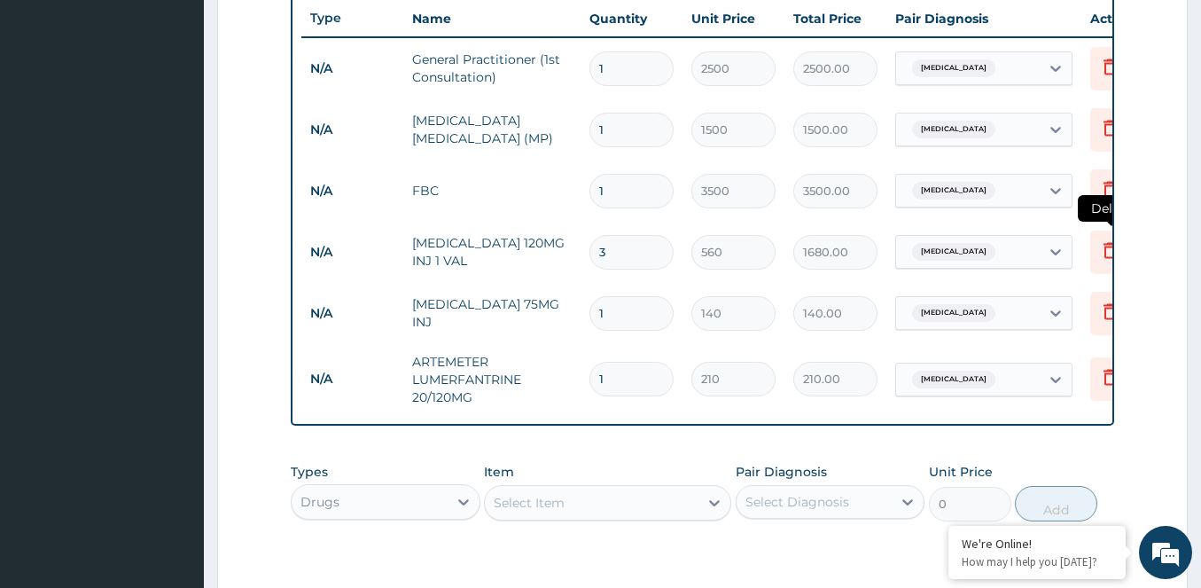
click at [1106, 251] on icon at bounding box center [1109, 249] width 21 height 21
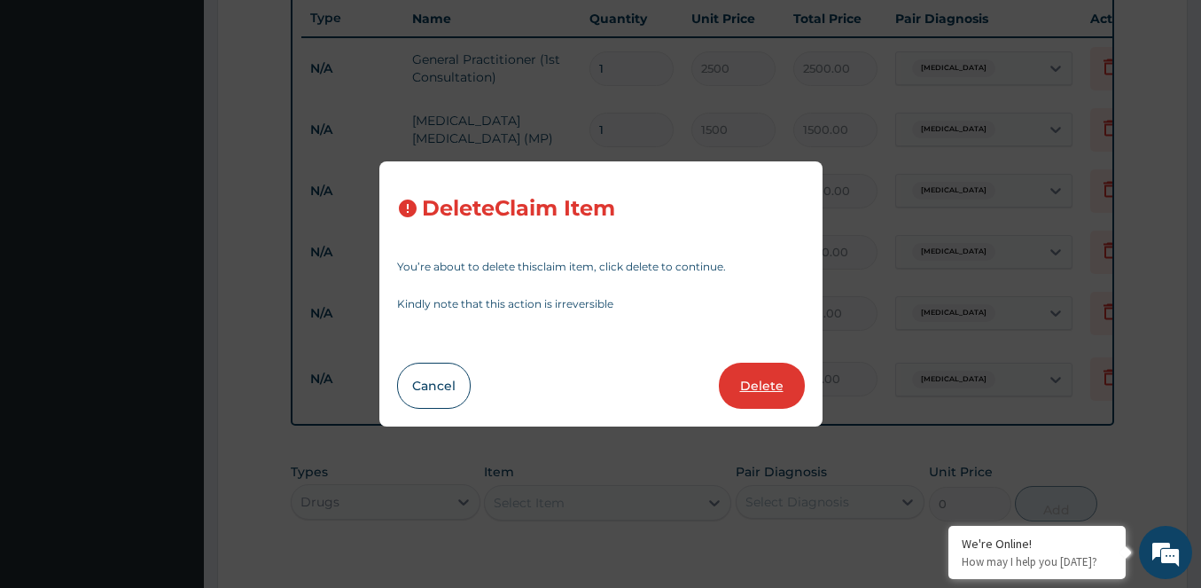
click at [760, 386] on button "Delete" at bounding box center [762, 385] width 86 height 46
type input "1"
type input "140"
type input "140.00"
type input "210"
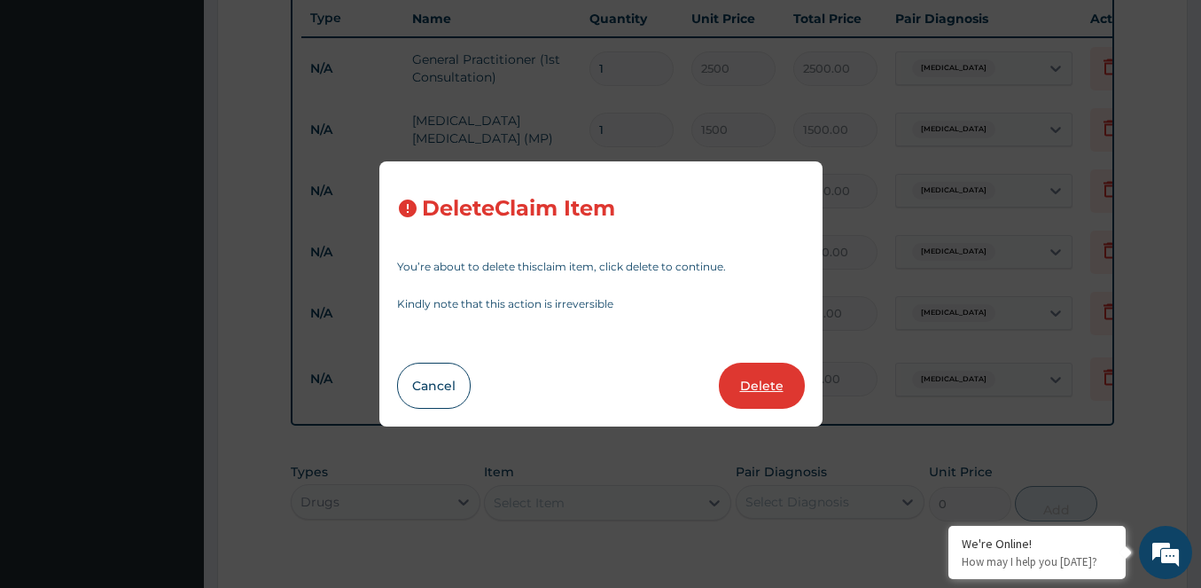
type input "210.00"
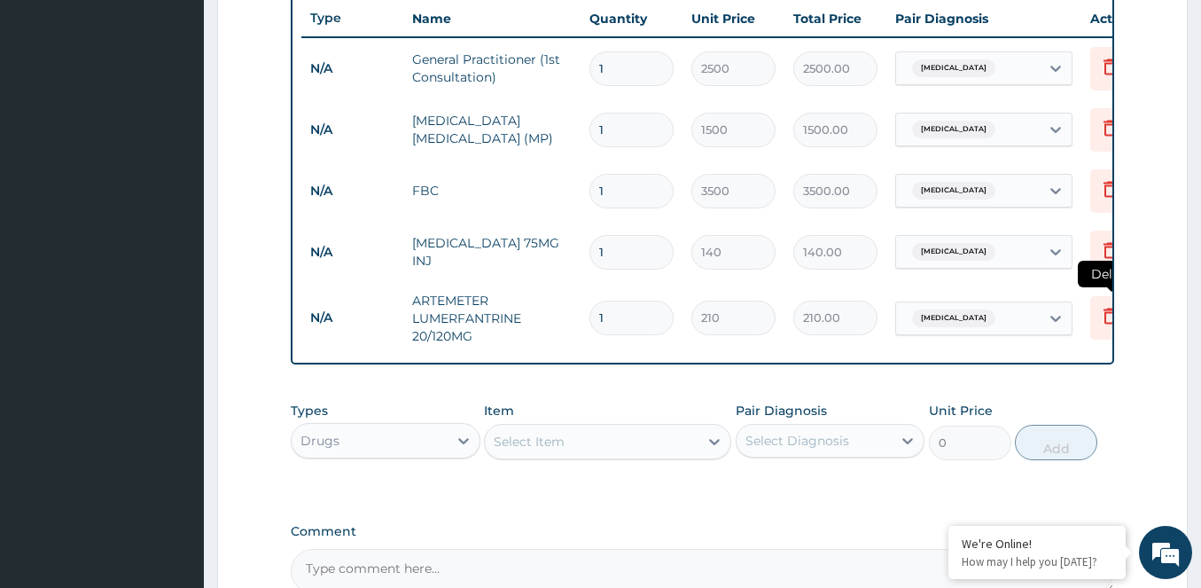
click at [1108, 318] on icon at bounding box center [1109, 315] width 21 height 21
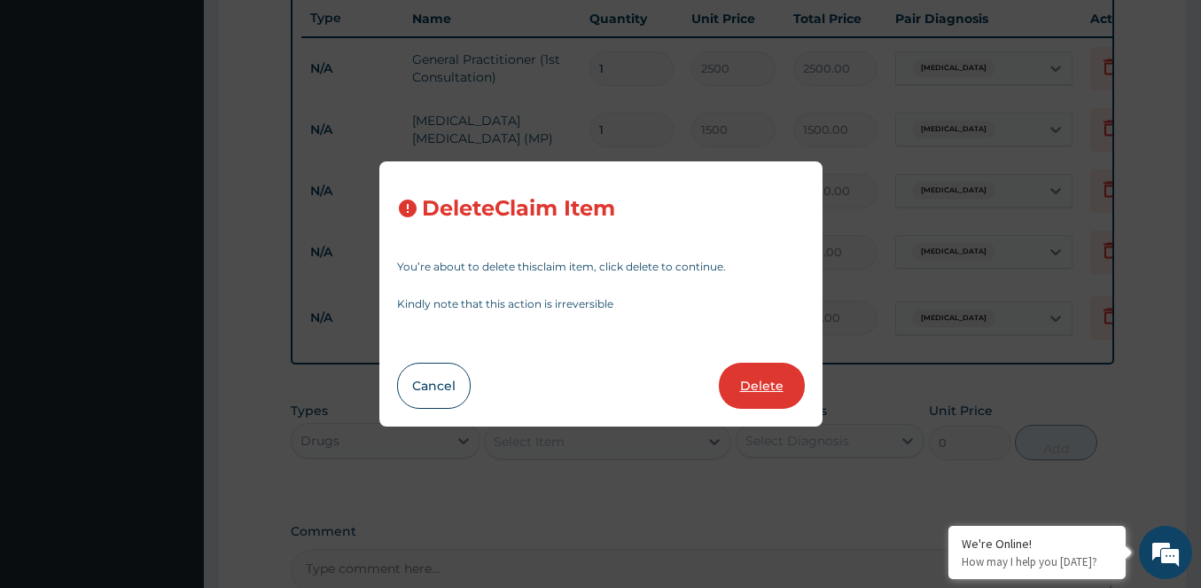
click at [761, 380] on button "Delete" at bounding box center [762, 385] width 86 height 46
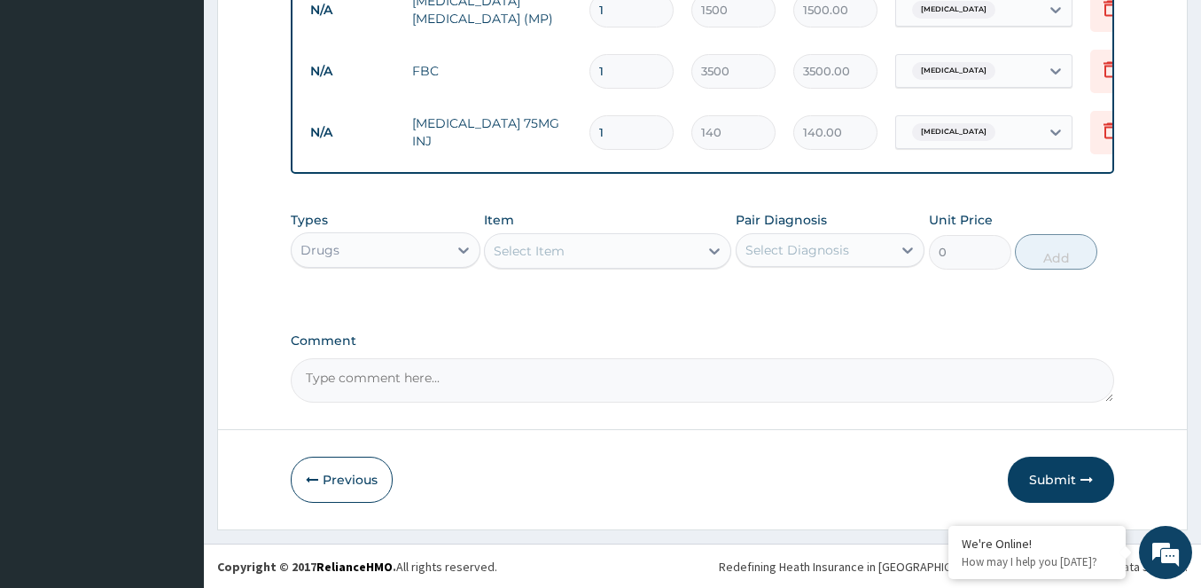
scroll to position [803, 0]
click at [541, 238] on div "Select Item" at bounding box center [592, 250] width 214 height 28
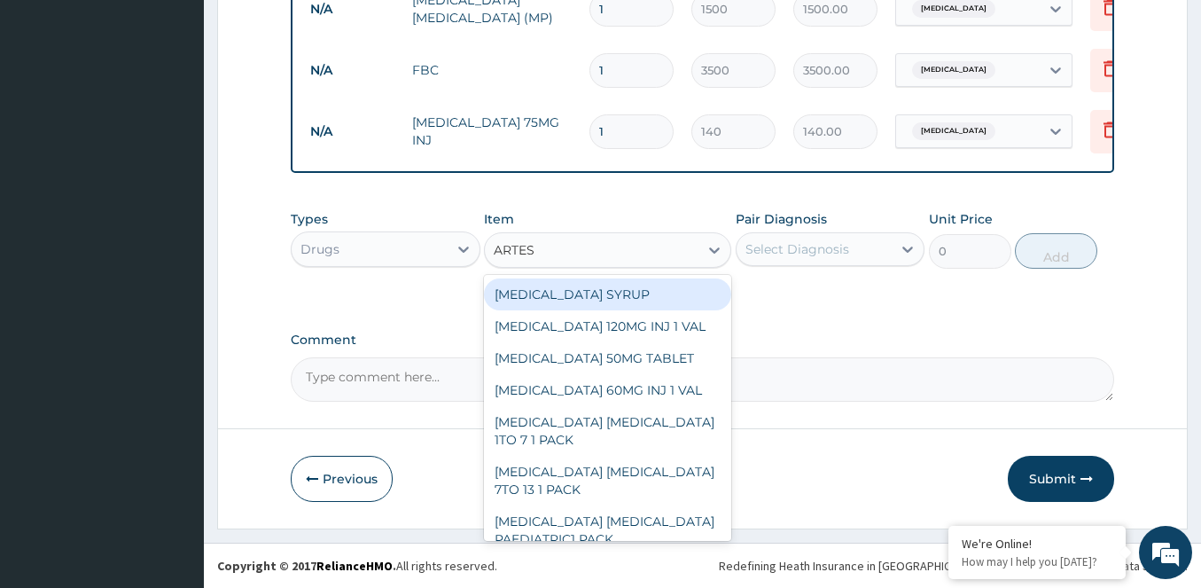
type input "ARTESU"
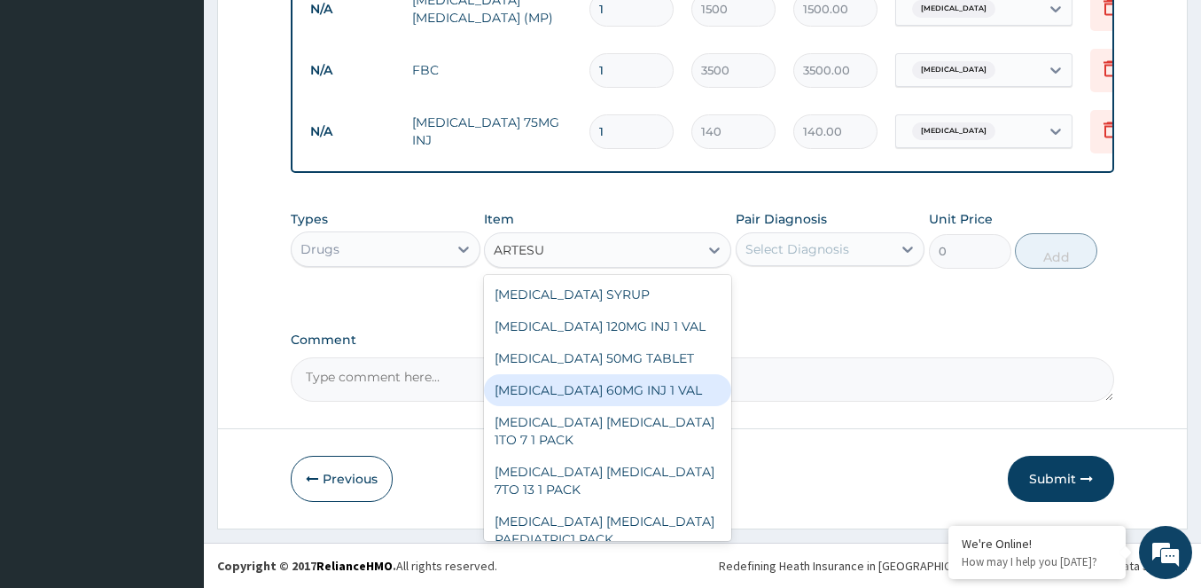
drag, startPoint x: 622, startPoint y: 356, endPoint x: 599, endPoint y: 386, distance: 37.9
click at [600, 386] on div "ARTESUNATE SYRUP ARTESUNATE 120MG INJ 1 VAL ARTESUNATE 50MG TABLET ARTESUNATE 6…" at bounding box center [607, 408] width 247 height 266
click at [599, 386] on div "ARTESUNATE 60MG INJ 1 VAL" at bounding box center [607, 390] width 247 height 32
type input "595"
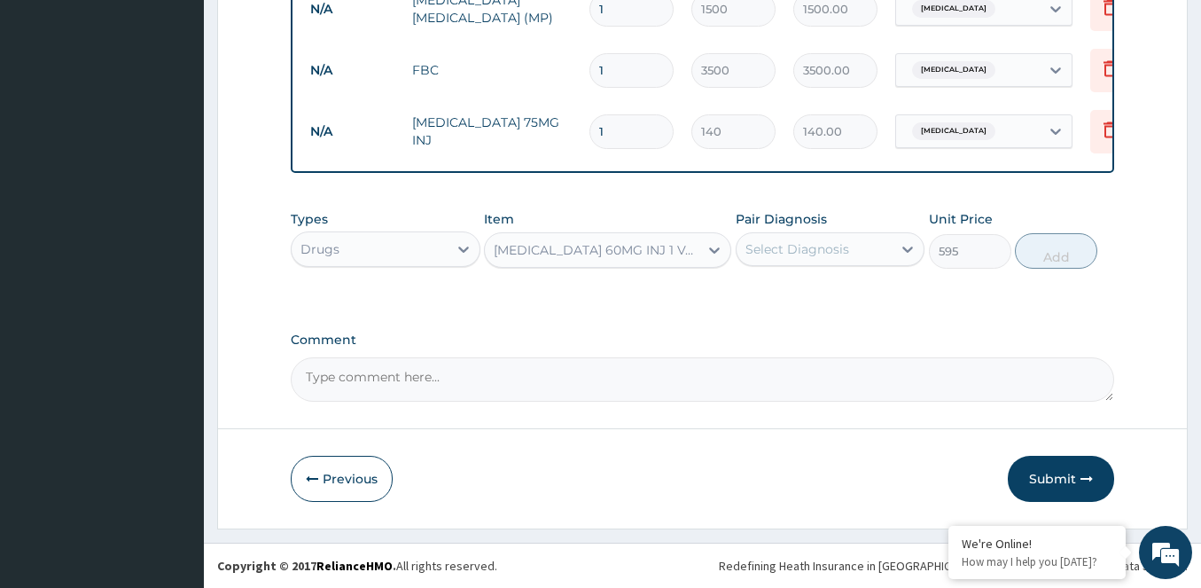
click at [784, 262] on div "Select Diagnosis" at bounding box center [814, 249] width 156 height 28
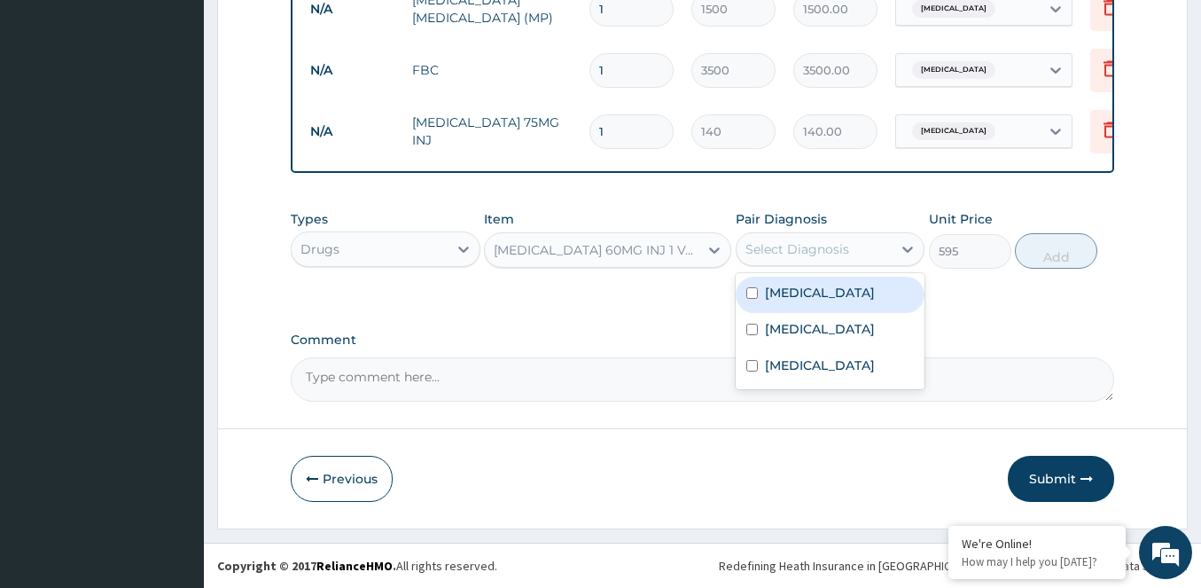
click at [760, 291] on div "Falciparum malaria" at bounding box center [831, 295] width 190 height 36
checkbox input "true"
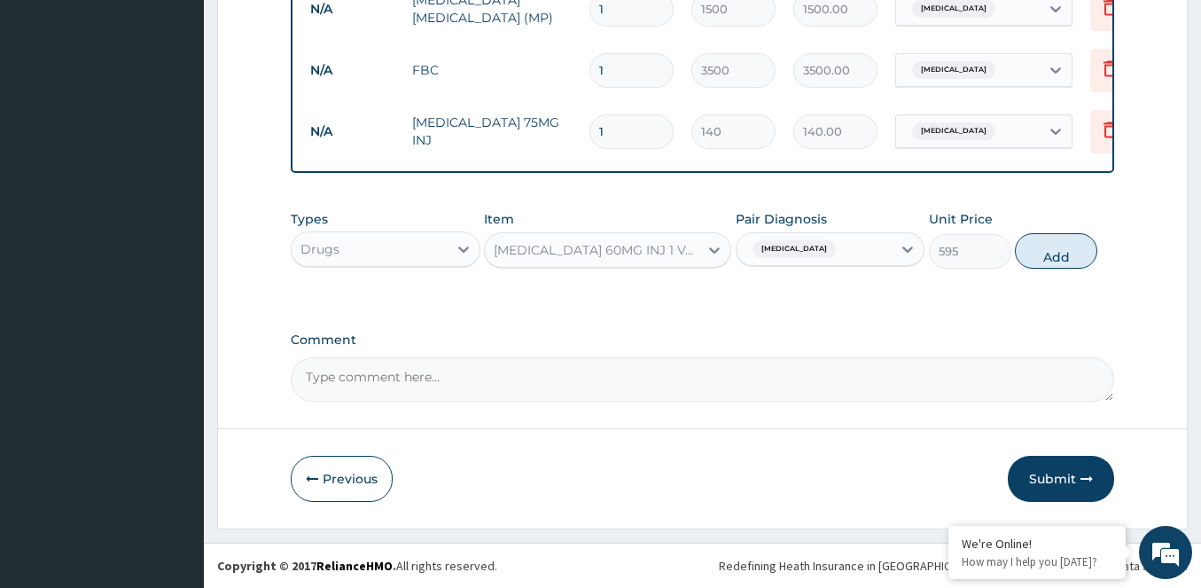
drag, startPoint x: 1054, startPoint y: 256, endPoint x: 972, endPoint y: 261, distance: 81.7
click at [1053, 256] on button "Add" at bounding box center [1056, 250] width 82 height 35
type input "0"
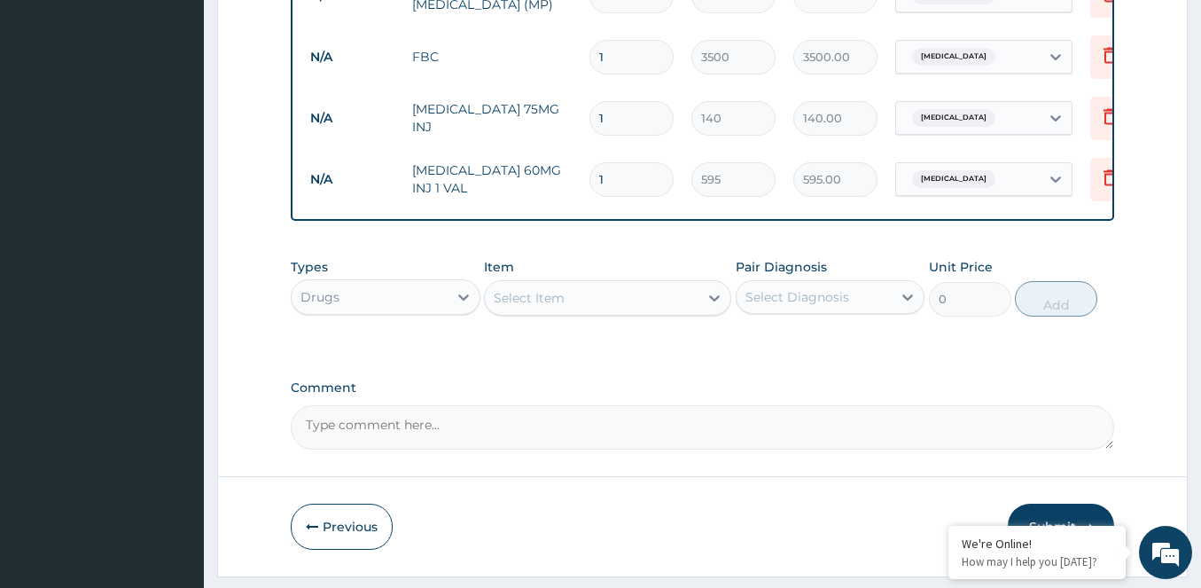
type input "0.00"
type input "3"
type input "1785.00"
type input "3"
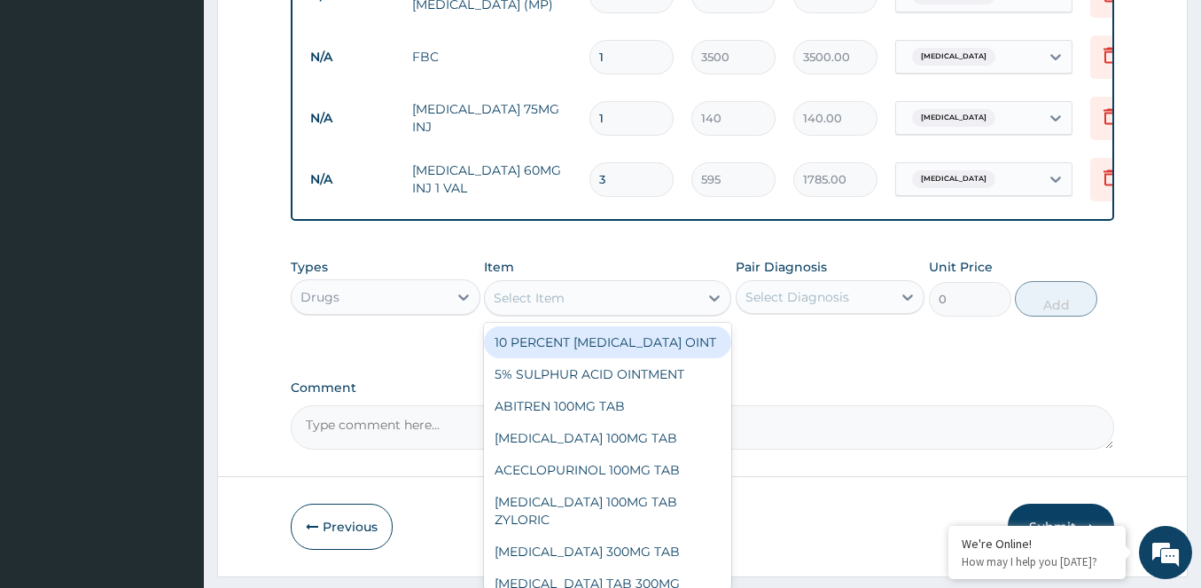
click at [511, 307] on div "Select Item" at bounding box center [529, 298] width 71 height 18
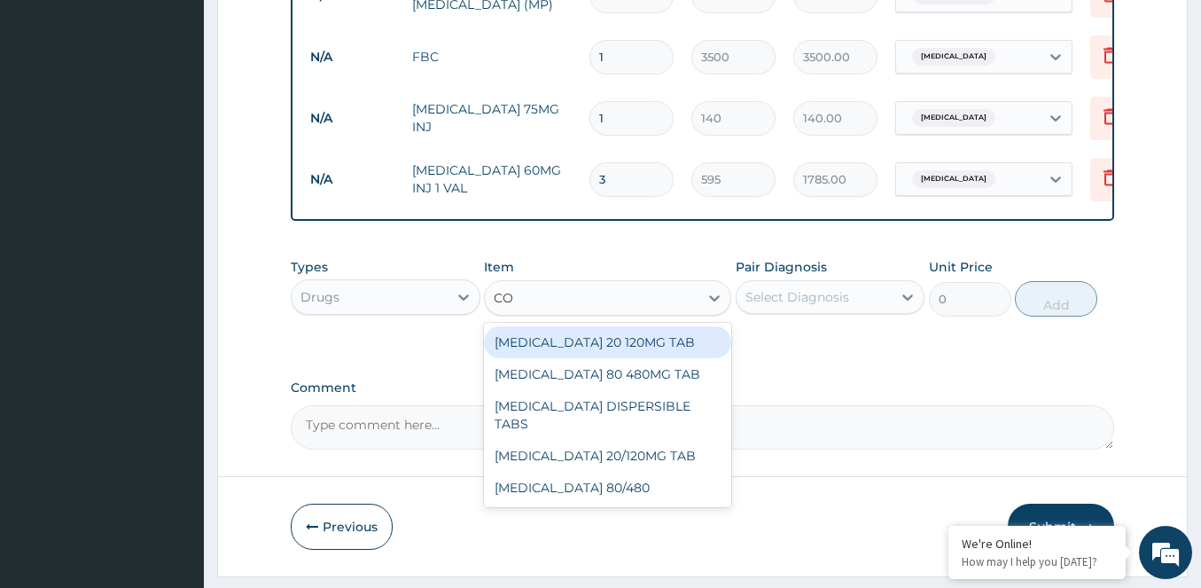
type input "C"
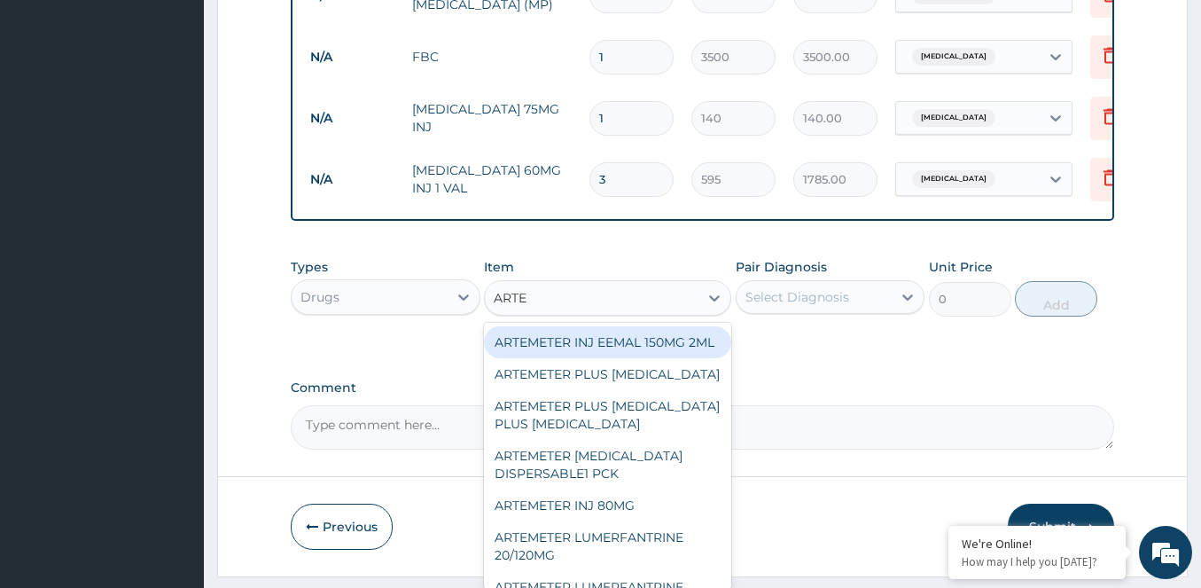
type input "ARTEM"
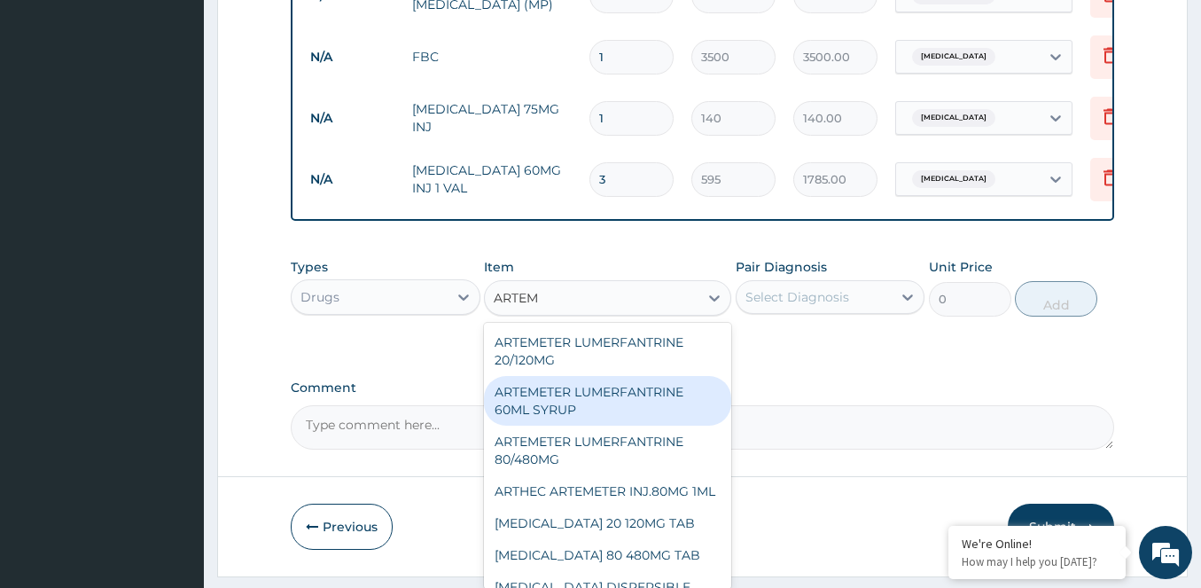
scroll to position [266, 0]
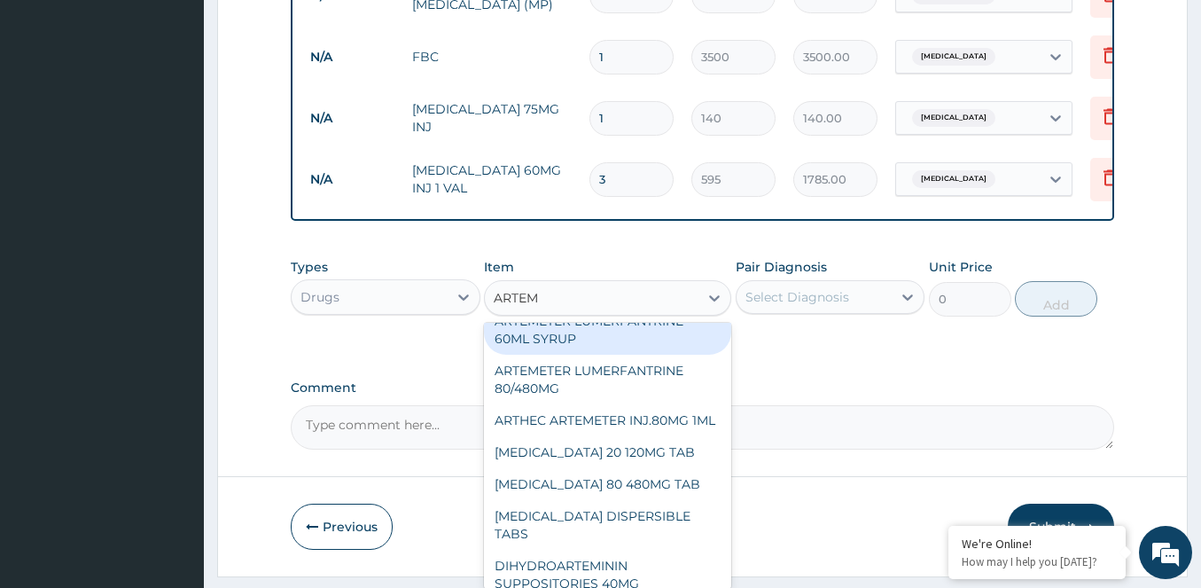
click at [565, 354] on div "ARTEMETER LUMERFANTRINE 60ML SYRUP" at bounding box center [607, 330] width 247 height 50
type input "1050"
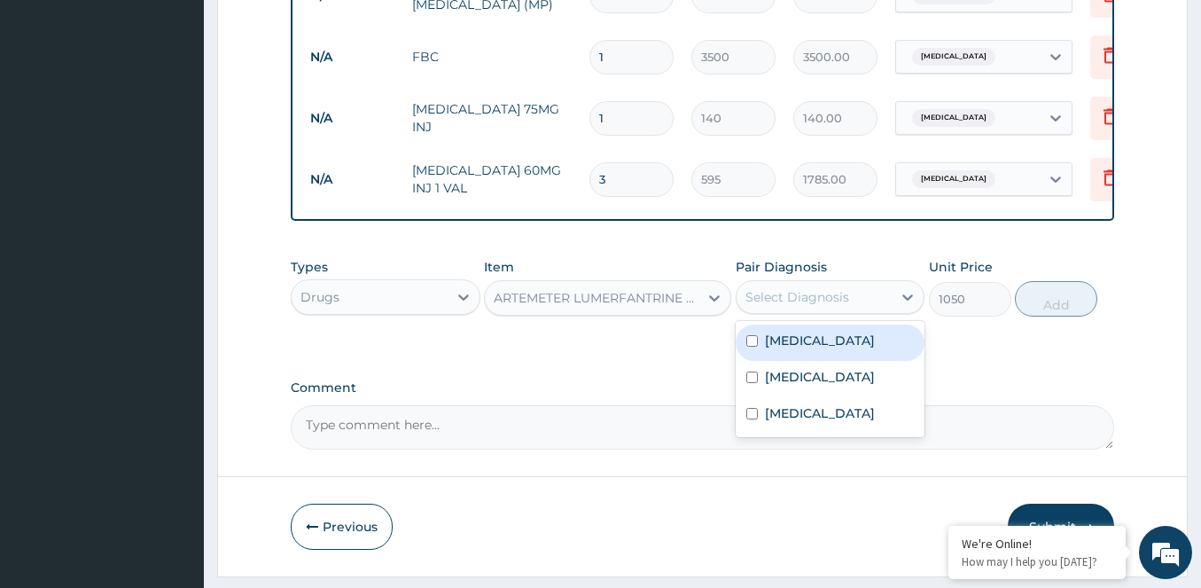
click at [815, 306] on div "Select Diagnosis" at bounding box center [797, 297] width 104 height 18
click at [798, 361] on div "Falciparum malaria" at bounding box center [831, 342] width 190 height 36
checkbox input "true"
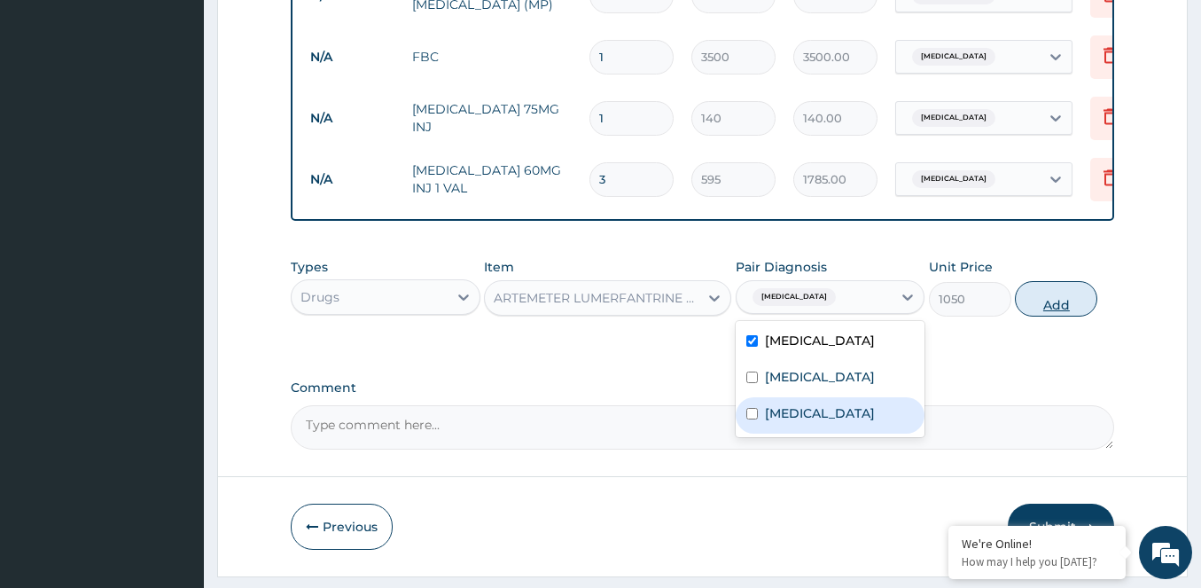
click at [1055, 316] on button "Add" at bounding box center [1056, 298] width 82 height 35
type input "0"
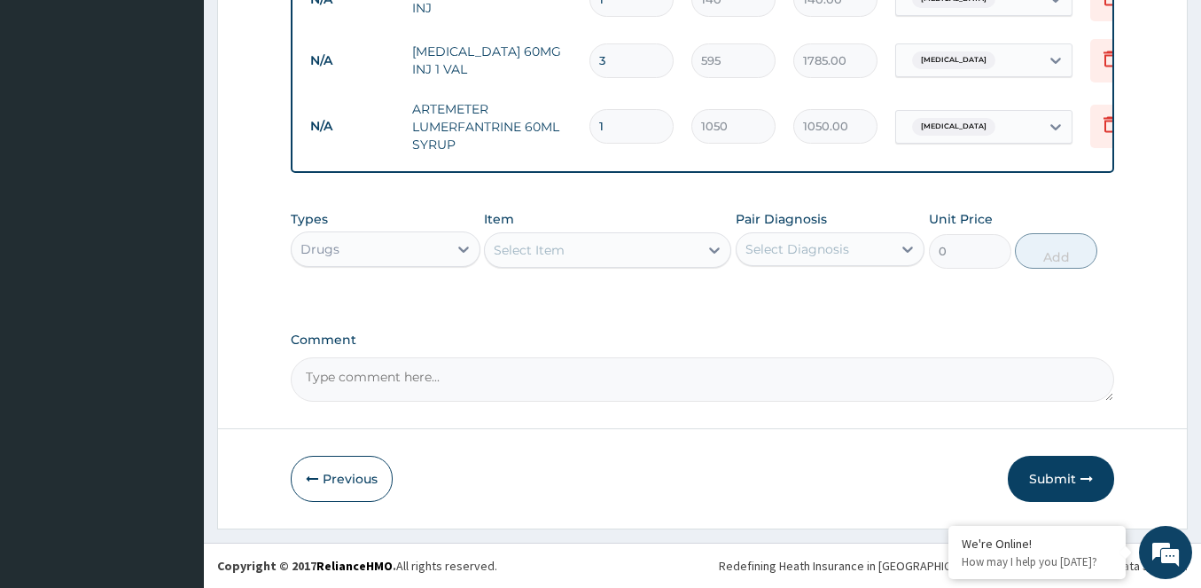
scroll to position [935, 0]
click at [544, 258] on div "Select Item" at bounding box center [529, 250] width 71 height 18
type input "I"
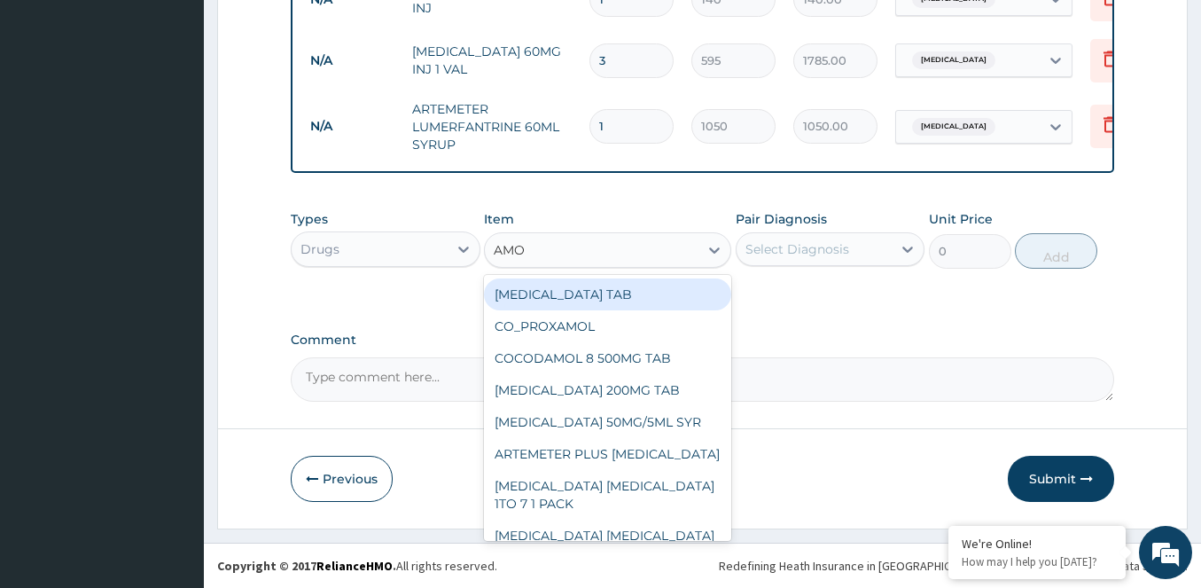
type input "AMOX"
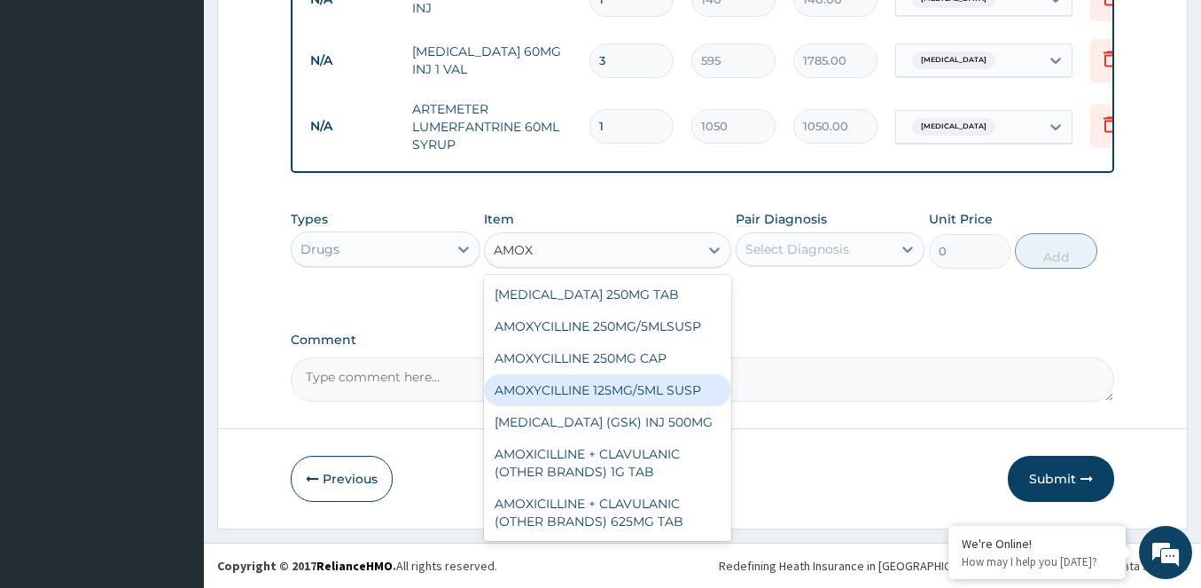
click at [605, 391] on div "AMOXYCILLINE 125MG/5ML SUSP" at bounding box center [607, 390] width 247 height 32
type input "490"
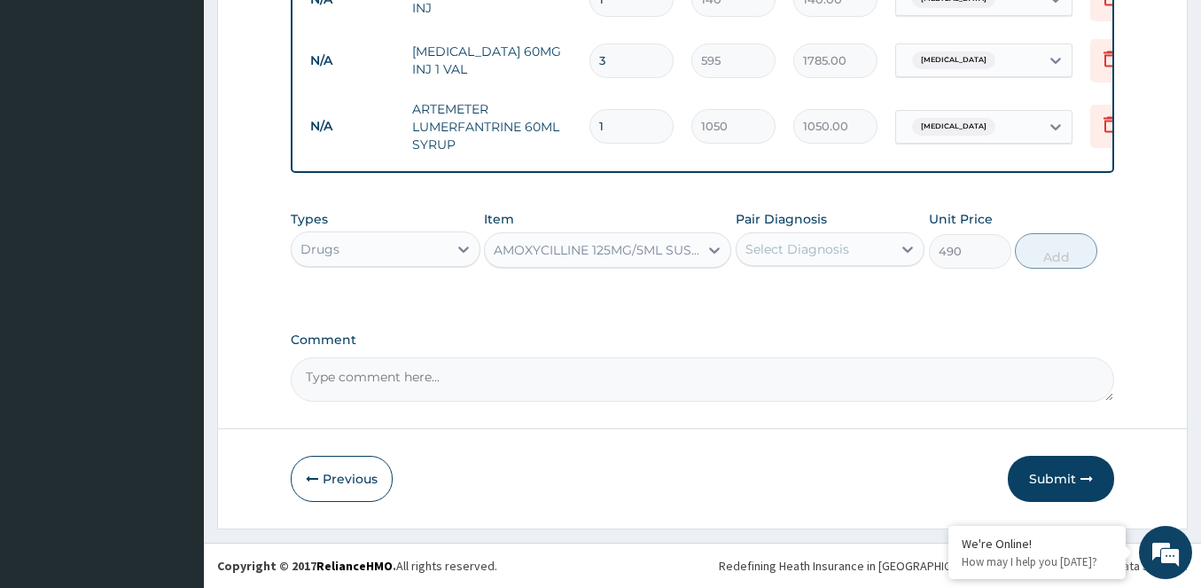
click at [560, 250] on div "AMOXYCILLINE 125MG/5ML SUSP" at bounding box center [597, 250] width 206 height 18
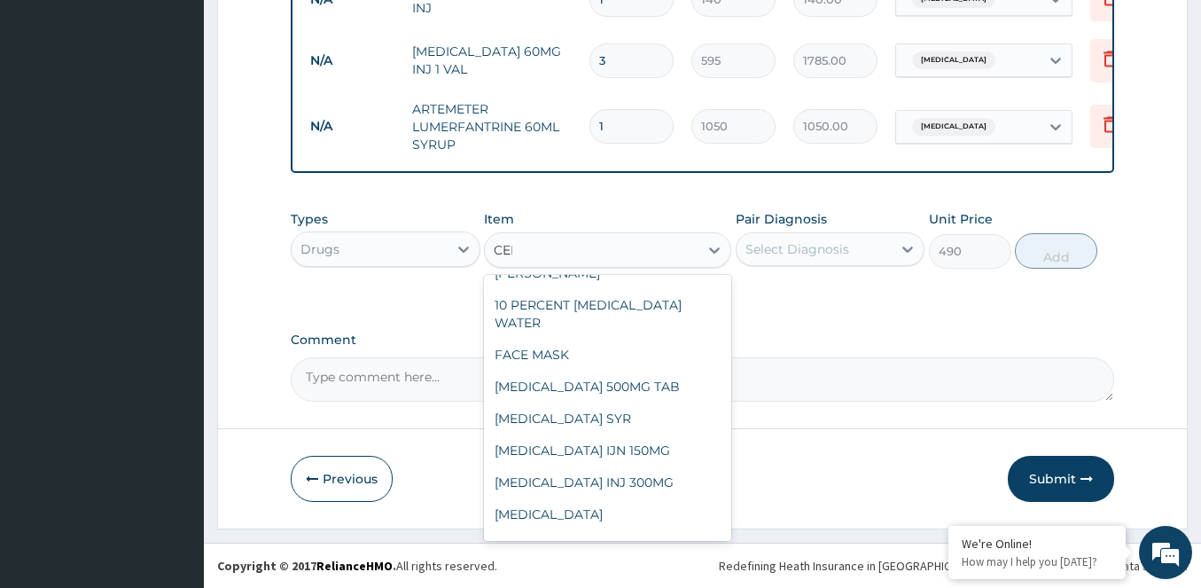
scroll to position [195, 0]
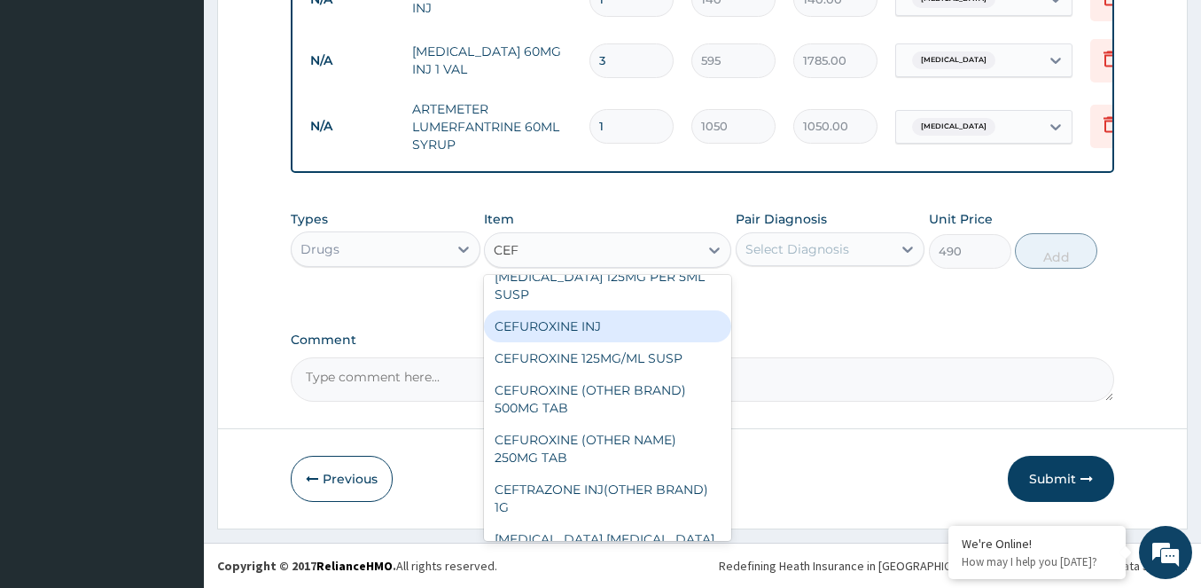
type input "CEFU"
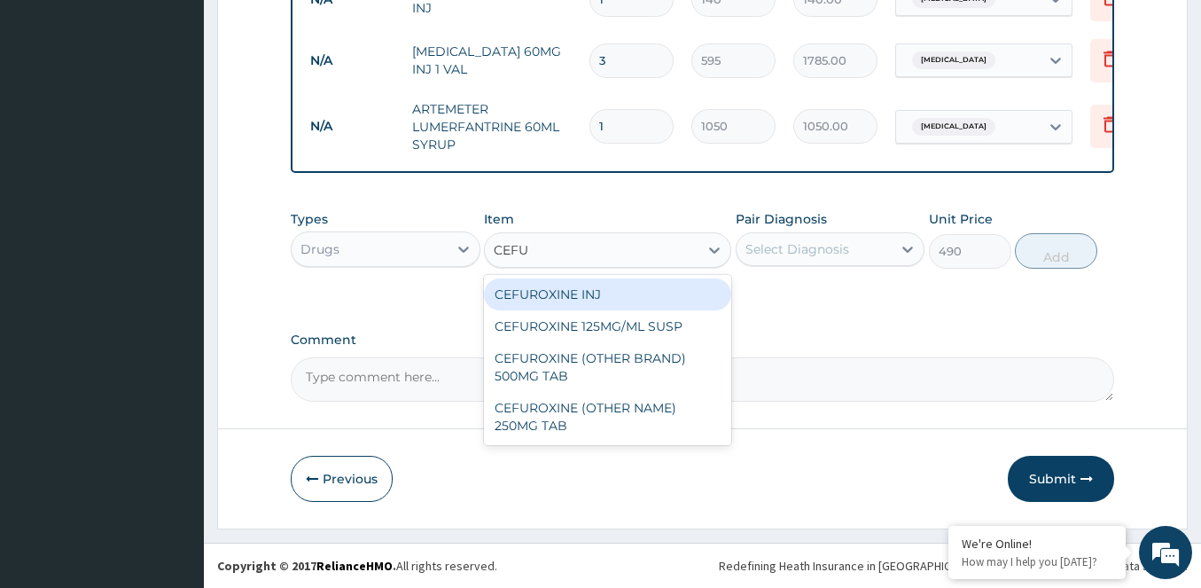
scroll to position [0, 0]
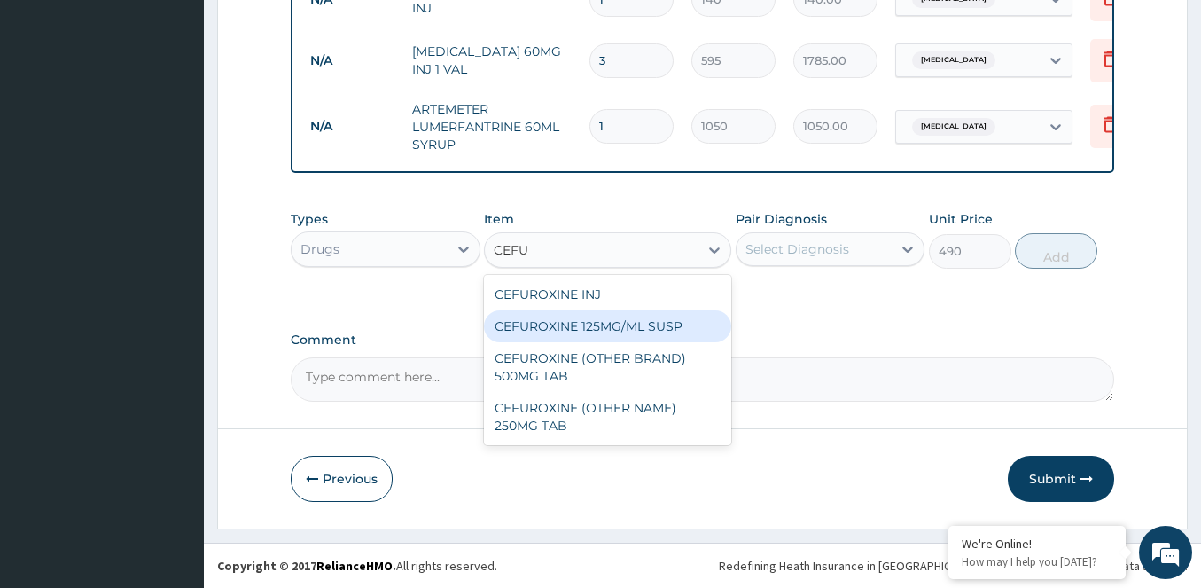
drag, startPoint x: 573, startPoint y: 324, endPoint x: 679, endPoint y: 312, distance: 107.1
click at [578, 323] on div "CEFUROXINE 125MG/ML SUSP" at bounding box center [607, 326] width 247 height 32
type input "2450"
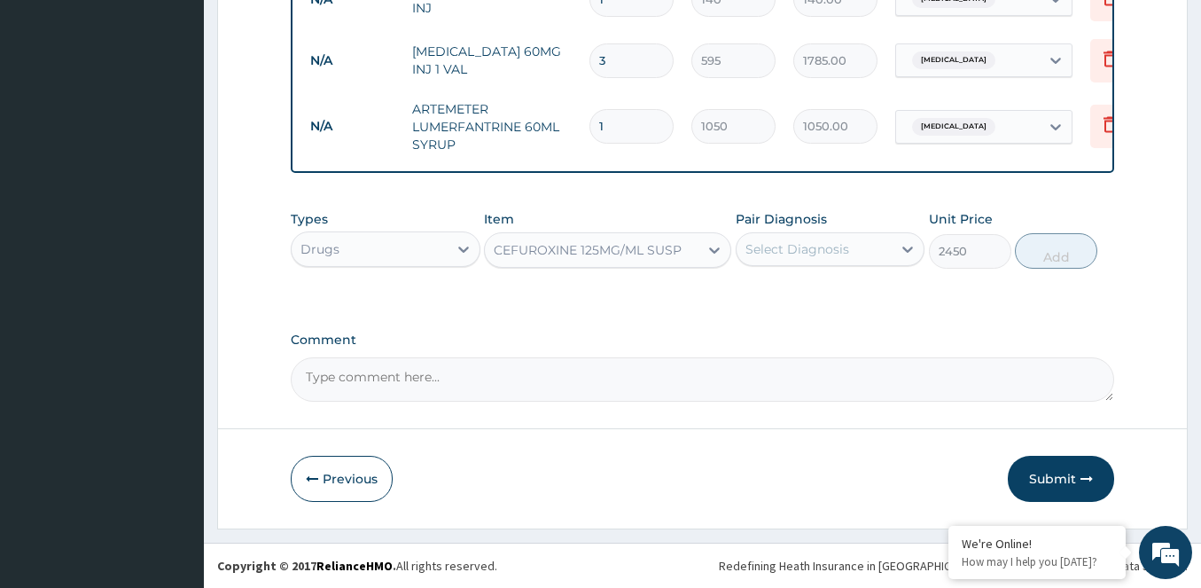
click at [766, 256] on div "Select Diagnosis" at bounding box center [797, 249] width 104 height 18
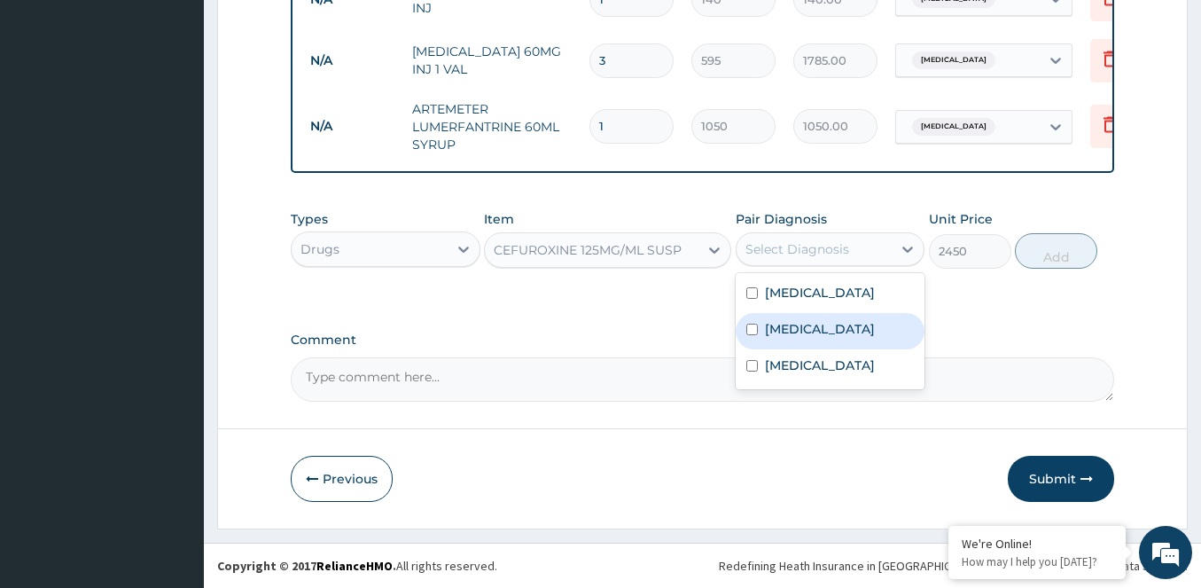
drag, startPoint x: 748, startPoint y: 331, endPoint x: 757, endPoint y: 361, distance: 31.4
click at [748, 332] on input "checkbox" at bounding box center [752, 329] width 12 height 12
checkbox input "true"
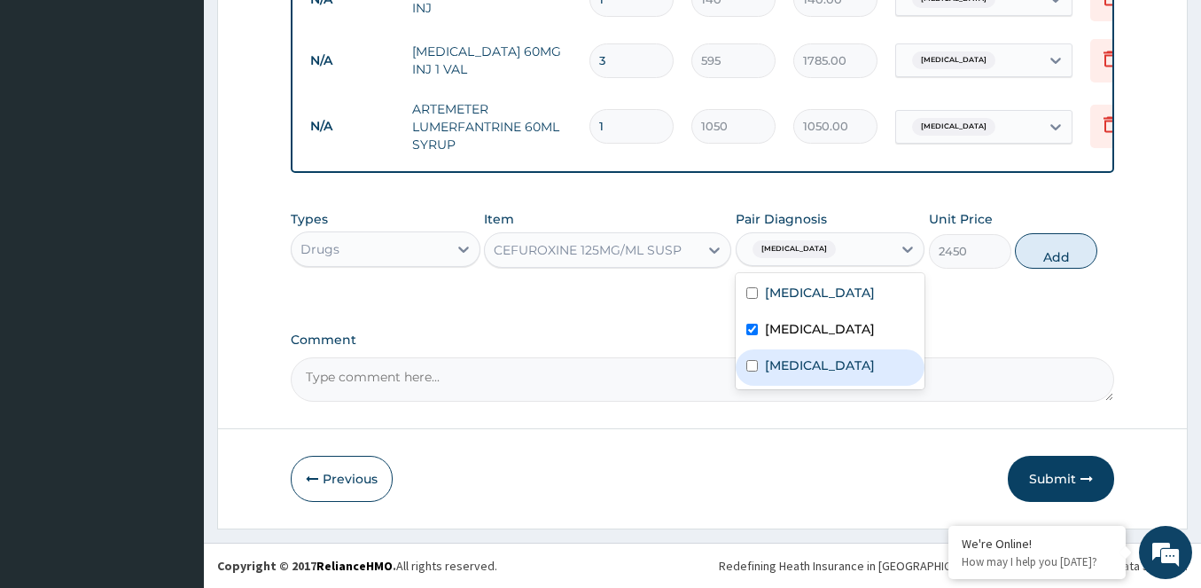
click at [757, 361] on input "checkbox" at bounding box center [752, 366] width 12 height 12
checkbox input "true"
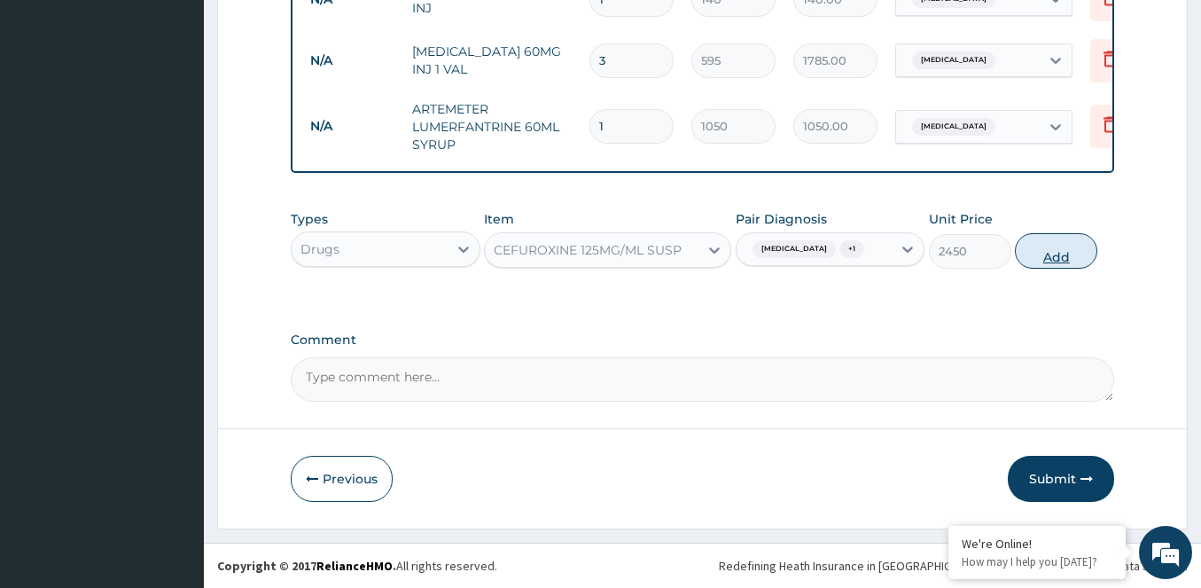
click at [1065, 259] on button "Add" at bounding box center [1056, 250] width 82 height 35
type input "0"
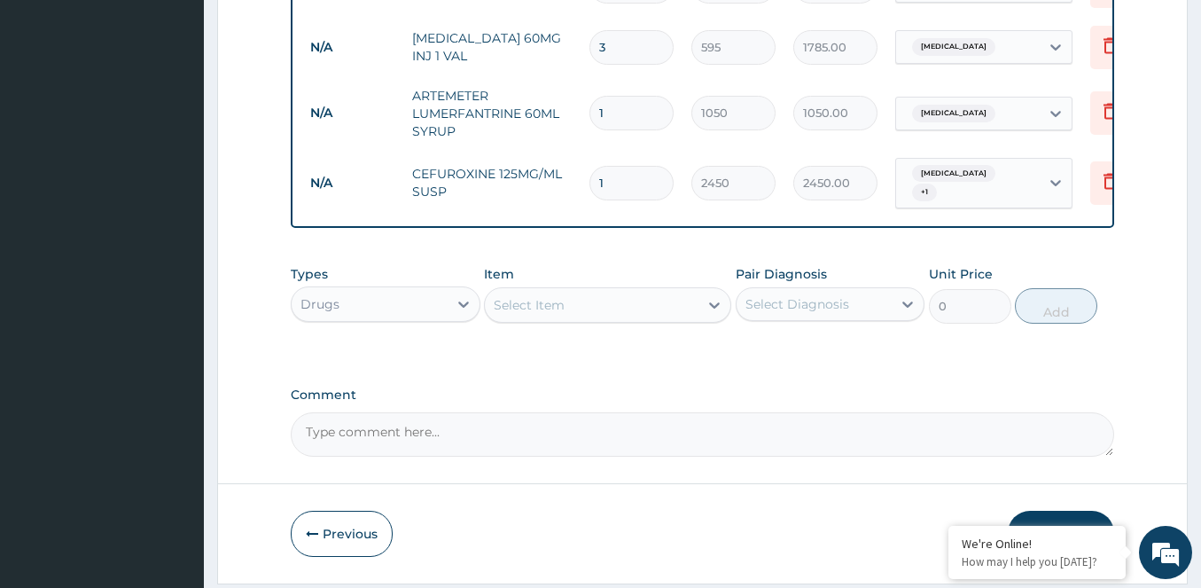
click at [557, 314] on div "Select Item" at bounding box center [529, 305] width 71 height 18
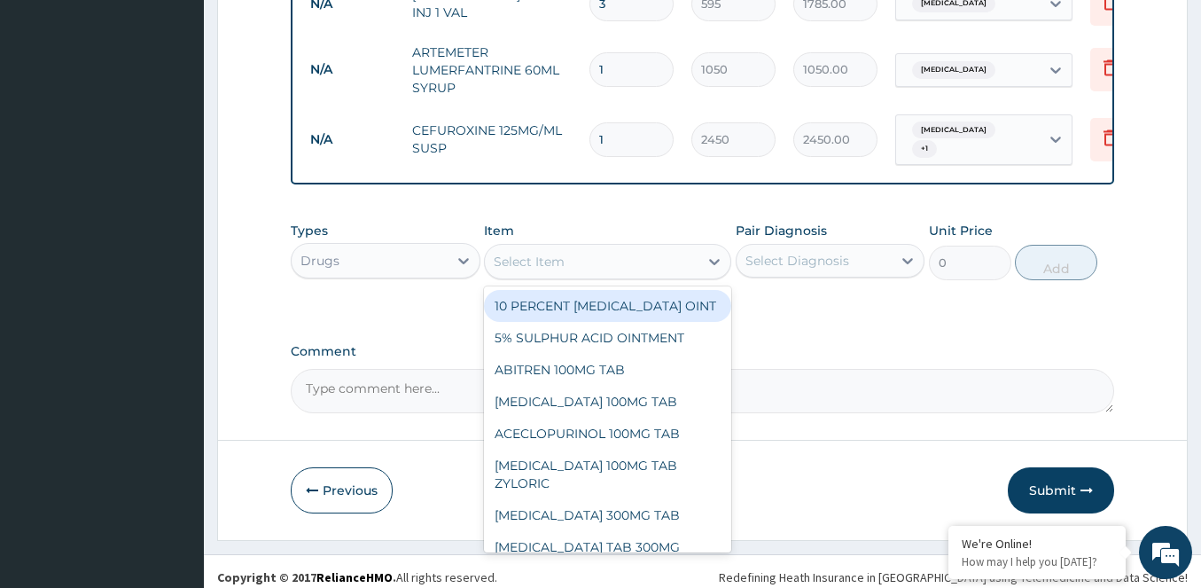
scroll to position [996, 0]
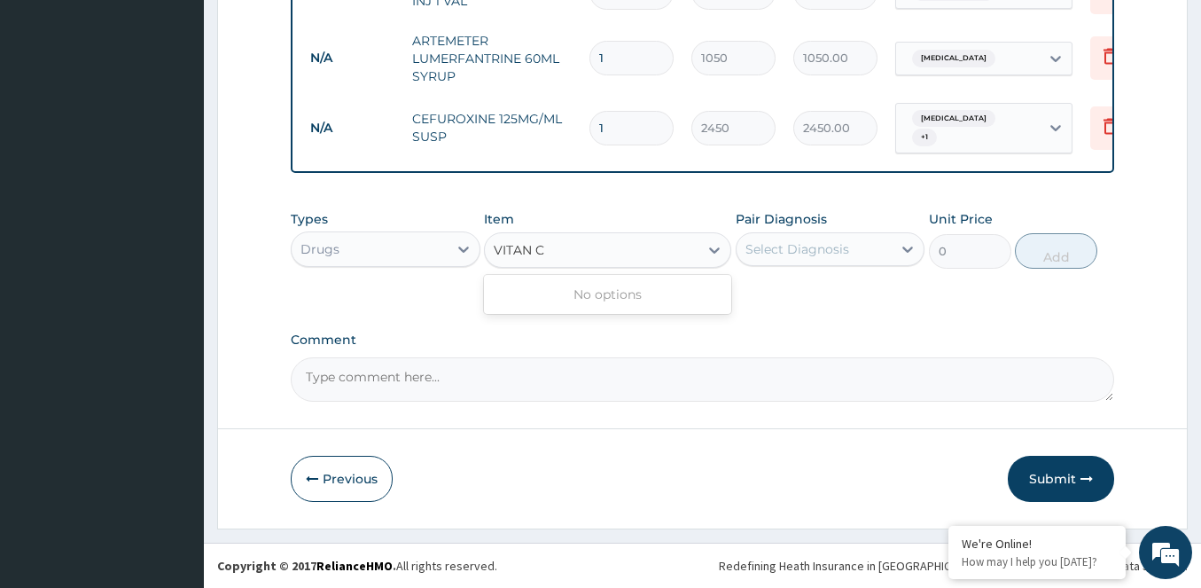
click at [526, 245] on input "VITAN C" at bounding box center [519, 250] width 51 height 18
type input "VITAMIN C"
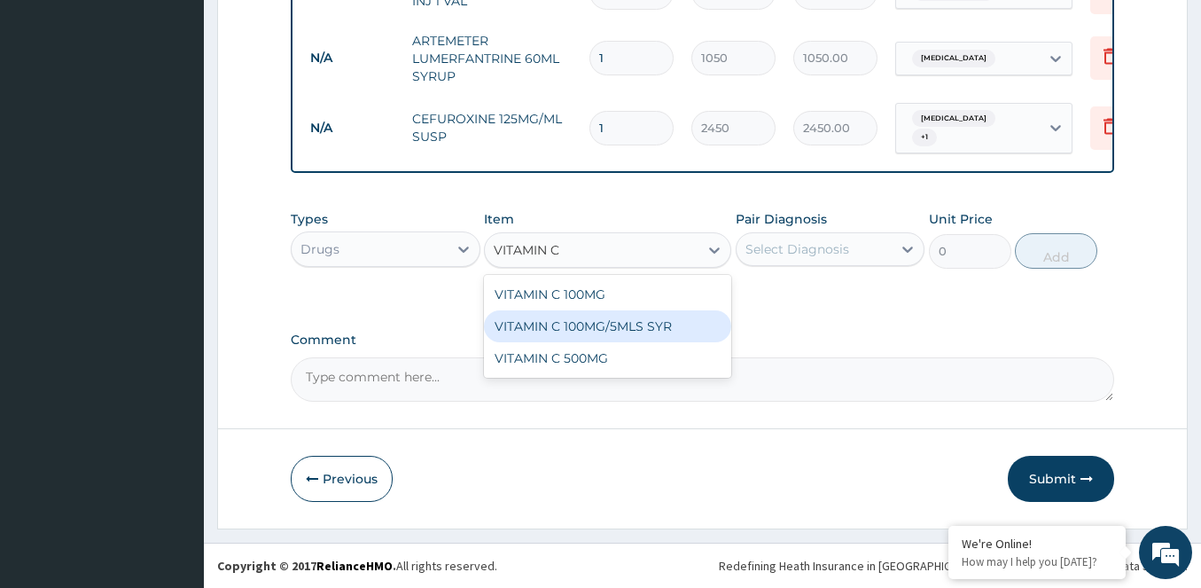
drag, startPoint x: 609, startPoint y: 323, endPoint x: 722, endPoint y: 302, distance: 115.3
click at [613, 322] on div "VITAMIN C 100MG/5MLS SYR" at bounding box center [607, 326] width 247 height 32
type input "70"
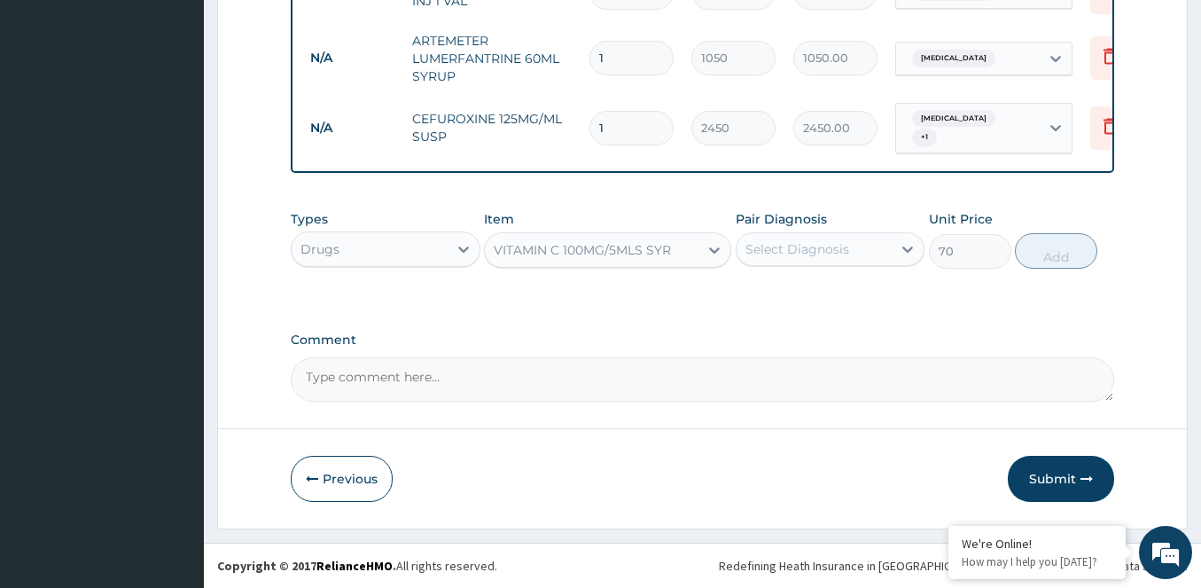
click at [791, 253] on div "Select Diagnosis" at bounding box center [797, 249] width 104 height 18
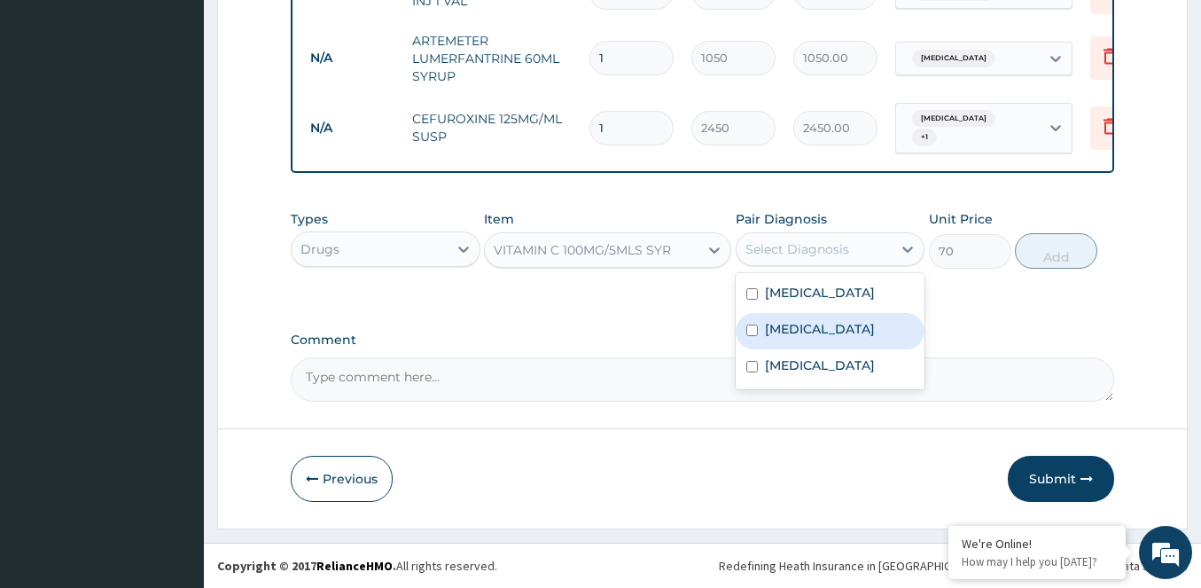
click at [752, 331] on input "checkbox" at bounding box center [752, 330] width 12 height 12
checkbox input "true"
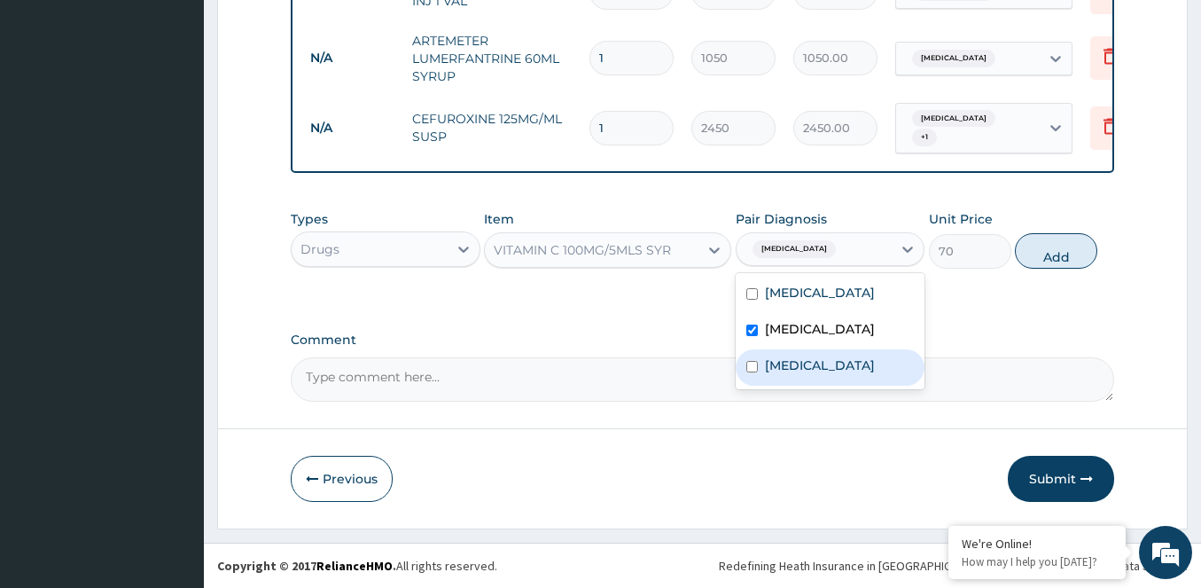
drag, startPoint x: 751, startPoint y: 370, endPoint x: 757, endPoint y: 362, distance: 9.4
click at [752, 366] on input "checkbox" at bounding box center [752, 367] width 12 height 12
checkbox input "true"
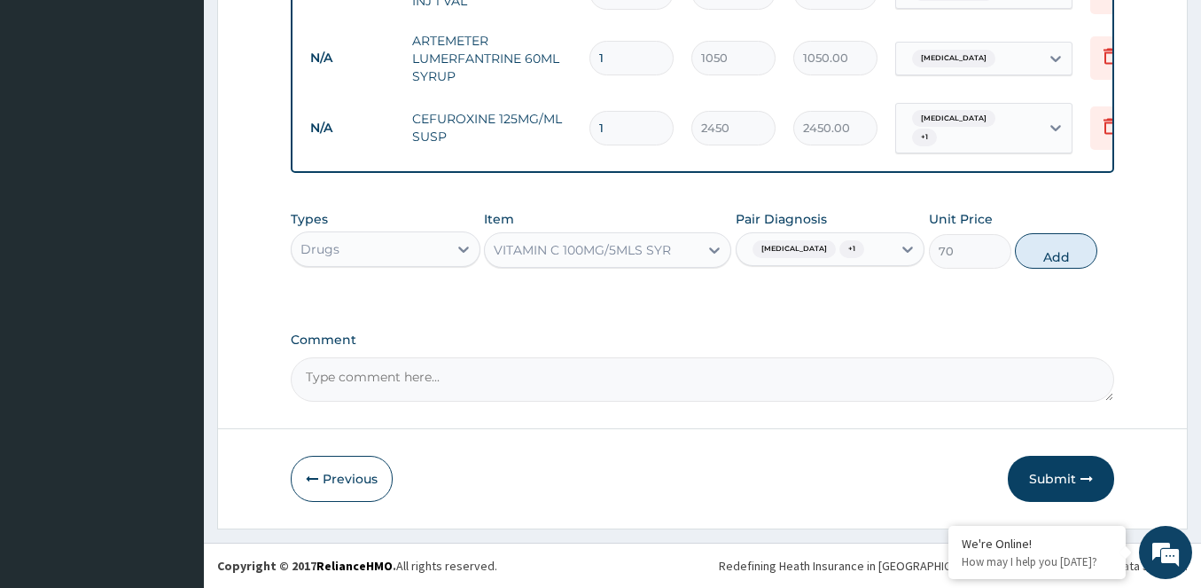
drag, startPoint x: 1043, startPoint y: 260, endPoint x: 997, endPoint y: 249, distance: 47.3
click at [1039, 259] on button "Add" at bounding box center [1056, 250] width 82 height 35
type input "0"
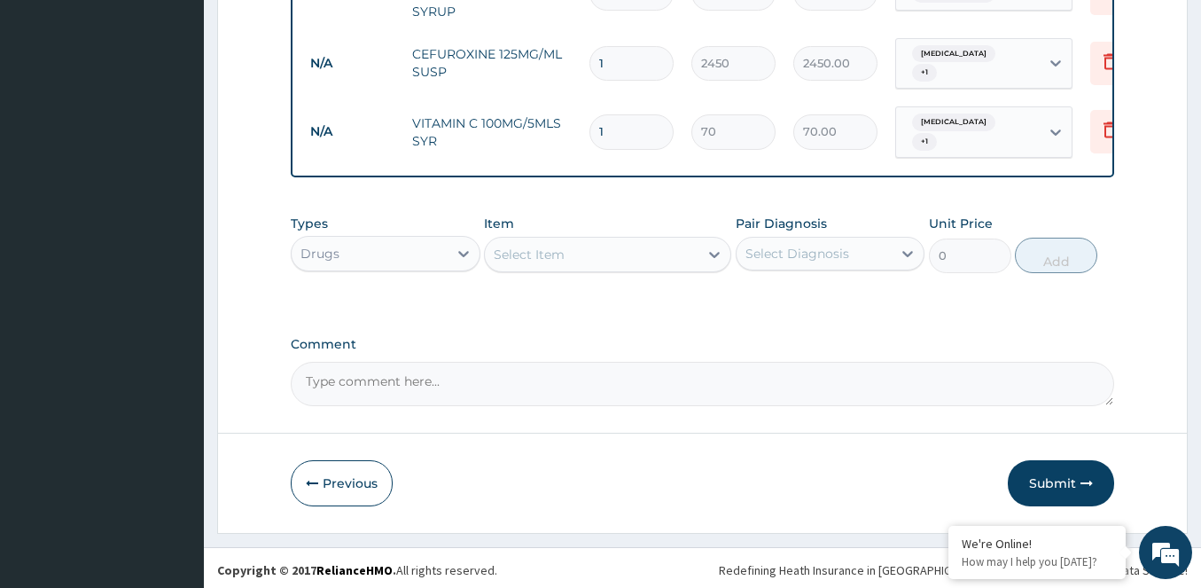
scroll to position [1057, 0]
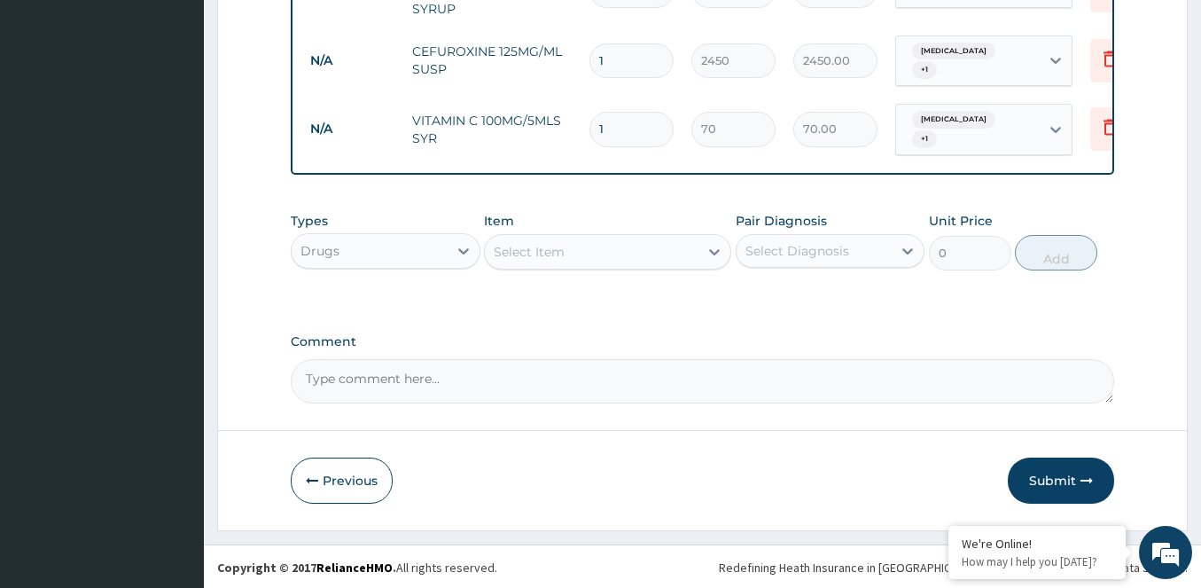
click at [565, 238] on div "Select Item" at bounding box center [592, 252] width 214 height 28
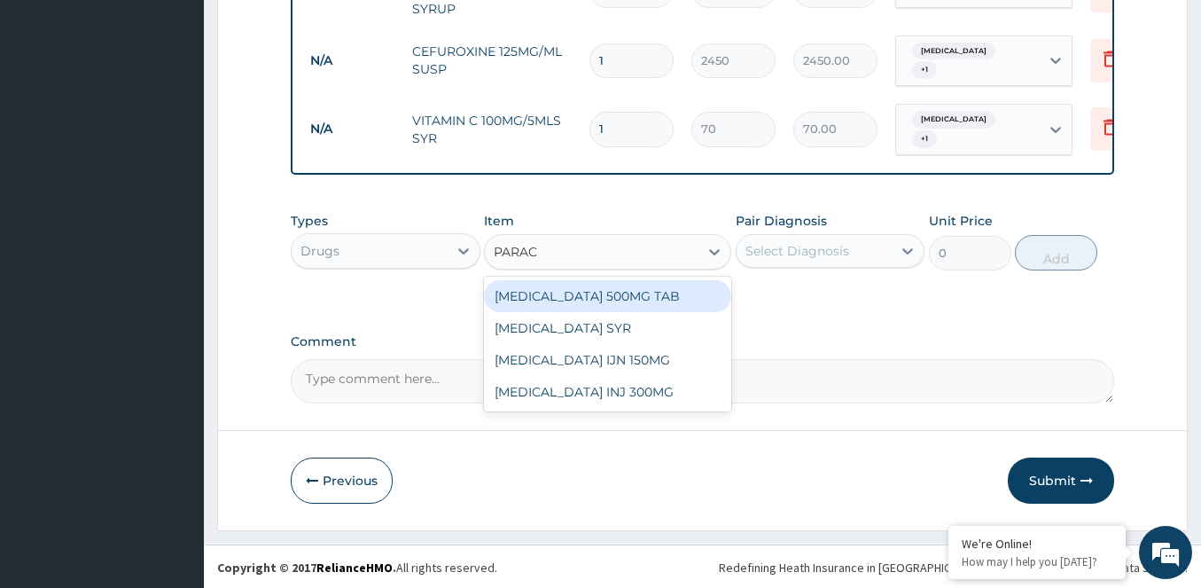
type input "PARACE"
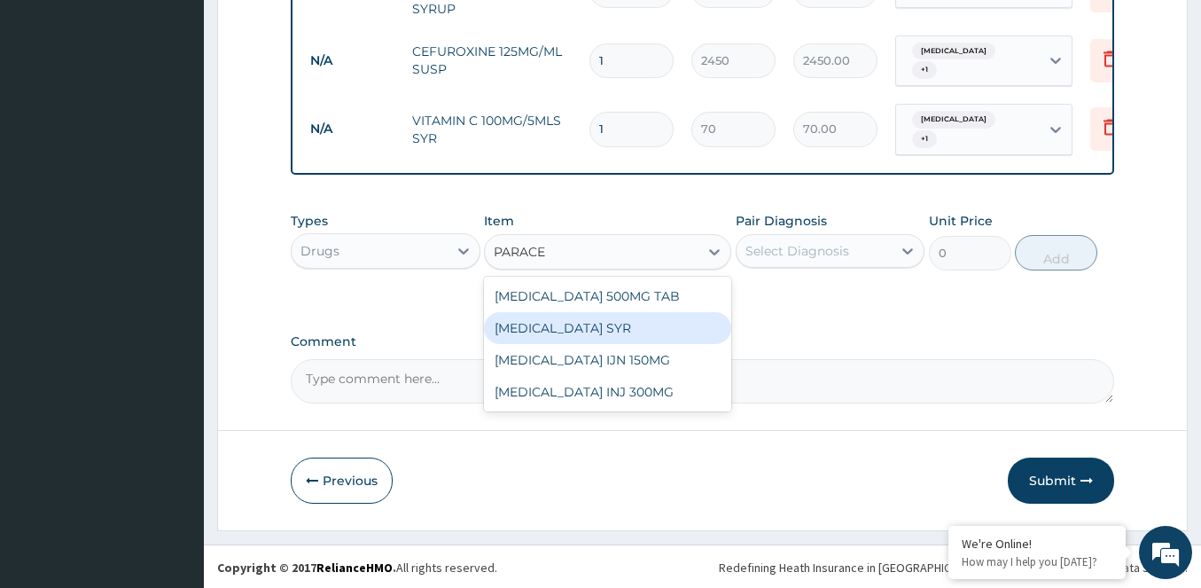
drag, startPoint x: 620, startPoint y: 325, endPoint x: 729, endPoint y: 297, distance: 112.6
click at [621, 323] on div "PARACETAMOL SYR" at bounding box center [607, 328] width 247 height 32
type input "630"
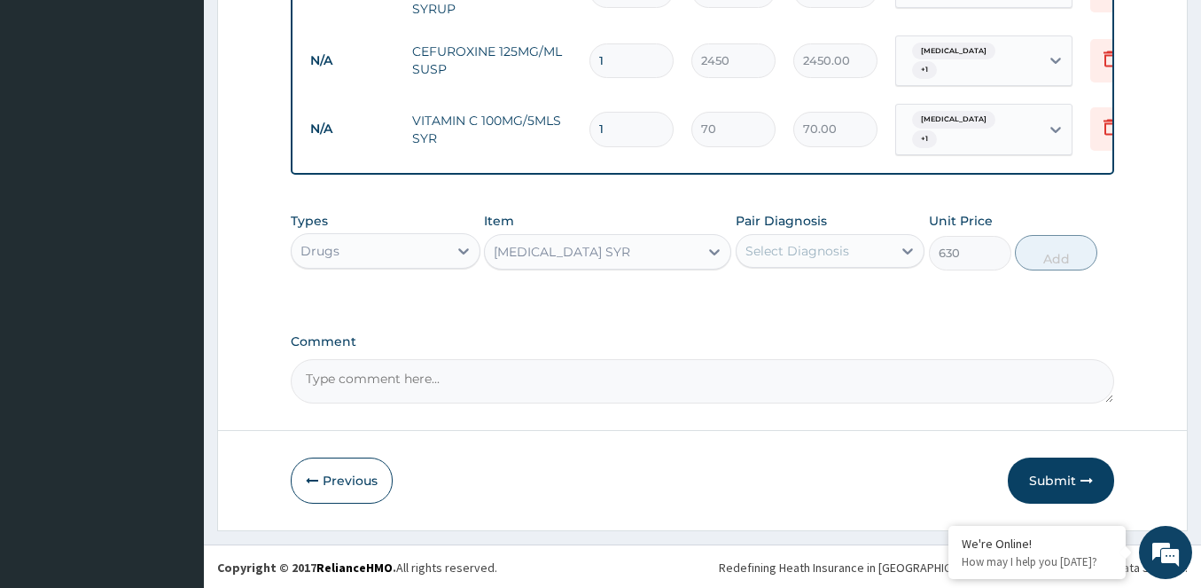
click at [826, 246] on div "Select Diagnosis" at bounding box center [797, 251] width 104 height 18
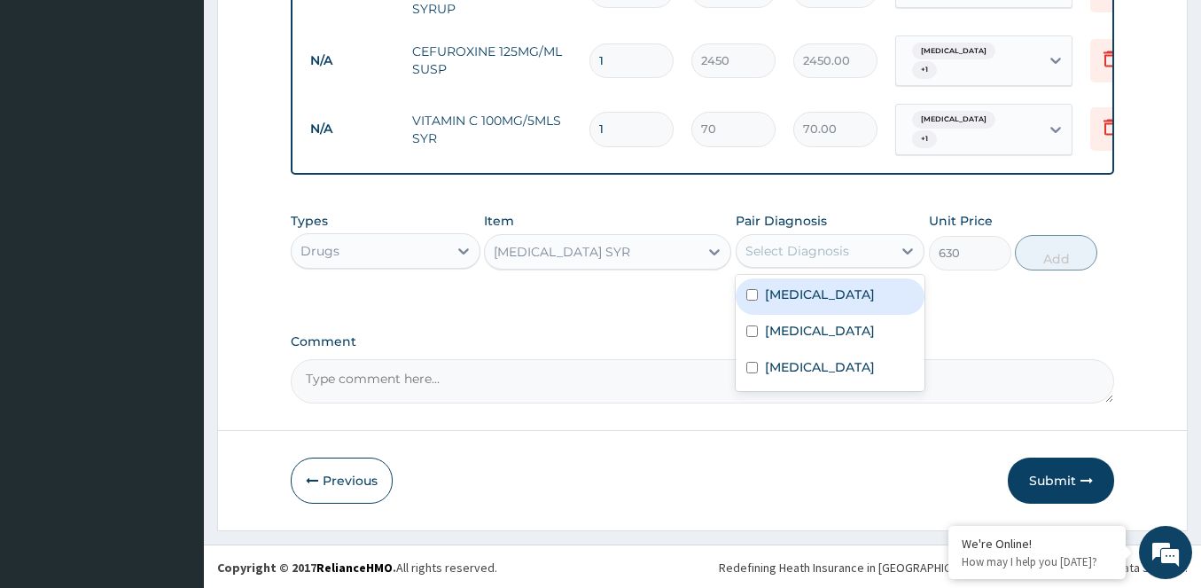
click at [757, 298] on input "checkbox" at bounding box center [752, 295] width 12 height 12
checkbox input "true"
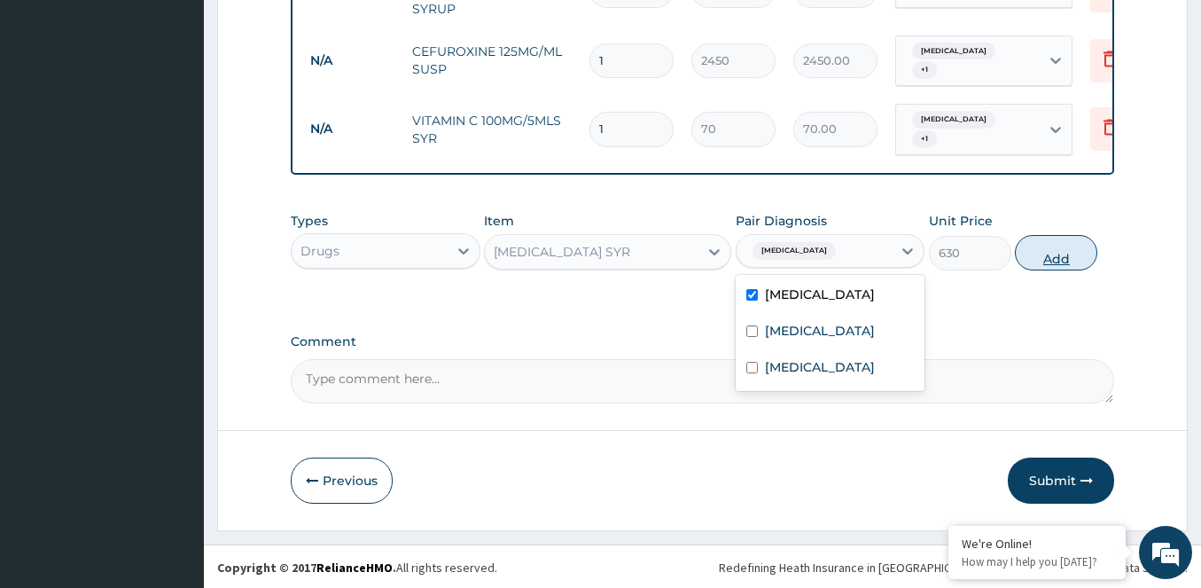
click at [1030, 253] on button "Add" at bounding box center [1056, 252] width 82 height 35
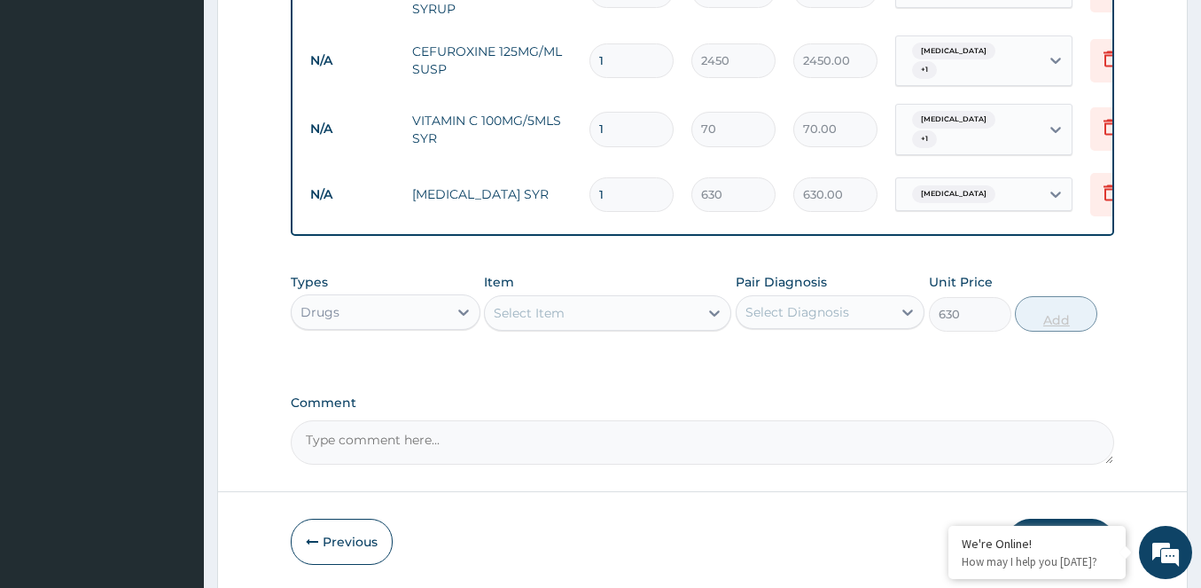
type input "0"
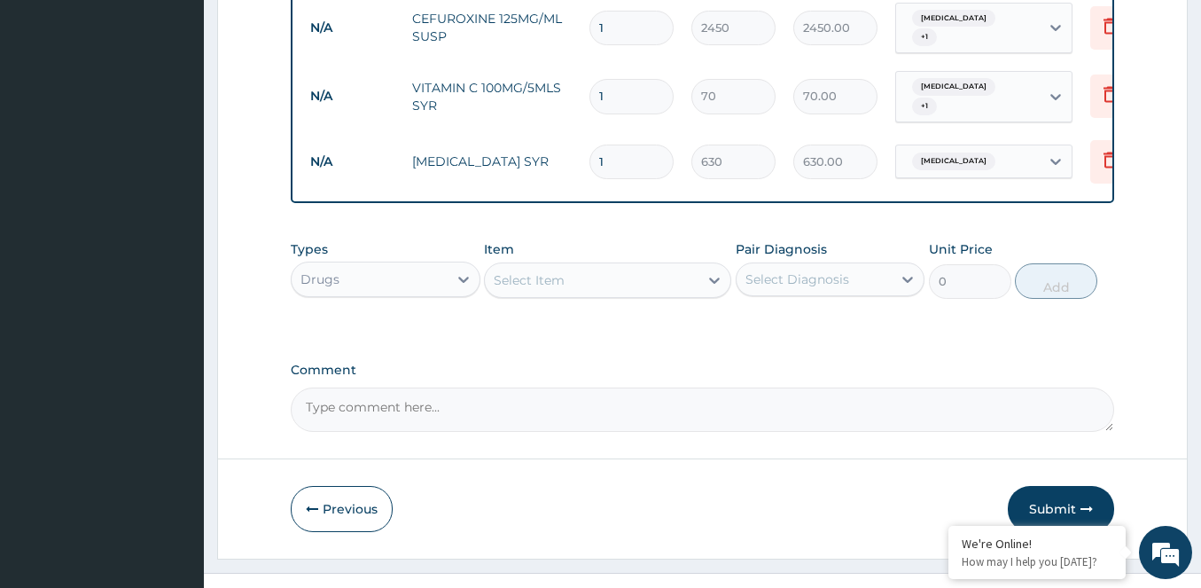
scroll to position [1118, 0]
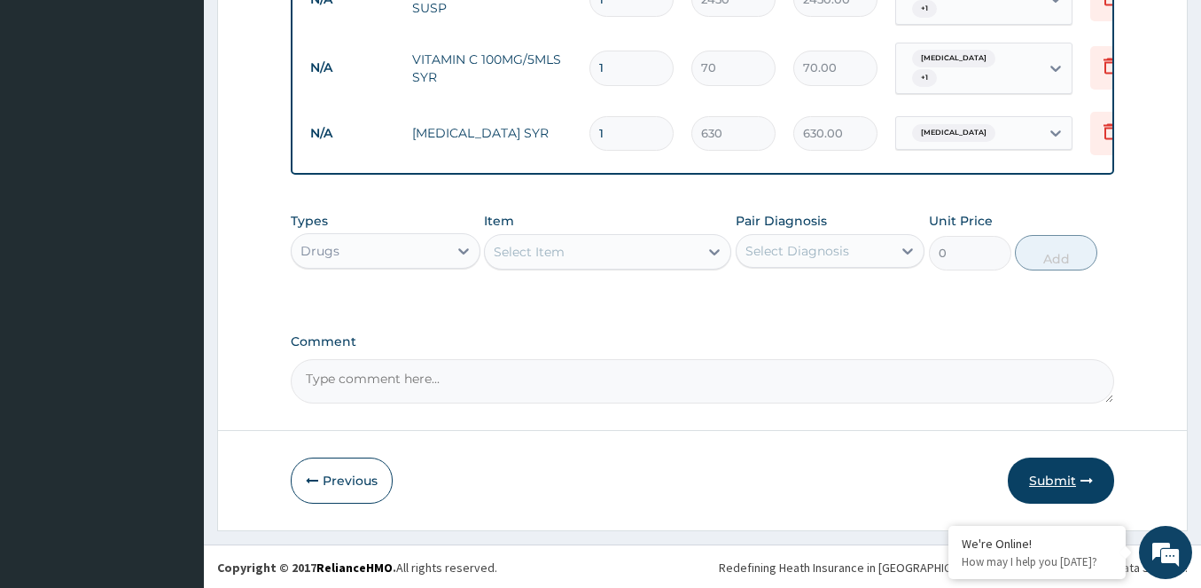
click at [1057, 478] on button "Submit" at bounding box center [1061, 480] width 106 height 46
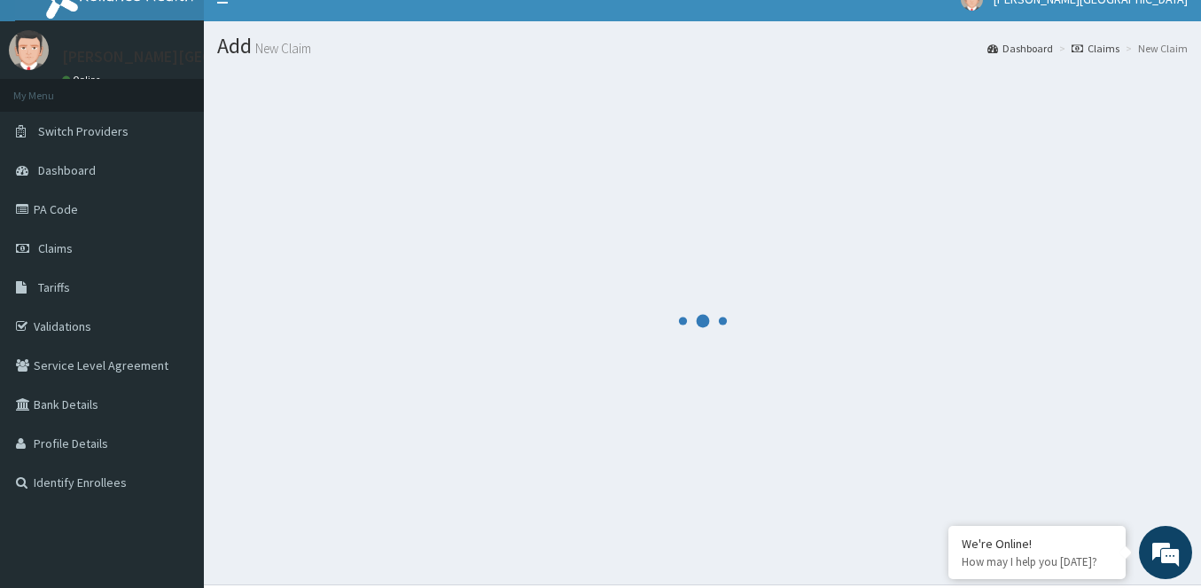
scroll to position [0, 0]
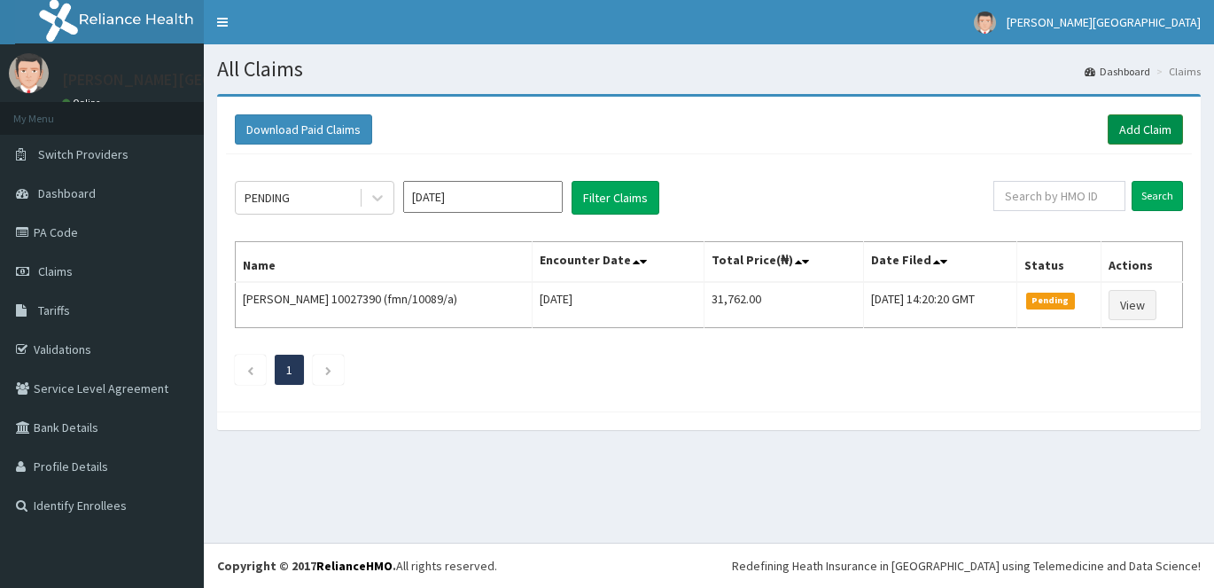
click at [1116, 129] on link "Add Claim" at bounding box center [1145, 129] width 75 height 30
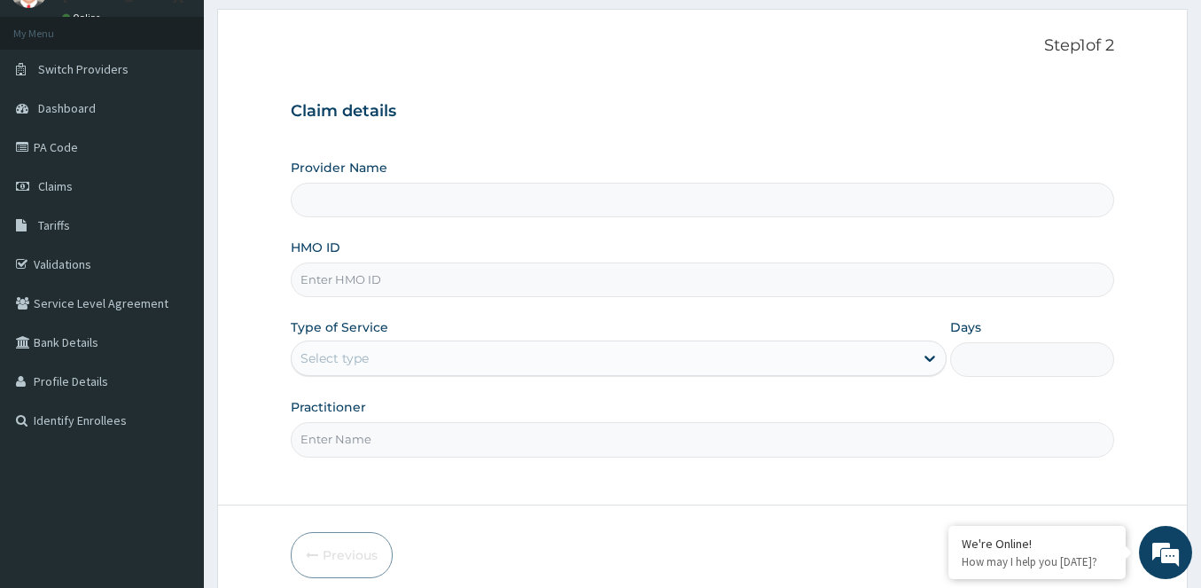
scroll to position [161, 0]
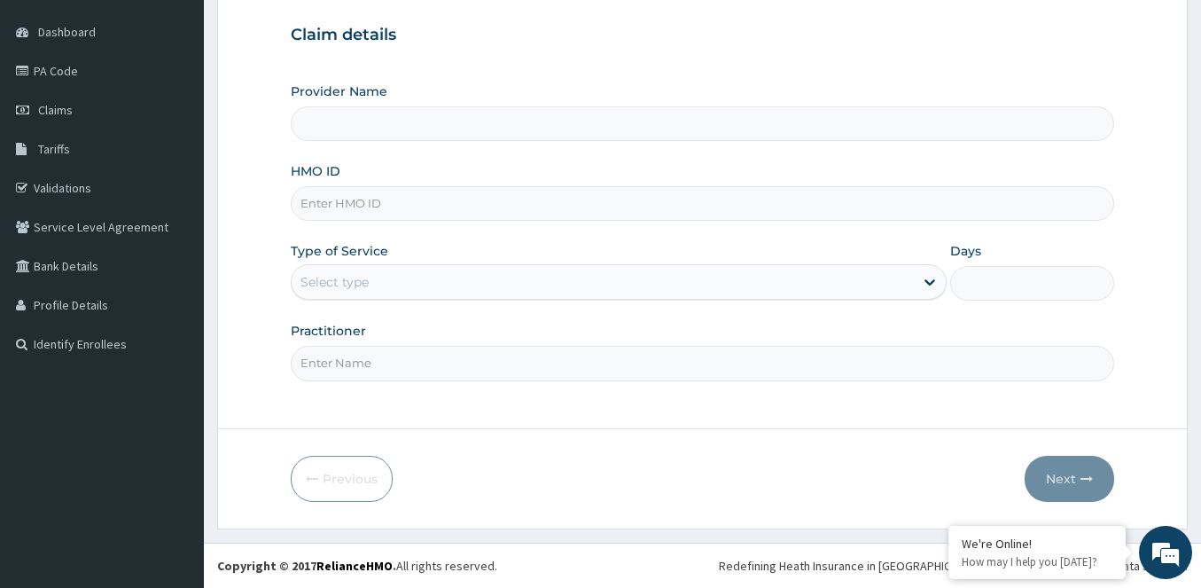
click at [402, 210] on input "HMO ID" at bounding box center [702, 203] width 823 height 35
type input "[PERSON_NAME][GEOGRAPHIC_DATA]"
click at [349, 202] on input "CHL/101659/B" at bounding box center [702, 203] width 823 height 35
click at [352, 202] on input "CHL/101659/B" at bounding box center [702, 203] width 823 height 35
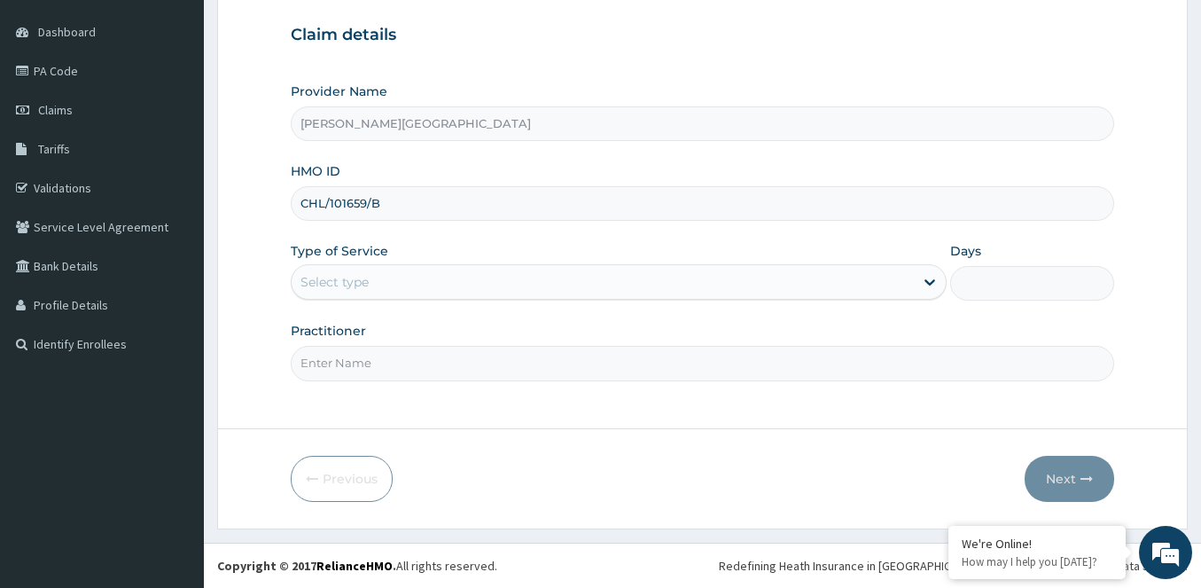
click at [344, 200] on input "CHL/101659/B" at bounding box center [702, 203] width 823 height 35
type input "CHL/10659/B"
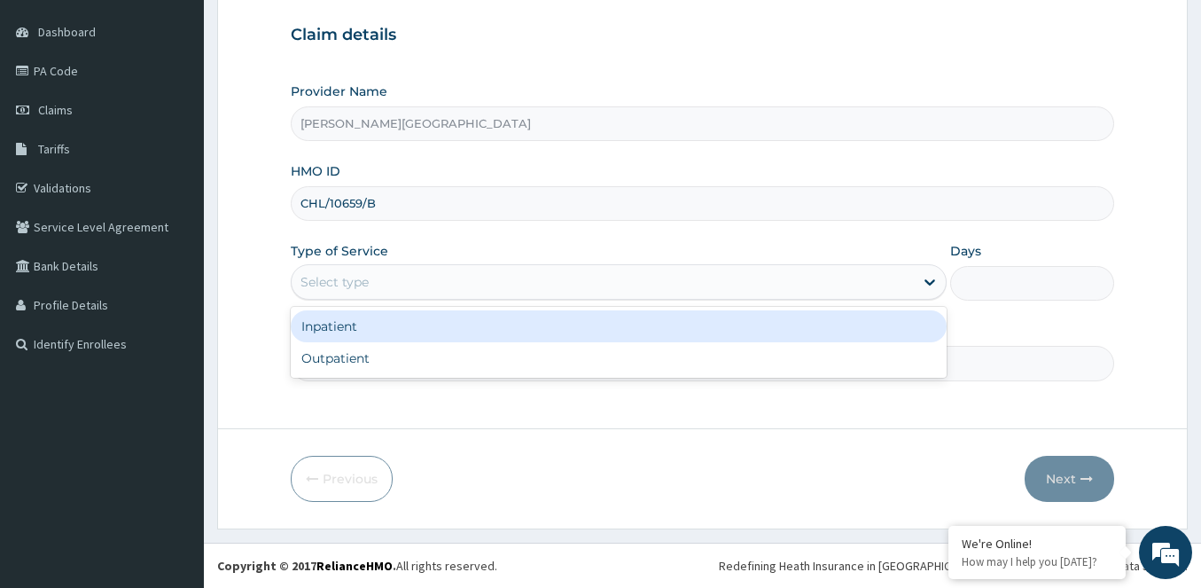
click at [390, 292] on div "Select type" at bounding box center [603, 282] width 622 height 28
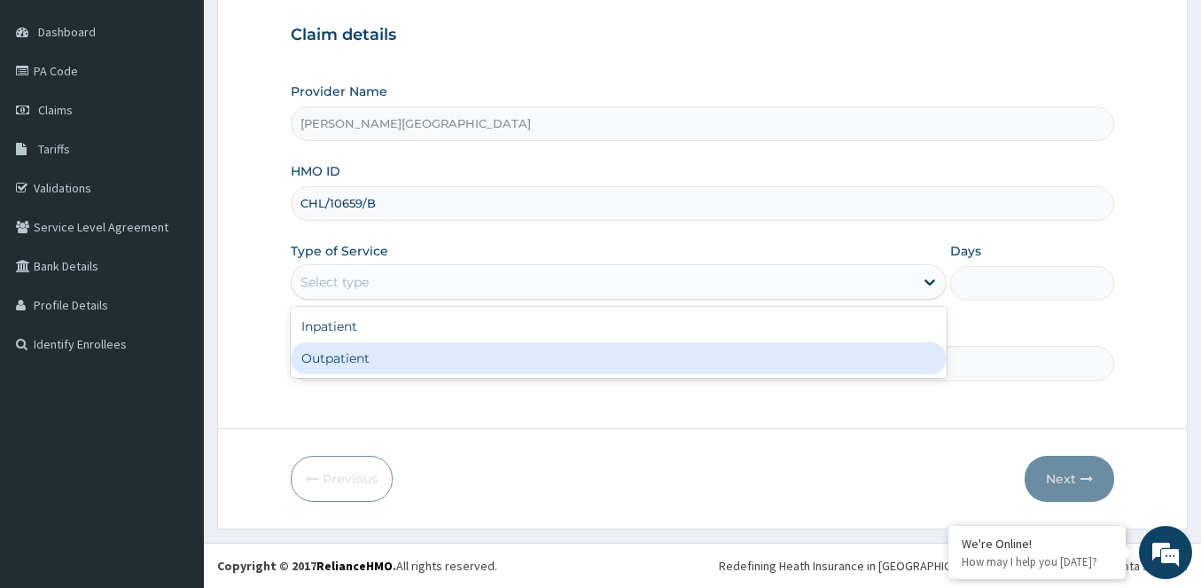
click at [331, 365] on div "Outpatient" at bounding box center [619, 358] width 656 height 32
type input "1"
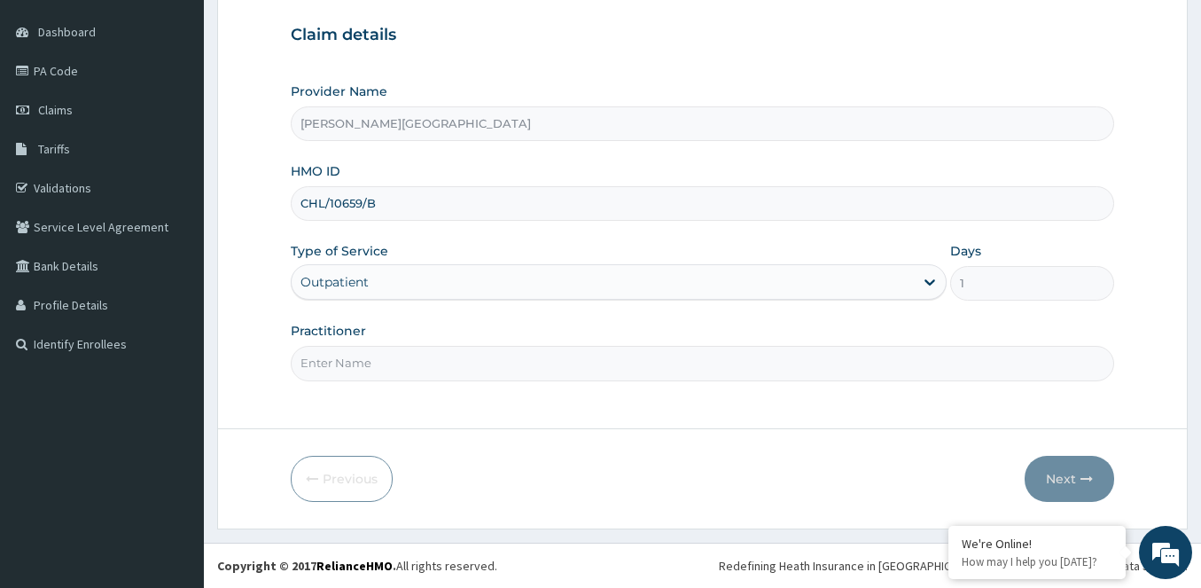
drag, startPoint x: 389, startPoint y: 374, endPoint x: 364, endPoint y: 393, distance: 31.0
click at [384, 379] on input "Practitioner" at bounding box center [702, 363] width 823 height 35
type input "DR [PERSON_NAME]"
click at [1067, 471] on button "Next" at bounding box center [1070, 479] width 90 height 46
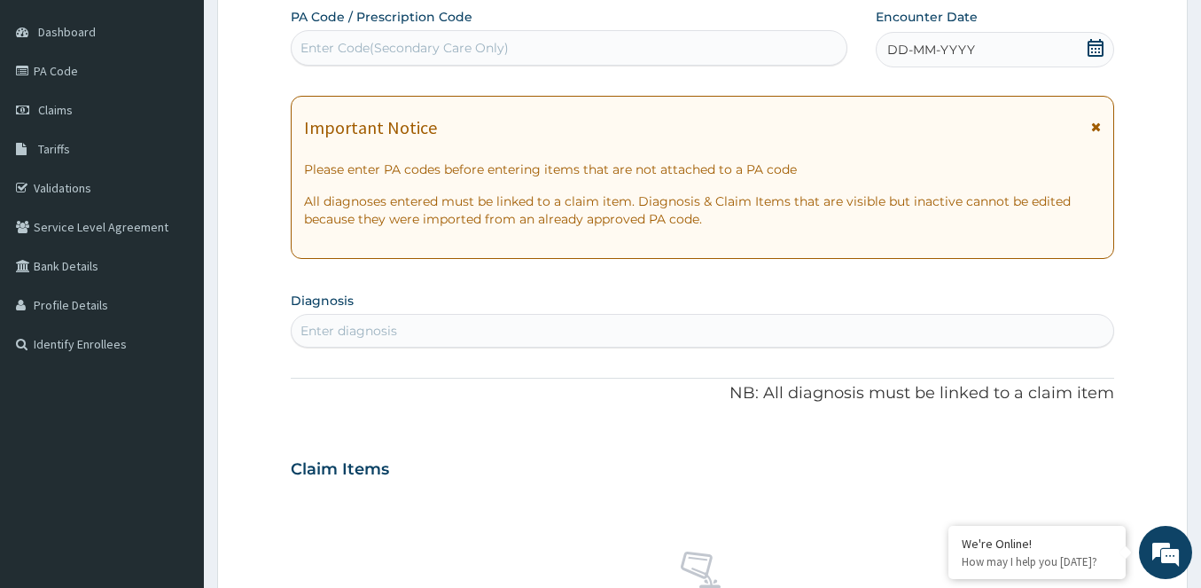
drag, startPoint x: 1089, startPoint y: 43, endPoint x: 1092, endPoint y: 72, distance: 28.5
click at [1089, 45] on icon at bounding box center [1095, 48] width 16 height 18
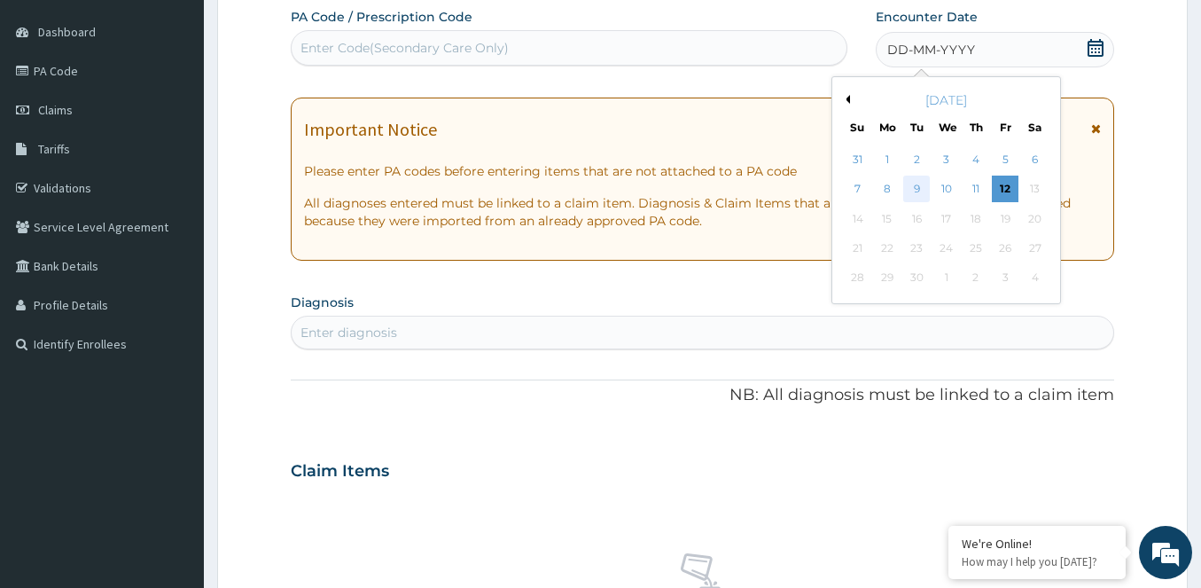
click at [919, 191] on div "9" at bounding box center [916, 189] width 27 height 27
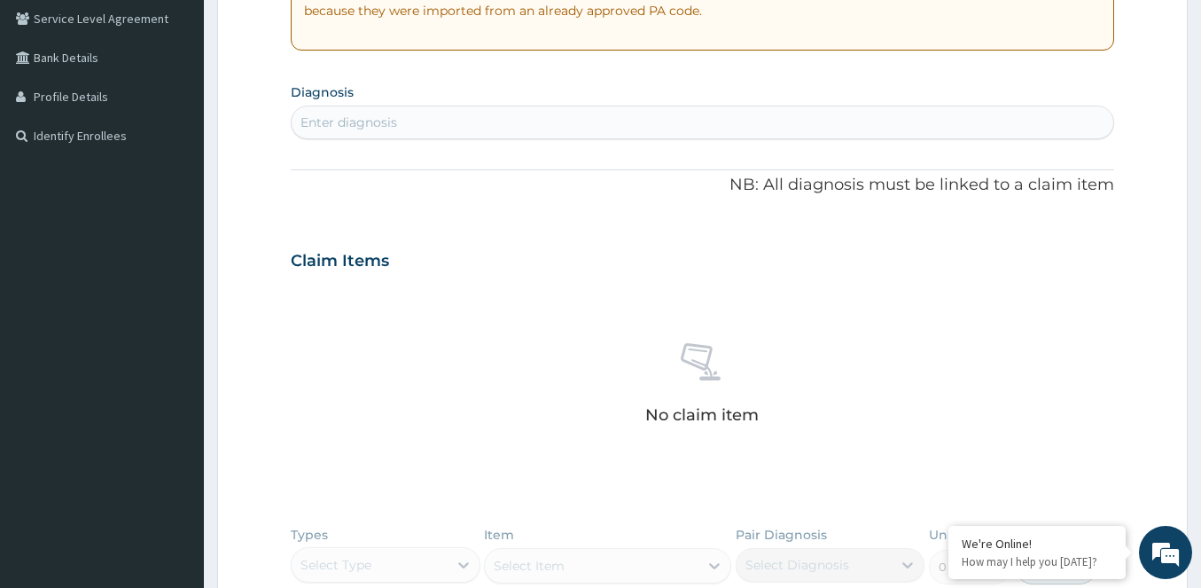
scroll to position [427, 0]
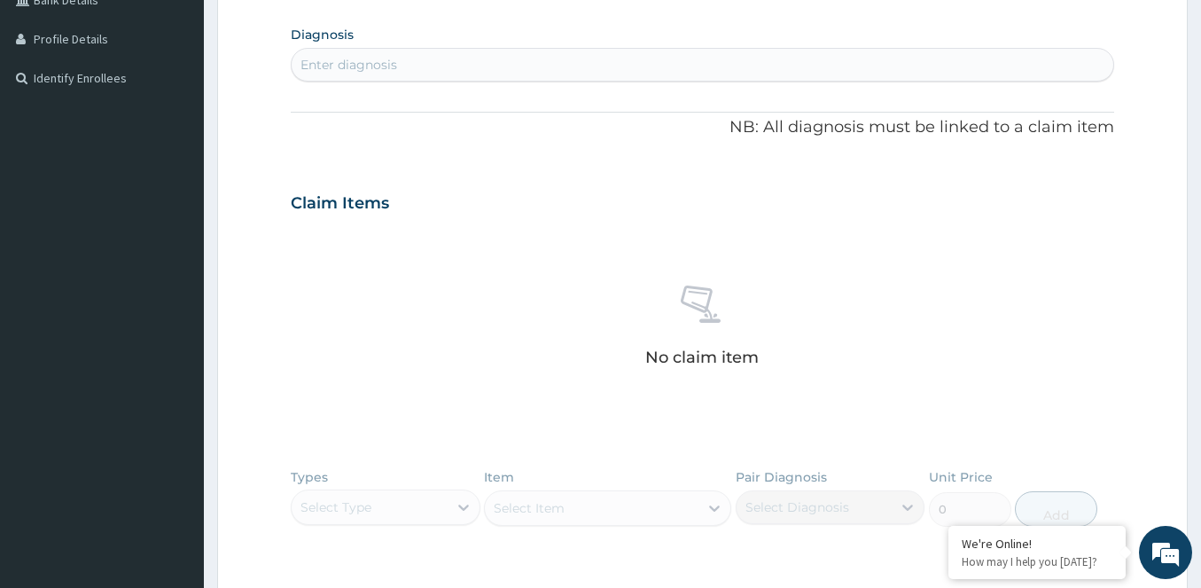
click at [495, 65] on div "Enter diagnosis" at bounding box center [703, 65] width 822 height 28
type input "P"
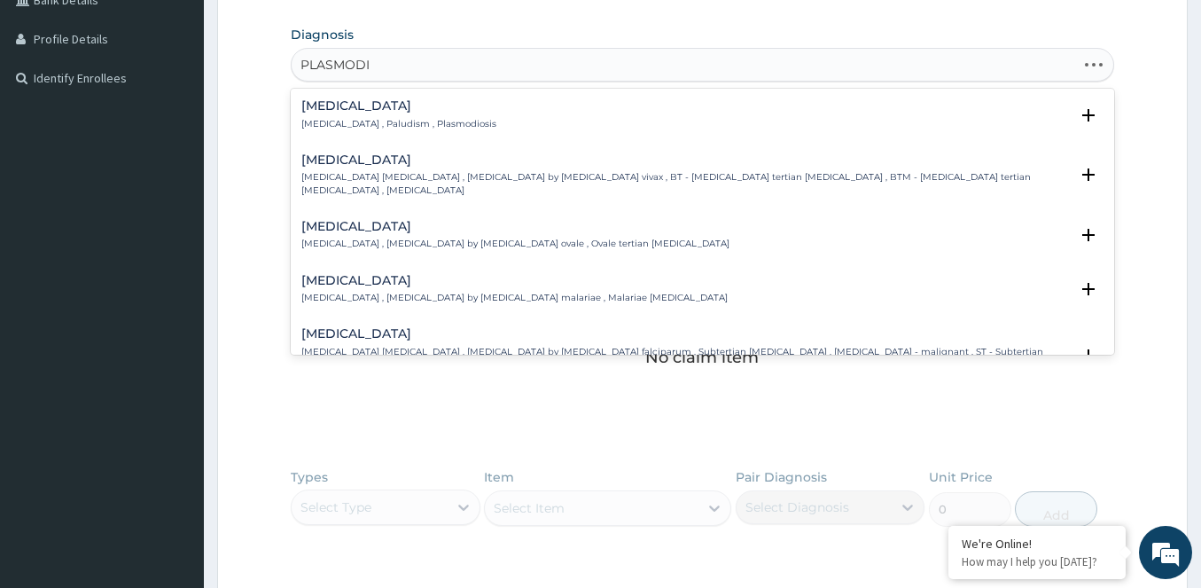
type input "PLASMODIU"
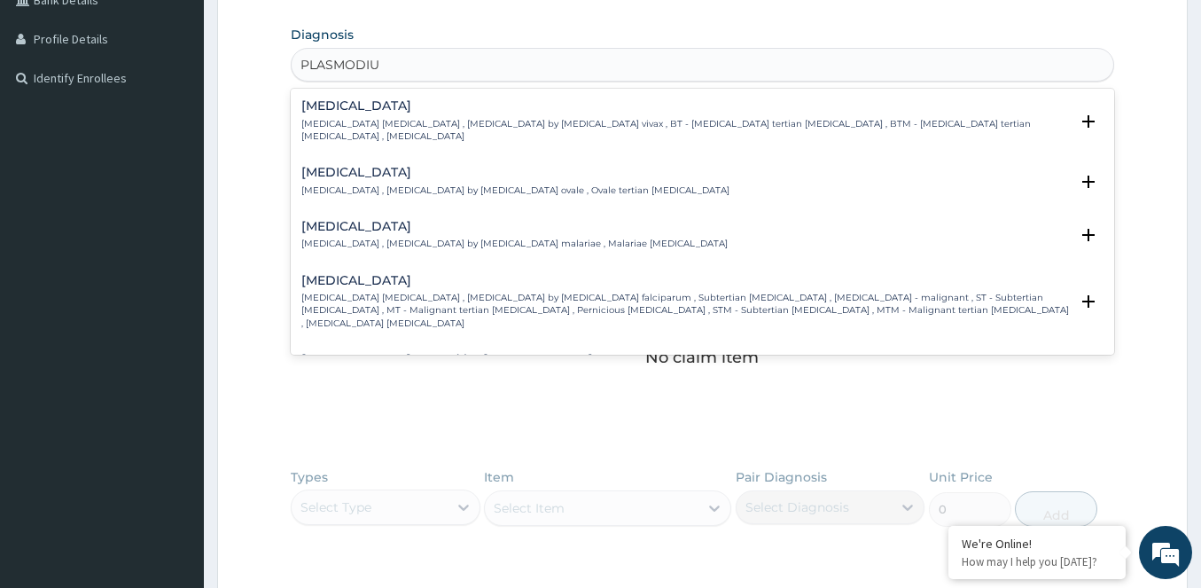
drag, startPoint x: 294, startPoint y: 277, endPoint x: 308, endPoint y: 277, distance: 13.3
click at [303, 277] on div "[MEDICAL_DATA] [MEDICAL_DATA] [MEDICAL_DATA] , [MEDICAL_DATA] by [MEDICAL_DATA]…" at bounding box center [702, 306] width 823 height 79
click at [314, 277] on div "[MEDICAL_DATA] [MEDICAL_DATA] [MEDICAL_DATA] , [MEDICAL_DATA] by [MEDICAL_DATA]…" at bounding box center [684, 302] width 767 height 56
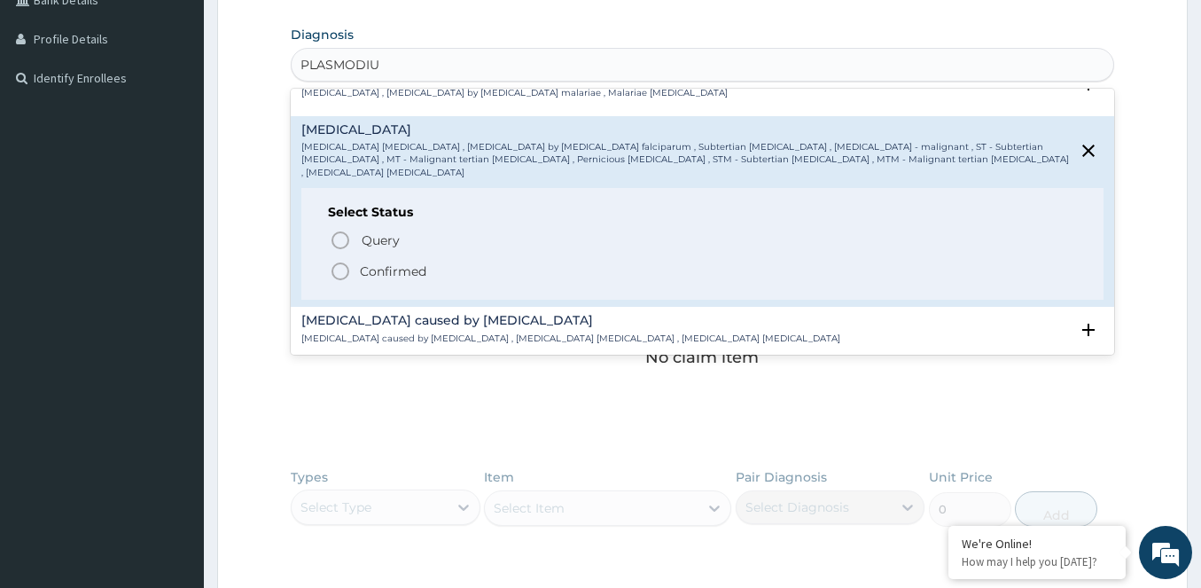
scroll to position [266, 0]
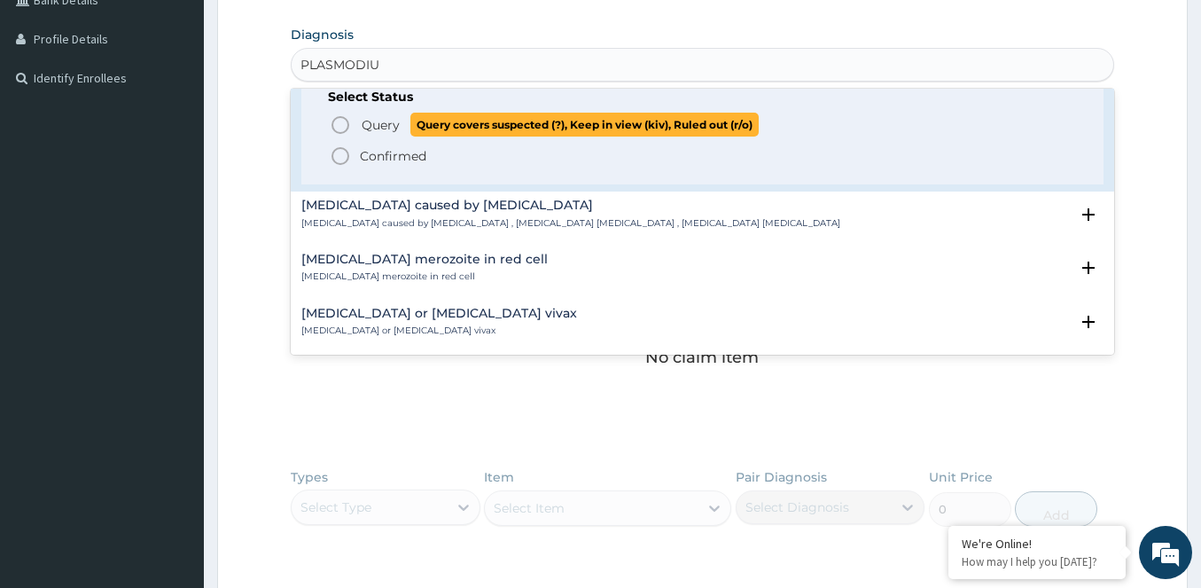
click at [355, 113] on span "Query Query covers suspected (?), Keep in view (kiv), Ruled out (r/o)" at bounding box center [703, 125] width 747 height 24
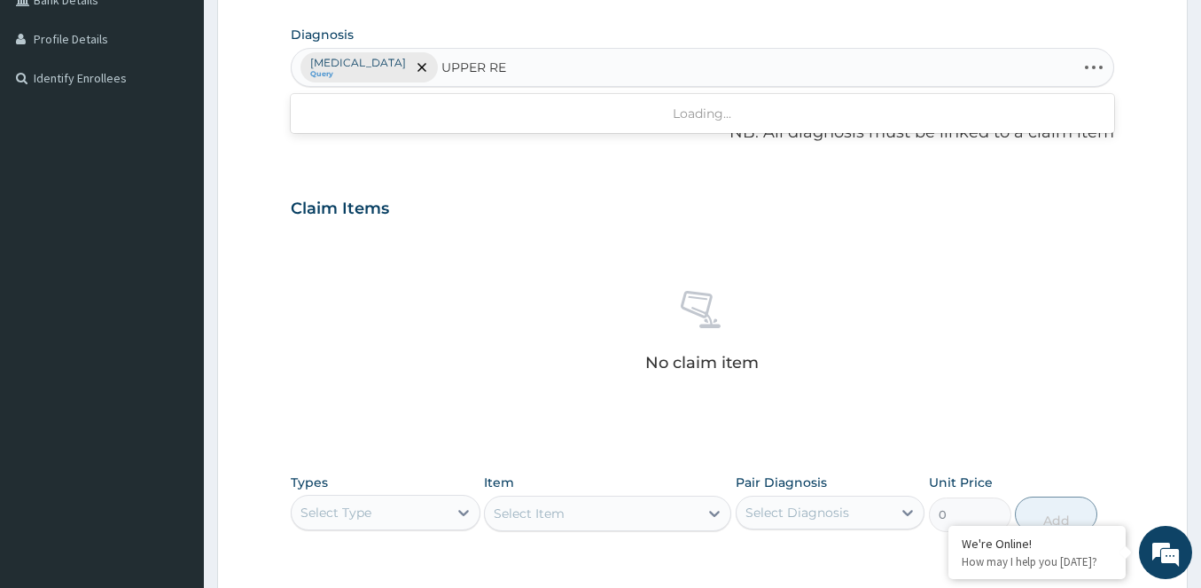
type input "UPPER RES"
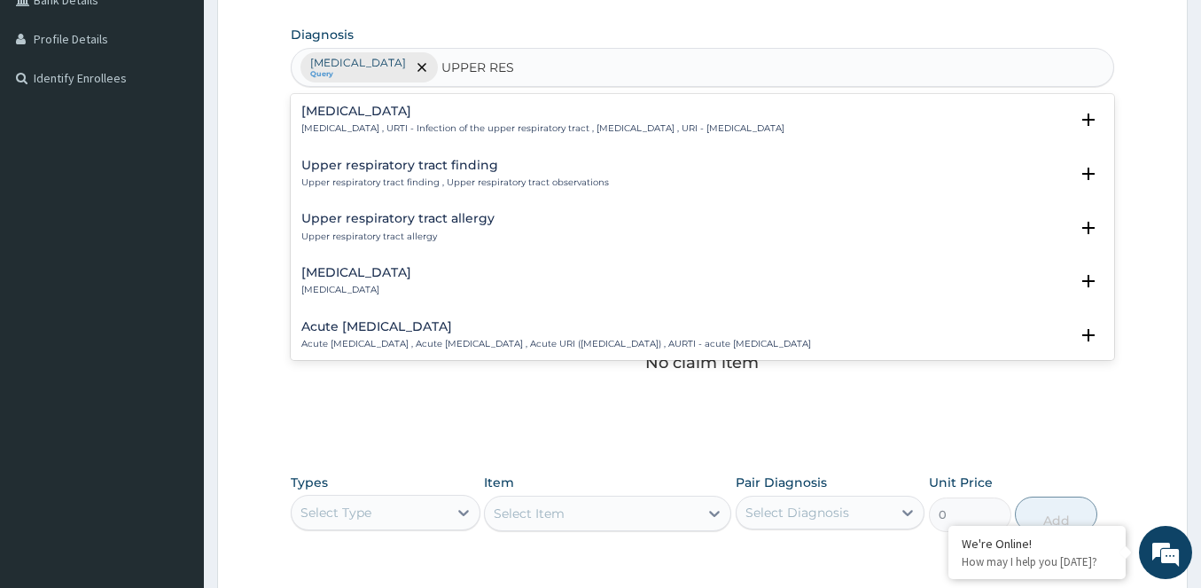
click at [370, 102] on div "[MEDICAL_DATA] [MEDICAL_DATA] , URTI - Infection of the upper respiratory tract…" at bounding box center [702, 124] width 823 height 54
click at [391, 109] on h4 "[MEDICAL_DATA]" at bounding box center [542, 111] width 483 height 13
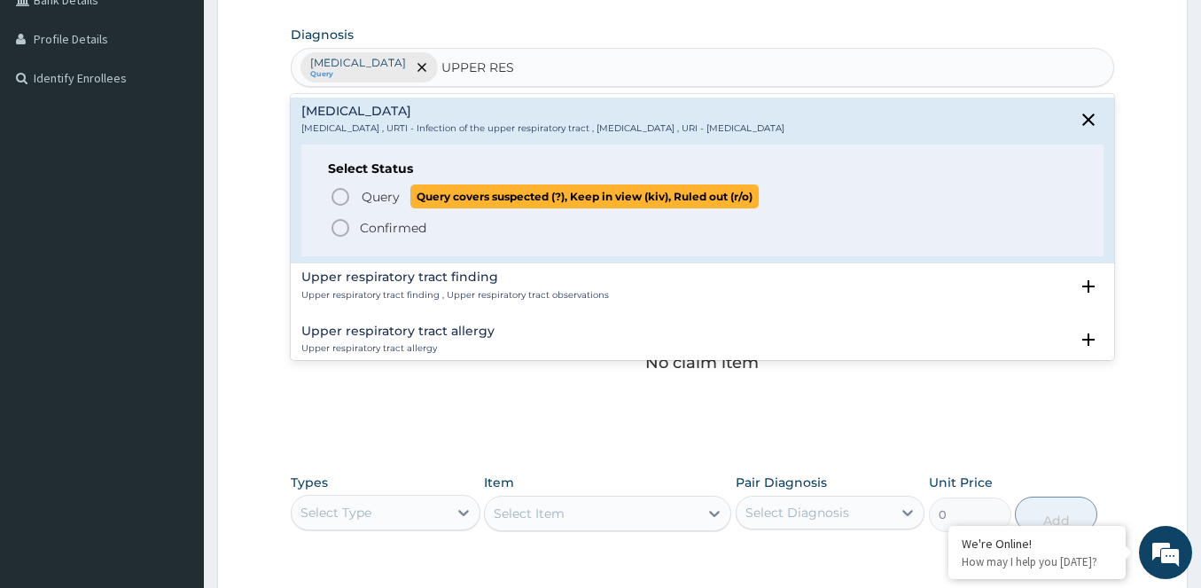
click at [339, 191] on icon "status option query" at bounding box center [340, 196] width 21 height 21
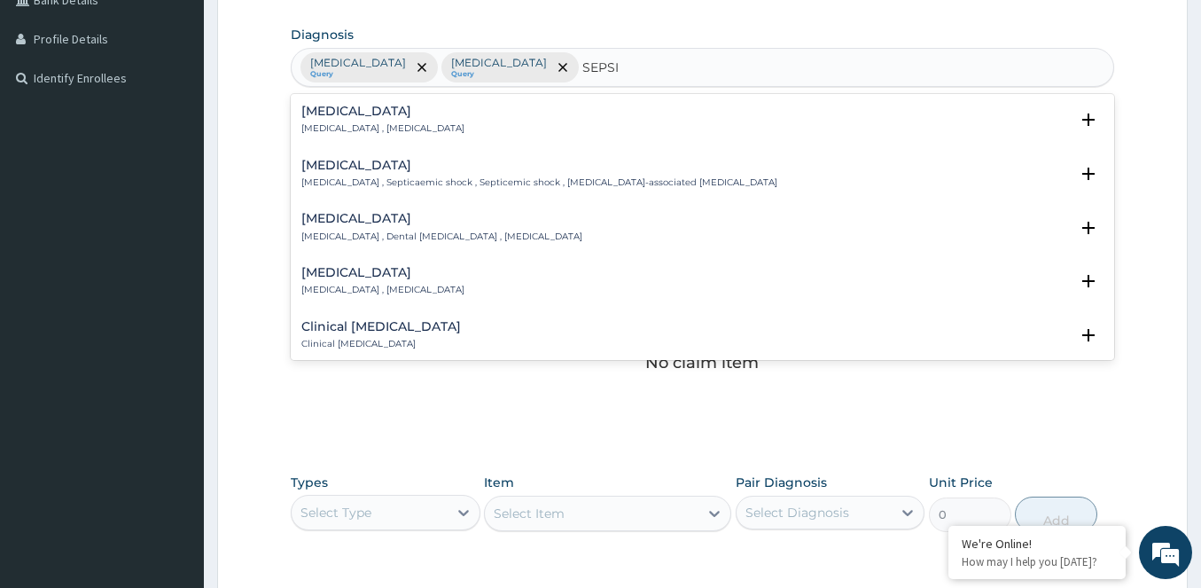
type input "[MEDICAL_DATA]"
click at [327, 118] on h4 "[MEDICAL_DATA]" at bounding box center [382, 111] width 163 height 13
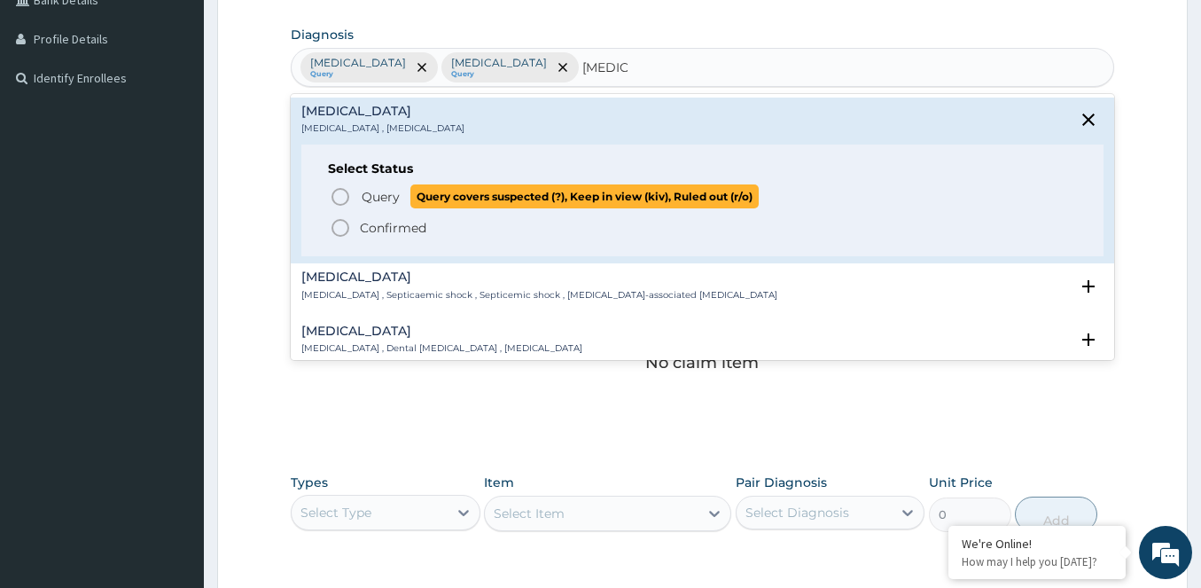
click at [336, 197] on icon "status option query" at bounding box center [340, 196] width 21 height 21
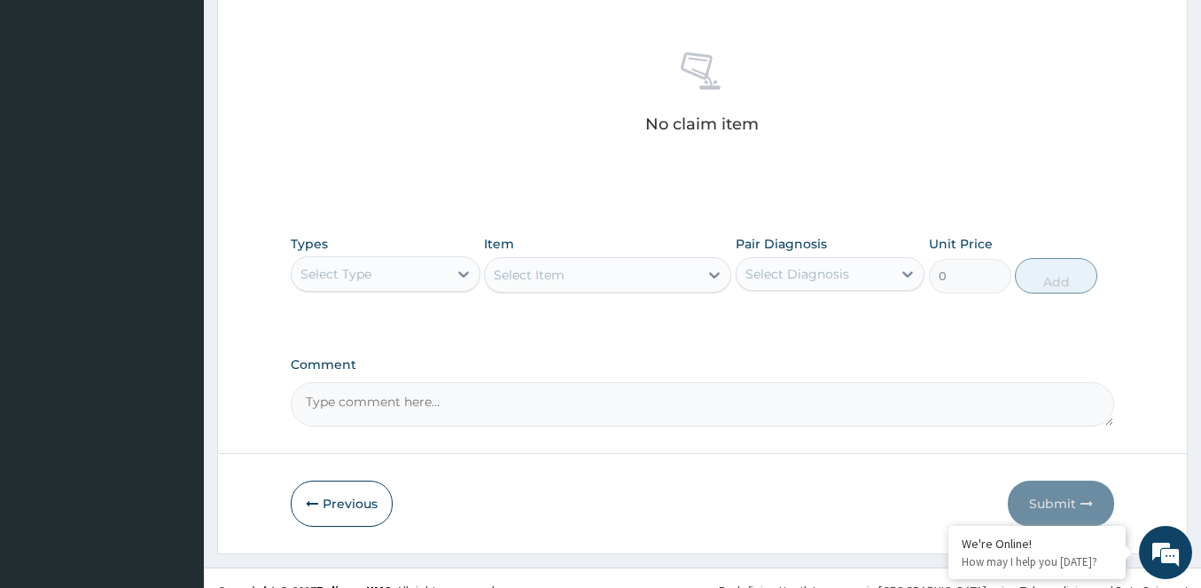
scroll to position [690, 0]
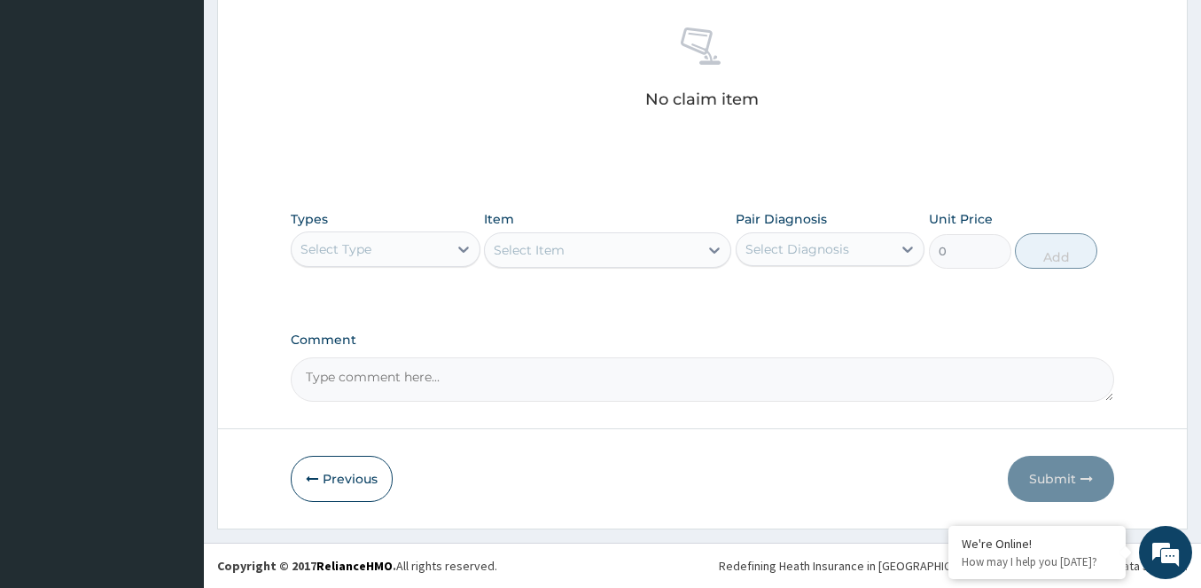
drag, startPoint x: 336, startPoint y: 244, endPoint x: 346, endPoint y: 269, distance: 26.7
click at [340, 253] on div "Select Type" at bounding box center [335, 249] width 71 height 18
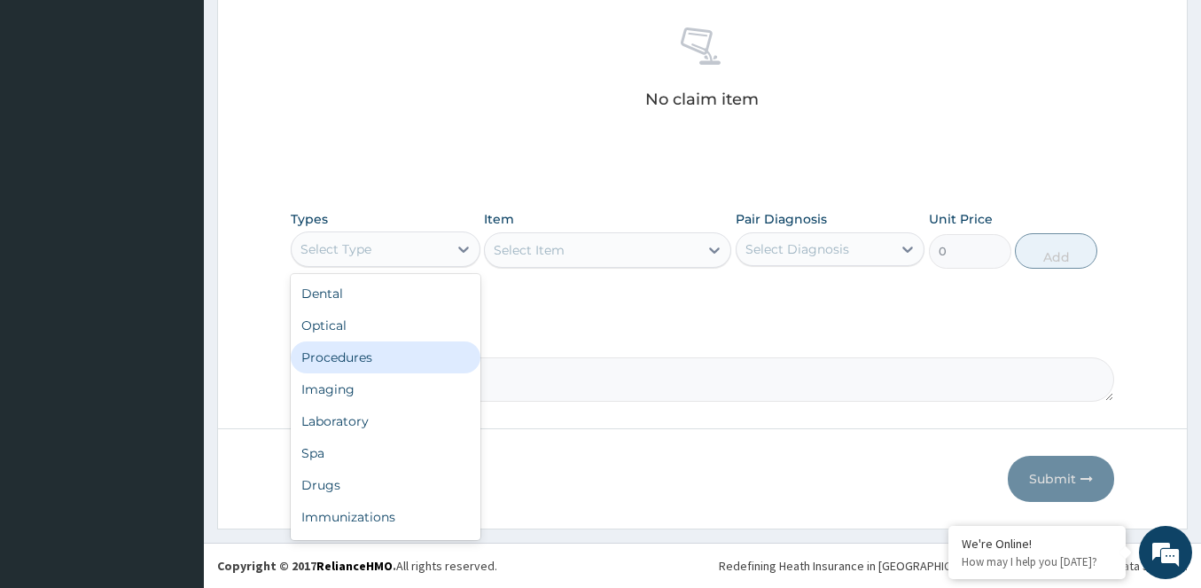
click at [345, 349] on div "Procedures" at bounding box center [386, 357] width 190 height 32
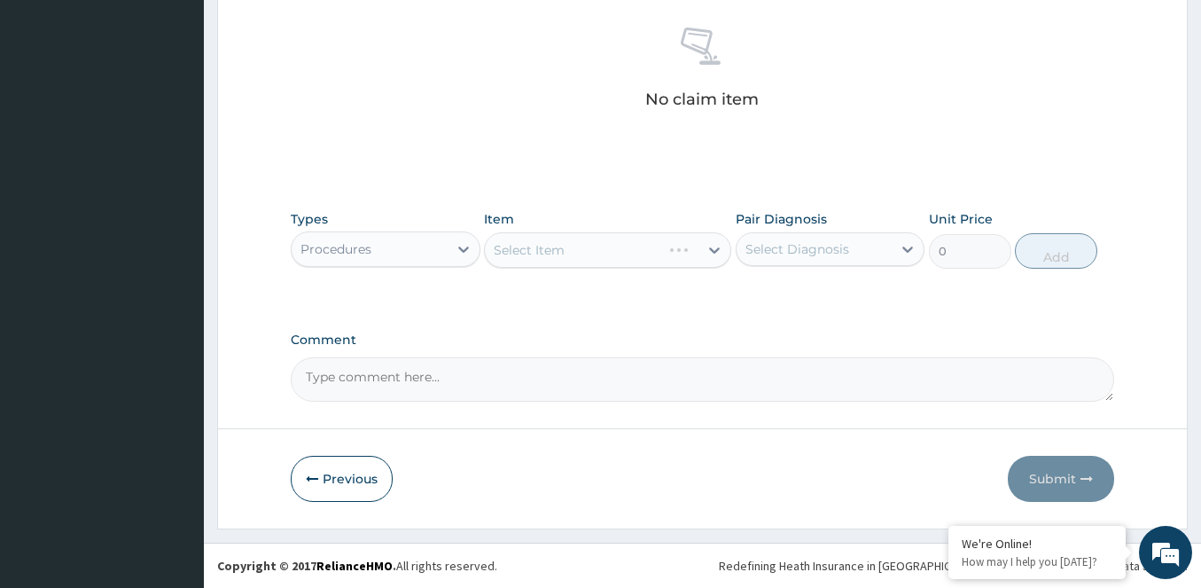
click at [665, 245] on div "Select Item" at bounding box center [607, 249] width 247 height 35
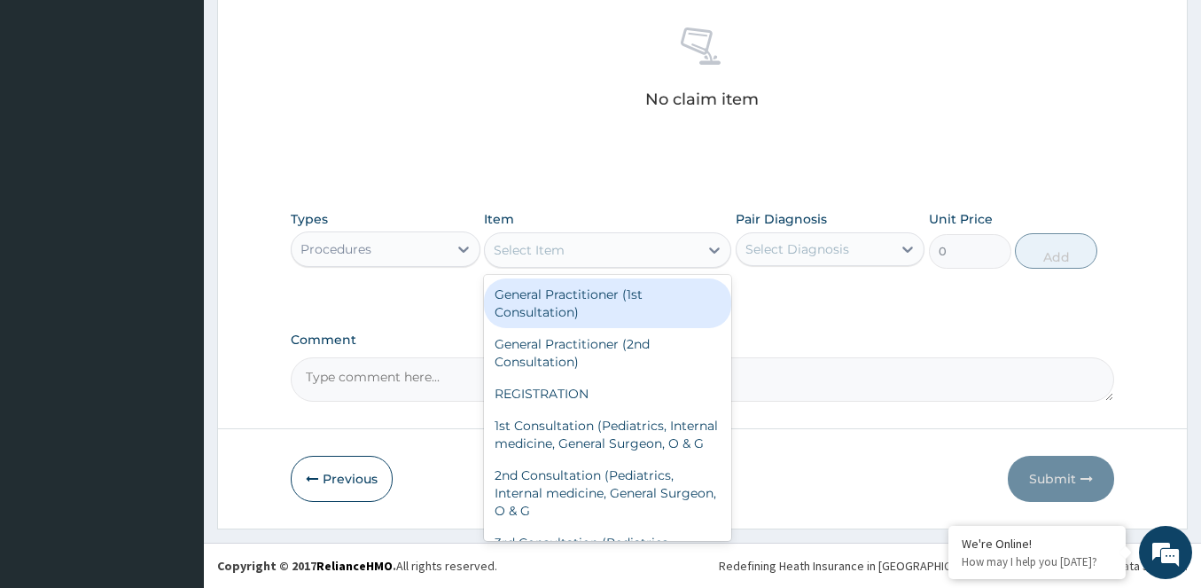
drag, startPoint x: 621, startPoint y: 254, endPoint x: 558, endPoint y: 314, distance: 86.5
click at [619, 254] on div "Select Item" at bounding box center [592, 250] width 214 height 28
drag, startPoint x: 551, startPoint y: 318, endPoint x: 736, endPoint y: 278, distance: 188.6
click at [551, 318] on div "General Practitioner (1st Consultation)" at bounding box center [607, 303] width 247 height 50
type input "2500"
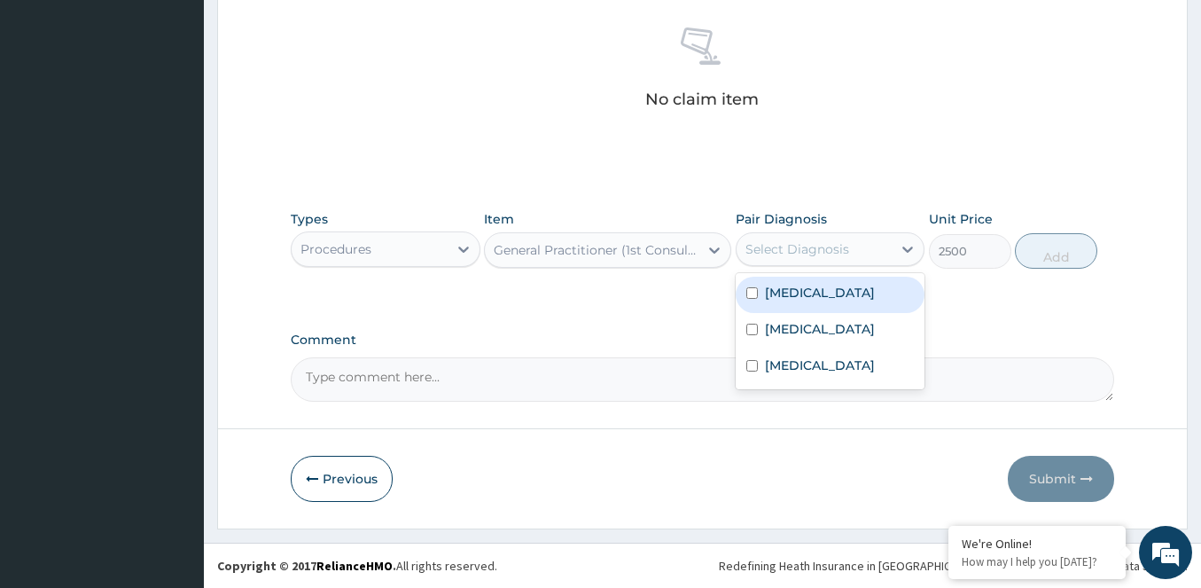
click at [817, 261] on div "Select Diagnosis" at bounding box center [814, 249] width 156 height 28
click at [791, 284] on label "[MEDICAL_DATA]" at bounding box center [820, 293] width 110 height 18
checkbox input "true"
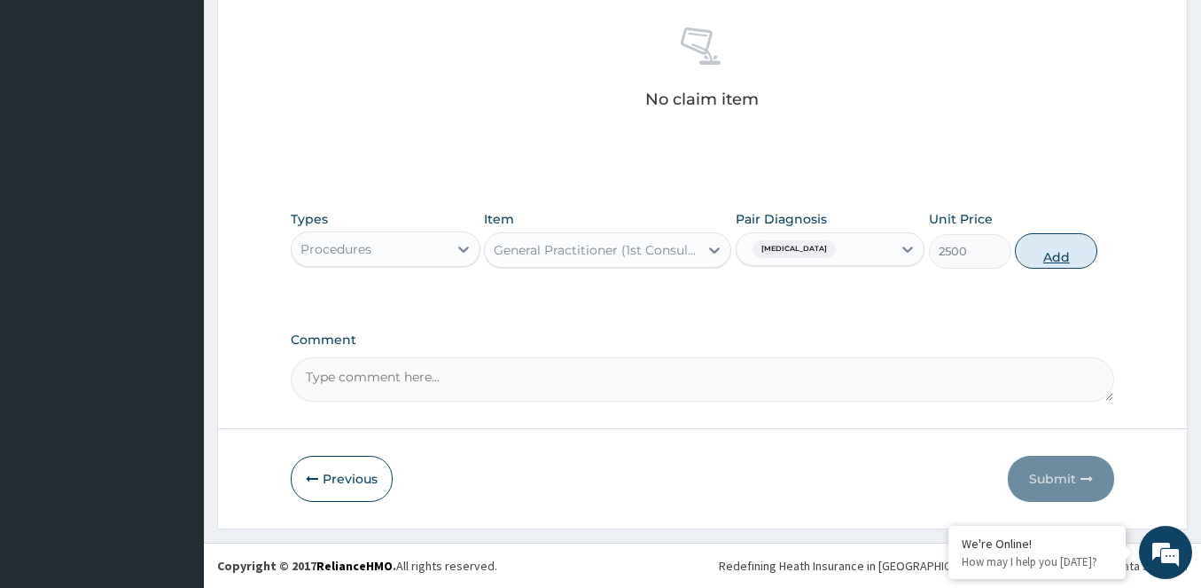
click at [1058, 255] on button "Add" at bounding box center [1056, 250] width 82 height 35
type input "0"
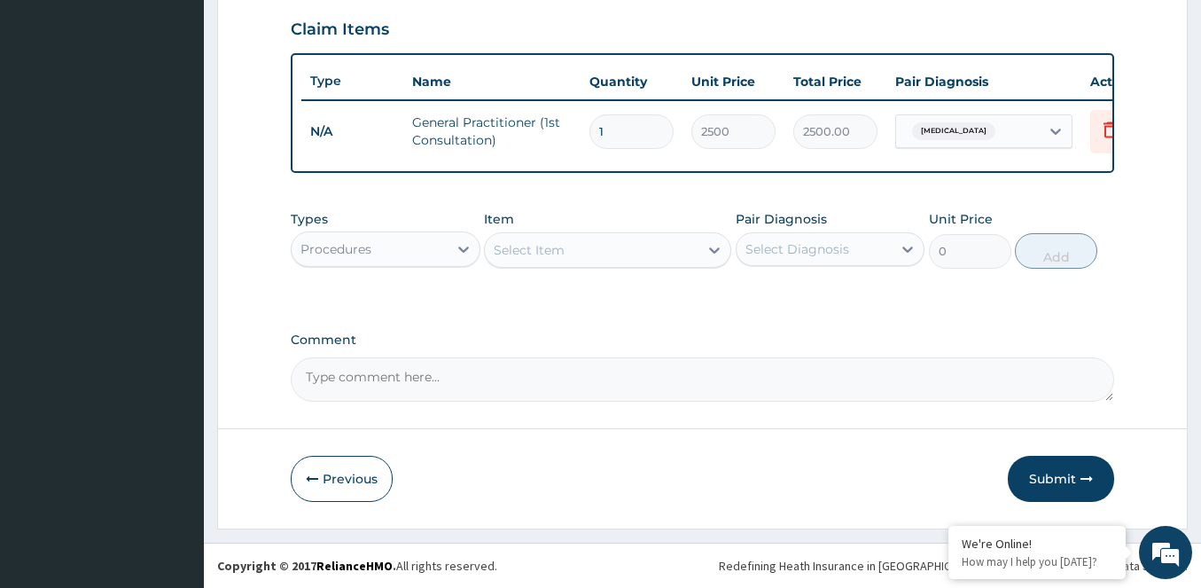
click at [347, 250] on div "Procedures" at bounding box center [335, 249] width 71 height 18
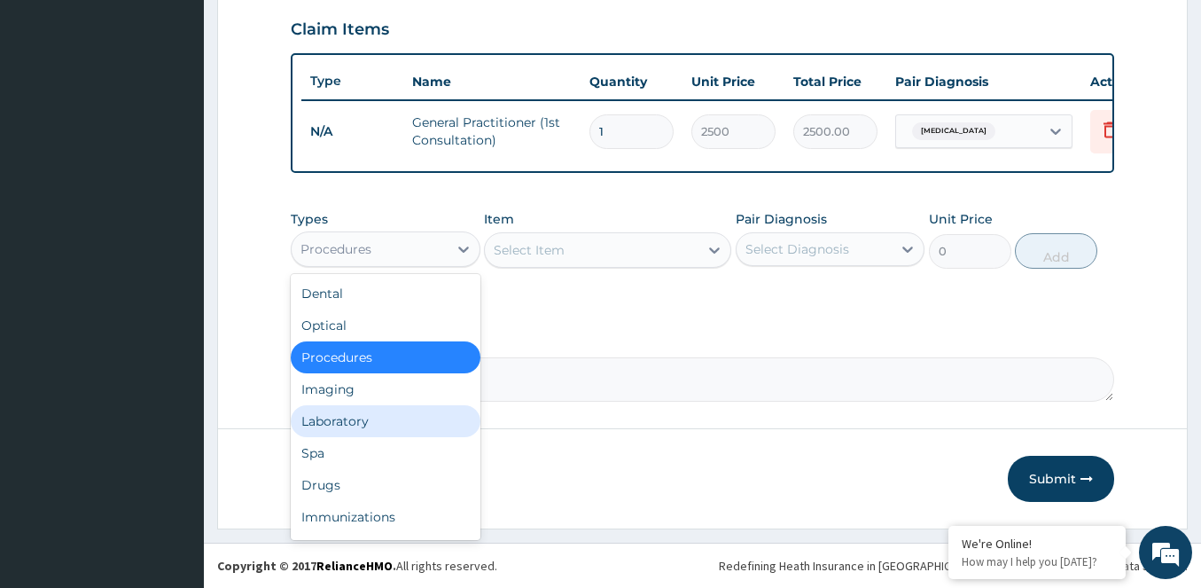
drag, startPoint x: 336, startPoint y: 412, endPoint x: 417, endPoint y: 385, distance: 86.0
click at [347, 409] on div "Laboratory" at bounding box center [386, 421] width 190 height 32
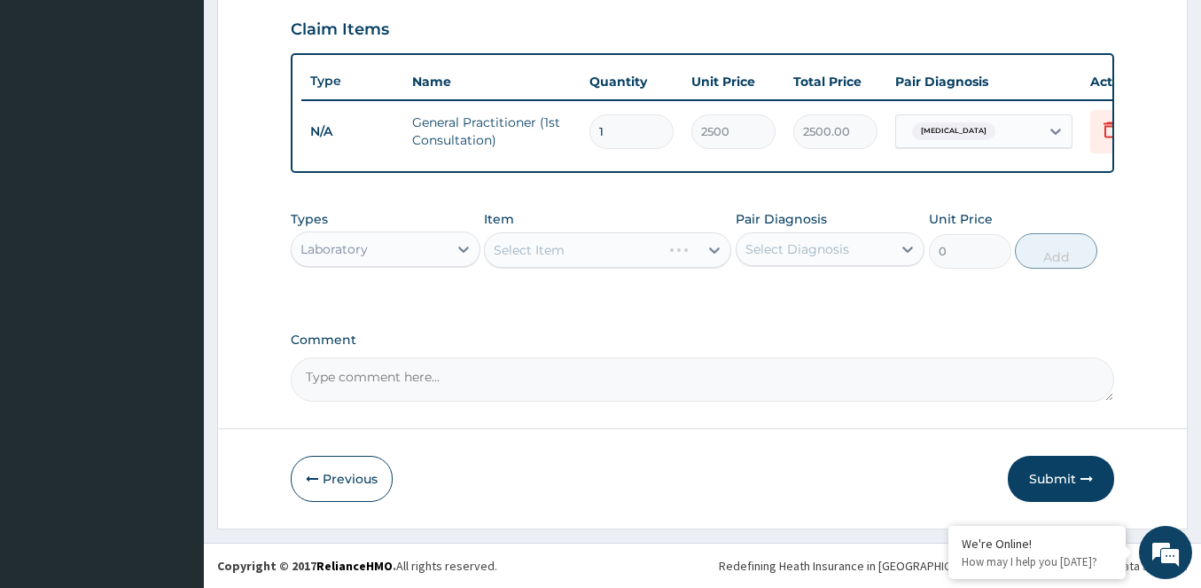
click at [619, 249] on div "Select Item" at bounding box center [607, 249] width 247 height 35
click at [617, 252] on div "Select Item" at bounding box center [607, 249] width 247 height 35
click at [616, 253] on div "Select Item" at bounding box center [592, 250] width 214 height 28
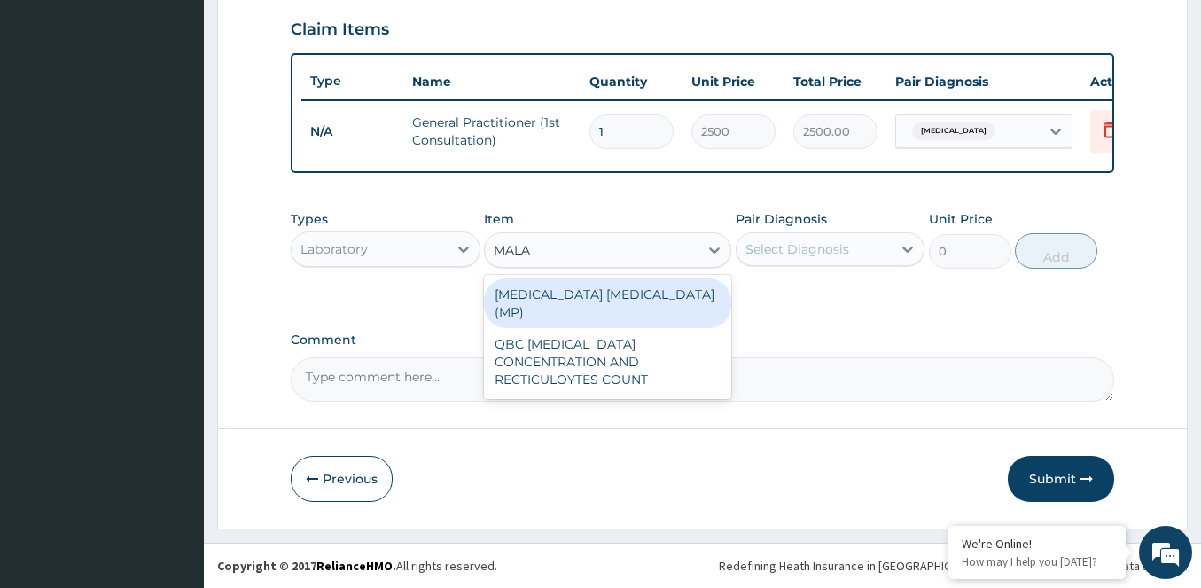
type input "MALAR"
click at [574, 286] on div "[MEDICAL_DATA] [MEDICAL_DATA] (MP)" at bounding box center [607, 303] width 247 height 50
type input "1500"
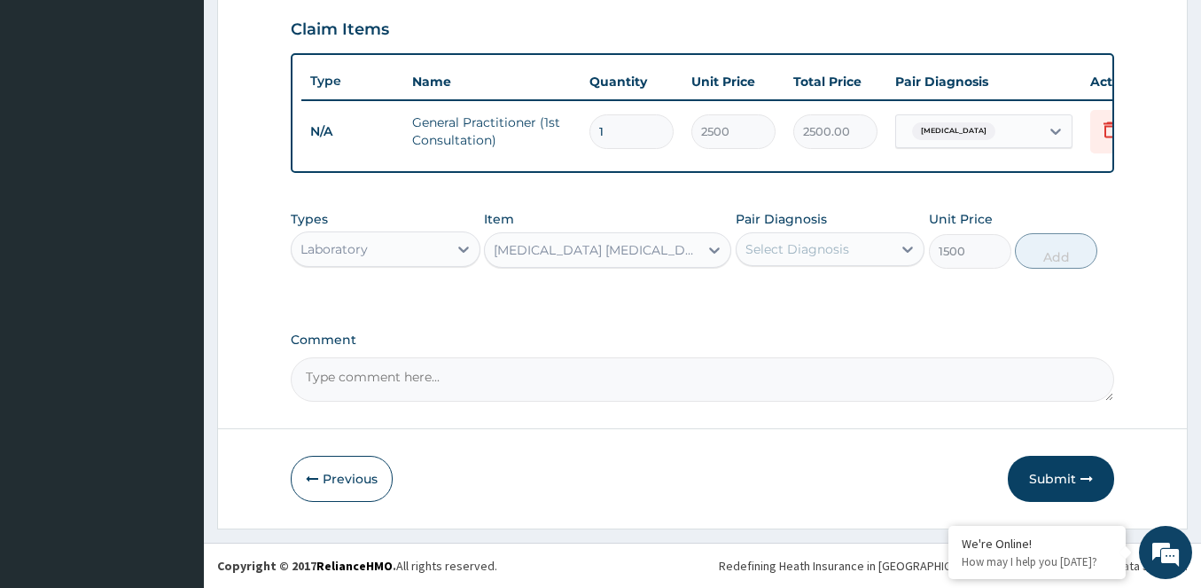
click at [788, 249] on div "Select Diagnosis" at bounding box center [797, 249] width 104 height 18
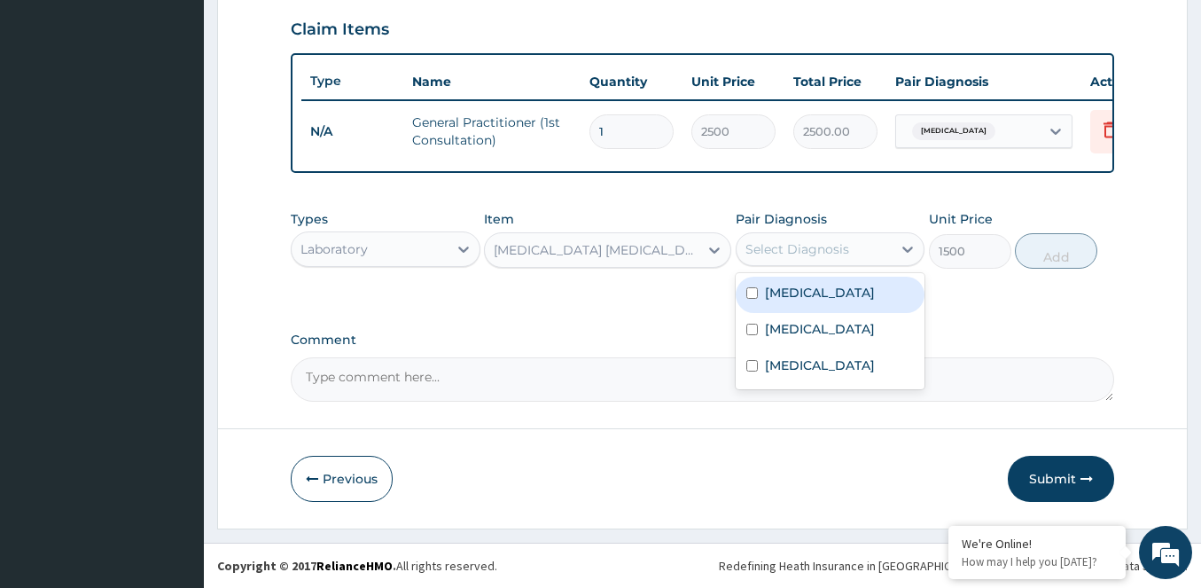
drag, startPoint x: 772, startPoint y: 295, endPoint x: 983, endPoint y: 261, distance: 213.6
click at [777, 292] on label "[MEDICAL_DATA]" at bounding box center [820, 293] width 110 height 18
checkbox input "true"
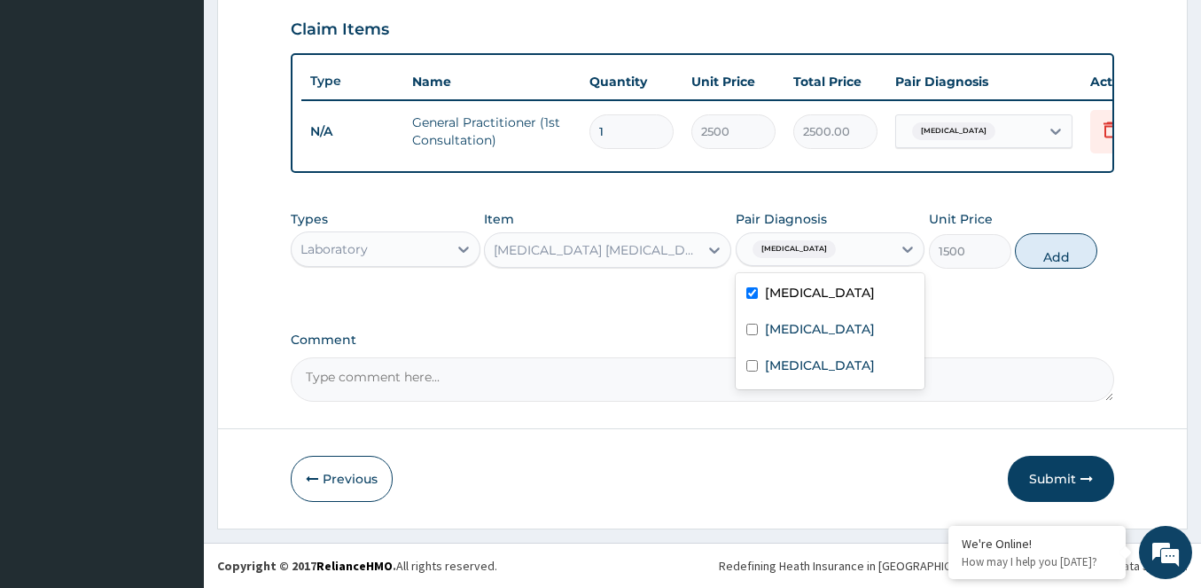
click at [1051, 257] on button "Add" at bounding box center [1056, 250] width 82 height 35
type input "0"
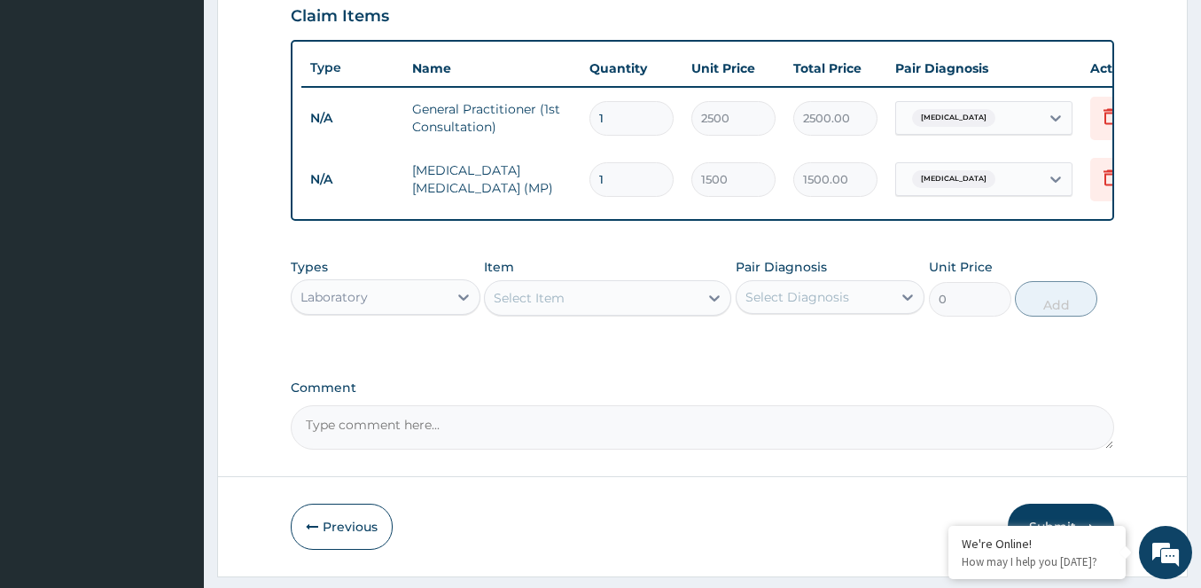
click at [543, 307] on div "Select Item" at bounding box center [529, 298] width 71 height 18
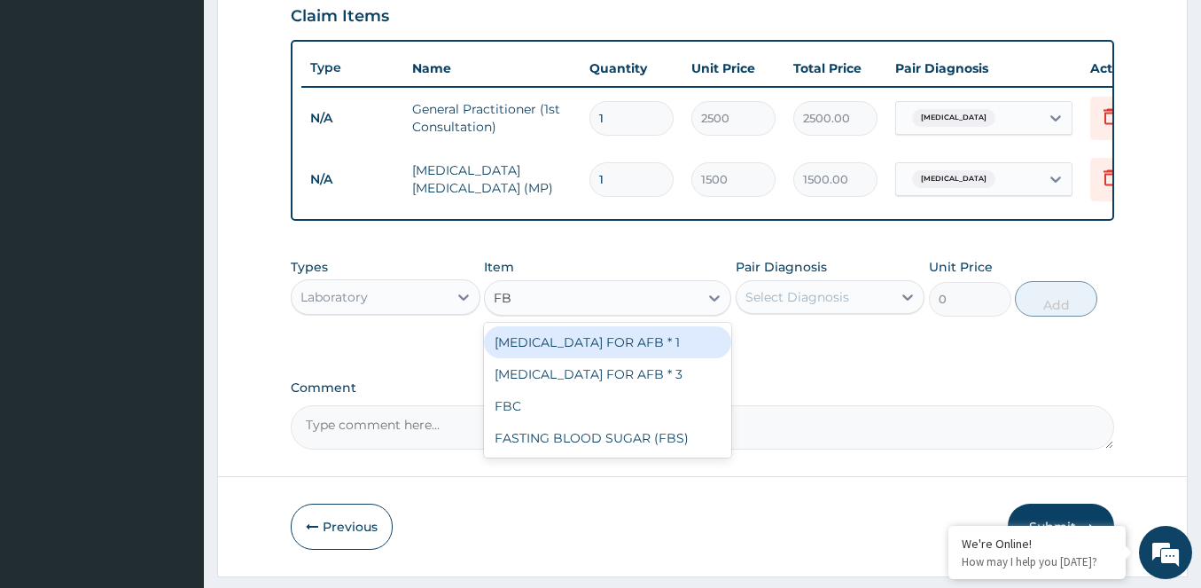
type input "FBC"
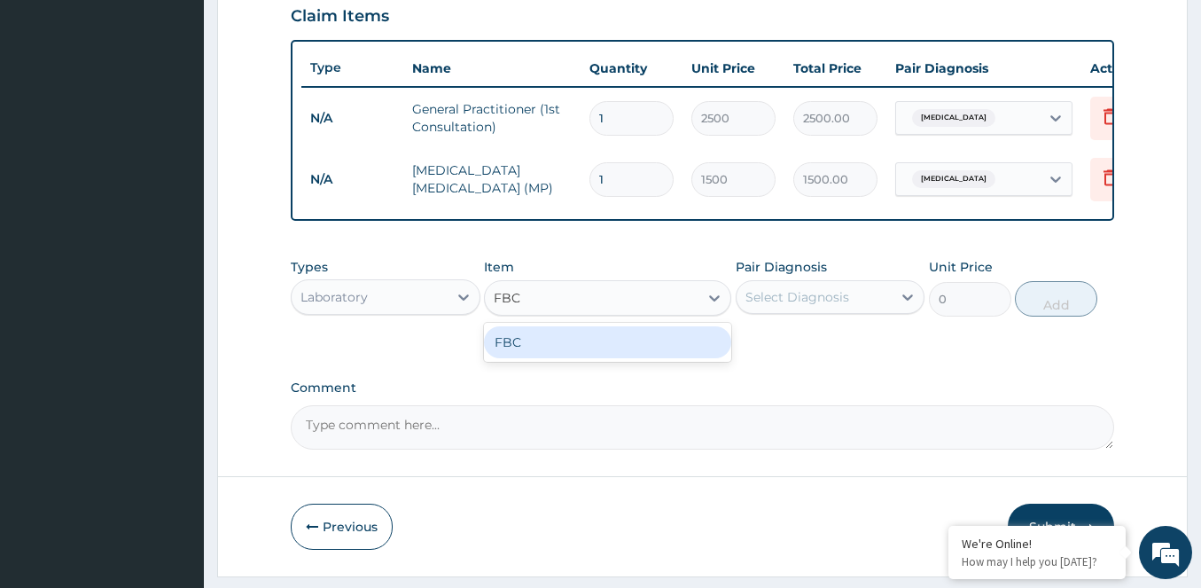
drag, startPoint x: 526, startPoint y: 361, endPoint x: 565, endPoint y: 369, distance: 38.9
click at [553, 358] on div "FBC" at bounding box center [607, 342] width 247 height 32
type input "3500"
click at [814, 295] on div "Select Diagnosis" at bounding box center [814, 297] width 156 height 28
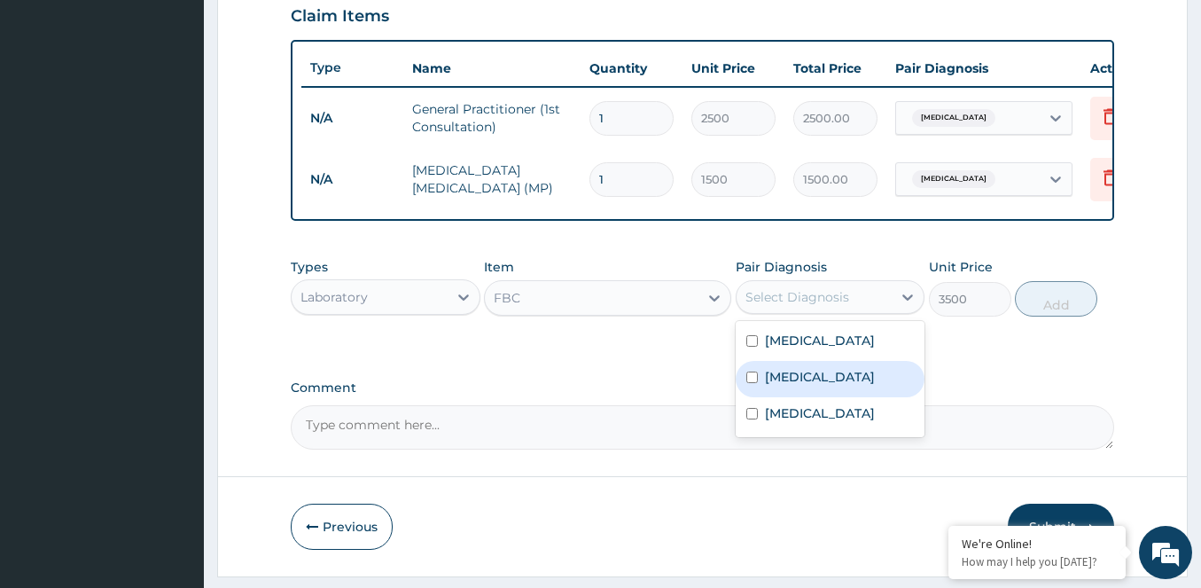
drag, startPoint x: 814, startPoint y: 396, endPoint x: 789, endPoint y: 421, distance: 35.7
click at [799, 386] on label "[MEDICAL_DATA]" at bounding box center [820, 377] width 110 height 18
checkbox input "true"
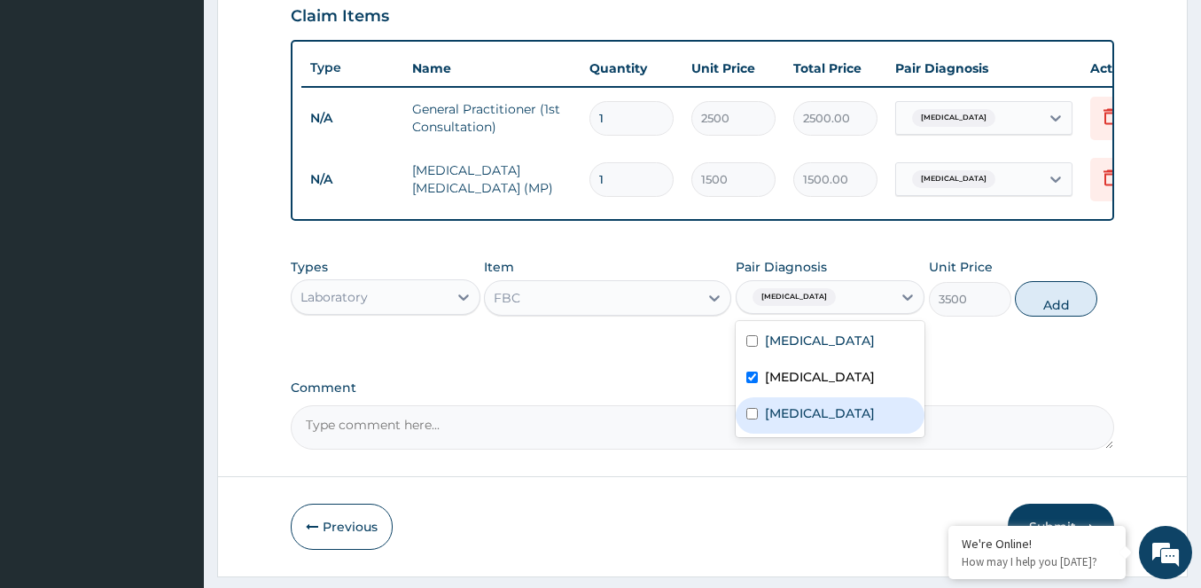
drag, startPoint x: 782, startPoint y: 447, endPoint x: 947, endPoint y: 382, distance: 177.1
click at [814, 433] on div "[MEDICAL_DATA]" at bounding box center [831, 415] width 190 height 36
checkbox input "true"
drag, startPoint x: 1073, startPoint y: 326, endPoint x: 1035, endPoint y: 322, distance: 38.4
click at [1063, 316] on button "Add" at bounding box center [1056, 298] width 82 height 35
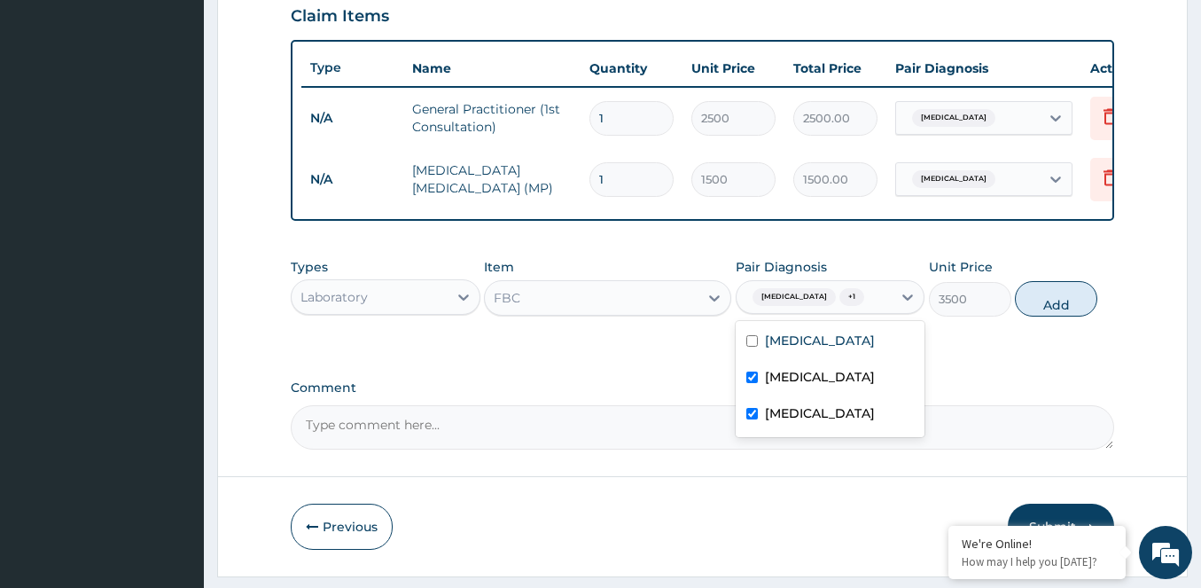
type input "0"
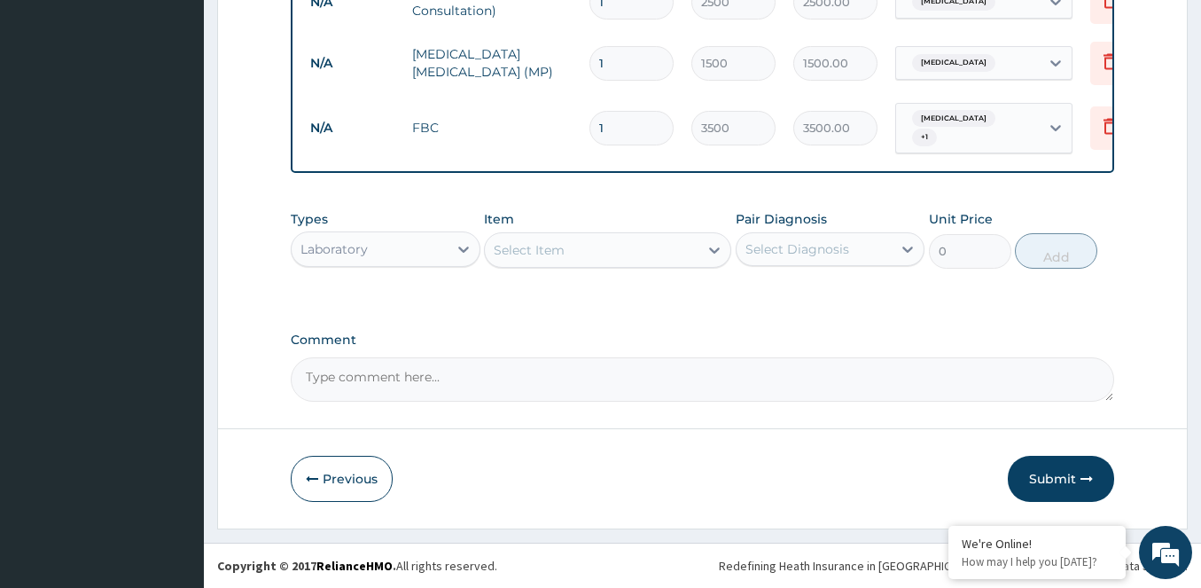
scroll to position [749, 0]
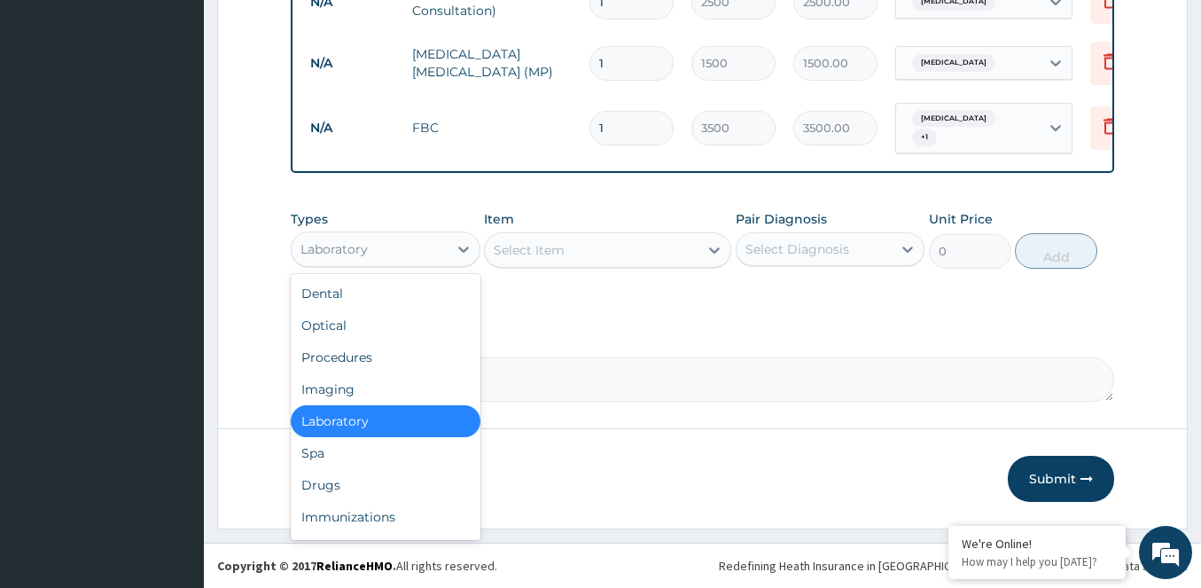
drag, startPoint x: 392, startPoint y: 258, endPoint x: 355, endPoint y: 323, distance: 74.2
click at [383, 272] on div "Types option Laboratory, selected. option Laboratory selected, 5 of 10. 10 resu…" at bounding box center [702, 239] width 823 height 76
click at [333, 475] on div "Drugs" at bounding box center [386, 485] width 190 height 32
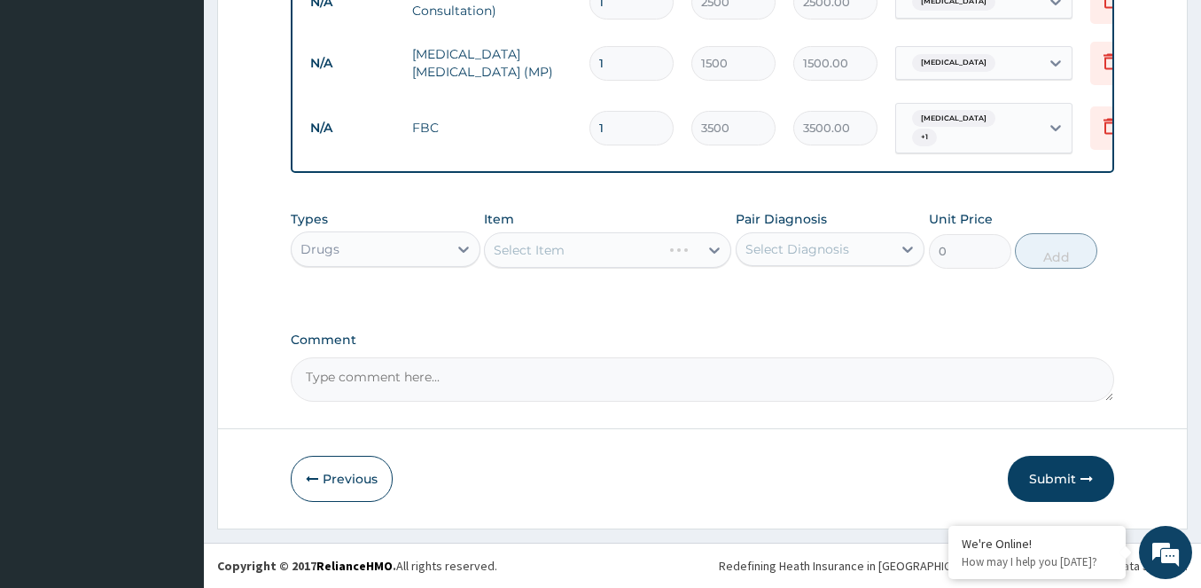
click at [604, 254] on div "Select Item" at bounding box center [607, 249] width 247 height 35
click at [624, 240] on div "Select Item" at bounding box center [607, 249] width 247 height 35
click at [568, 257] on div "Select Item" at bounding box center [592, 250] width 214 height 28
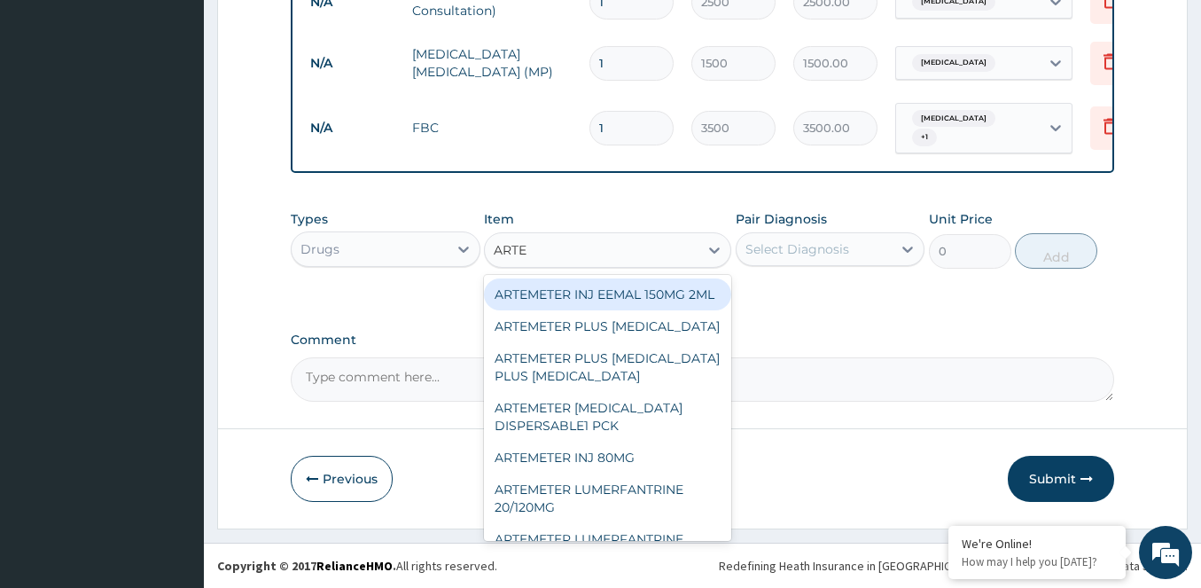
type input "ARTES"
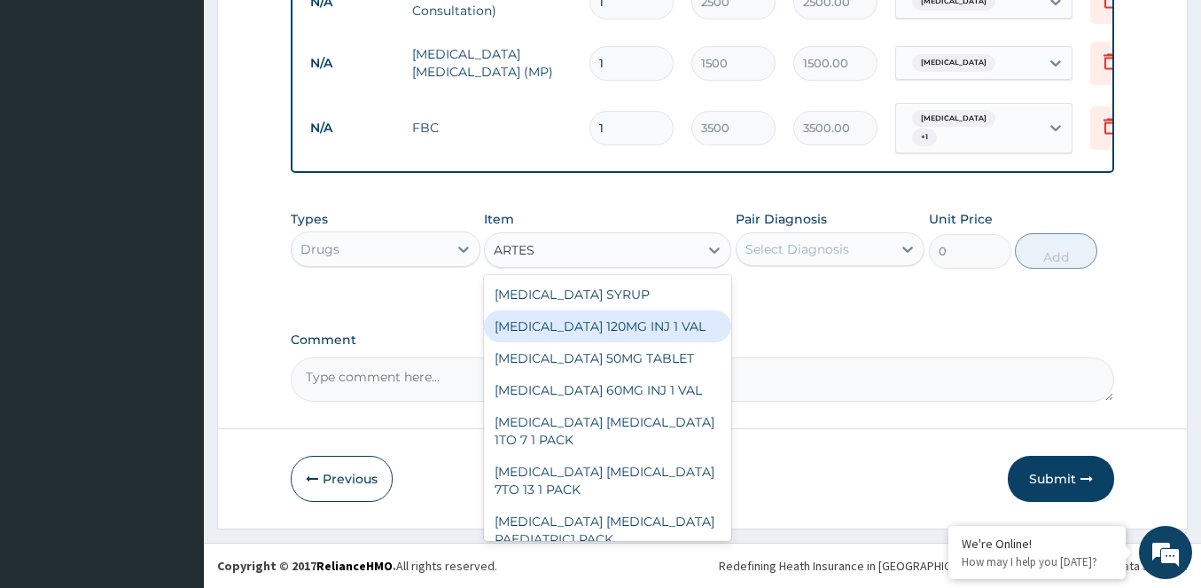
drag, startPoint x: 581, startPoint y: 328, endPoint x: 708, endPoint y: 314, distance: 127.5
click at [642, 325] on div "[MEDICAL_DATA] 120MG INJ 1 VAL" at bounding box center [607, 326] width 247 height 32
type input "560"
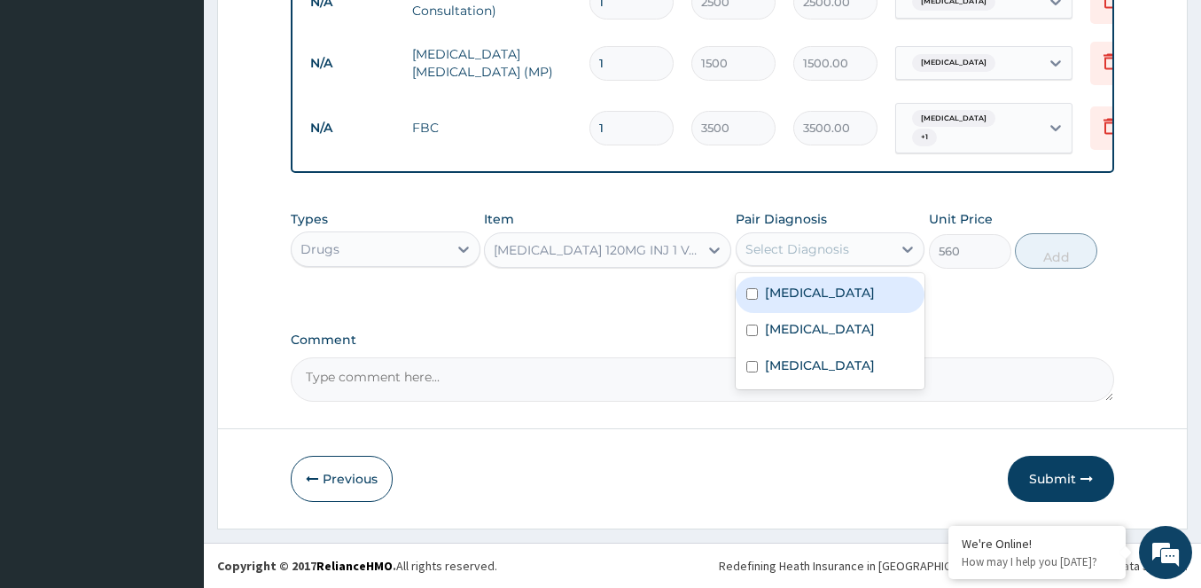
drag, startPoint x: 777, startPoint y: 245, endPoint x: 774, endPoint y: 268, distance: 22.4
click at [777, 248] on div "Select Diagnosis" at bounding box center [797, 249] width 104 height 18
drag, startPoint x: 761, startPoint y: 297, endPoint x: 929, endPoint y: 284, distance: 168.0
click at [767, 297] on div "[MEDICAL_DATA]" at bounding box center [831, 295] width 190 height 36
checkbox input "true"
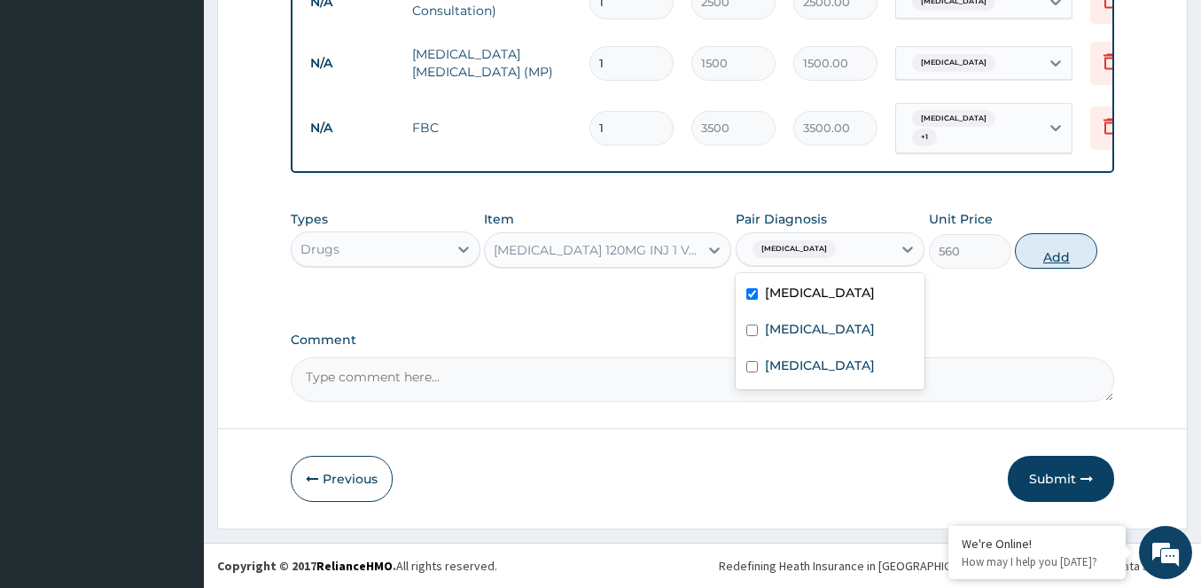
click at [1049, 255] on button "Add" at bounding box center [1056, 250] width 82 height 35
type input "0"
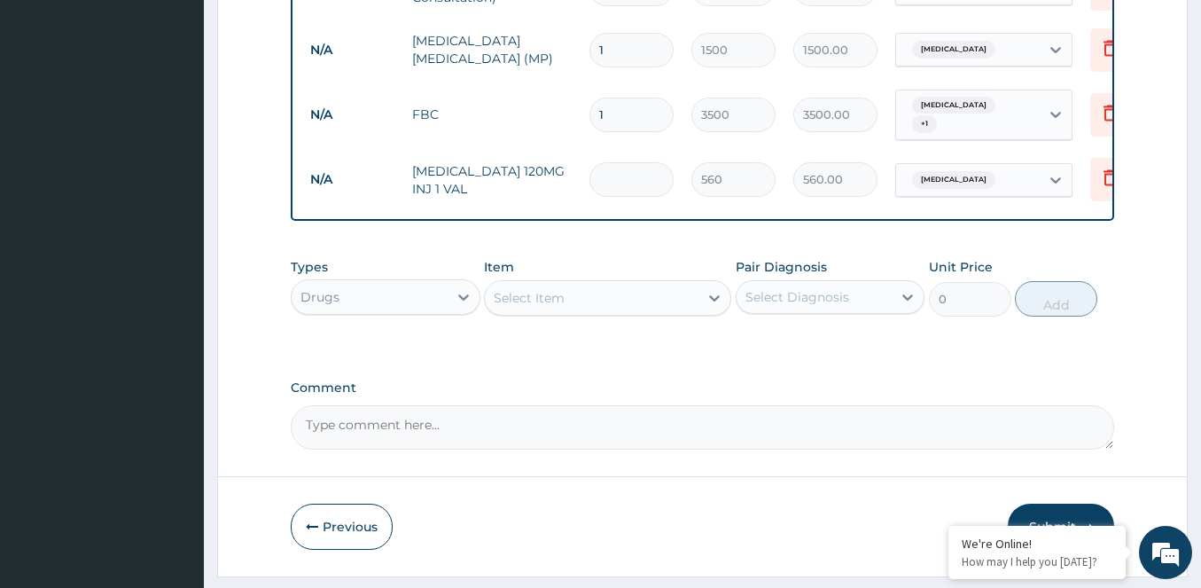
type input "0.00"
type input "3"
type input "1680.00"
type input "3"
click at [540, 307] on div "Select Item" at bounding box center [529, 298] width 71 height 18
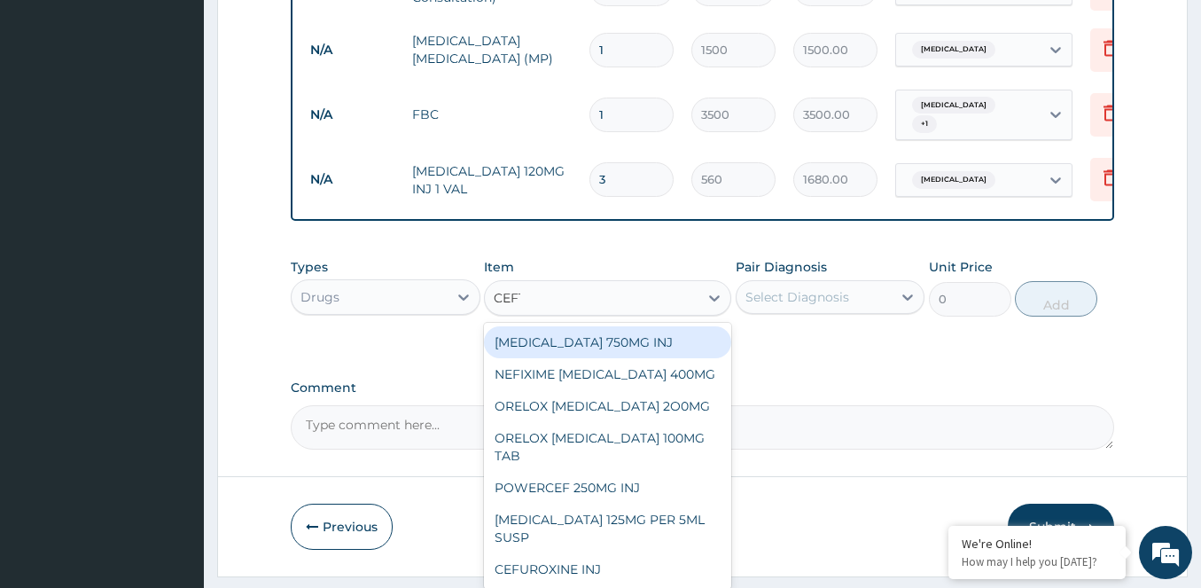
type input "CEFTR"
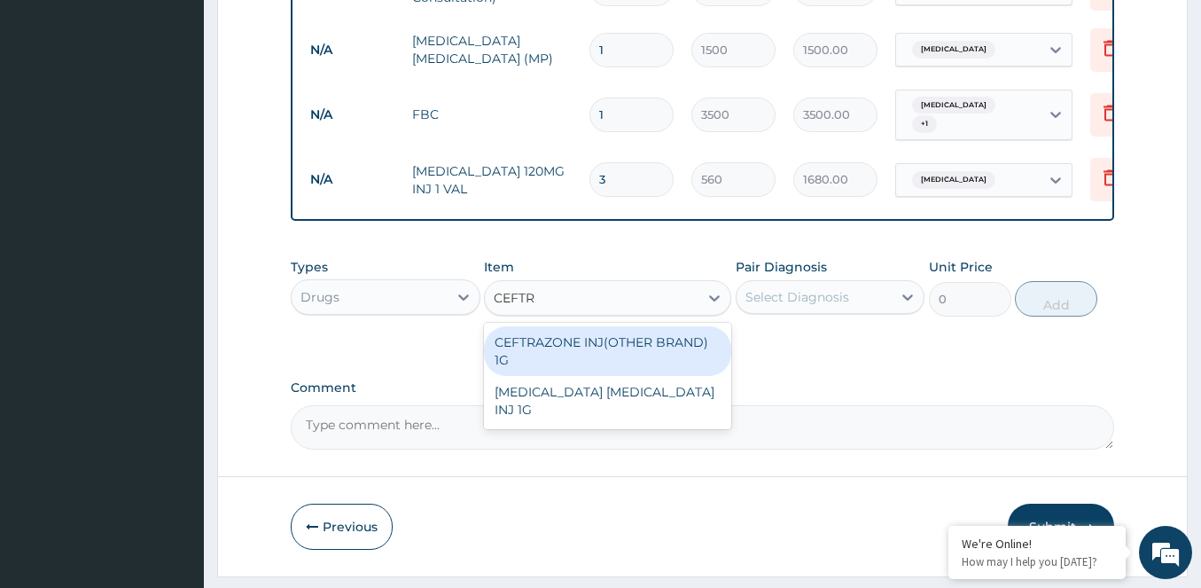
drag, startPoint x: 609, startPoint y: 363, endPoint x: 671, endPoint y: 354, distance: 62.7
click at [639, 359] on div "CEFTRAZONE INJ(OTHER BRAND) 1G" at bounding box center [607, 351] width 247 height 50
type input "1050"
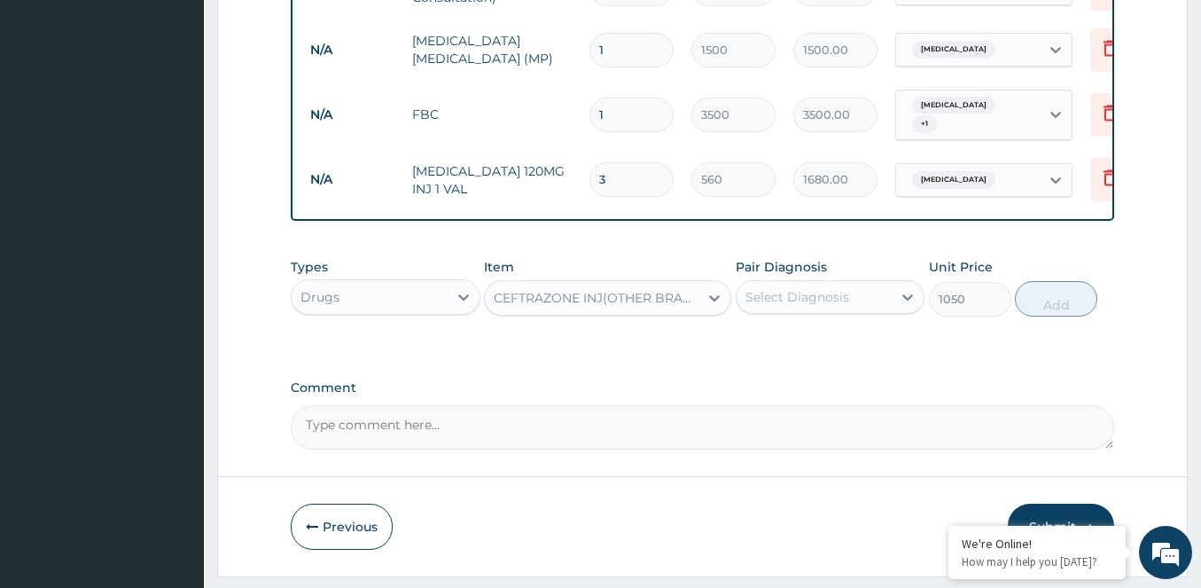
click at [820, 295] on div "Select Diagnosis" at bounding box center [831, 297] width 190 height 34
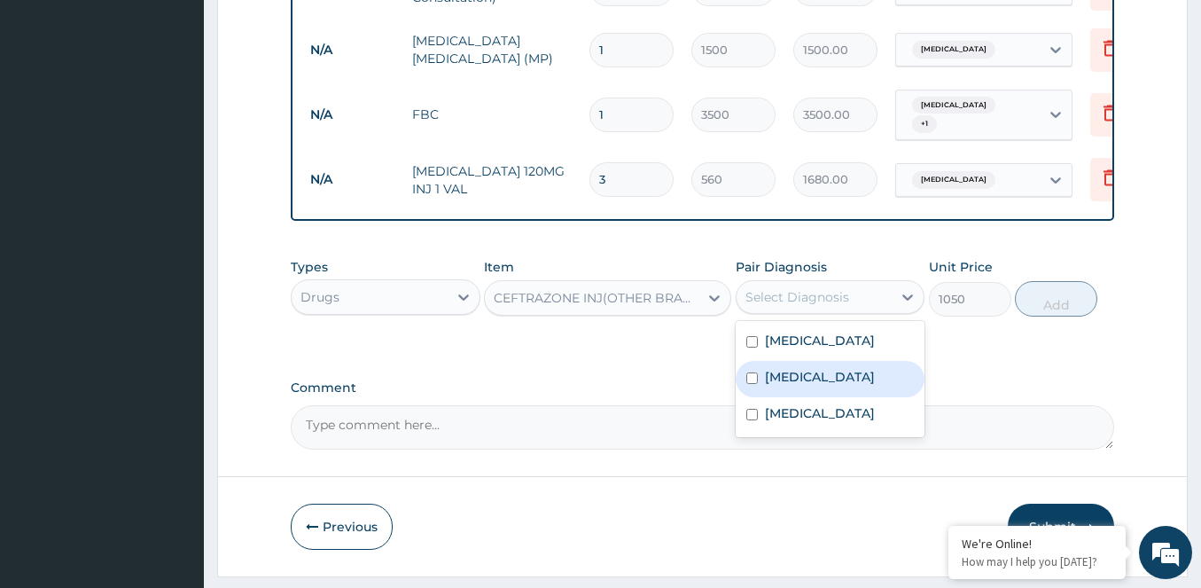
click at [756, 384] on input "checkbox" at bounding box center [752, 378] width 12 height 12
checkbox input "true"
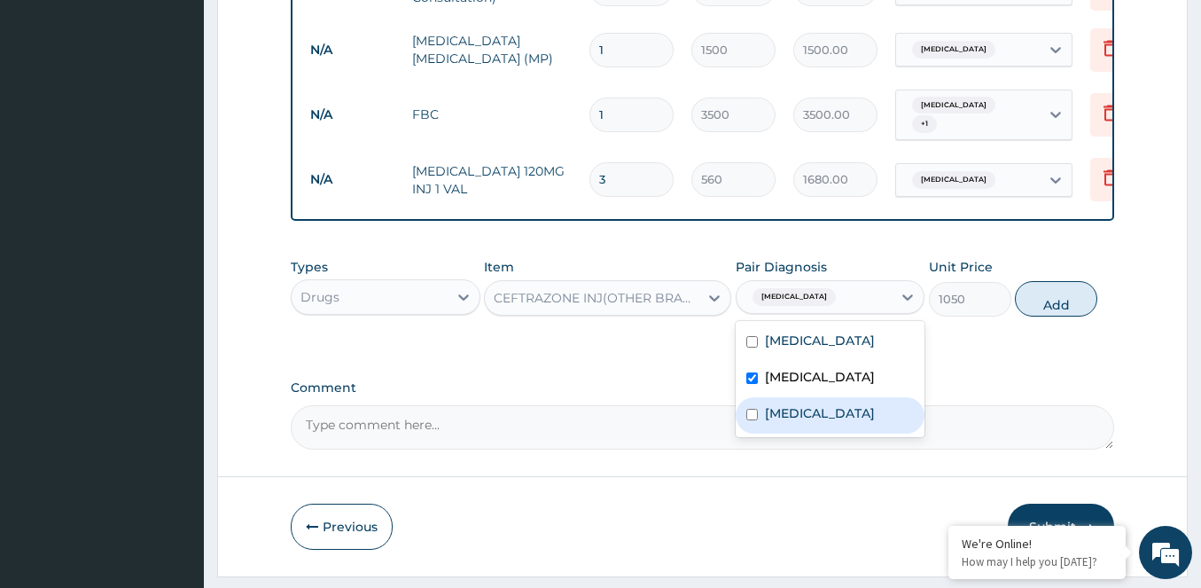
drag, startPoint x: 760, startPoint y: 441, endPoint x: 811, endPoint y: 410, distance: 60.0
click at [773, 432] on div "[MEDICAL_DATA]" at bounding box center [831, 415] width 190 height 36
checkbox input "true"
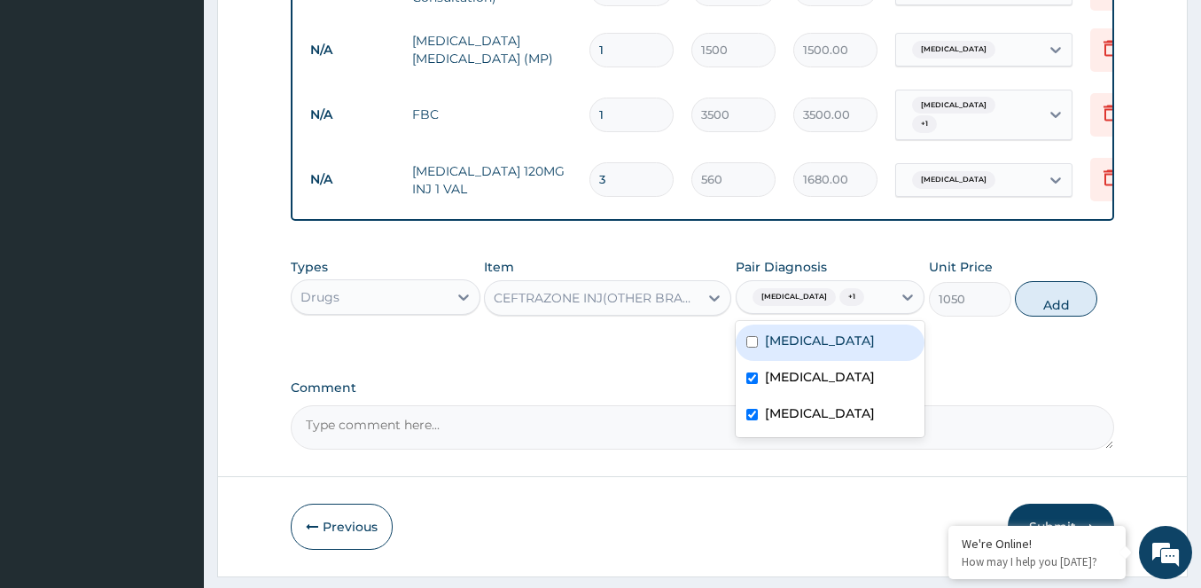
drag, startPoint x: 1050, startPoint y: 327, endPoint x: 1001, endPoint y: 323, distance: 48.9
click at [1048, 316] on button "Add" at bounding box center [1056, 298] width 82 height 35
type input "0"
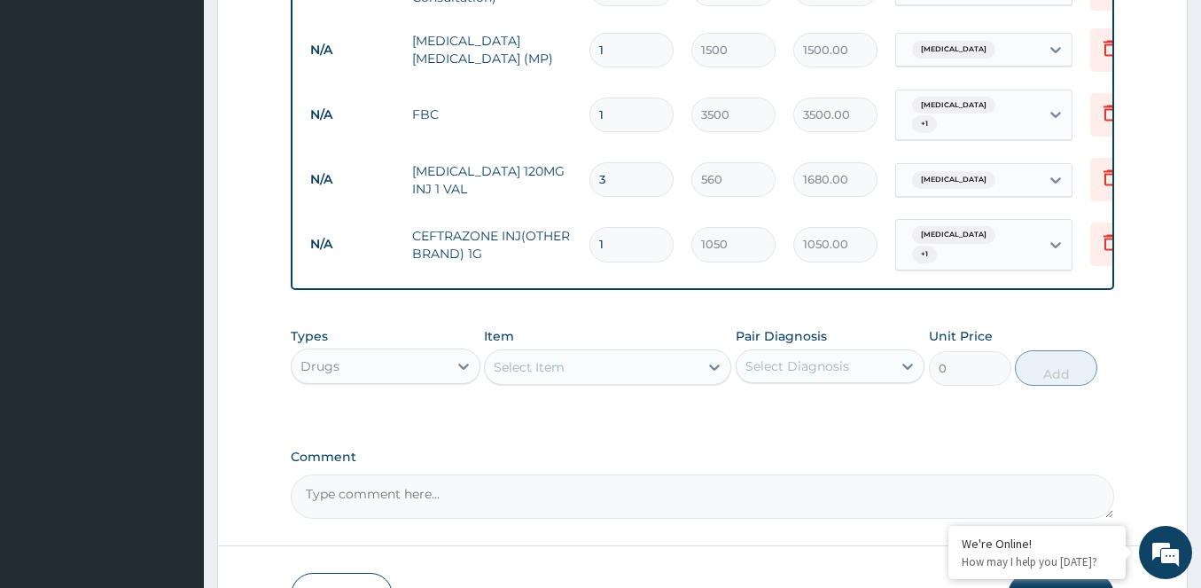
type input "0.00"
type input "3"
type input "3150.00"
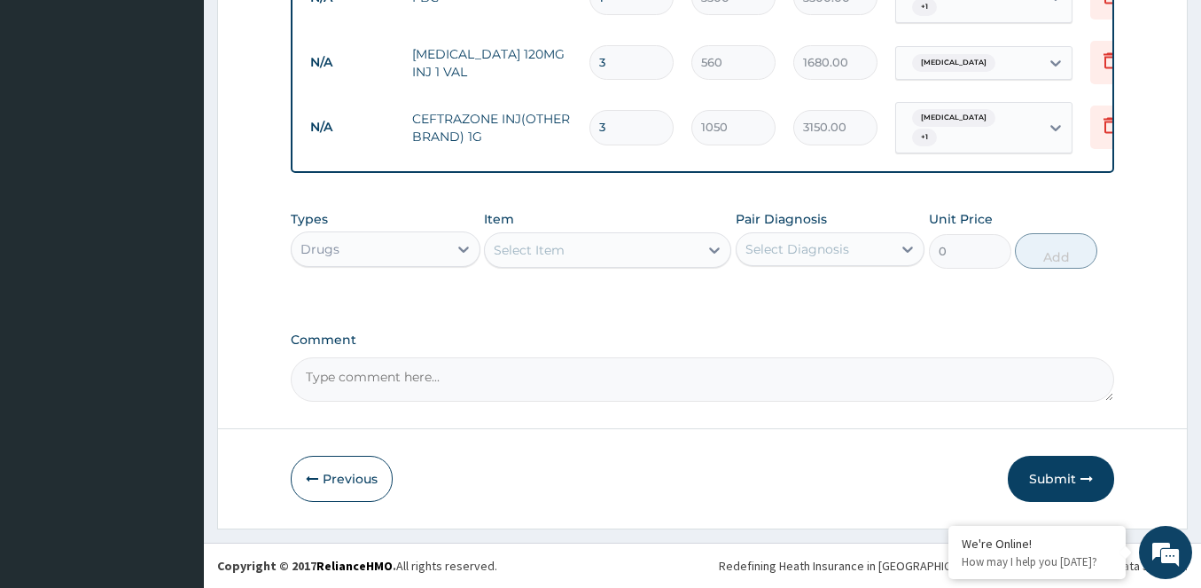
scroll to position [879, 0]
type input "3"
drag, startPoint x: 533, startPoint y: 247, endPoint x: 514, endPoint y: 272, distance: 31.0
click at [533, 249] on div "Select Item" at bounding box center [529, 250] width 71 height 18
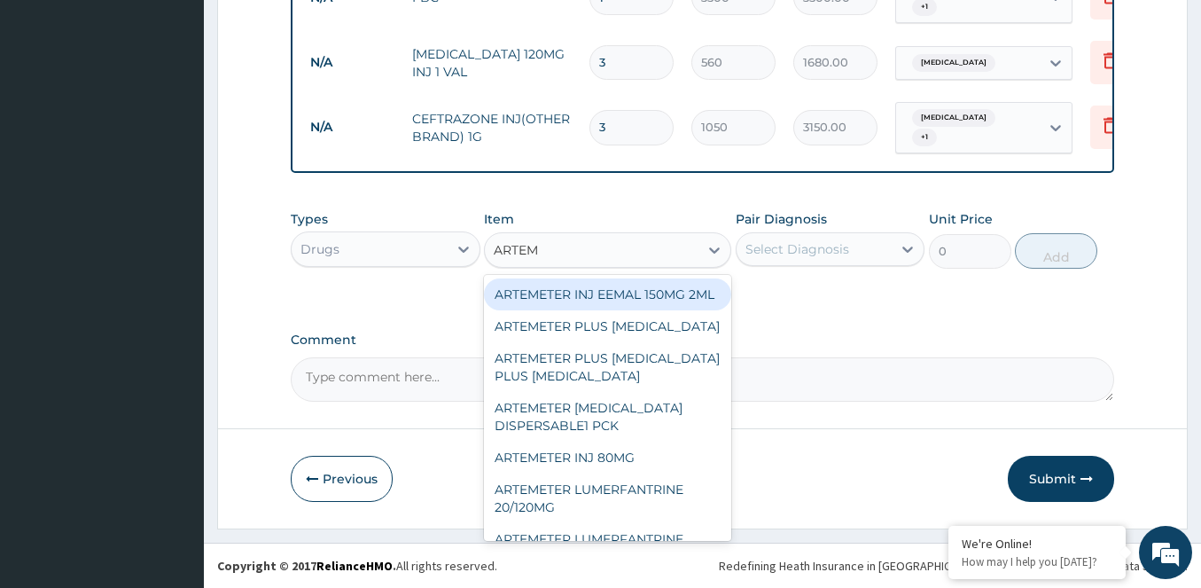
type input "ARTEME"
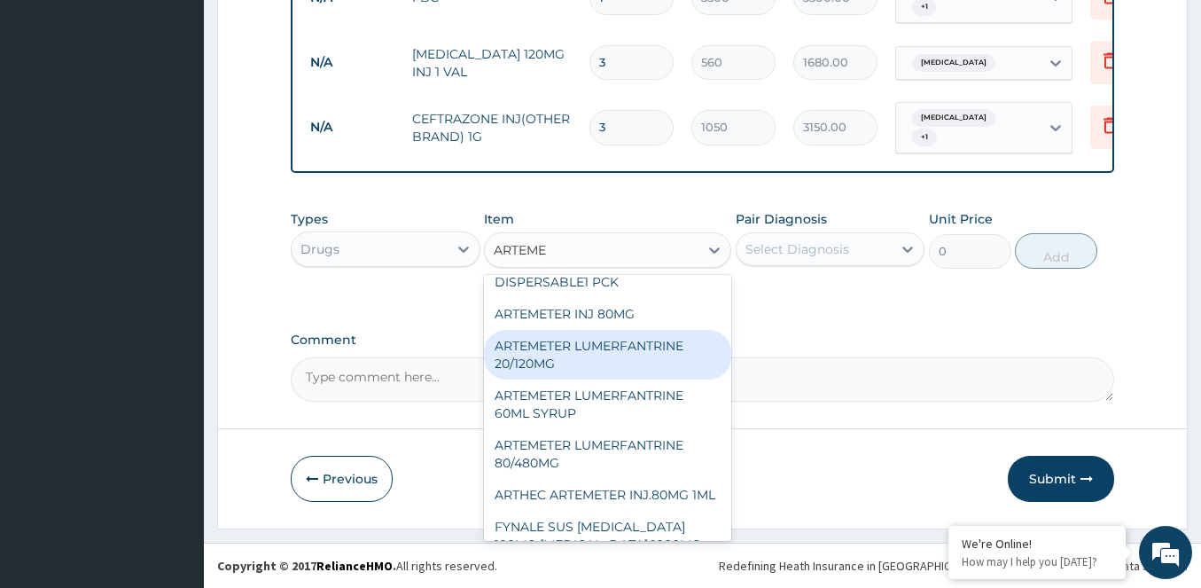
scroll to position [177, 0]
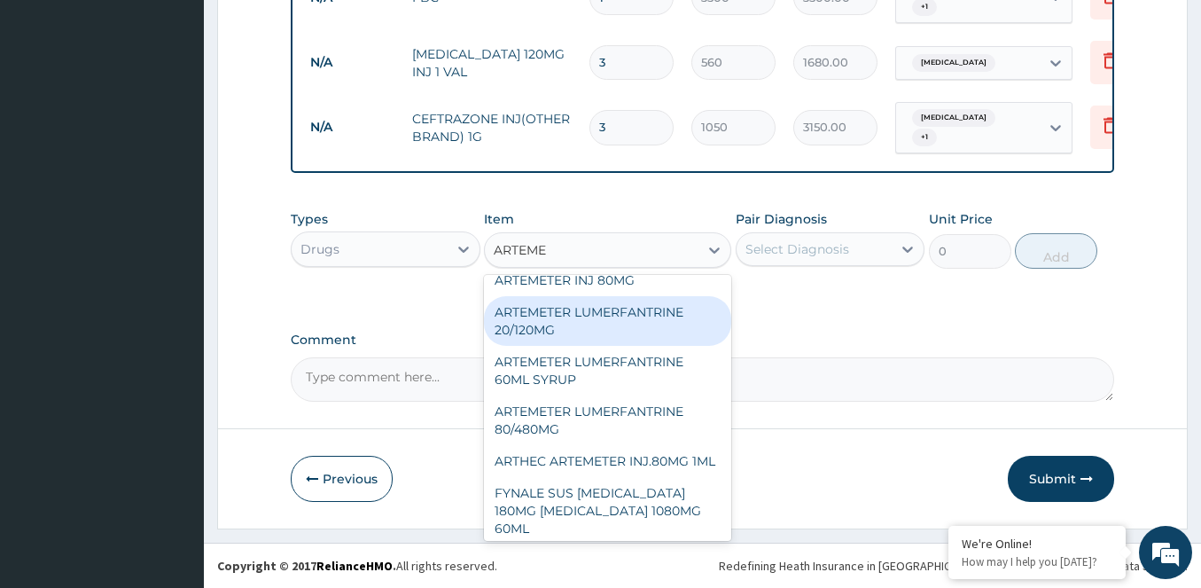
click at [518, 346] on div "ARTEMETER LUMERFANTRINE 20/120MG" at bounding box center [607, 321] width 247 height 50
type input "210"
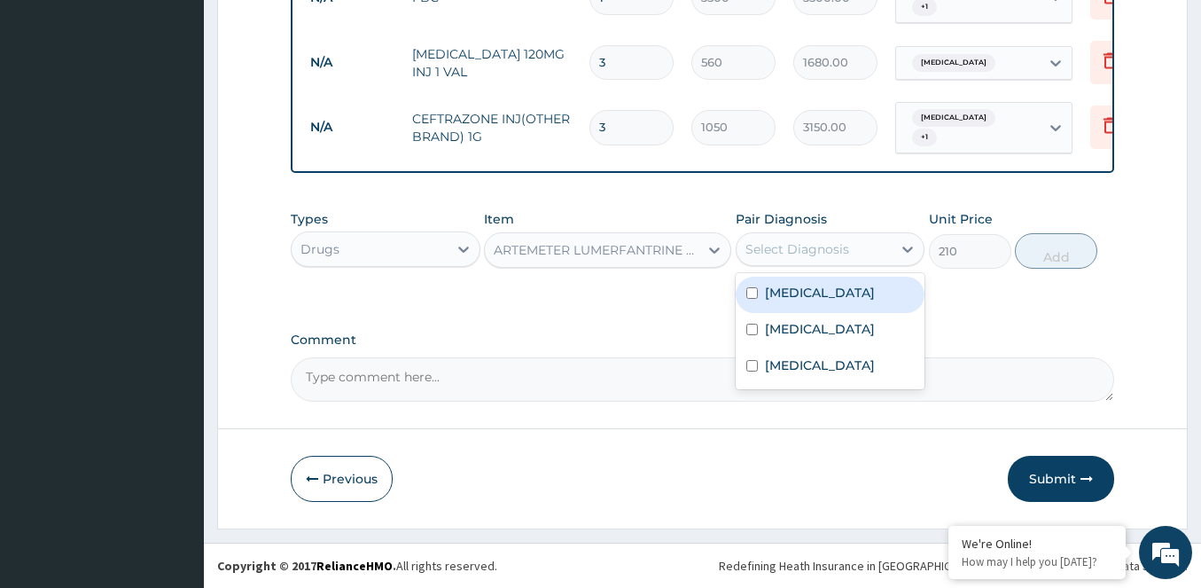
drag, startPoint x: 818, startPoint y: 252, endPoint x: 806, endPoint y: 261, distance: 15.8
click at [817, 253] on div "Select Diagnosis" at bounding box center [797, 249] width 104 height 18
drag, startPoint x: 775, startPoint y: 298, endPoint x: 900, endPoint y: 296, distance: 125.9
click at [775, 296] on label "[MEDICAL_DATA]" at bounding box center [820, 293] width 110 height 18
checkbox input "true"
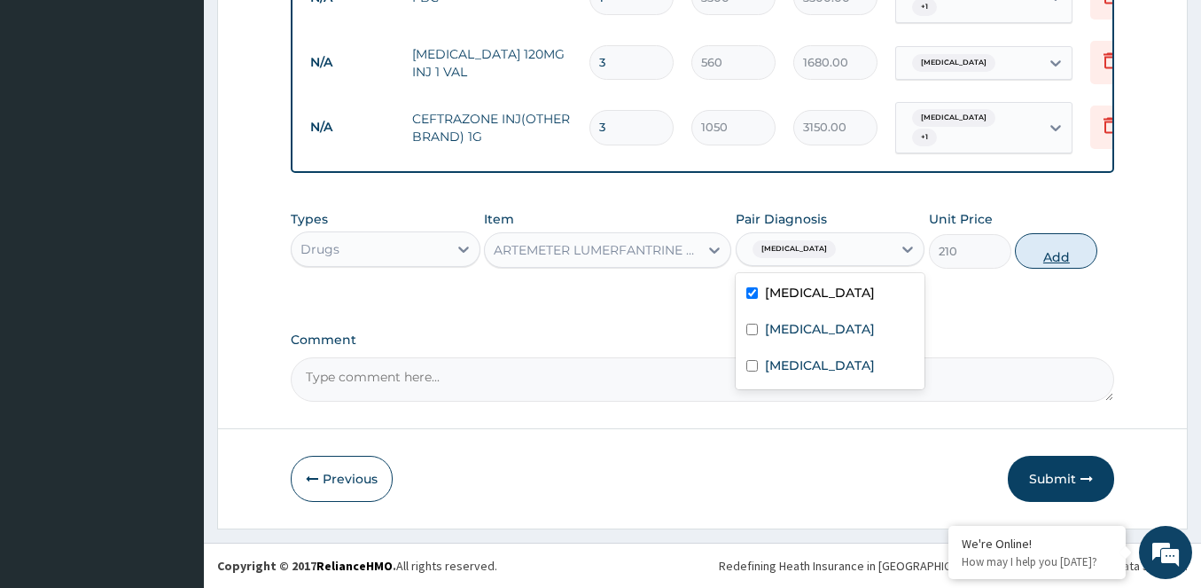
click at [1045, 255] on button "Add" at bounding box center [1056, 250] width 82 height 35
type input "0"
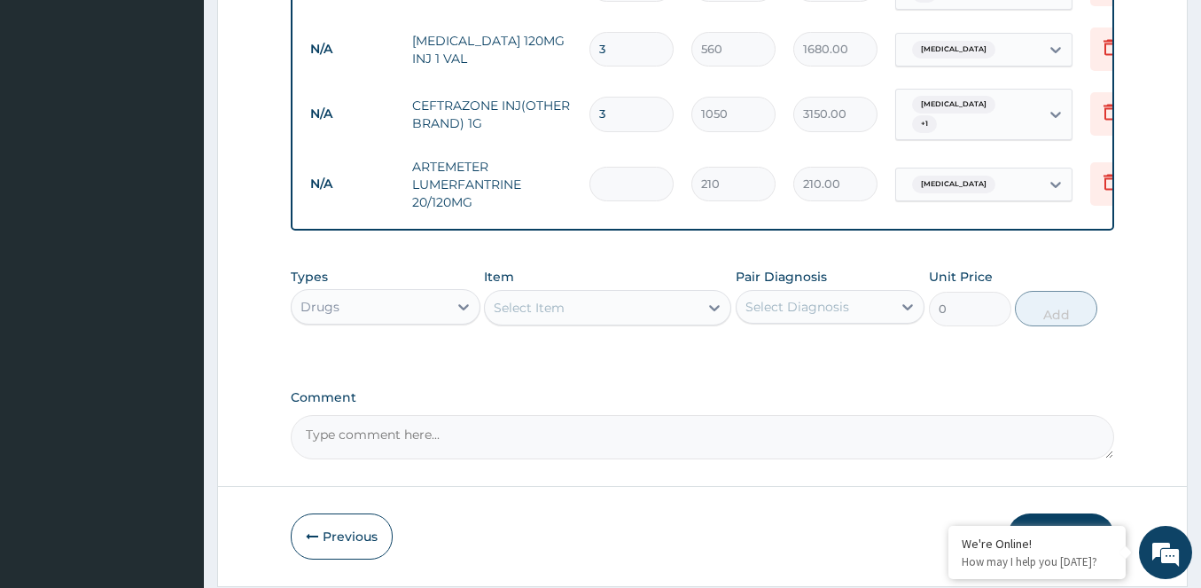
type input "0.00"
type input "2"
type input "420.00"
type input "24"
type input "5040.00"
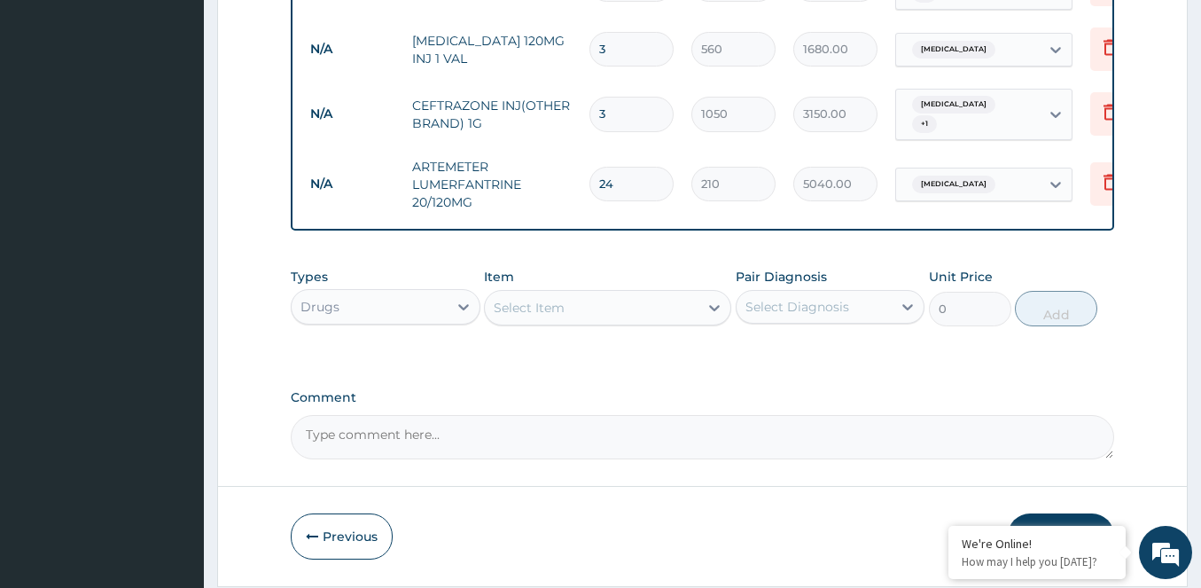
type input "24"
click at [567, 322] on div "Select Item" at bounding box center [592, 307] width 214 height 28
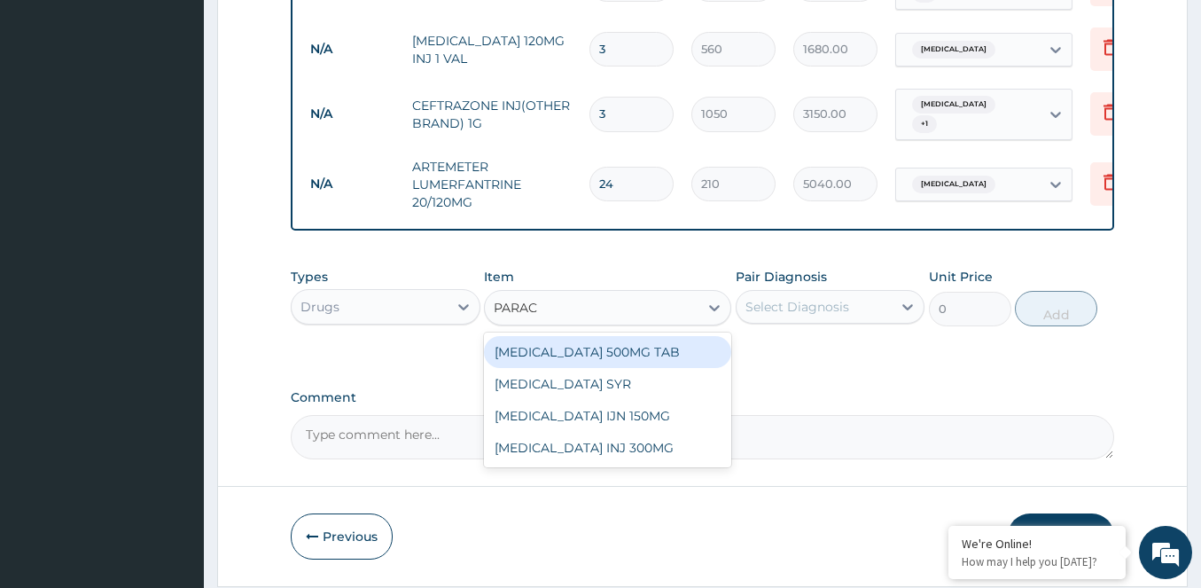
type input "PARACE"
drag, startPoint x: 596, startPoint y: 363, endPoint x: 710, endPoint y: 352, distance: 114.0
click at [623, 363] on div "[MEDICAL_DATA] 500MG TAB" at bounding box center [607, 352] width 247 height 32
type input "70"
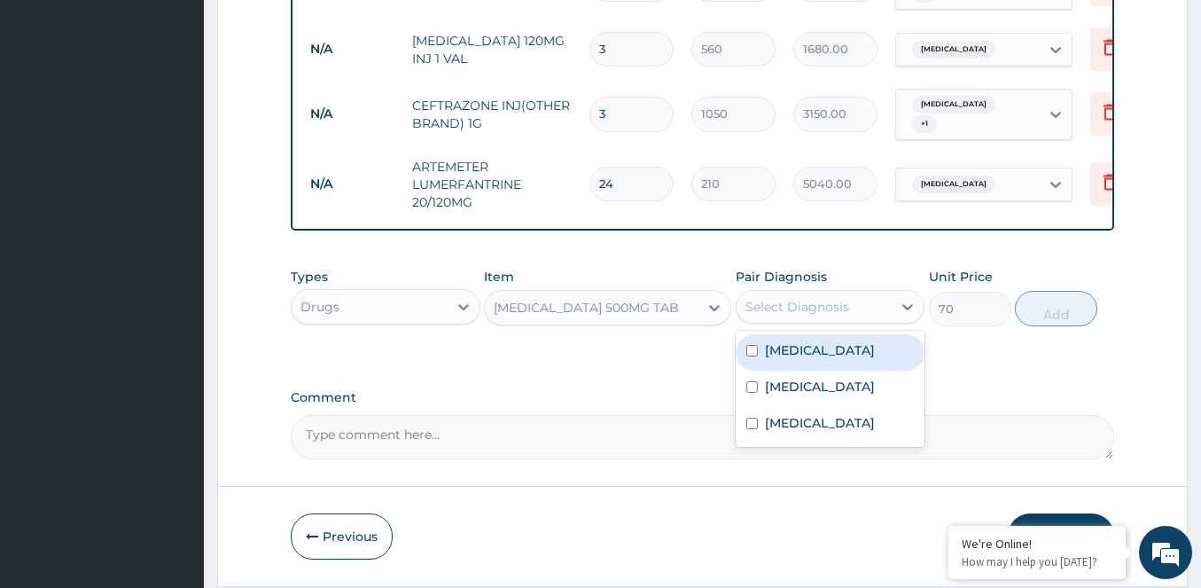
drag, startPoint x: 799, startPoint y: 326, endPoint x: 799, endPoint y: 359, distance: 32.8
click at [799, 321] on div "Select Diagnosis" at bounding box center [814, 306] width 156 height 28
drag, startPoint x: 791, startPoint y: 370, endPoint x: 878, endPoint y: 357, distance: 87.7
click at [821, 359] on label "[MEDICAL_DATA]" at bounding box center [820, 350] width 110 height 18
checkbox input "true"
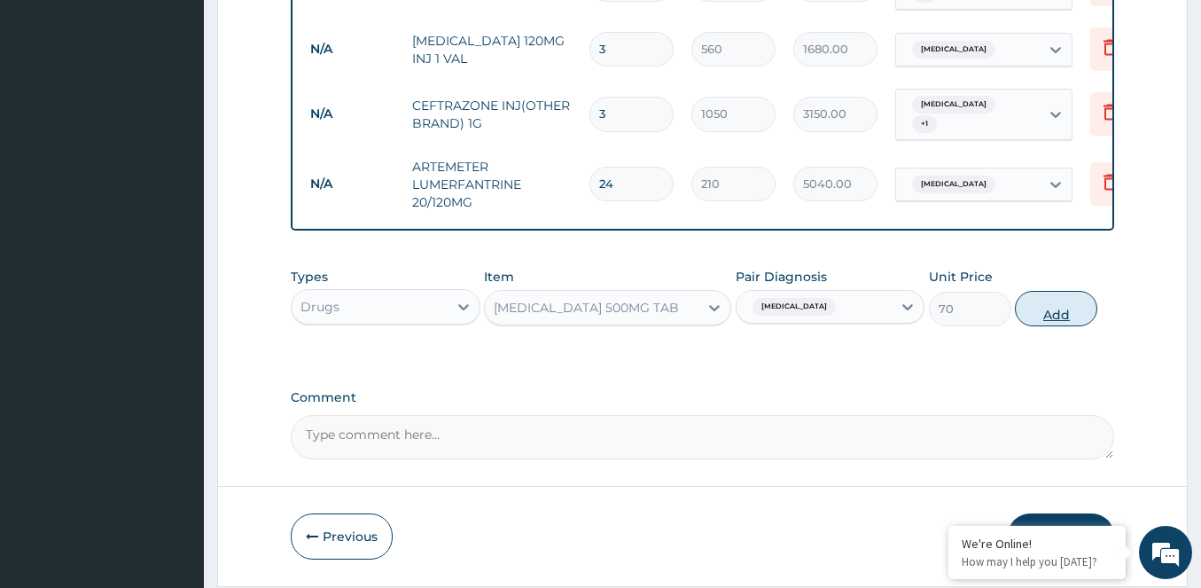
click at [1044, 326] on button "Add" at bounding box center [1056, 308] width 82 height 35
type input "0"
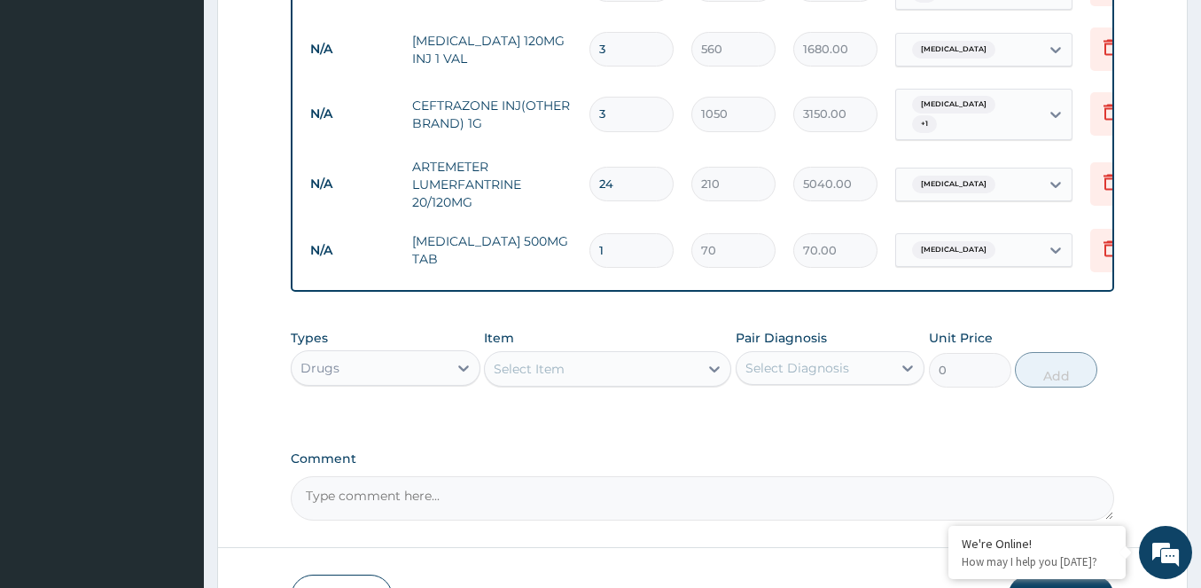
type input "18"
type input "1260.00"
type input "18"
click at [541, 378] on div "Select Item" at bounding box center [529, 369] width 71 height 18
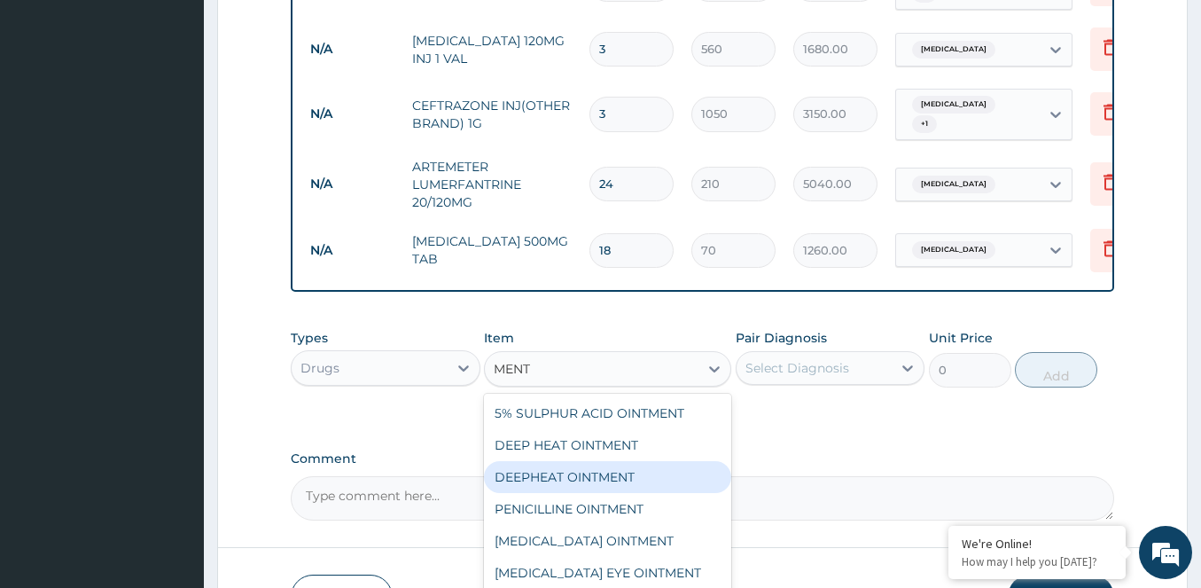
type input "[PERSON_NAME]"
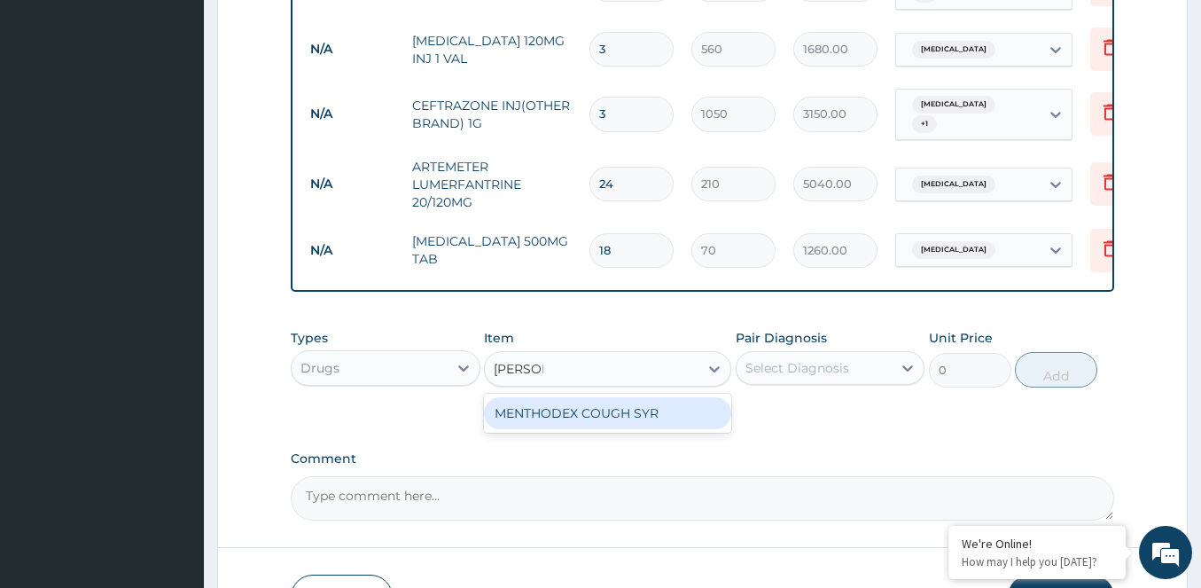
click at [593, 424] on div "MENTHODEX COUGH SYR" at bounding box center [607, 413] width 247 height 32
type input "630"
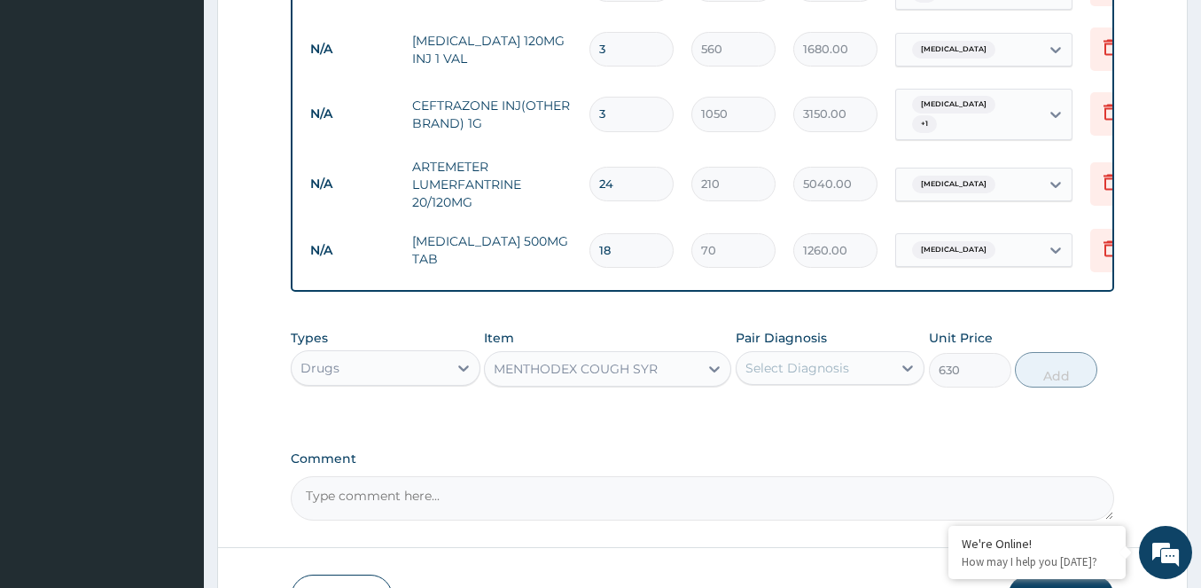
drag, startPoint x: 798, startPoint y: 372, endPoint x: 798, endPoint y: 385, distance: 12.4
click at [799, 372] on div "Select Diagnosis" at bounding box center [797, 368] width 104 height 18
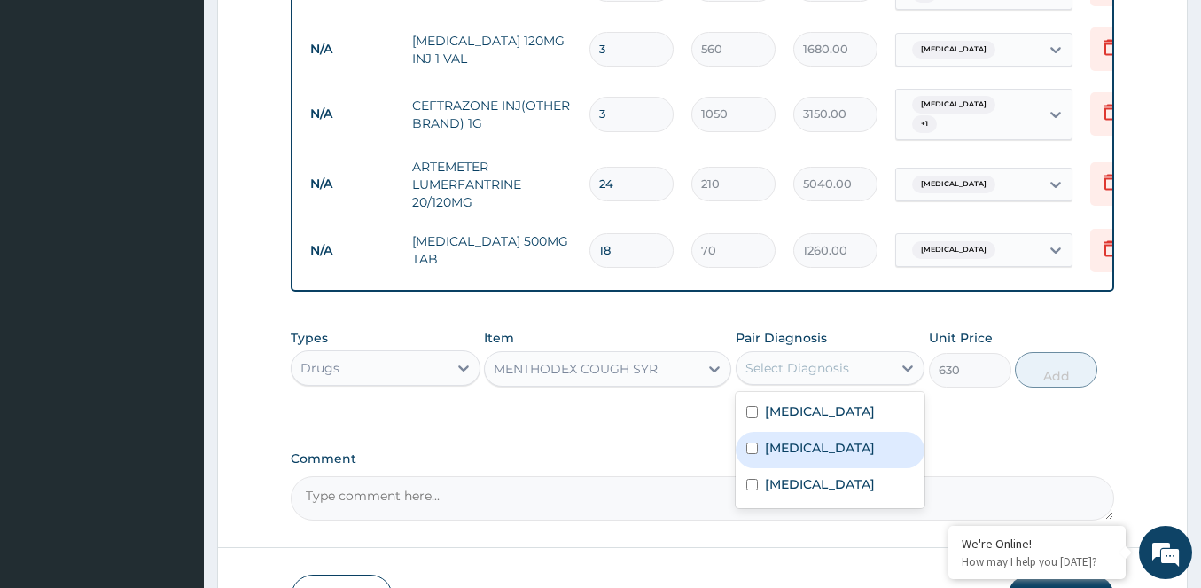
drag, startPoint x: 750, startPoint y: 476, endPoint x: 887, endPoint y: 435, distance: 143.3
click at [792, 464] on div "[MEDICAL_DATA]" at bounding box center [831, 450] width 190 height 36
checkbox input "true"
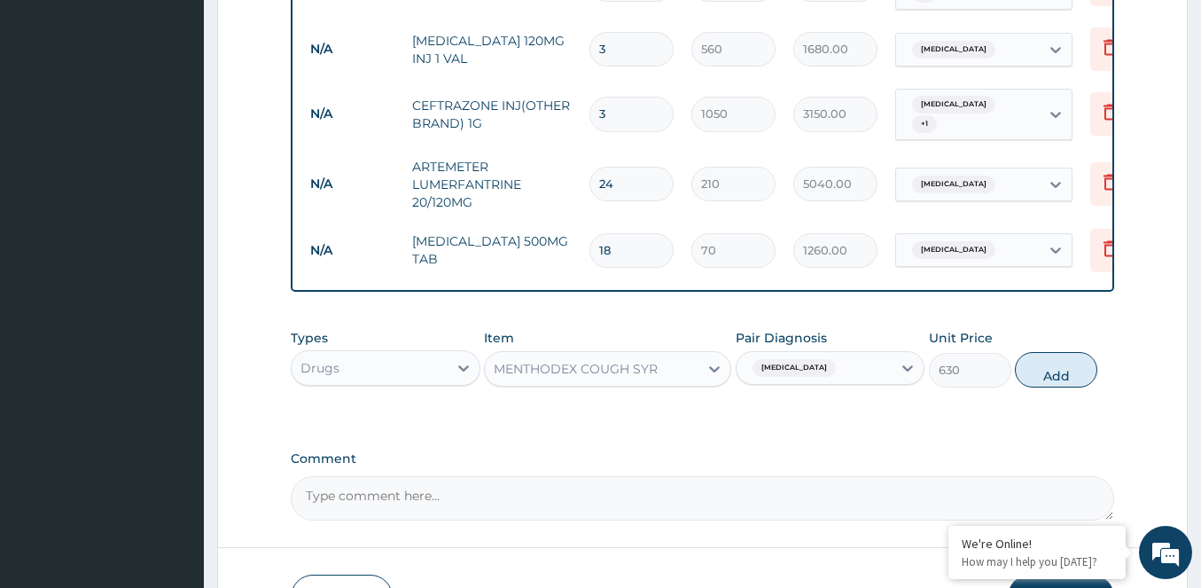
drag, startPoint x: 1050, startPoint y: 384, endPoint x: 915, endPoint y: 353, distance: 139.1
click at [1046, 385] on button "Add" at bounding box center [1056, 369] width 82 height 35
type input "0"
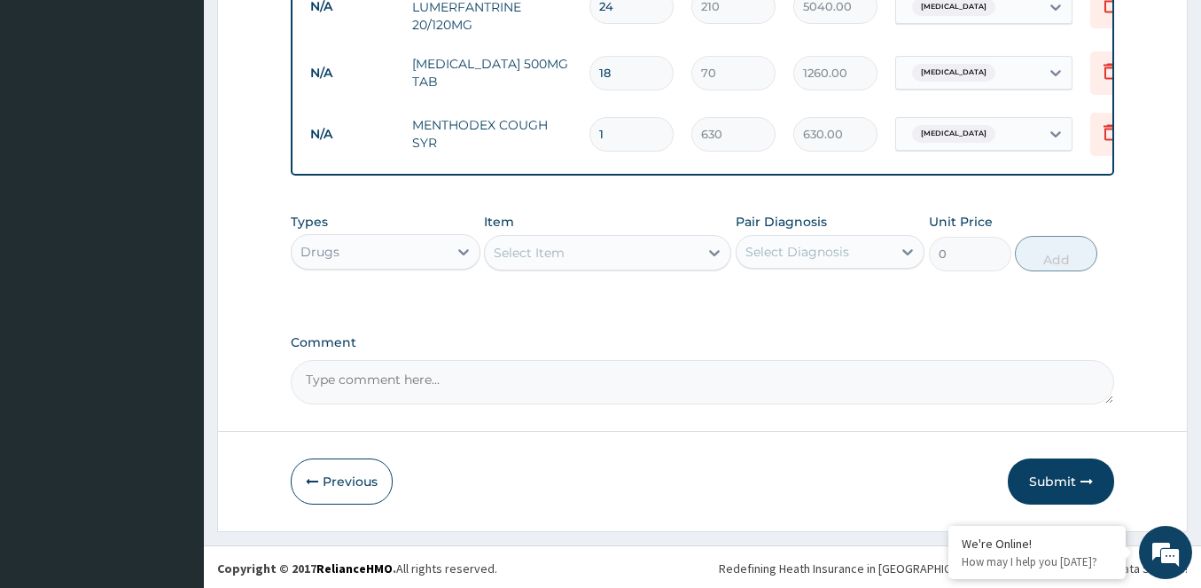
scroll to position [1072, 0]
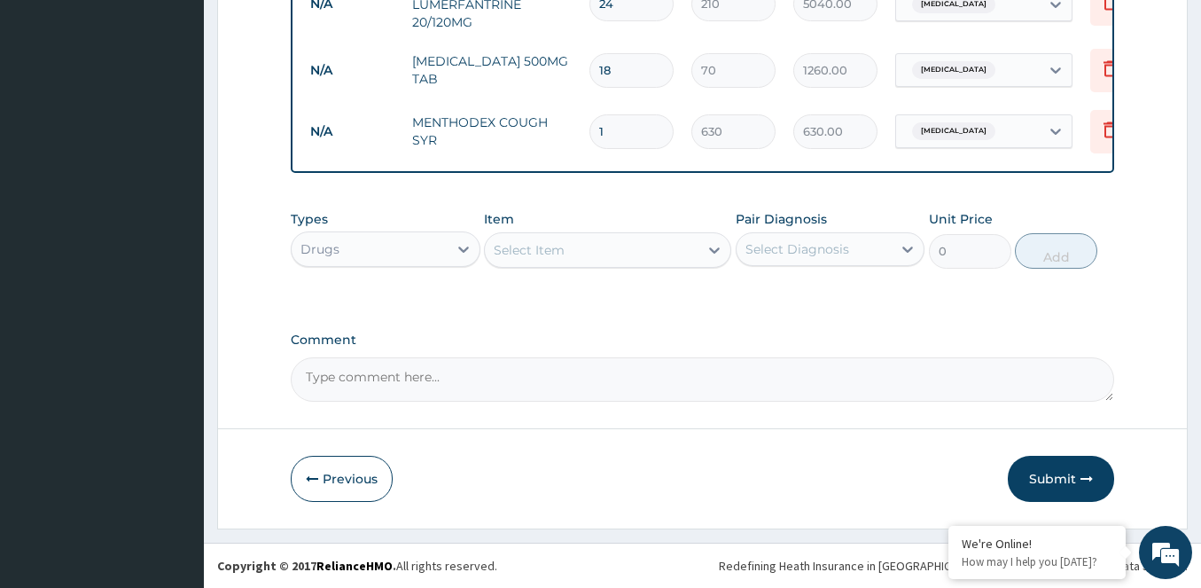
click at [519, 253] on div "Select Item" at bounding box center [529, 250] width 71 height 18
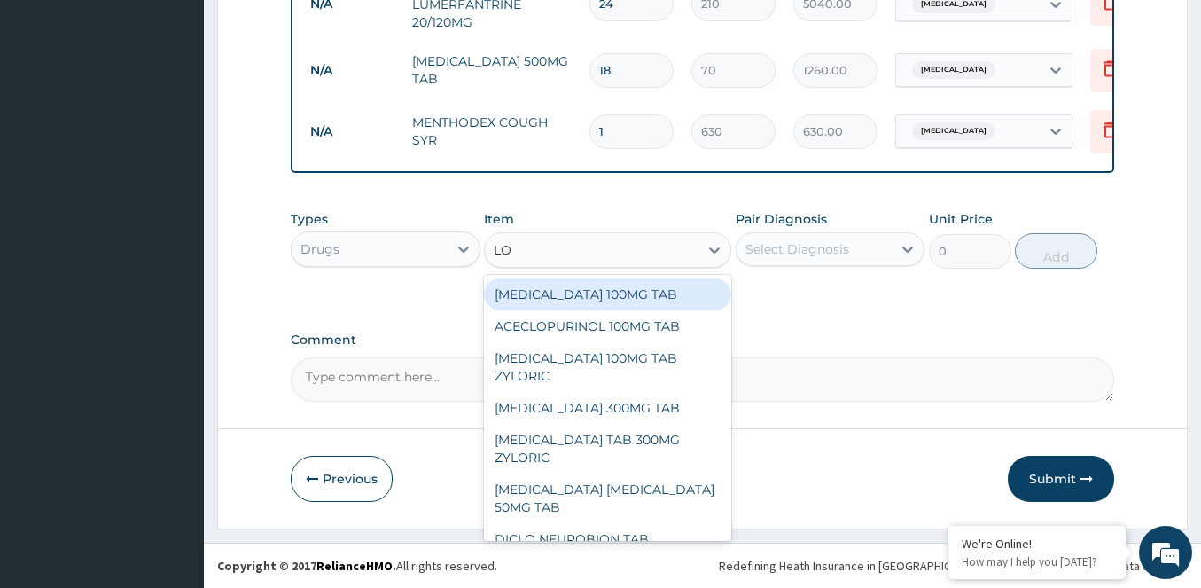
type input "L"
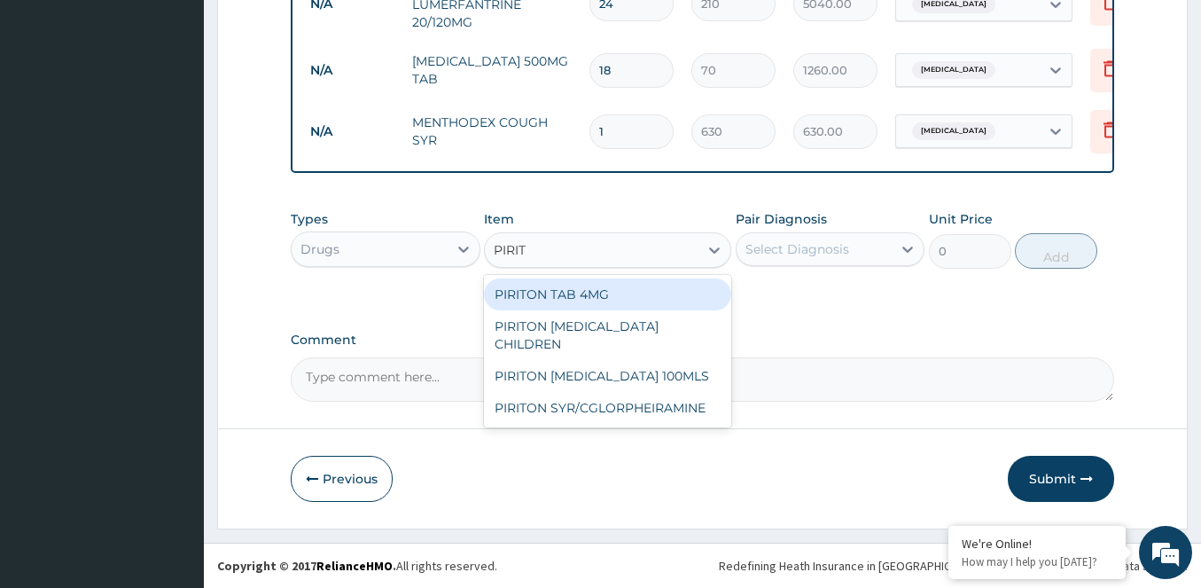
type input "PIRIT"
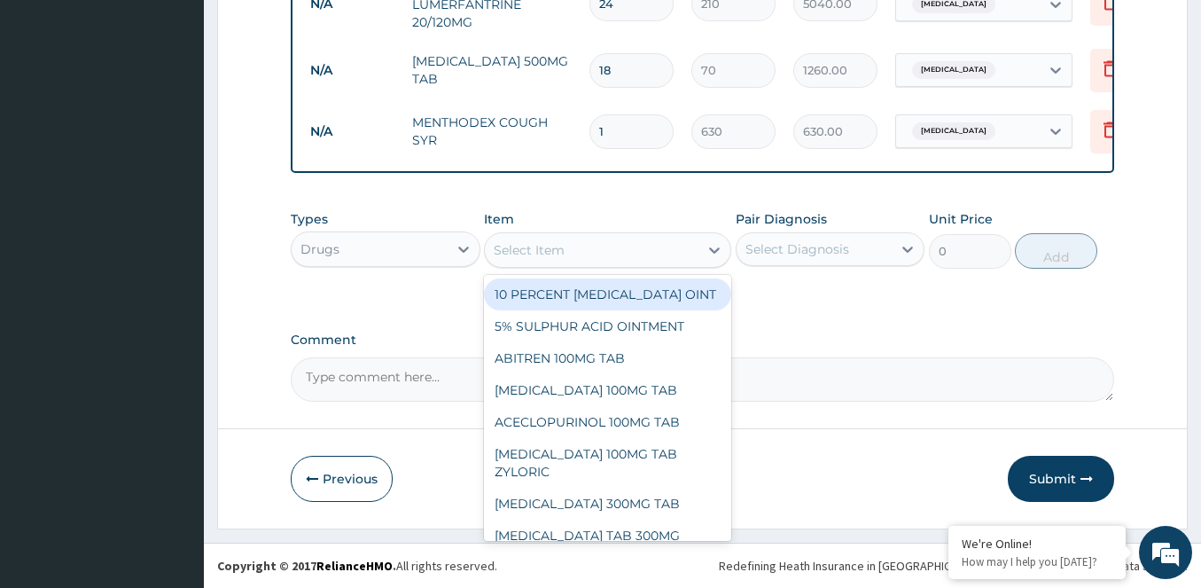
drag, startPoint x: 562, startPoint y: 298, endPoint x: 525, endPoint y: 266, distance: 49.0
click at [525, 266] on div "Select Item" at bounding box center [607, 249] width 247 height 35
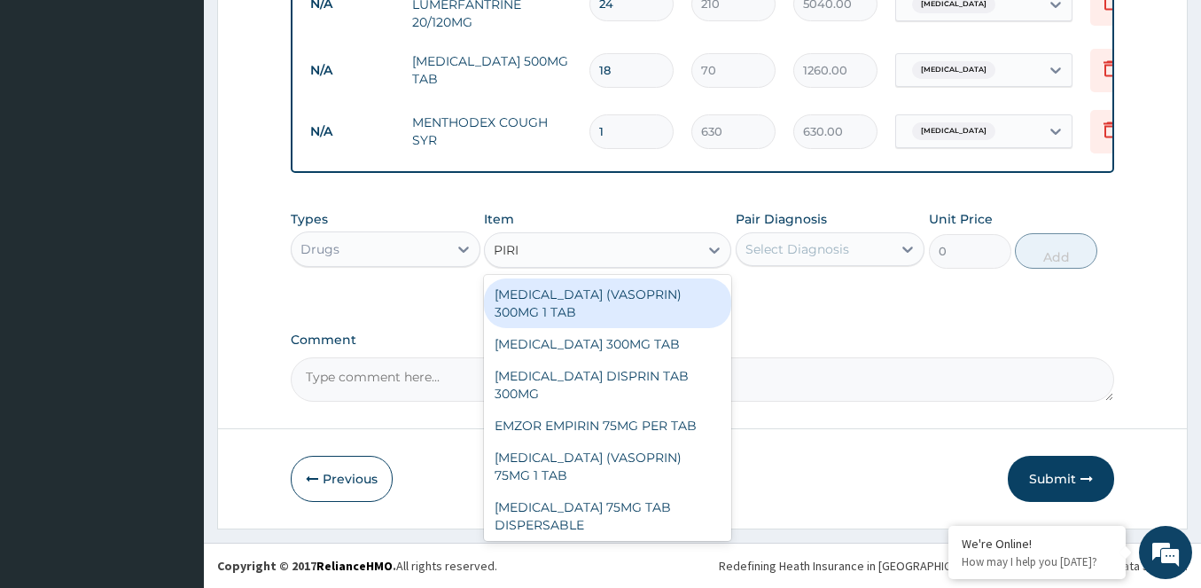
type input "PIRIT"
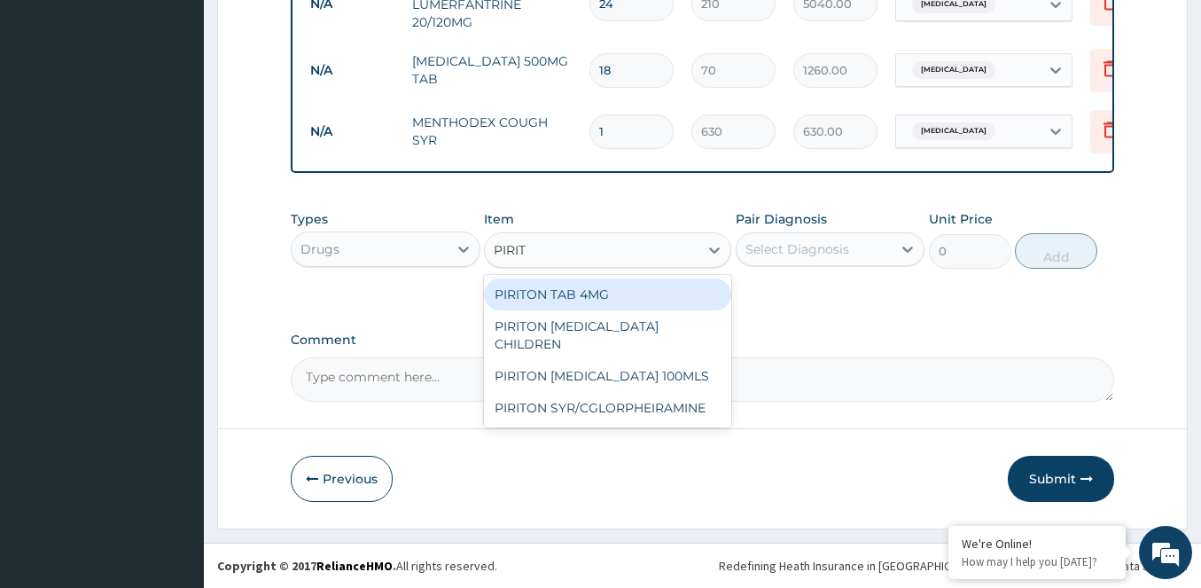
drag, startPoint x: 584, startPoint y: 296, endPoint x: 705, endPoint y: 278, distance: 121.8
click at [644, 286] on div "PIRITON TAB 4MG" at bounding box center [607, 294] width 247 height 32
type input "105"
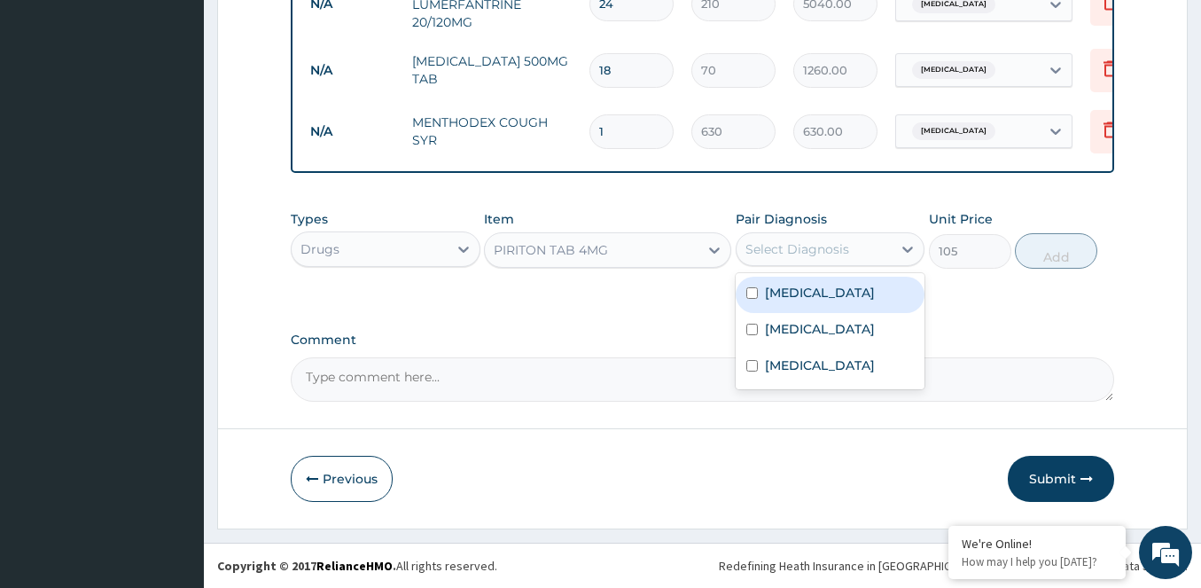
drag, startPoint x: 767, startPoint y: 261, endPoint x: 738, endPoint y: 296, distance: 44.7
click at [765, 262] on div "Select Diagnosis" at bounding box center [814, 249] width 156 height 28
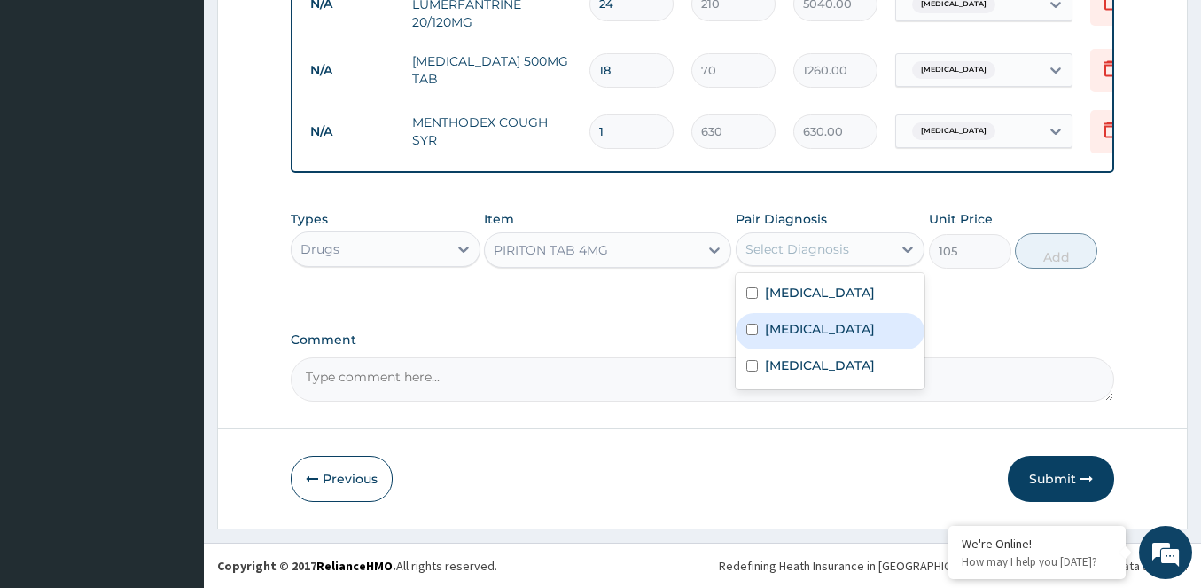
drag, startPoint x: 750, startPoint y: 339, endPoint x: 782, endPoint y: 331, distance: 33.1
click at [758, 338] on div "[MEDICAL_DATA]" at bounding box center [831, 331] width 190 height 36
checkbox input "true"
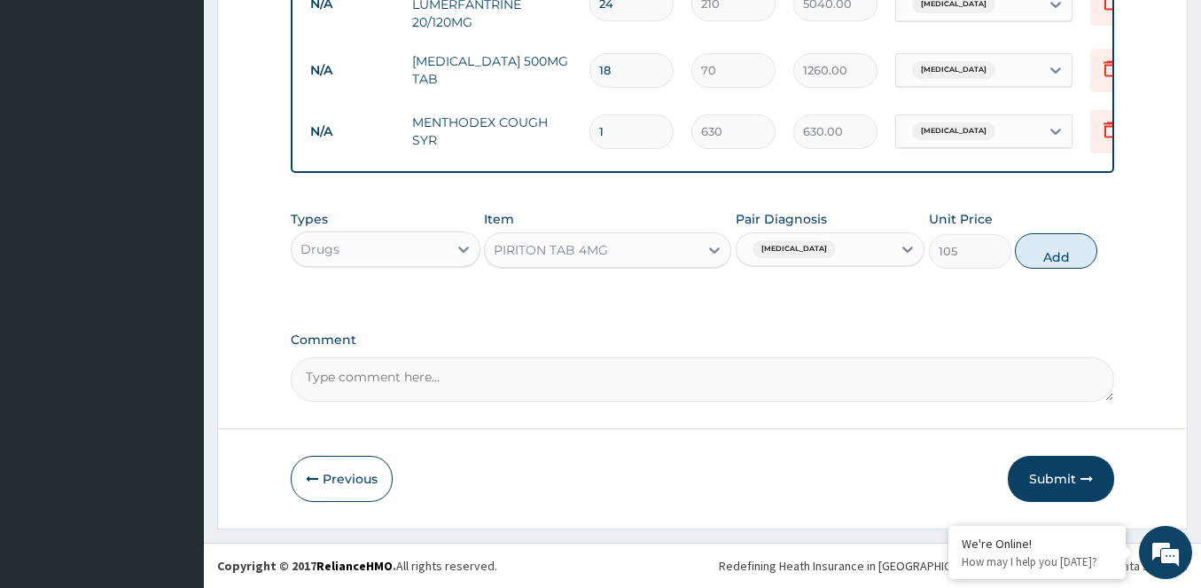
drag, startPoint x: 1052, startPoint y: 260, endPoint x: 971, endPoint y: 268, distance: 81.0
click at [1049, 260] on button "Add" at bounding box center [1056, 250] width 82 height 35
type input "0"
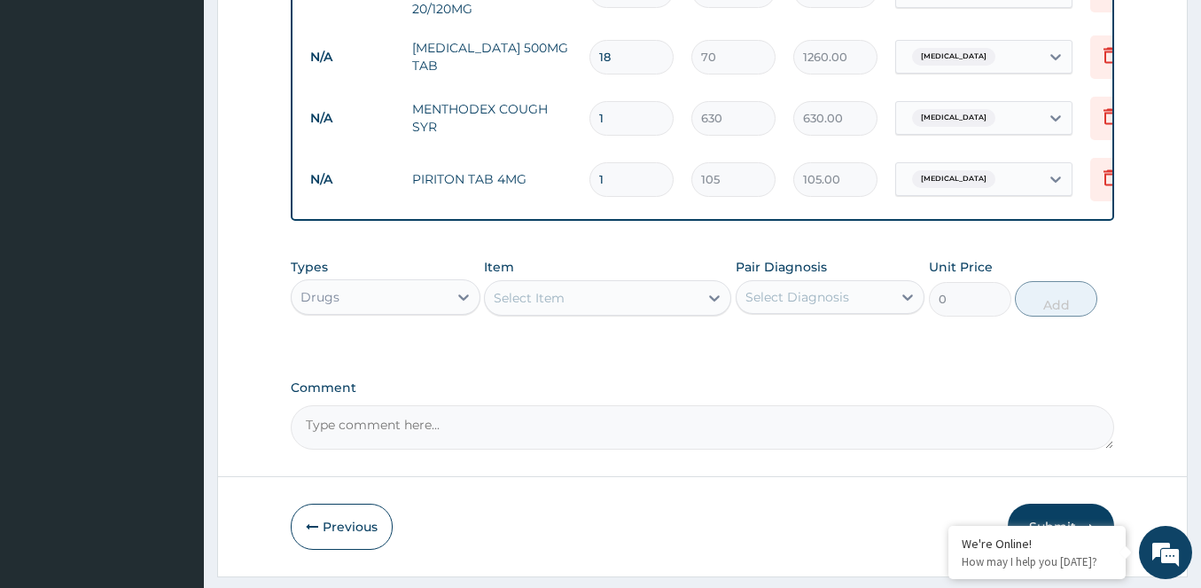
type input "10"
type input "1050.00"
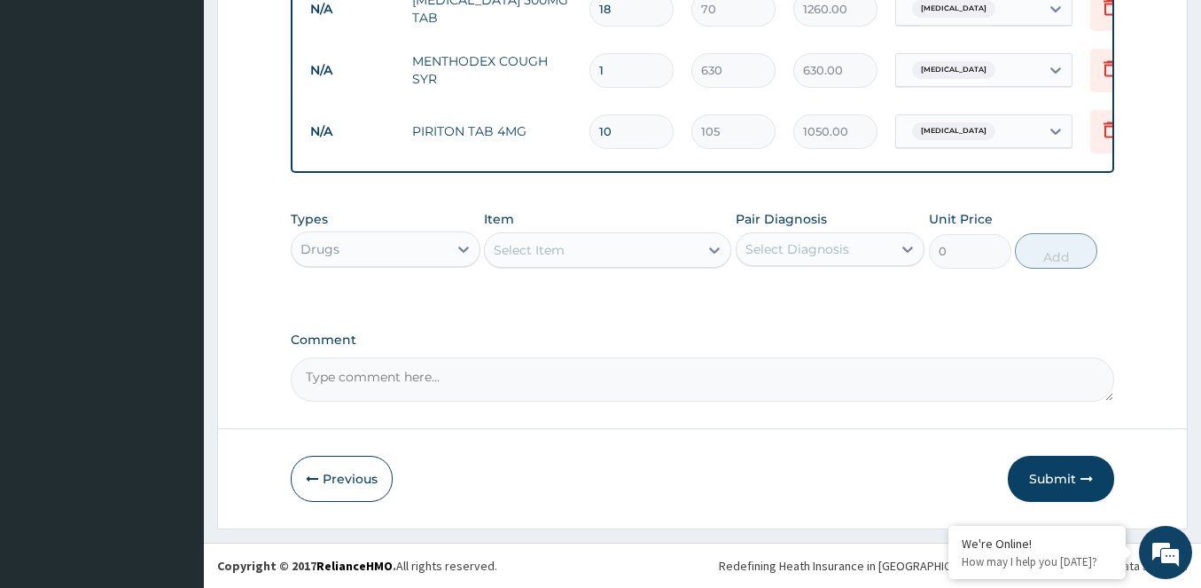
scroll to position [1134, 0]
type input "10"
click at [1060, 480] on button "Submit" at bounding box center [1061, 479] width 106 height 46
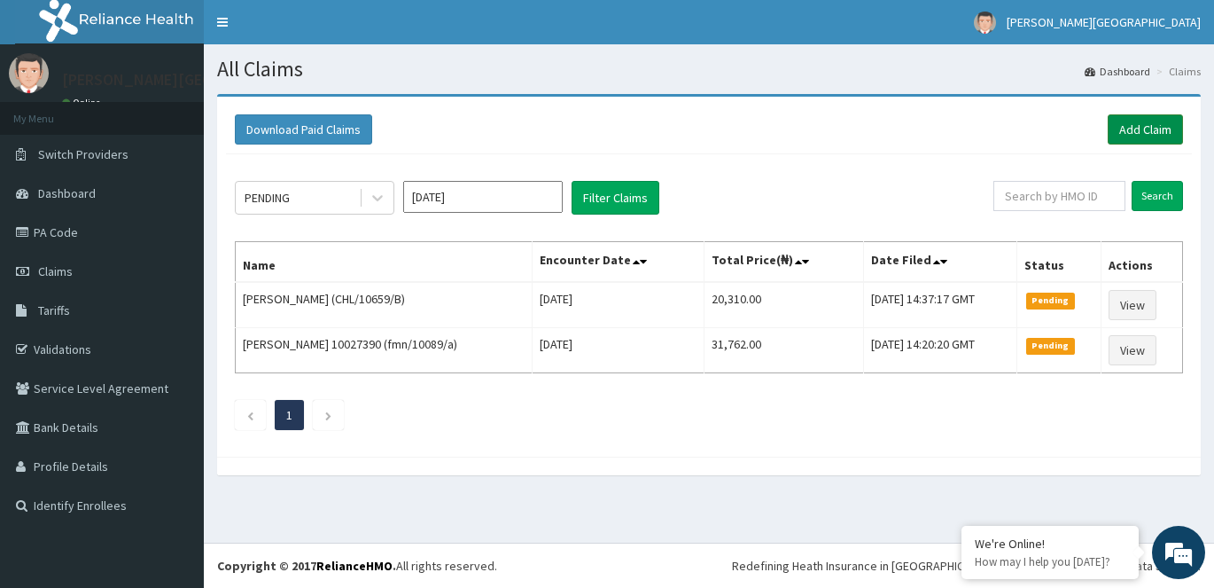
click at [1114, 129] on link "Add Claim" at bounding box center [1145, 129] width 75 height 30
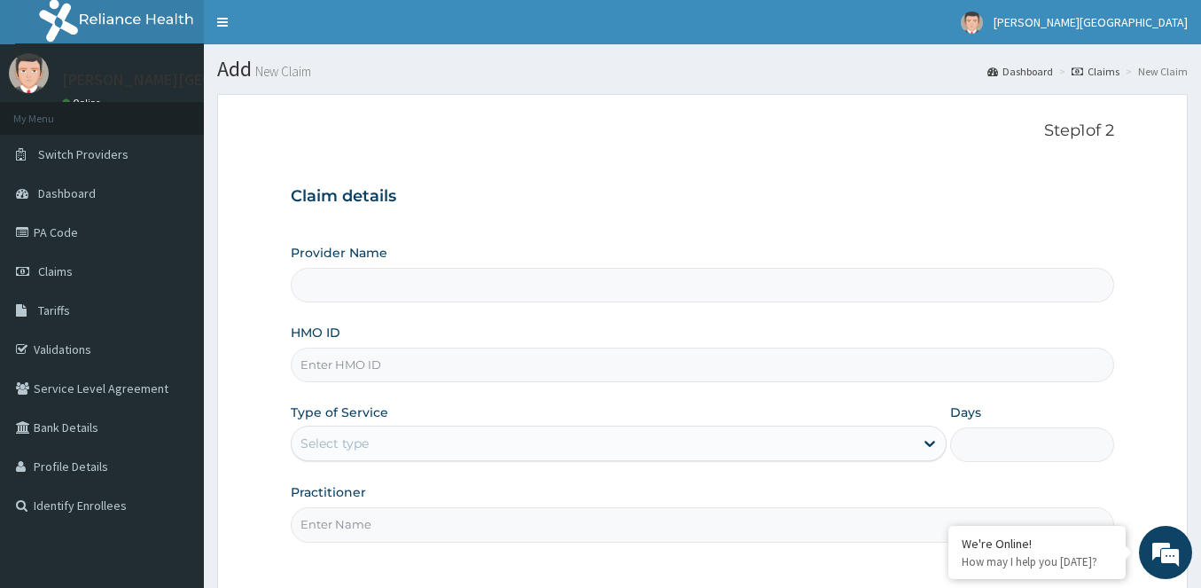
type input "[PERSON_NAME][GEOGRAPHIC_DATA]"
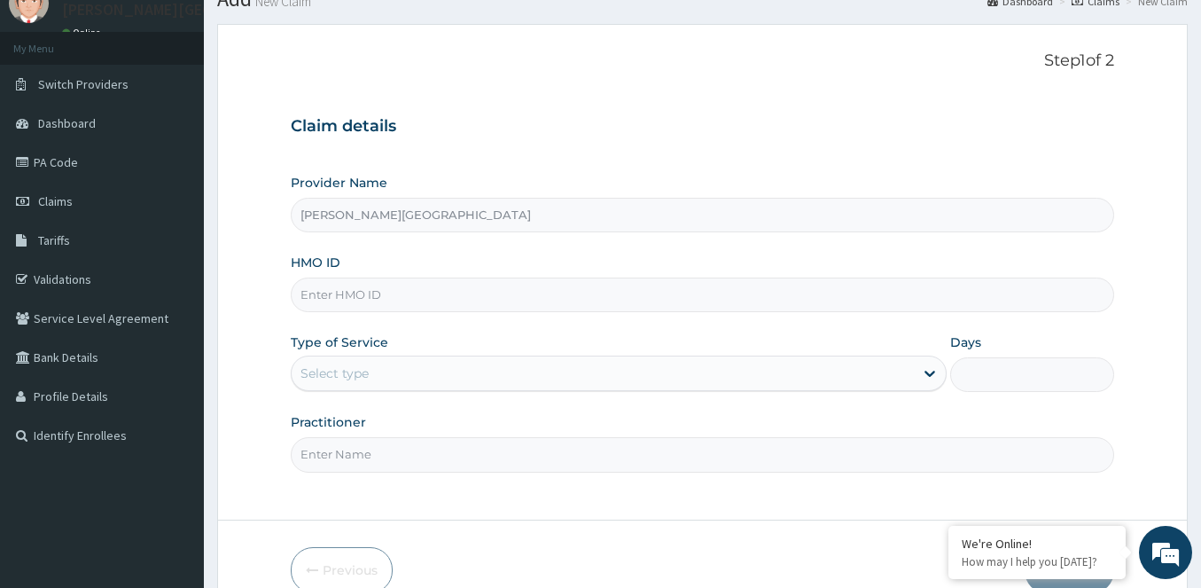
scroll to position [161, 0]
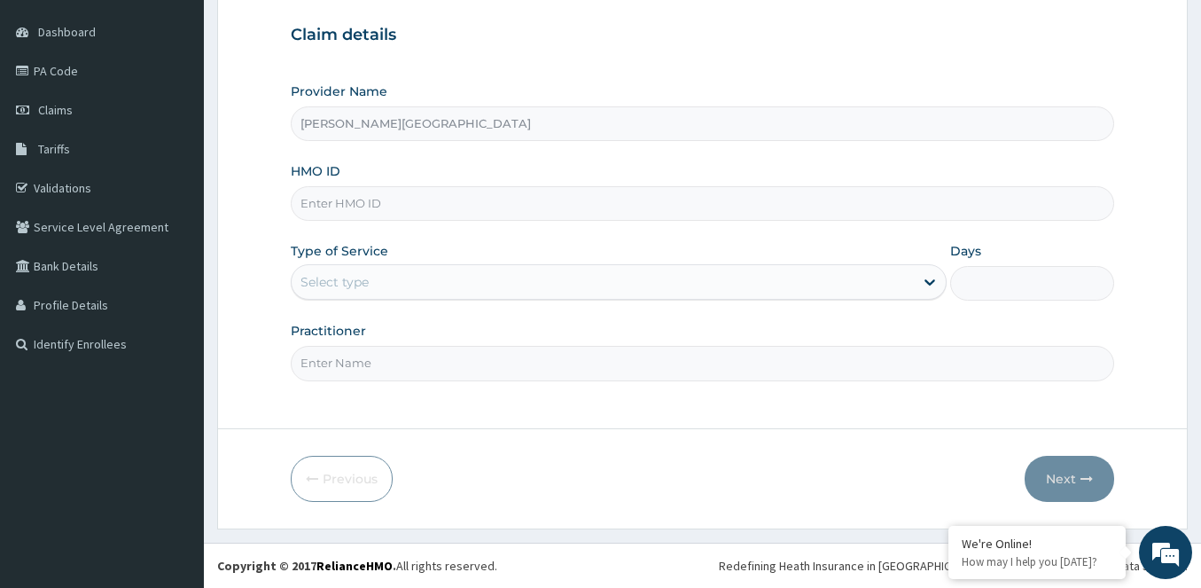
click at [386, 203] on input "HMO ID" at bounding box center [702, 203] width 823 height 35
type input "GTC/10314/B"
click at [348, 278] on div "Select type" at bounding box center [334, 282] width 68 height 18
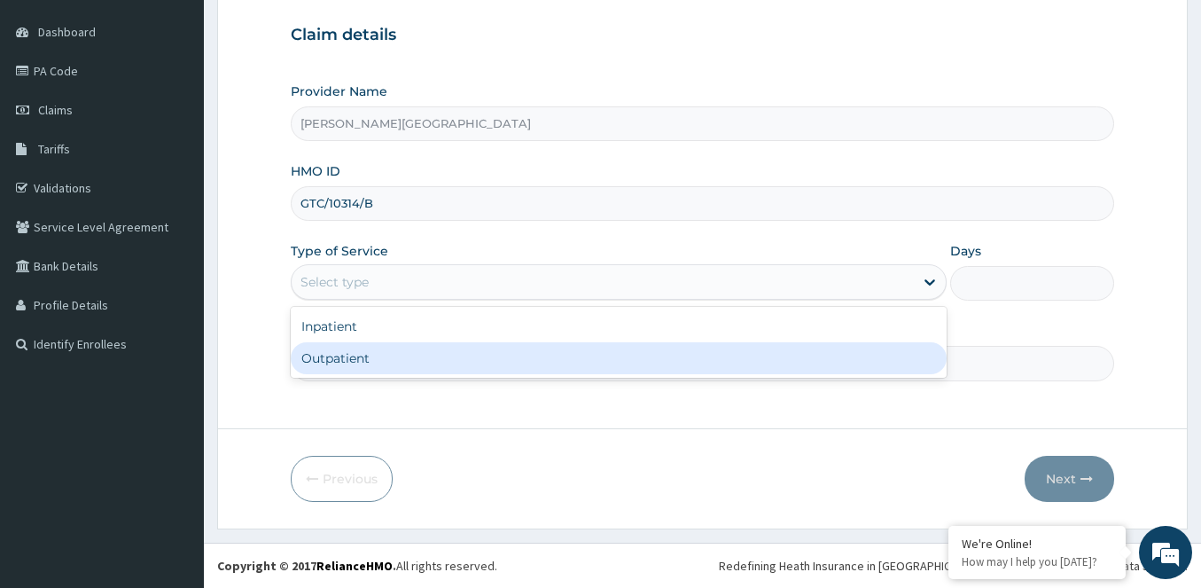
click at [336, 357] on div "Outpatient" at bounding box center [619, 358] width 656 height 32
type input "1"
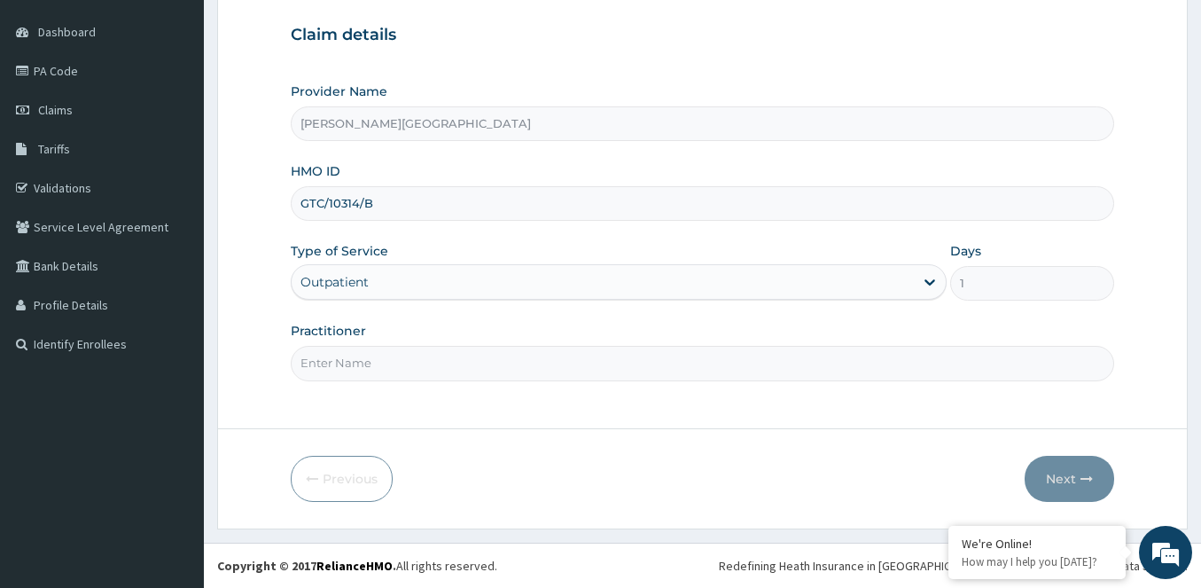
drag, startPoint x: 631, startPoint y: 376, endPoint x: 602, endPoint y: 376, distance: 29.2
click at [630, 376] on input "Practitioner" at bounding box center [702, 363] width 823 height 35
type input "DR [PERSON_NAME]"
click at [1063, 473] on button "Next" at bounding box center [1070, 479] width 90 height 46
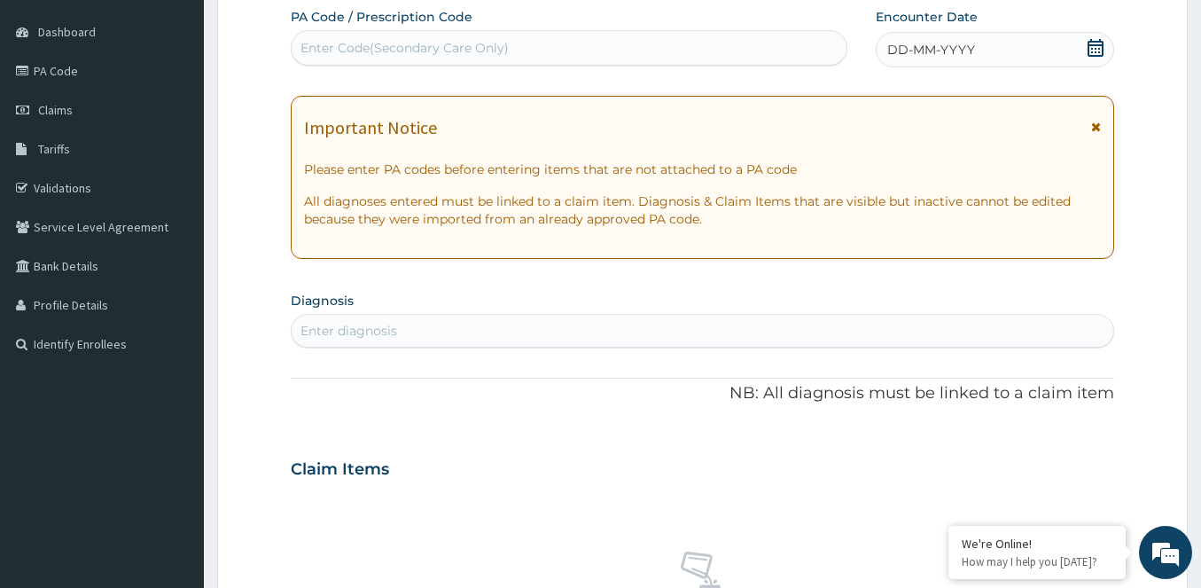
click at [1095, 51] on icon at bounding box center [1095, 48] width 16 height 18
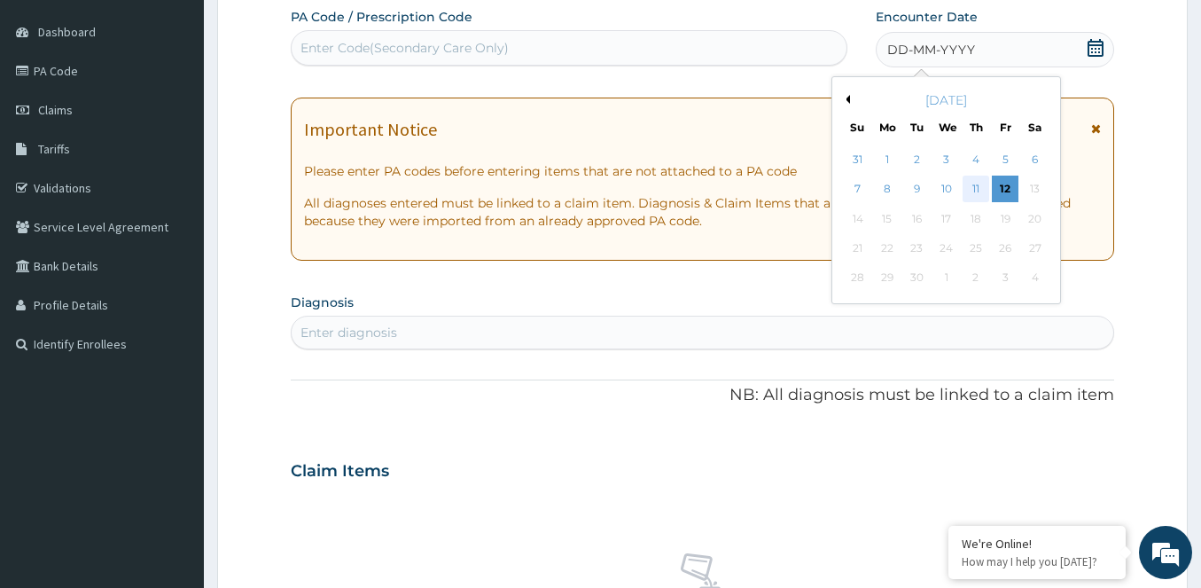
click at [975, 188] on div "11" at bounding box center [975, 189] width 27 height 27
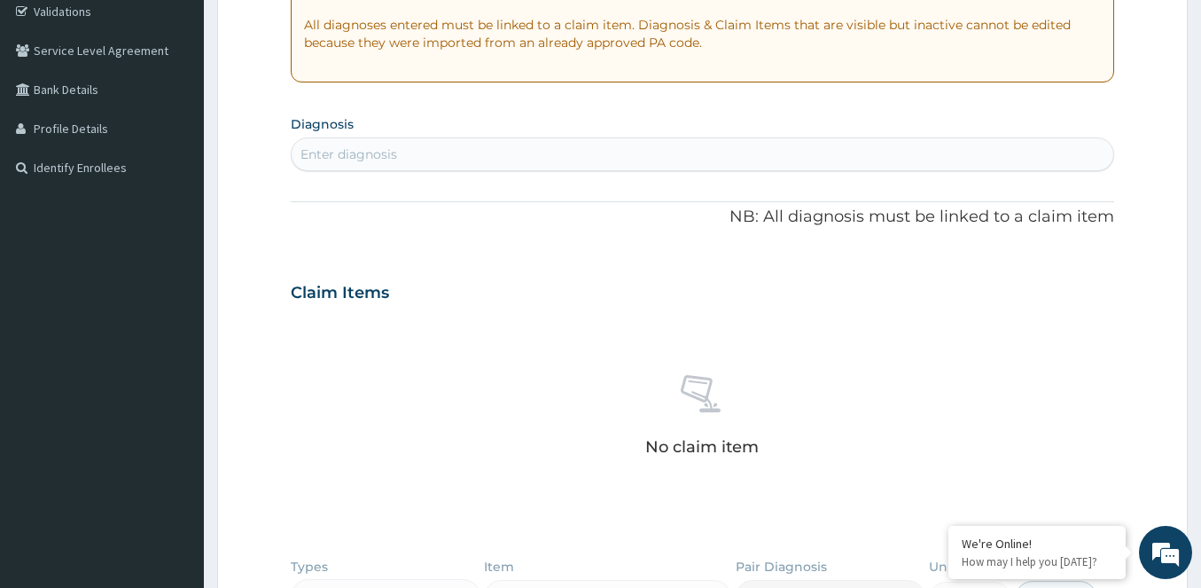
scroll to position [339, 0]
click at [444, 152] on div "Enter diagnosis" at bounding box center [703, 153] width 822 height 28
type input "PLASMODIU"
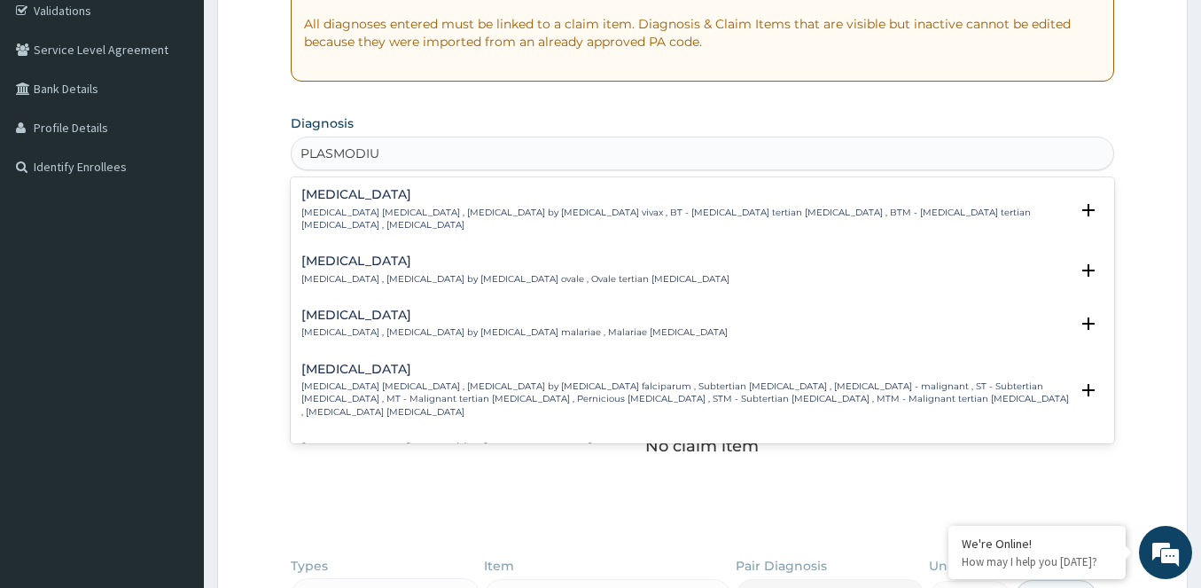
click at [334, 362] on h4 "[MEDICAL_DATA]" at bounding box center [684, 368] width 767 height 13
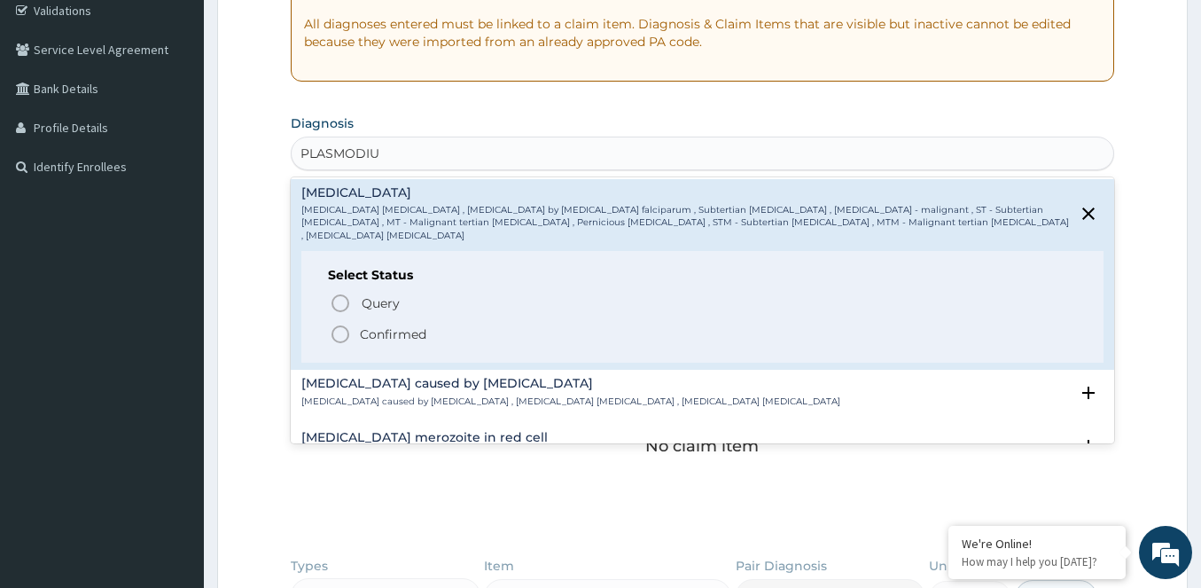
scroll to position [177, 0]
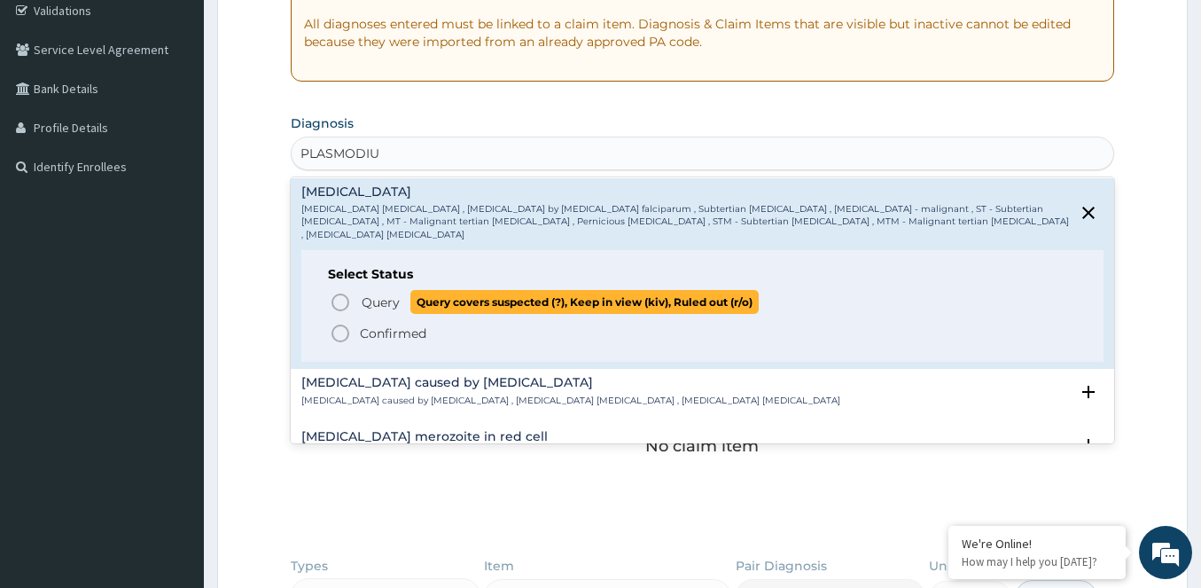
click at [335, 294] on circle "status option query" at bounding box center [340, 302] width 16 height 16
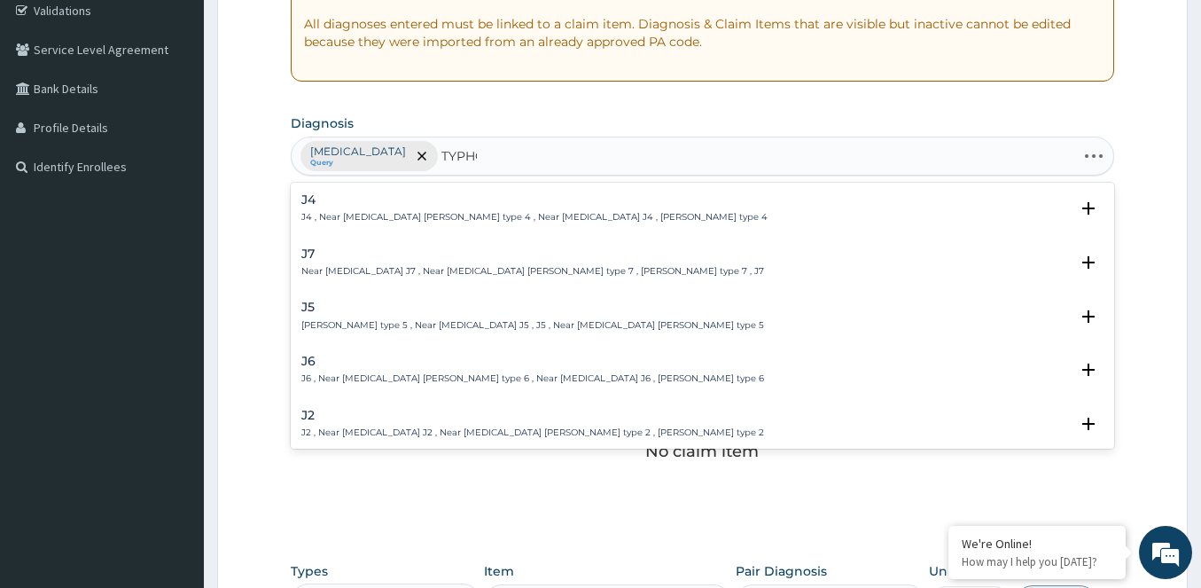
type input "TYPHOI"
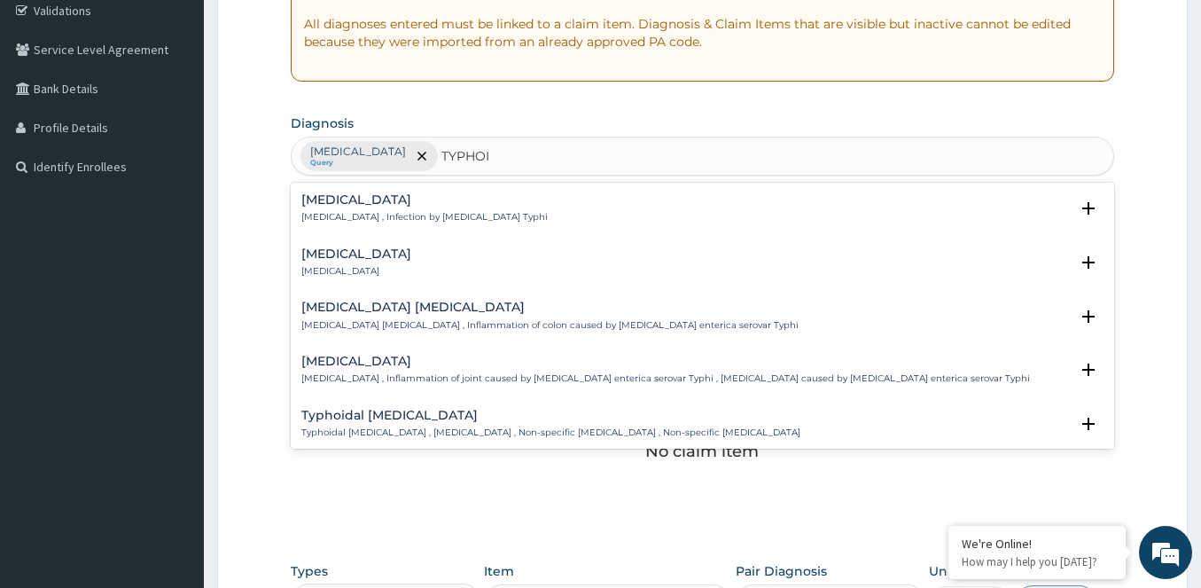
click at [329, 210] on div "[MEDICAL_DATA] [MEDICAL_DATA] , Infection by [MEDICAL_DATA] Typhi" at bounding box center [424, 208] width 246 height 31
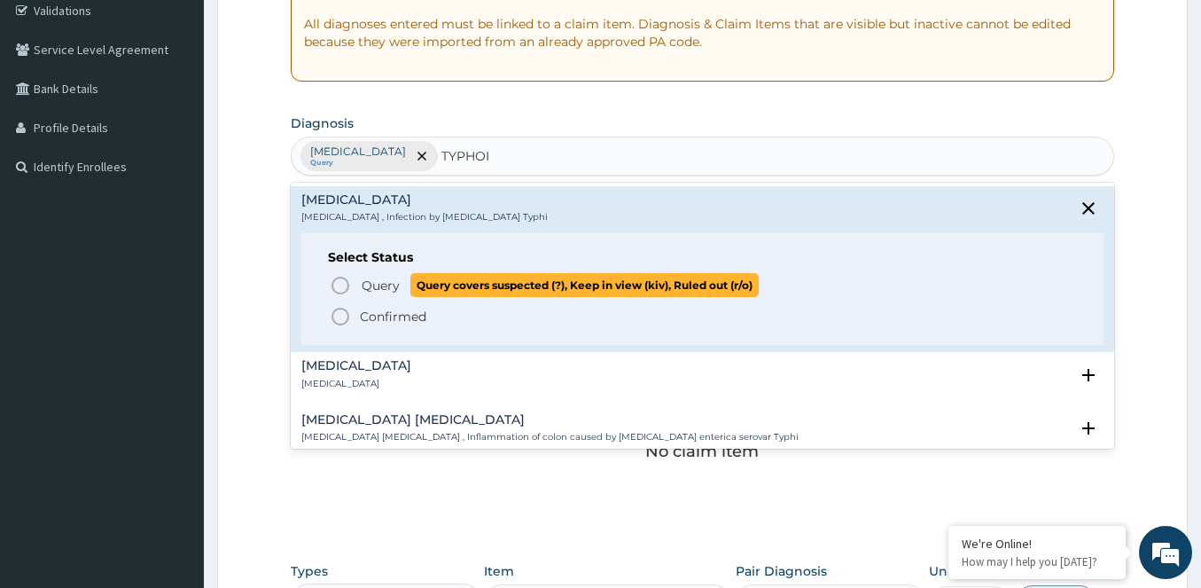
click at [332, 284] on circle "status option query" at bounding box center [340, 285] width 16 height 16
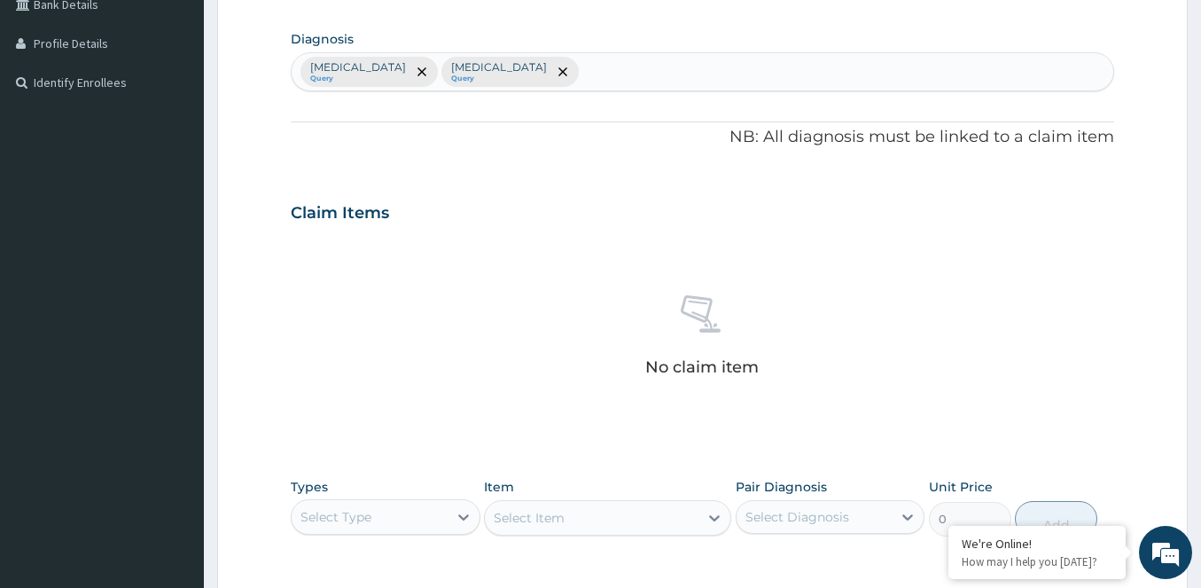
scroll to position [690, 0]
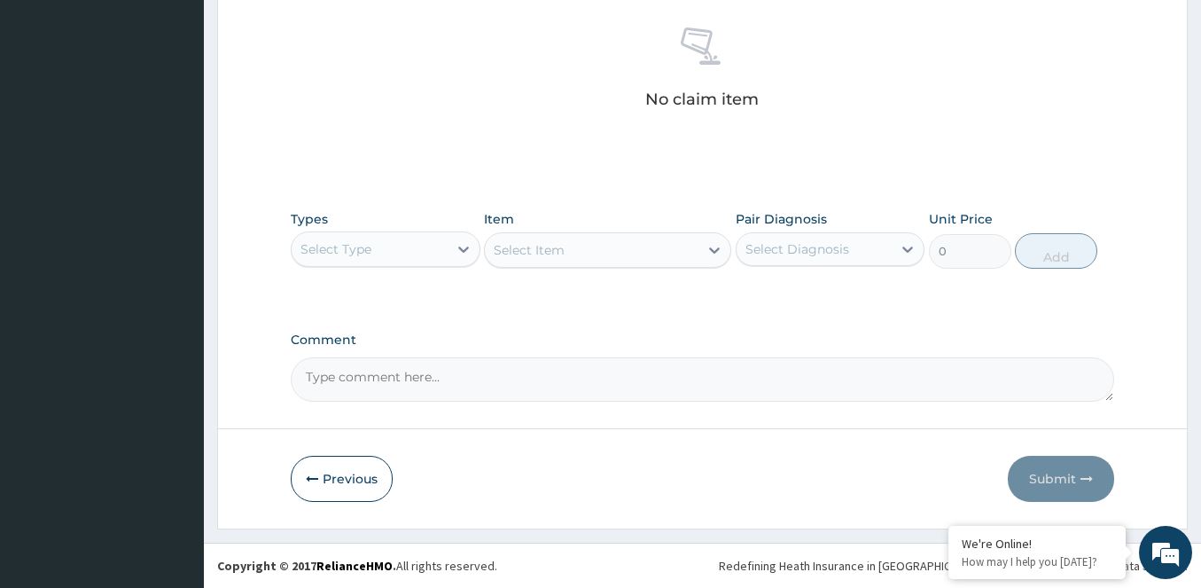
click at [439, 247] on div "Select Type" at bounding box center [370, 249] width 156 height 28
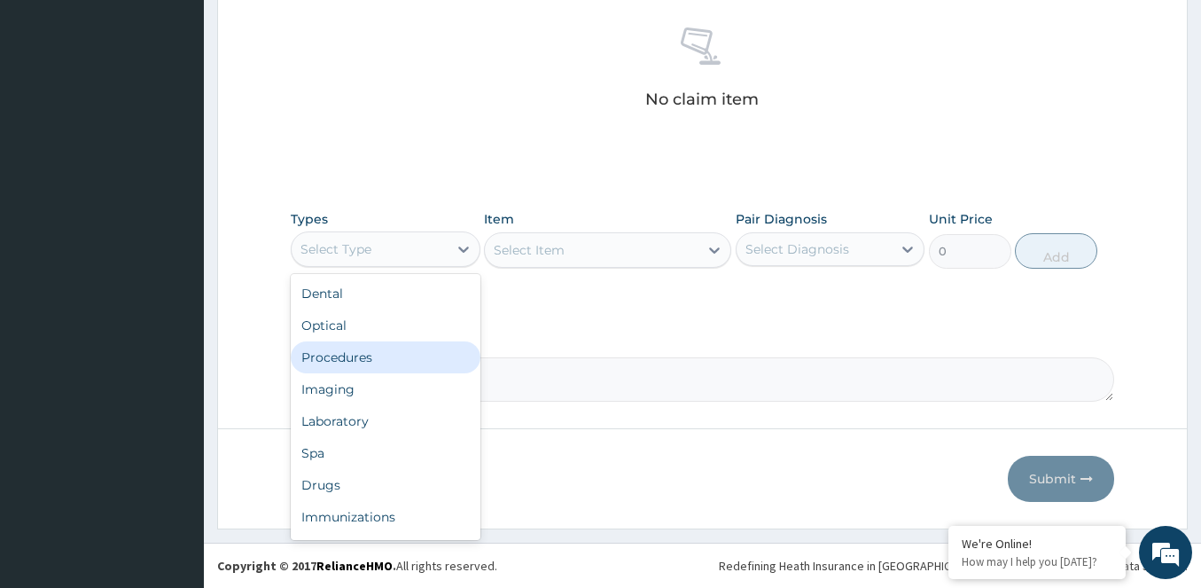
drag, startPoint x: 334, startPoint y: 353, endPoint x: 464, endPoint y: 317, distance: 134.2
click at [337, 353] on div "Procedures" at bounding box center [386, 357] width 190 height 32
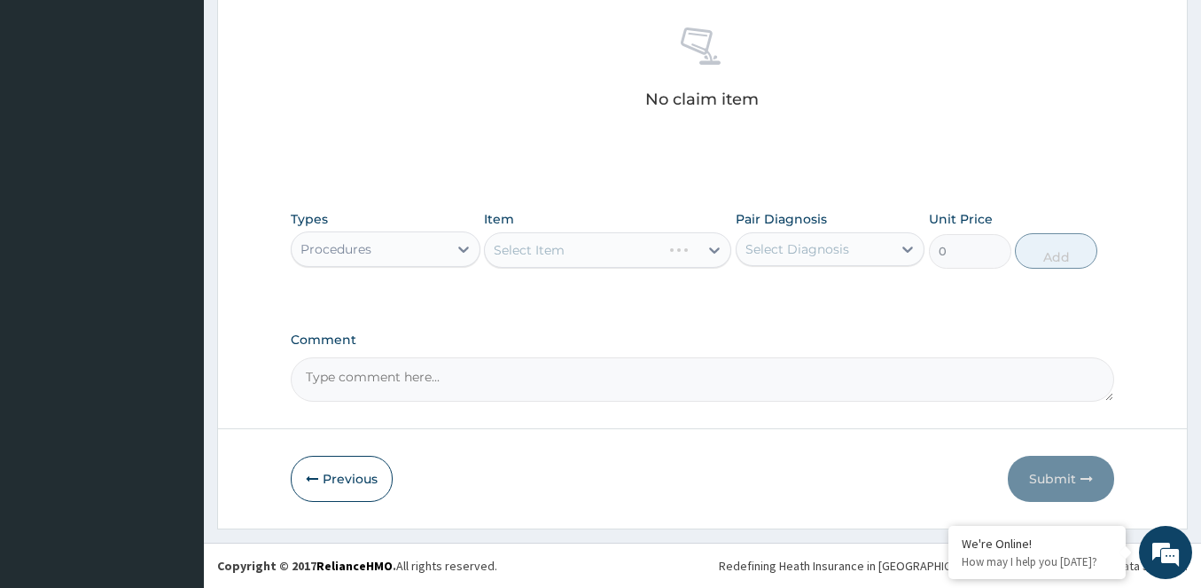
click at [579, 258] on div "Select Item" at bounding box center [607, 249] width 247 height 35
click at [621, 238] on div "Select Item" at bounding box center [607, 249] width 247 height 35
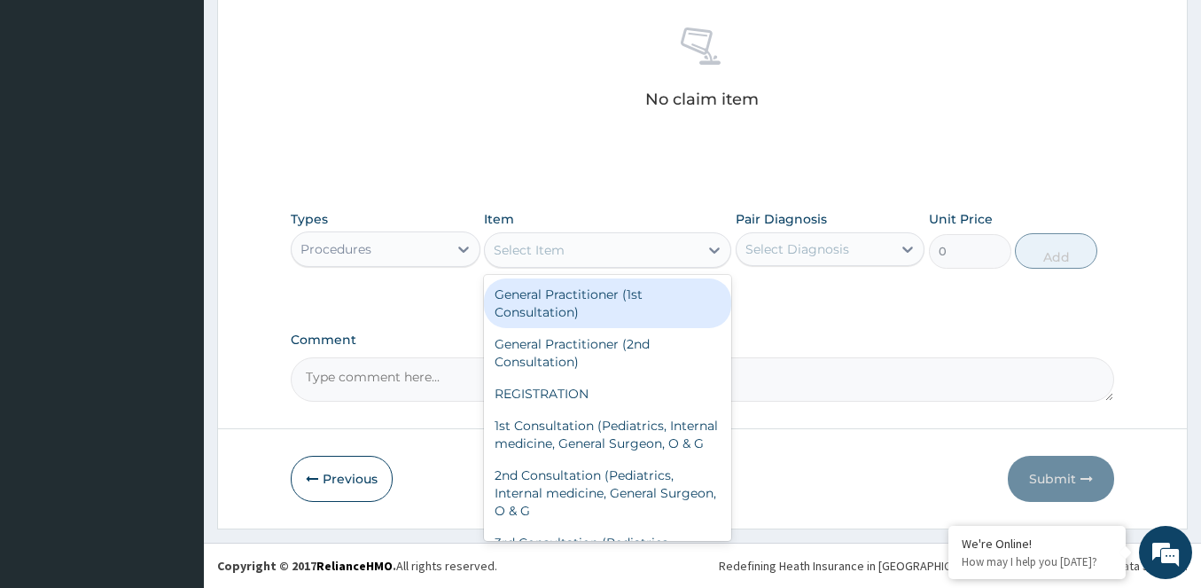
drag, startPoint x: 588, startPoint y: 245, endPoint x: 575, endPoint y: 257, distance: 18.2
click at [587, 245] on div "Select Item" at bounding box center [592, 250] width 214 height 28
click at [555, 305] on div "General Practitioner (1st Consultation)" at bounding box center [607, 303] width 247 height 50
type input "2500"
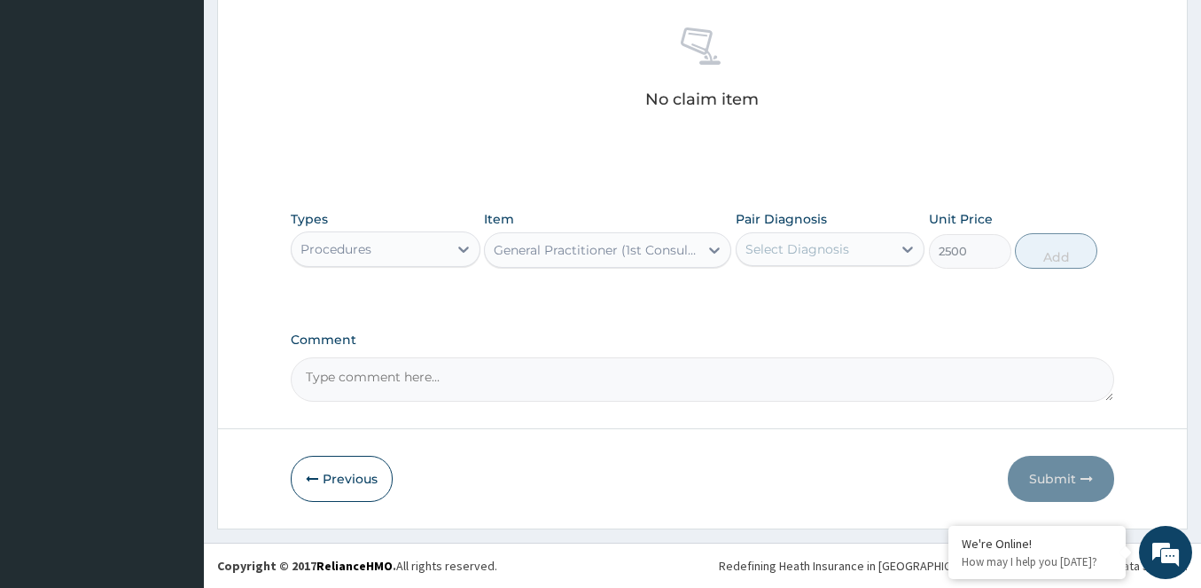
click at [781, 252] on div "Select Diagnosis" at bounding box center [797, 249] width 104 height 18
drag, startPoint x: 788, startPoint y: 300, endPoint x: 915, endPoint y: 284, distance: 127.7
click at [789, 298] on label "Falciparum malaria" at bounding box center [820, 293] width 110 height 18
checkbox input "true"
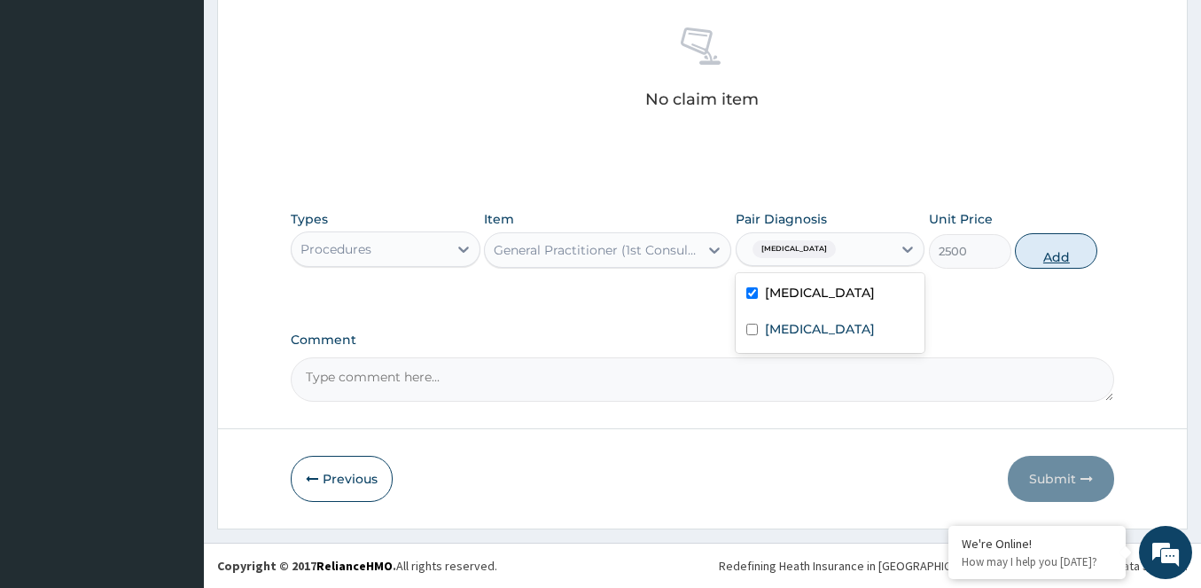
click at [1063, 259] on button "Add" at bounding box center [1056, 250] width 82 height 35
type input "0"
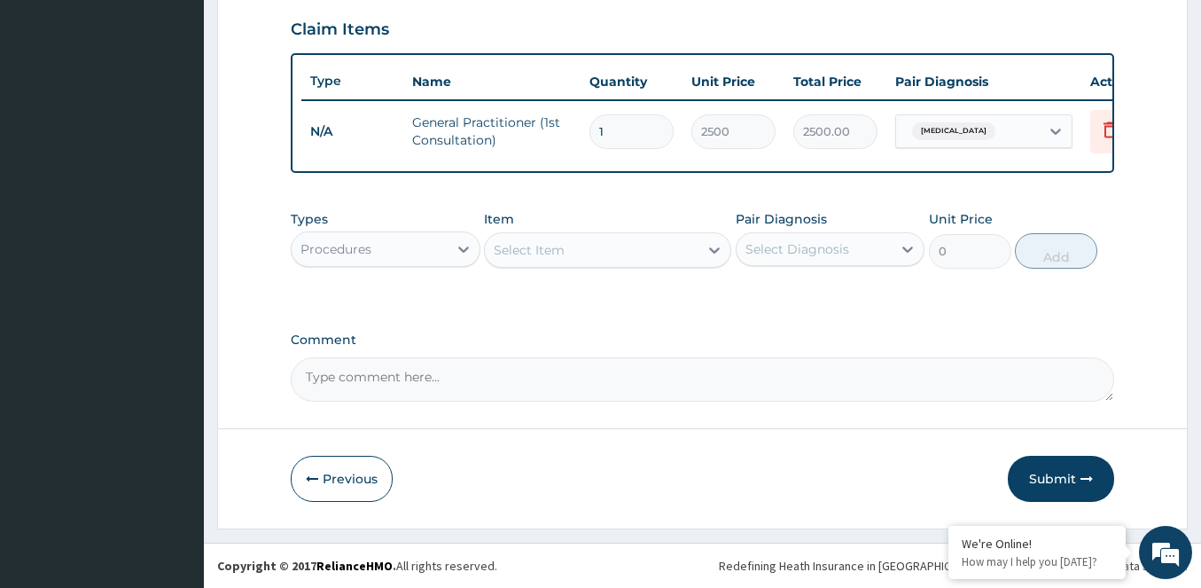
scroll to position [619, 0]
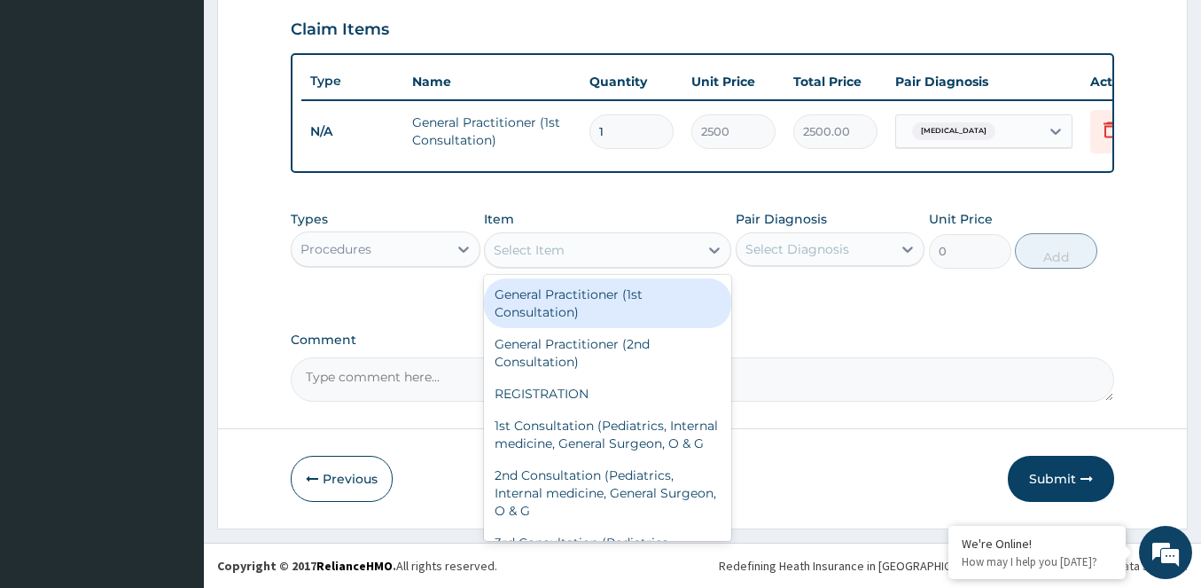
click at [600, 244] on div "Select Item" at bounding box center [592, 250] width 214 height 28
drag, startPoint x: 427, startPoint y: 248, endPoint x: 412, endPoint y: 268, distance: 24.6
click at [422, 256] on div "Procedures" at bounding box center [370, 249] width 156 height 28
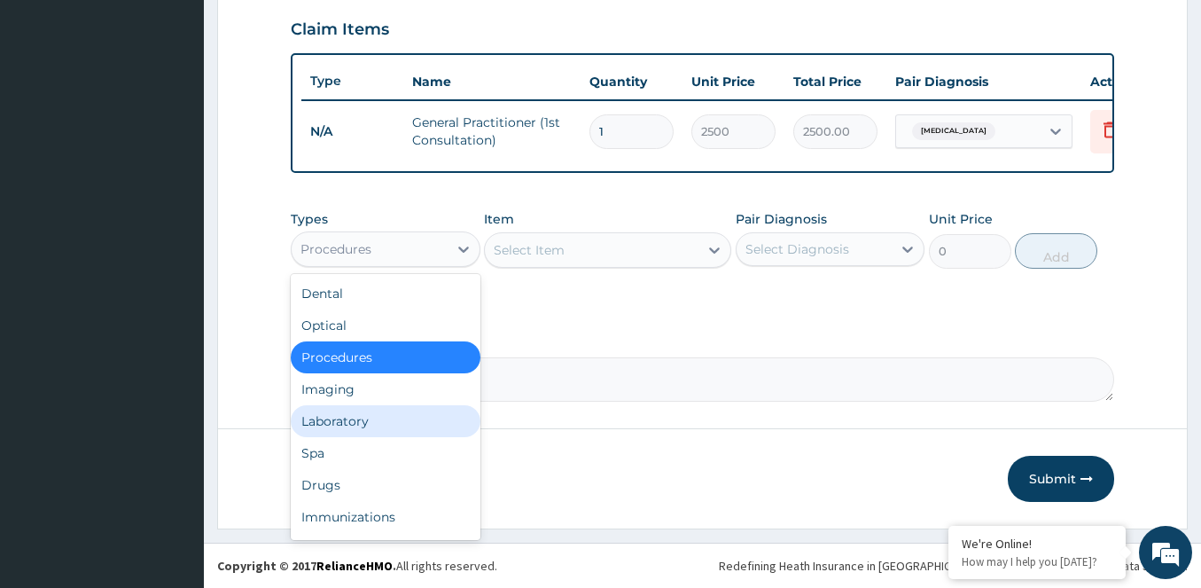
drag, startPoint x: 328, startPoint y: 421, endPoint x: 526, endPoint y: 314, distance: 225.6
click at [336, 417] on div "Laboratory" at bounding box center [386, 421] width 190 height 32
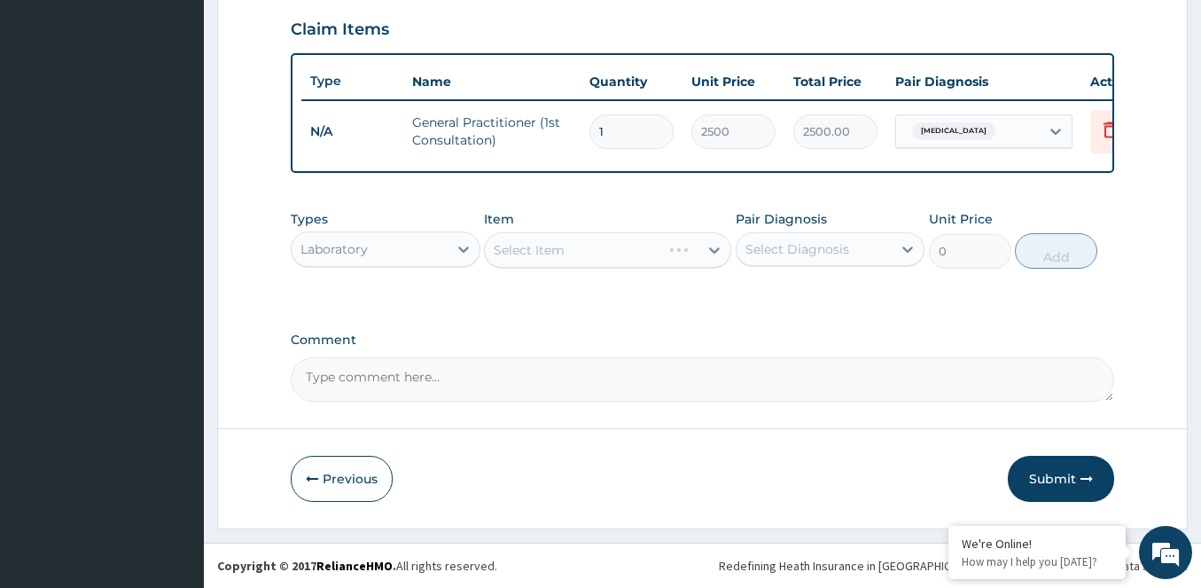
click at [633, 255] on div "Select Item" at bounding box center [607, 249] width 247 height 35
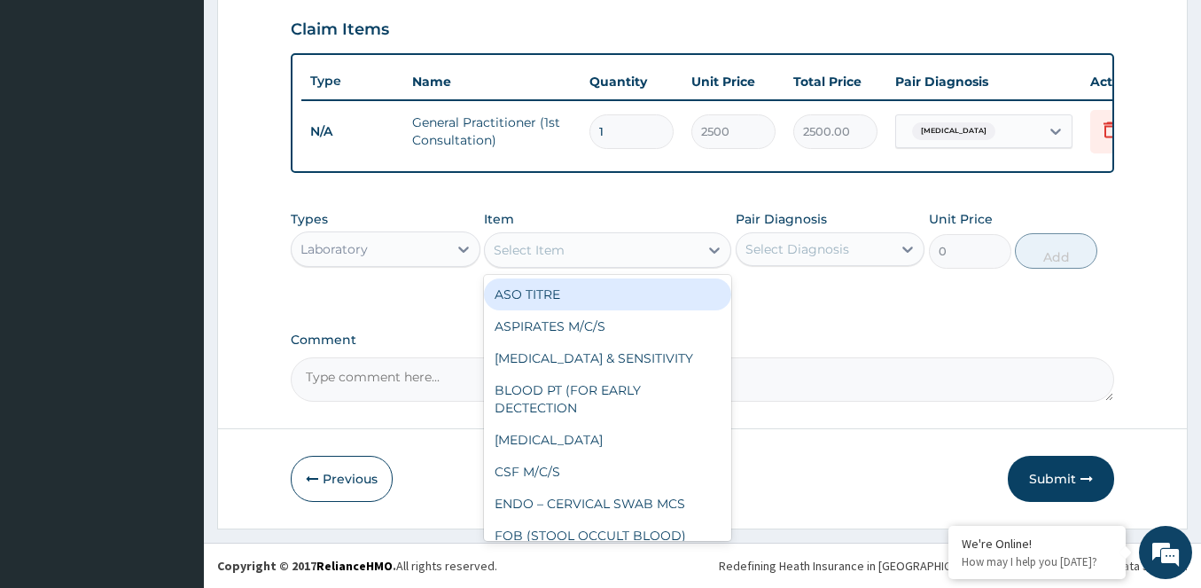
click at [643, 250] on div "Select Item" at bounding box center [592, 250] width 214 height 28
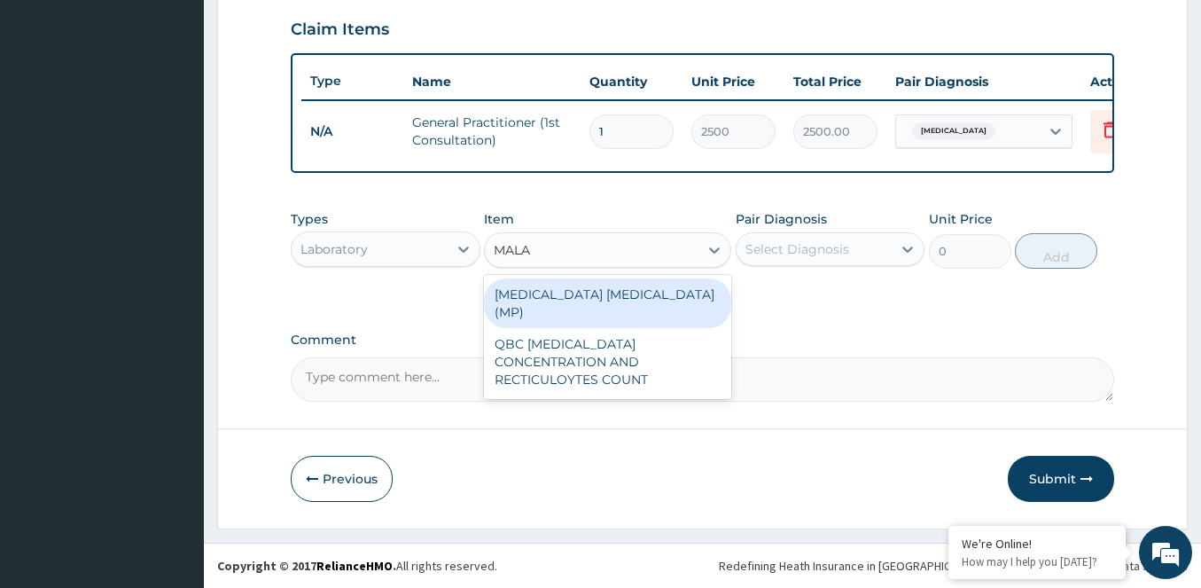
type input "MALAR"
click at [619, 299] on div "MALARIA PARASITE (MP)" at bounding box center [607, 303] width 247 height 50
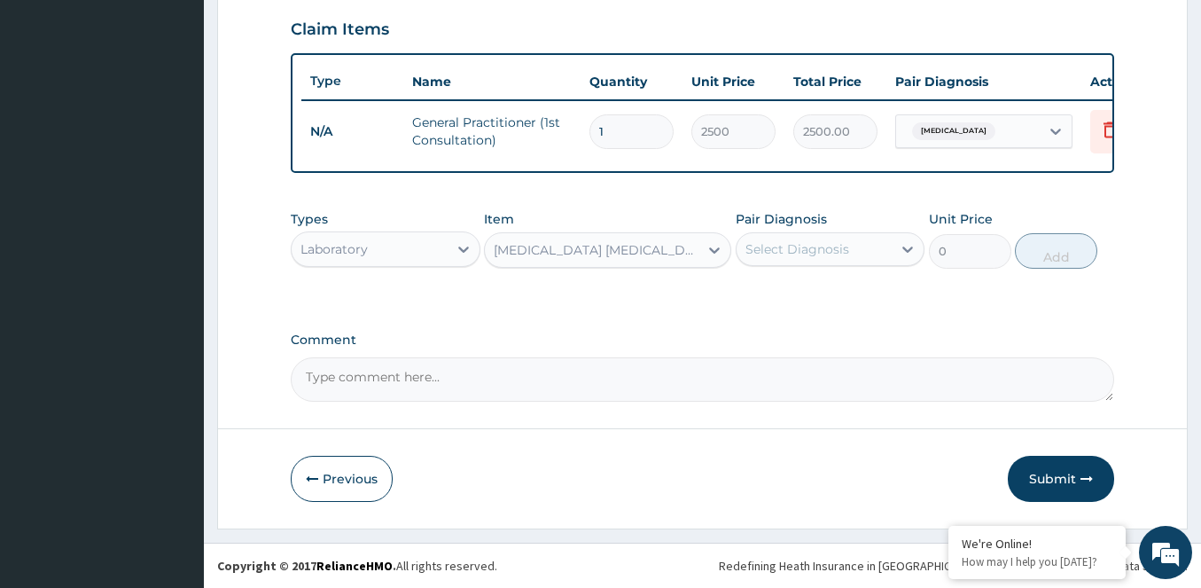
type input "1500"
click at [848, 246] on div "Select Diagnosis" at bounding box center [814, 249] width 156 height 28
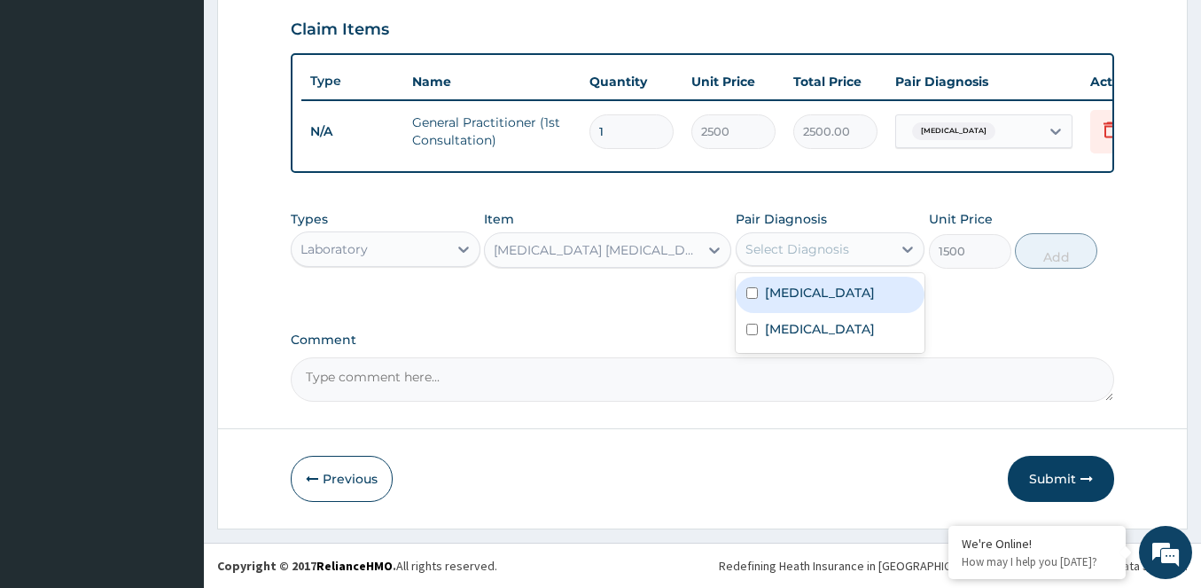
click at [792, 292] on label "Falciparum malaria" at bounding box center [820, 293] width 110 height 18
checkbox input "true"
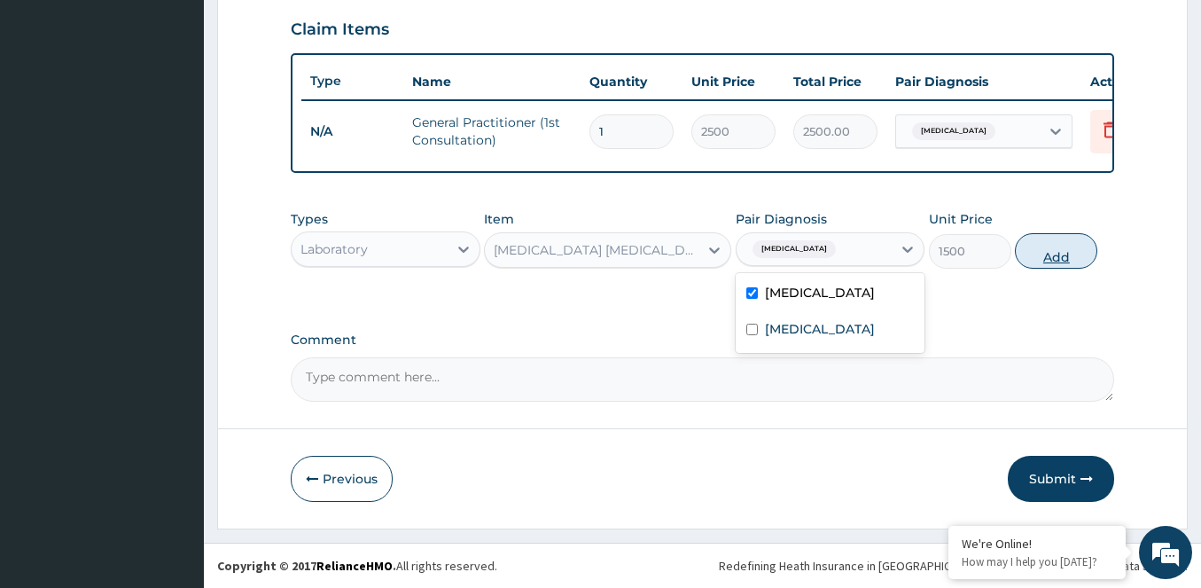
click at [1048, 260] on button "Add" at bounding box center [1056, 250] width 82 height 35
type input "0"
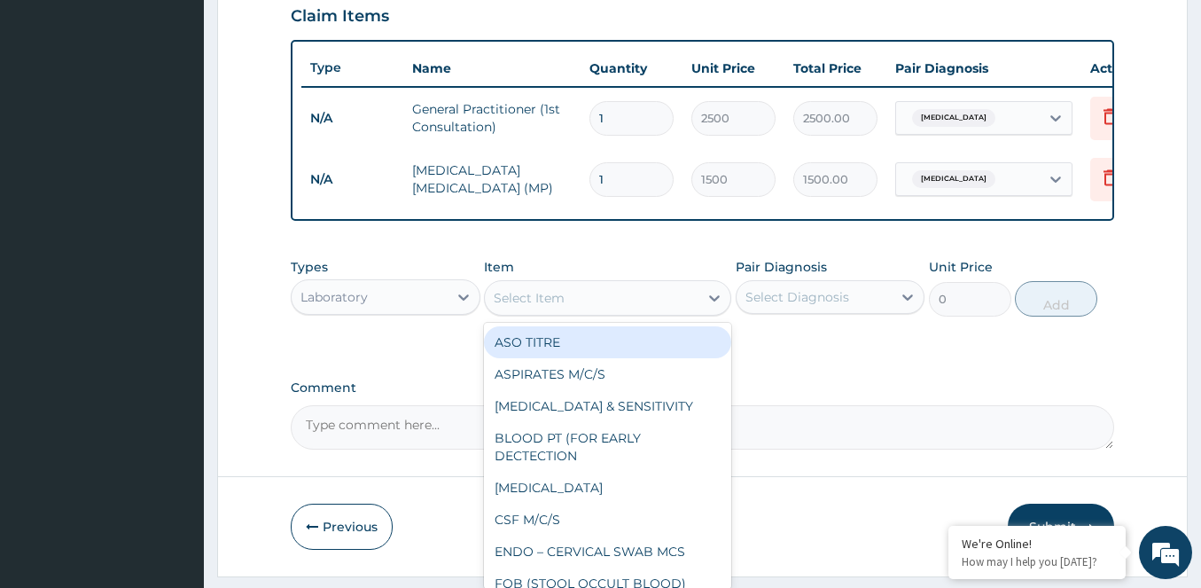
click at [575, 316] on div "Select Item" at bounding box center [607, 297] width 247 height 35
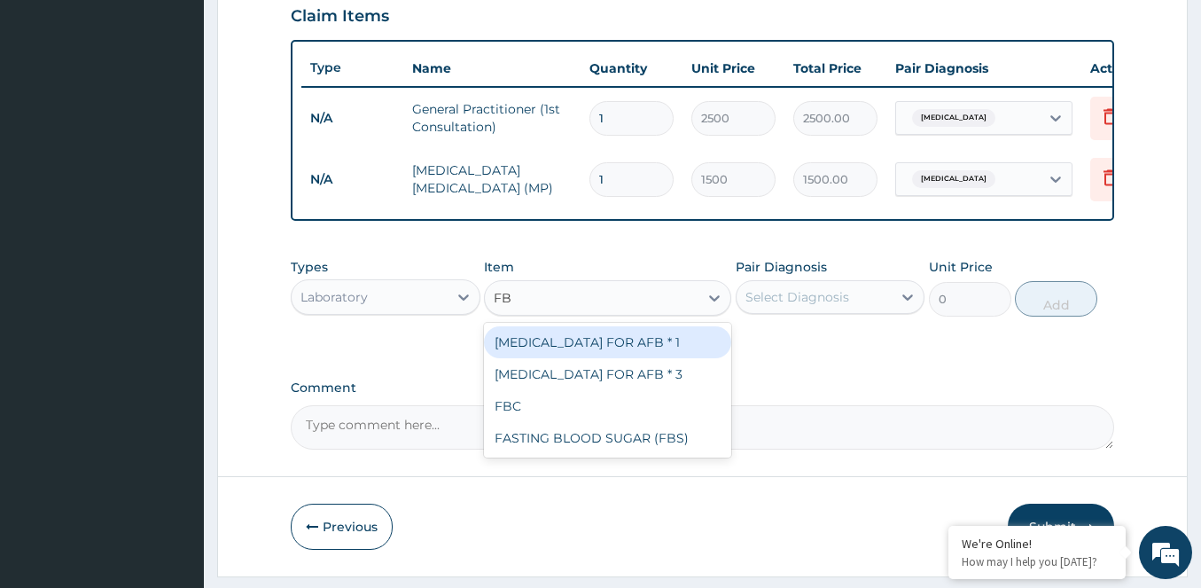
type input "FBC"
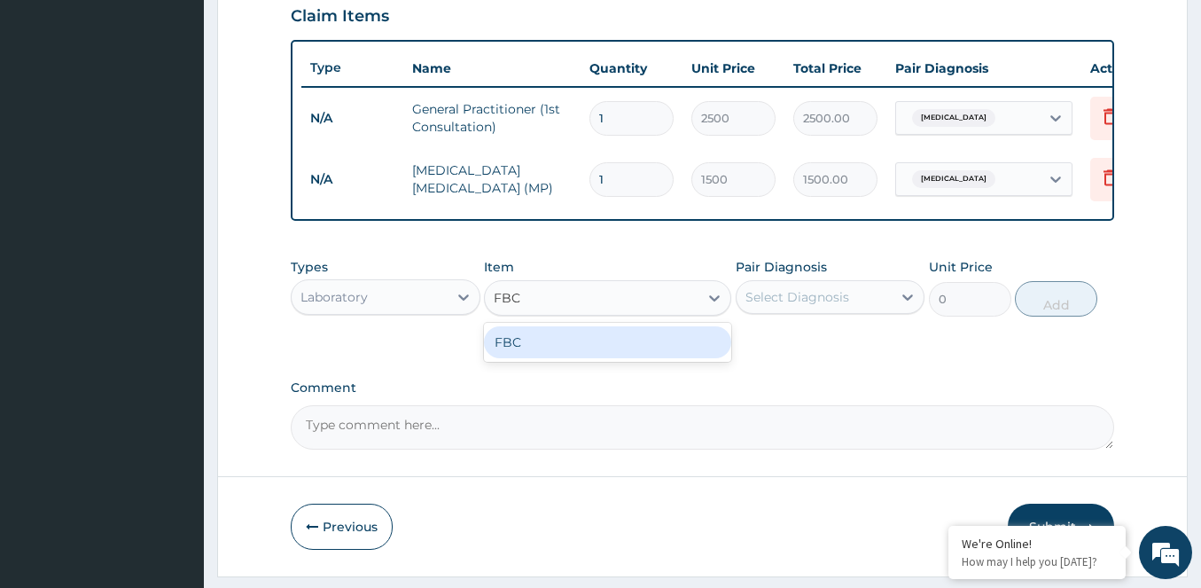
click at [549, 346] on div "FBC" at bounding box center [607, 342] width 247 height 32
type input "3500"
drag, startPoint x: 822, startPoint y: 317, endPoint x: 792, endPoint y: 326, distance: 30.6
click at [820, 311] on div "Select Diagnosis" at bounding box center [814, 297] width 156 height 28
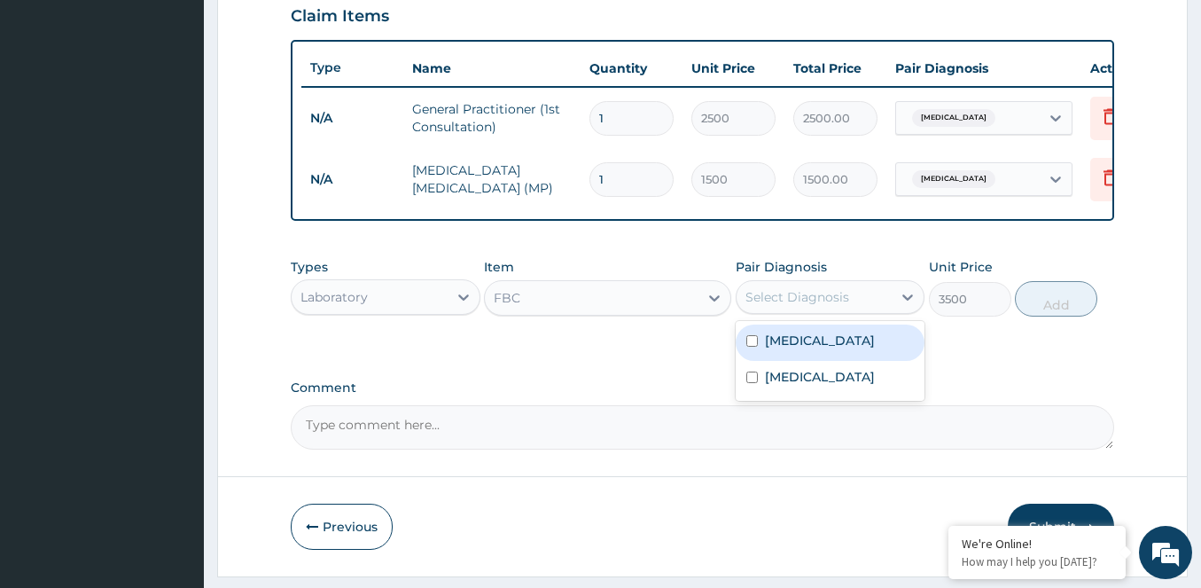
drag, startPoint x: 754, startPoint y: 352, endPoint x: 883, endPoint y: 364, distance: 129.1
click at [753, 347] on input "checkbox" at bounding box center [752, 341] width 12 height 12
checkbox input "true"
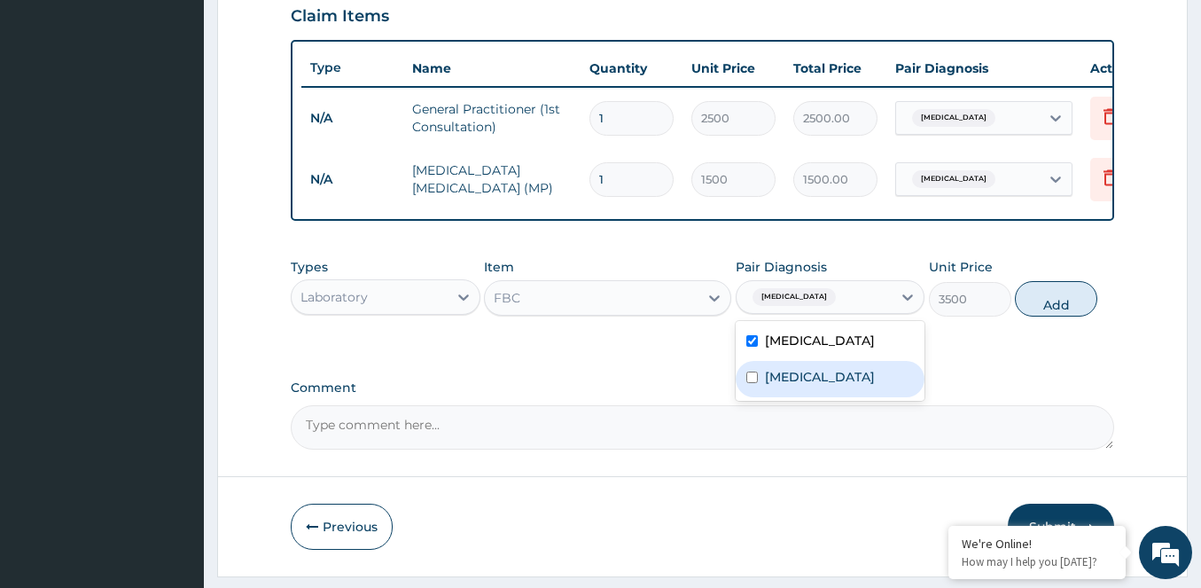
drag, startPoint x: 750, startPoint y: 386, endPoint x: 1012, endPoint y: 323, distance: 269.6
click at [759, 385] on div "Typhoid fever" at bounding box center [831, 379] width 190 height 36
checkbox input "true"
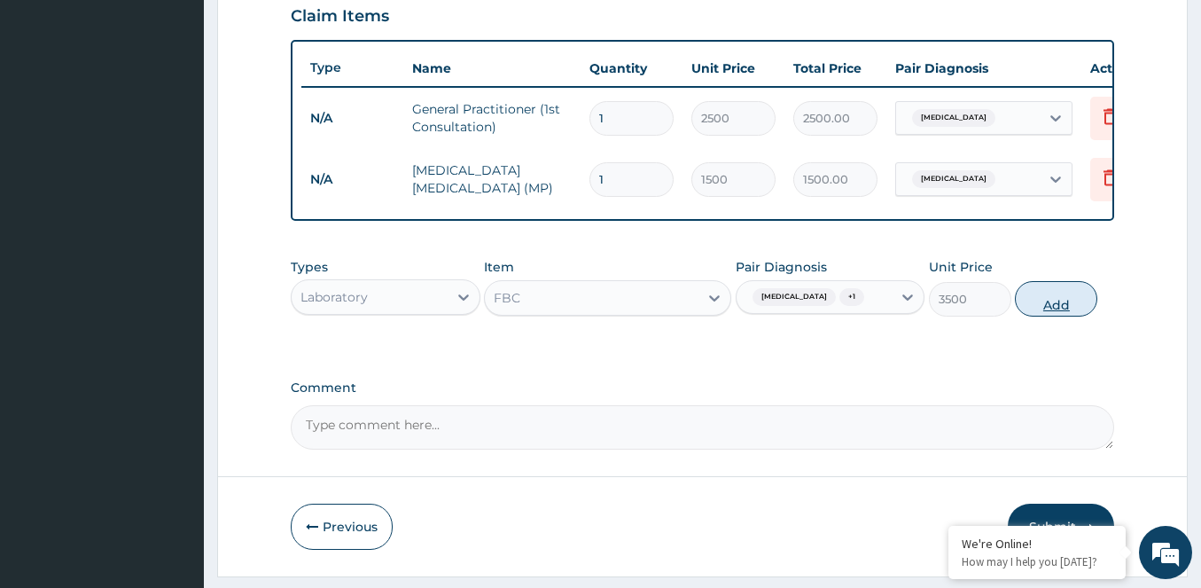
click at [1049, 316] on button "Add" at bounding box center [1056, 298] width 82 height 35
type input "0"
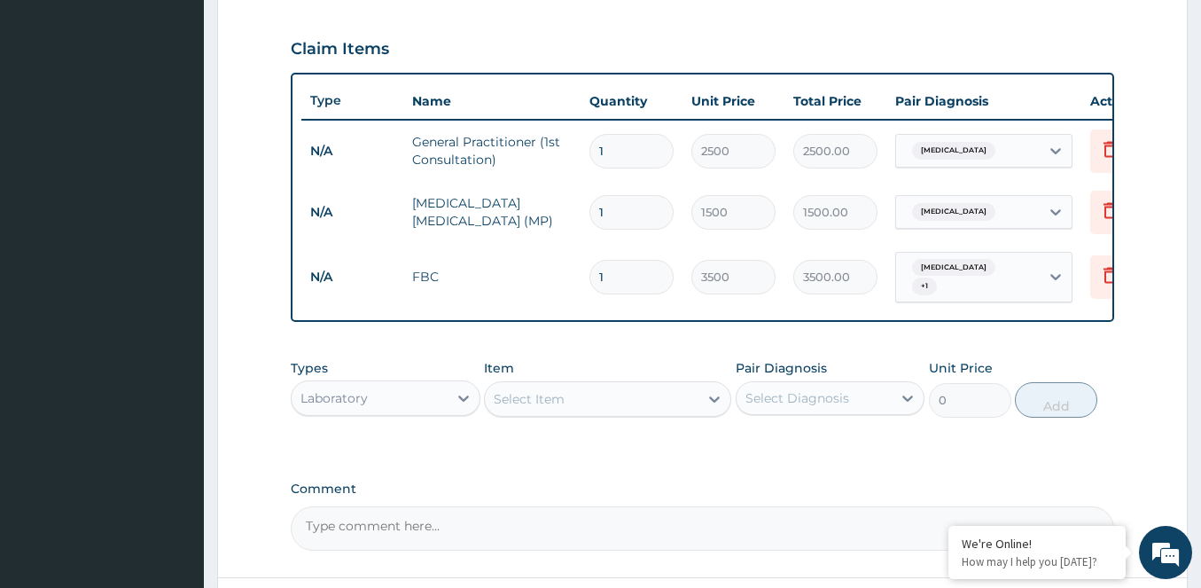
type input "2"
type input "7000.00"
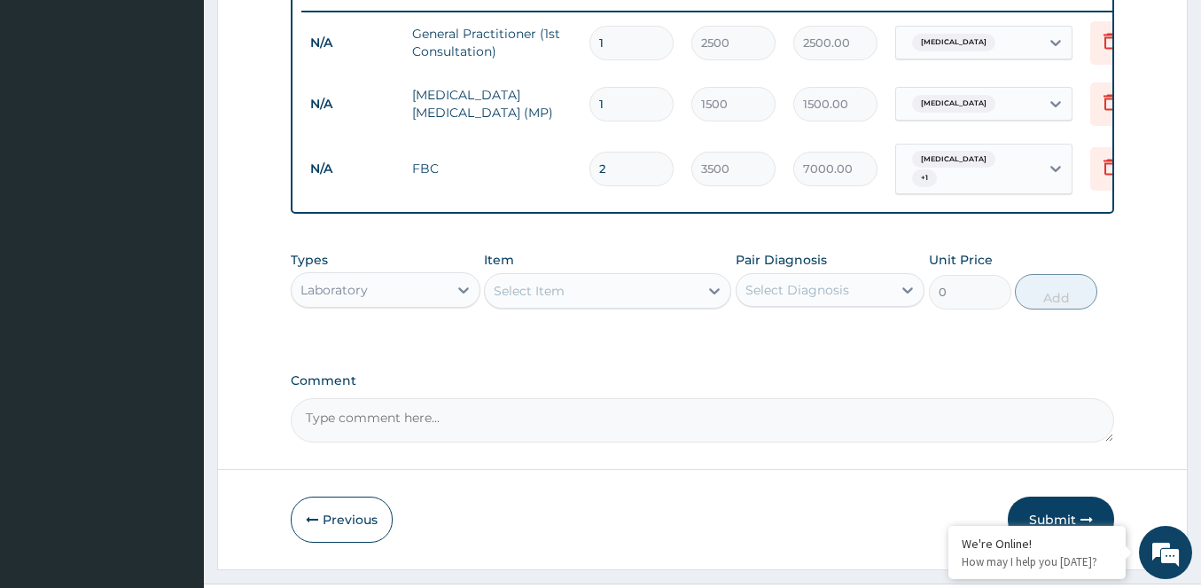
scroll to position [709, 0]
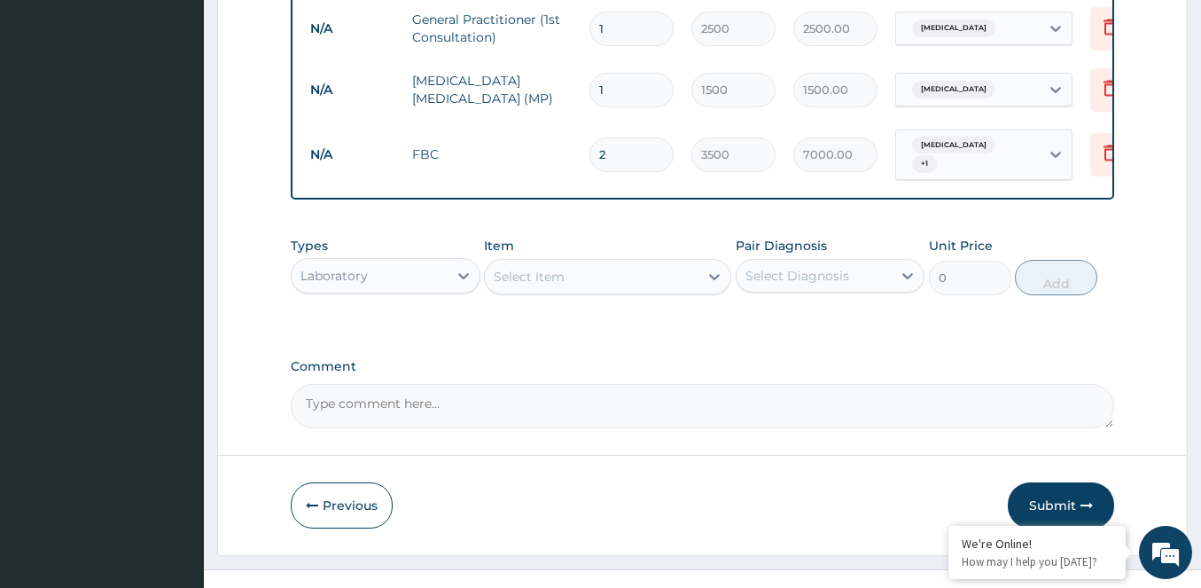
type input "2"
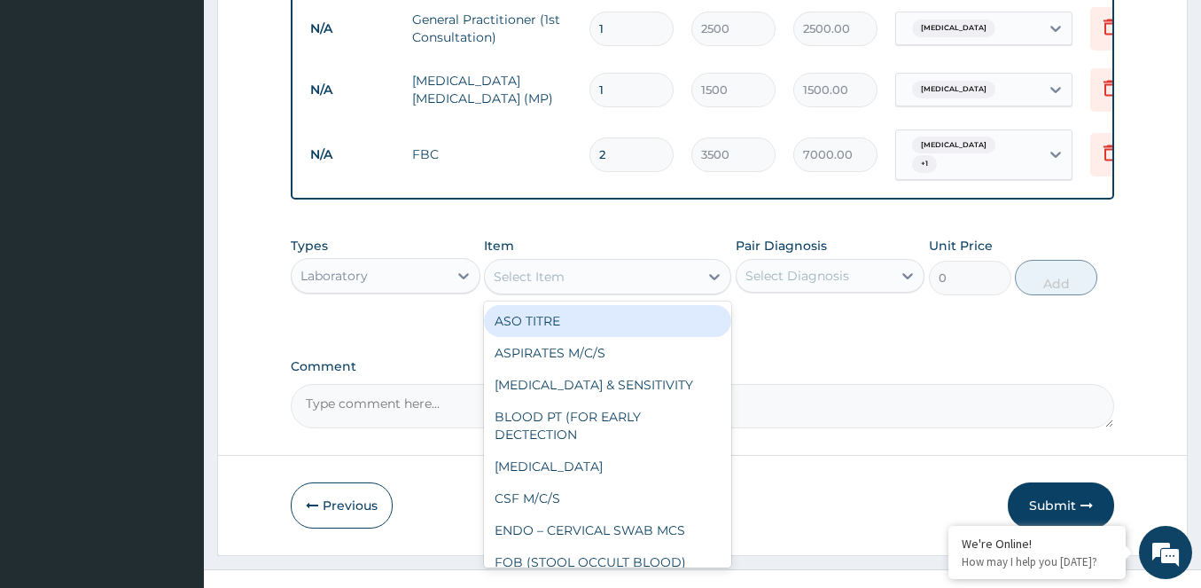
click at [541, 285] on div "Select Item" at bounding box center [529, 277] width 71 height 18
type input "A"
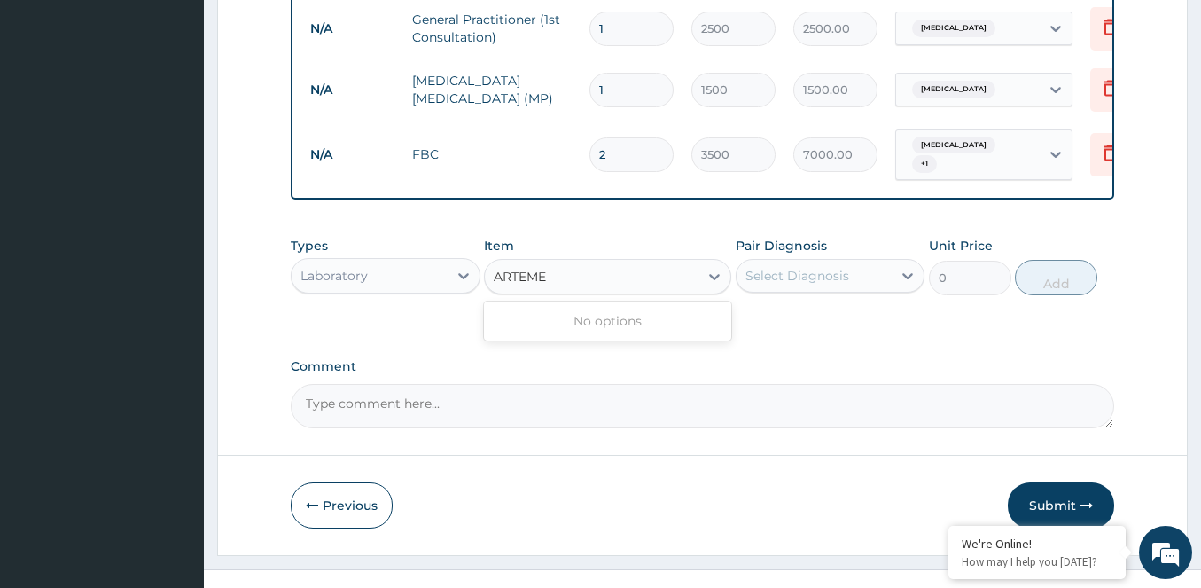
type input "ARTEME"
click at [384, 293] on div "Laboratory" at bounding box center [386, 275] width 190 height 35
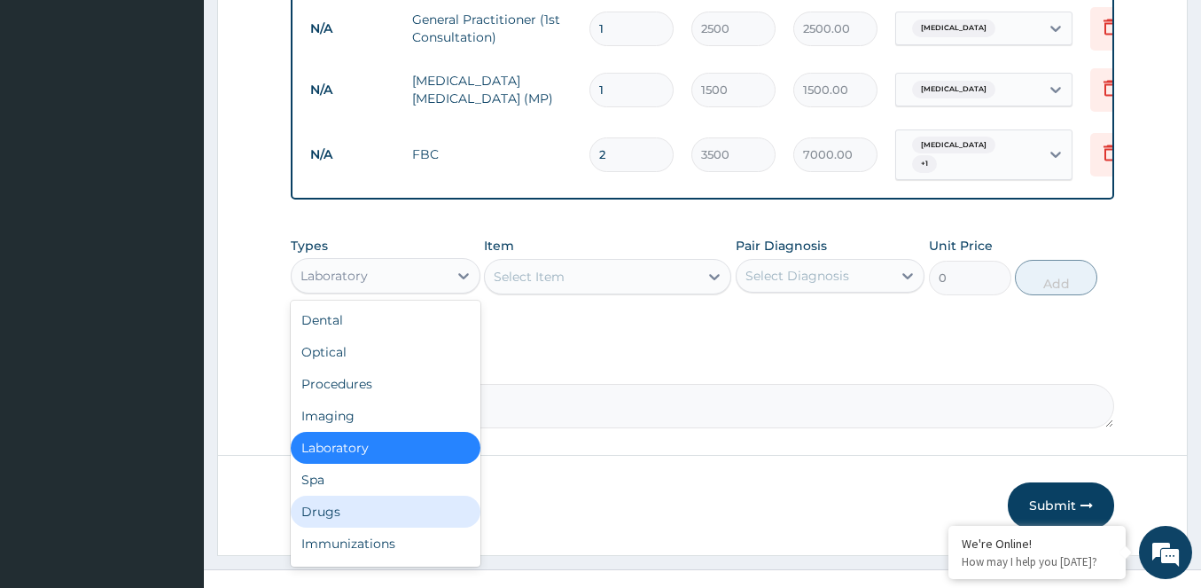
click at [325, 527] on div "Drugs" at bounding box center [386, 511] width 190 height 32
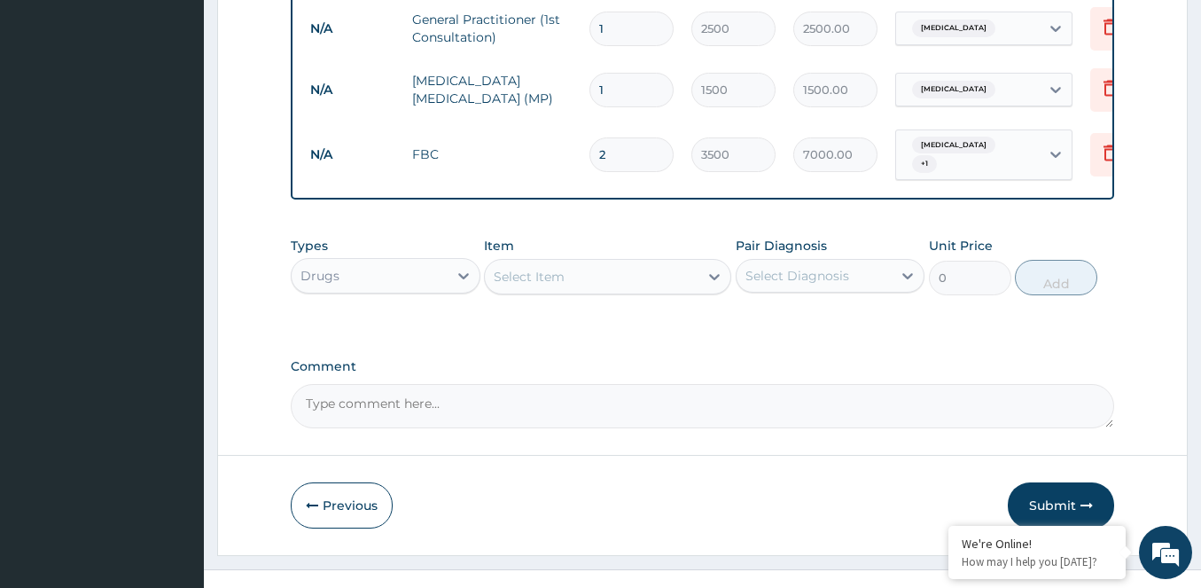
click at [577, 288] on div "Select Item" at bounding box center [592, 276] width 214 height 28
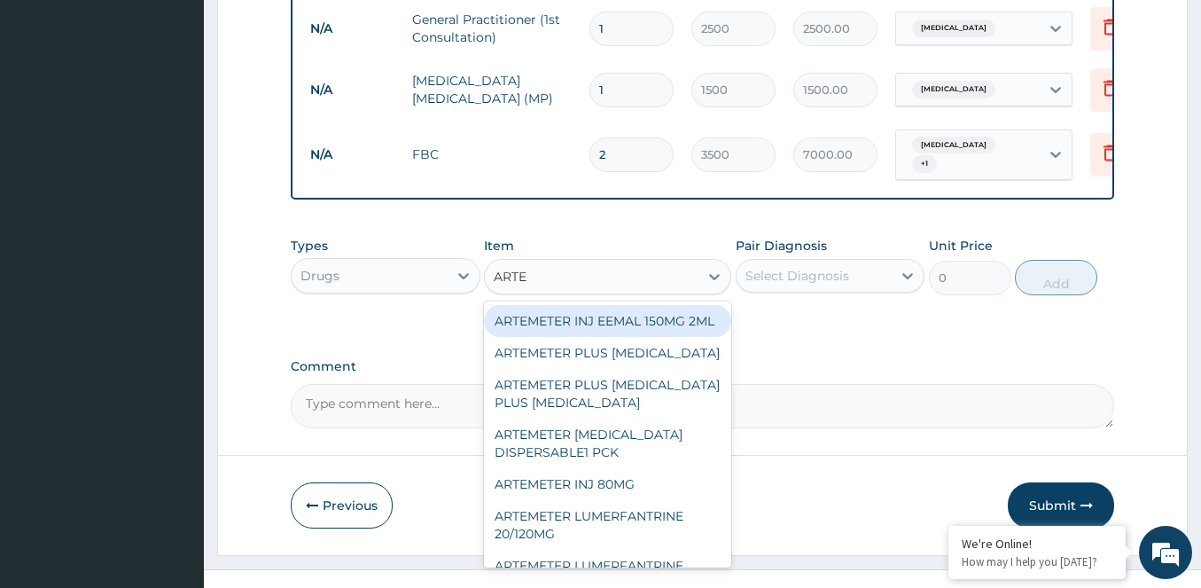
type input "ARTEM"
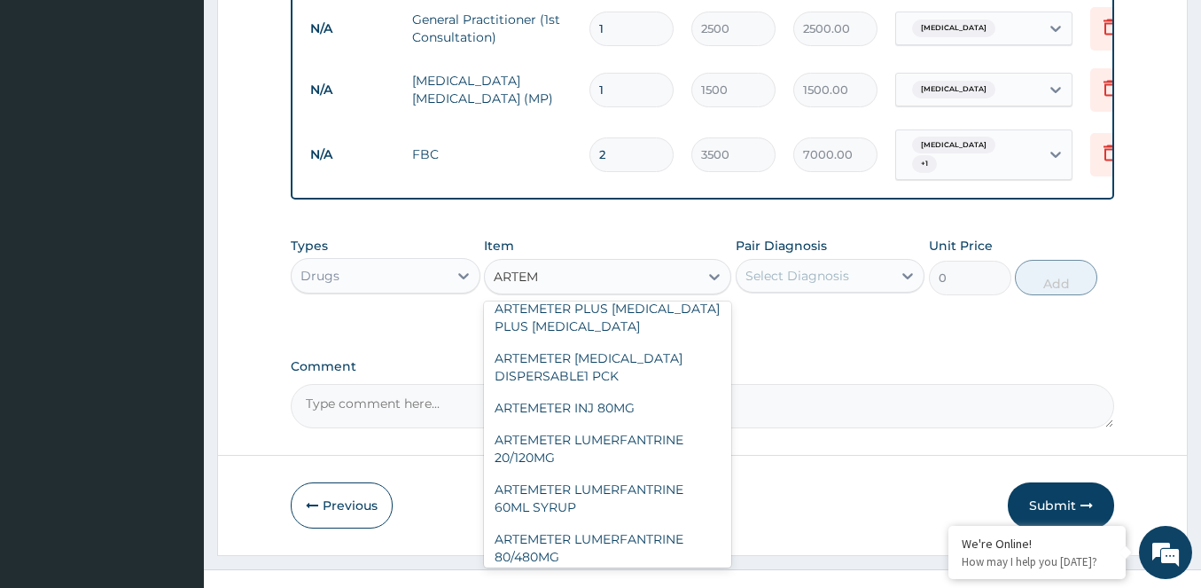
scroll to position [177, 0]
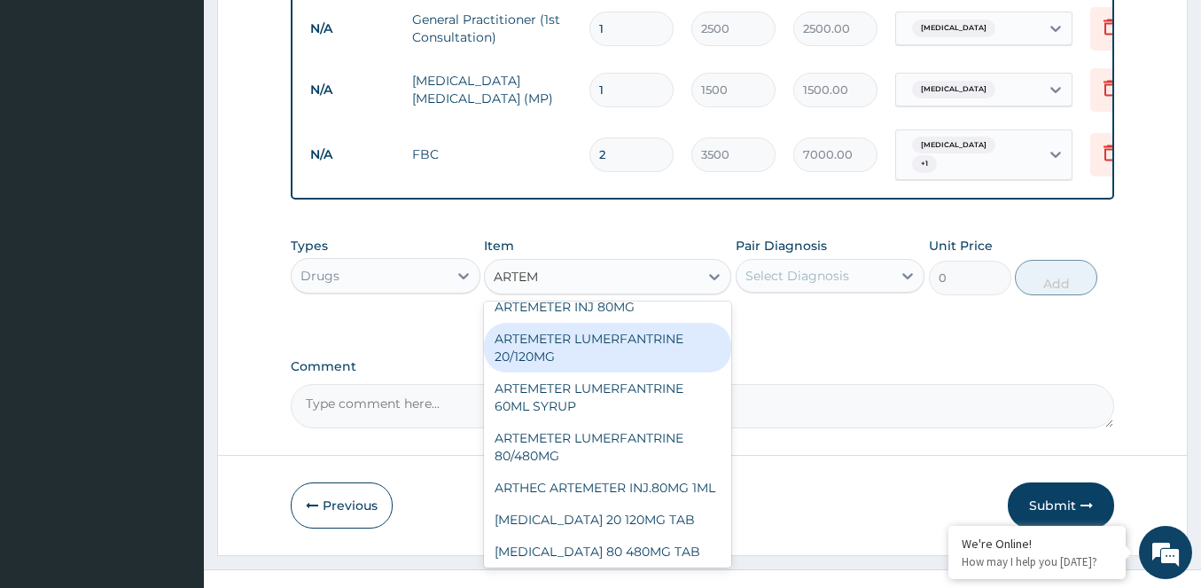
drag, startPoint x: 526, startPoint y: 399, endPoint x: 612, endPoint y: 370, distance: 91.6
click at [529, 372] on div "ARTEMETER LUMERFANTRINE 20/120MG" at bounding box center [607, 348] width 247 height 50
type input "210"
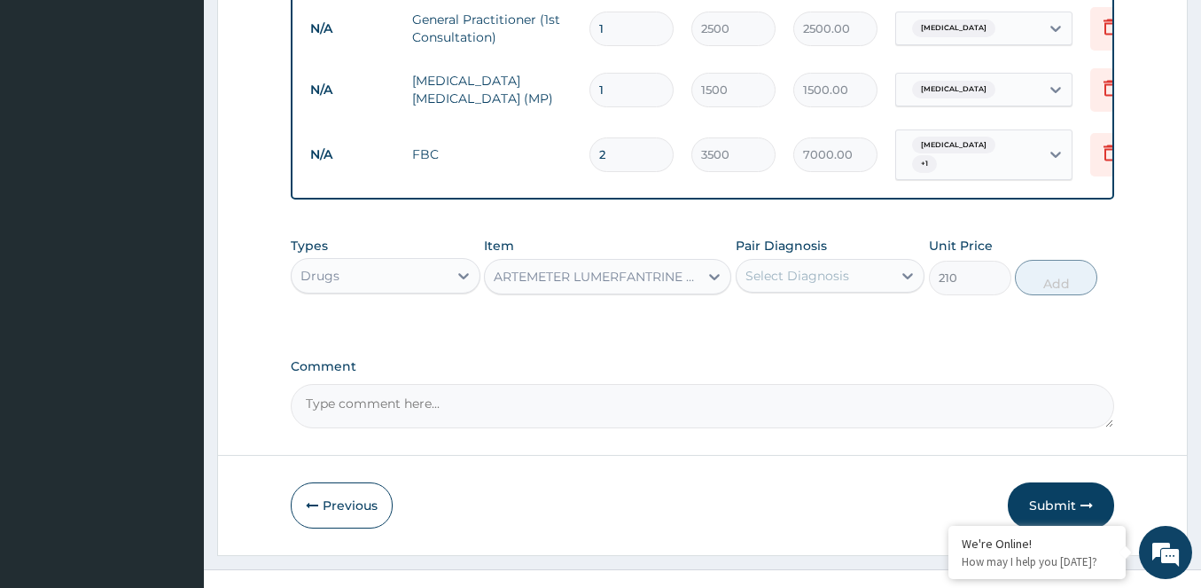
click at [812, 282] on div "Select Diagnosis" at bounding box center [797, 276] width 104 height 18
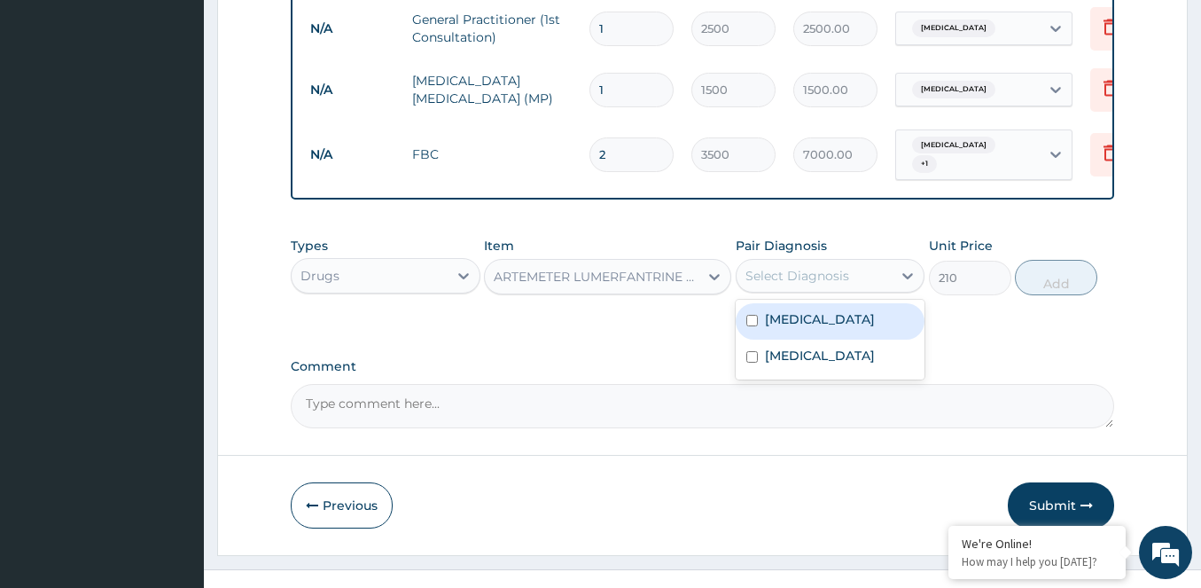
click at [775, 328] on label "[MEDICAL_DATA]" at bounding box center [820, 319] width 110 height 18
checkbox input "true"
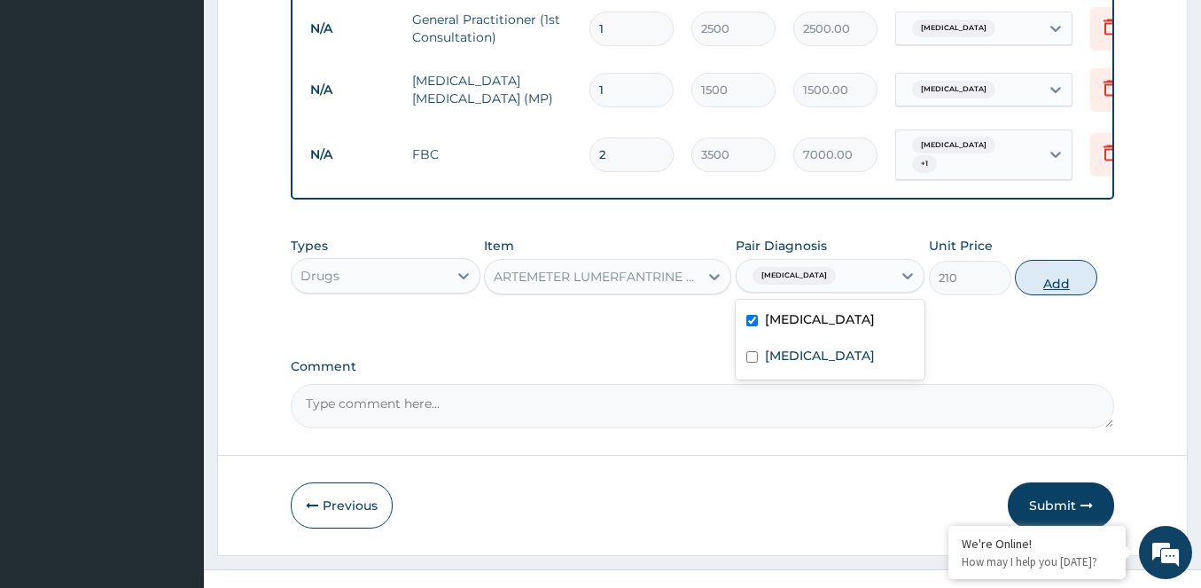
click at [1045, 295] on button "Add" at bounding box center [1056, 277] width 82 height 35
type input "0"
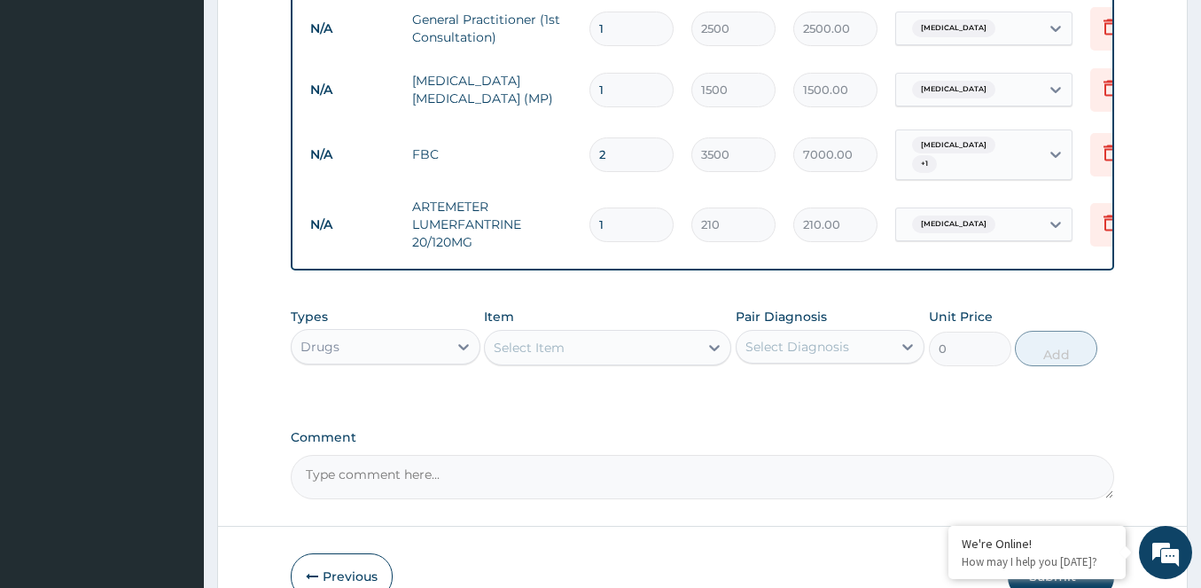
type input "0.00"
type input "2"
type input "420.00"
type input "24"
type input "5040.00"
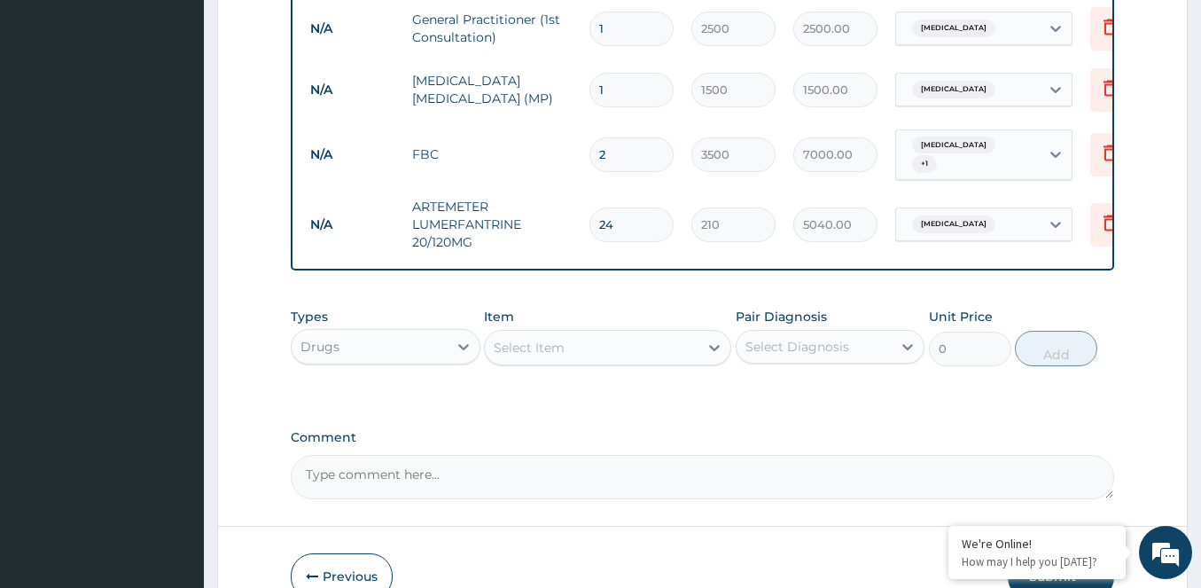
type input "24"
drag, startPoint x: 578, startPoint y: 355, endPoint x: 554, endPoint y: 383, distance: 36.4
click at [576, 359] on div "Select Item" at bounding box center [592, 347] width 214 height 28
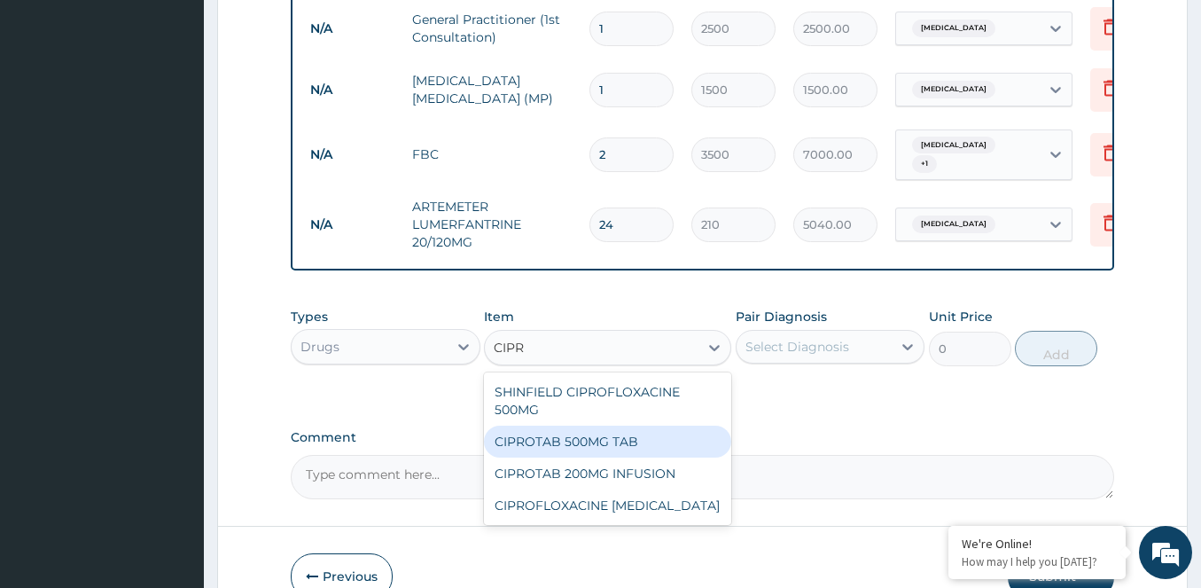
type input "CIPRO"
click at [633, 456] on div "CIPROTAB 500MG TAB" at bounding box center [607, 441] width 247 height 32
type input "112"
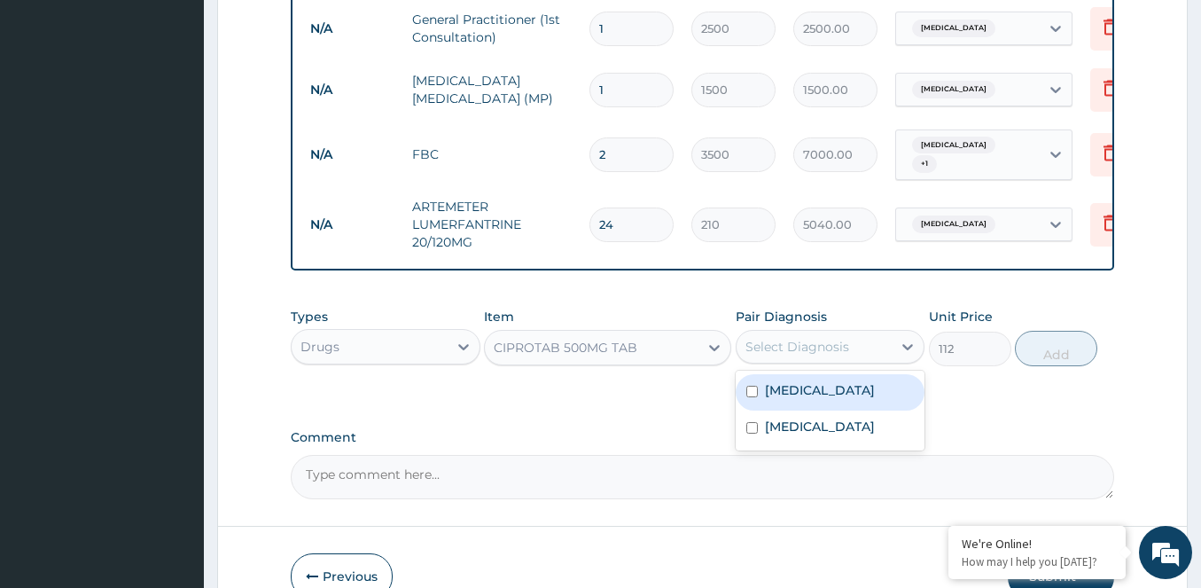
click at [799, 355] on div "Select Diagnosis" at bounding box center [797, 347] width 104 height 18
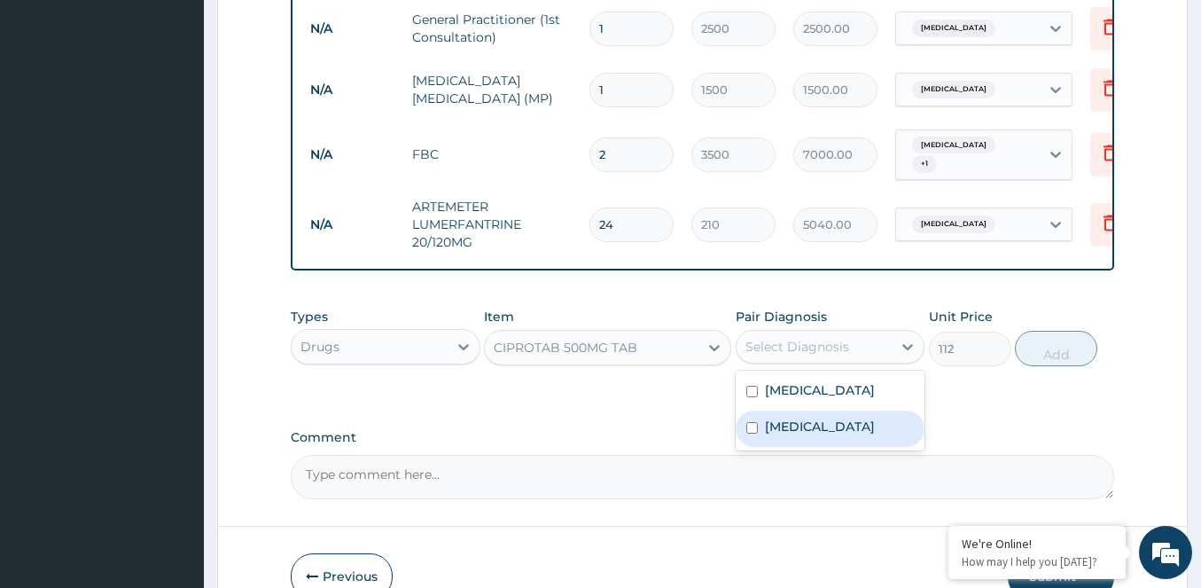
click at [754, 433] on input "checkbox" at bounding box center [752, 428] width 12 height 12
checkbox input "true"
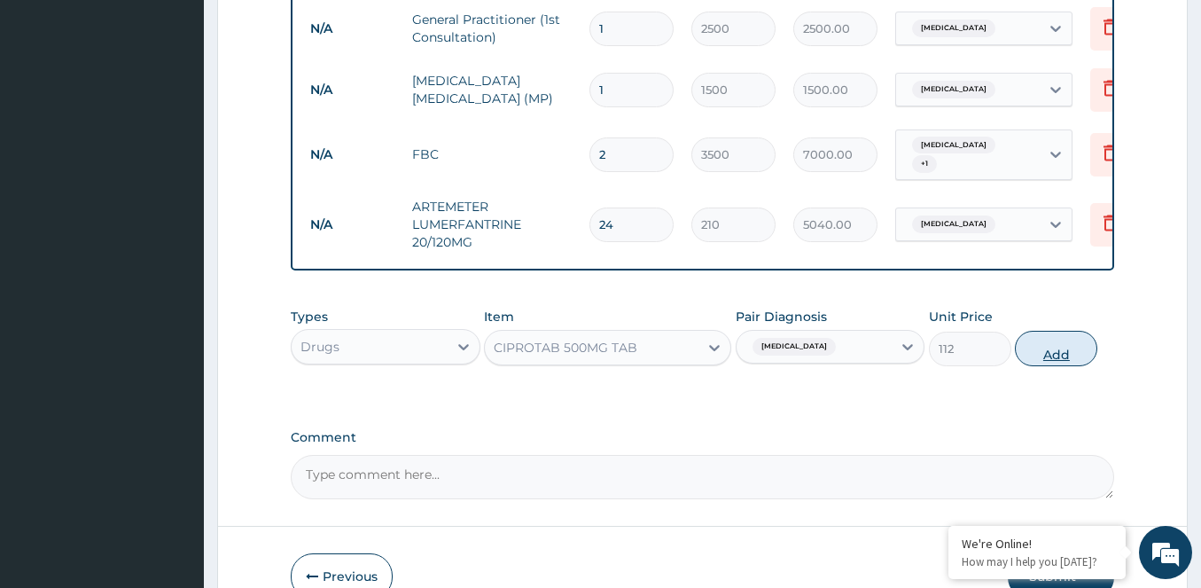
drag, startPoint x: 1059, startPoint y: 362, endPoint x: 982, endPoint y: 366, distance: 77.2
click at [1060, 364] on button "Add" at bounding box center [1056, 348] width 82 height 35
type input "0"
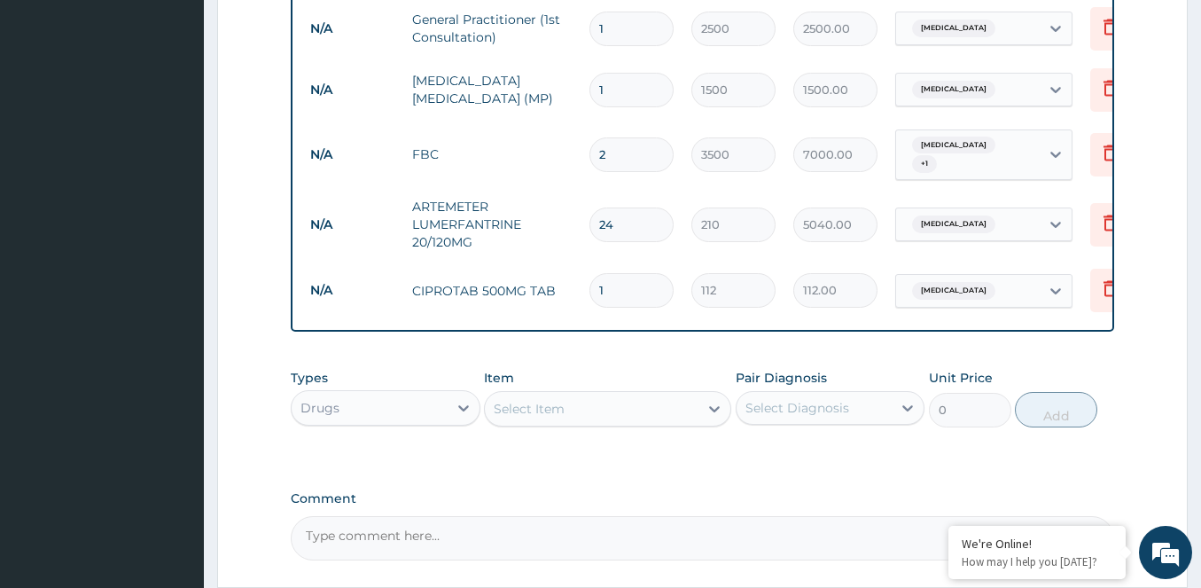
type input "14"
type input "1568.00"
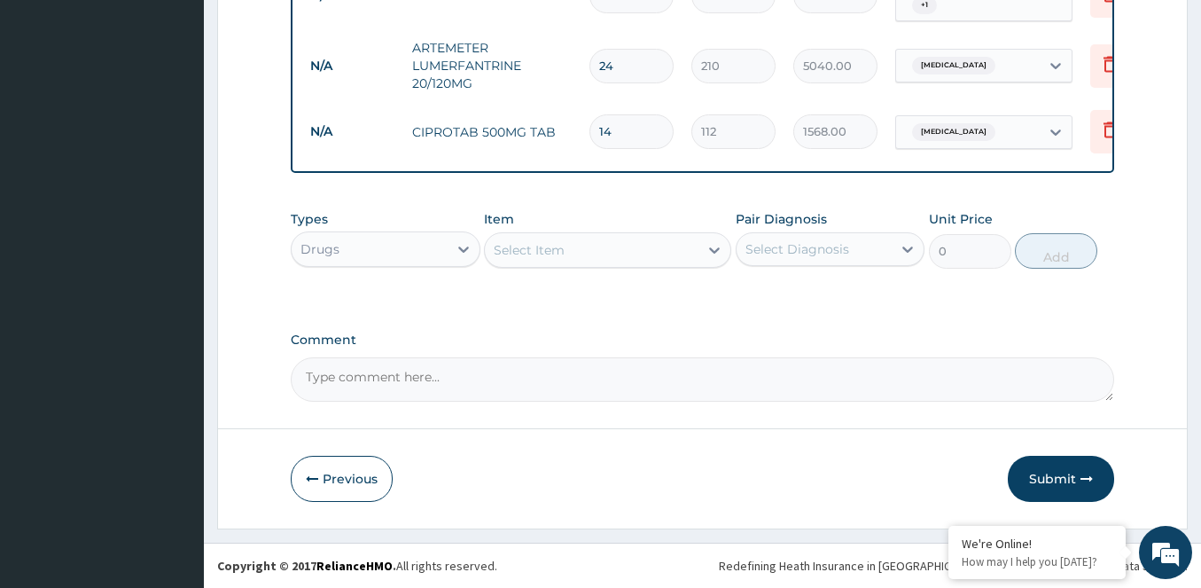
scroll to position [881, 0]
type input "14"
click at [607, 233] on div "Select Item" at bounding box center [607, 249] width 247 height 35
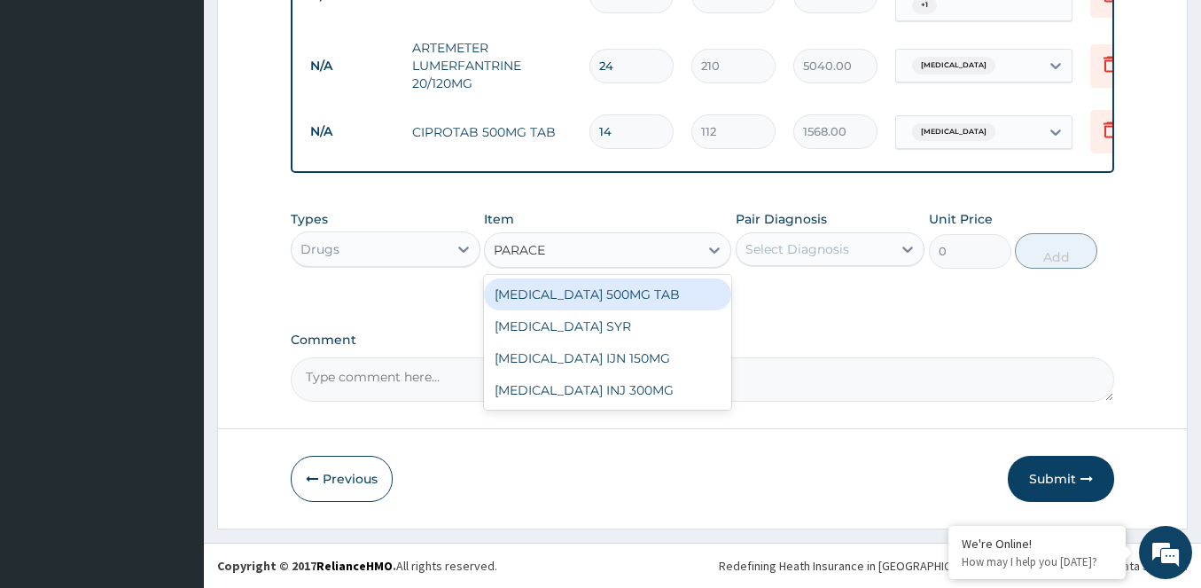
type input "PARACET"
click at [674, 288] on div "PARACETAMOL 500MG TAB" at bounding box center [607, 294] width 247 height 32
type input "70"
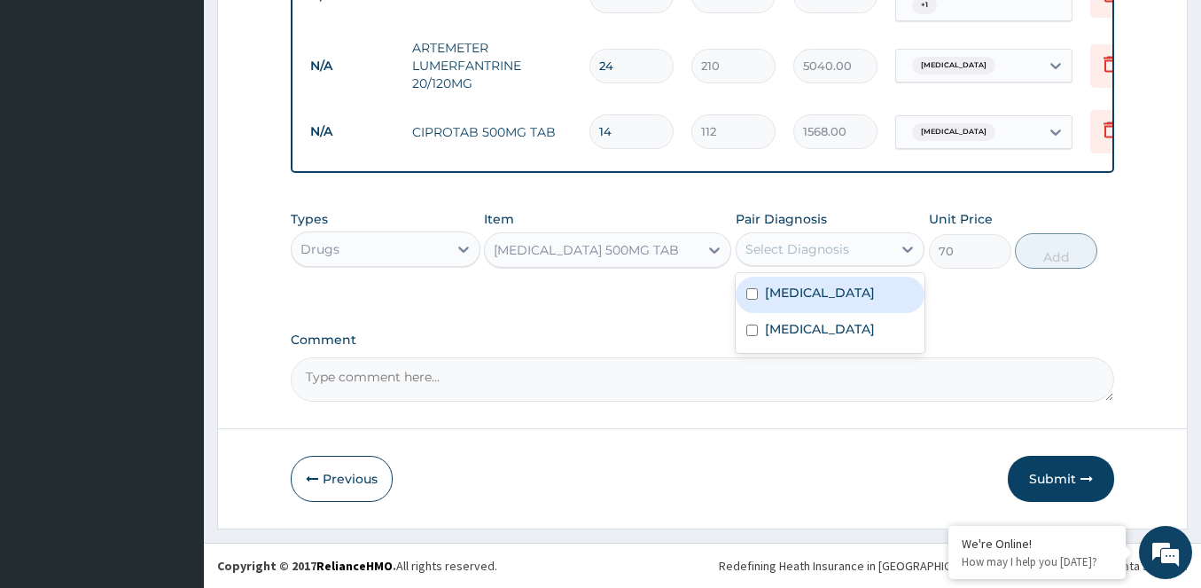
drag, startPoint x: 841, startPoint y: 241, endPoint x: 834, endPoint y: 256, distance: 16.7
click at [839, 244] on div "Select Diagnosis" at bounding box center [797, 249] width 104 height 18
drag, startPoint x: 747, startPoint y: 293, endPoint x: 1004, endPoint y: 284, distance: 257.2
click at [748, 293] on input "checkbox" at bounding box center [752, 294] width 12 height 12
checkbox input "true"
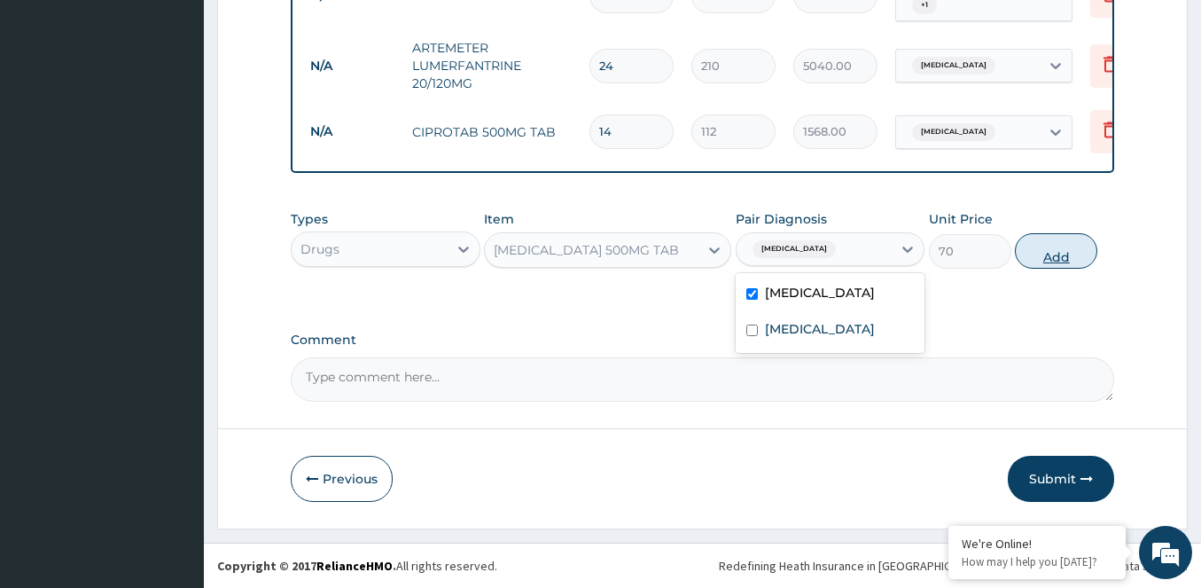
click at [1041, 264] on button "Add" at bounding box center [1056, 250] width 82 height 35
type input "0"
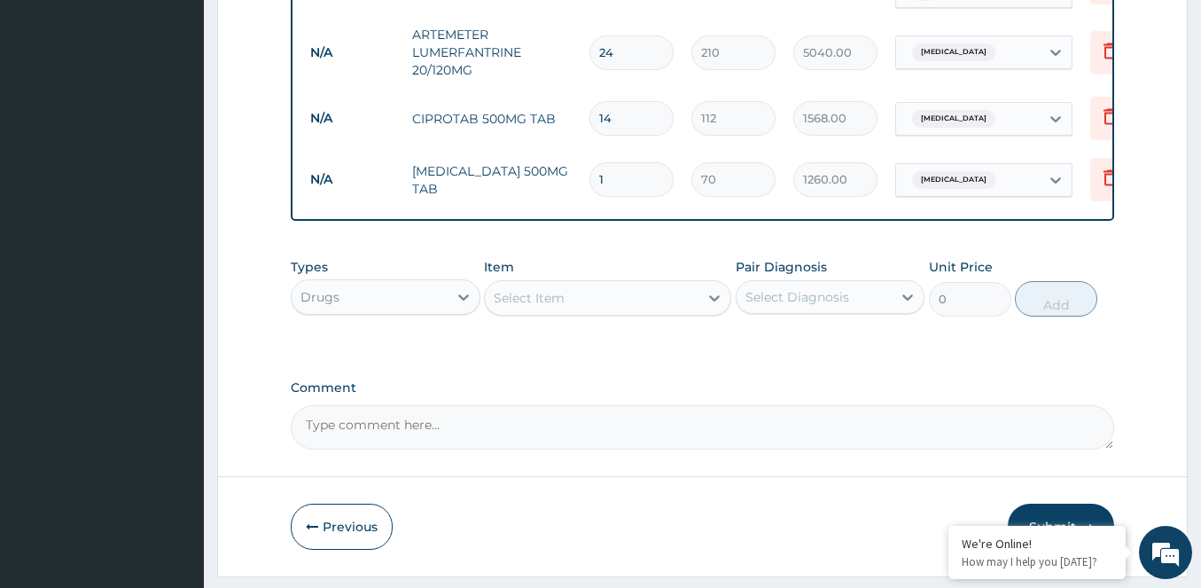
type input "18"
type input "1260.00"
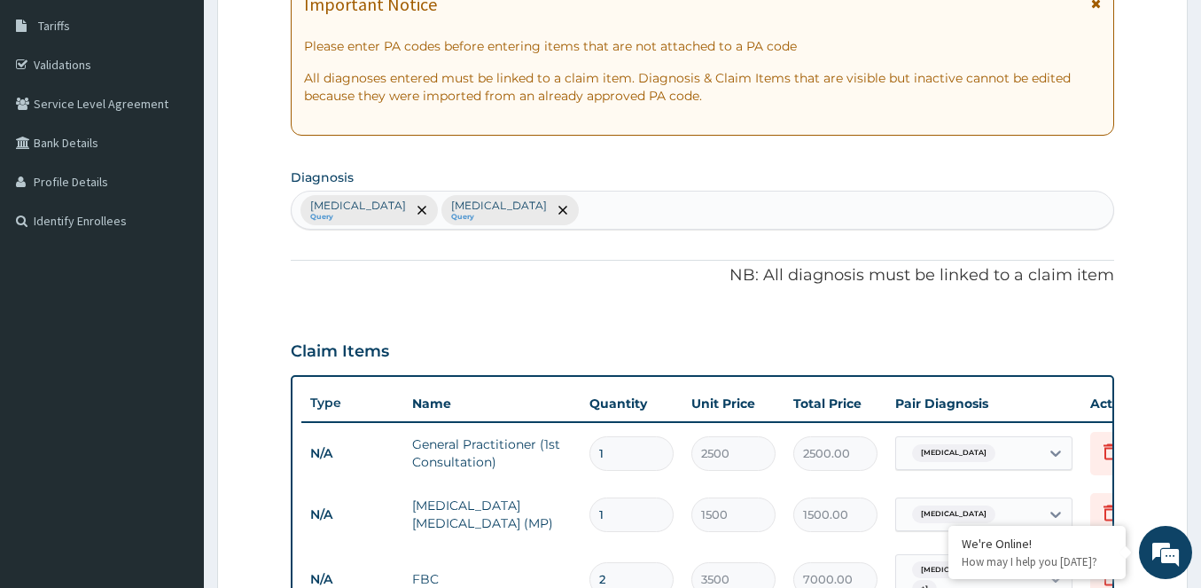
scroll to position [261, 0]
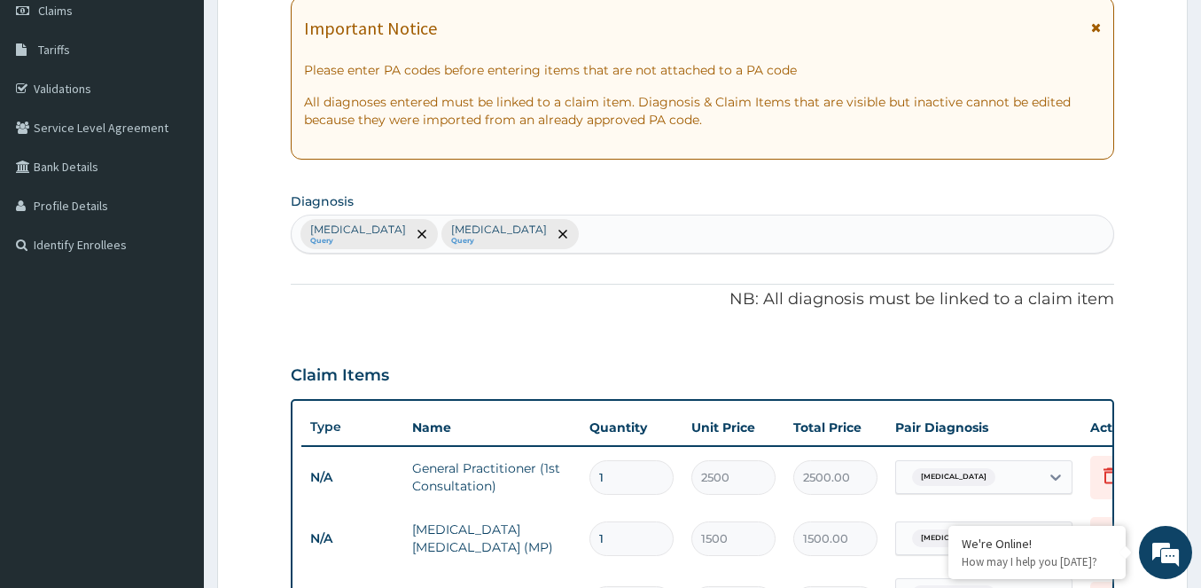
type input "18"
click at [605, 225] on div "Falciparum malaria Query Typhoid fever Query" at bounding box center [703, 233] width 822 height 37
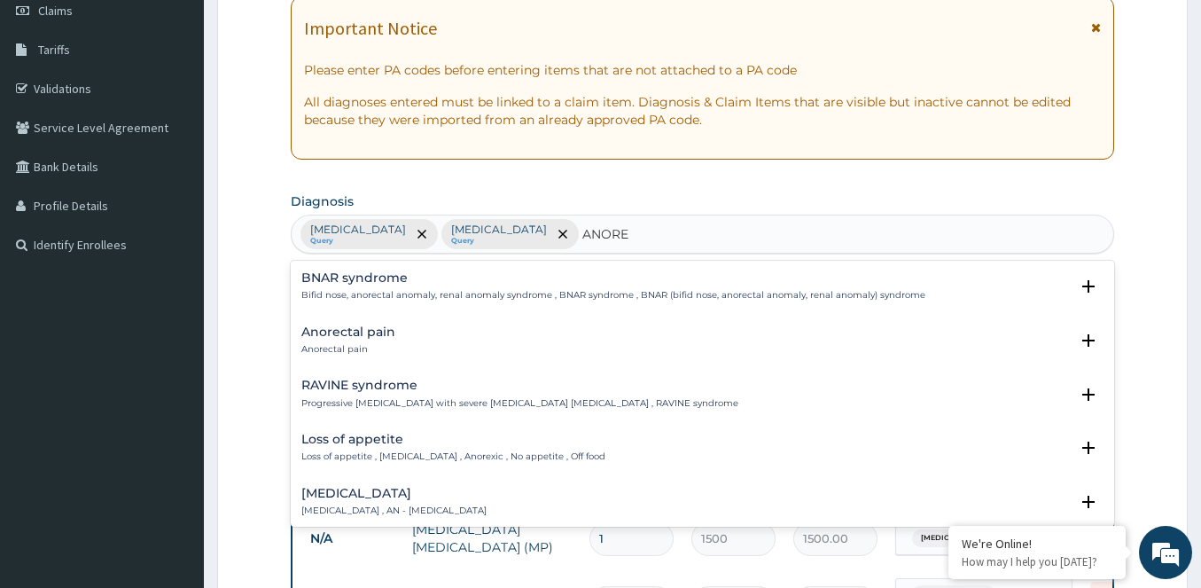
type input "ANOREX"
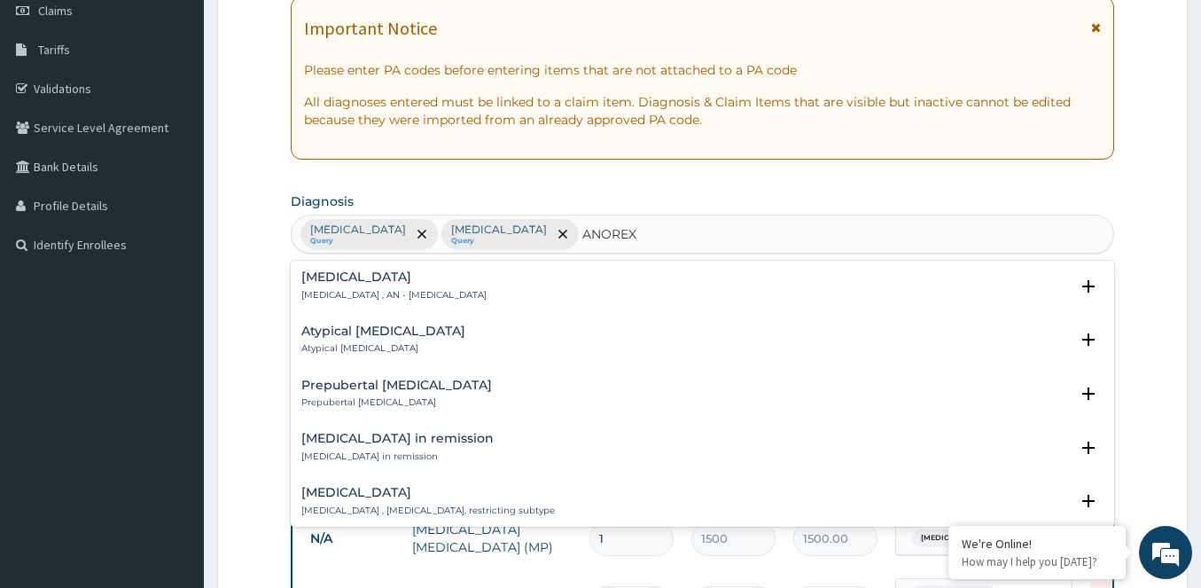
scroll to position [0, 0]
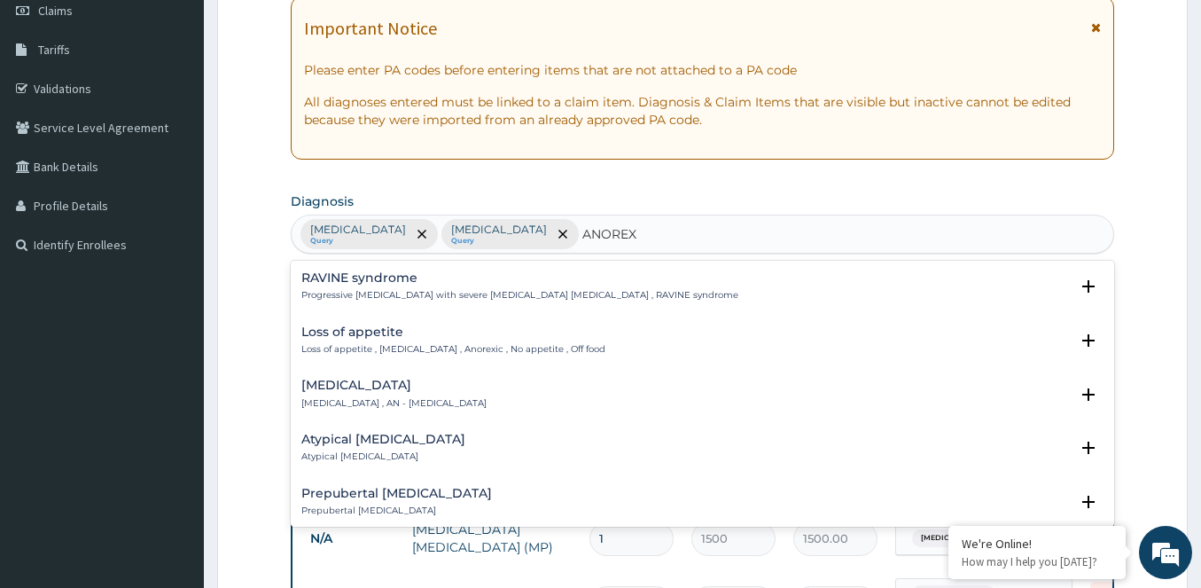
click at [351, 340] on div "Loss of appetite Loss of appetite , Anorexia , Anorexic , No appetite , Off food" at bounding box center [453, 340] width 304 height 31
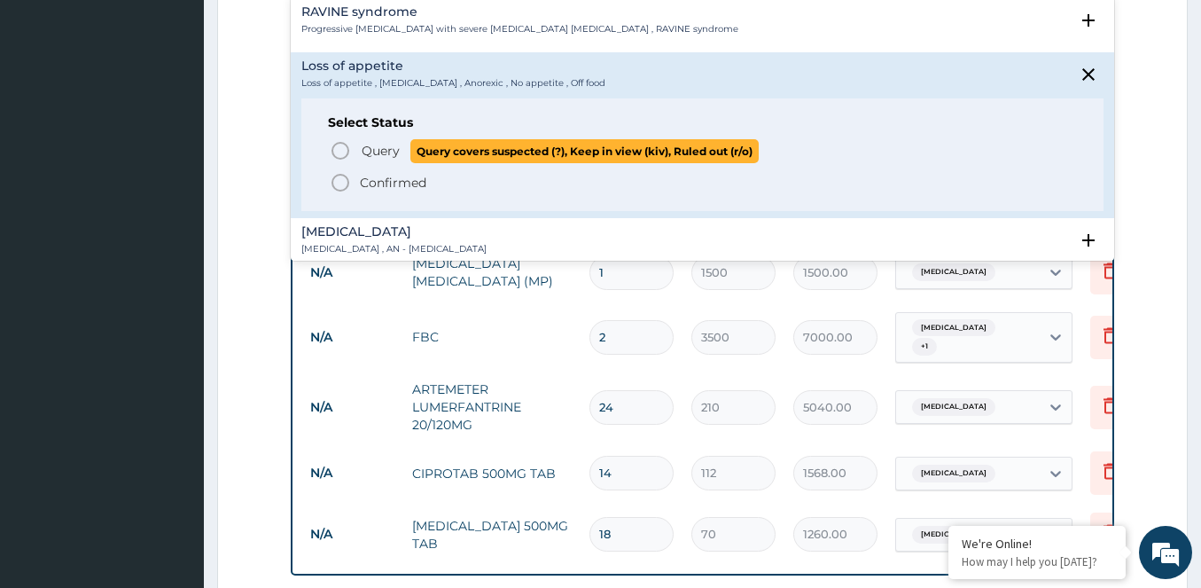
click at [334, 151] on icon "status option query" at bounding box center [340, 150] width 21 height 21
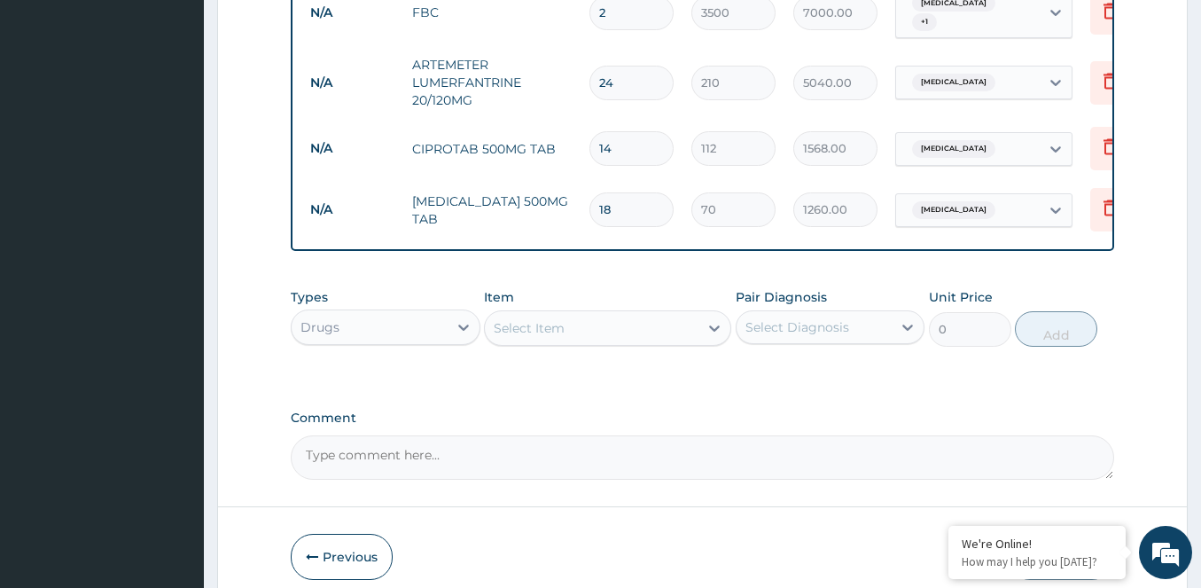
scroll to position [881, 0]
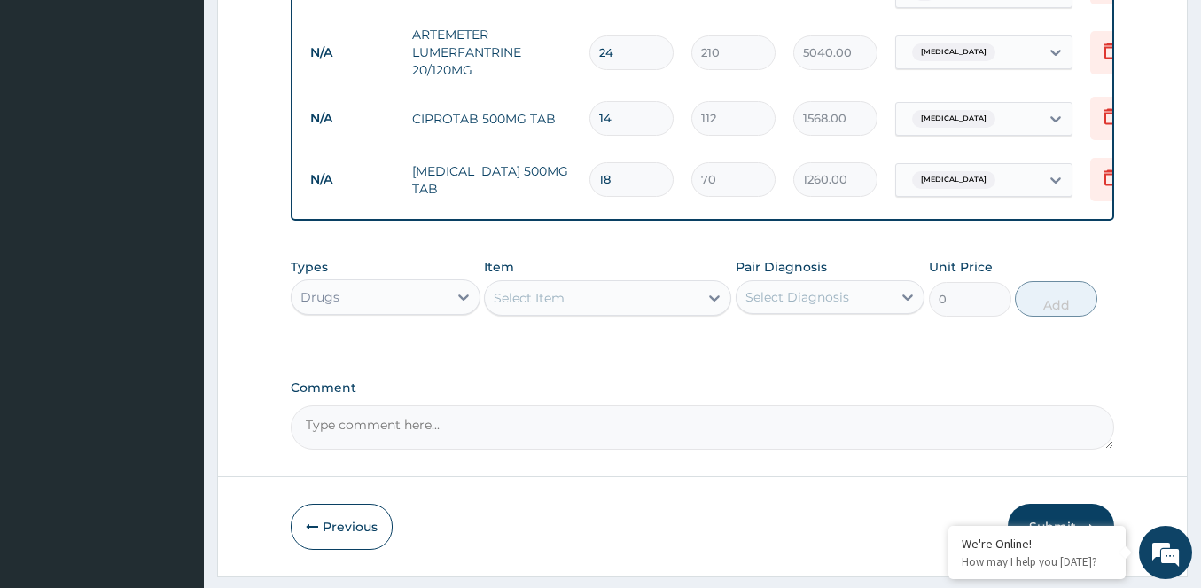
click at [557, 307] on div "Select Item" at bounding box center [529, 298] width 71 height 18
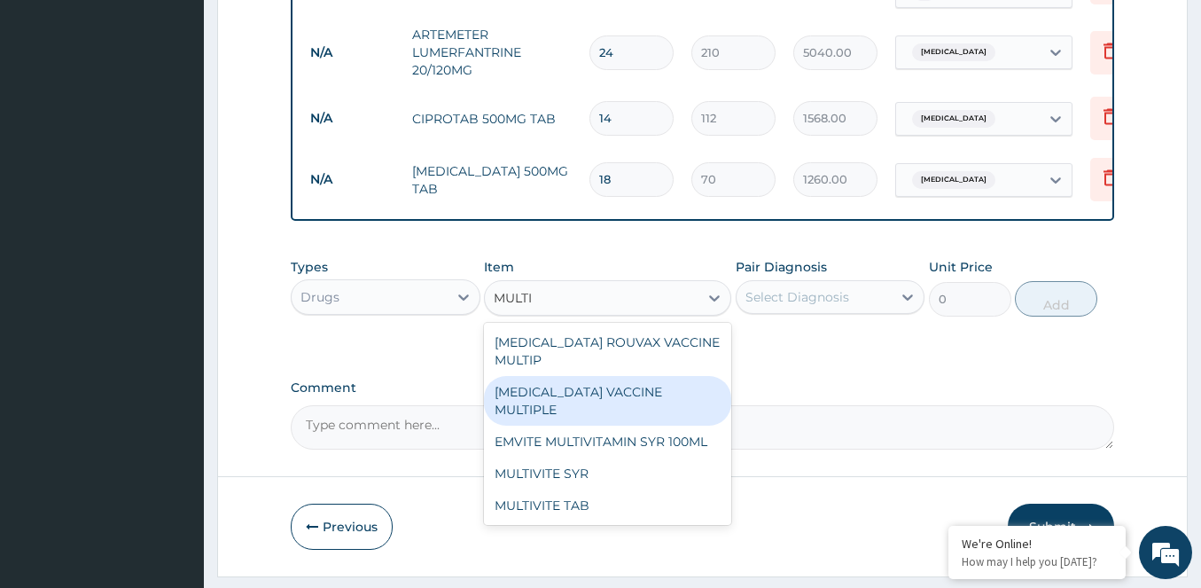
type input "MULTIV"
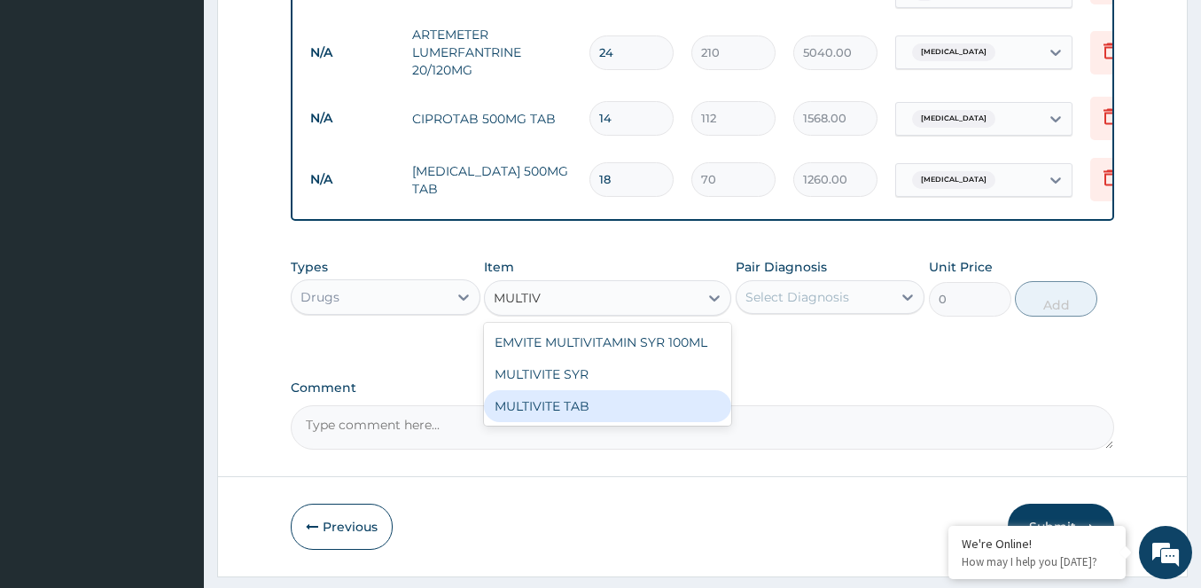
click at [521, 415] on div "MULTIVITE TAB" at bounding box center [607, 406] width 247 height 32
type input "420"
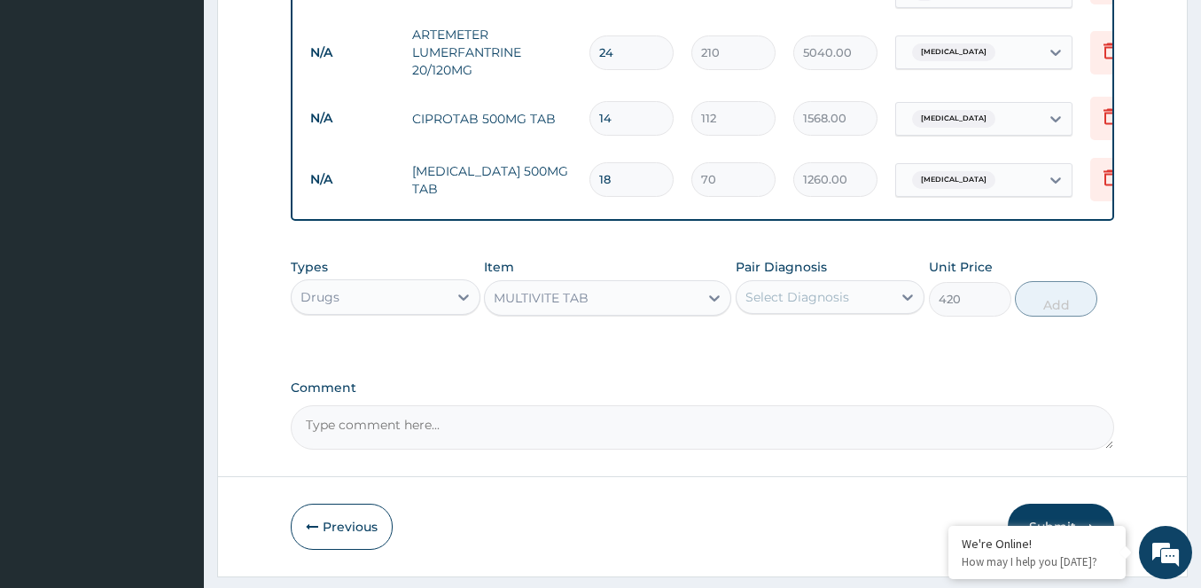
click at [805, 306] on div "Select Diagnosis" at bounding box center [797, 297] width 104 height 18
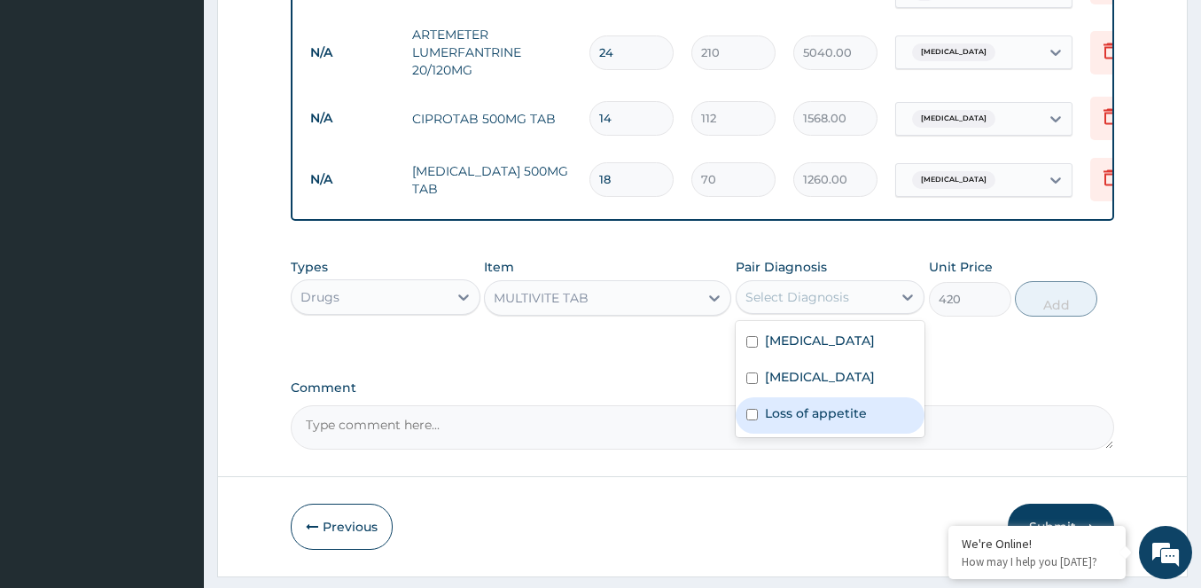
drag, startPoint x: 749, startPoint y: 426, endPoint x: 869, endPoint y: 370, distance: 132.0
click at [752, 420] on input "checkbox" at bounding box center [752, 415] width 12 height 12
checkbox input "true"
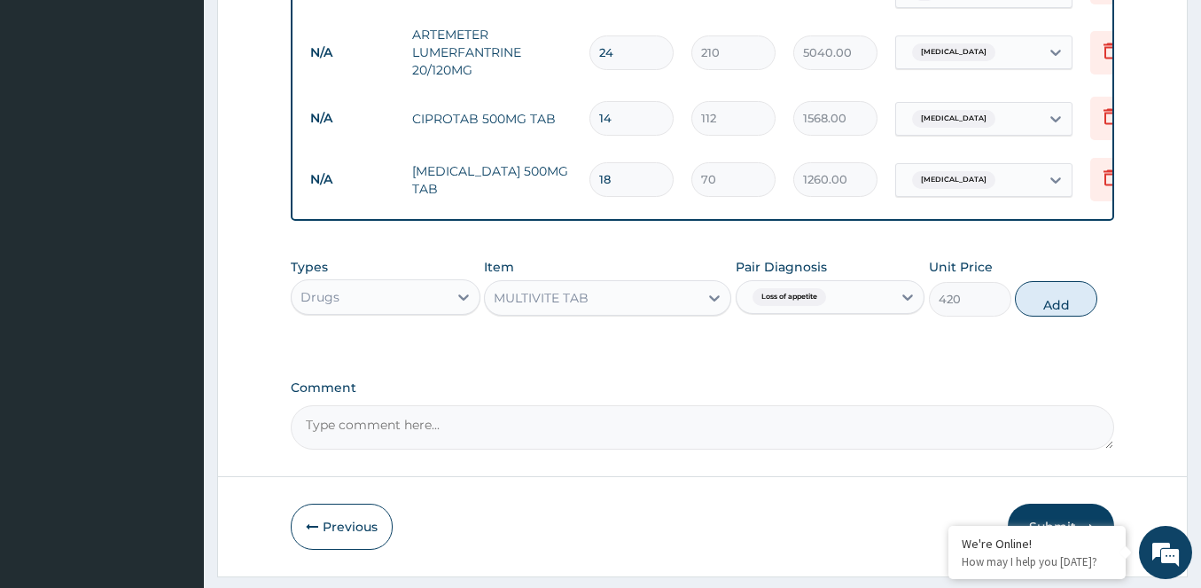
drag, startPoint x: 1067, startPoint y: 318, endPoint x: 1023, endPoint y: 318, distance: 44.3
click at [1065, 316] on button "Add" at bounding box center [1056, 298] width 82 height 35
type input "0"
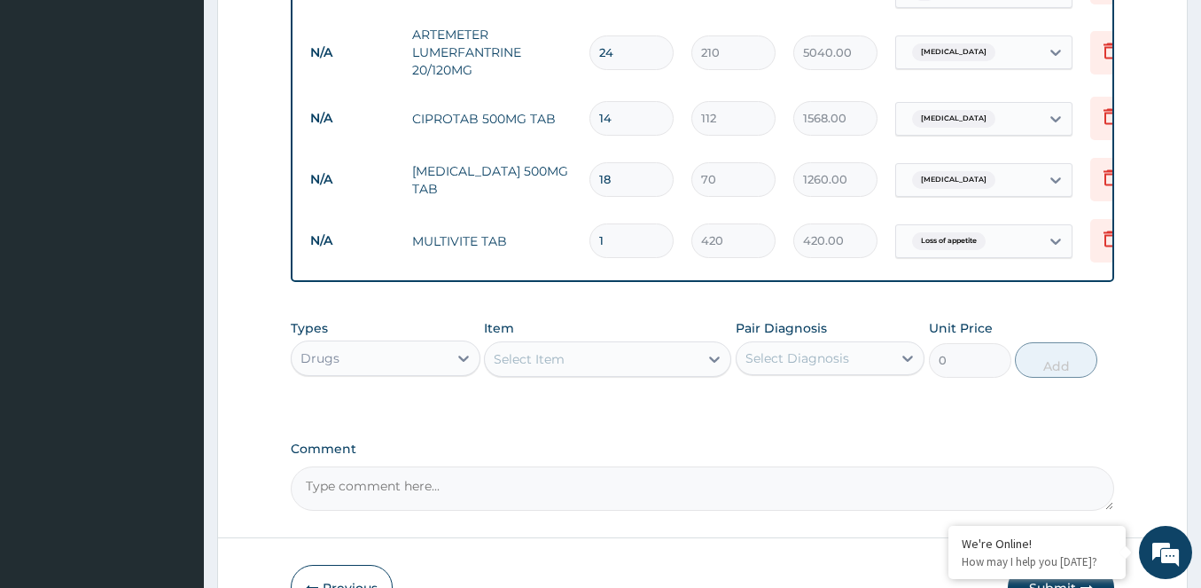
type input "10"
type input "4200.00"
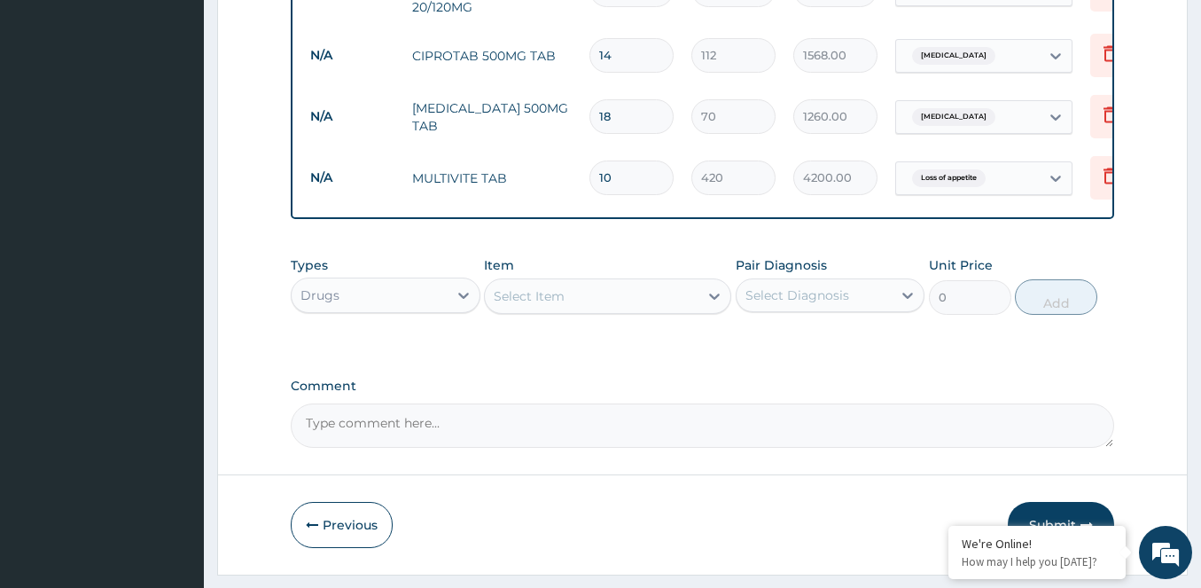
scroll to position [1003, 0]
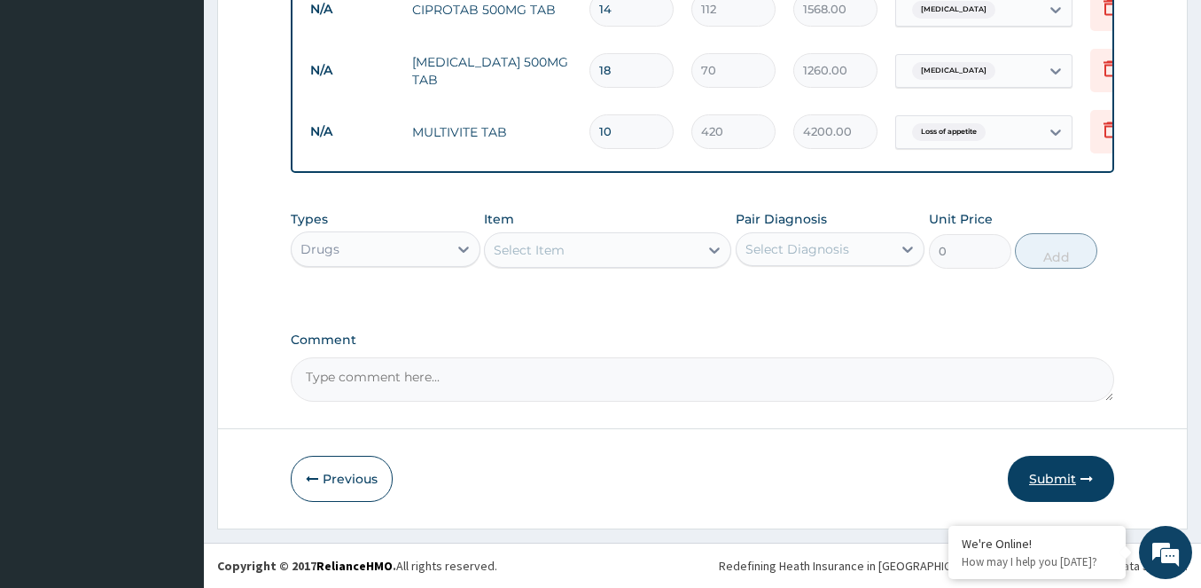
type input "10"
click at [1069, 473] on button "Submit" at bounding box center [1061, 479] width 106 height 46
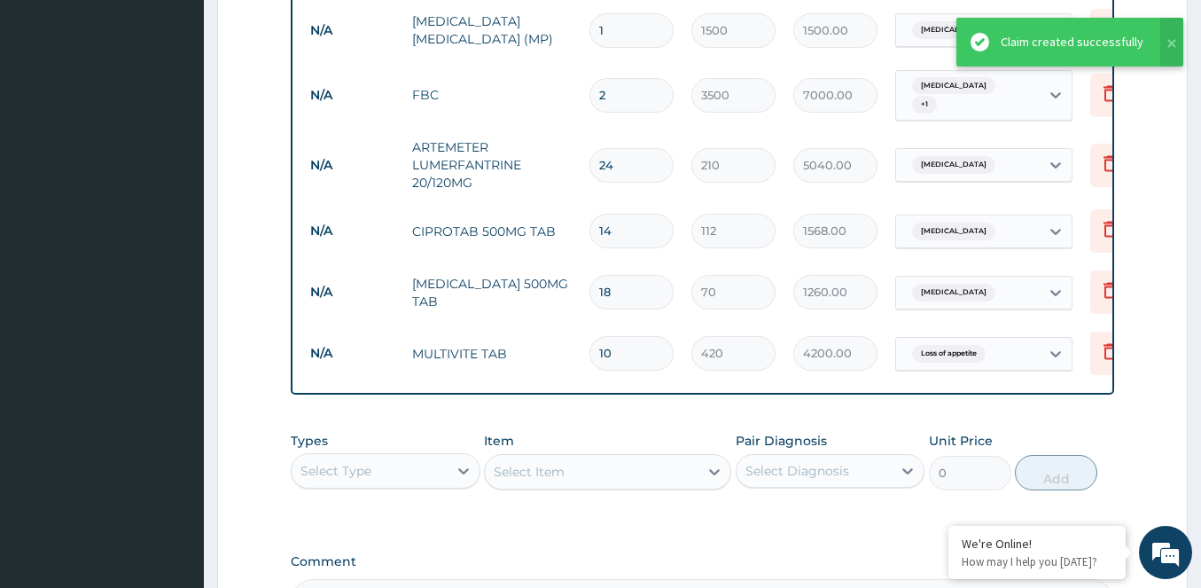
scroll to position [737, 0]
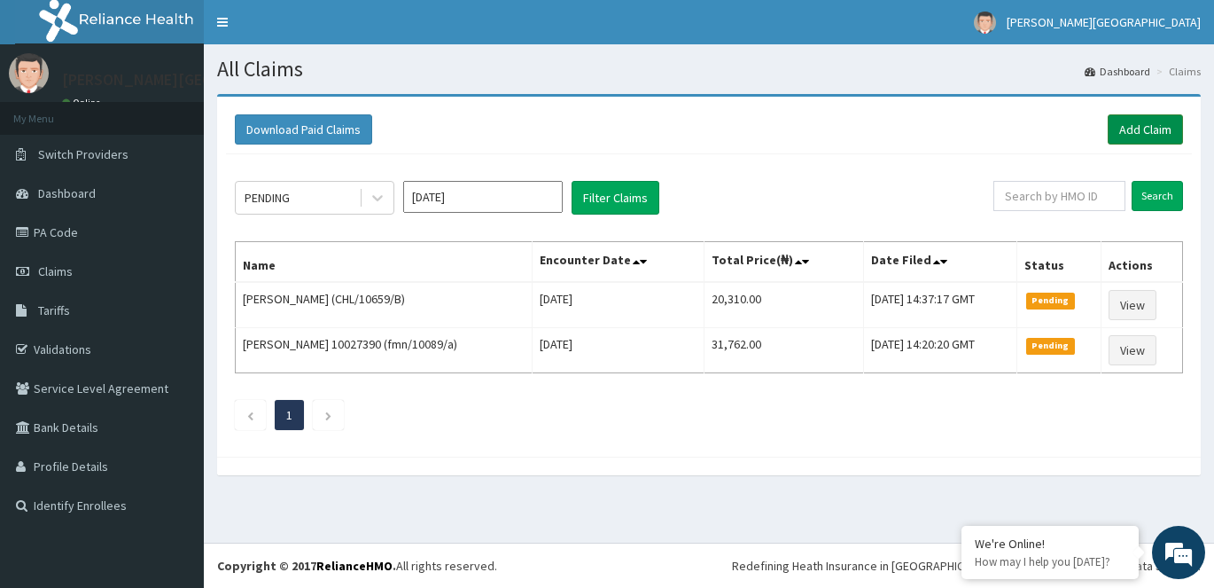
click at [1112, 127] on link "Add Claim" at bounding box center [1145, 129] width 75 height 30
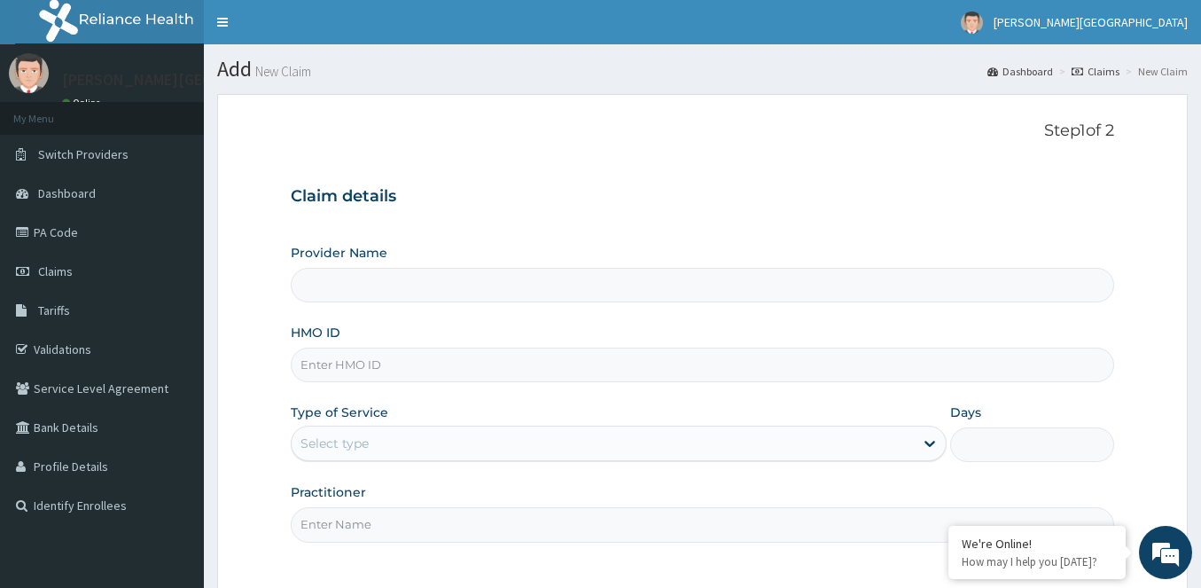
scroll to position [161, 0]
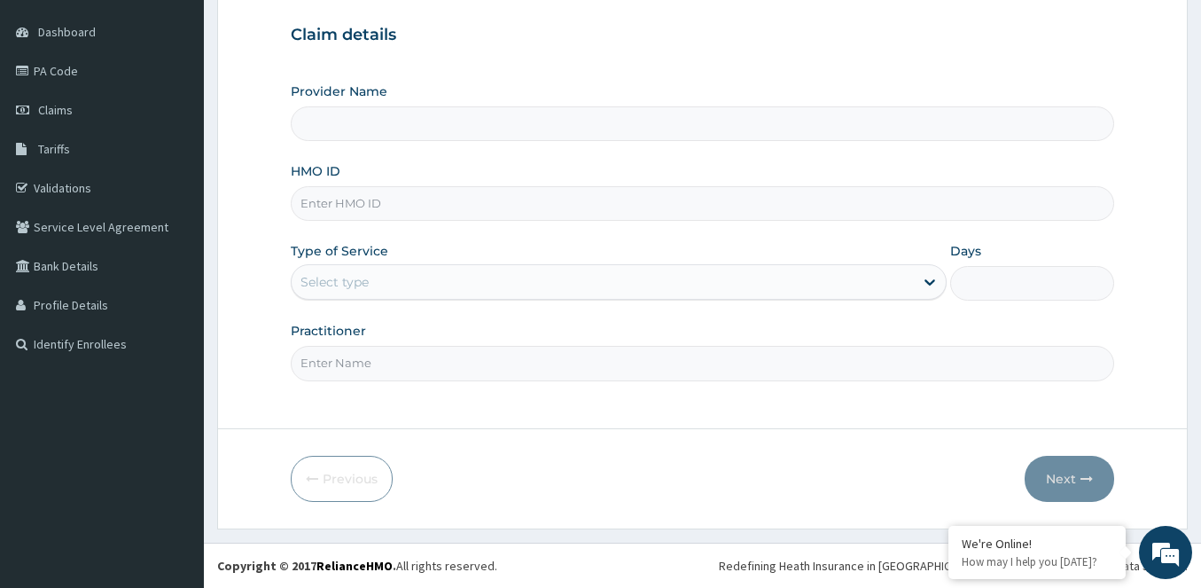
click at [365, 202] on input "HMO ID" at bounding box center [702, 203] width 823 height 35
type input "GT"
type input "[PERSON_NAME][GEOGRAPHIC_DATA]"
type input "GTC/10314/E"
drag, startPoint x: 395, startPoint y: 282, endPoint x: 378, endPoint y: 291, distance: 19.0
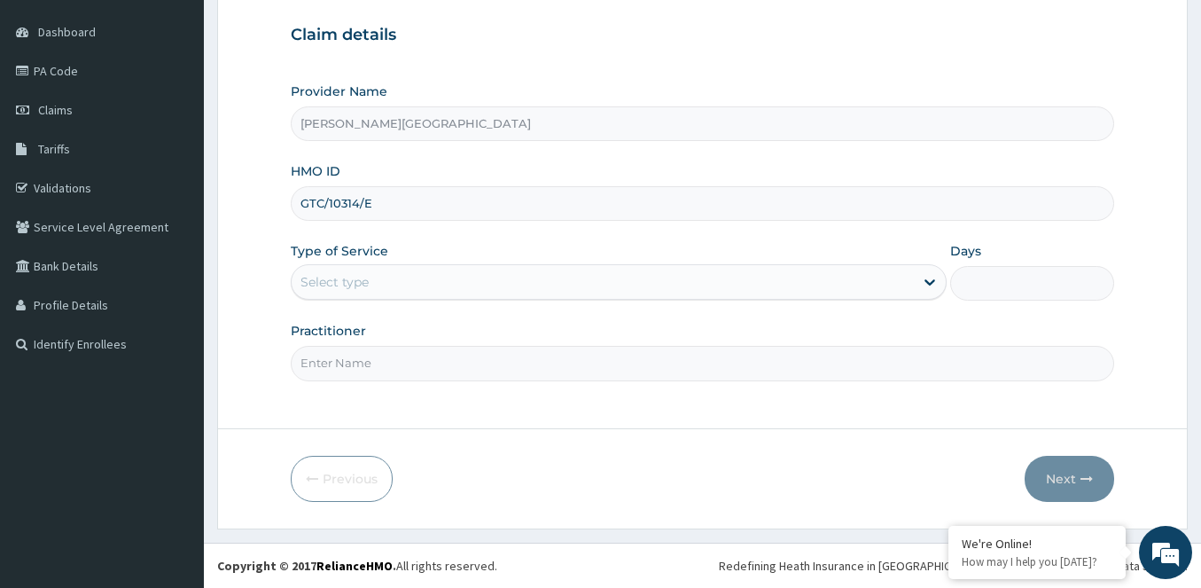
click at [394, 282] on div "Select type" at bounding box center [603, 282] width 622 height 28
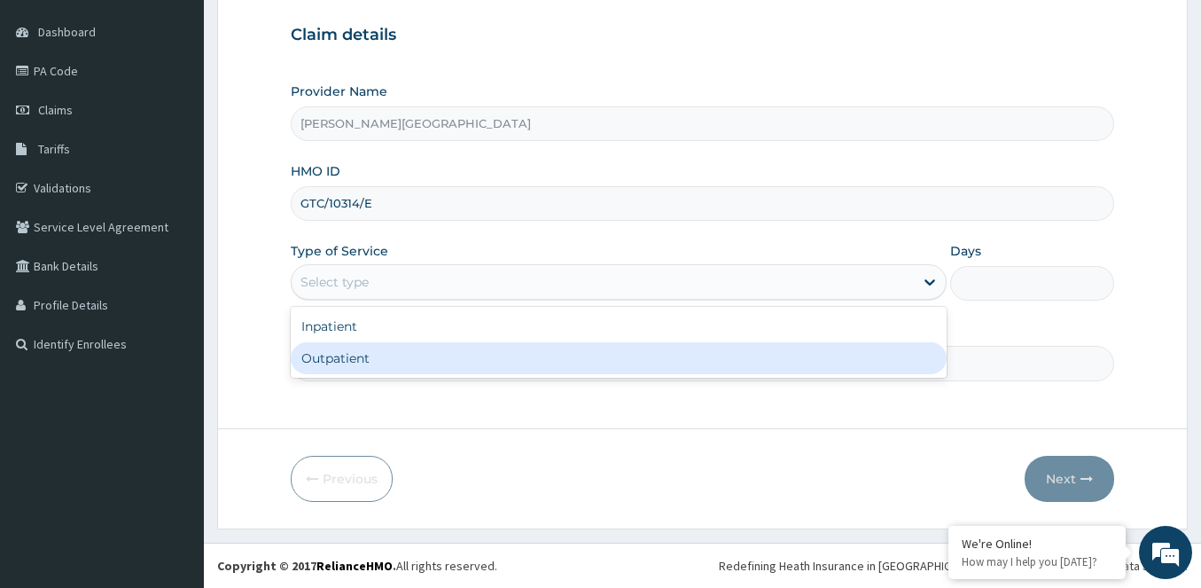
drag, startPoint x: 326, startPoint y: 358, endPoint x: 408, endPoint y: 334, distance: 85.0
click at [326, 357] on div "Outpatient" at bounding box center [619, 358] width 656 height 32
type input "1"
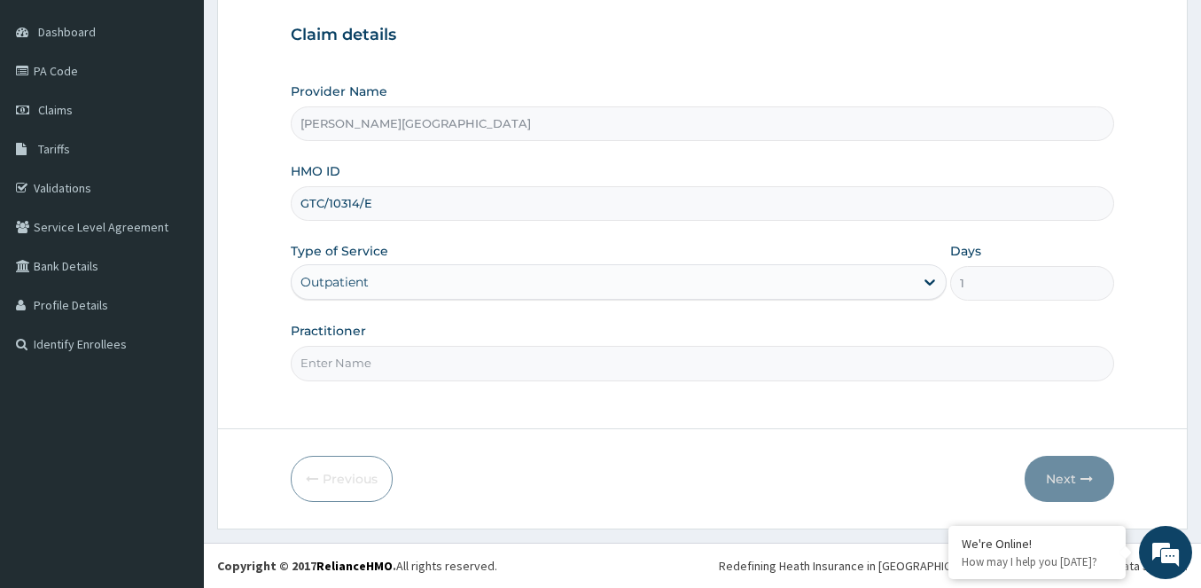
drag, startPoint x: 369, startPoint y: 391, endPoint x: 370, endPoint y: 378, distance: 13.4
click at [369, 389] on div "Step 1 of 2 Claim details Provider Name [PERSON_NAME] FOUNDATION HOSPITAL HMO I…" at bounding box center [702, 180] width 823 height 440
drag, startPoint x: 375, startPoint y: 362, endPoint x: 369, endPoint y: 373, distance: 13.1
click at [375, 362] on input "Practitioner" at bounding box center [702, 363] width 823 height 35
type input "DR [PERSON_NAME]"
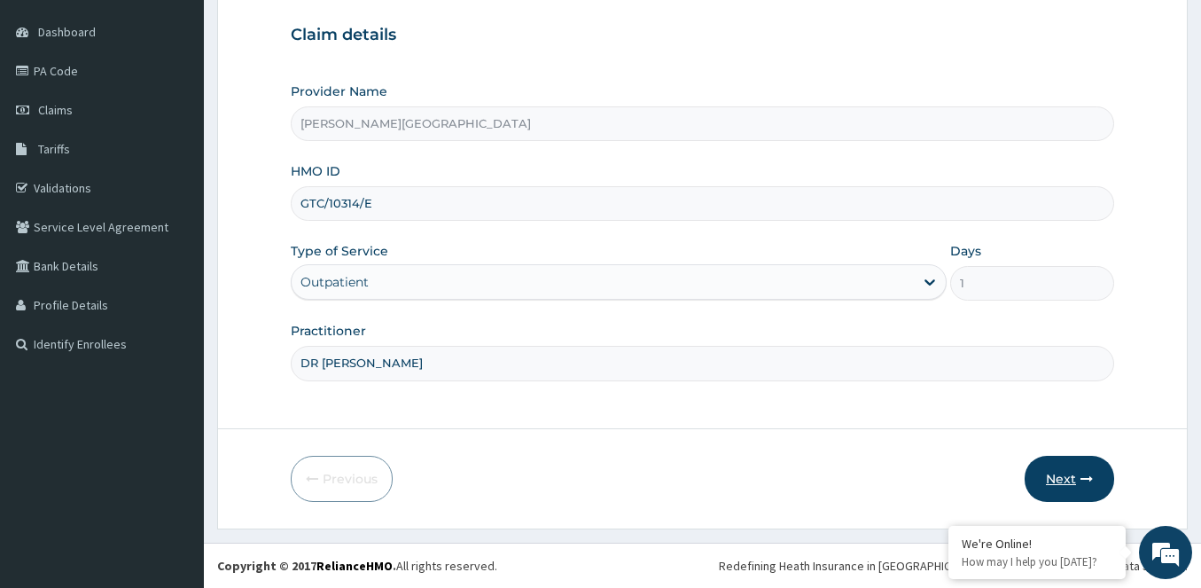
click at [1071, 471] on button "Next" at bounding box center [1070, 479] width 90 height 46
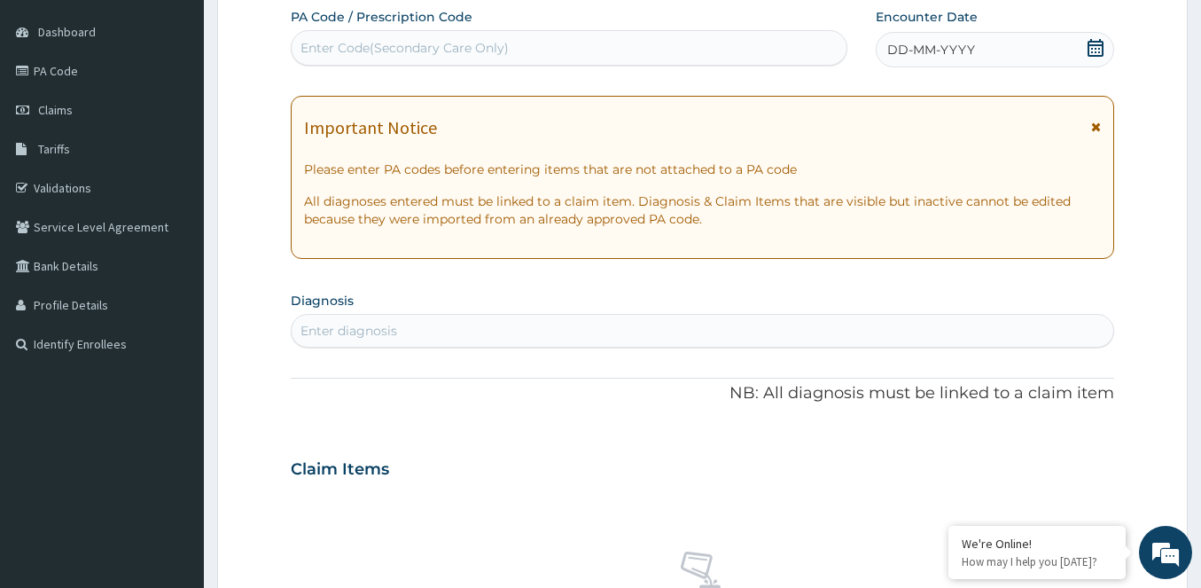
click at [1091, 46] on icon at bounding box center [1096, 48] width 18 height 18
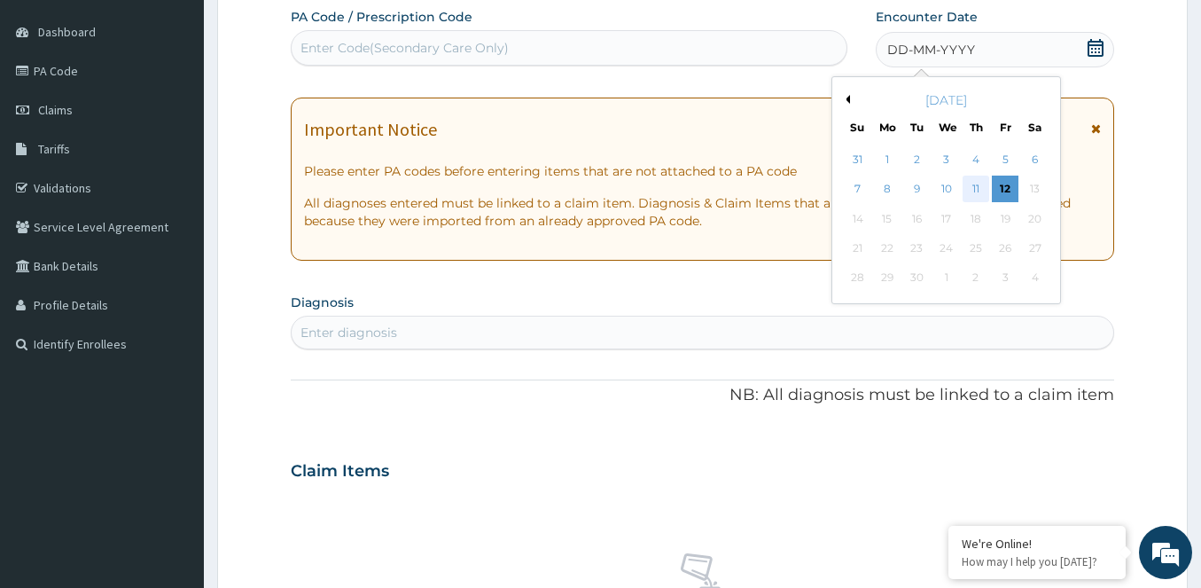
click at [969, 185] on div "11" at bounding box center [975, 189] width 27 height 27
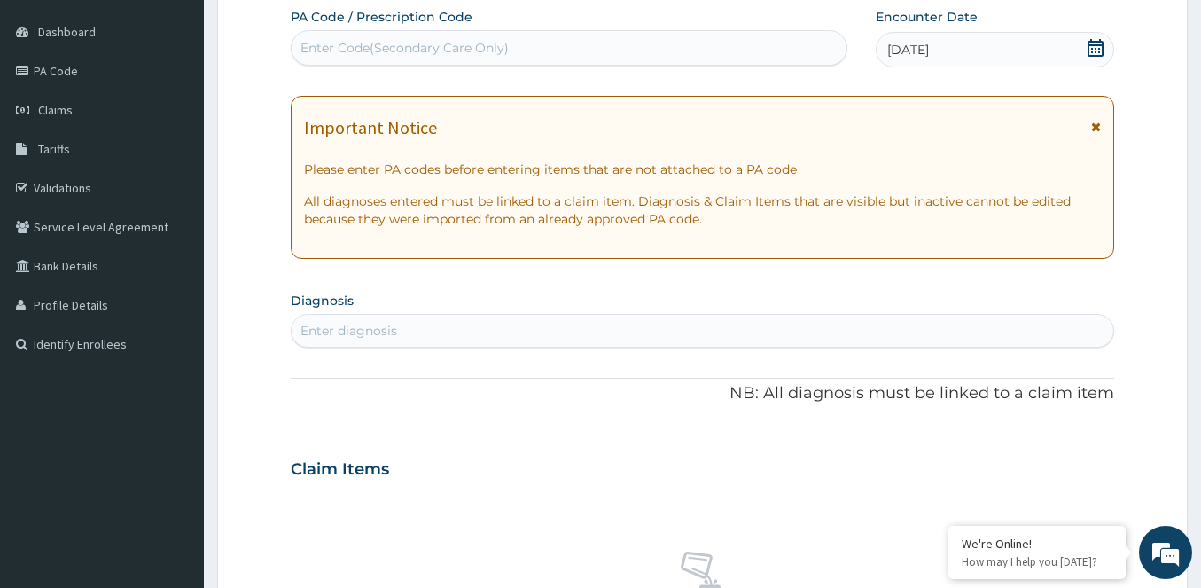
click at [394, 316] on div "Enter diagnosis" at bounding box center [703, 330] width 822 height 28
type input "C"
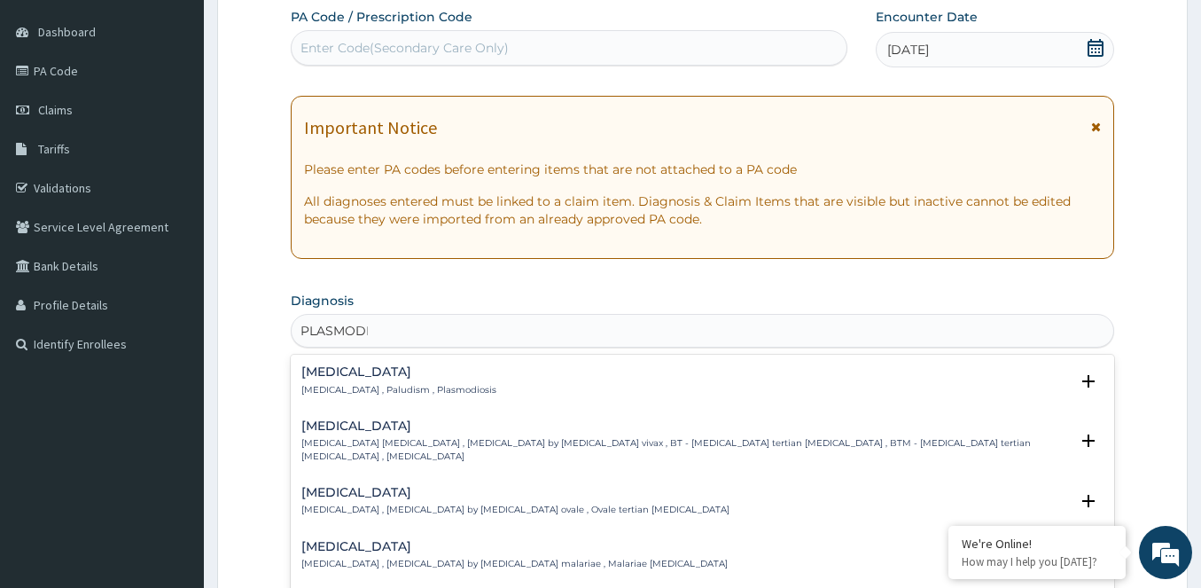
type input "PLASMODIU"
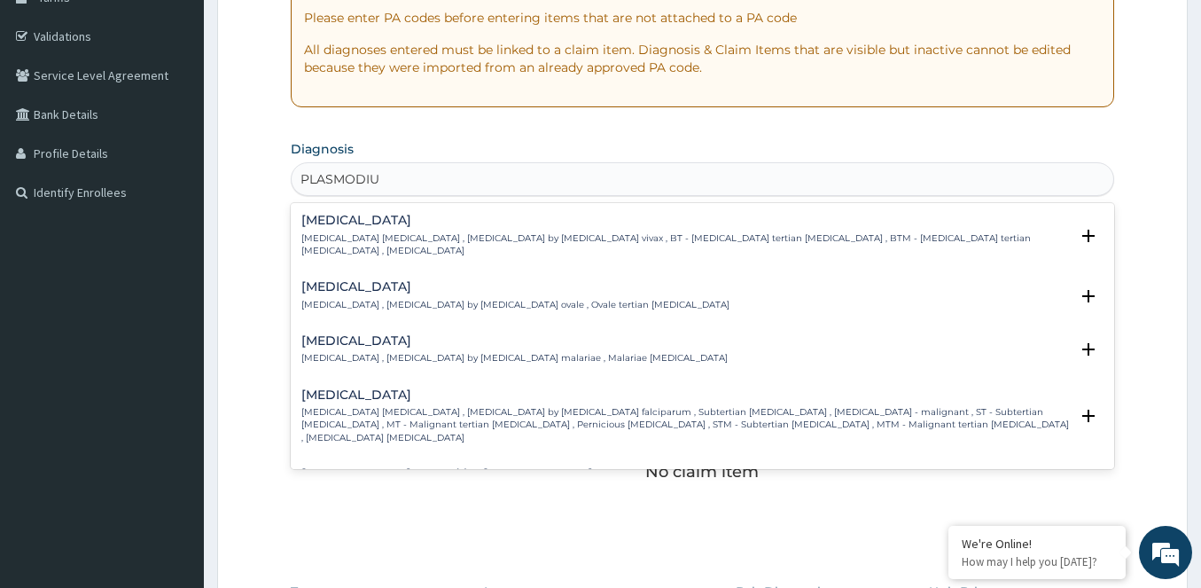
scroll to position [427, 0]
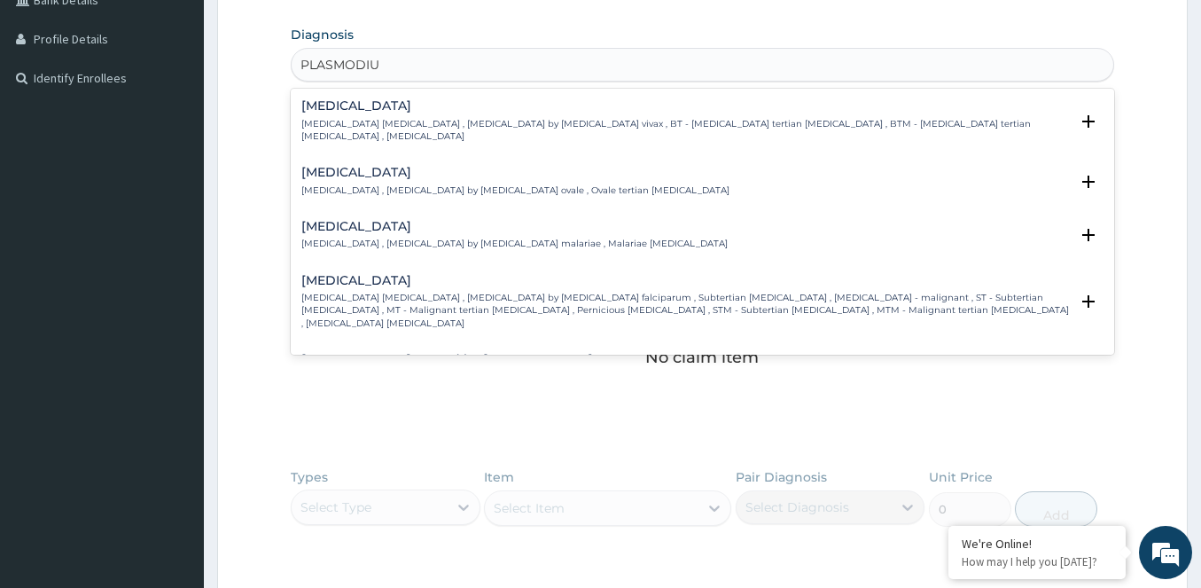
click at [378, 274] on h4 "[MEDICAL_DATA]" at bounding box center [684, 280] width 767 height 13
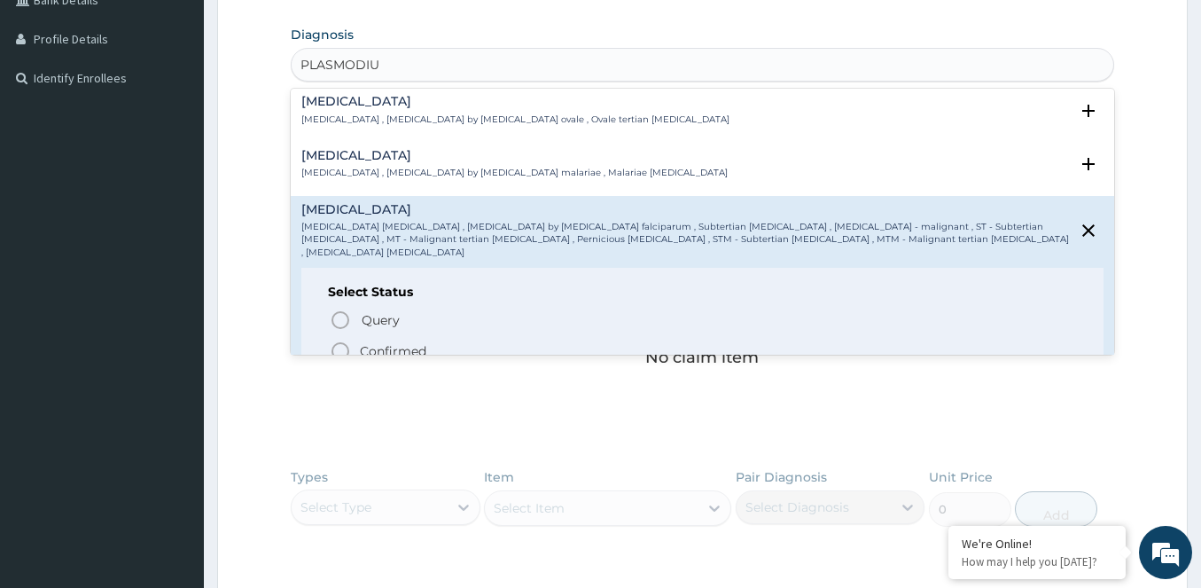
scroll to position [177, 0]
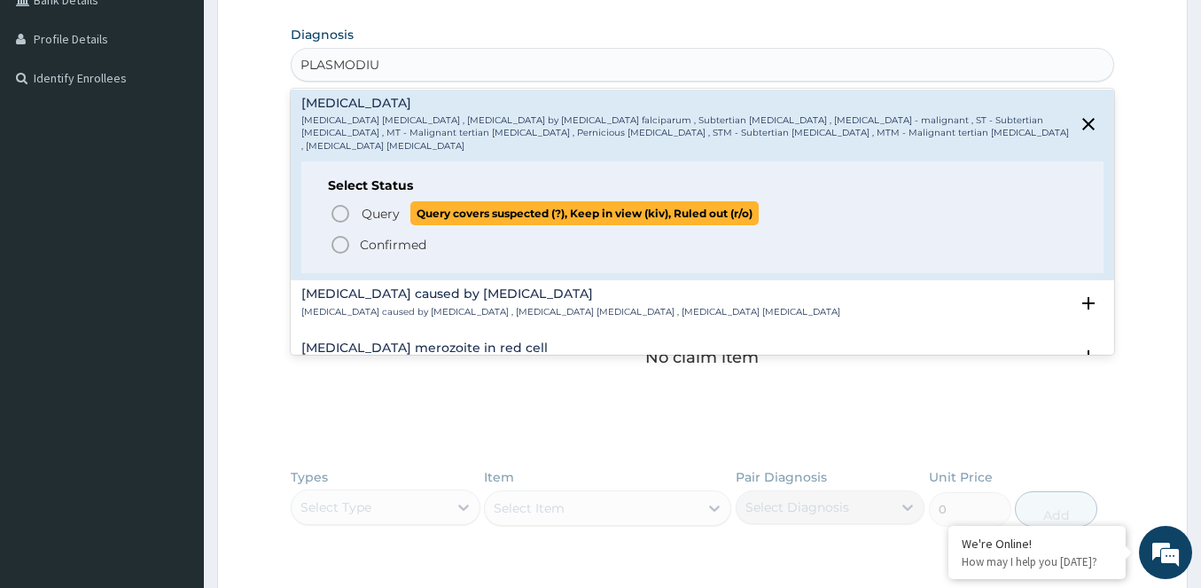
click at [341, 203] on icon "status option query" at bounding box center [340, 213] width 21 height 21
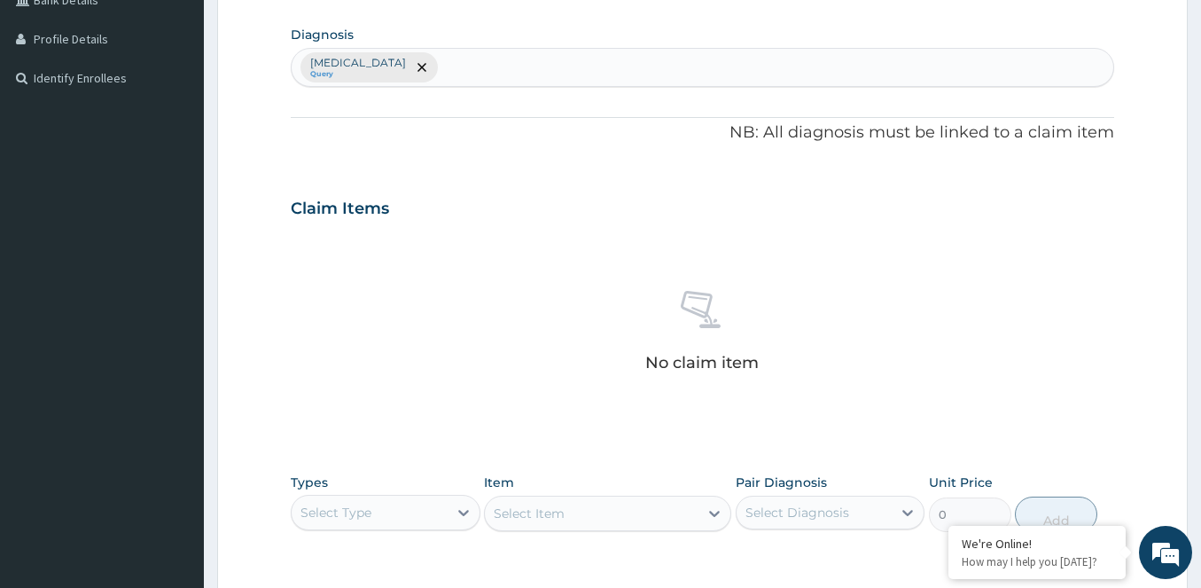
scroll to position [339, 0]
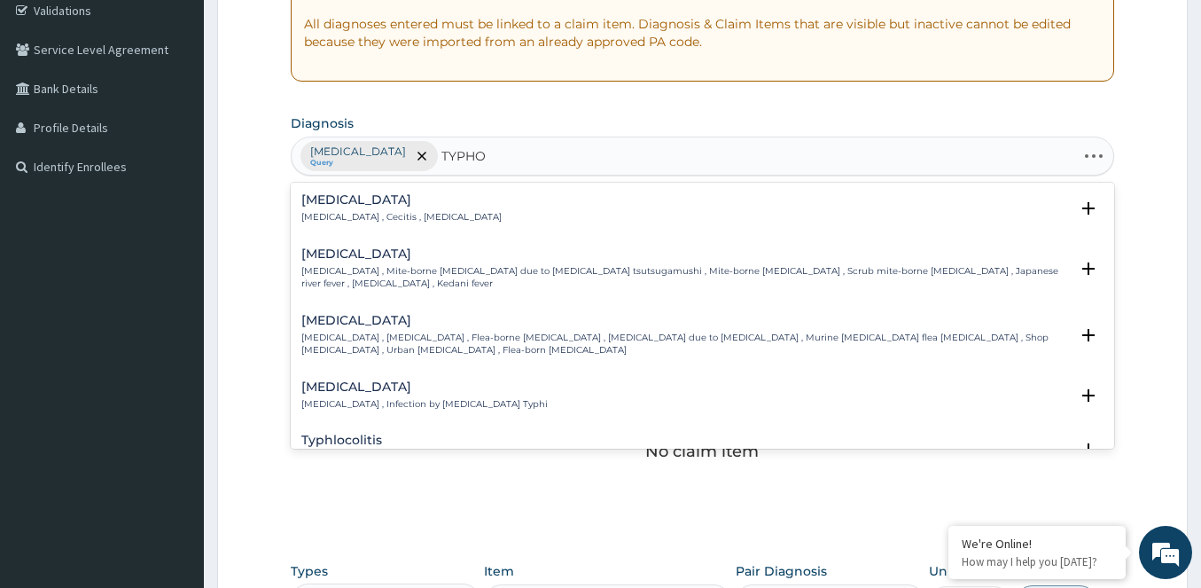
type input "TYPHOI"
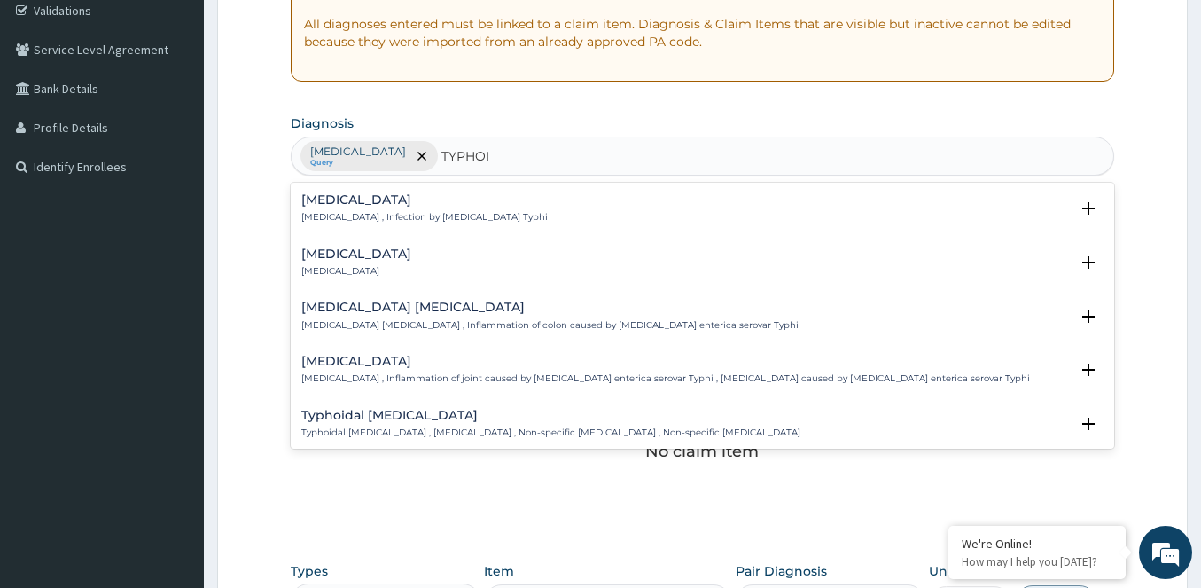
click at [376, 198] on h4 "[MEDICAL_DATA]" at bounding box center [424, 199] width 246 height 13
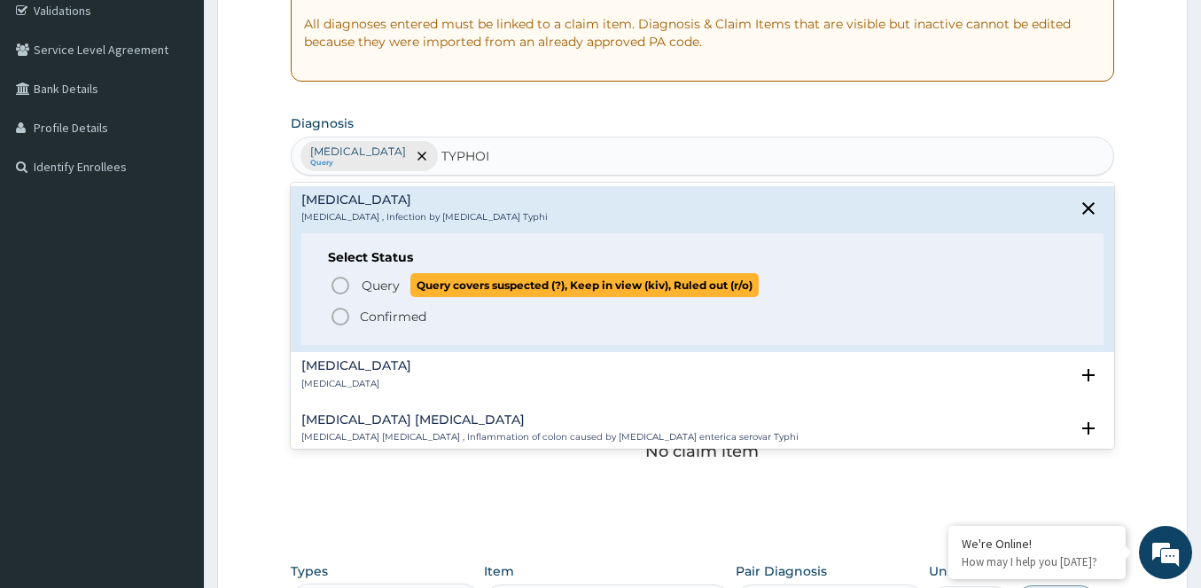
click at [334, 277] on icon "status option query" at bounding box center [340, 285] width 21 height 21
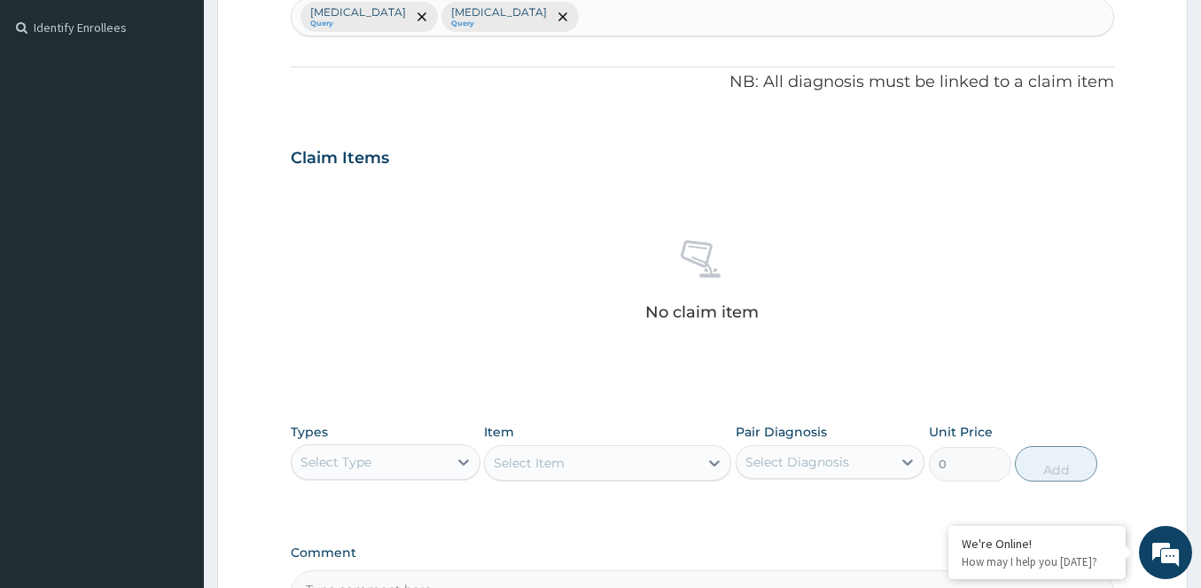
scroll to position [690, 0]
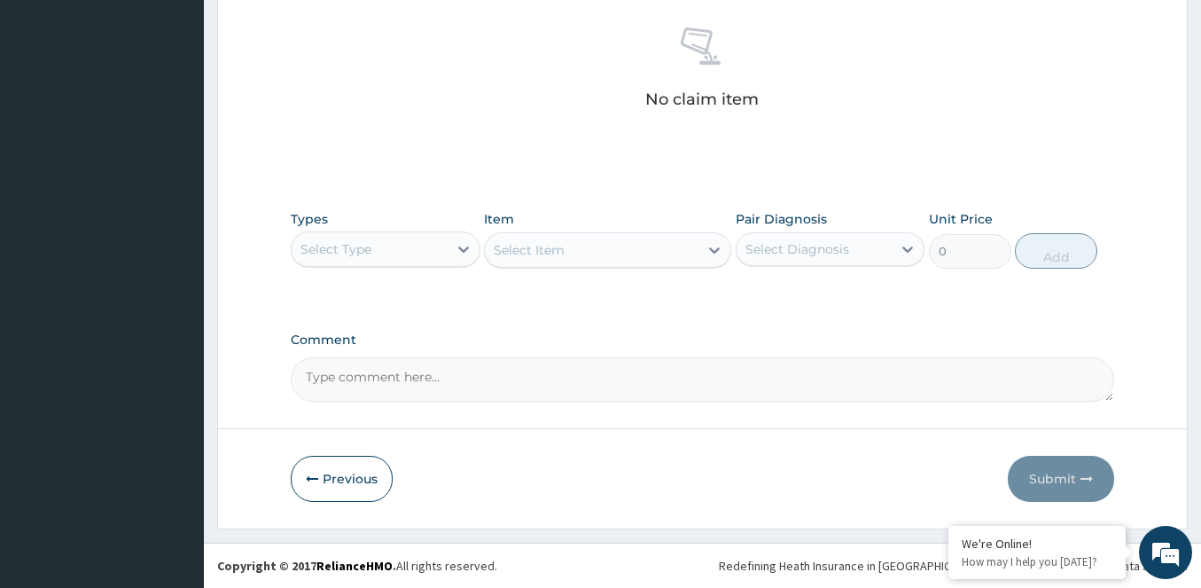
click at [419, 248] on div "Select Type" at bounding box center [370, 249] width 156 height 28
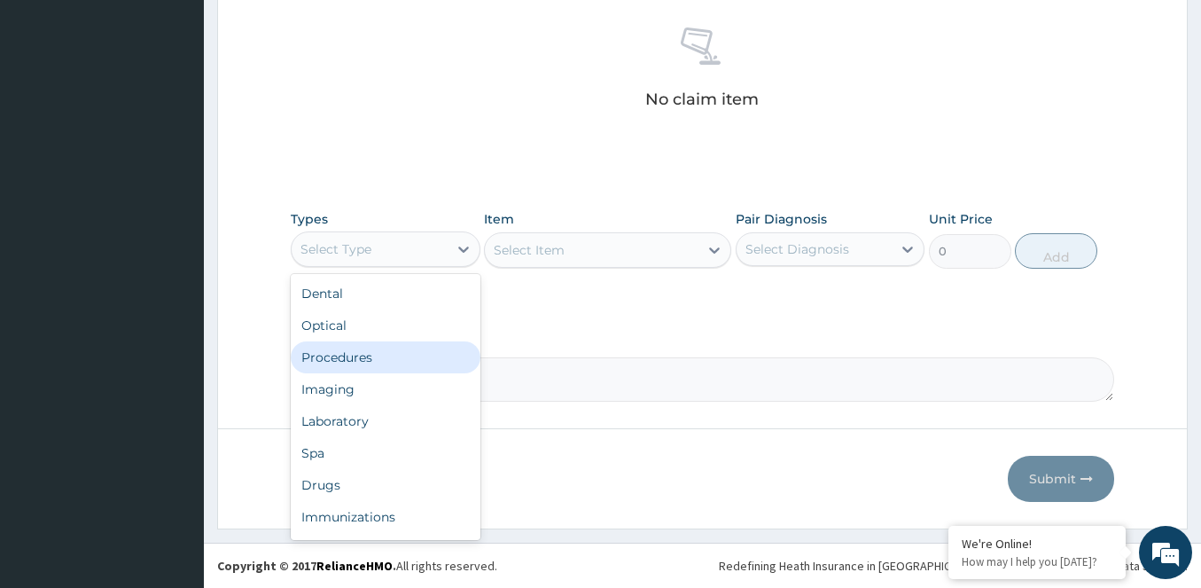
click at [345, 354] on div "Procedures" at bounding box center [386, 357] width 190 height 32
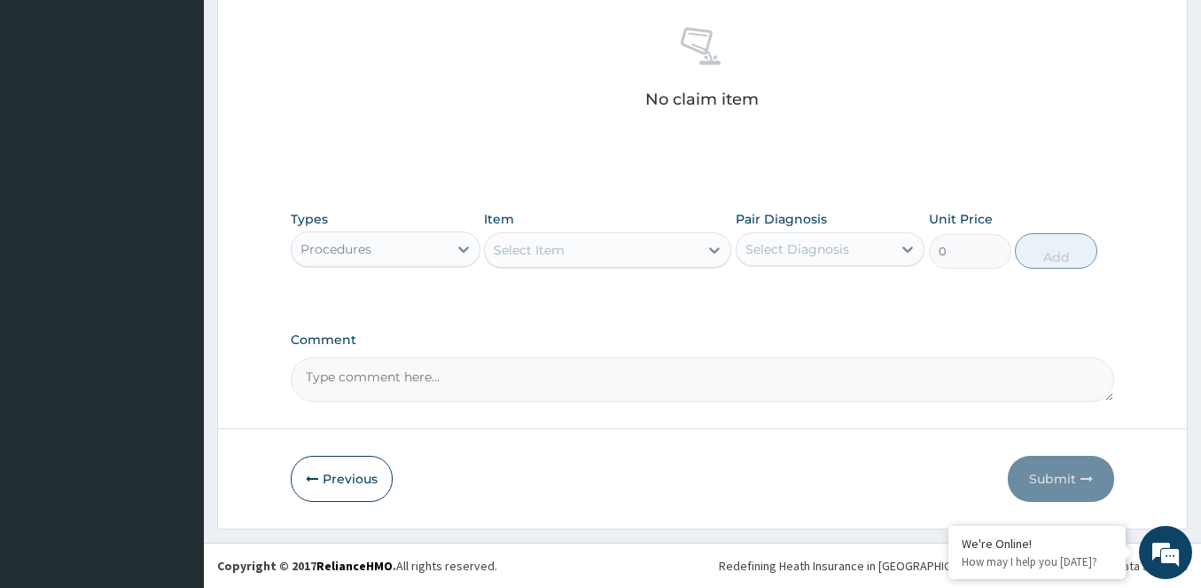
click at [597, 232] on div "Select Item" at bounding box center [607, 249] width 247 height 35
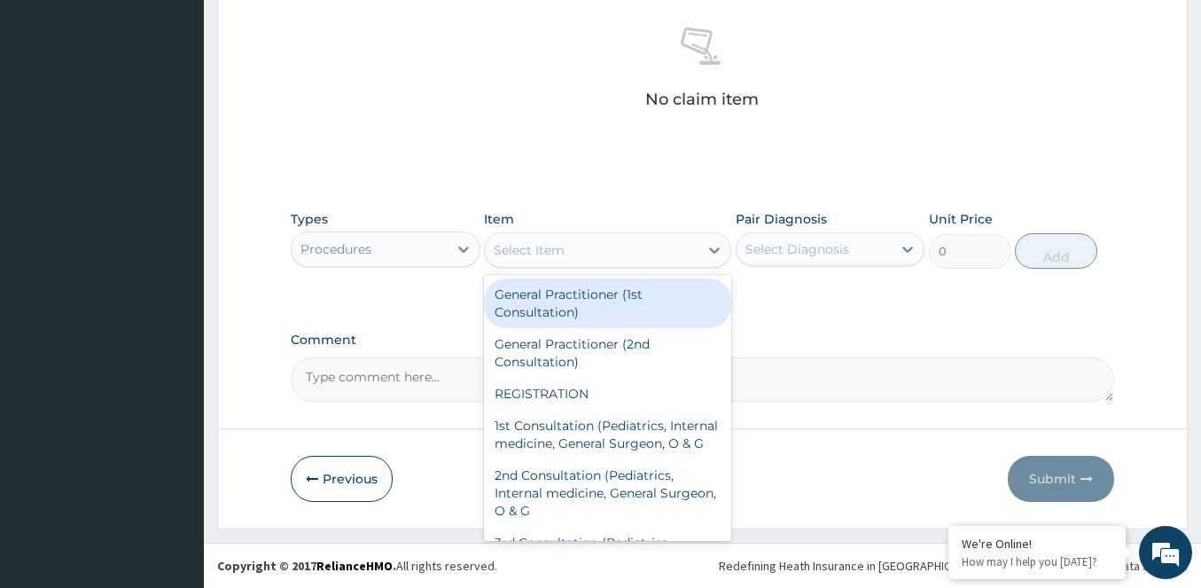
click at [547, 292] on div "General Practitioner (1st Consultation)" at bounding box center [607, 303] width 247 height 50
type input "2500"
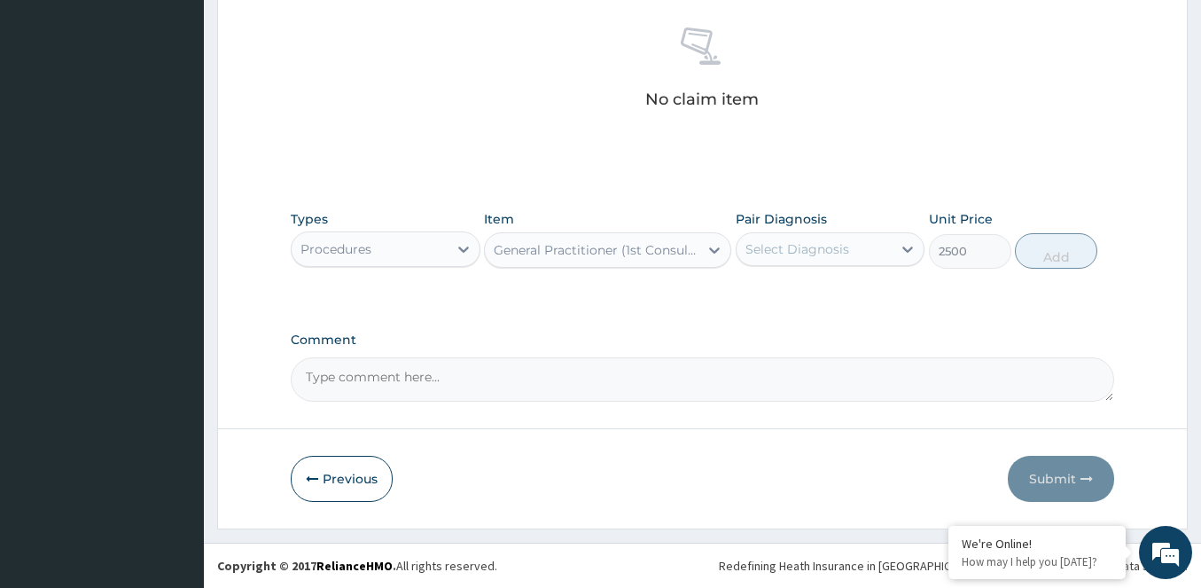
click at [866, 242] on div "Select Diagnosis" at bounding box center [814, 249] width 156 height 28
drag, startPoint x: 768, startPoint y: 302, endPoint x: 986, endPoint y: 271, distance: 220.2
click at [805, 298] on div "[MEDICAL_DATA]" at bounding box center [831, 295] width 190 height 36
checkbox input "true"
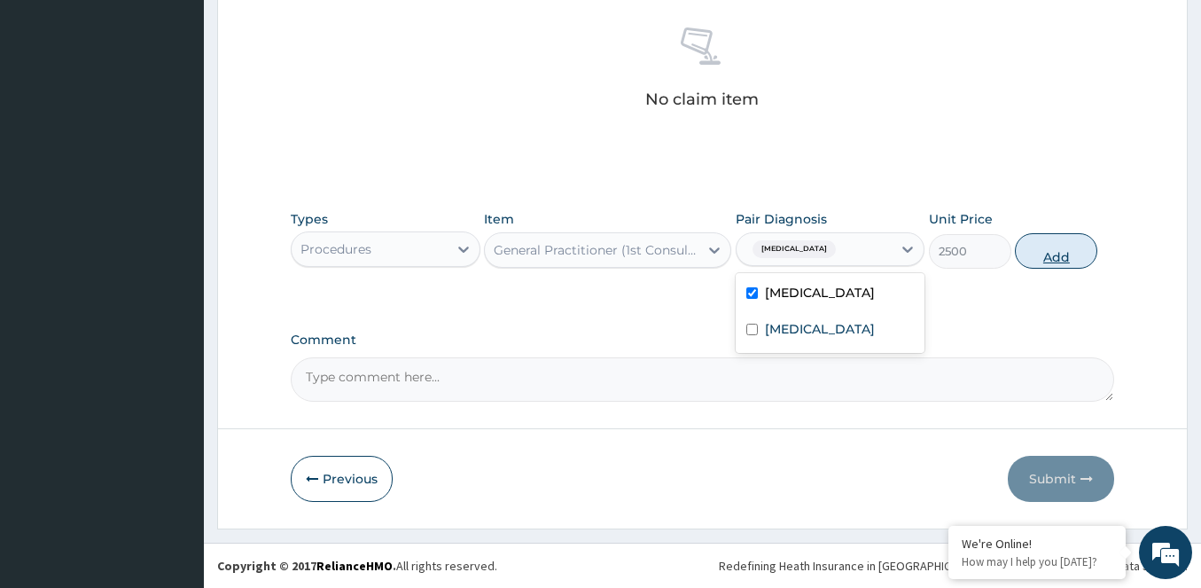
click at [1053, 260] on button "Add" at bounding box center [1056, 250] width 82 height 35
type input "0"
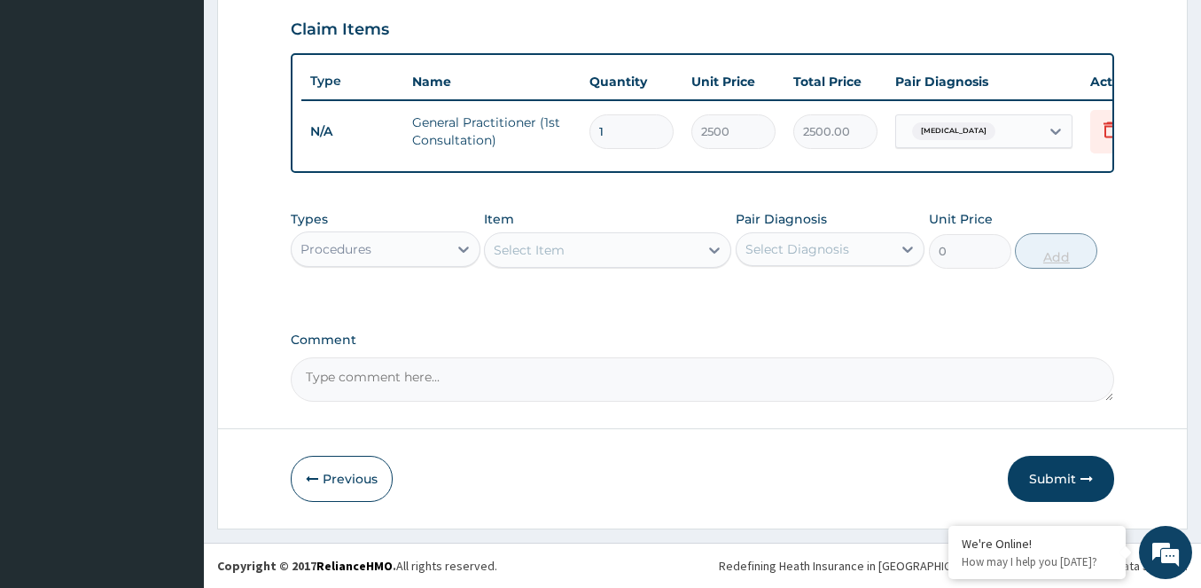
scroll to position [619, 0]
click at [330, 259] on div "Procedures" at bounding box center [370, 249] width 156 height 28
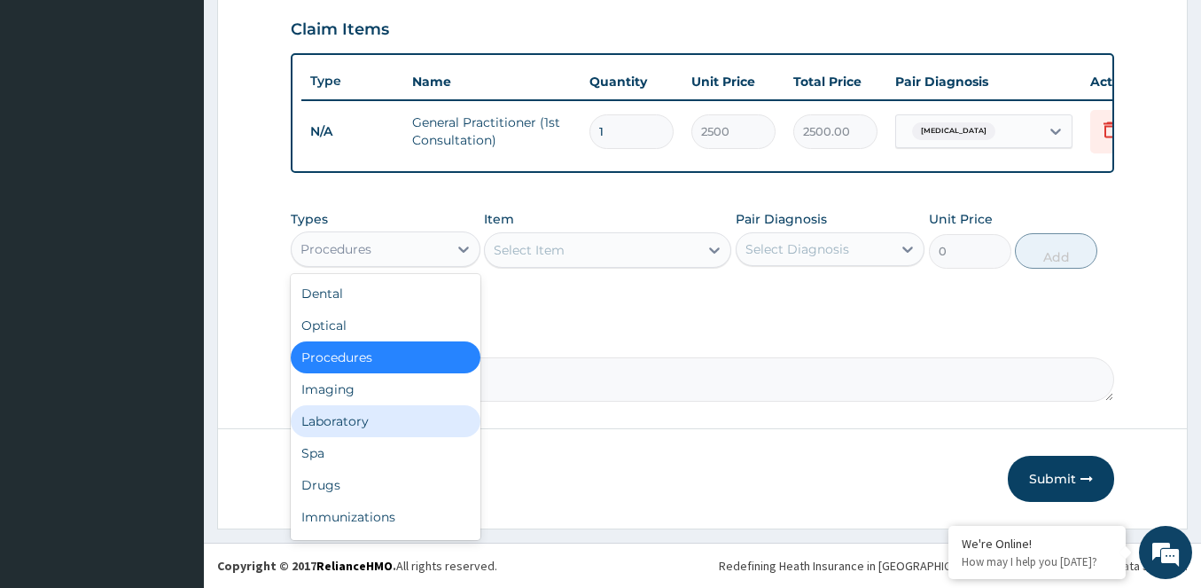
drag, startPoint x: 357, startPoint y: 424, endPoint x: 520, endPoint y: 349, distance: 179.3
click at [358, 422] on div "Laboratory" at bounding box center [386, 421] width 190 height 32
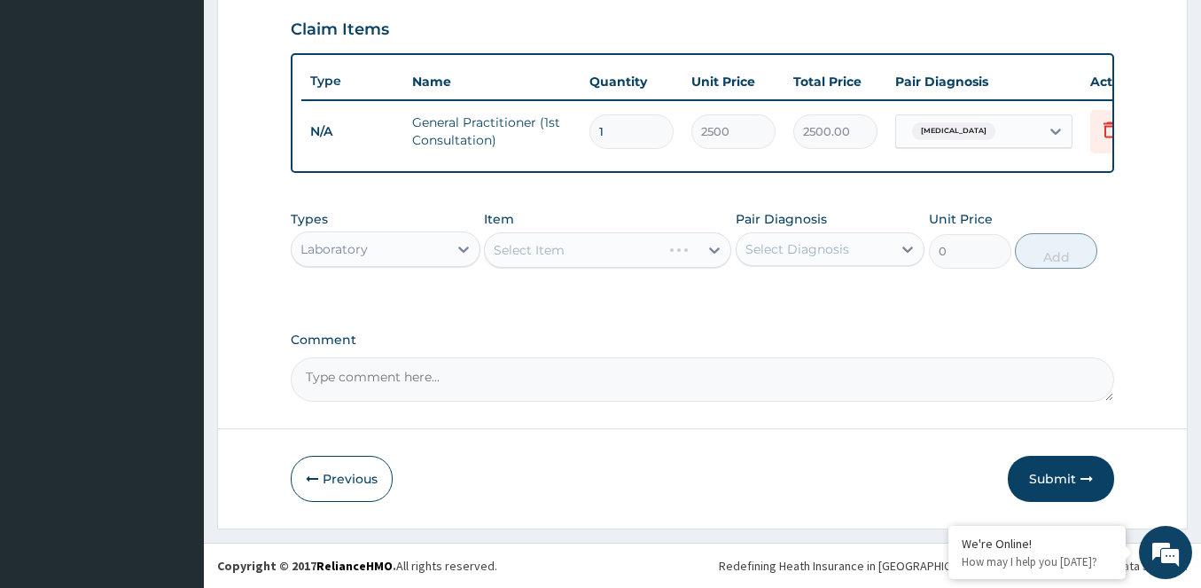
click at [672, 246] on div "Select Item" at bounding box center [607, 249] width 247 height 35
click at [671, 246] on div "Select Item" at bounding box center [592, 250] width 214 height 28
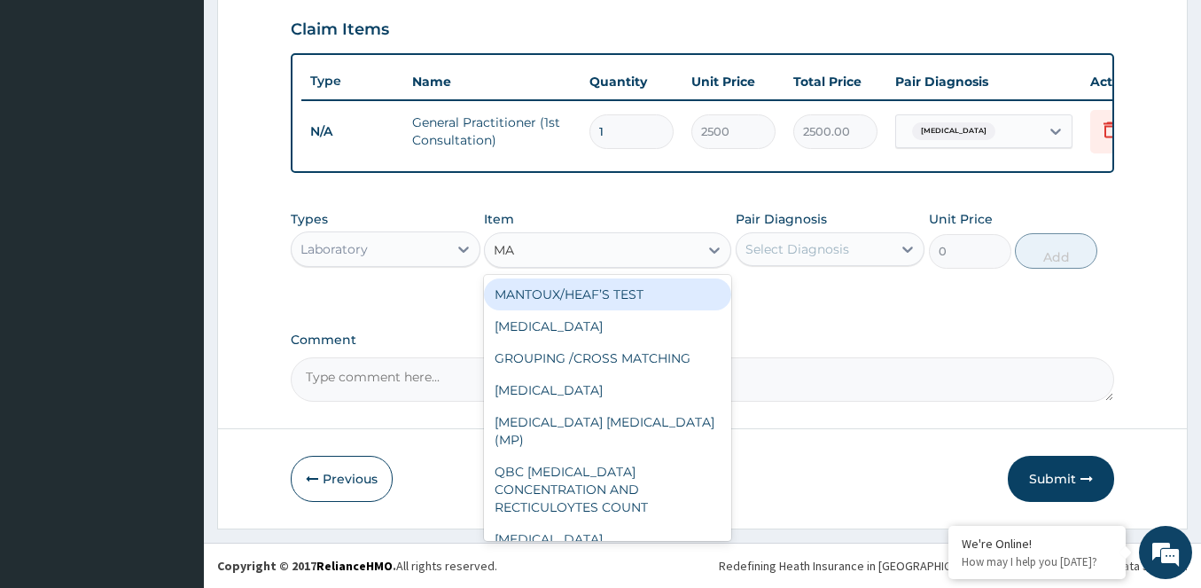
type input "MAL"
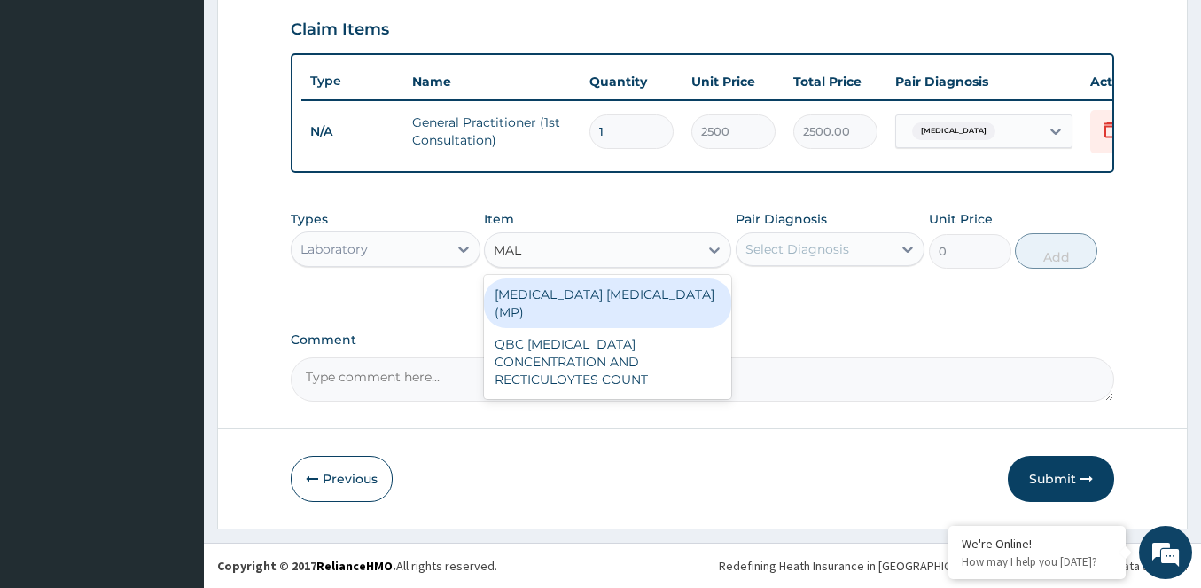
click at [649, 288] on div "[MEDICAL_DATA] [MEDICAL_DATA] (MP)" at bounding box center [607, 303] width 247 height 50
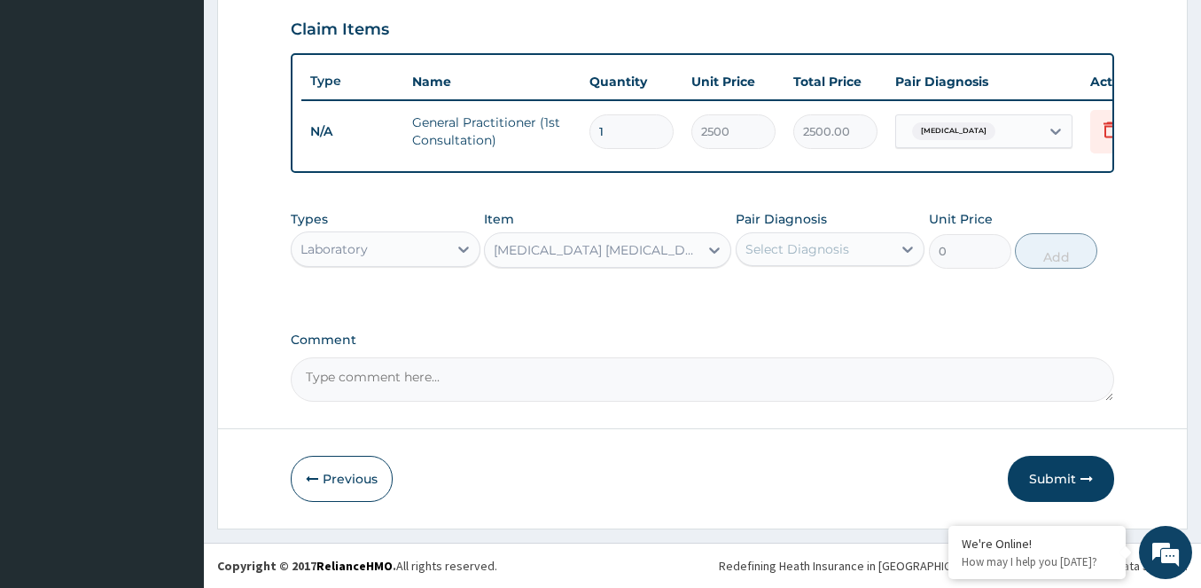
type input "1500"
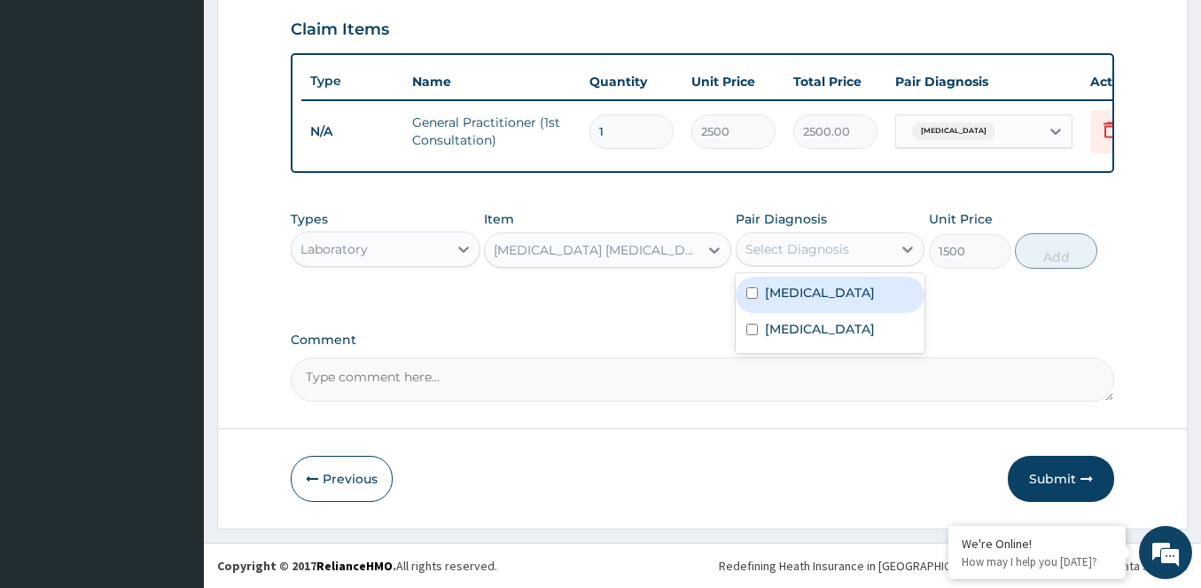
click at [848, 249] on div "Select Diagnosis" at bounding box center [814, 249] width 156 height 28
click at [800, 302] on div "[MEDICAL_DATA]" at bounding box center [831, 295] width 190 height 36
checkbox input "true"
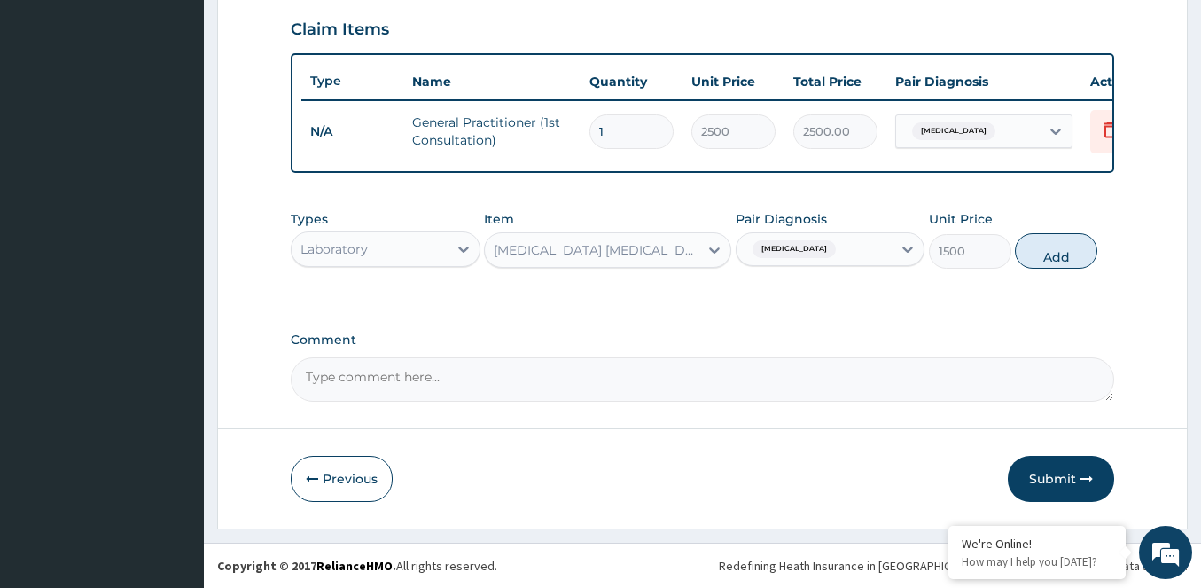
click at [1057, 263] on button "Add" at bounding box center [1056, 250] width 82 height 35
type input "0"
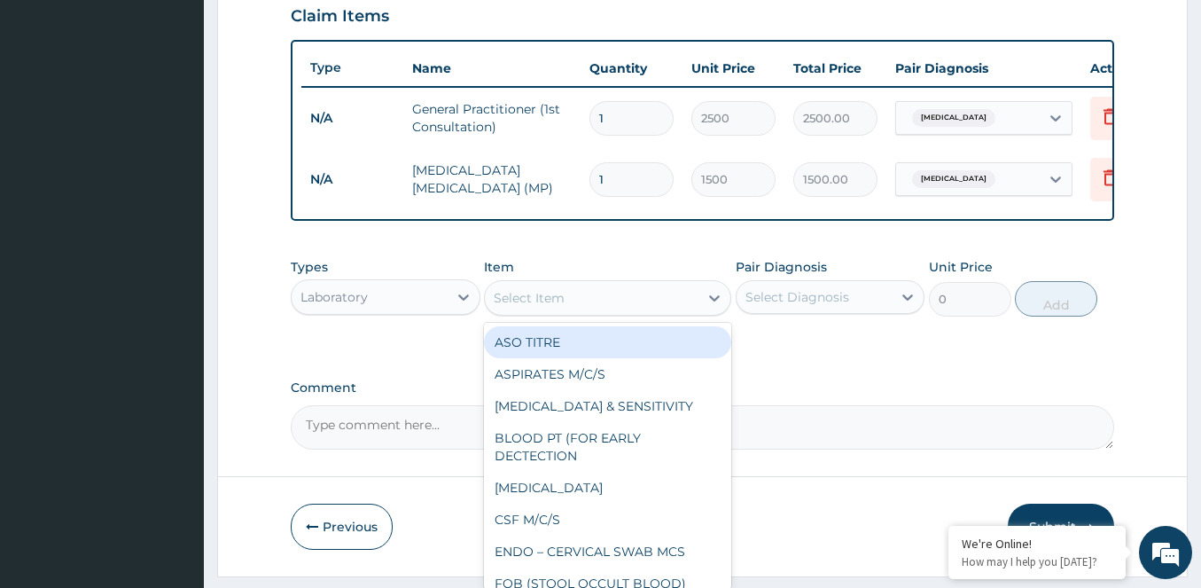
click at [557, 312] on div "Select Item" at bounding box center [592, 298] width 214 height 28
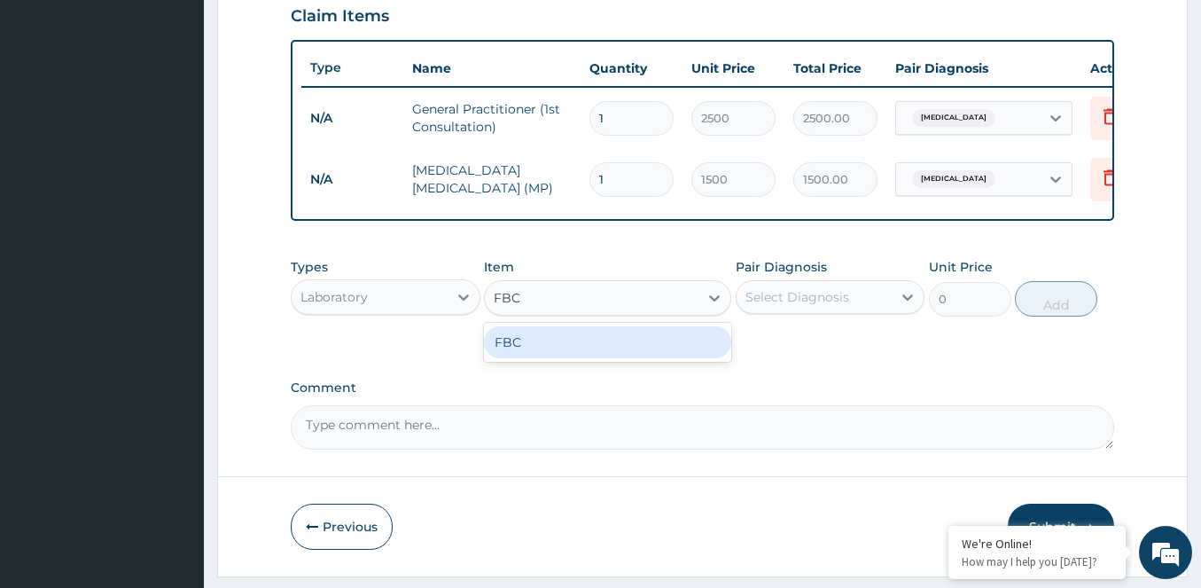
type input "FBC"
drag, startPoint x: 659, startPoint y: 192, endPoint x: 624, endPoint y: 237, distance: 56.7
click at [659, 195] on input "1" at bounding box center [631, 179] width 84 height 35
click at [551, 285] on div "Item Select Item" at bounding box center [607, 287] width 247 height 58
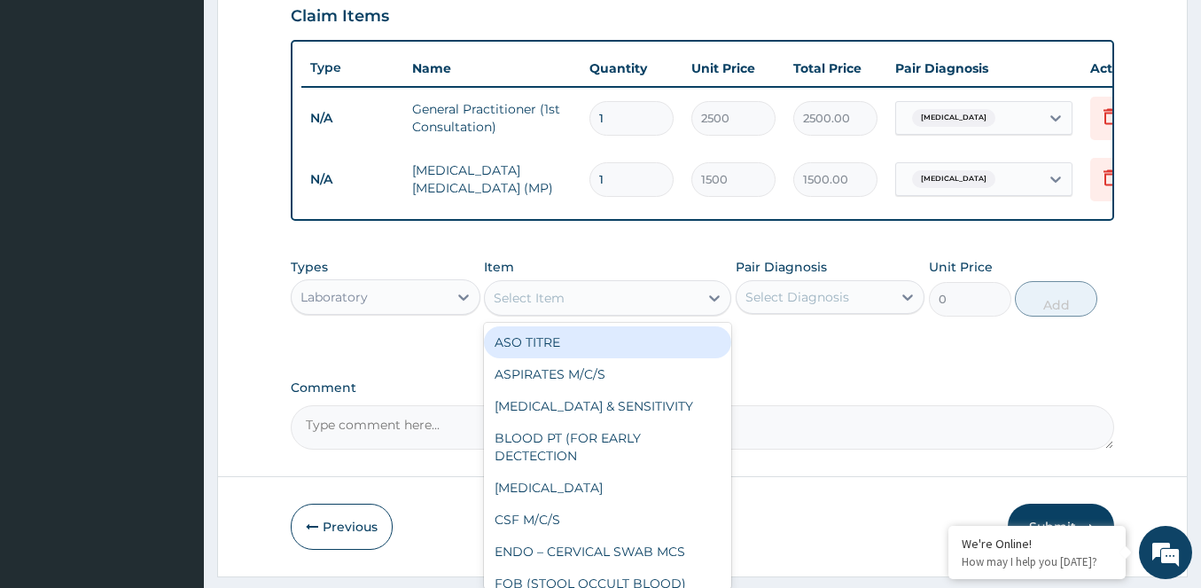
click at [531, 312] on div "Select Item" at bounding box center [592, 298] width 214 height 28
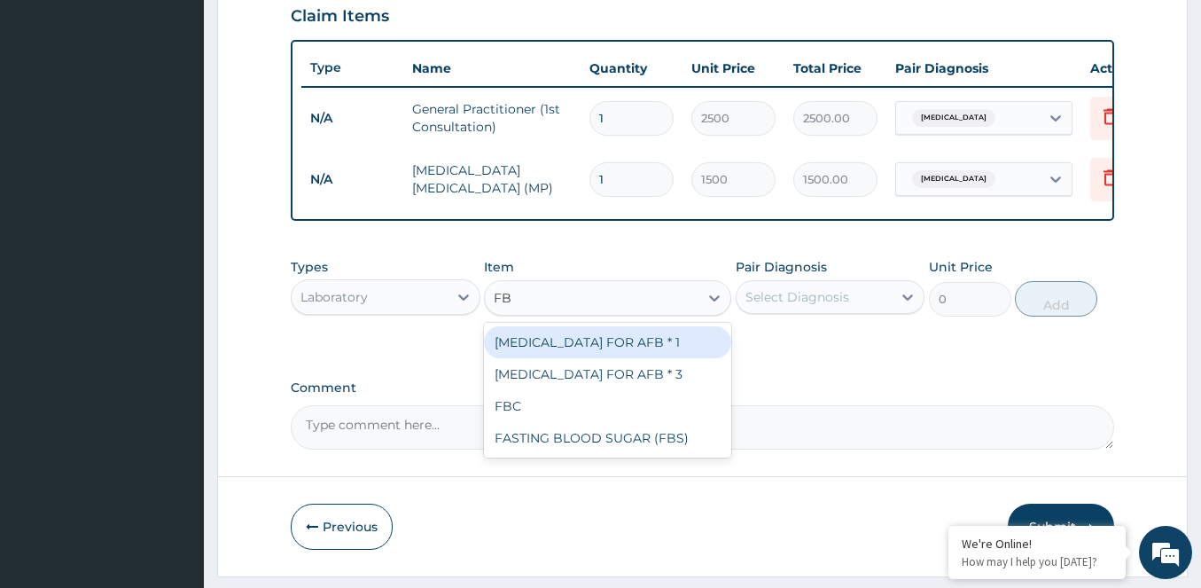
type input "FBC"
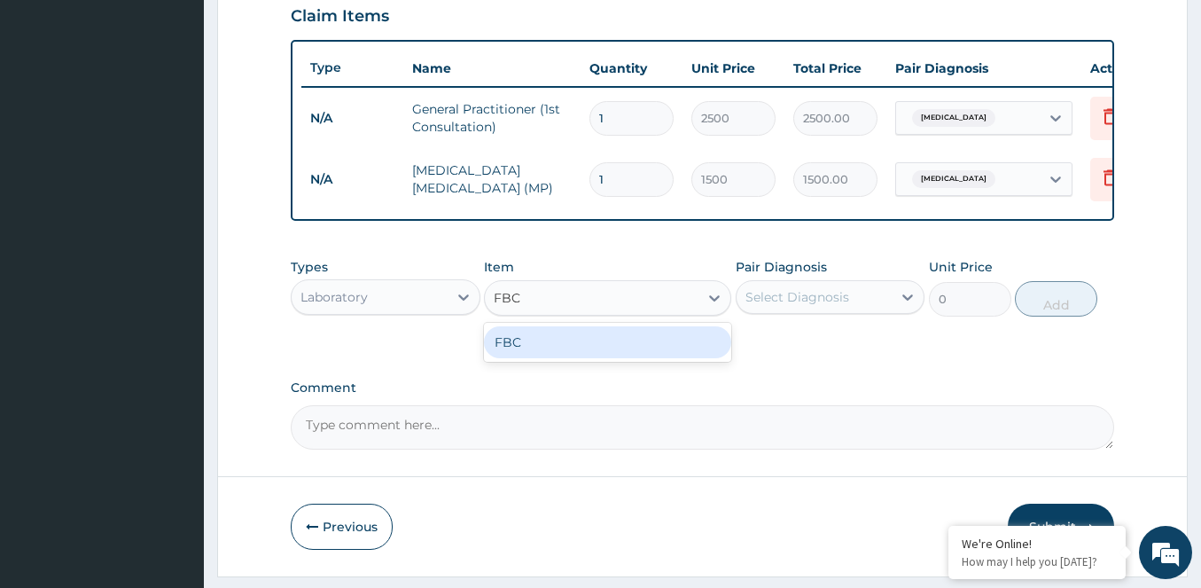
drag, startPoint x: 575, startPoint y: 357, endPoint x: 727, endPoint y: 340, distance: 152.5
click at [585, 357] on div "FBC" at bounding box center [607, 342] width 247 height 32
type input "3500"
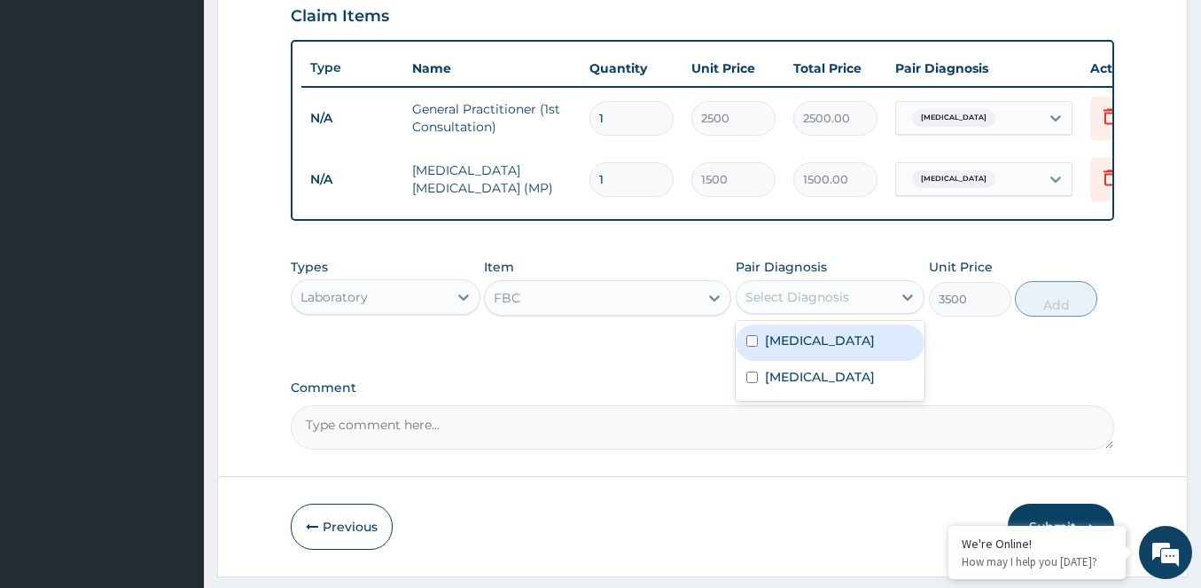
click at [800, 311] on div "Select Diagnosis" at bounding box center [814, 297] width 156 height 28
click at [781, 349] on label "[MEDICAL_DATA]" at bounding box center [820, 340] width 110 height 18
checkbox input "true"
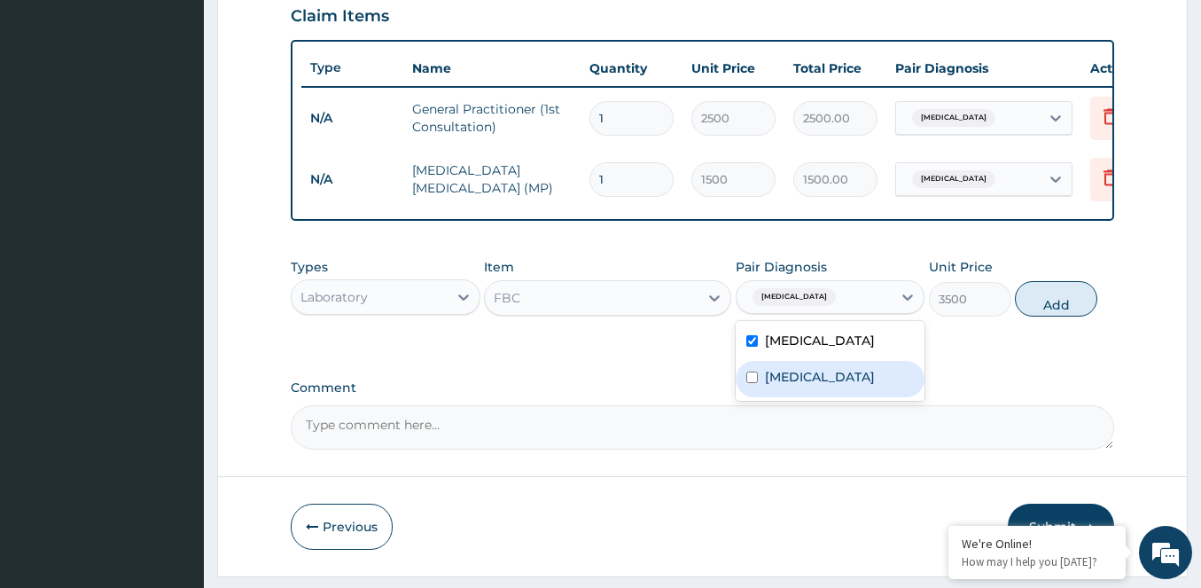
click at [752, 383] on input "checkbox" at bounding box center [752, 377] width 12 height 12
checkbox input "true"
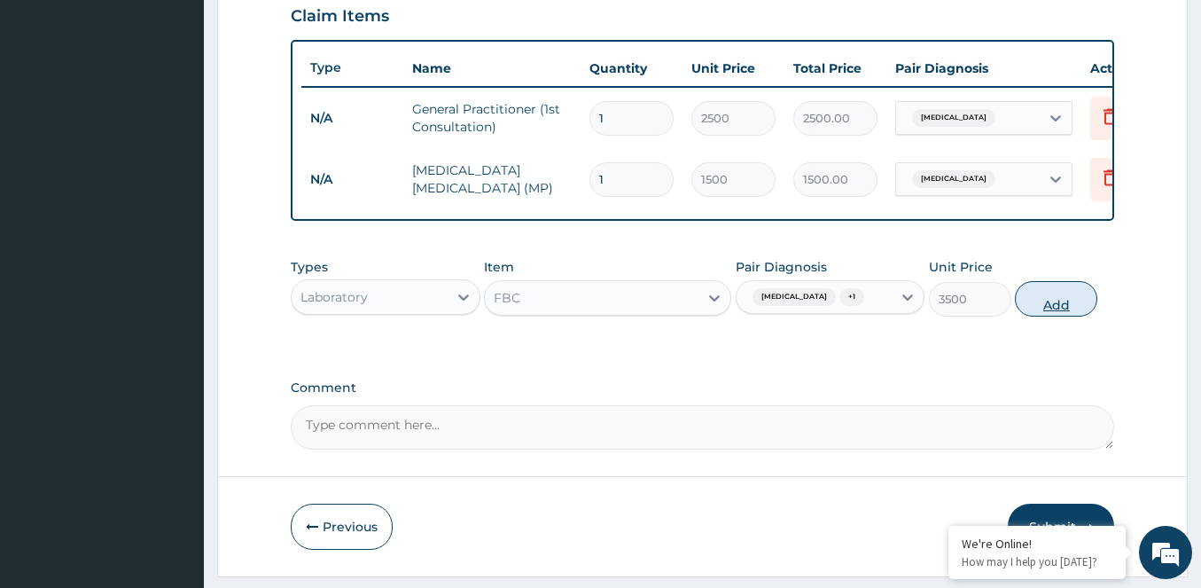
click at [1048, 316] on button "Add" at bounding box center [1056, 298] width 82 height 35
type input "0"
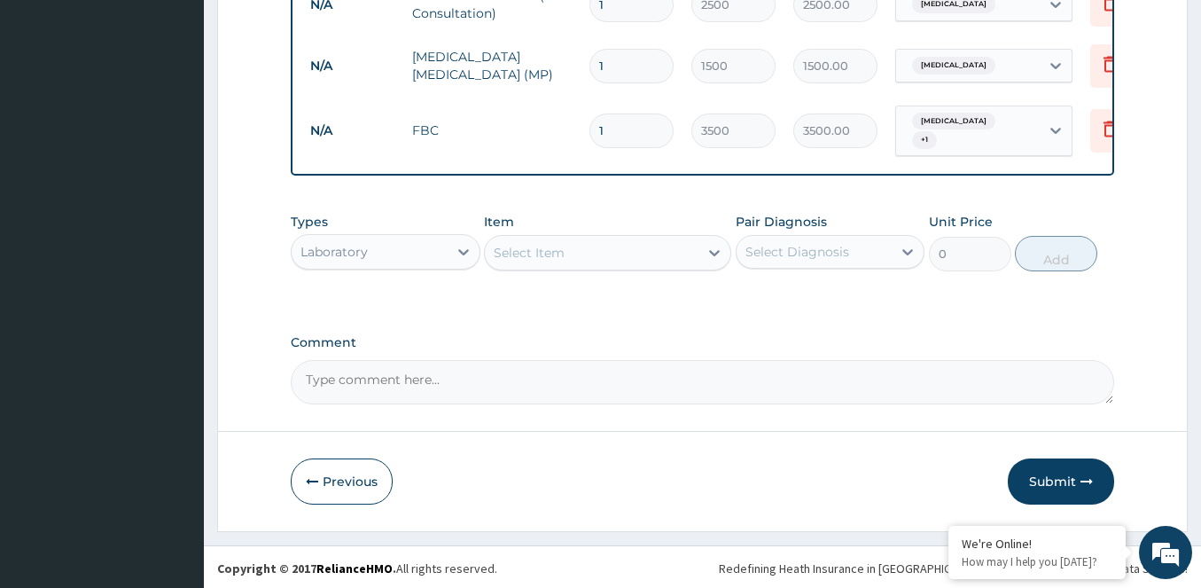
scroll to position [749, 0]
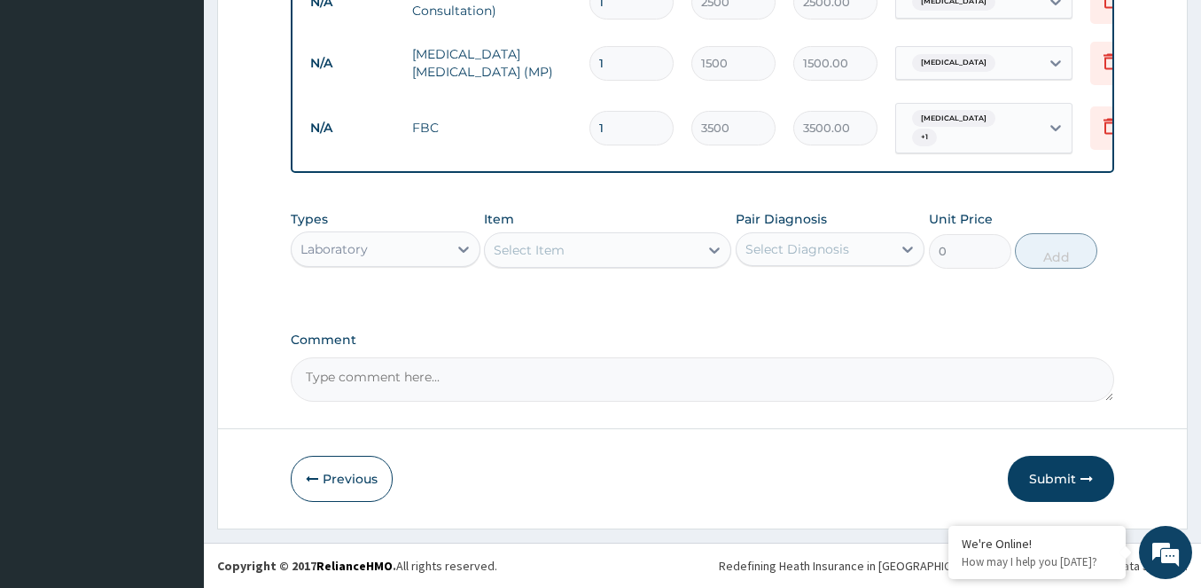
click at [365, 253] on div "Laboratory" at bounding box center [333, 249] width 67 height 18
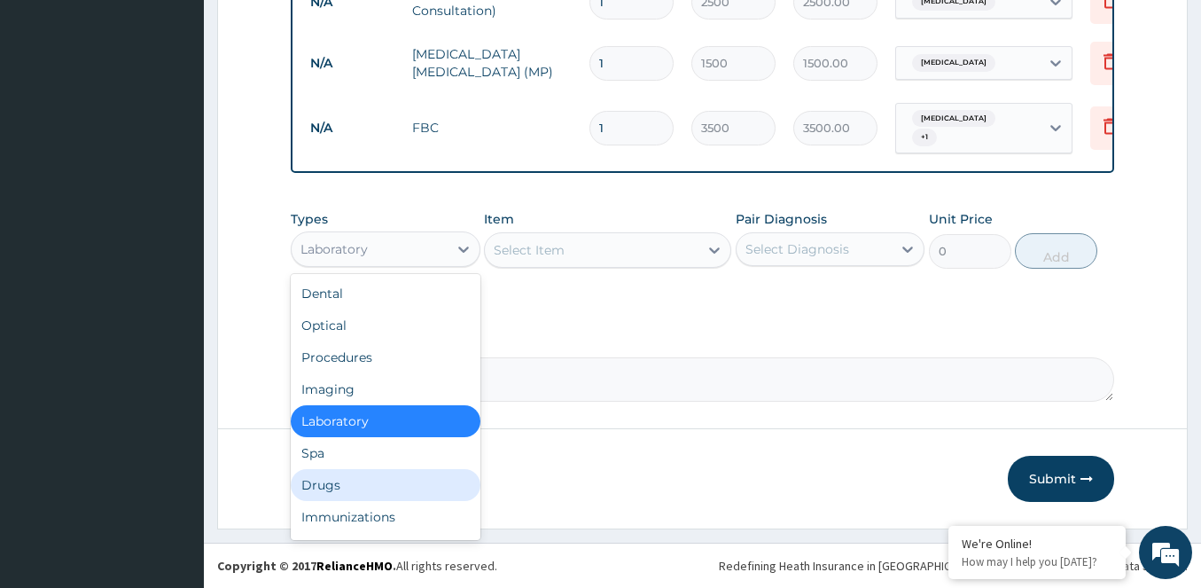
click at [329, 475] on div "Drugs" at bounding box center [386, 485] width 190 height 32
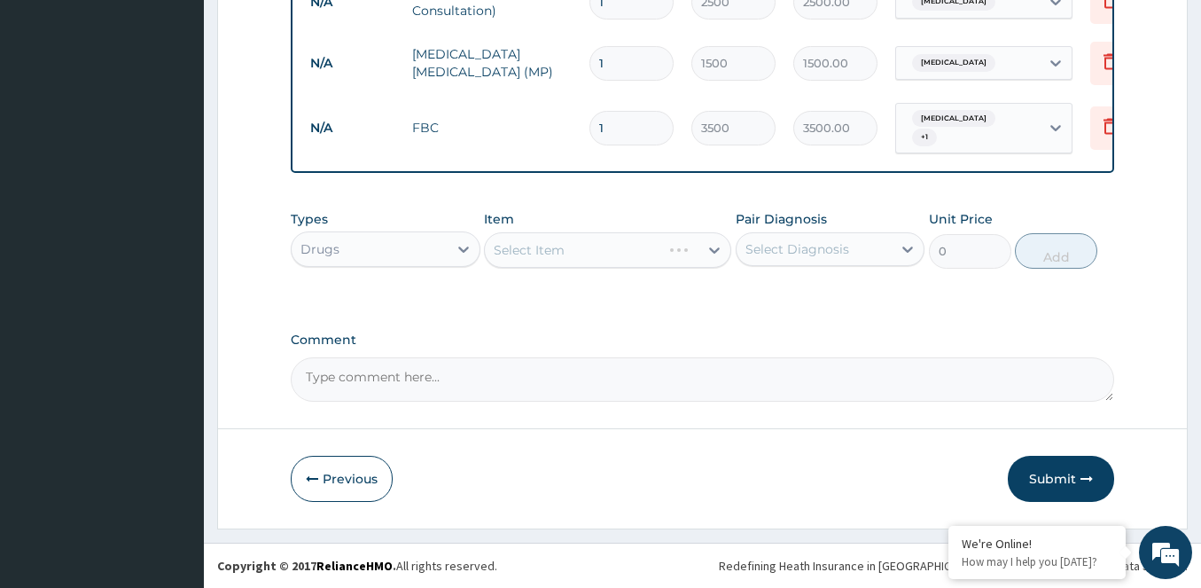
click at [575, 255] on div "Select Item" at bounding box center [607, 249] width 247 height 35
click at [534, 249] on div "Select Item" at bounding box center [529, 250] width 71 height 18
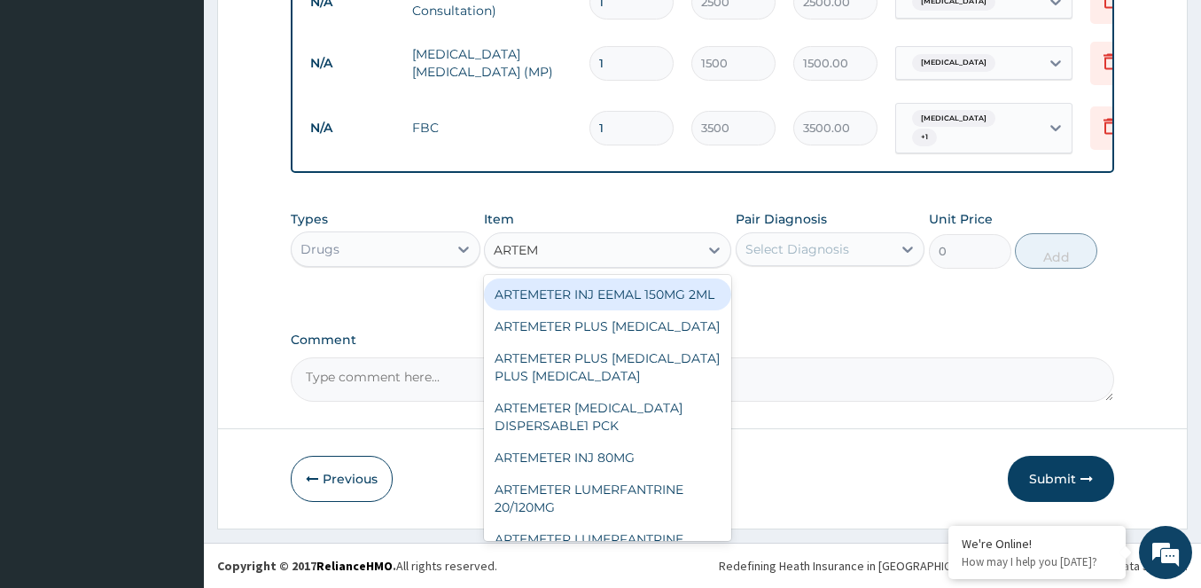
type input "ARTEME"
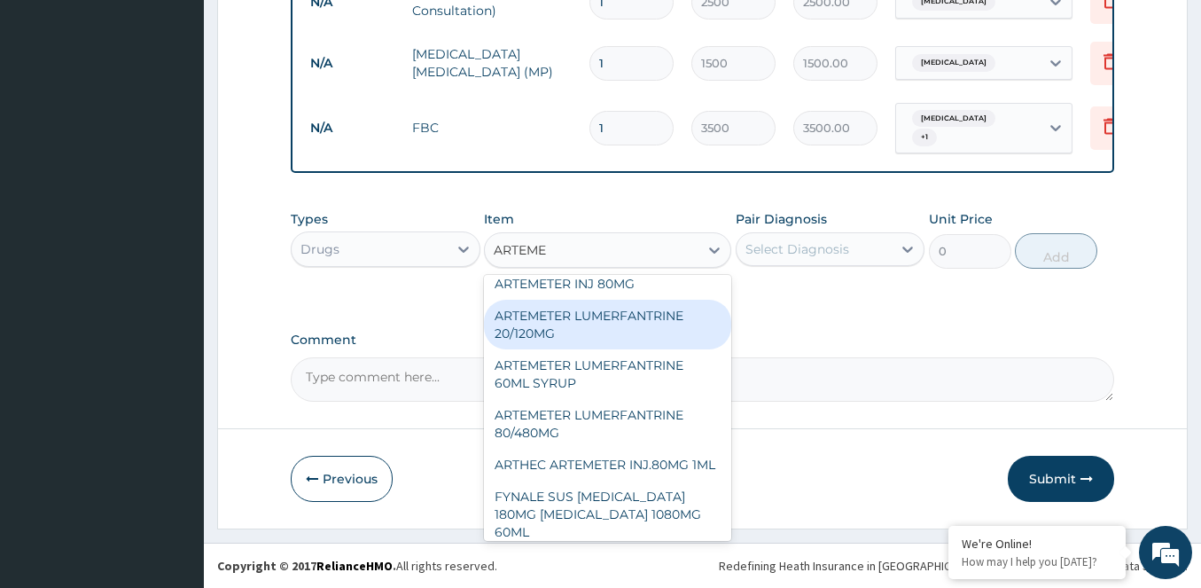
scroll to position [177, 0]
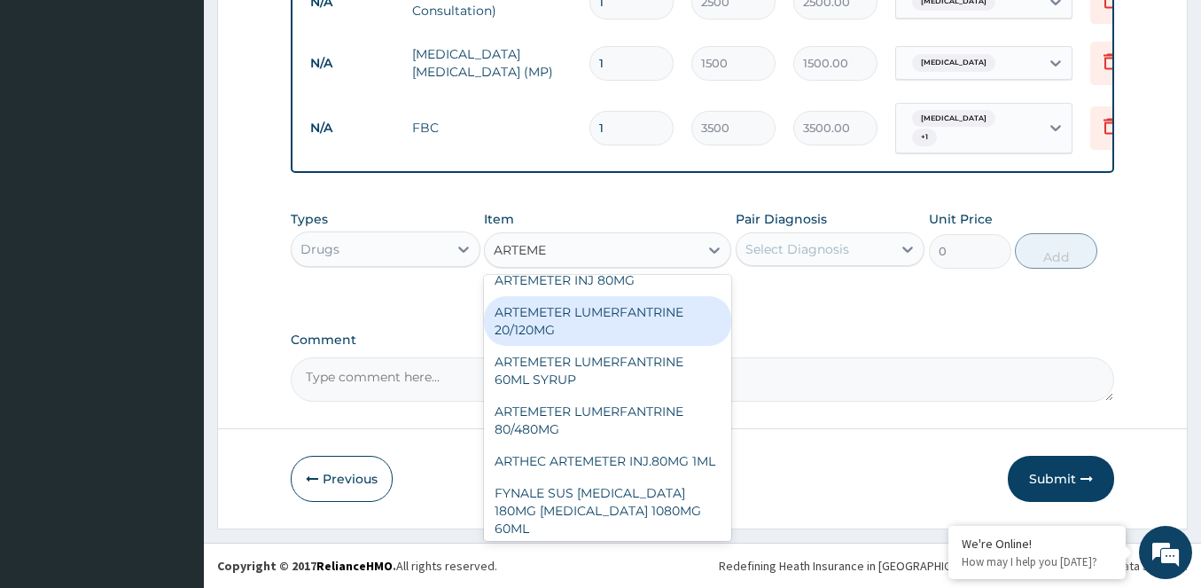
click at [552, 346] on div "ARTEMETER LUMERFANTRINE 20/120MG" at bounding box center [607, 321] width 247 height 50
type input "210"
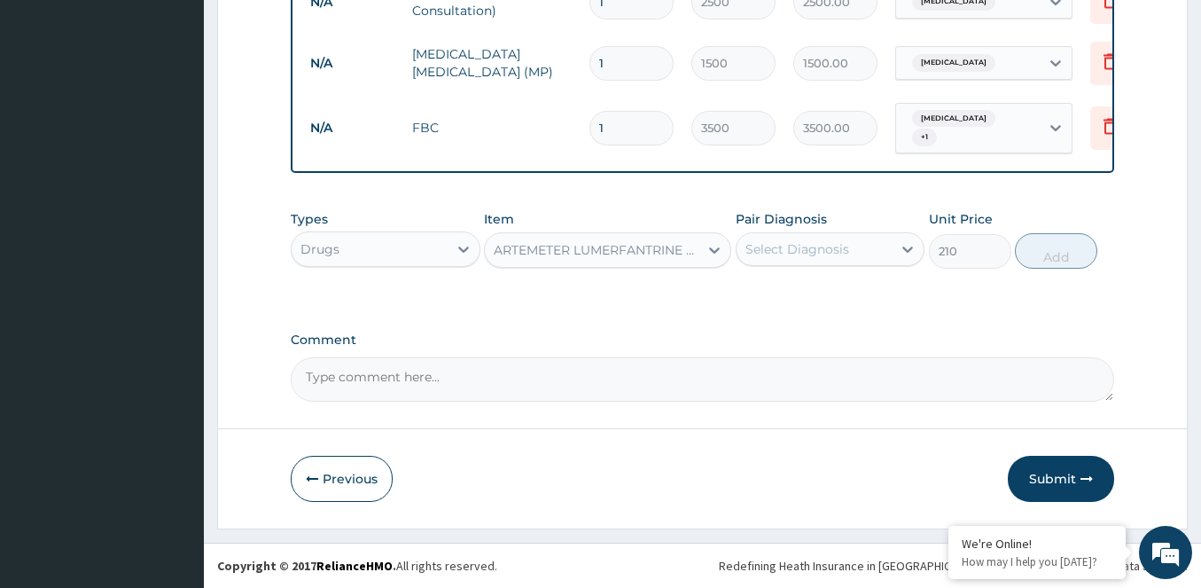
click at [818, 241] on div "Select Diagnosis" at bounding box center [797, 249] width 104 height 18
click at [755, 289] on input "checkbox" at bounding box center [752, 294] width 12 height 12
checkbox input "true"
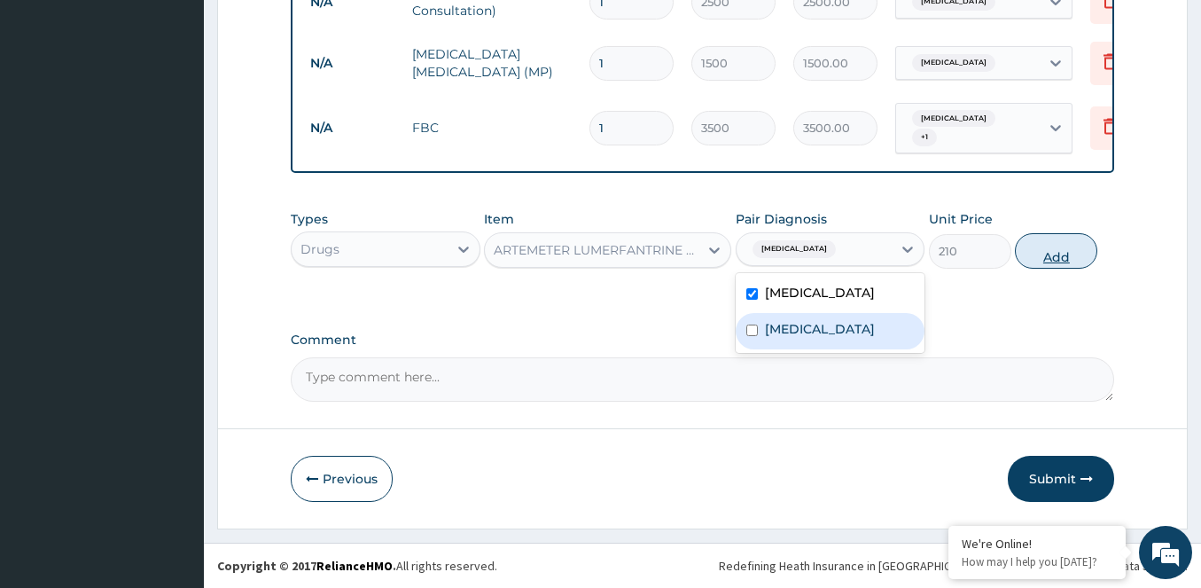
click at [1060, 254] on button "Add" at bounding box center [1056, 250] width 82 height 35
type input "0"
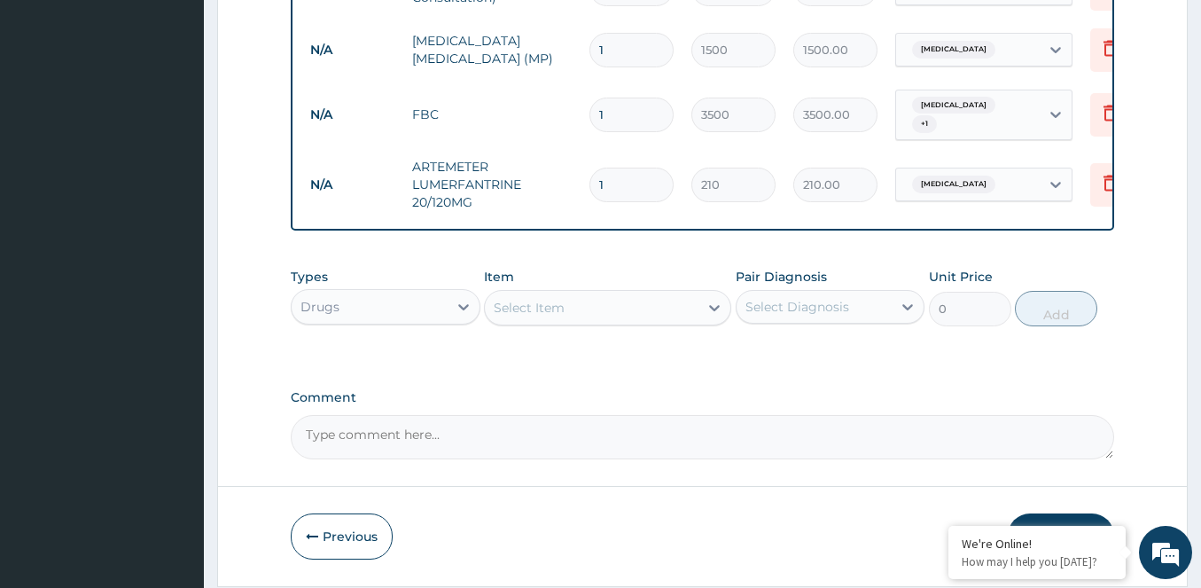
click at [624, 187] on input "1" at bounding box center [631, 185] width 84 height 35
type input "18"
type input "3780.00"
type input "18"
click at [557, 316] on div "Select Item" at bounding box center [529, 308] width 71 height 18
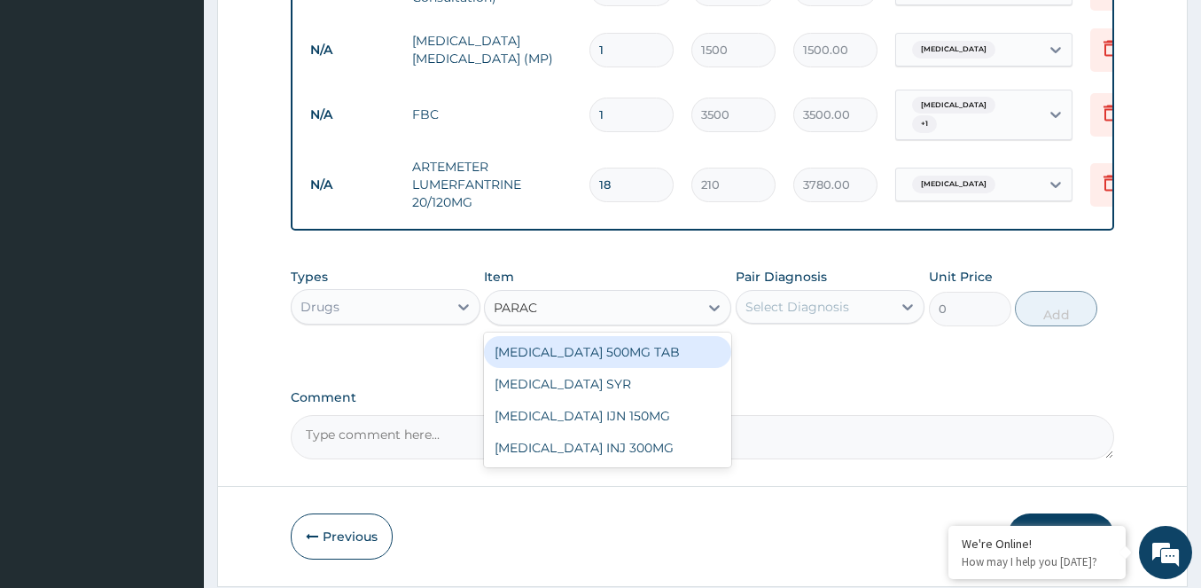
type input "PARACE"
drag, startPoint x: 596, startPoint y: 366, endPoint x: 649, endPoint y: 359, distance: 52.8
click at [597, 366] on div "[MEDICAL_DATA] 500MG TAB" at bounding box center [607, 352] width 247 height 32
type input "70"
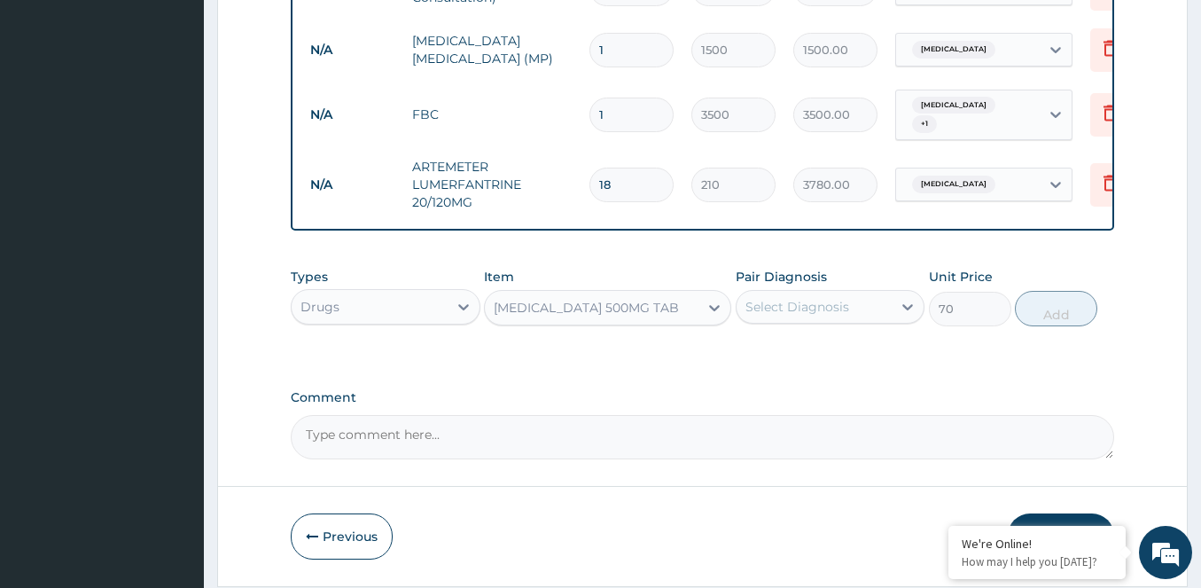
drag, startPoint x: 853, startPoint y: 328, endPoint x: 829, endPoint y: 339, distance: 26.2
click at [852, 321] on div "Select Diagnosis" at bounding box center [814, 306] width 156 height 28
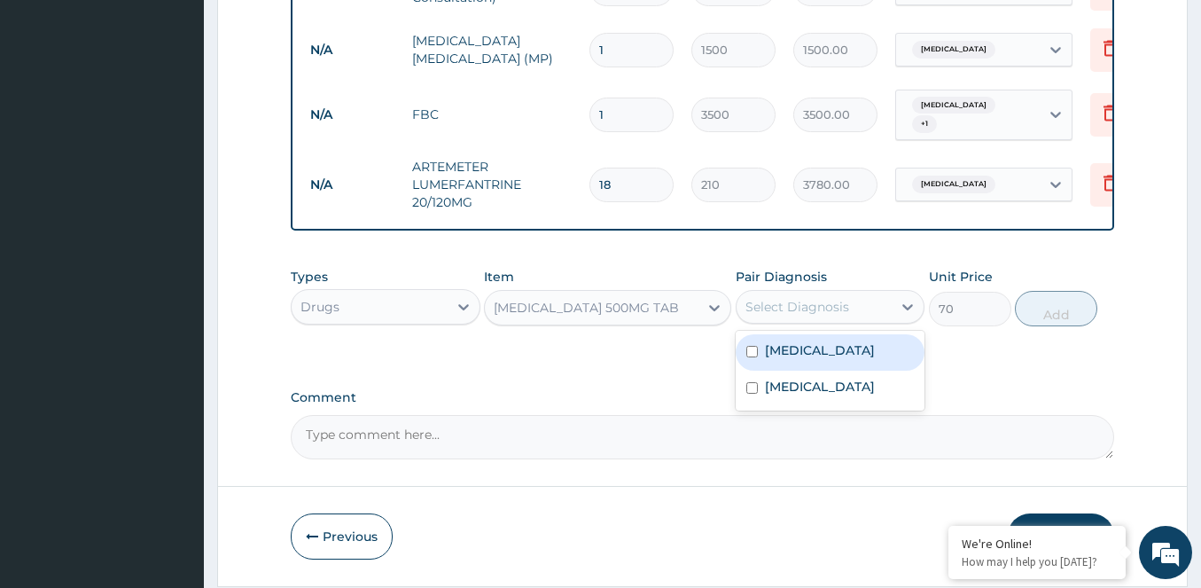
click at [853, 357] on div "[MEDICAL_DATA]" at bounding box center [831, 352] width 190 height 36
checkbox input "true"
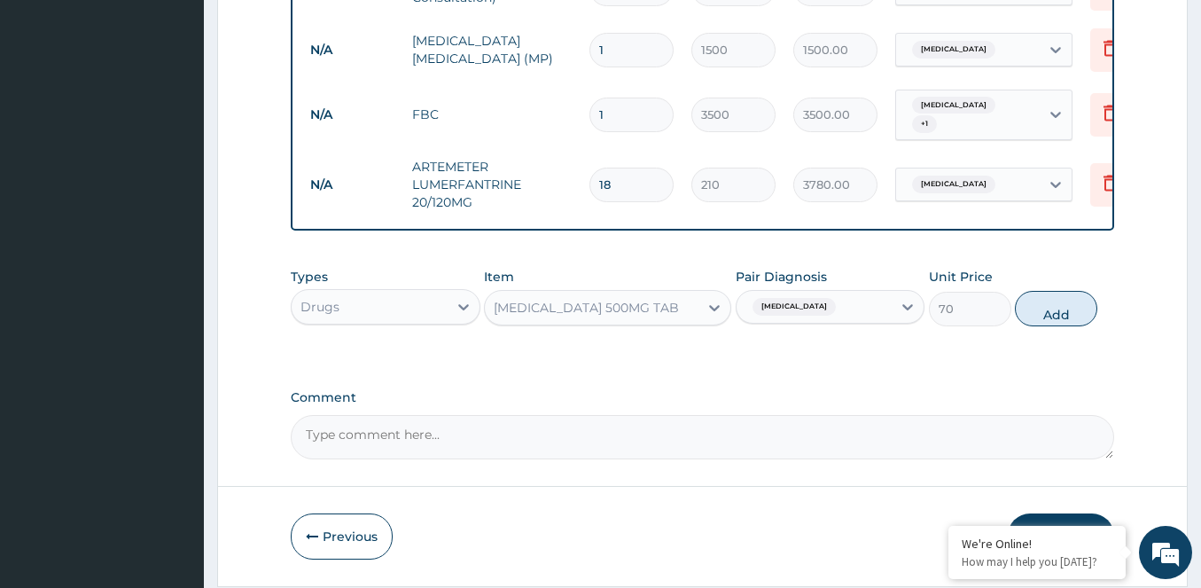
drag, startPoint x: 1070, startPoint y: 329, endPoint x: 1031, endPoint y: 326, distance: 39.1
click at [1069, 326] on button "Add" at bounding box center [1056, 308] width 82 height 35
type input "0"
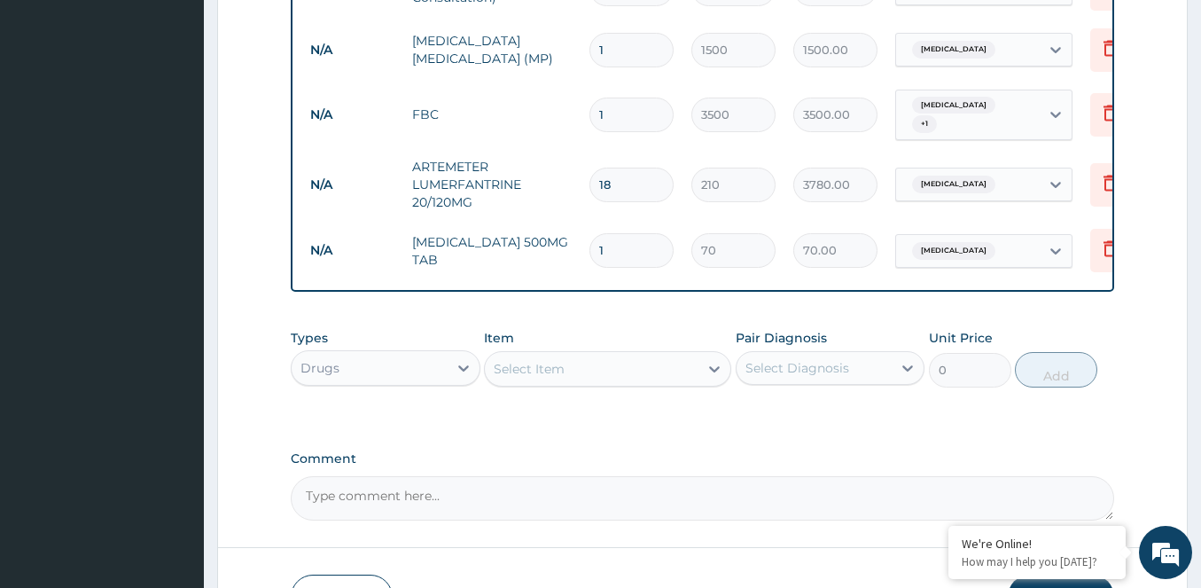
type input "12"
type input "840.00"
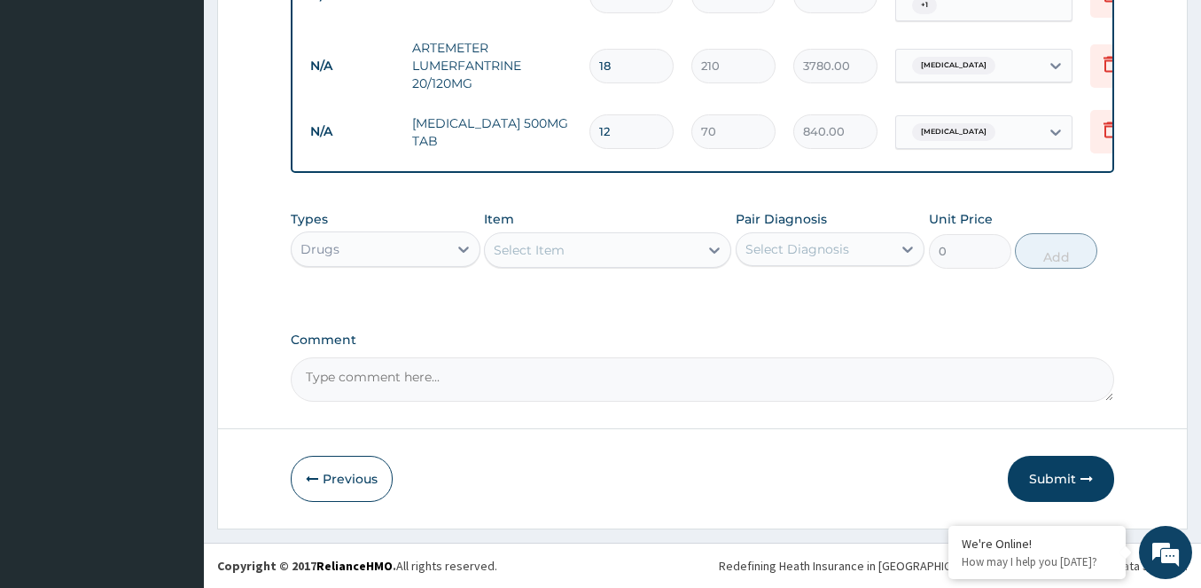
scroll to position [881, 0]
type input "12"
click at [567, 261] on div "Select Item" at bounding box center [592, 250] width 214 height 28
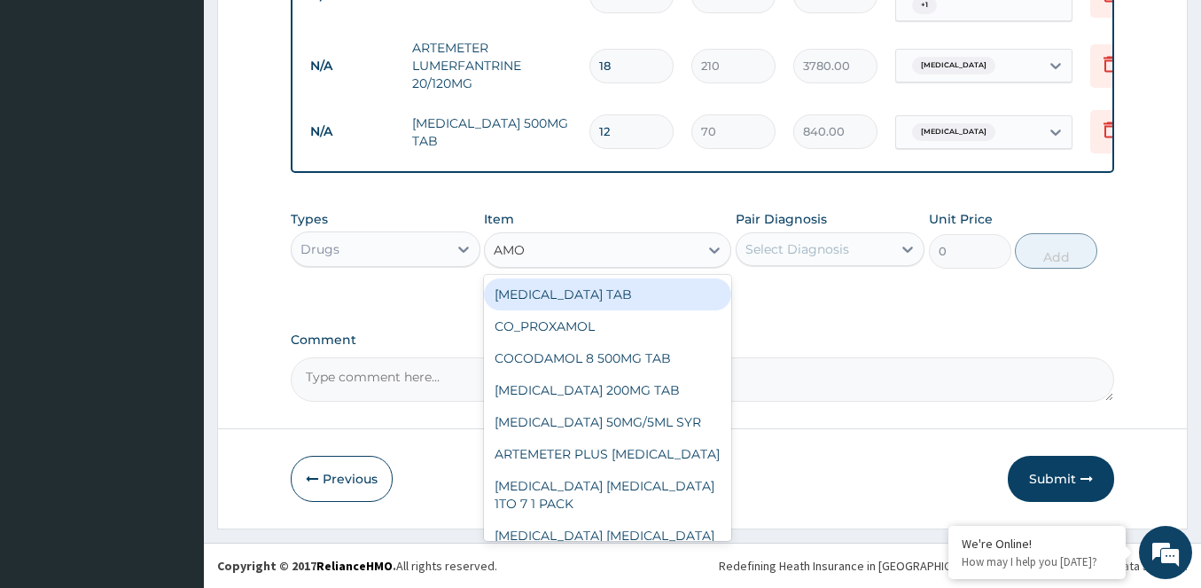
type input "AMOX"
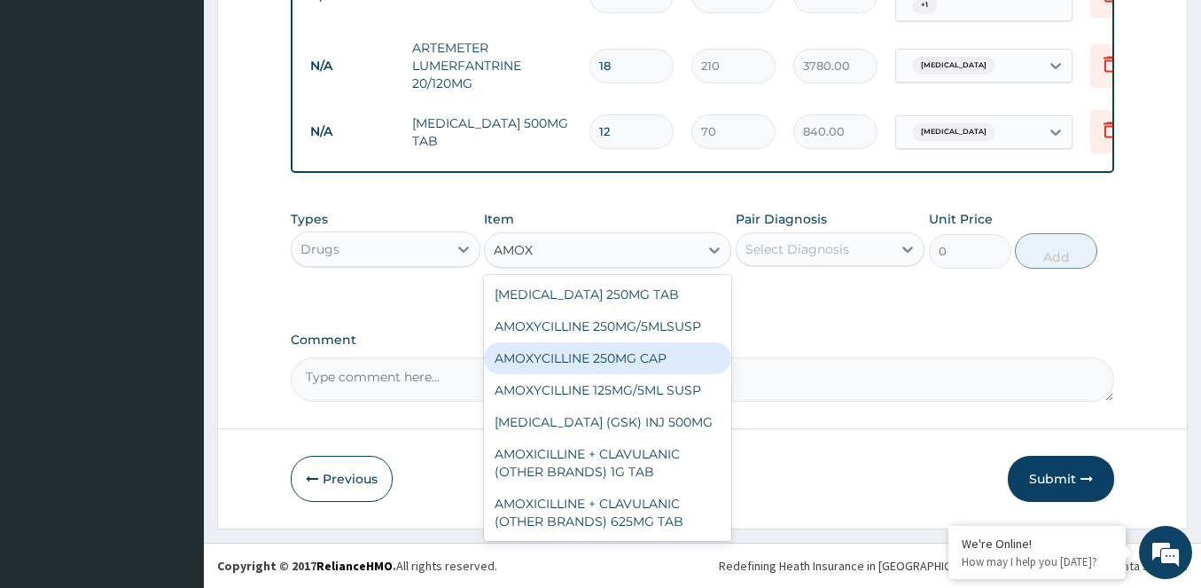
click at [598, 364] on div "AMOXYCILLINE 250MG CAP" at bounding box center [607, 358] width 247 height 32
type input "21"
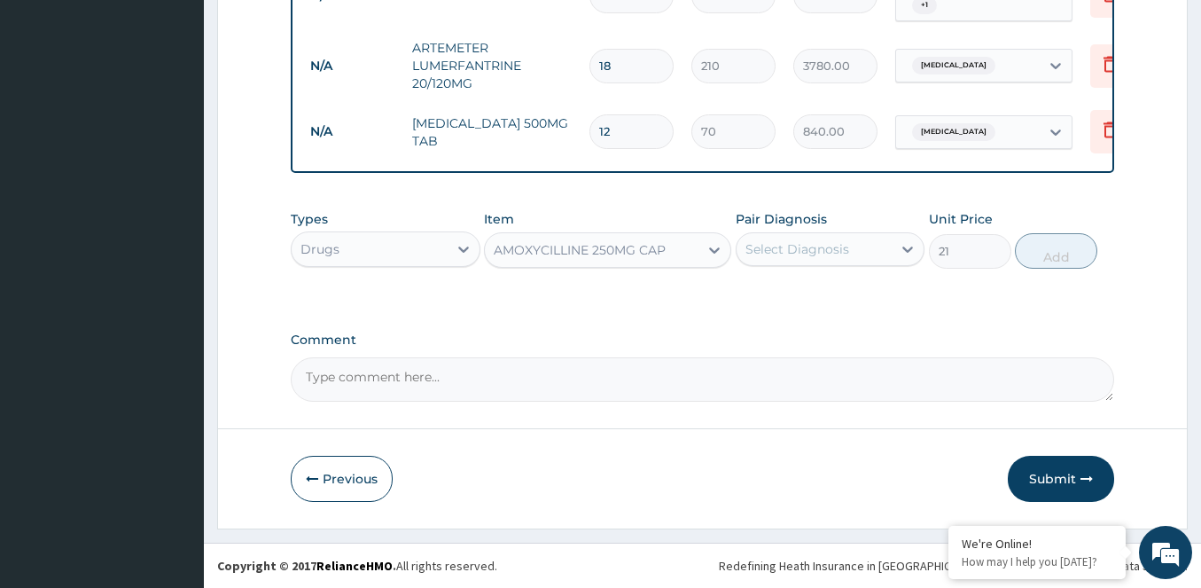
click at [792, 248] on div "Select Diagnosis" at bounding box center [797, 249] width 104 height 18
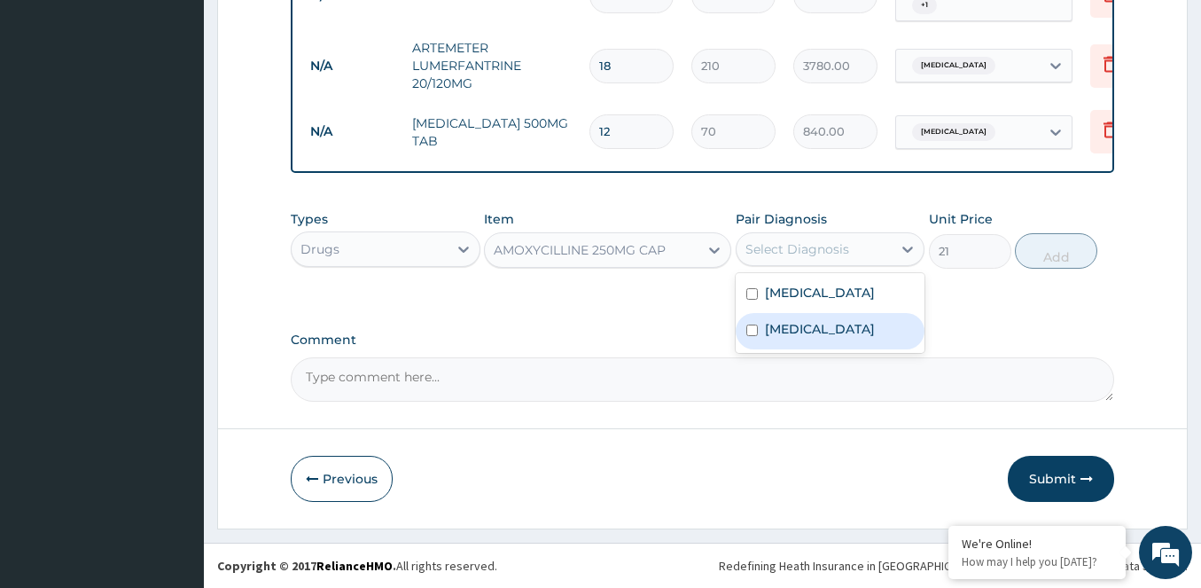
click at [765, 337] on label "[MEDICAL_DATA]" at bounding box center [820, 329] width 110 height 18
checkbox input "true"
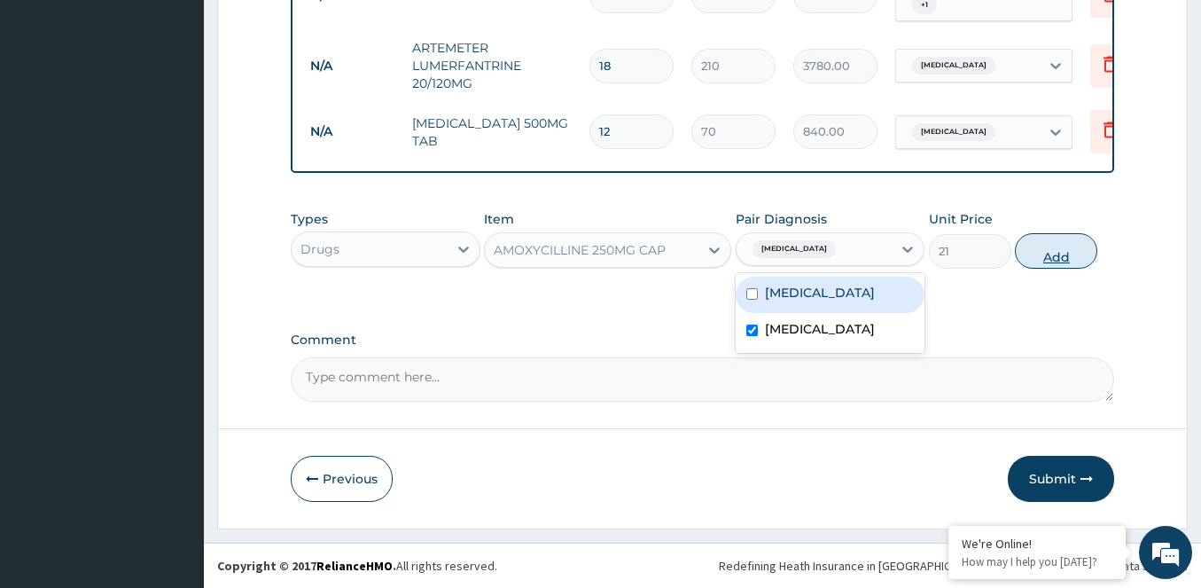
click at [1064, 256] on button "Add" at bounding box center [1056, 250] width 82 height 35
type input "0"
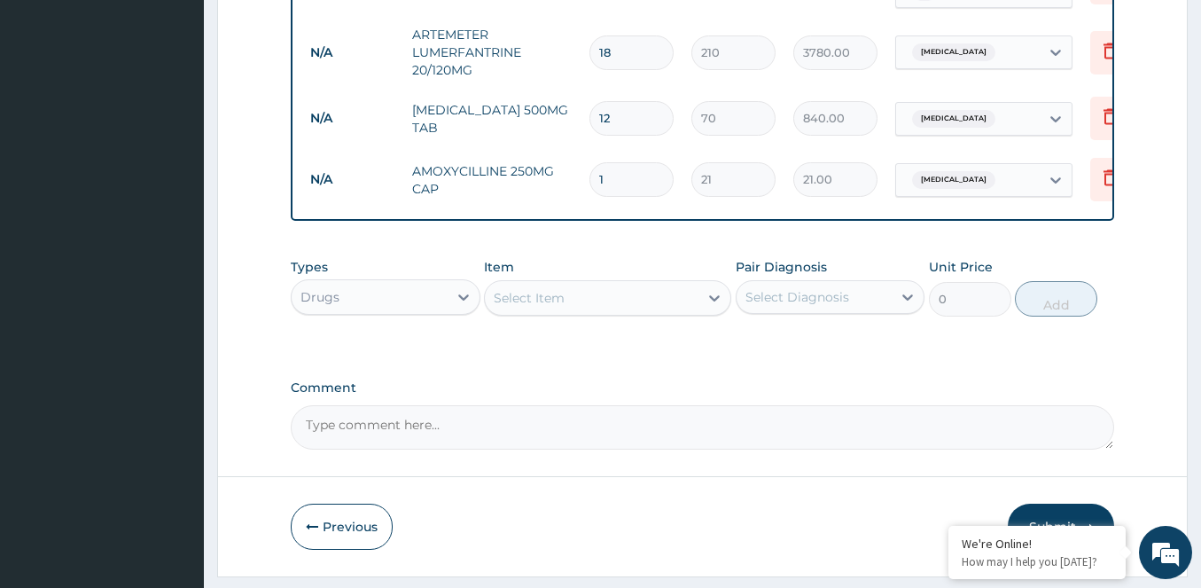
type input "15"
type input "315.00"
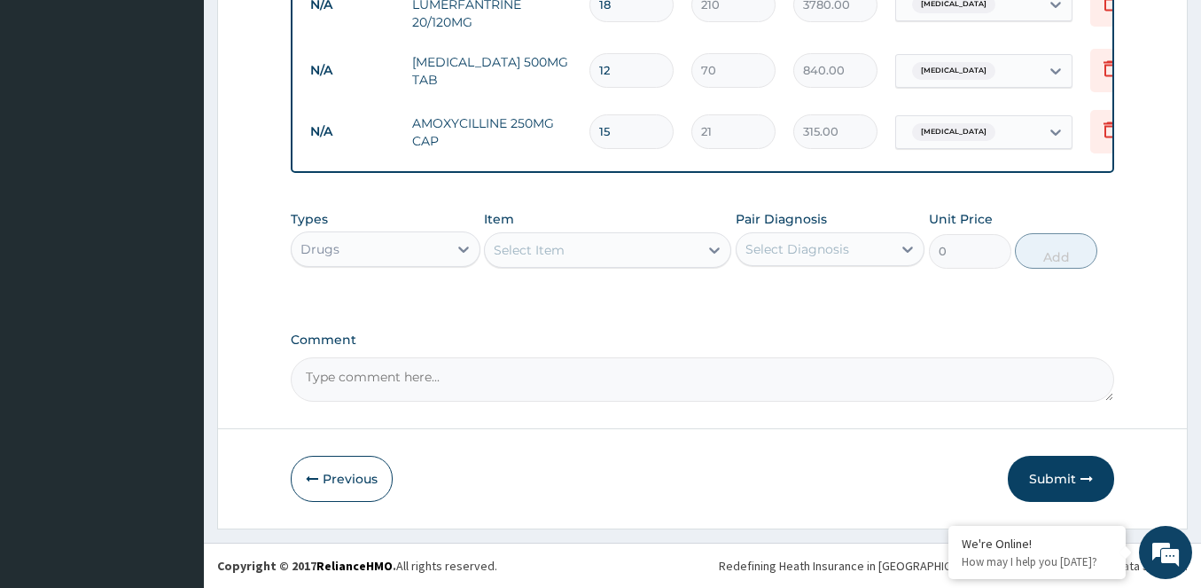
scroll to position [942, 0]
type input "15"
click at [1052, 476] on button "Submit" at bounding box center [1061, 479] width 106 height 46
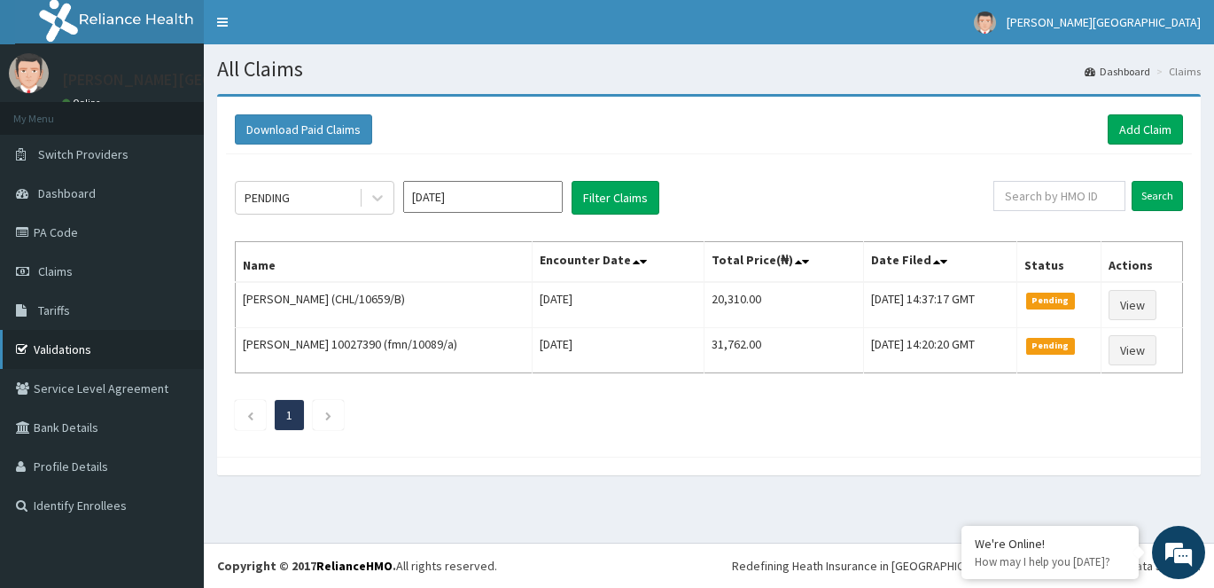
click at [109, 343] on link "Validations" at bounding box center [102, 349] width 204 height 39
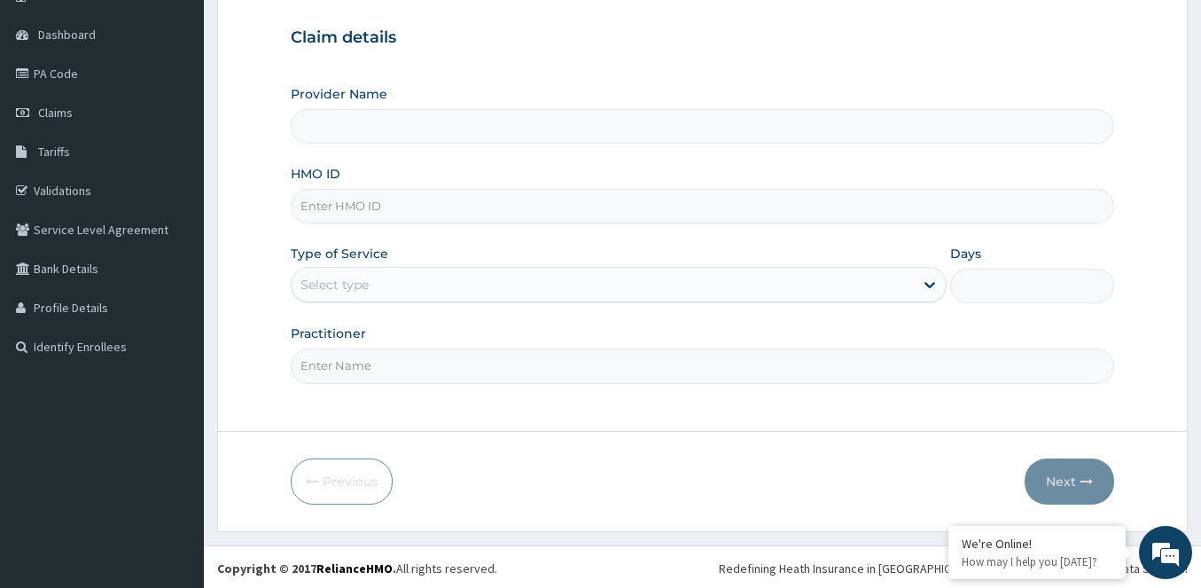
scroll to position [161, 0]
click at [354, 206] on input "HMO ID" at bounding box center [702, 203] width 823 height 35
type input "RBN/10147/D"
click at [415, 266] on div "Select type" at bounding box center [619, 281] width 656 height 35
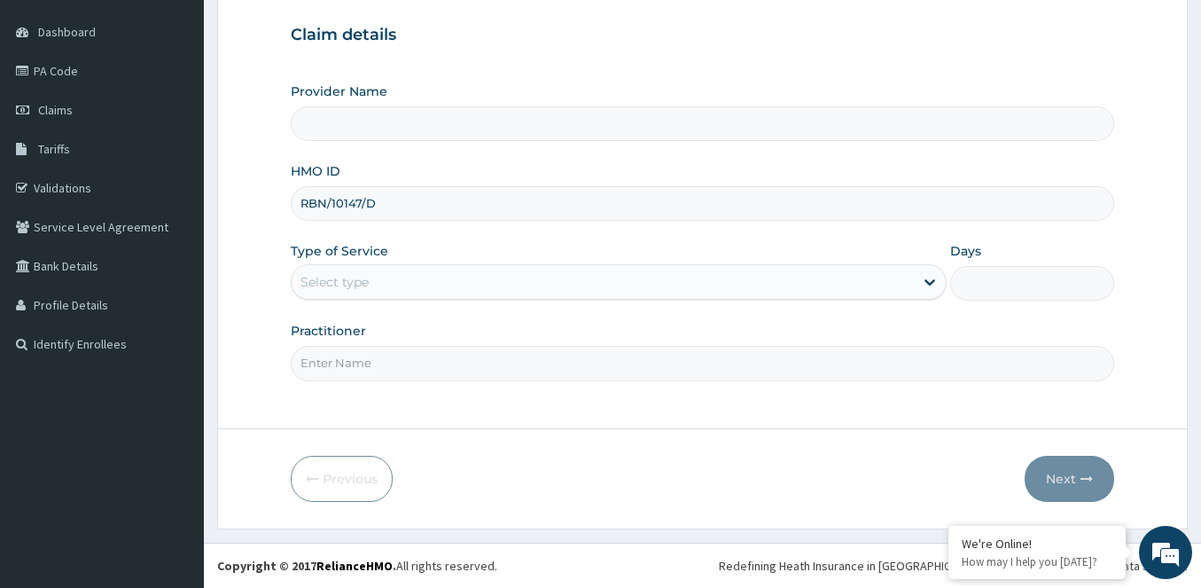
click at [378, 281] on div "Select type" at bounding box center [603, 282] width 622 height 28
click at [464, 267] on div "Select type" at bounding box center [619, 281] width 656 height 35
drag, startPoint x: 448, startPoint y: 272, endPoint x: 437, endPoint y: 273, distance: 11.6
click at [448, 271] on div "Select type" at bounding box center [603, 282] width 622 height 28
click at [400, 285] on div "Select type" at bounding box center [603, 282] width 622 height 28
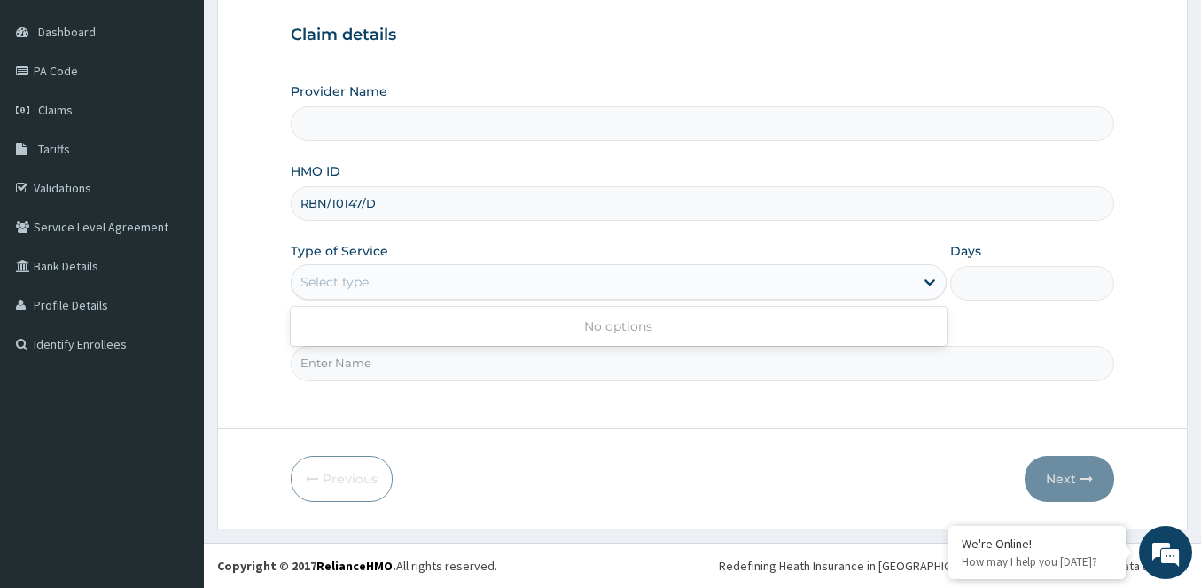
click at [400, 284] on div "Select type" at bounding box center [603, 282] width 622 height 28
click at [400, 282] on div "Select type" at bounding box center [603, 282] width 622 height 28
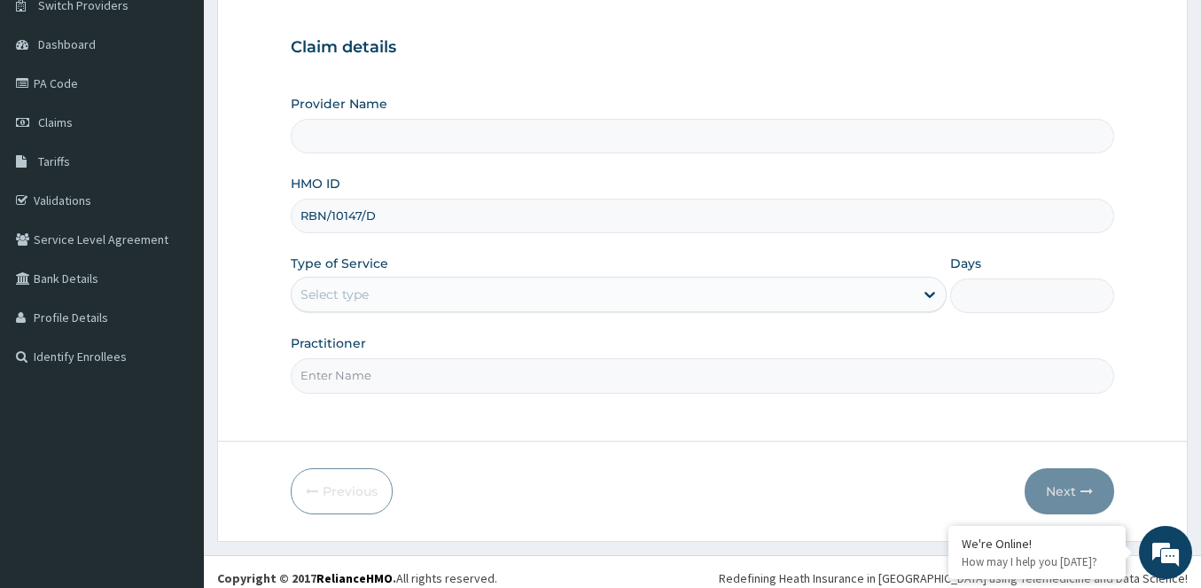
scroll to position [161, 0]
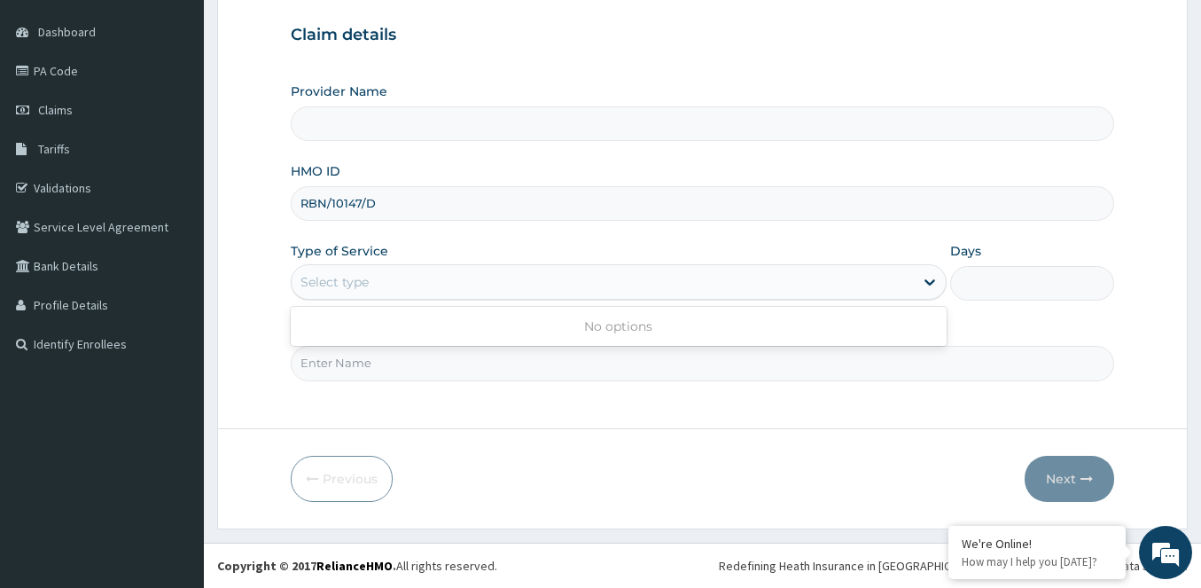
click at [412, 269] on div "Select type" at bounding box center [603, 282] width 622 height 28
click at [406, 277] on div "Select type" at bounding box center [603, 282] width 622 height 28
click at [407, 277] on div "Select type" at bounding box center [603, 282] width 622 height 28
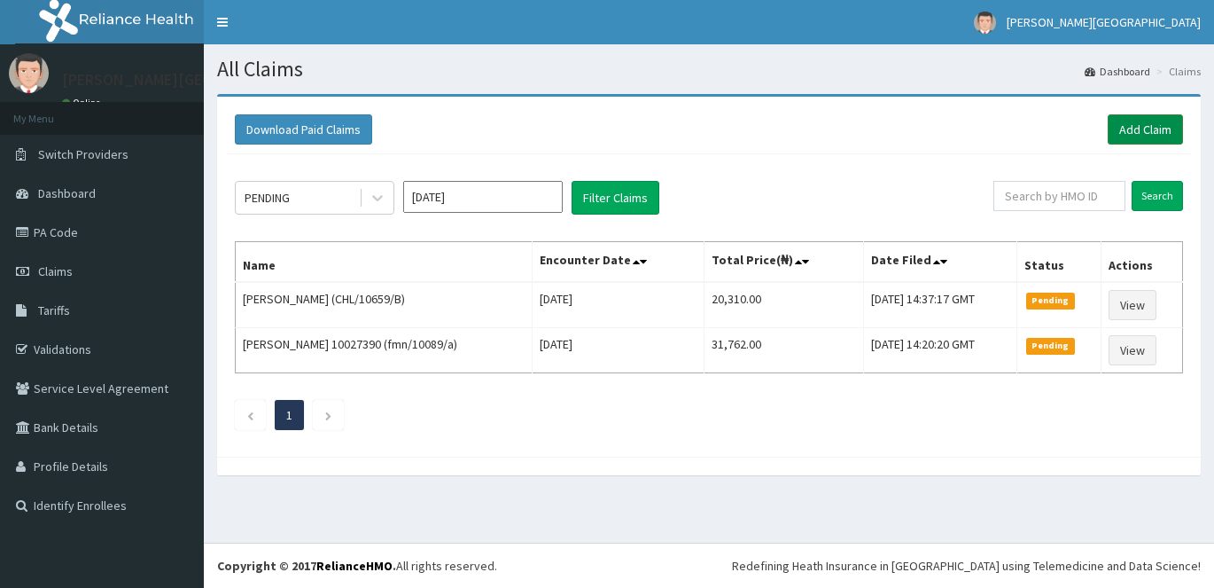
click at [1115, 121] on link "Add Claim" at bounding box center [1145, 129] width 75 height 30
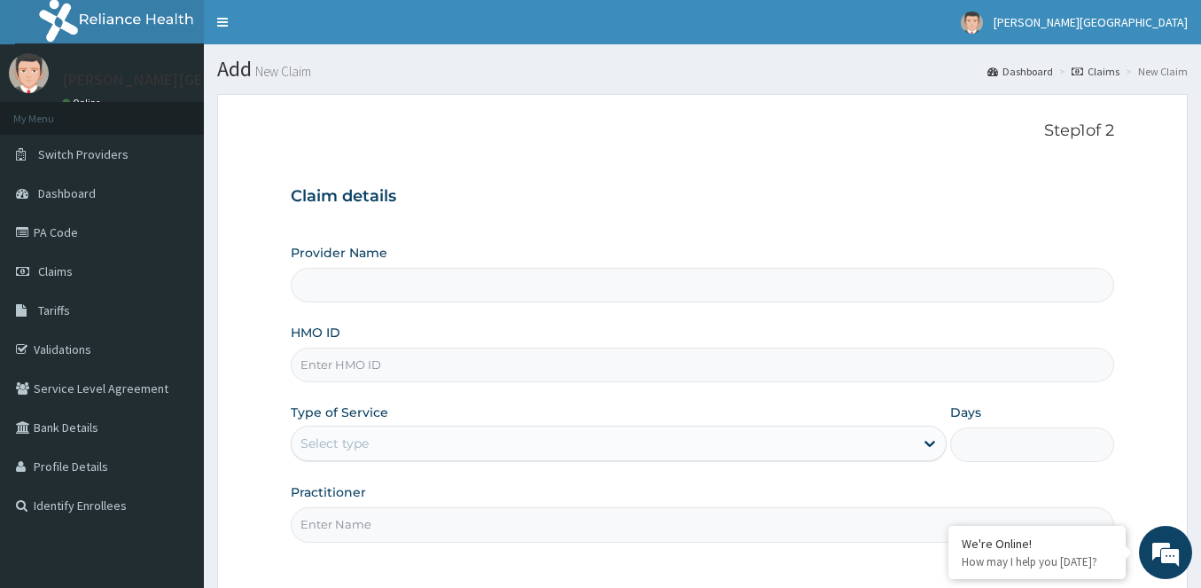
scroll to position [161, 0]
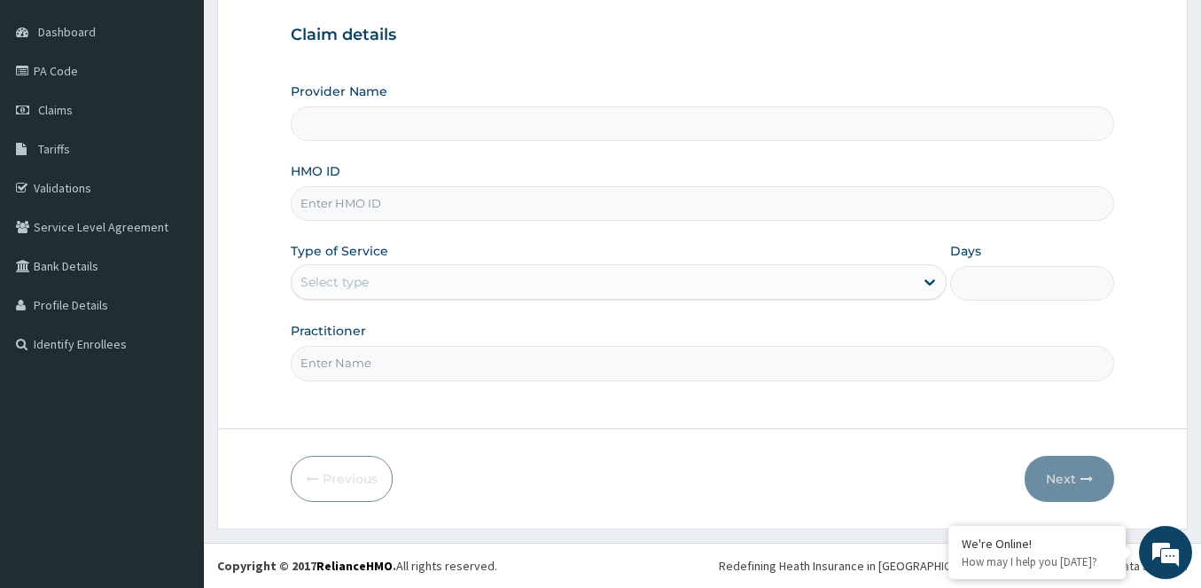
type input "[PERSON_NAME][GEOGRAPHIC_DATA]"
click at [548, 179] on div "HMO ID" at bounding box center [702, 191] width 823 height 58
click at [391, 215] on input "HMO ID" at bounding box center [702, 203] width 823 height 35
type input "RBN/10147/D"
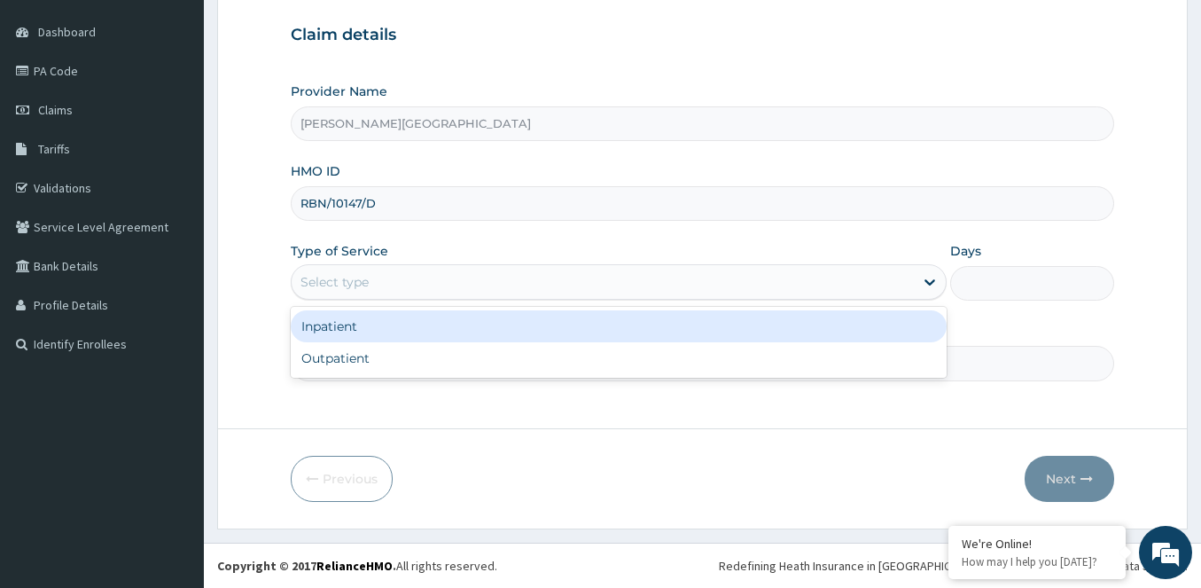
click at [595, 288] on div "Select type" at bounding box center [603, 282] width 622 height 28
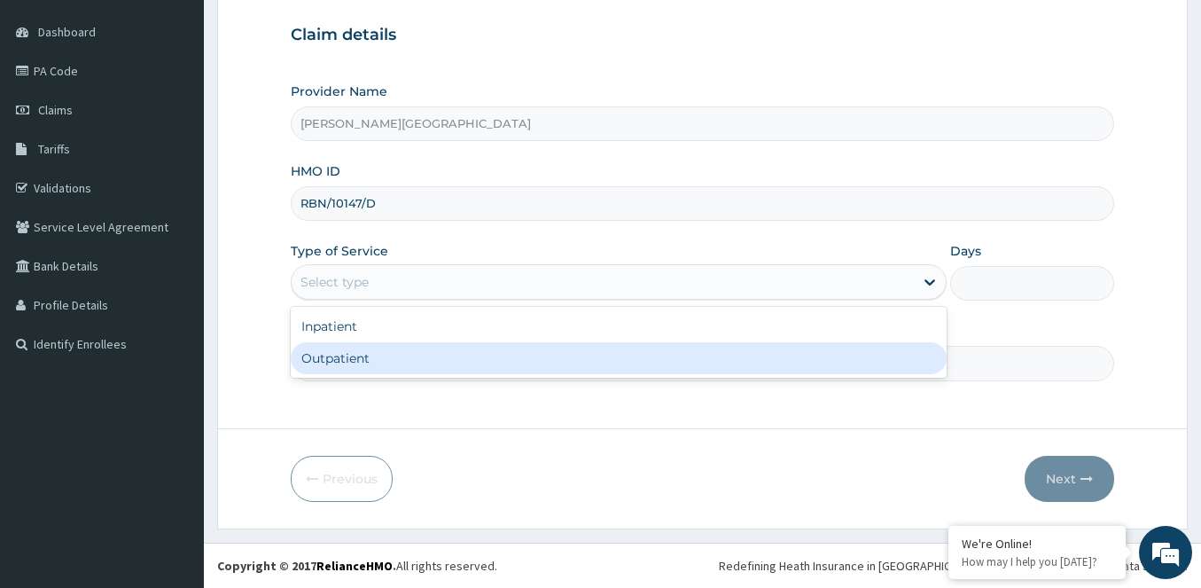
click at [371, 358] on div "Outpatient" at bounding box center [619, 358] width 656 height 32
type input "1"
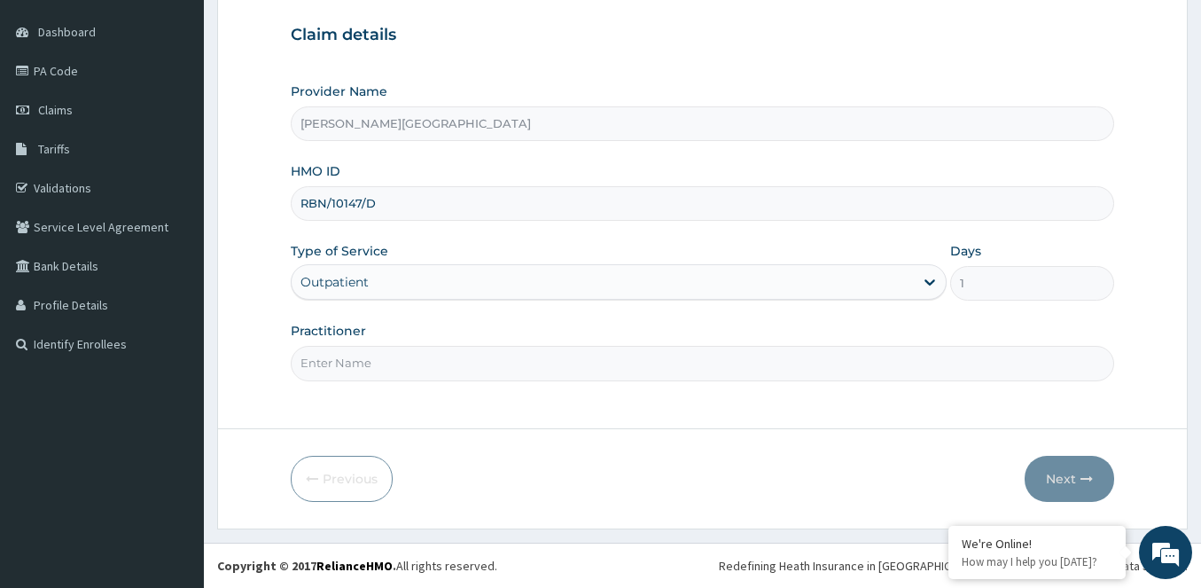
click at [422, 356] on input "Practitioner" at bounding box center [702, 363] width 823 height 35
type input "DR PAT"
click at [1064, 483] on button "Next" at bounding box center [1070, 479] width 90 height 46
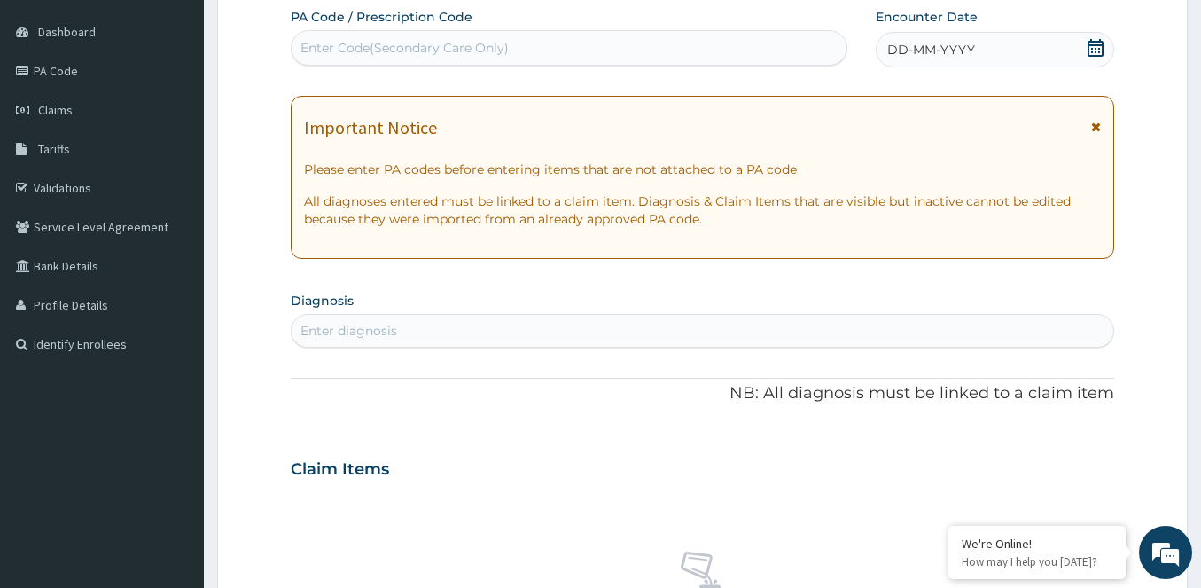
click at [1102, 47] on icon at bounding box center [1095, 48] width 16 height 18
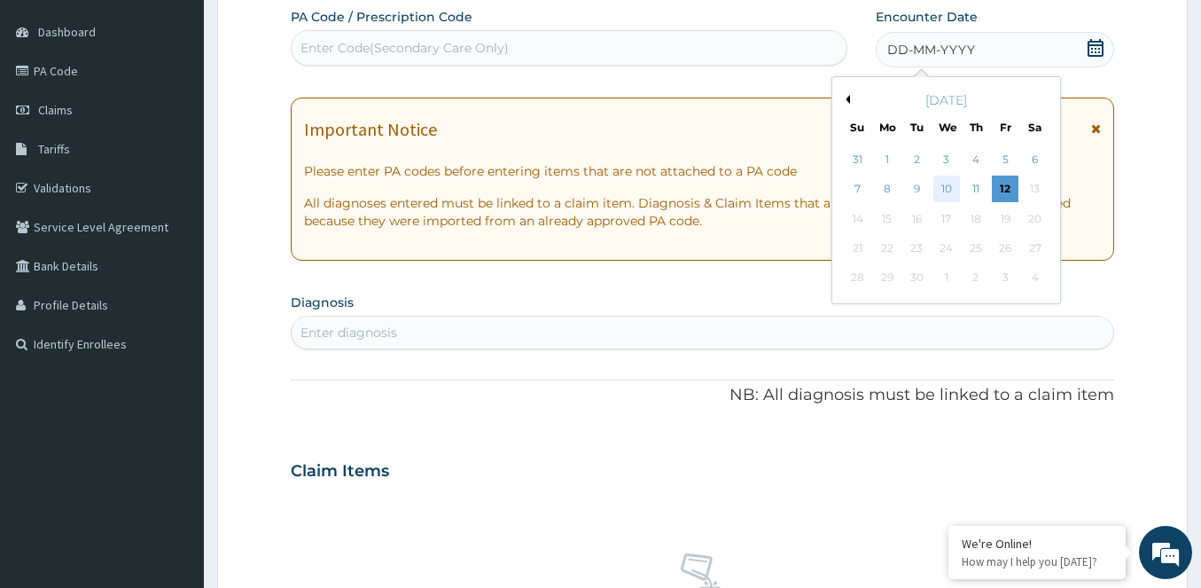
click at [949, 186] on div "10" at bounding box center [945, 189] width 27 height 27
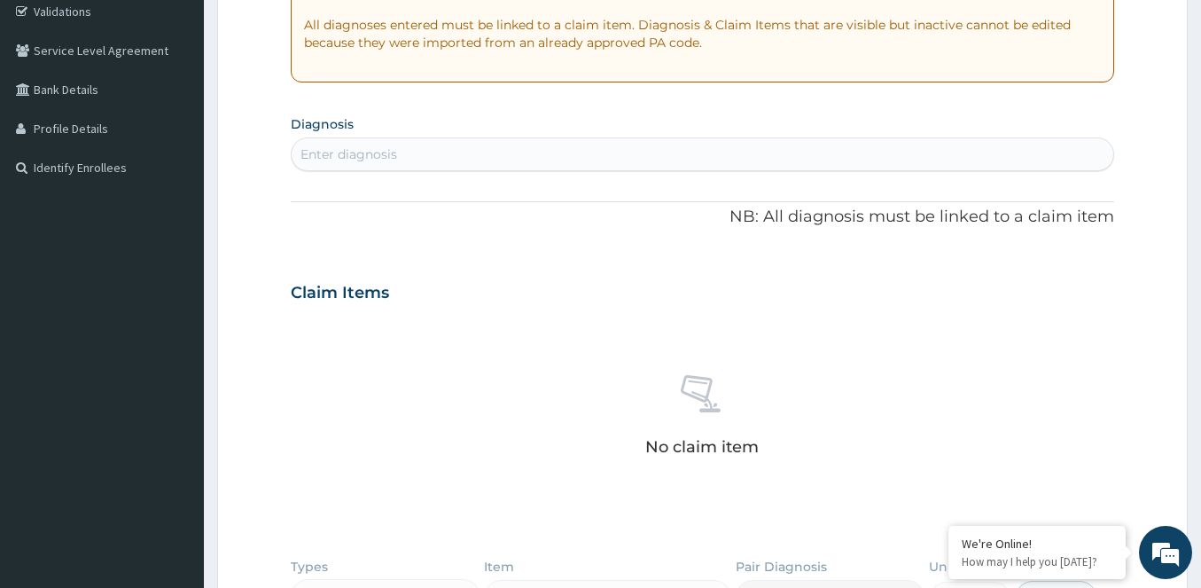
scroll to position [339, 0]
click at [389, 157] on div "Enter diagnosis" at bounding box center [348, 153] width 97 height 18
type input "PLASMODIU"
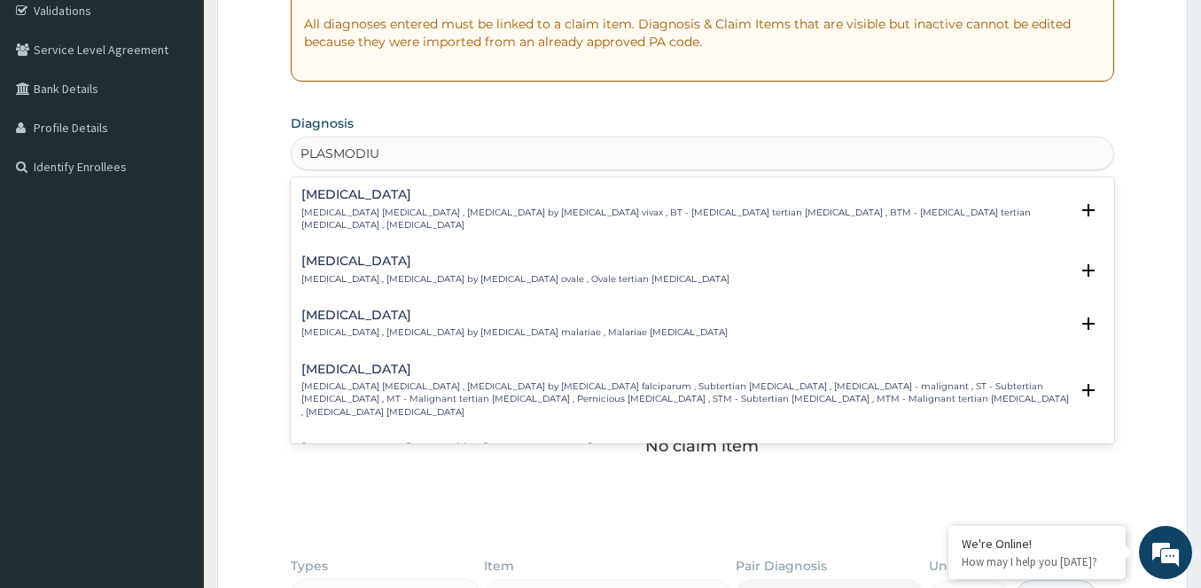
click at [308, 362] on h4 "Falciparum malaria" at bounding box center [684, 368] width 767 height 13
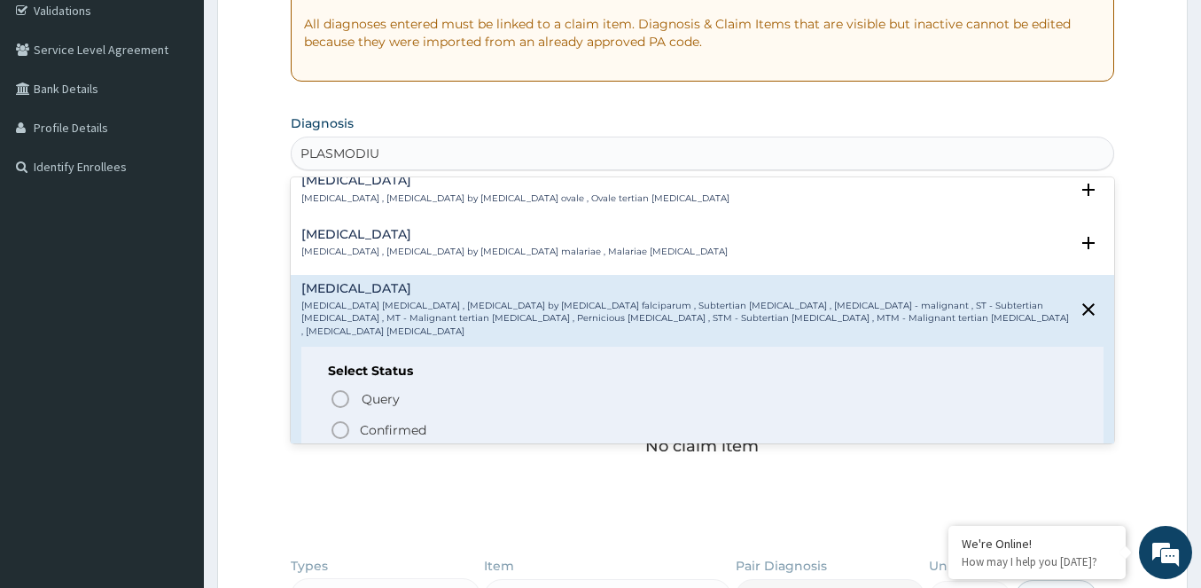
scroll to position [177, 0]
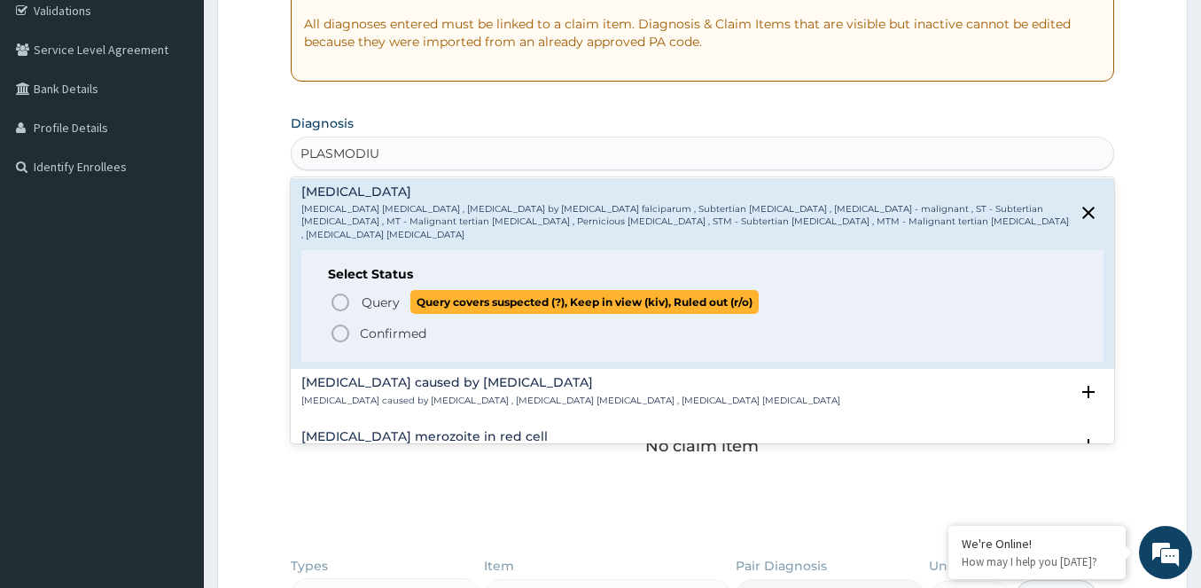
click at [343, 292] on icon "status option query" at bounding box center [340, 302] width 21 height 21
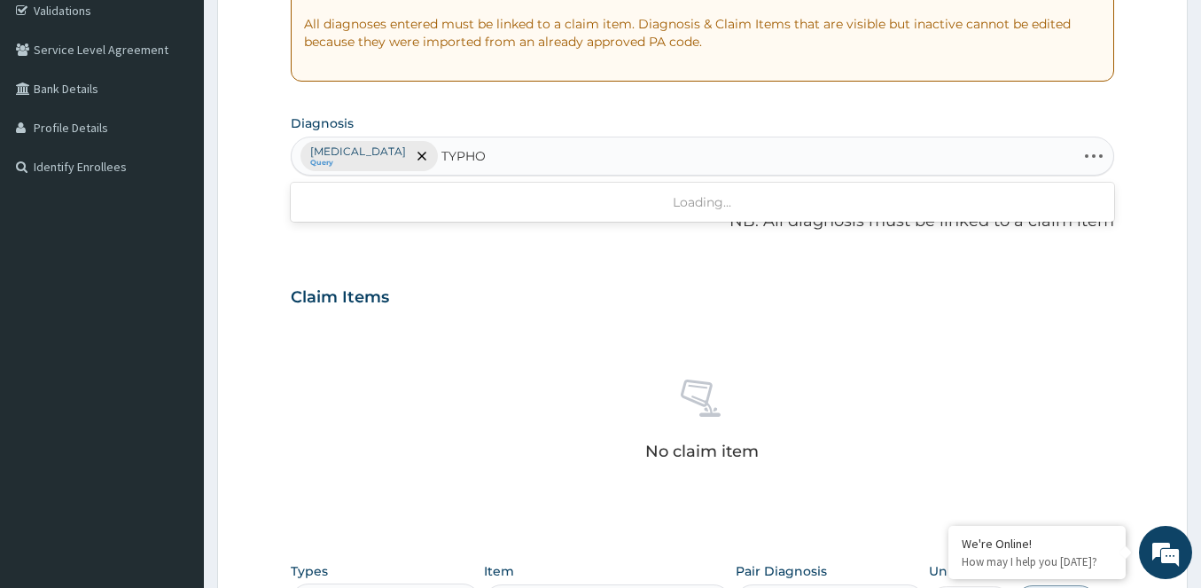
type input "TYPHOI"
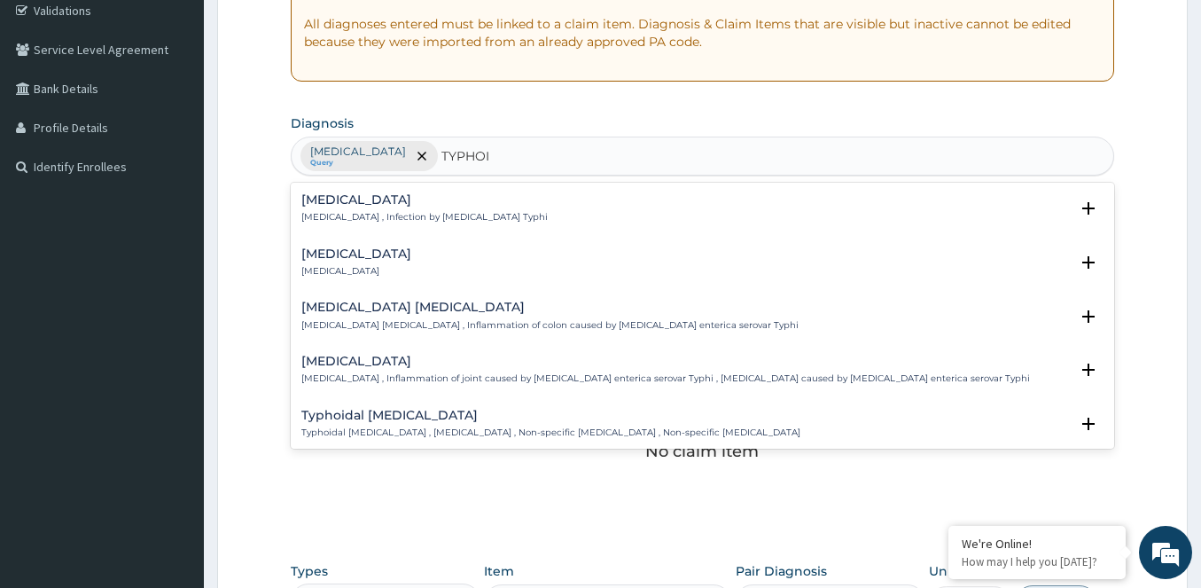
click at [373, 212] on p "Typhoid fever , Infection by Salmonella Typhi" at bounding box center [424, 217] width 246 height 12
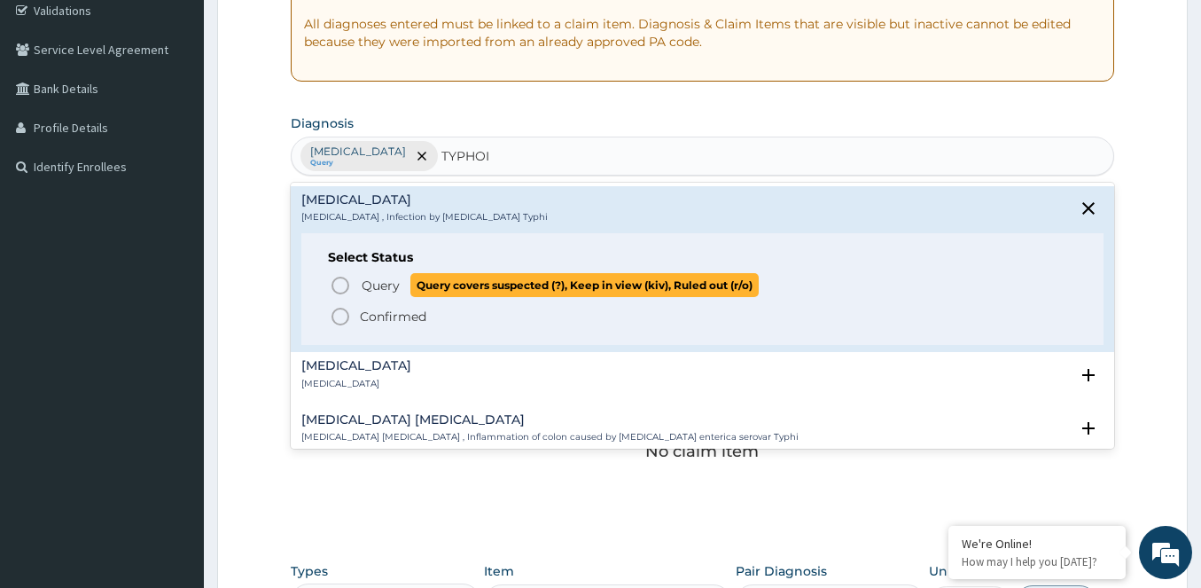
click at [334, 284] on icon "status option query" at bounding box center [340, 285] width 21 height 21
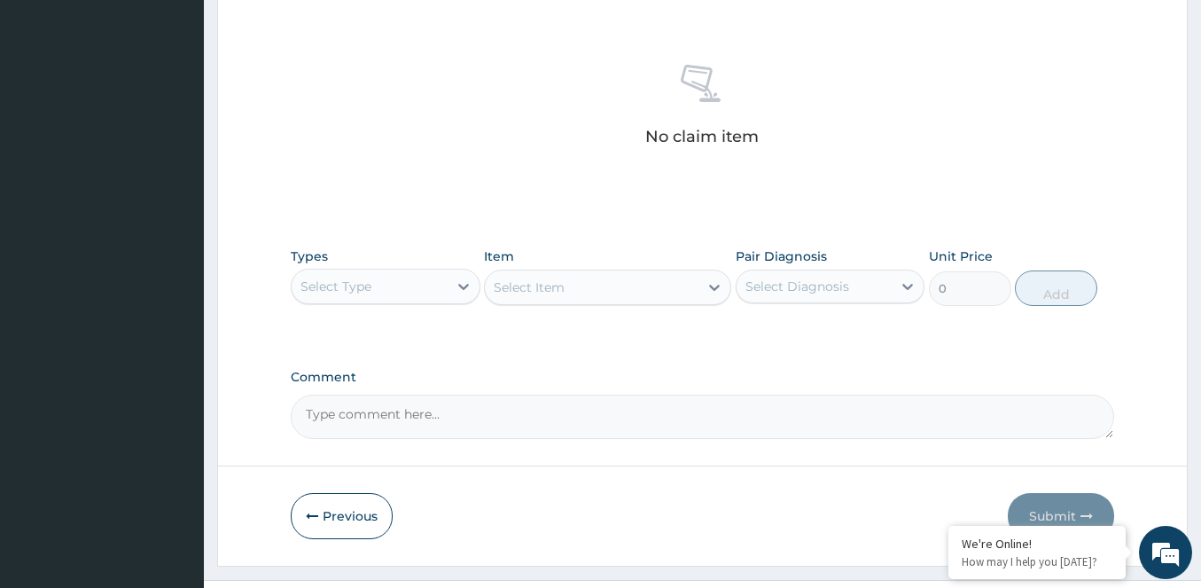
scroll to position [690, 0]
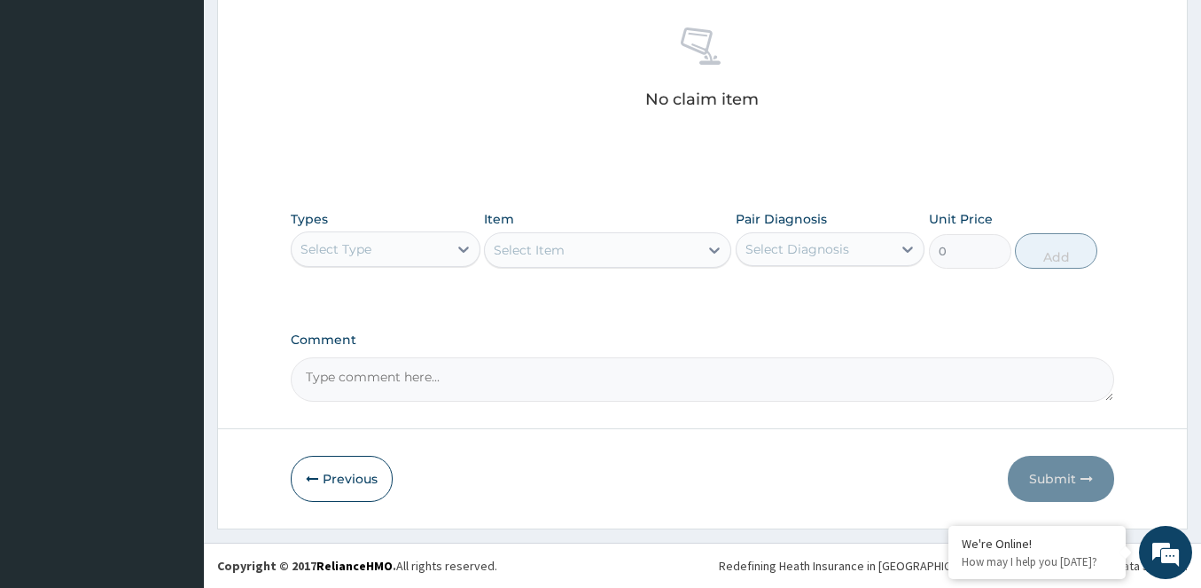
click at [422, 253] on div "Select Type" at bounding box center [370, 249] width 156 height 28
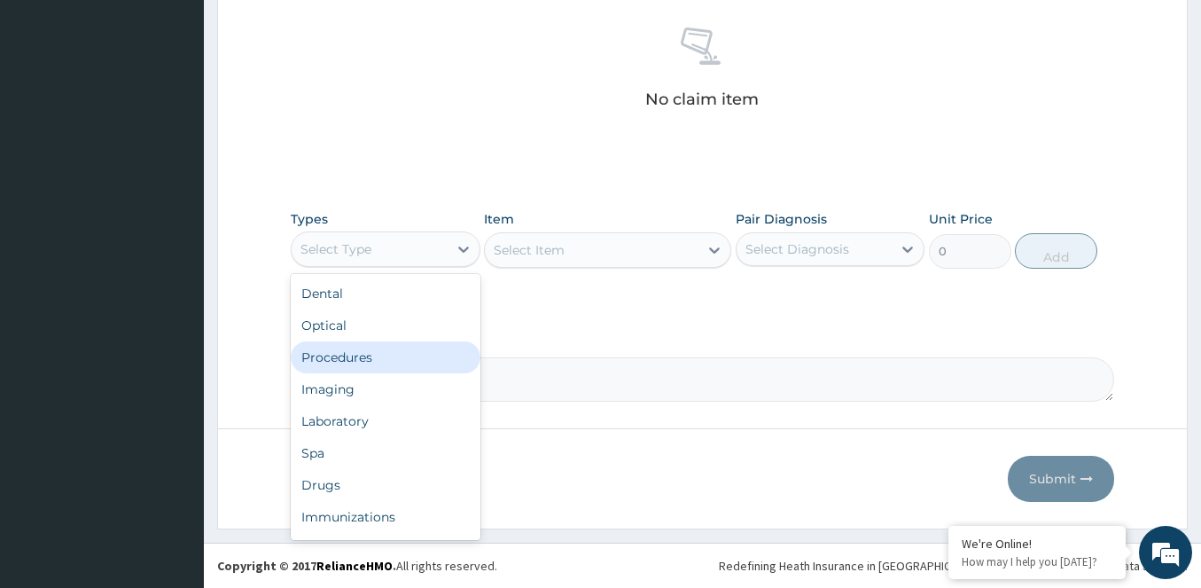
drag, startPoint x: 353, startPoint y: 329, endPoint x: 362, endPoint y: 351, distance: 23.9
click at [362, 351] on div "Dental Optical Procedures Imaging Laboratory Spa Drugs Immunizations Others Gym" at bounding box center [386, 407] width 190 height 266
click at [362, 351] on div "Procedures" at bounding box center [386, 357] width 190 height 32
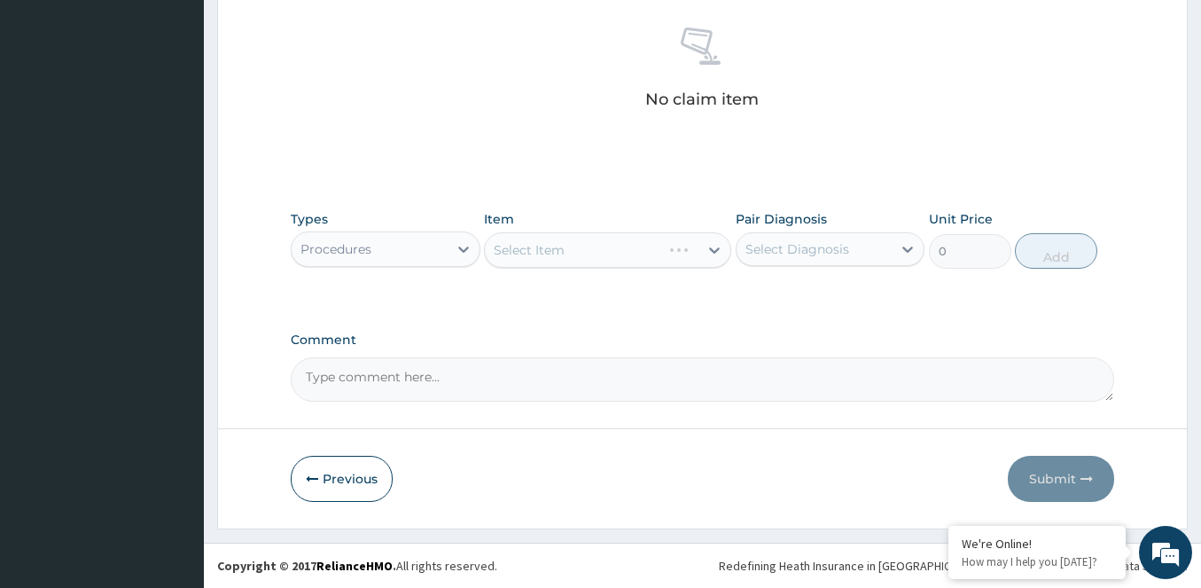
click at [570, 242] on div "Select Item" at bounding box center [607, 249] width 247 height 35
drag, startPoint x: 623, startPoint y: 253, endPoint x: 609, endPoint y: 262, distance: 16.7
click at [624, 253] on div "Select Item" at bounding box center [607, 249] width 247 height 35
click at [651, 259] on div "Select Item" at bounding box center [592, 250] width 214 height 28
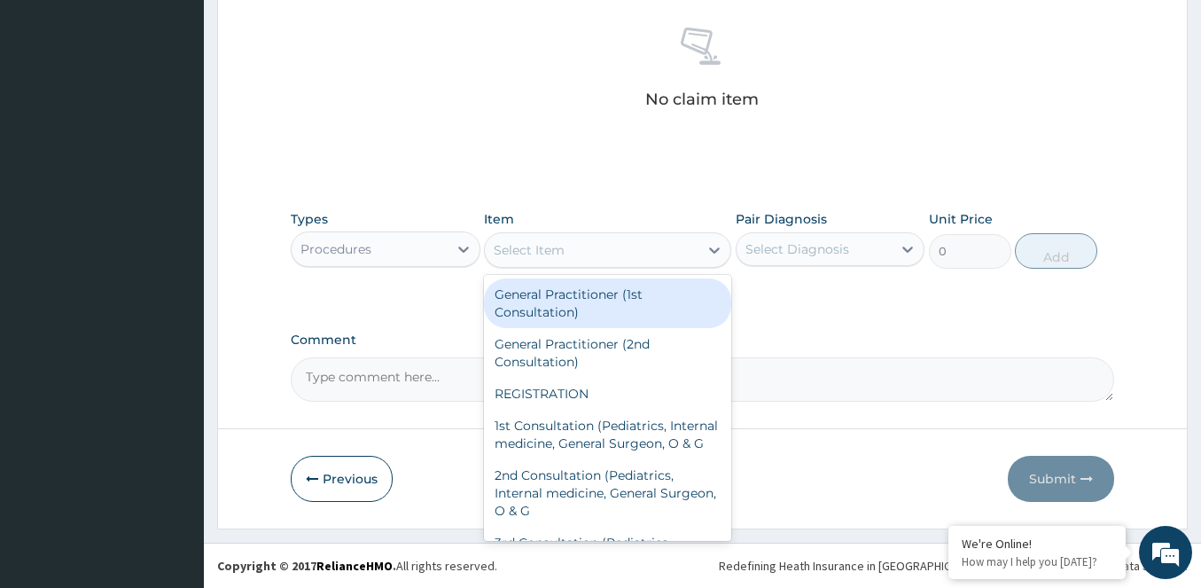
click at [613, 300] on div "General Practitioner (1st Consultation)" at bounding box center [607, 303] width 247 height 50
type input "2500"
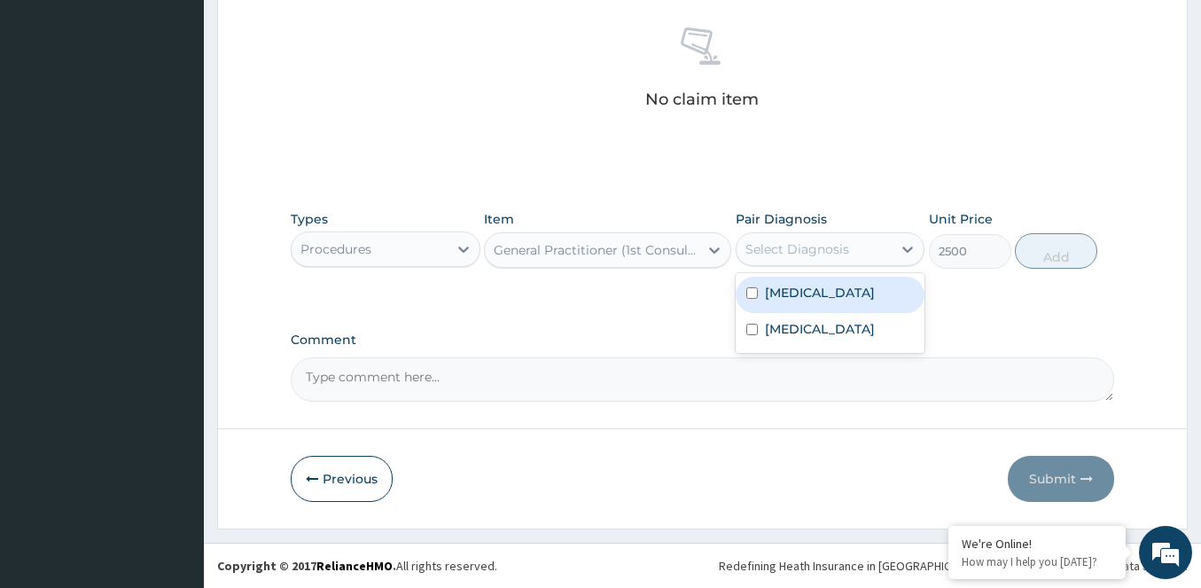
click at [822, 245] on div "Select Diagnosis" at bounding box center [797, 249] width 104 height 18
drag, startPoint x: 783, startPoint y: 294, endPoint x: 928, endPoint y: 254, distance: 150.7
click at [784, 292] on label "Falciparum malaria" at bounding box center [820, 293] width 110 height 18
checkbox input "true"
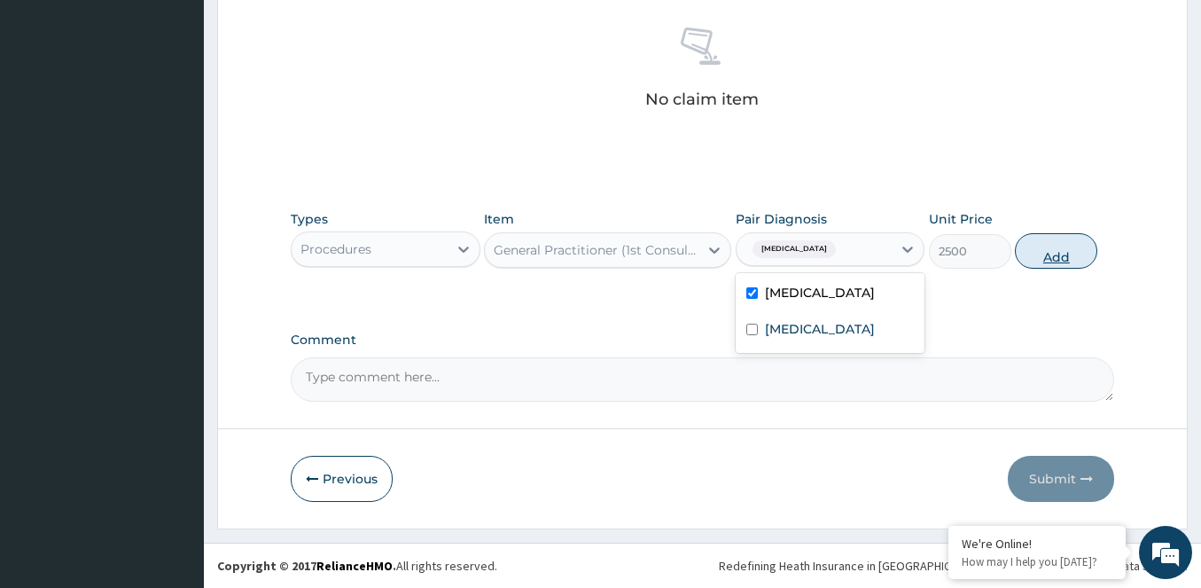
click at [1062, 257] on button "Add" at bounding box center [1056, 250] width 82 height 35
type input "0"
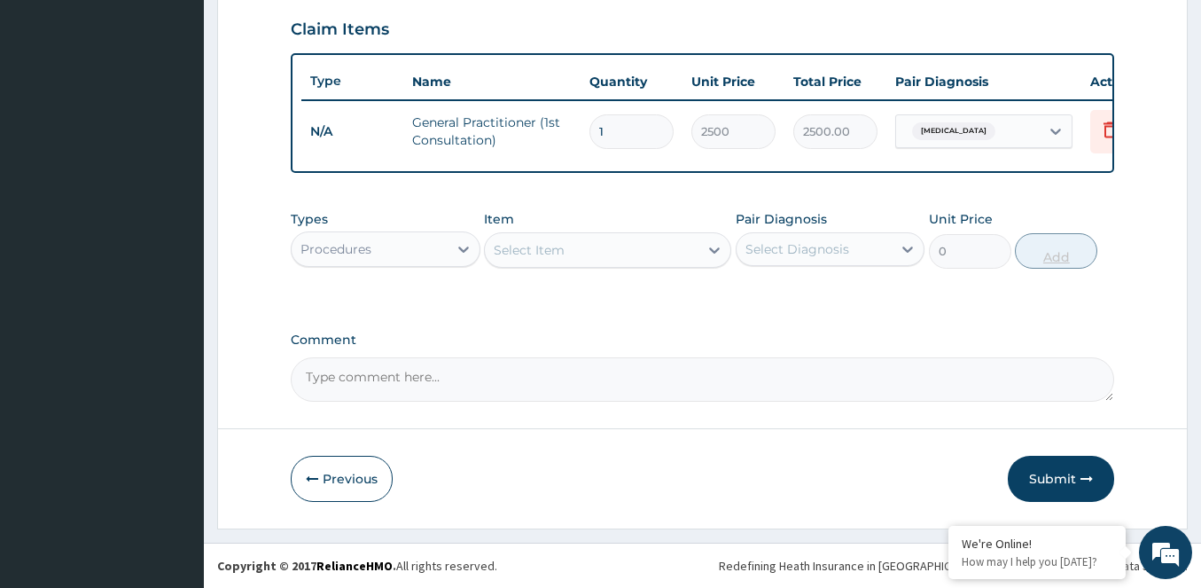
scroll to position [619, 0]
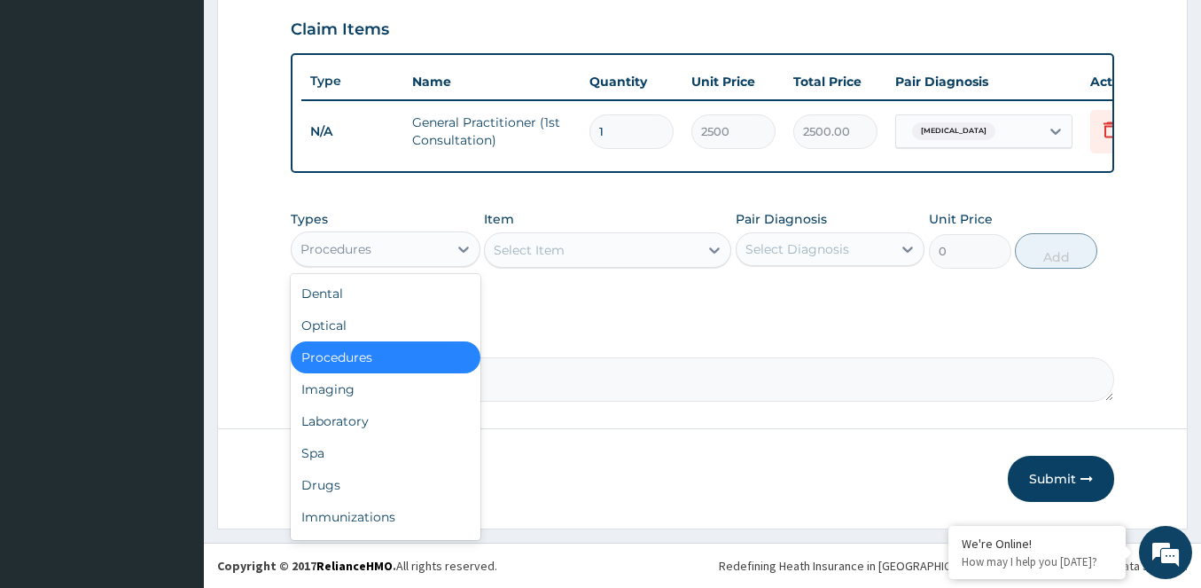
drag, startPoint x: 425, startPoint y: 257, endPoint x: 370, endPoint y: 318, distance: 82.8
click at [423, 257] on div "Procedures" at bounding box center [370, 249] width 156 height 28
drag, startPoint x: 352, startPoint y: 421, endPoint x: 377, endPoint y: 409, distance: 27.4
click at [353, 421] on div "Laboratory" at bounding box center [386, 421] width 190 height 32
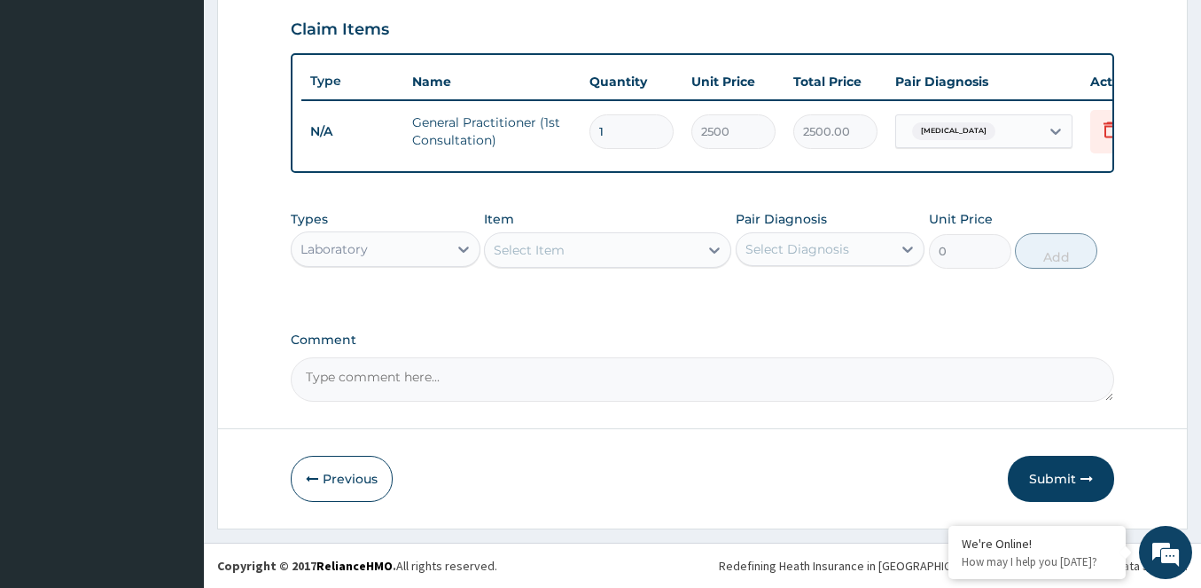
click at [599, 255] on div "Select Item" at bounding box center [592, 250] width 214 height 28
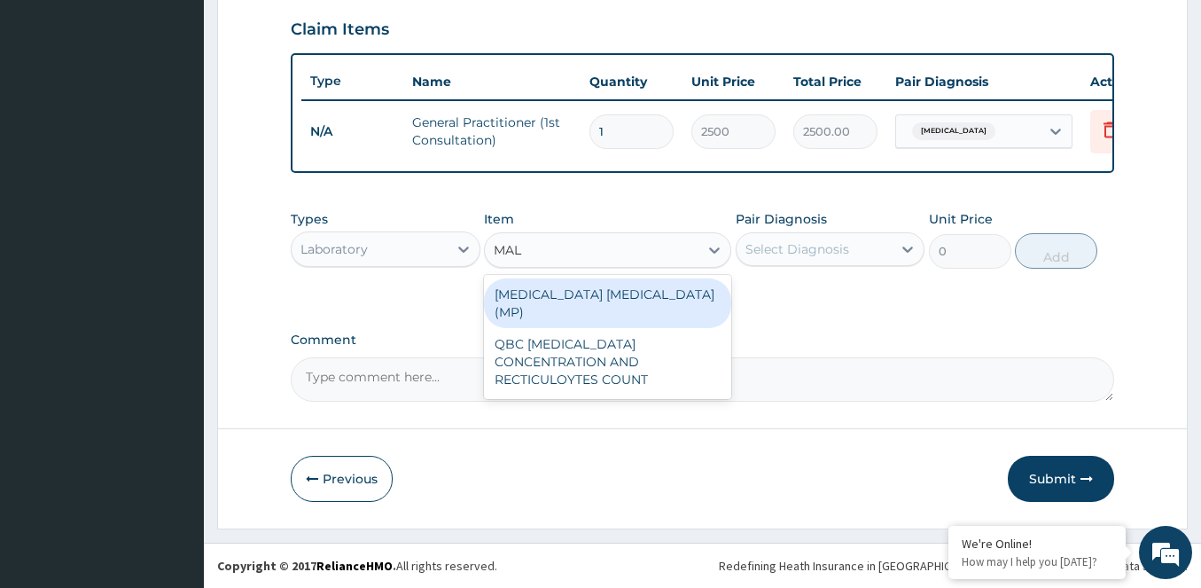
type input "MALA"
click at [634, 300] on div "MALARIA PARASITE (MP)" at bounding box center [607, 303] width 247 height 50
type input "1500"
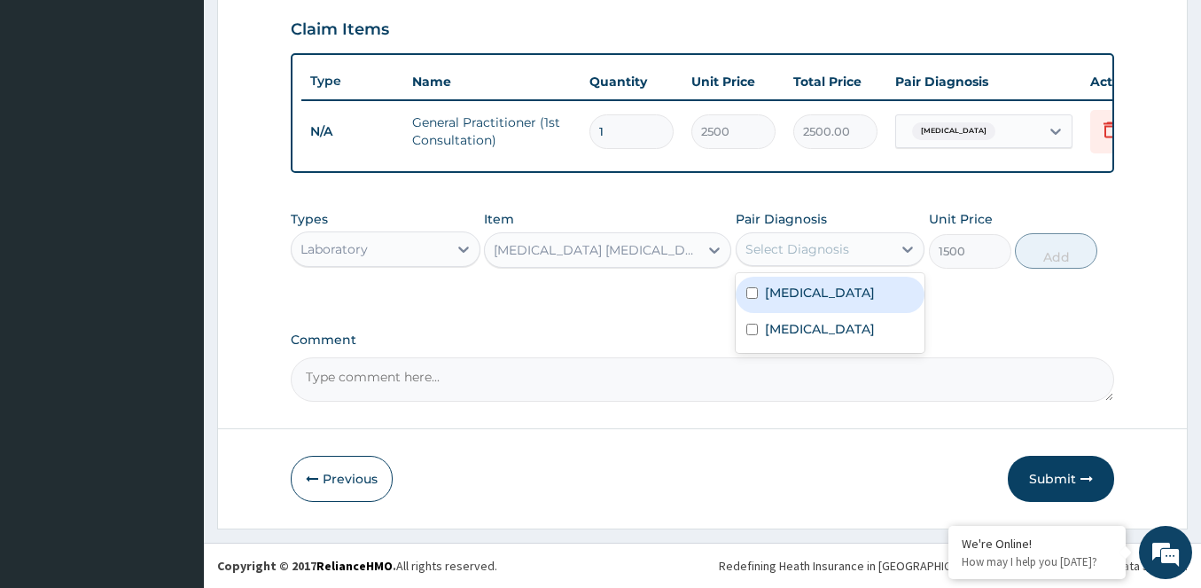
drag, startPoint x: 784, startPoint y: 259, endPoint x: 787, endPoint y: 279, distance: 20.6
click at [785, 259] on div "Select Diagnosis" at bounding box center [814, 249] width 156 height 28
drag, startPoint x: 761, startPoint y: 290, endPoint x: 774, endPoint y: 290, distance: 12.4
click at [767, 290] on div "Falciparum malaria" at bounding box center [831, 295] width 190 height 36
checkbox input "true"
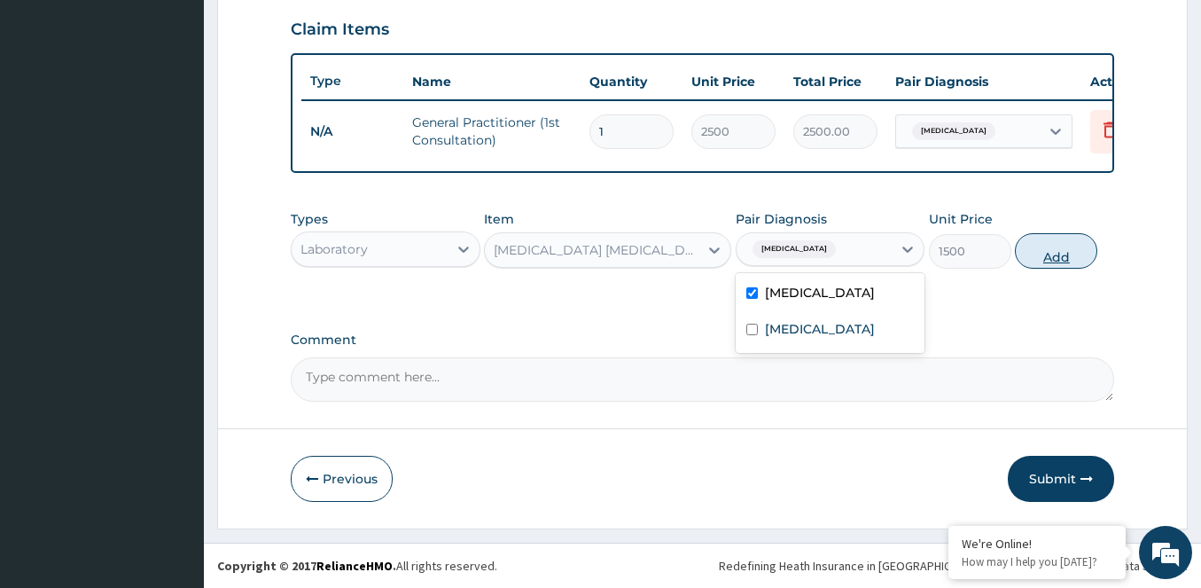
click at [1065, 255] on button "Add" at bounding box center [1056, 250] width 82 height 35
type input "0"
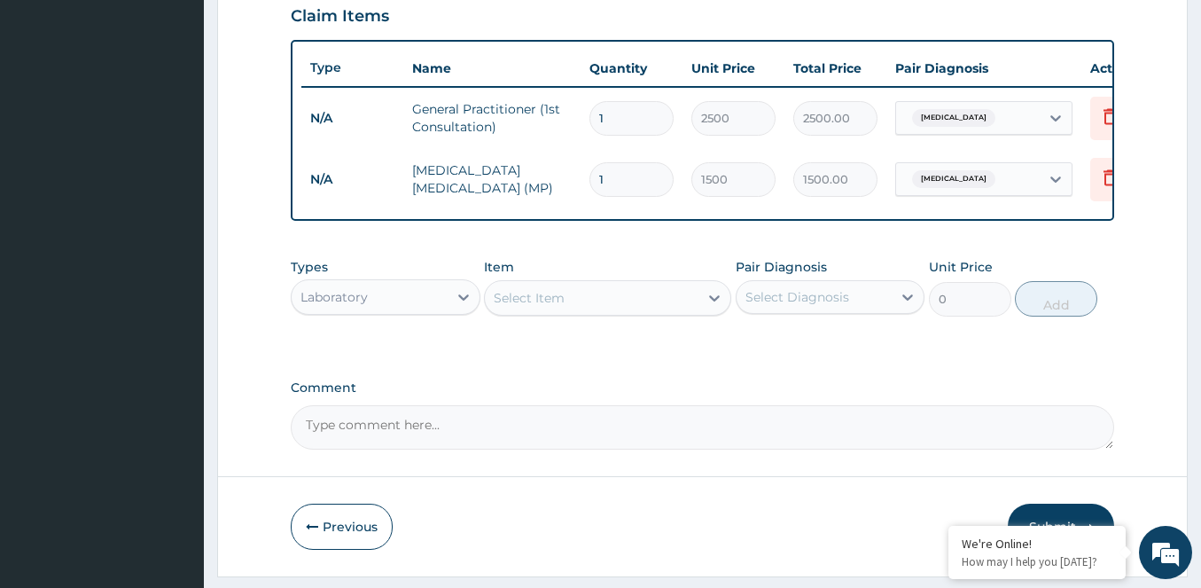
click at [601, 312] on div "Select Item" at bounding box center [592, 298] width 214 height 28
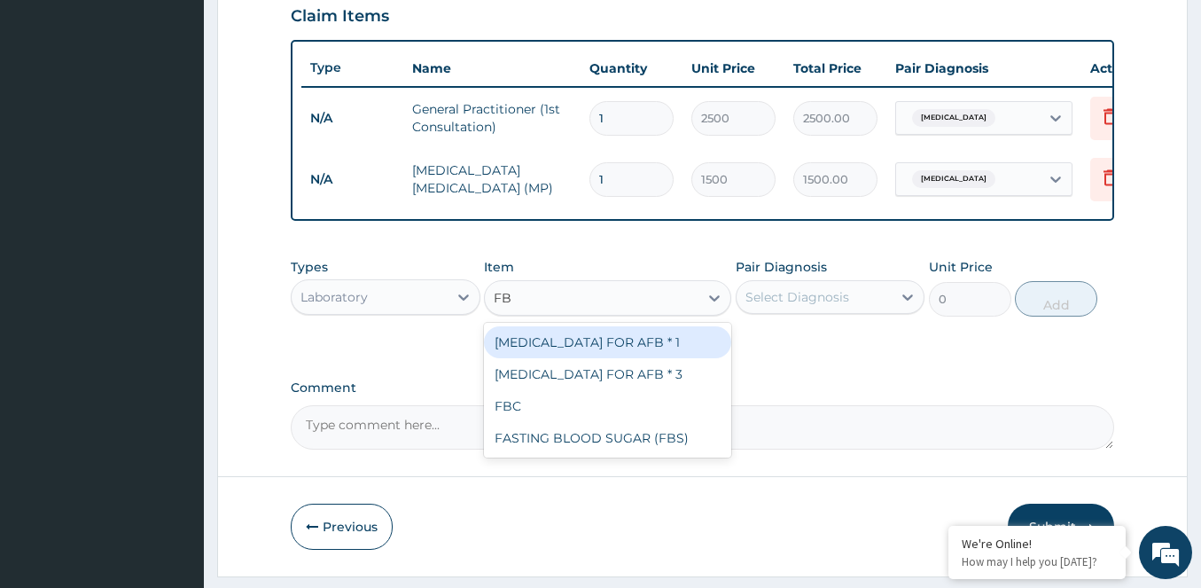
type input "FBC"
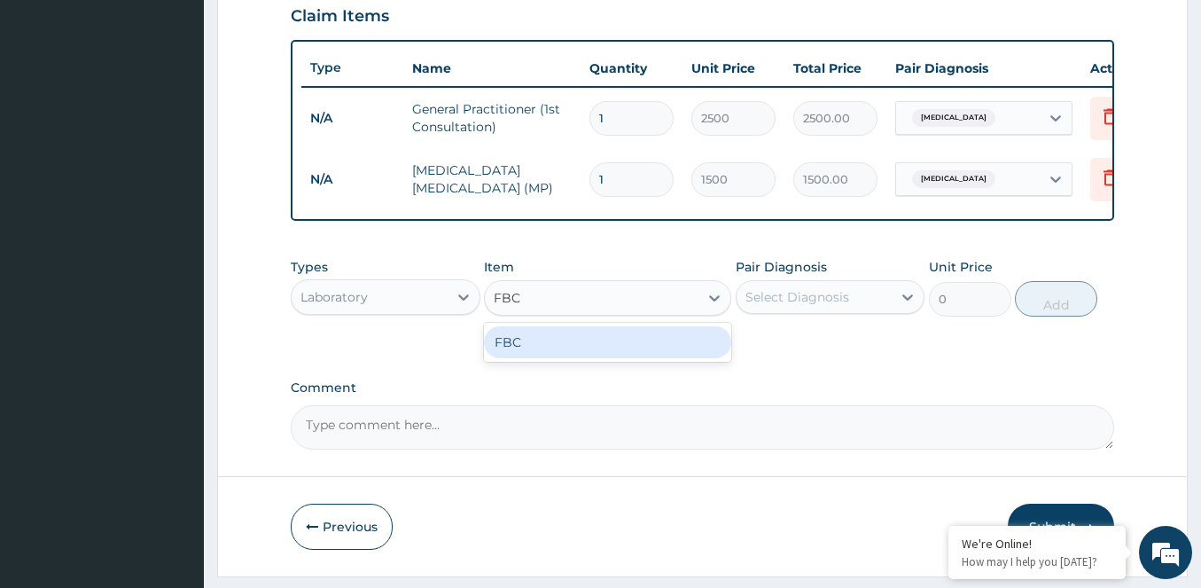
click at [592, 347] on div "FBC" at bounding box center [607, 342] width 247 height 32
type input "3500"
click at [771, 306] on div "Select Diagnosis" at bounding box center [797, 297] width 104 height 18
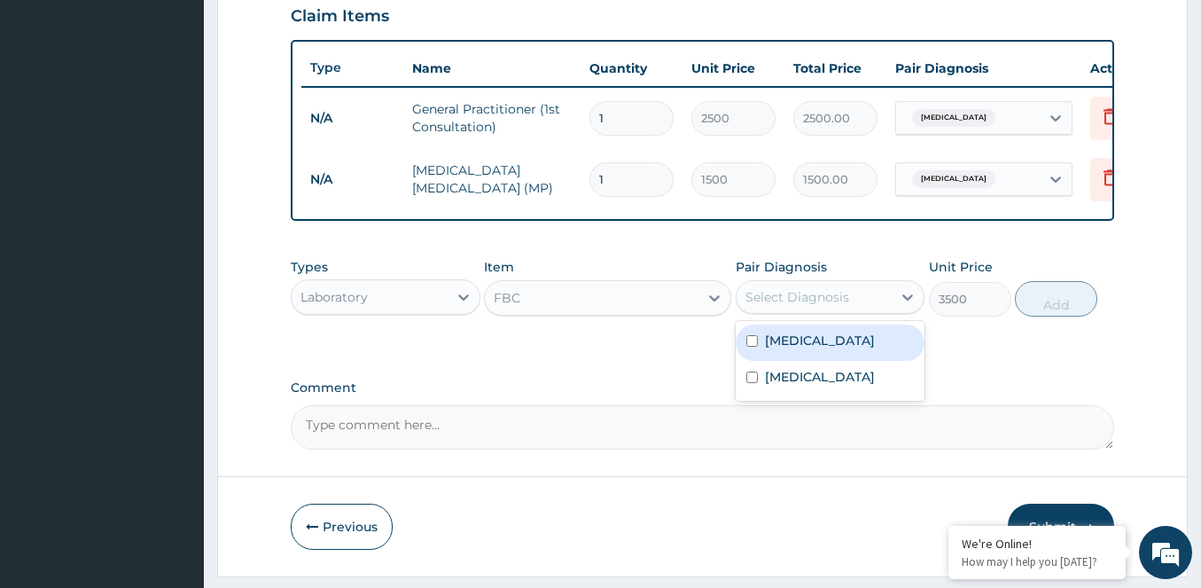
drag, startPoint x: 780, startPoint y: 357, endPoint x: 928, endPoint y: 344, distance: 148.6
click at [781, 349] on label "Falciparum malaria" at bounding box center [820, 340] width 110 height 18
checkbox input "true"
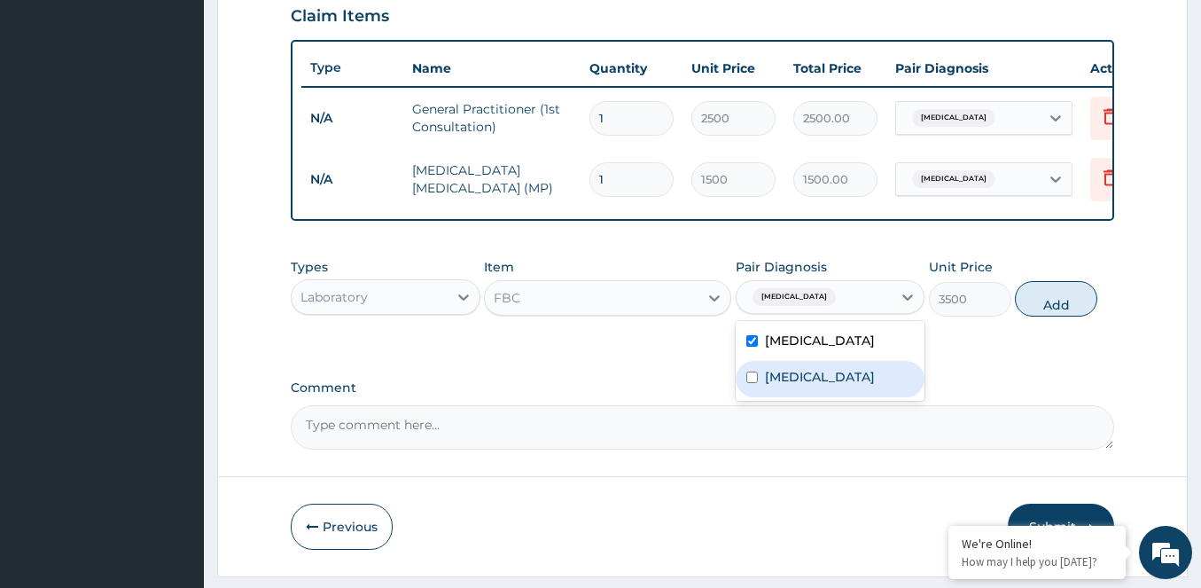
click at [758, 386] on div "Typhoid fever" at bounding box center [831, 379] width 190 height 36
checkbox input "true"
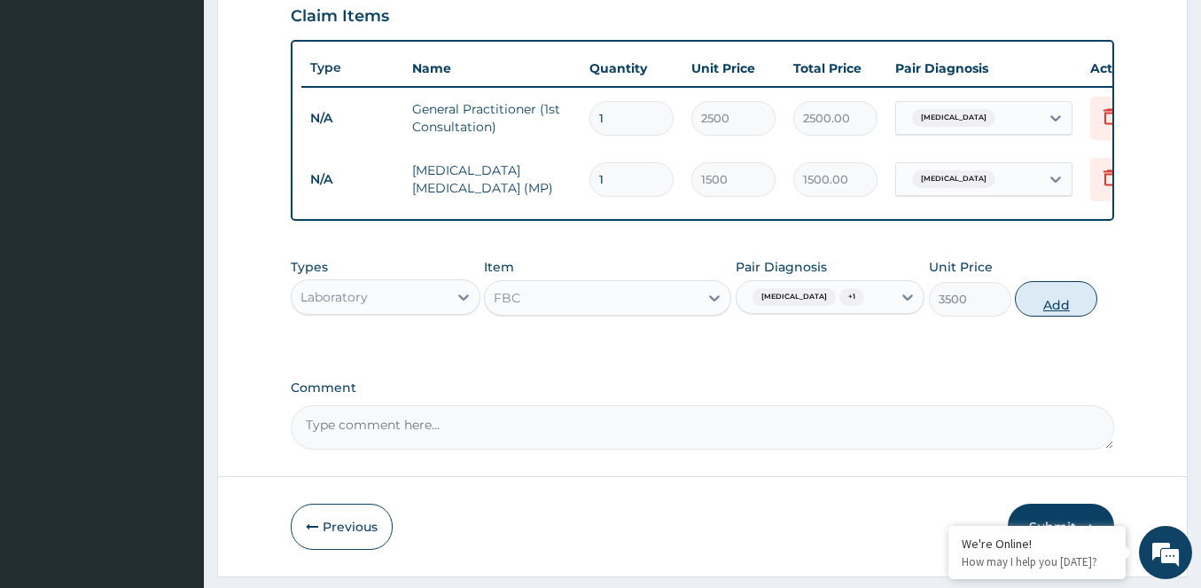
click at [1062, 314] on button "Add" at bounding box center [1056, 298] width 82 height 35
type input "0"
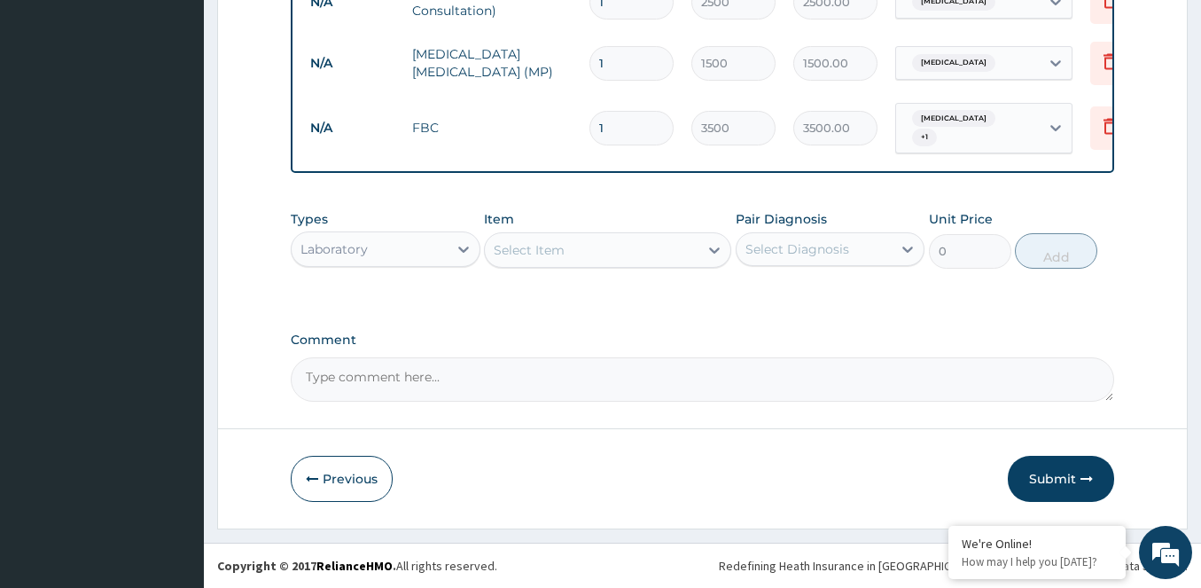
scroll to position [749, 0]
click at [432, 257] on div "Laboratory" at bounding box center [370, 249] width 156 height 28
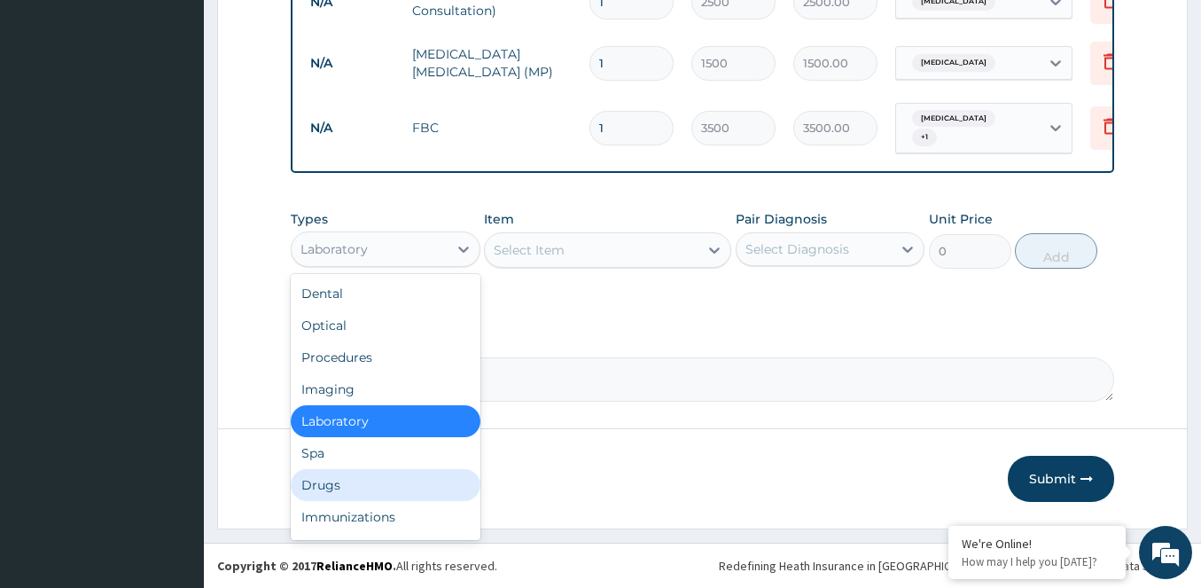
drag, startPoint x: 336, startPoint y: 485, endPoint x: 346, endPoint y: 479, distance: 11.6
click at [336, 483] on div "Drugs" at bounding box center [386, 485] width 190 height 32
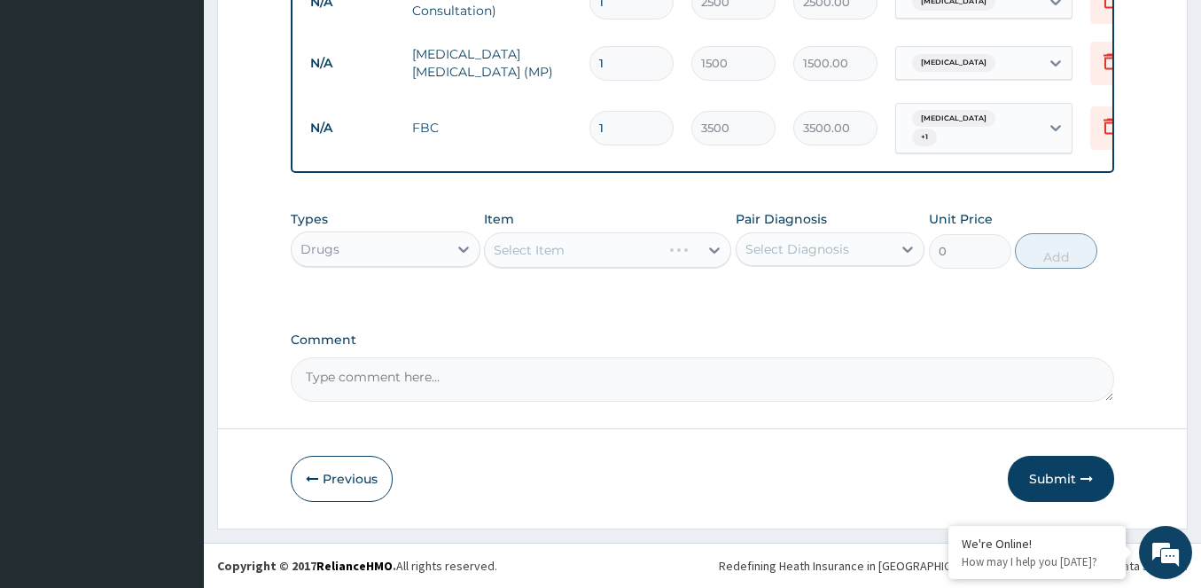
click at [575, 250] on div "Select Item" at bounding box center [607, 249] width 247 height 35
click at [559, 250] on div "Select Item" at bounding box center [607, 249] width 247 height 35
click at [559, 250] on div "Select Item" at bounding box center [529, 250] width 71 height 18
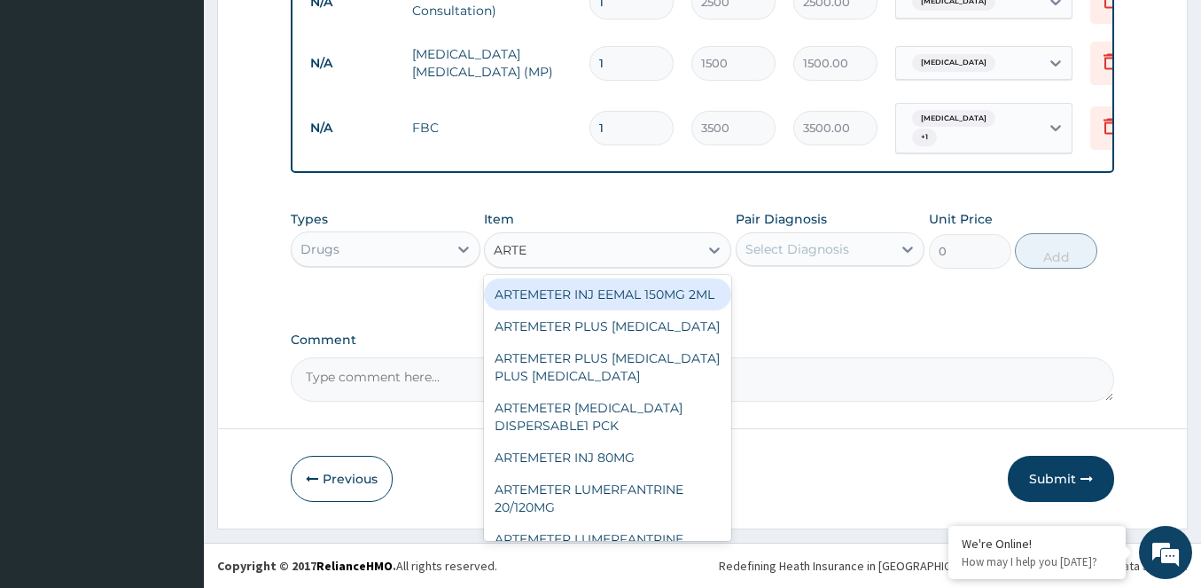
type input "ARTEM"
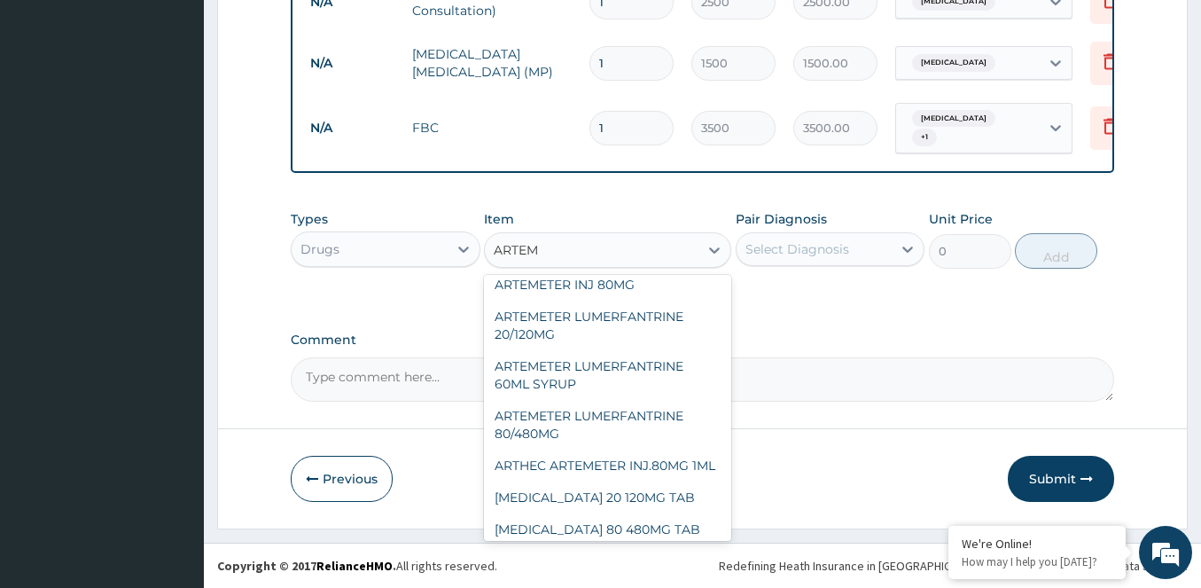
scroll to position [177, 0]
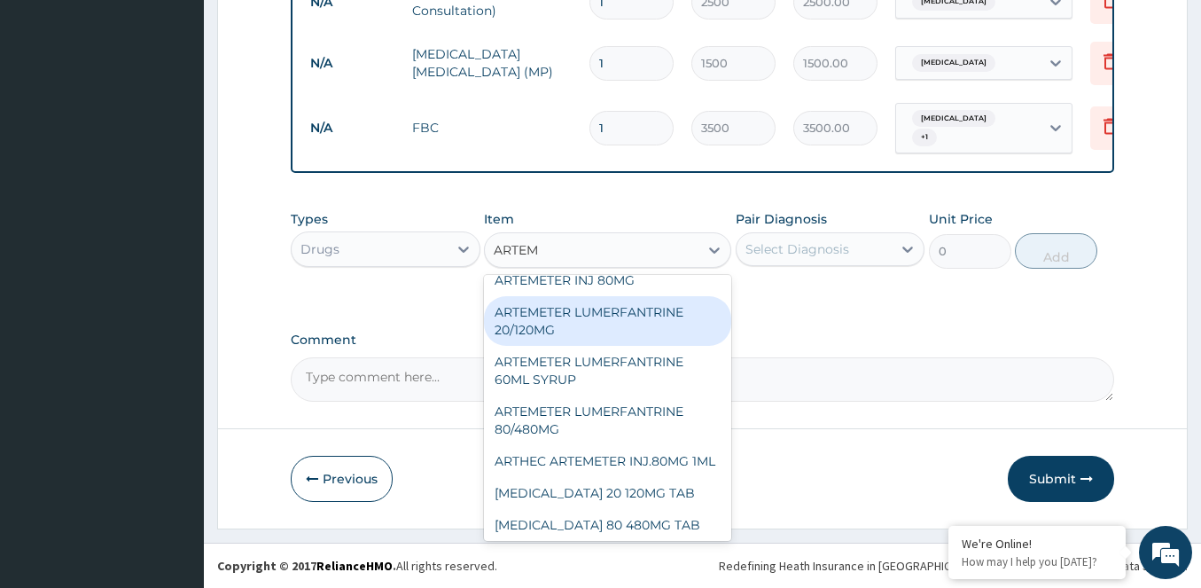
click at [535, 346] on div "ARTEMETER LUMERFANTRINE 20/120MG" at bounding box center [607, 321] width 247 height 50
type input "210"
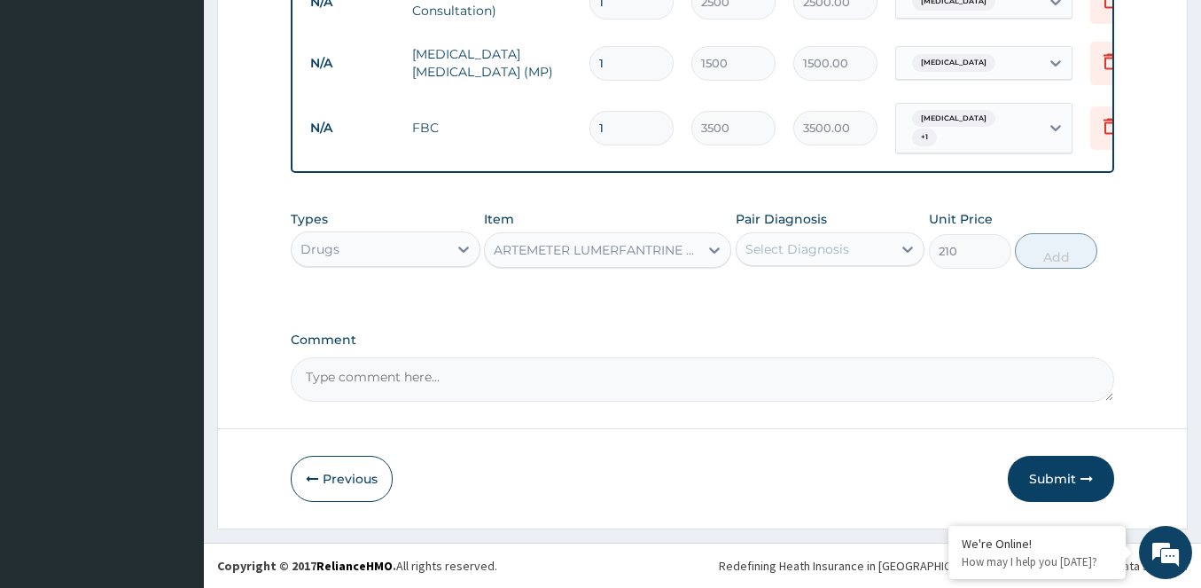
click at [828, 258] on div "Select Diagnosis" at bounding box center [797, 249] width 104 height 18
drag, startPoint x: 784, startPoint y: 297, endPoint x: 842, endPoint y: 292, distance: 57.9
click at [784, 296] on label "Falciparum malaria" at bounding box center [820, 293] width 110 height 18
checkbox input "true"
click at [1072, 260] on button "Add" at bounding box center [1056, 250] width 82 height 35
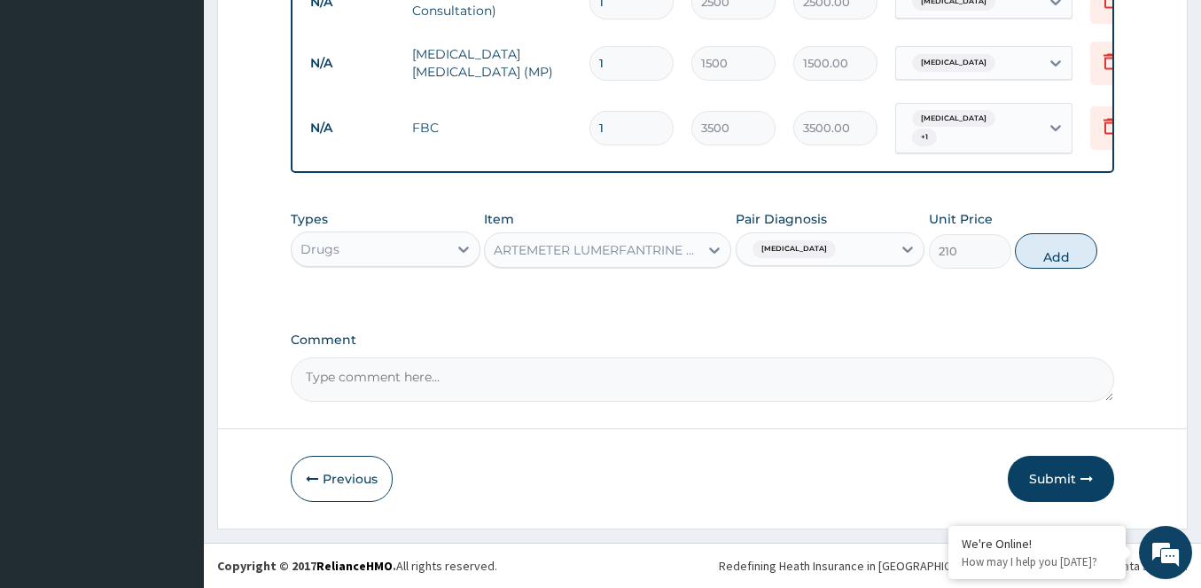
type input "0"
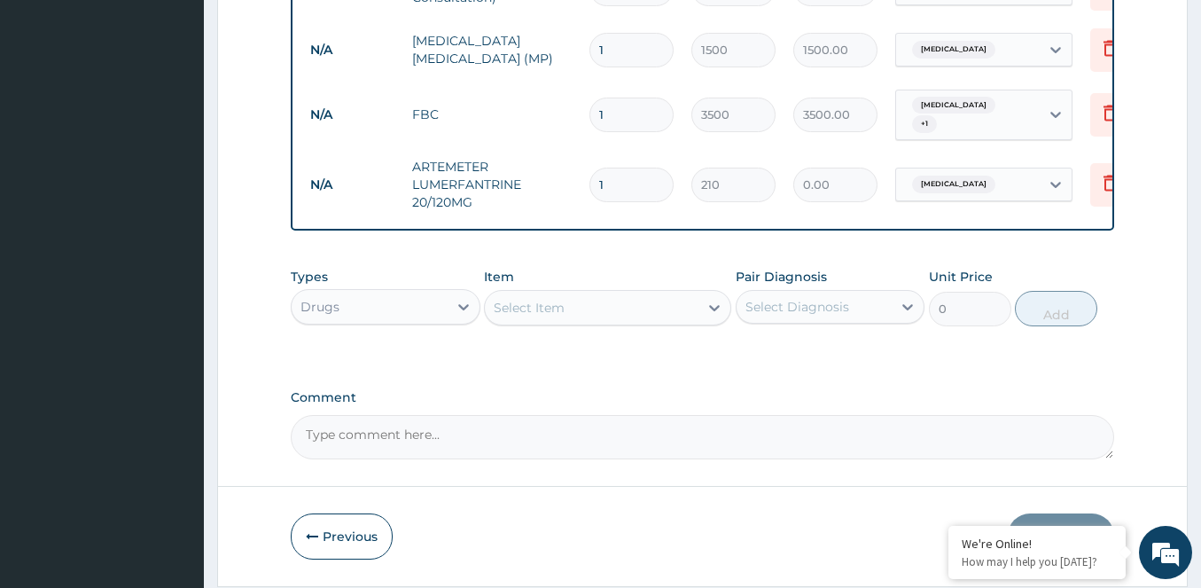
type input "0.00"
type input "2"
type input "420.00"
type input "24"
type input "5040.00"
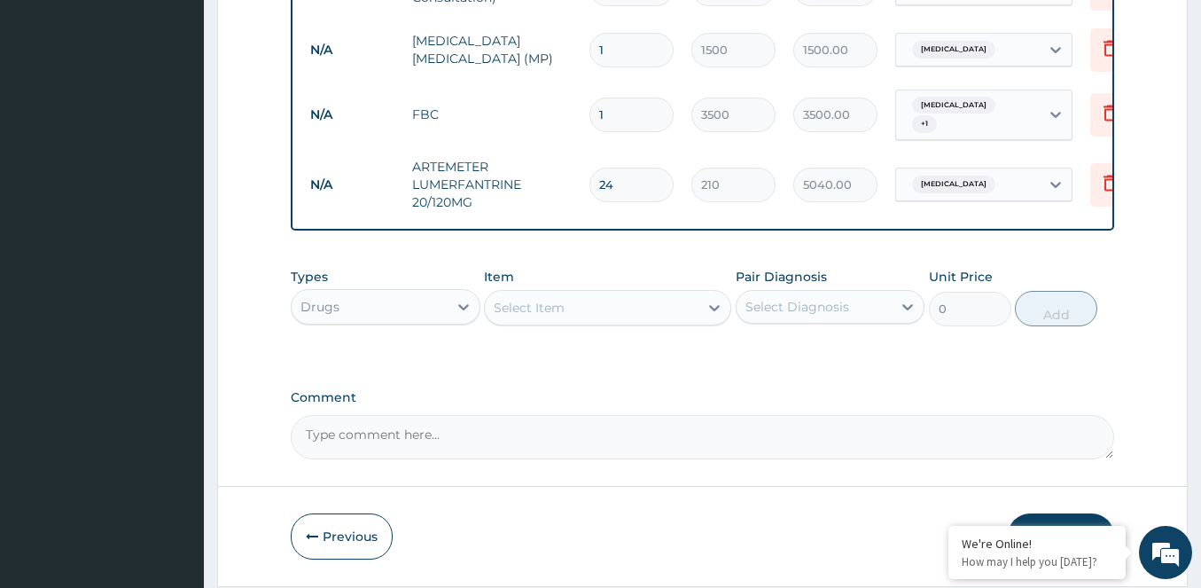
type input "24"
click at [585, 322] on div "Select Item" at bounding box center [592, 307] width 214 height 28
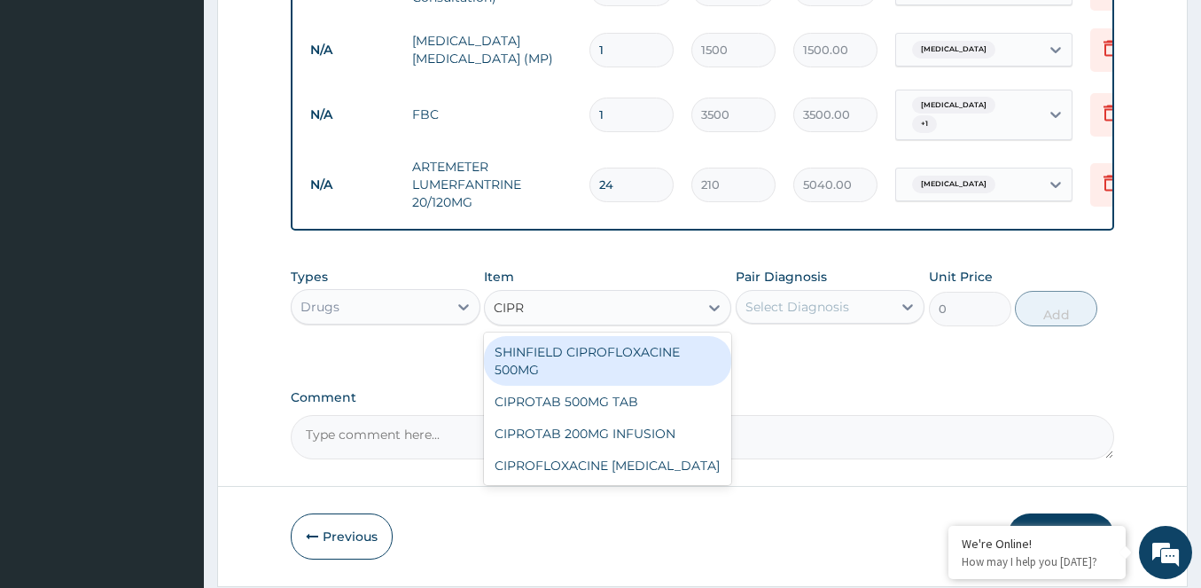
type input "CIPRO"
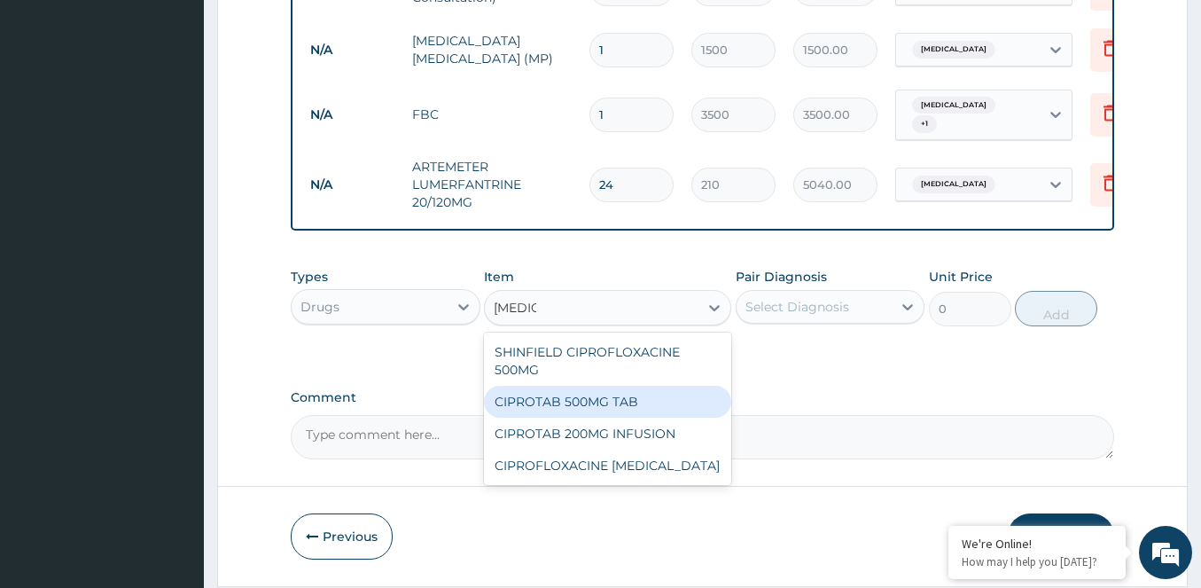
click at [580, 417] on div "CIPROTAB 500MG TAB" at bounding box center [607, 402] width 247 height 32
type input "112"
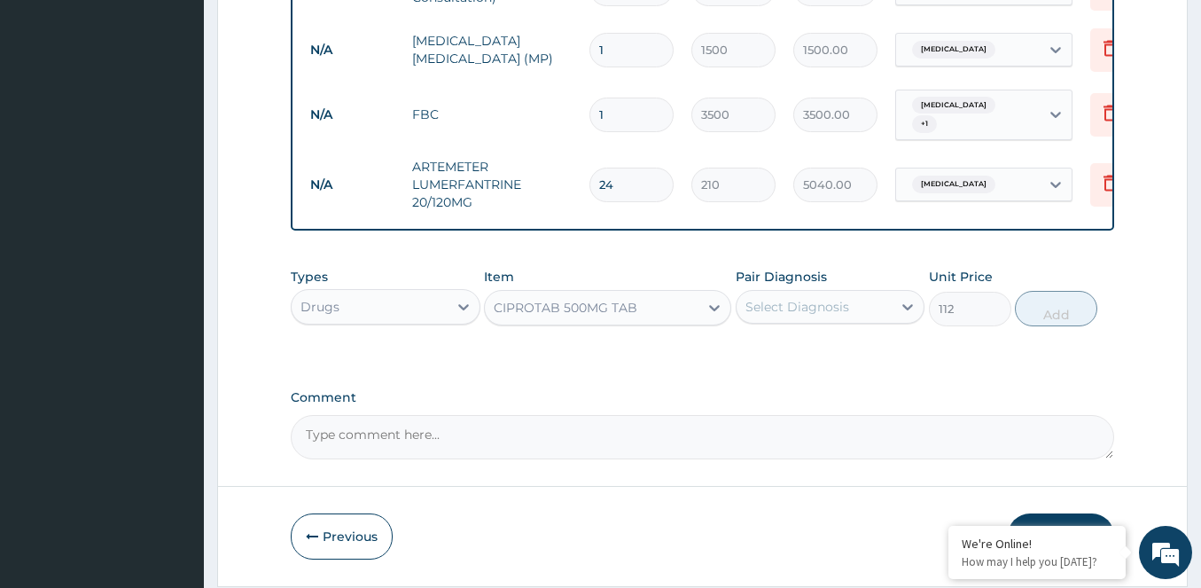
click at [861, 326] on div "Pair Diagnosis Select Diagnosis" at bounding box center [831, 297] width 190 height 58
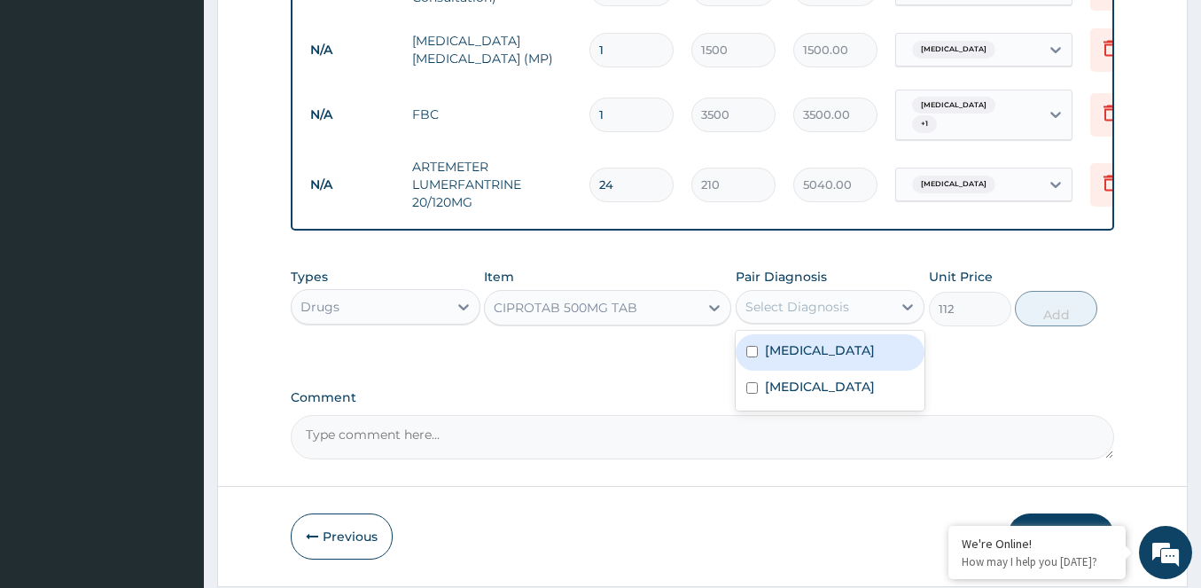
drag, startPoint x: 766, startPoint y: 330, endPoint x: 796, endPoint y: 393, distance: 70.6
click at [767, 321] on div "Select Diagnosis" at bounding box center [814, 306] width 156 height 28
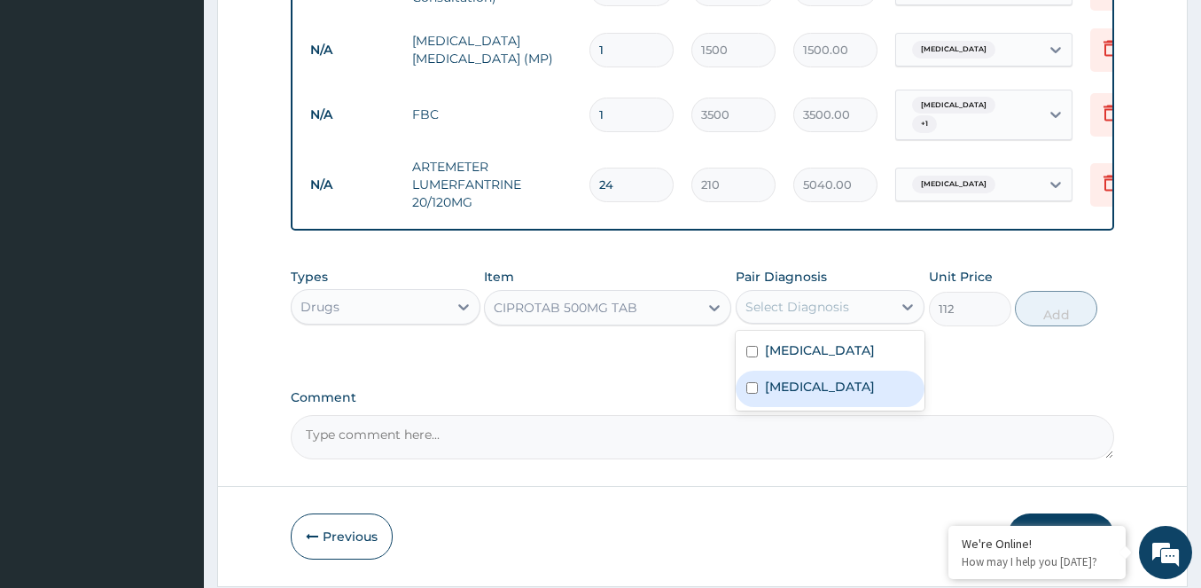
drag, startPoint x: 800, startPoint y: 401, endPoint x: 1044, endPoint y: 342, distance: 250.6
click at [811, 395] on label "Typhoid fever" at bounding box center [820, 387] width 110 height 18
checkbox input "true"
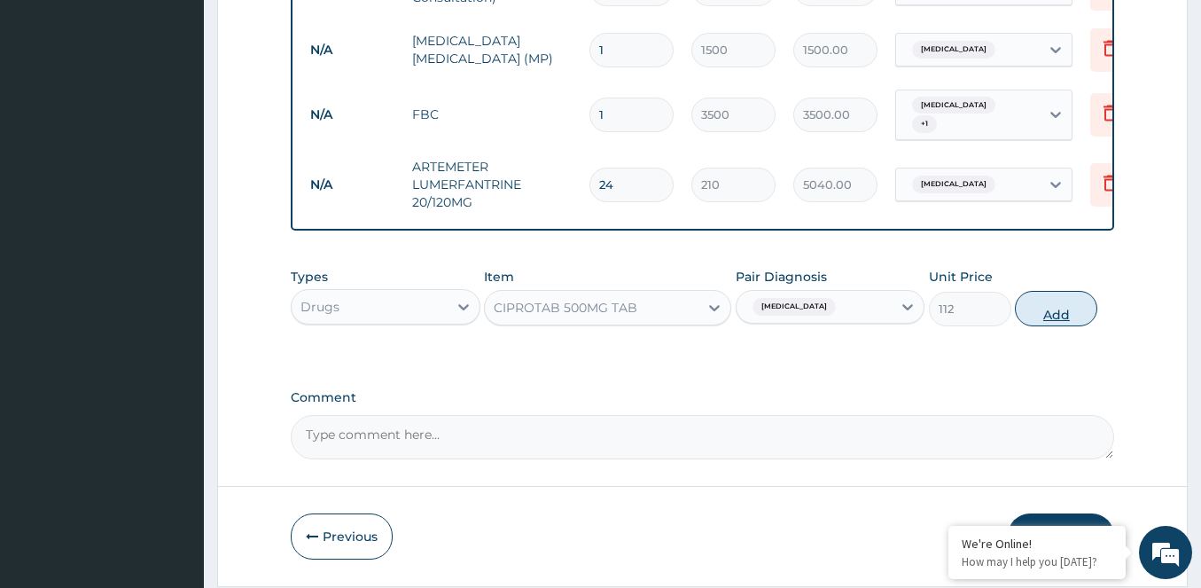
drag, startPoint x: 1056, startPoint y: 323, endPoint x: 1014, endPoint y: 332, distance: 42.6
click at [1055, 323] on button "Add" at bounding box center [1056, 308] width 82 height 35
type input "0"
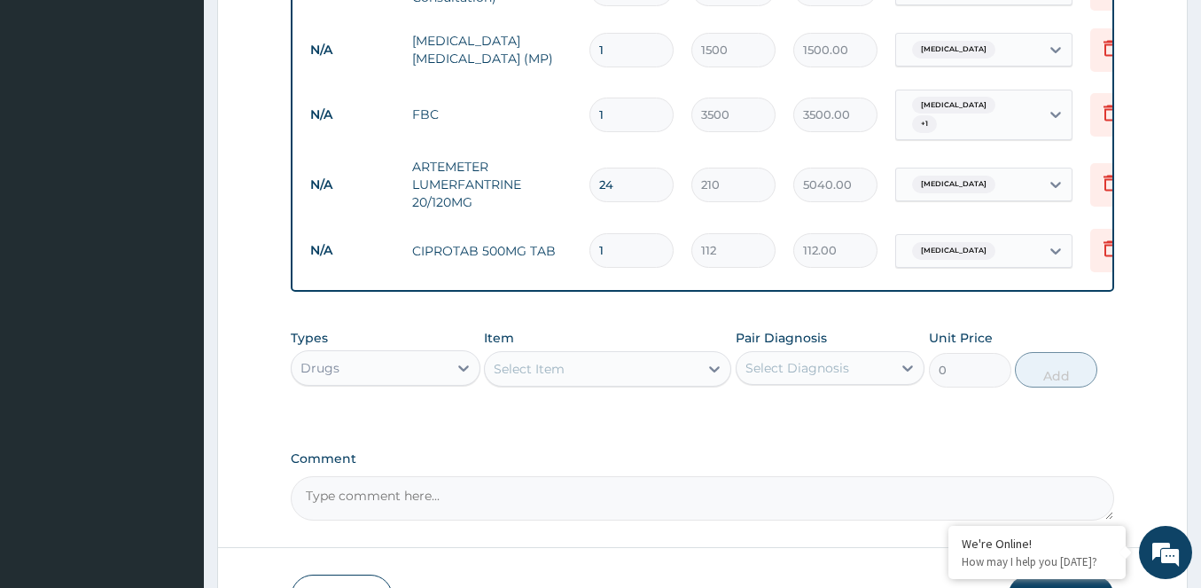
type input "14"
type input "1568.00"
type input "14"
click at [543, 378] on div "Select Item" at bounding box center [529, 369] width 71 height 18
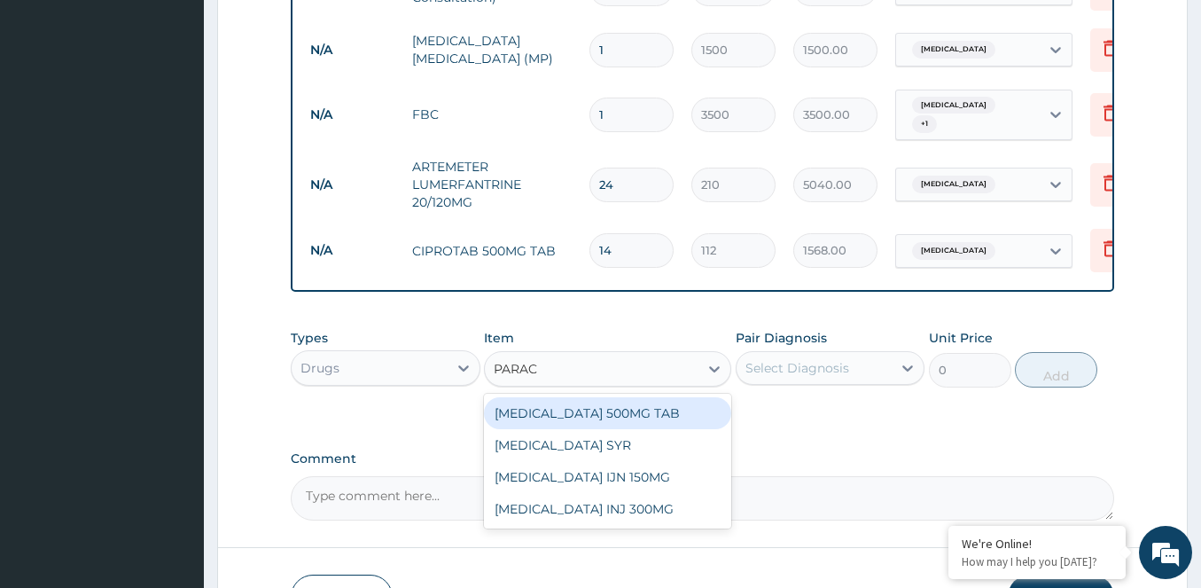
type input "PARACE"
click at [540, 412] on div "PARACETAMOL 500MG TAB" at bounding box center [607, 413] width 247 height 32
type input "70"
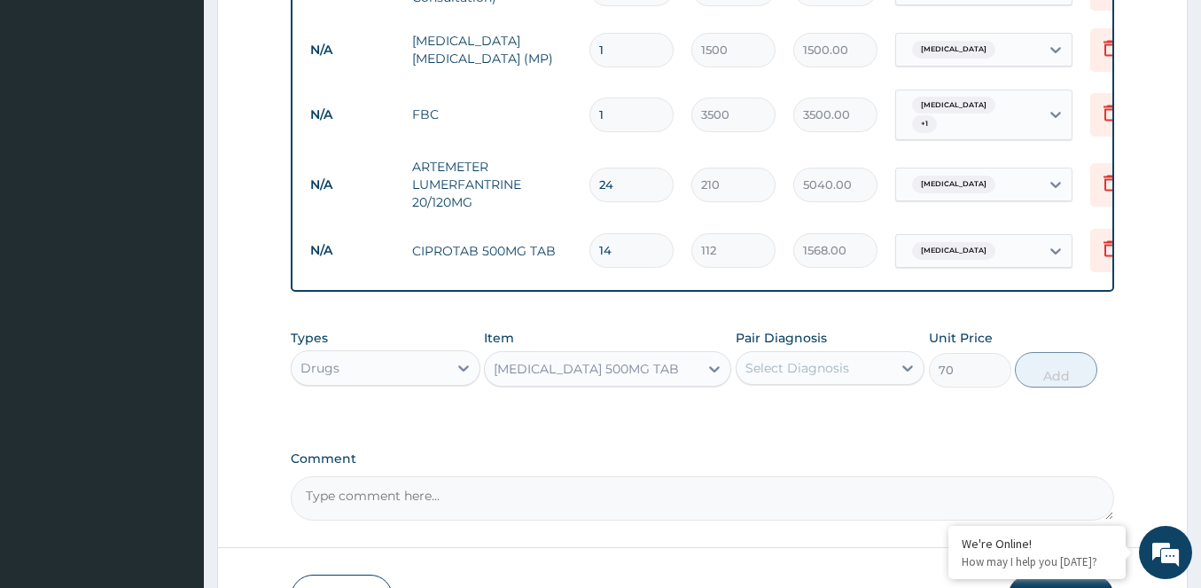
click at [804, 370] on div "Select Diagnosis" at bounding box center [814, 368] width 156 height 28
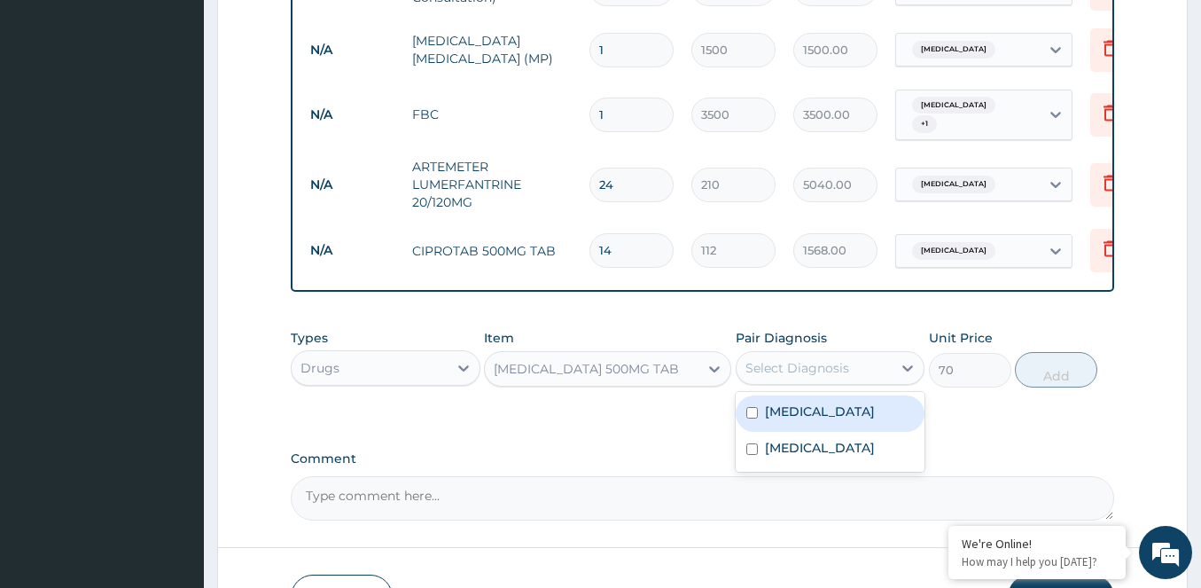
click at [791, 420] on label "Falciparum malaria" at bounding box center [820, 411] width 110 height 18
checkbox input "true"
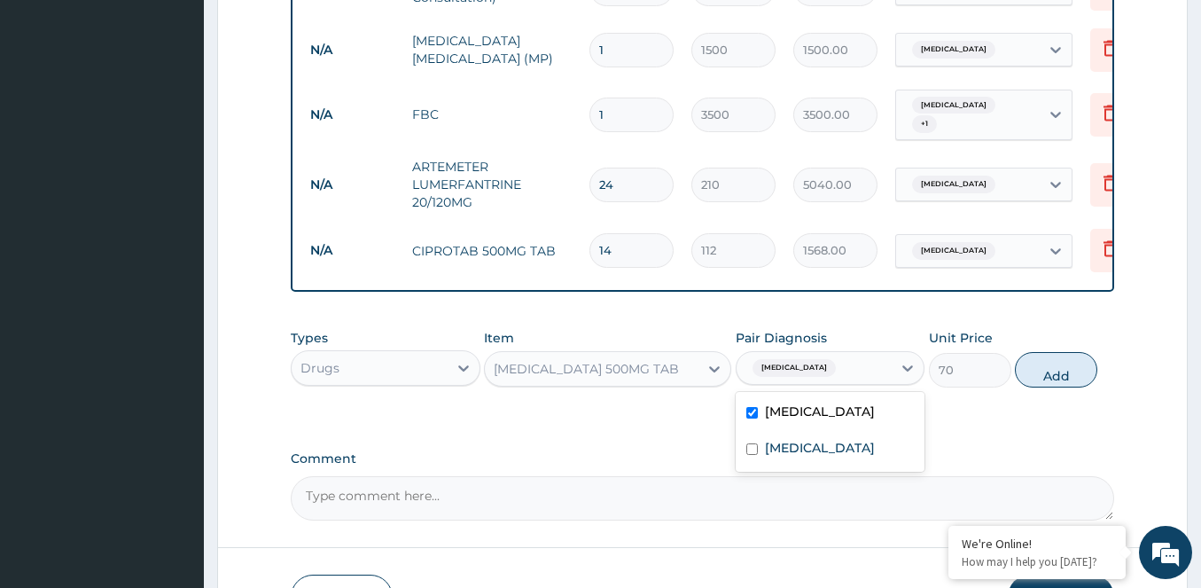
click at [1052, 387] on button "Add" at bounding box center [1056, 369] width 82 height 35
type input "0"
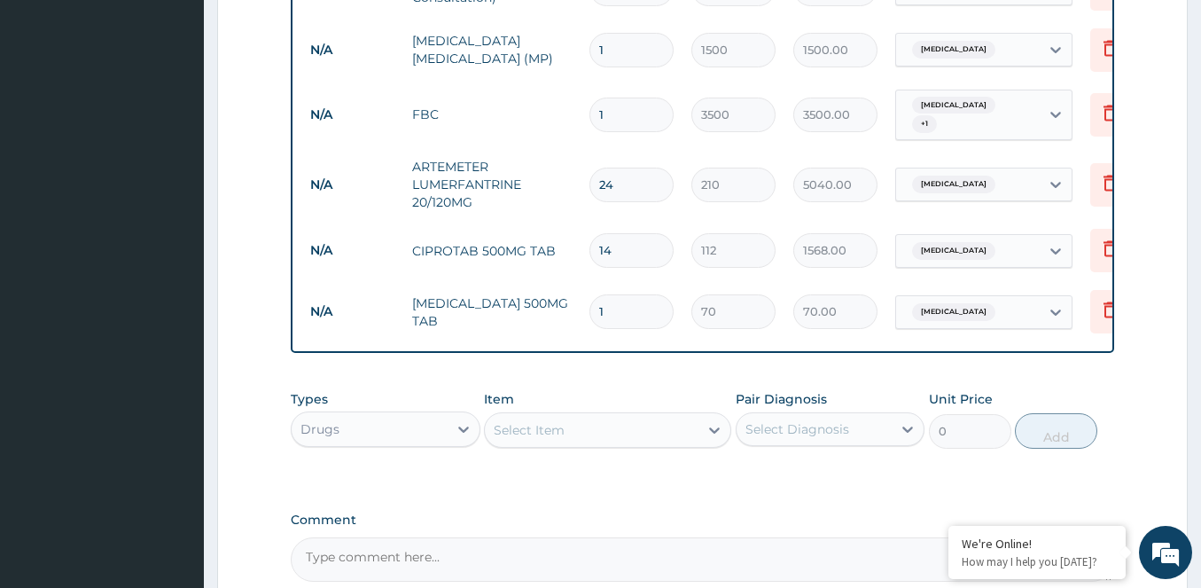
type input "18"
type input "1260.00"
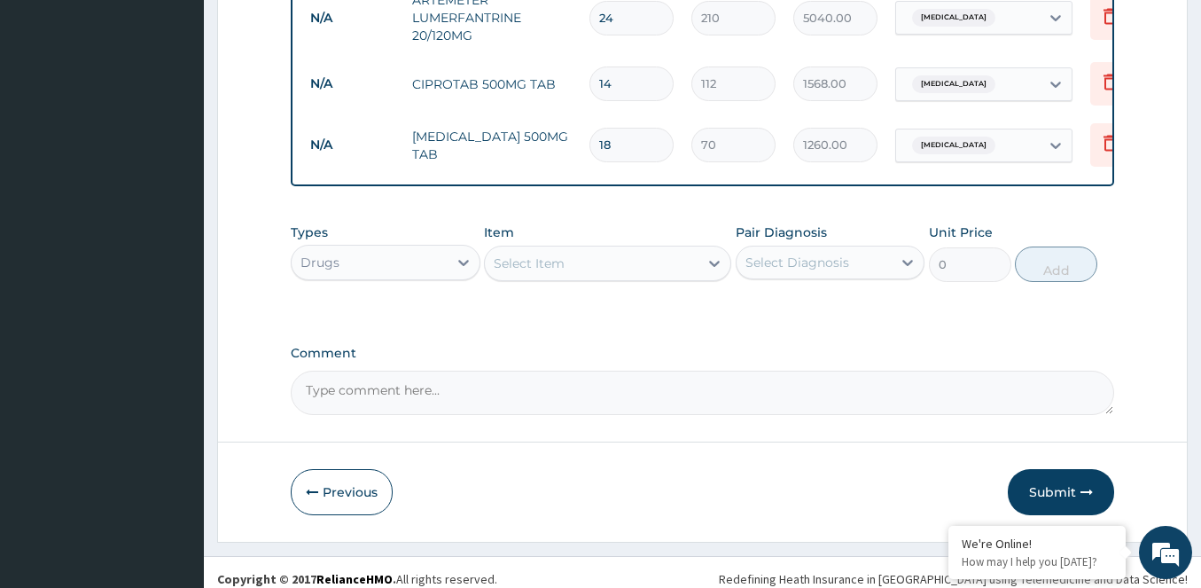
scroll to position [942, 0]
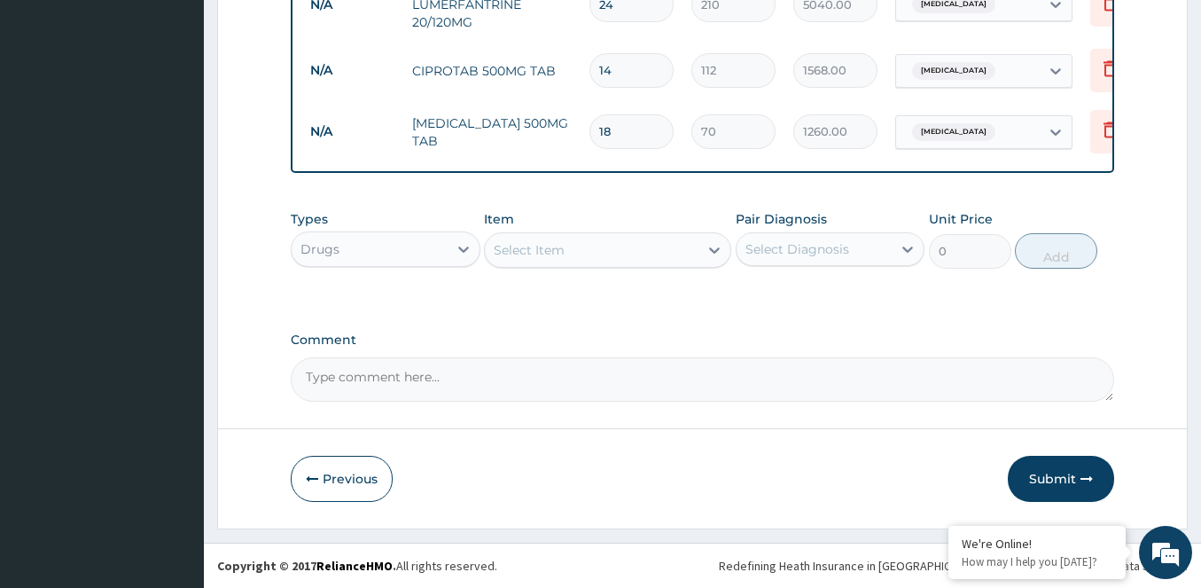
type input "18"
click at [553, 253] on div "Select Item" at bounding box center [529, 250] width 71 height 18
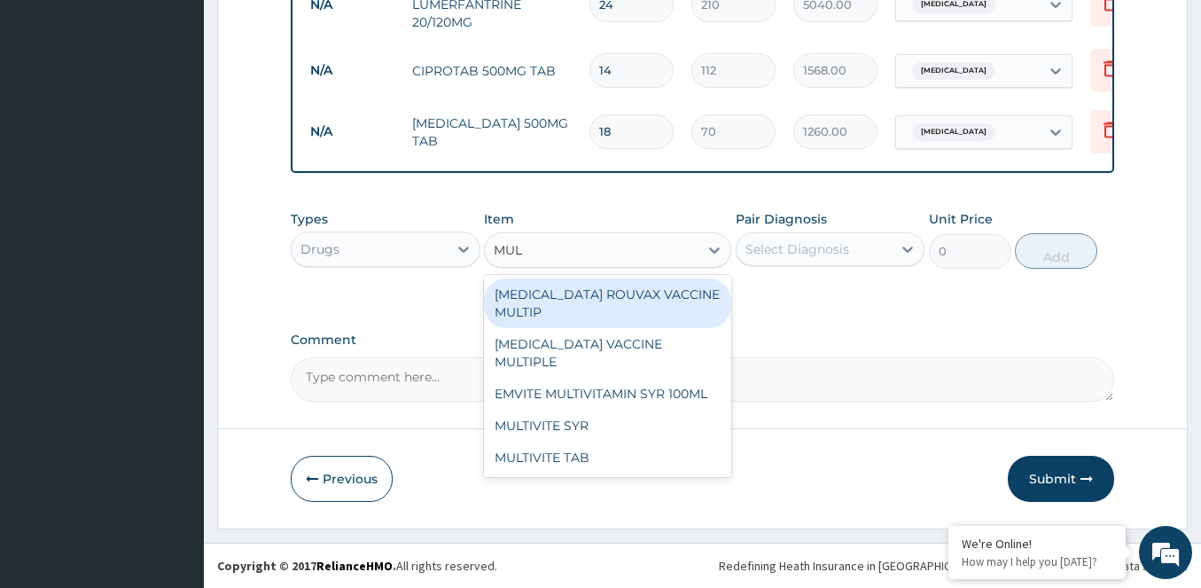
type input "MULT"
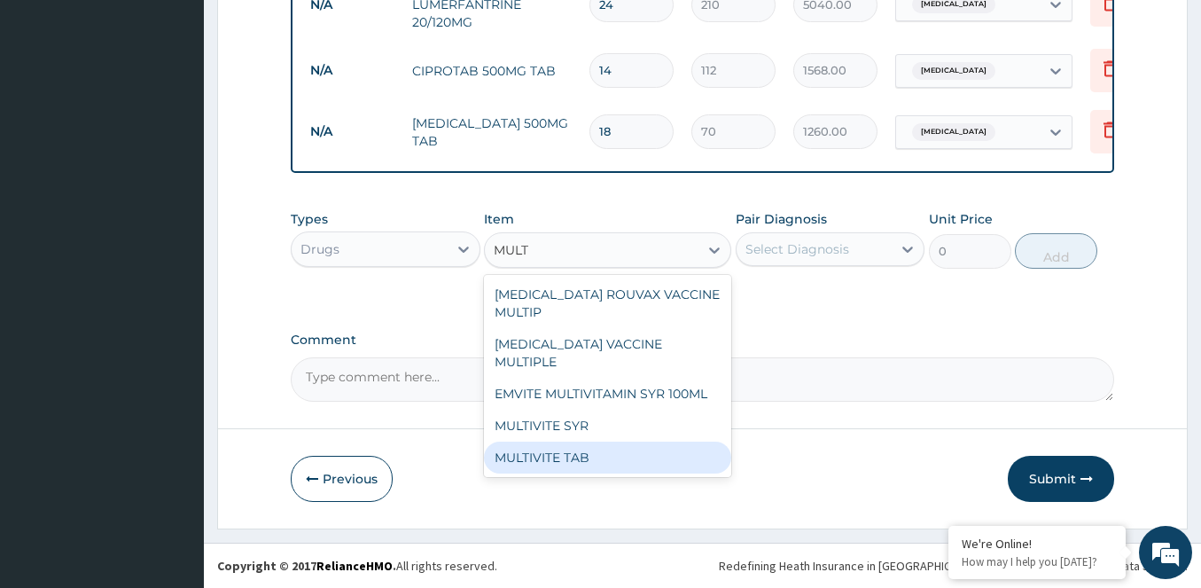
click at [553, 441] on div "MULTIVITE TAB" at bounding box center [607, 457] width 247 height 32
type input "420"
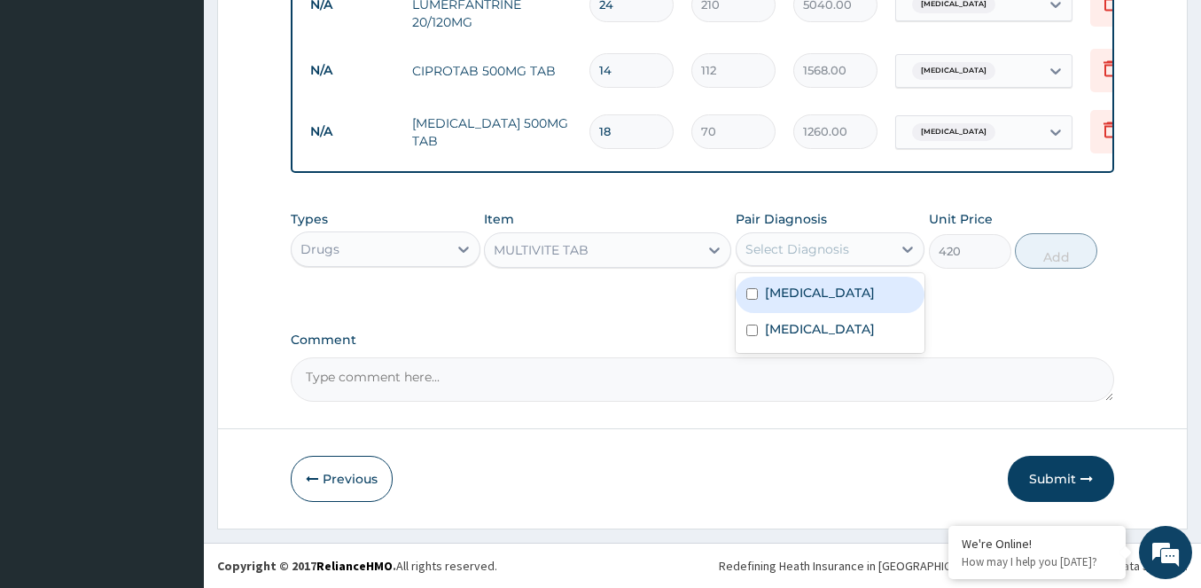
click at [853, 255] on div "Select Diagnosis" at bounding box center [814, 249] width 156 height 28
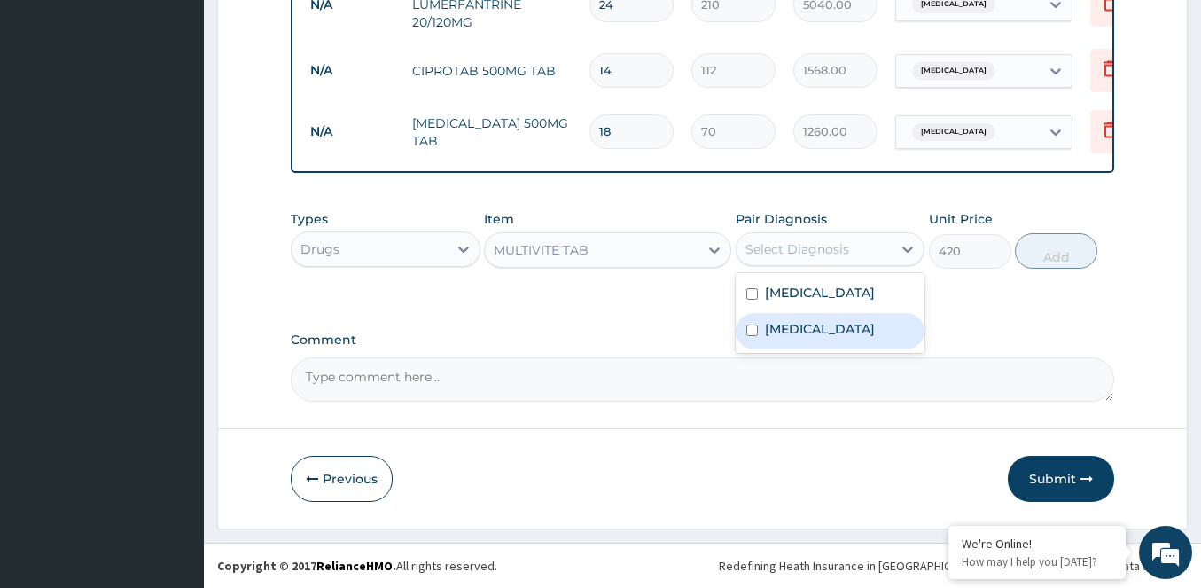
drag, startPoint x: 774, startPoint y: 321, endPoint x: 862, endPoint y: 299, distance: 91.4
click at [774, 322] on div "Typhoid fever" at bounding box center [831, 331] width 190 height 36
checkbox input "true"
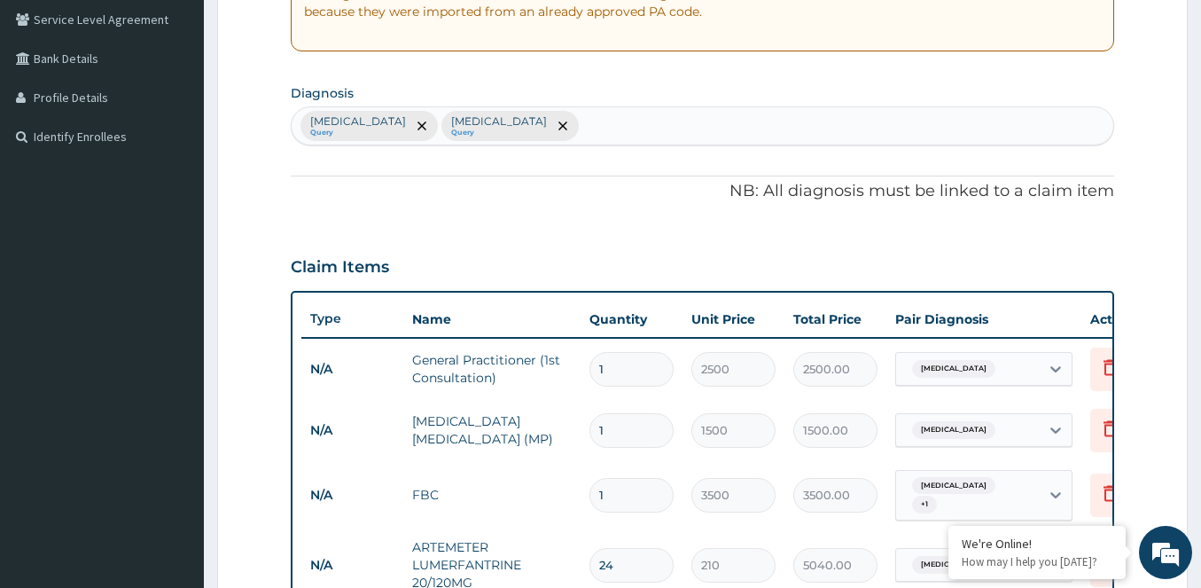
scroll to position [322, 0]
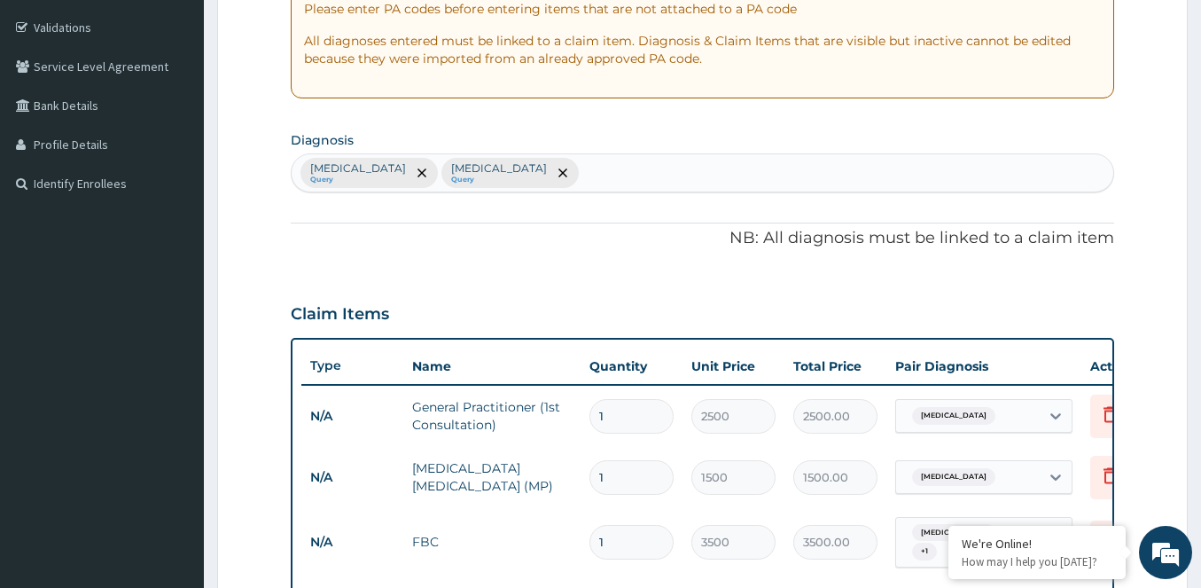
click at [598, 167] on div "Falciparum malaria Query Typhoid fever Query" at bounding box center [703, 172] width 822 height 37
type input "ANORE"
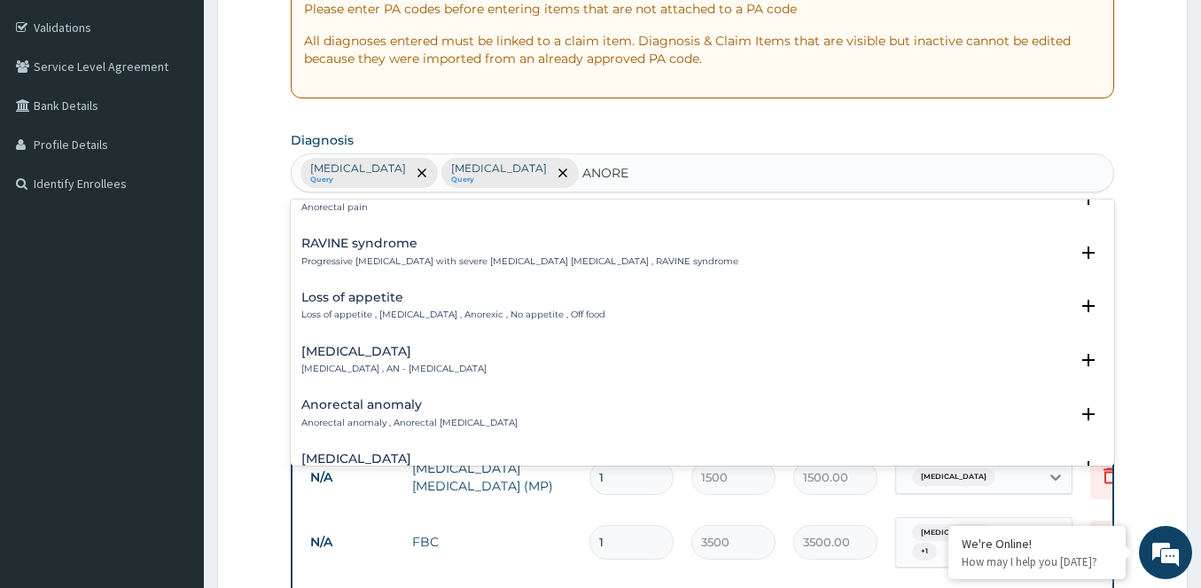
scroll to position [89, 0]
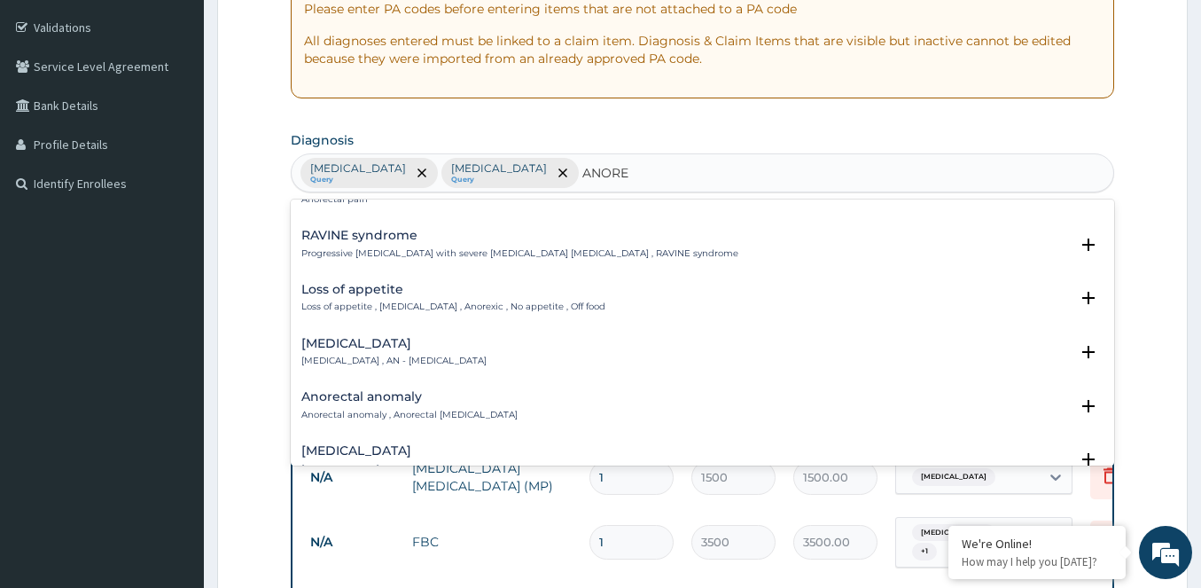
click at [341, 348] on h4 "Anorexia nervosa" at bounding box center [393, 343] width 185 height 13
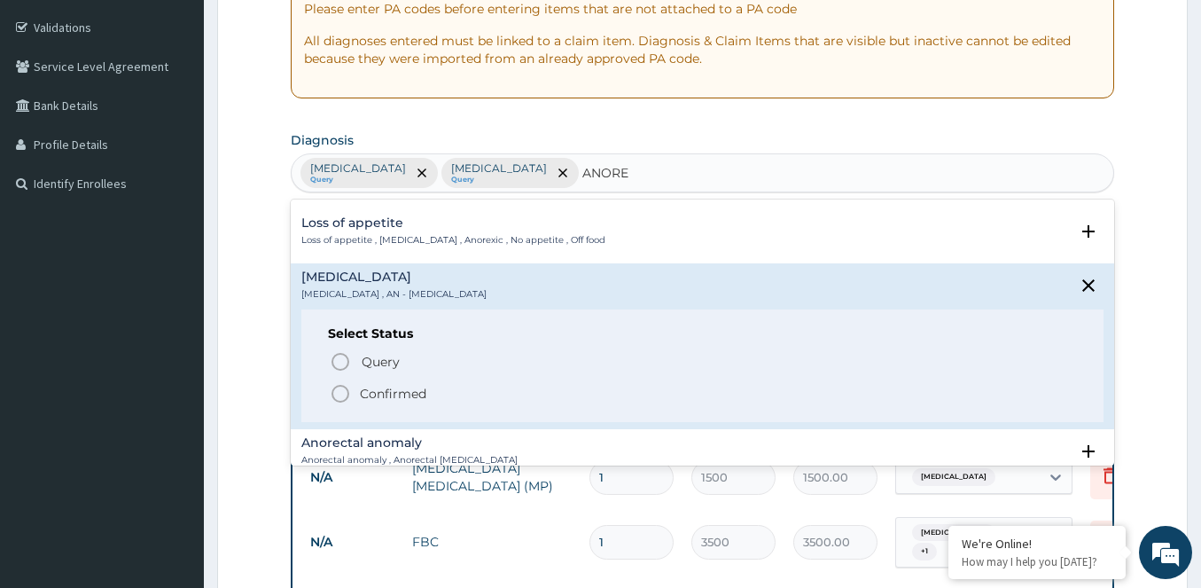
scroll to position [177, 0]
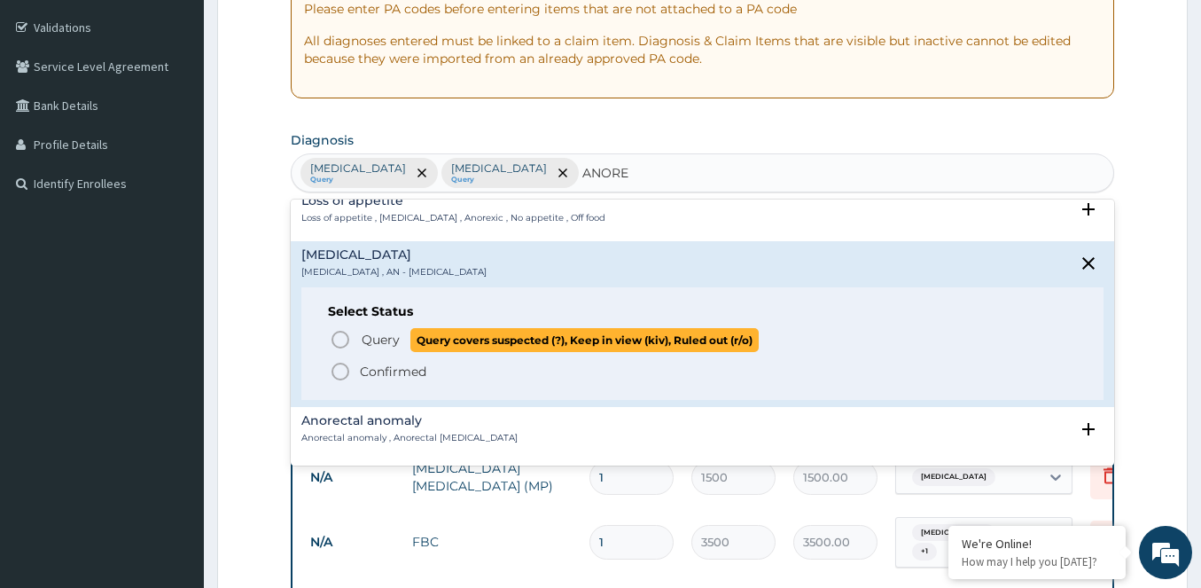
click at [339, 339] on icon "status option query" at bounding box center [340, 339] width 21 height 21
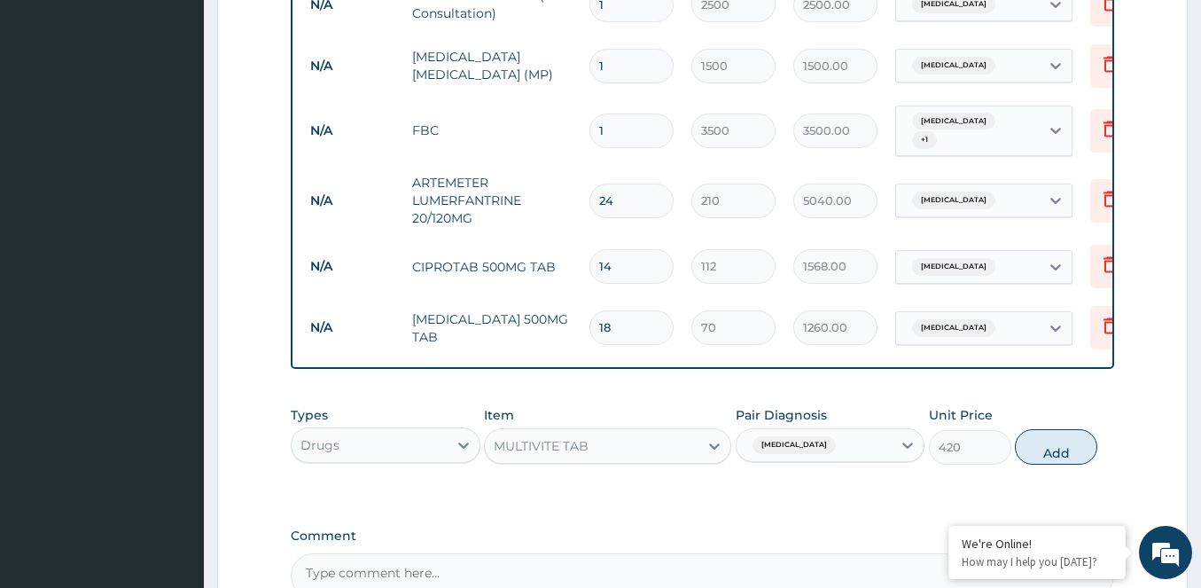
scroll to position [942, 0]
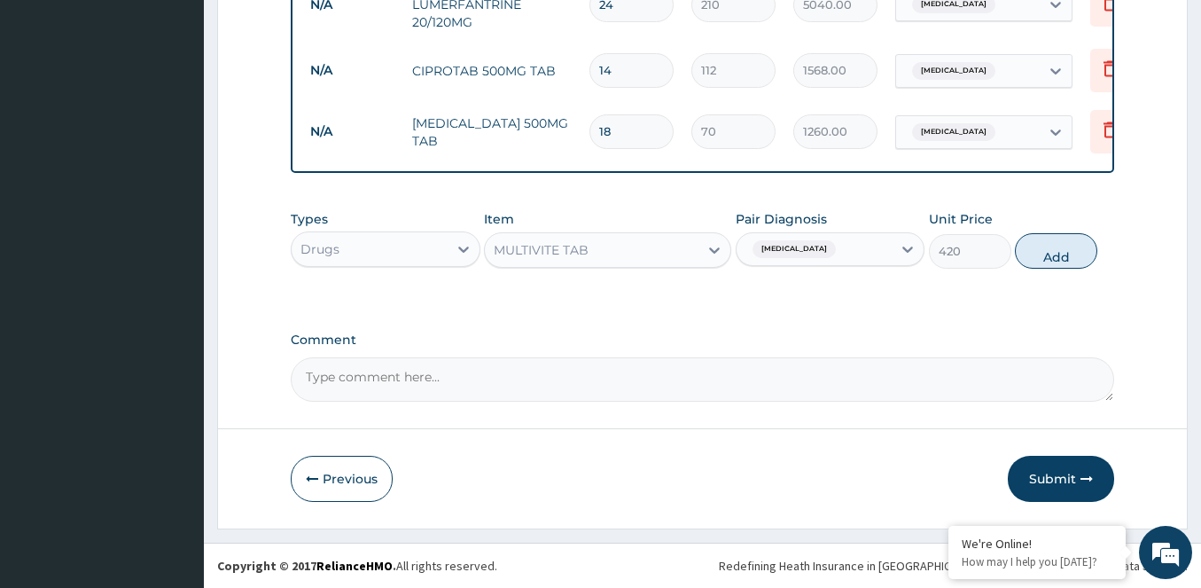
click at [858, 253] on div "Typhoid fever" at bounding box center [814, 249] width 156 height 30
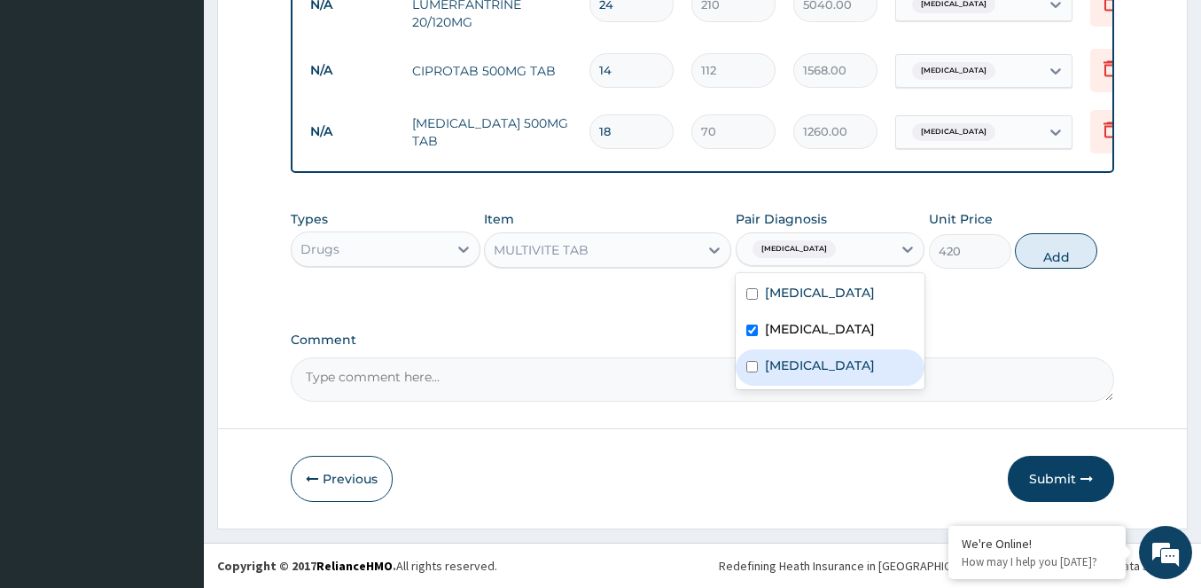
click at [746, 366] on input "checkbox" at bounding box center [752, 367] width 12 height 12
checkbox input "true"
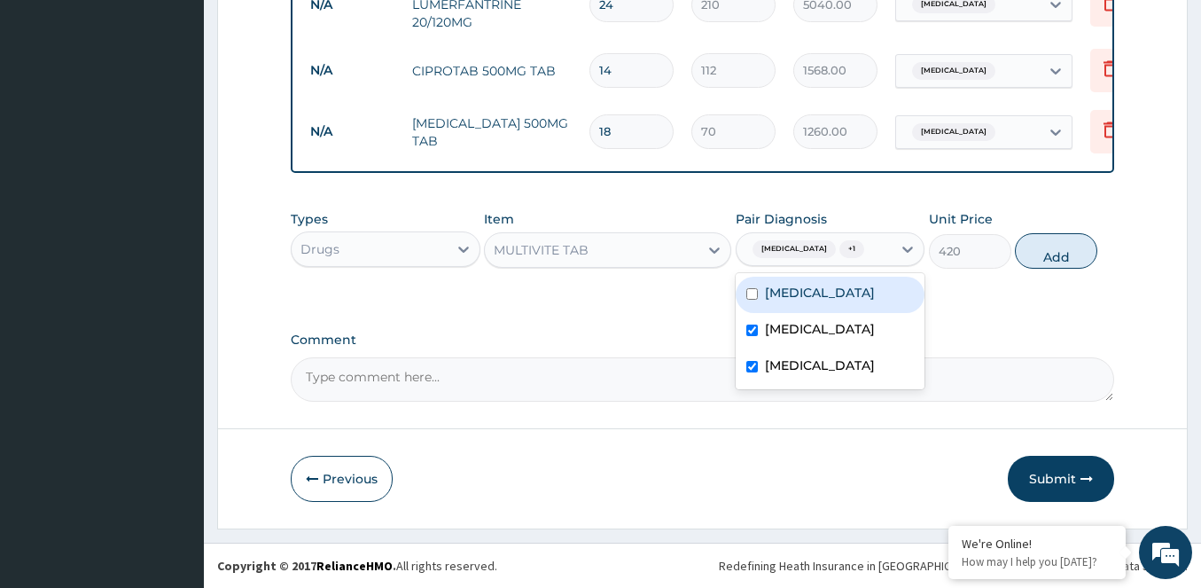
click at [1064, 261] on button "Add" at bounding box center [1056, 250] width 82 height 35
type input "0"
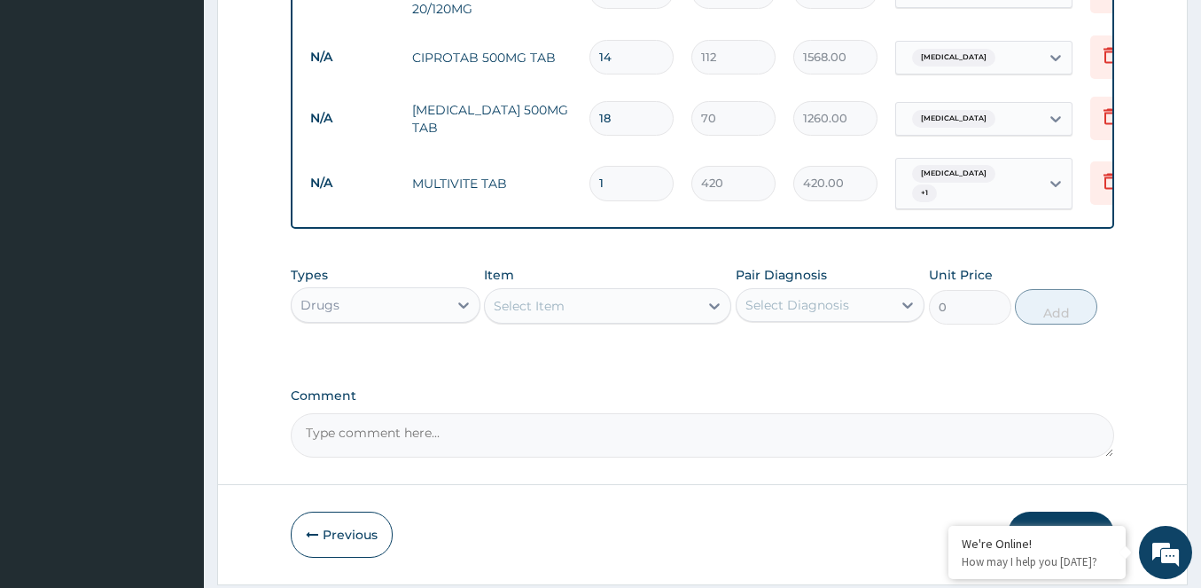
type input "10"
type input "4200.00"
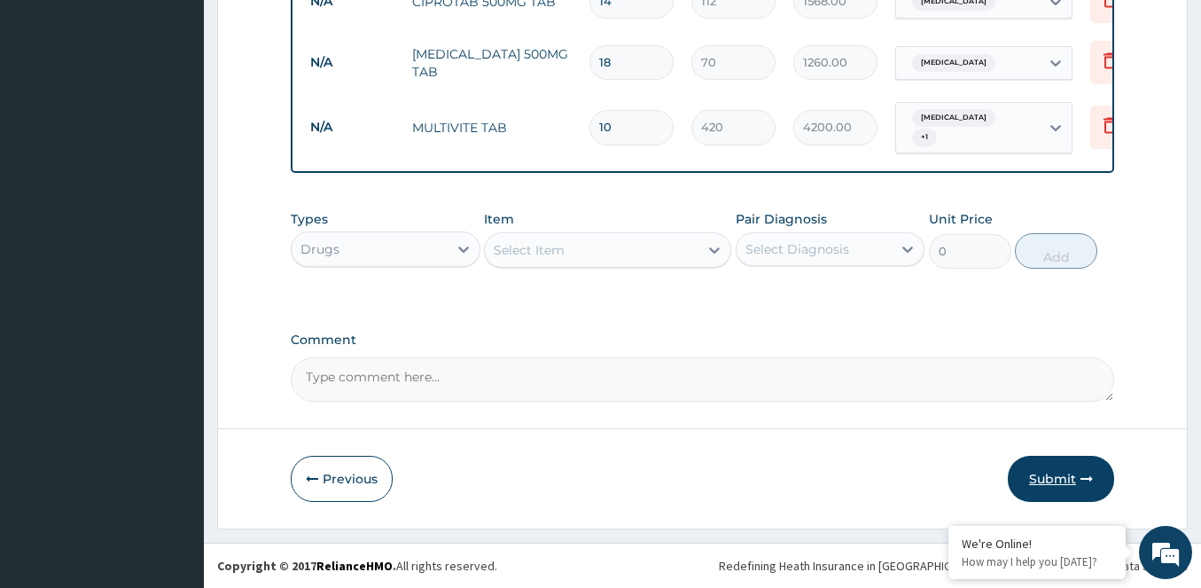
type input "10"
drag, startPoint x: 1051, startPoint y: 473, endPoint x: 991, endPoint y: 439, distance: 69.5
click at [1052, 472] on button "Submit" at bounding box center [1061, 479] width 106 height 46
